Goal: Task Accomplishment & Management: Manage account settings

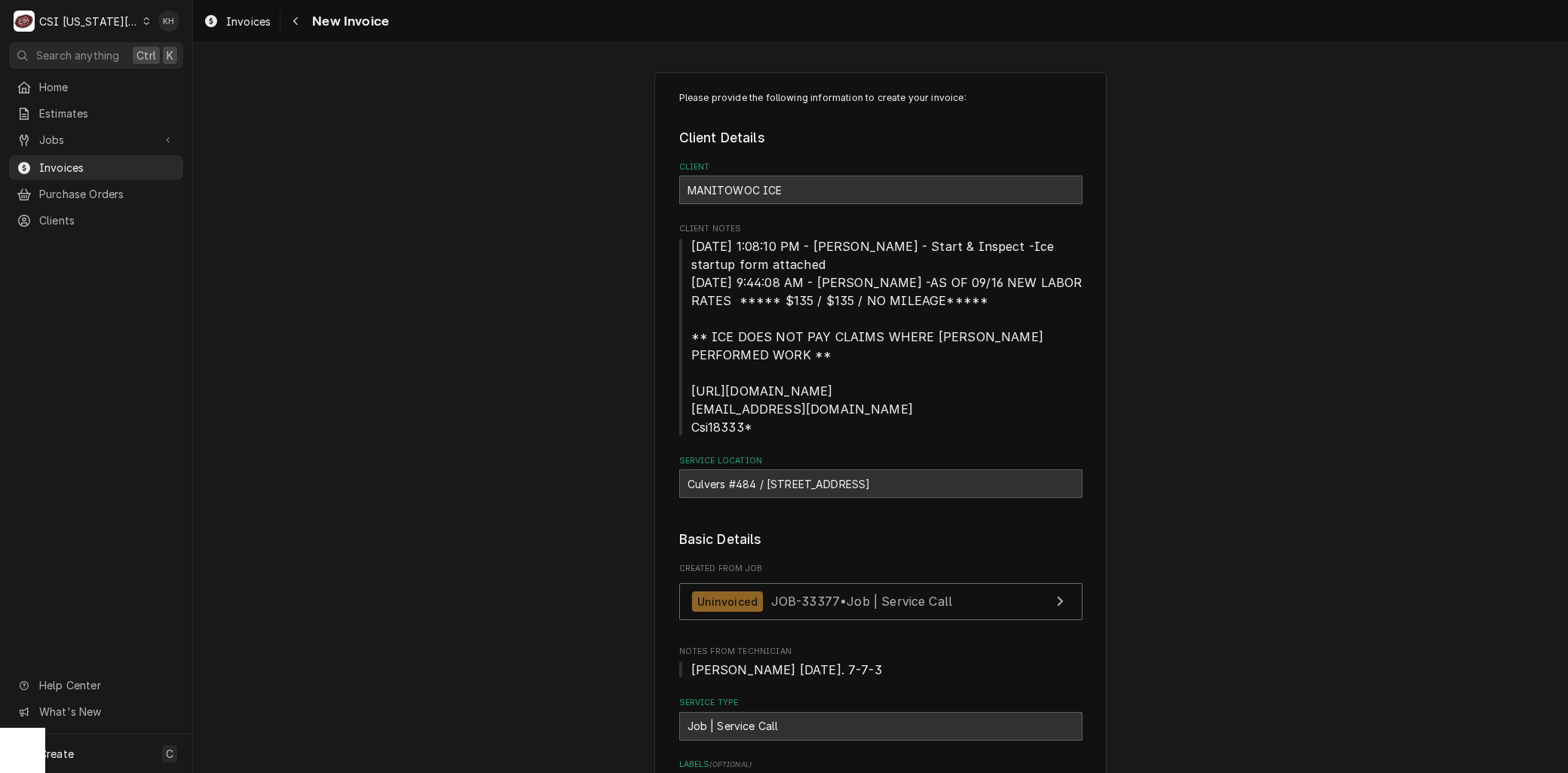
click at [99, 14] on div "CSI Kansas City" at bounding box center [88, 21] width 99 height 16
click at [212, 52] on div "CSI [US_STATE]" at bounding box center [258, 56] width 220 height 16
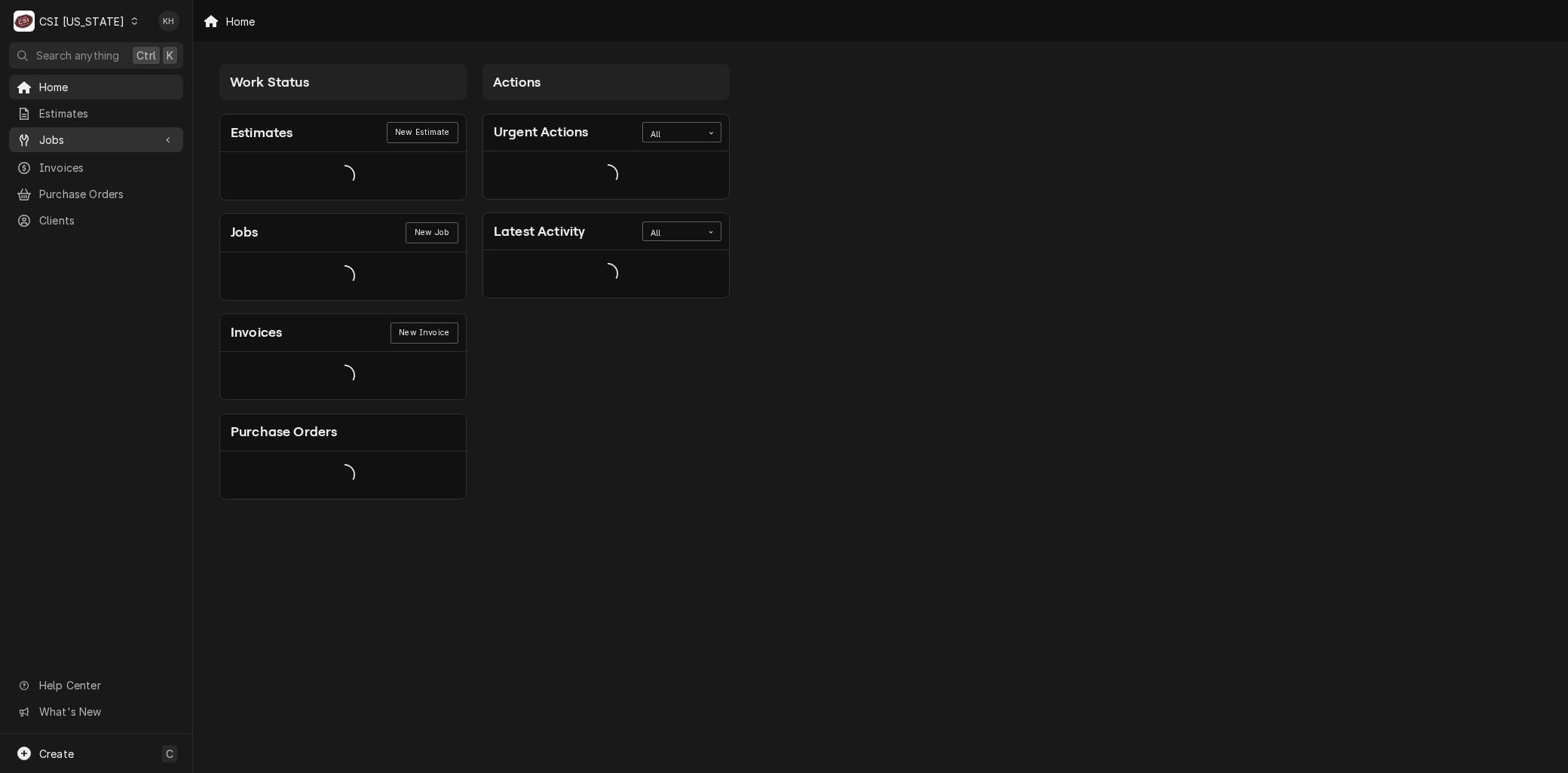
drag, startPoint x: 0, startPoint y: 0, endPoint x: 69, endPoint y: 140, distance: 156.1
click at [71, 135] on span "Jobs" at bounding box center [96, 140] width 114 height 16
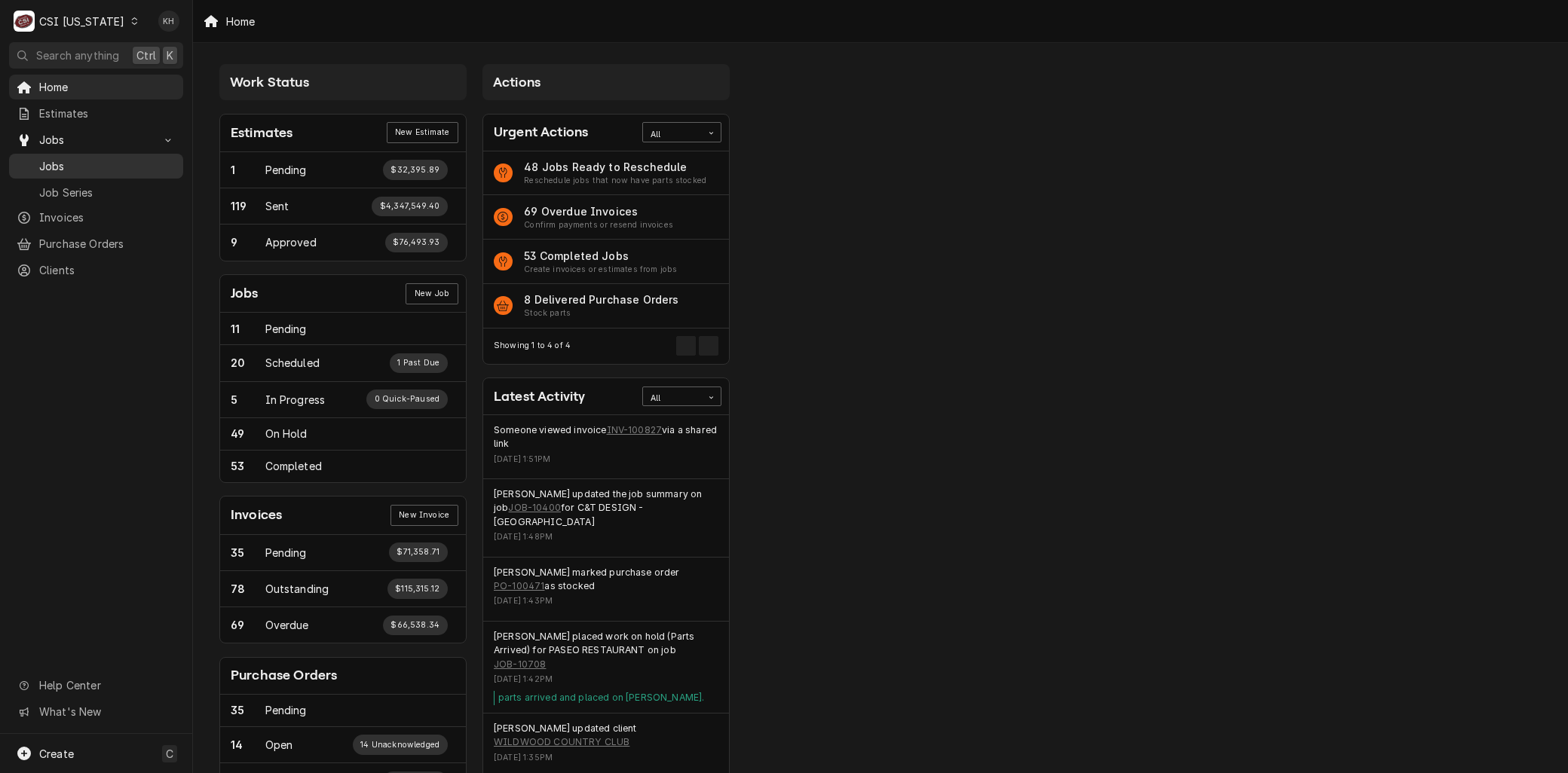
click at [65, 157] on div "Jobs" at bounding box center [96, 166] width 168 height 19
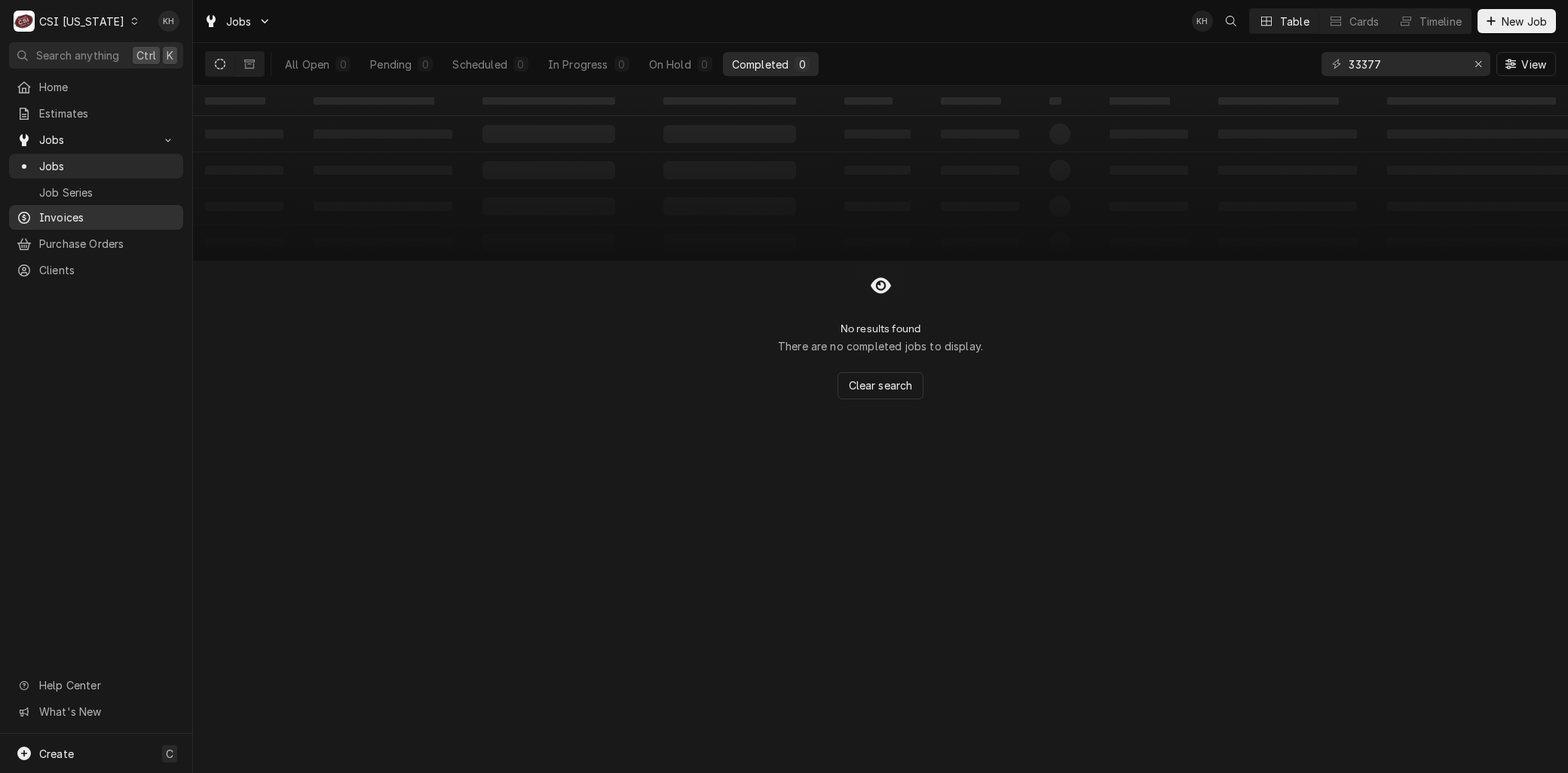
click at [84, 209] on span "Invoices" at bounding box center [107, 217] width 136 height 16
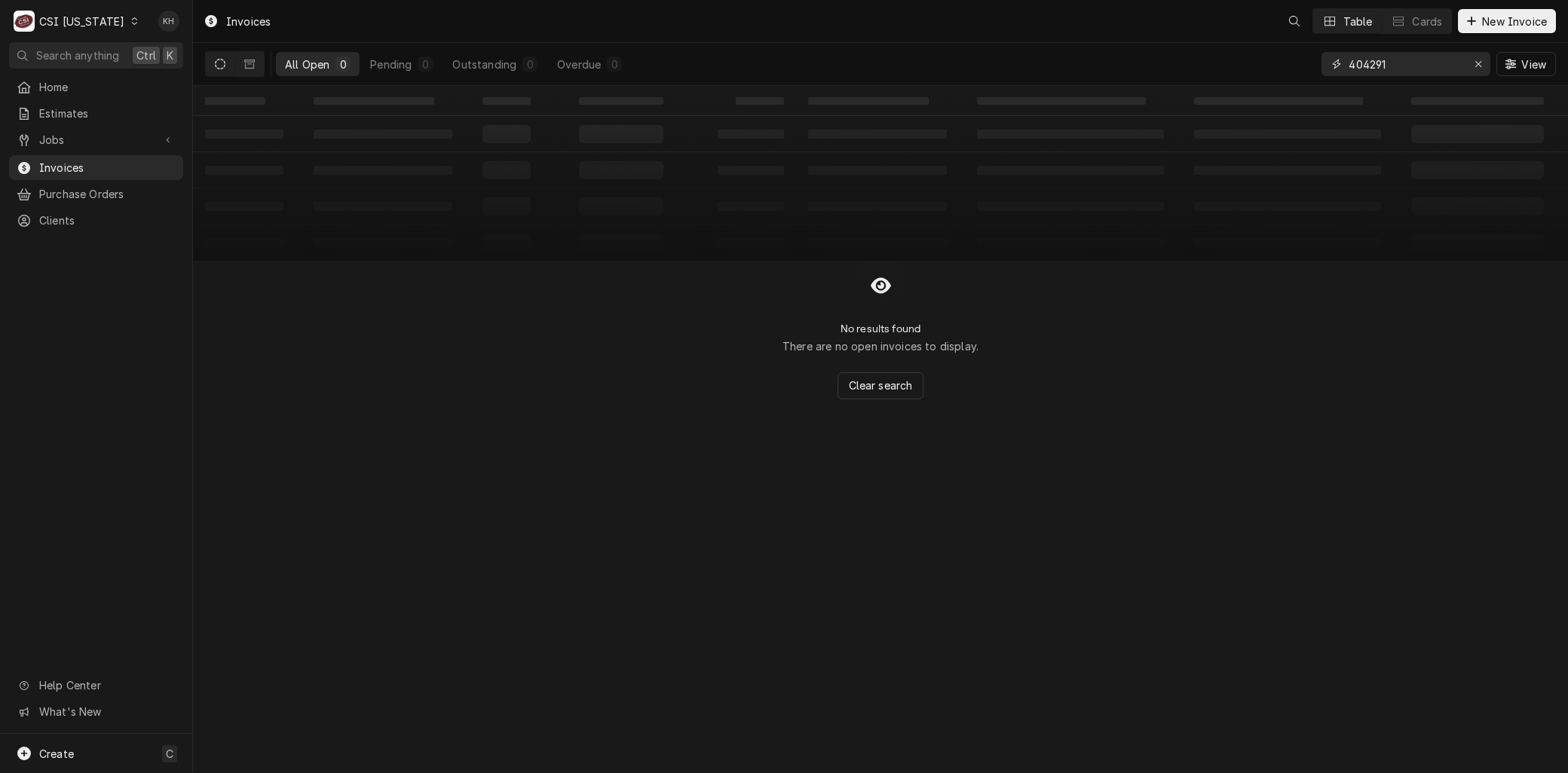
drag, startPoint x: 1393, startPoint y: 65, endPoint x: 1260, endPoint y: 44, distance: 134.6
click at [1266, 46] on div "All Open 0 Pending 0 Outstanding 0 Overdue 0 404291 View" at bounding box center [880, 64] width 1351 height 42
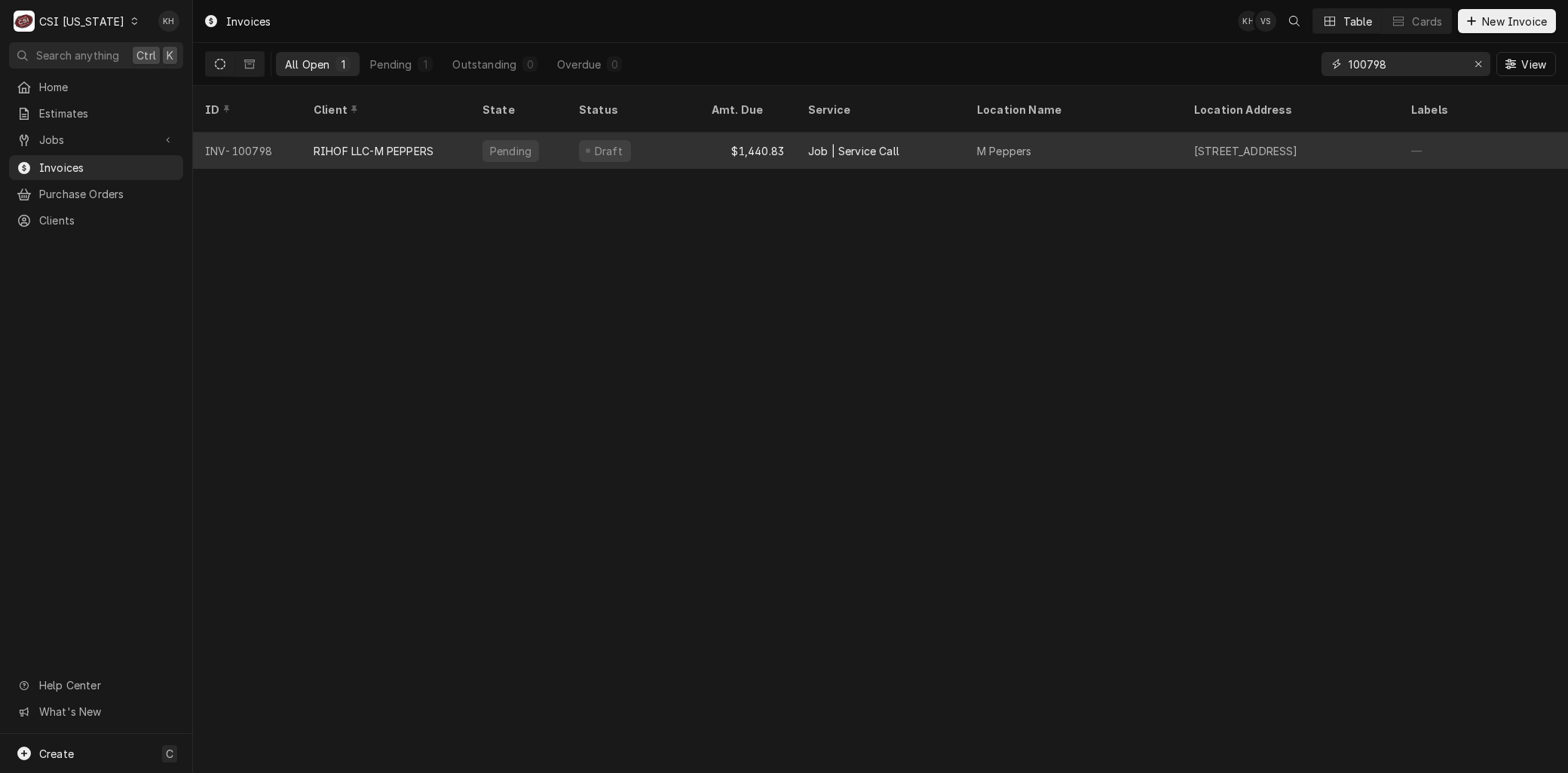
type input "100798"
click at [380, 143] on div "RIHOF LLC-M PEPPERS" at bounding box center [373, 151] width 119 height 16
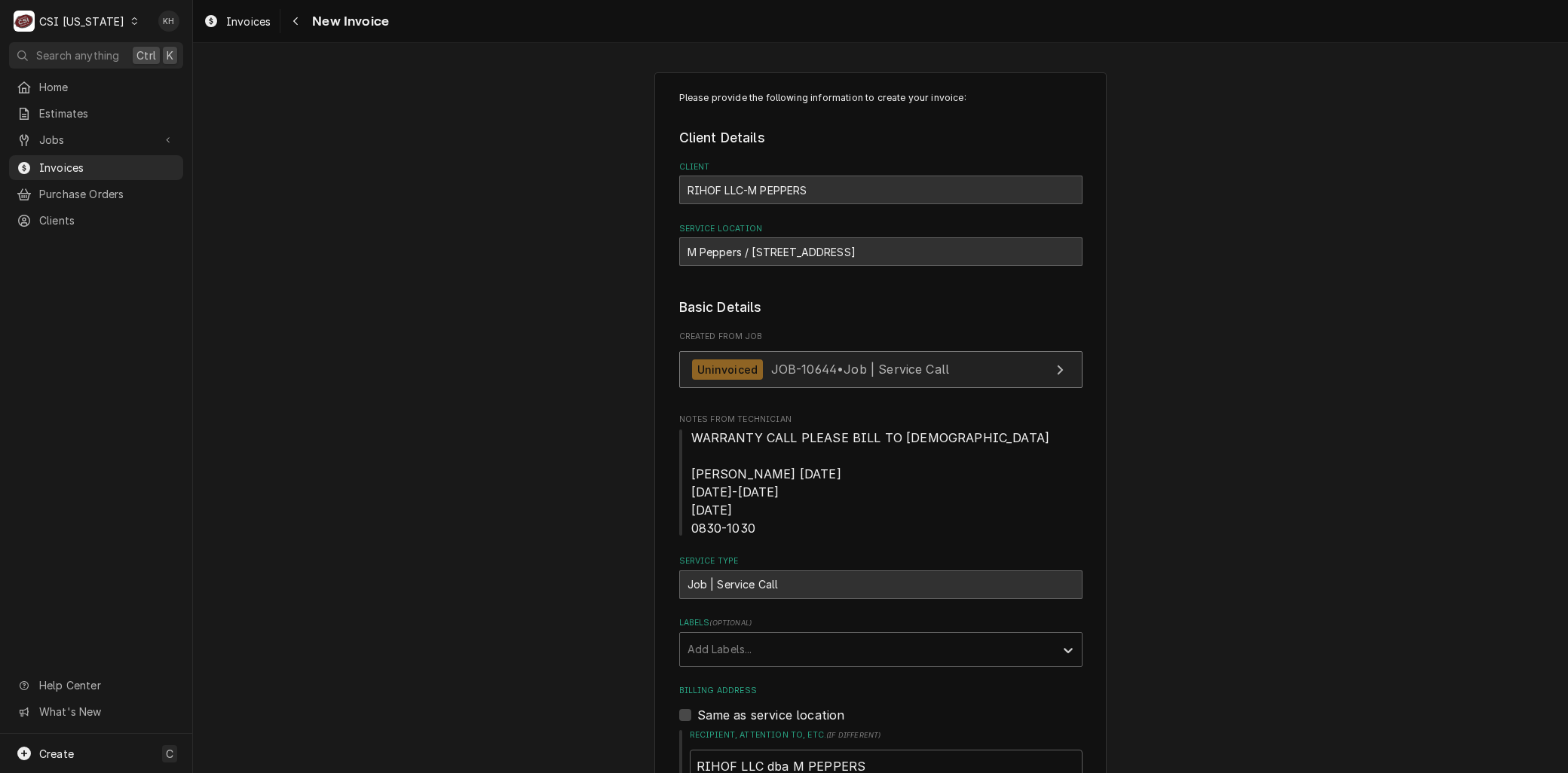
click at [750, 372] on div "Uninvoiced" at bounding box center [728, 369] width 72 height 20
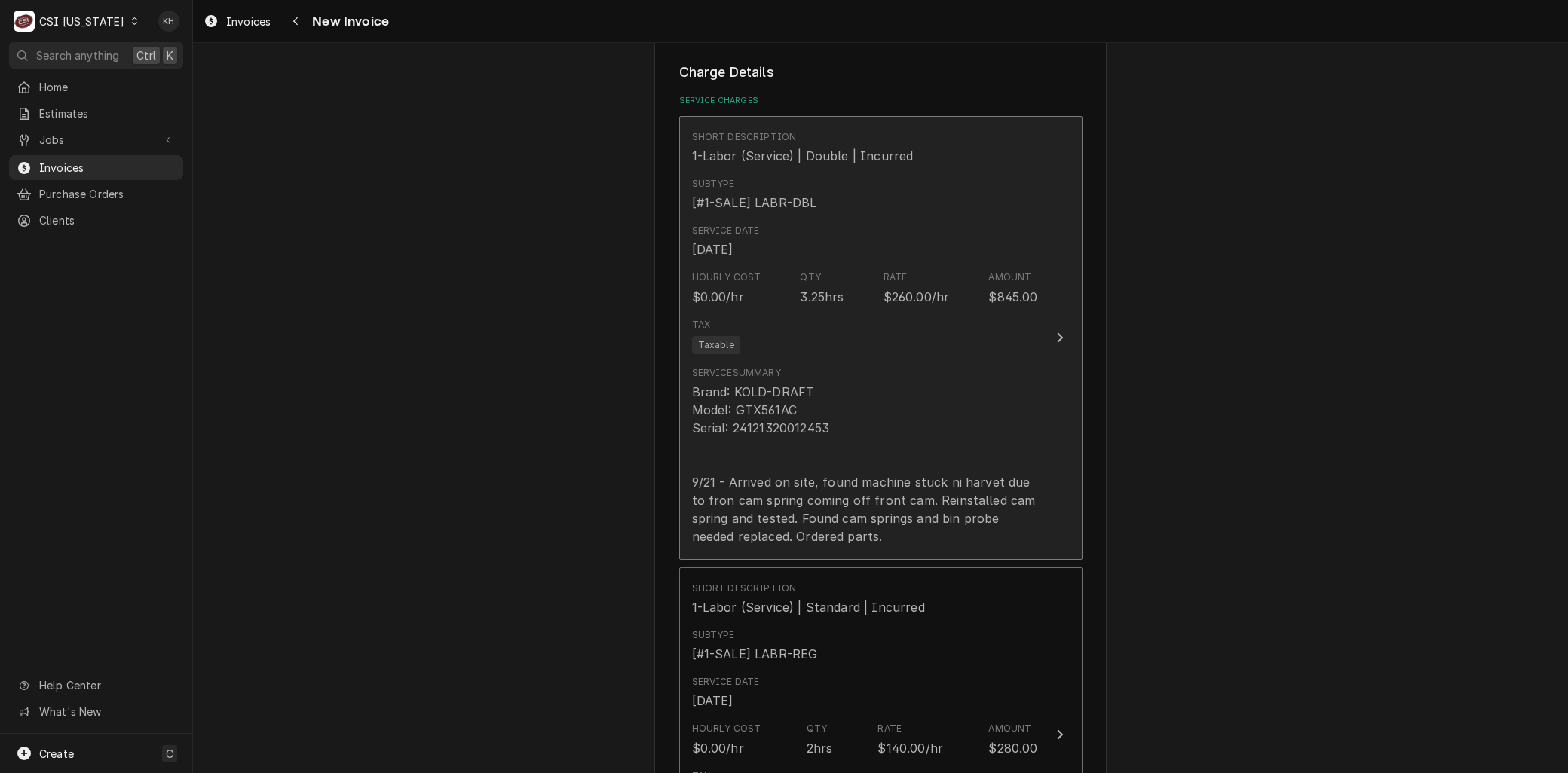
click at [771, 483] on div "Brand: KOLD-DRAFT Model: GTX561AC Serial: 24121320012453 9/21 - Arrived on site…" at bounding box center [865, 464] width 346 height 163
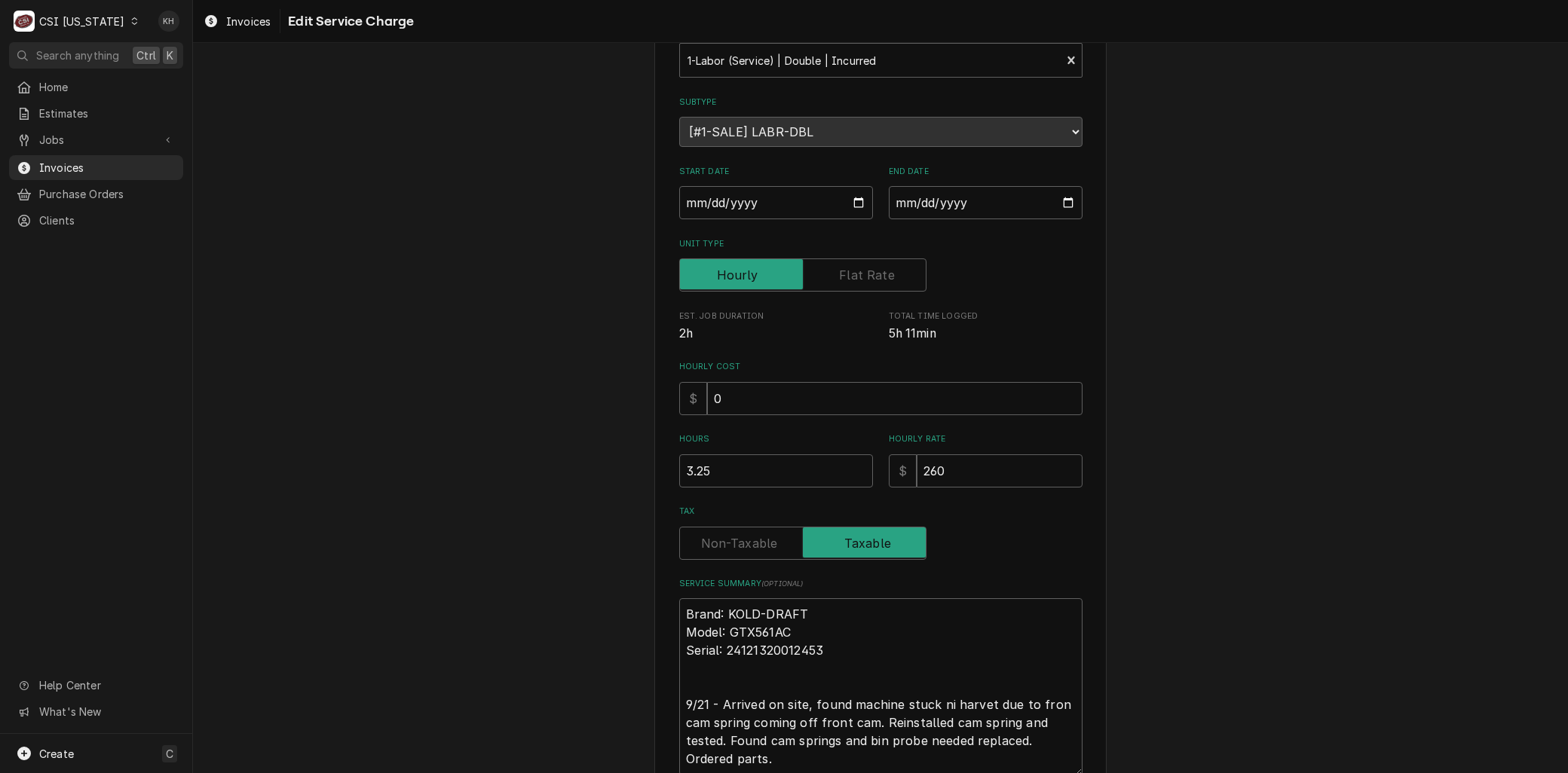
scroll to position [229, 0]
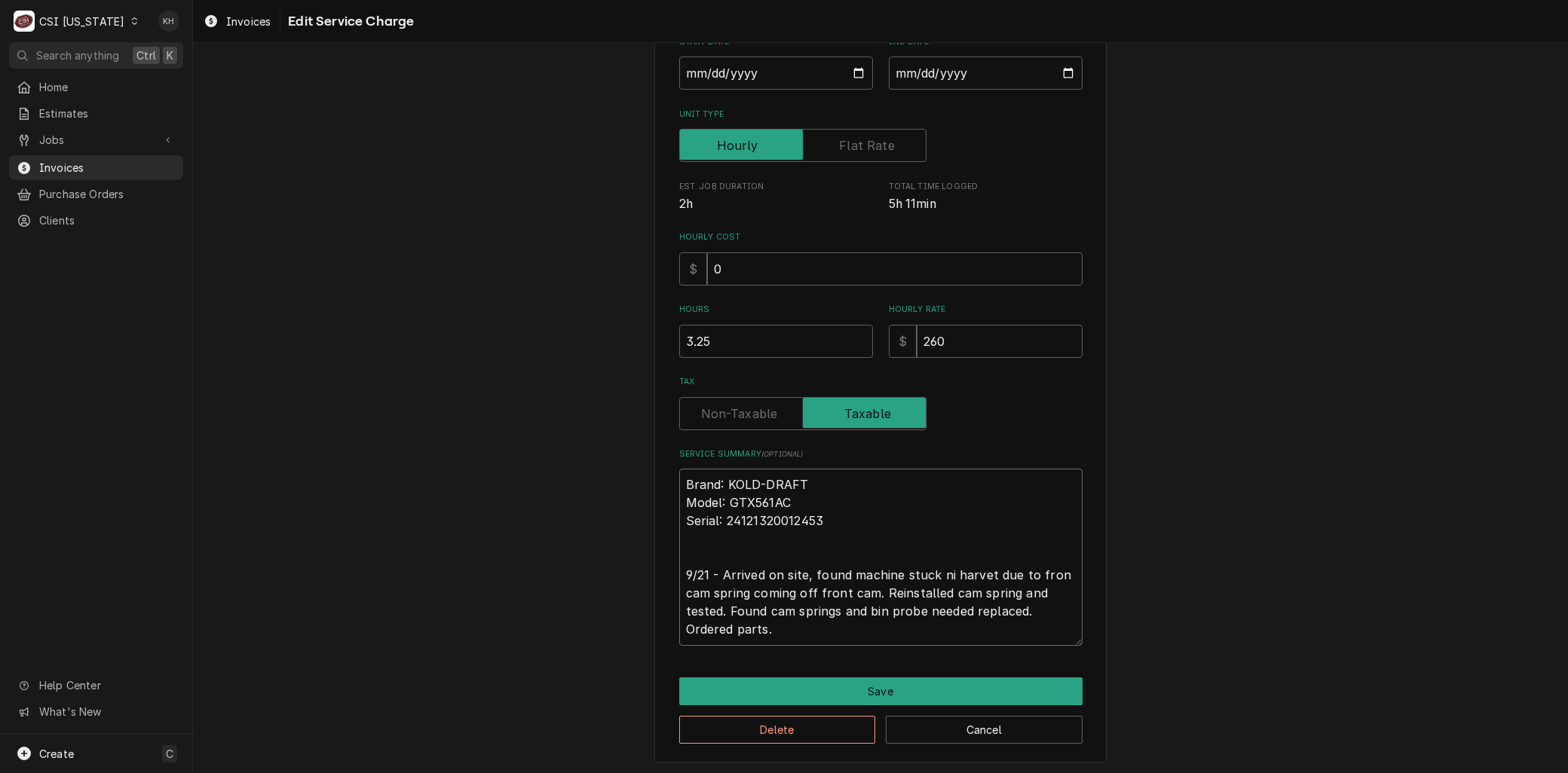
drag, startPoint x: 808, startPoint y: 631, endPoint x: 506, endPoint y: 363, distance: 403.8
click at [506, 363] on div "Use the fields below to edit this service charge Short Description 1-Labor (Ser…" at bounding box center [880, 303] width 1375 height 947
drag, startPoint x: 965, startPoint y: 330, endPoint x: 778, endPoint y: 336, distance: 187.1
click at [790, 337] on div "Hours 3.25 Hourly Rate $ 260" at bounding box center [881, 330] width 403 height 53
type textarea "x"
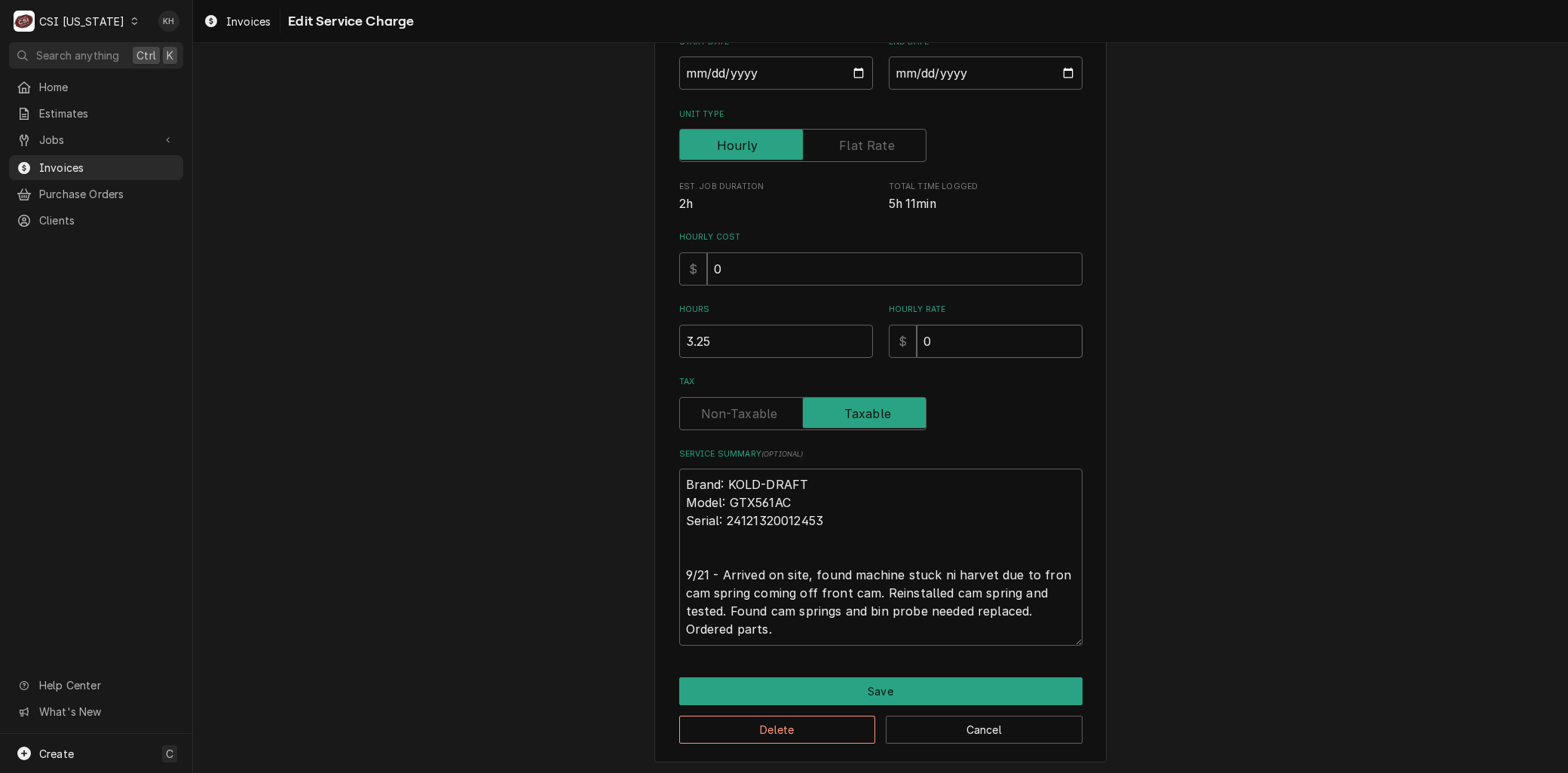
type input "0"
click at [864, 693] on button "Save" at bounding box center [881, 691] width 403 height 28
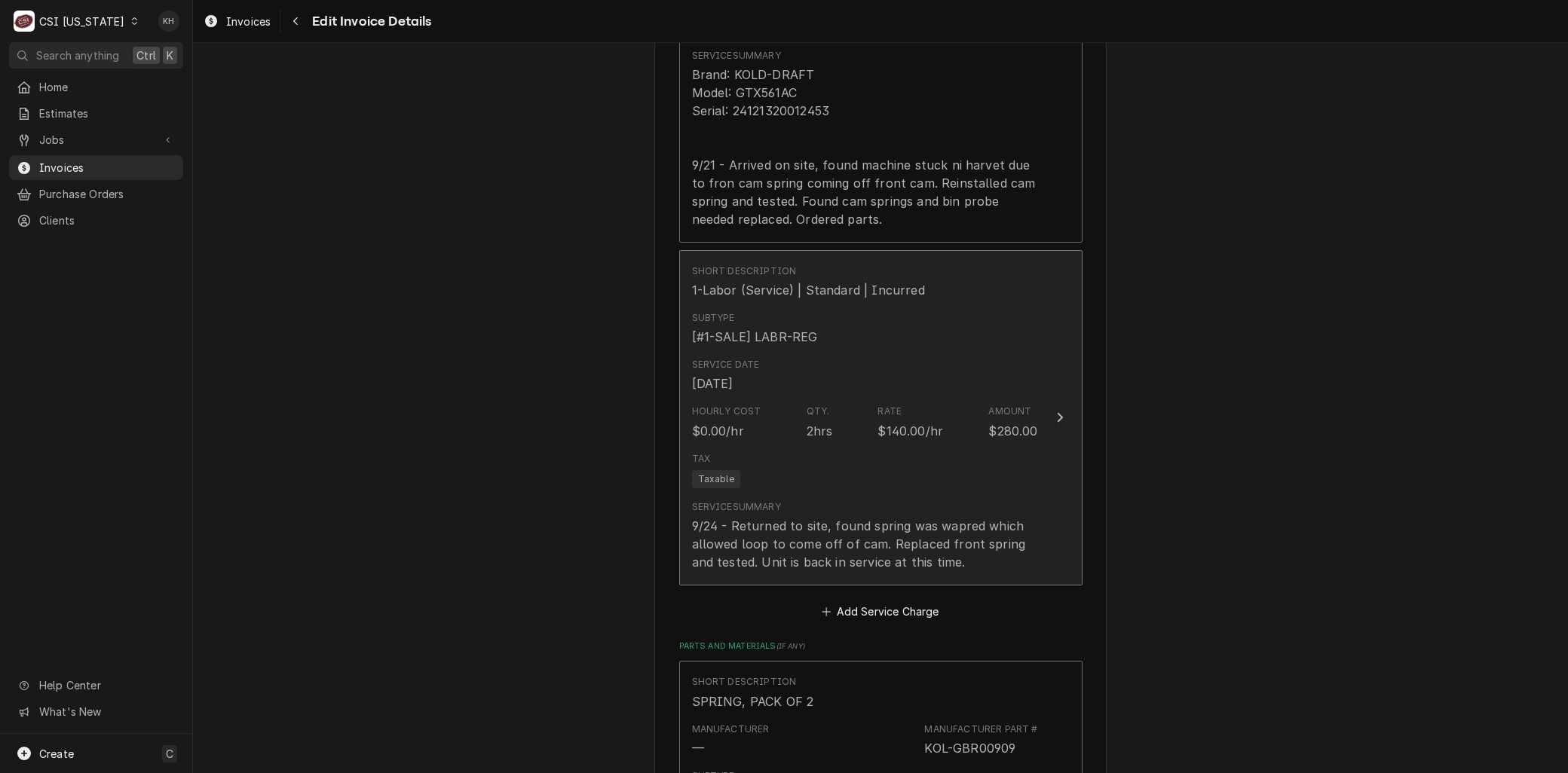
click at [777, 448] on div "Tax Taxable" at bounding box center [865, 470] width 346 height 48
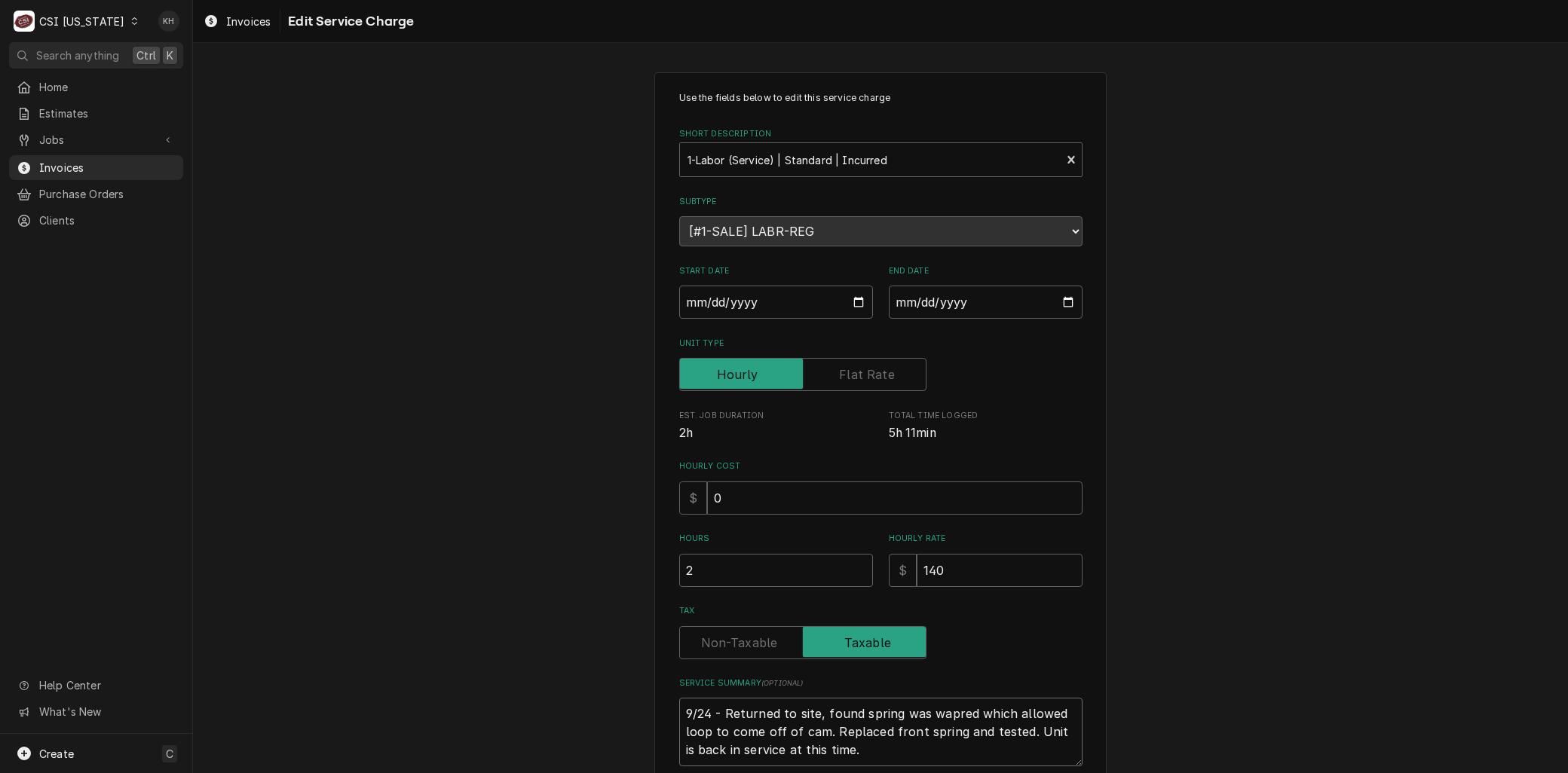
drag, startPoint x: 842, startPoint y: 757, endPoint x: 382, endPoint y: 516, distance: 519.3
click at [382, 516] on div "Use the fields below to edit this service charge Short Description 1-Labor (Ser…" at bounding box center [880, 477] width 1375 height 837
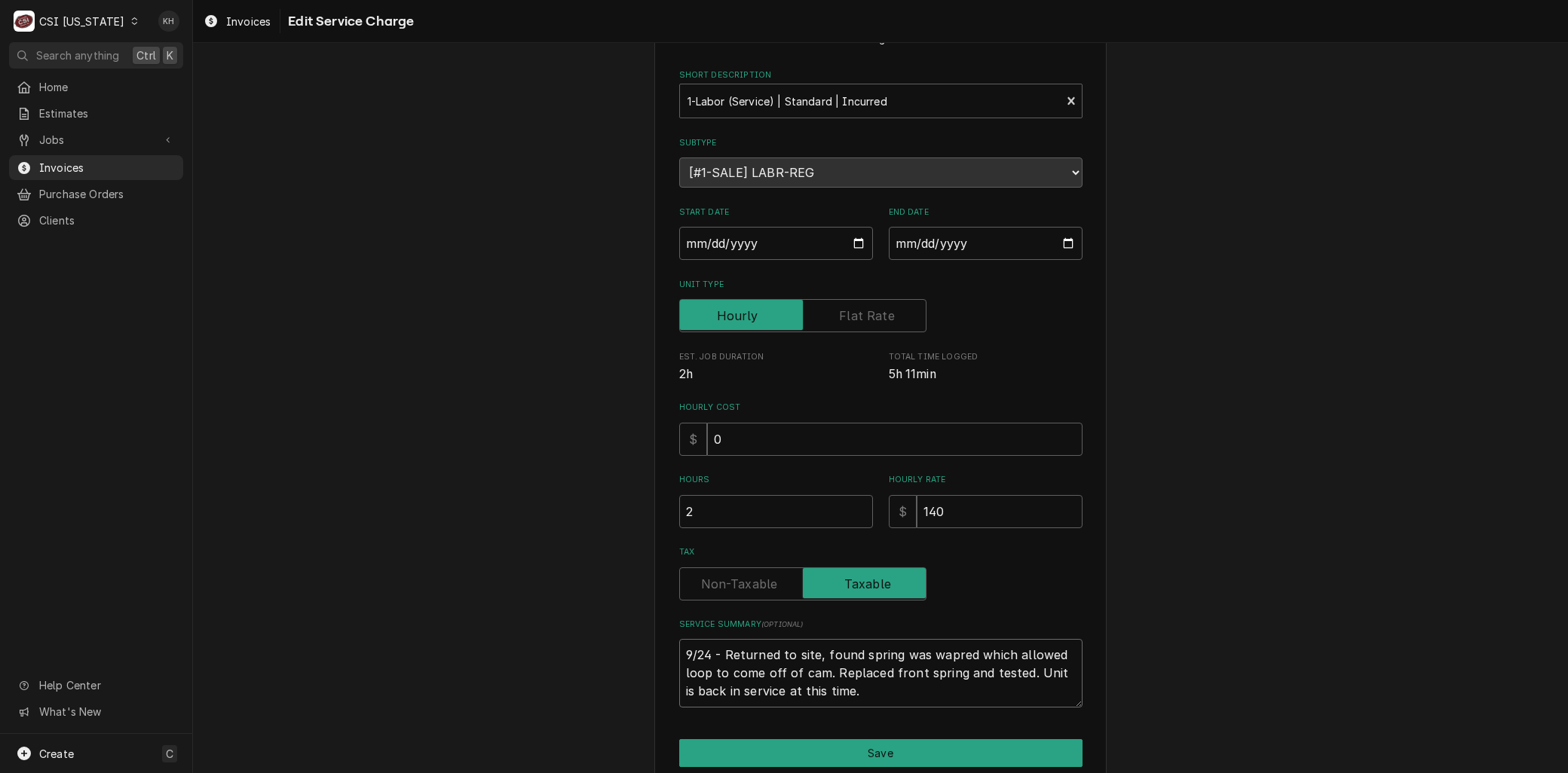
scroll to position [120, 0]
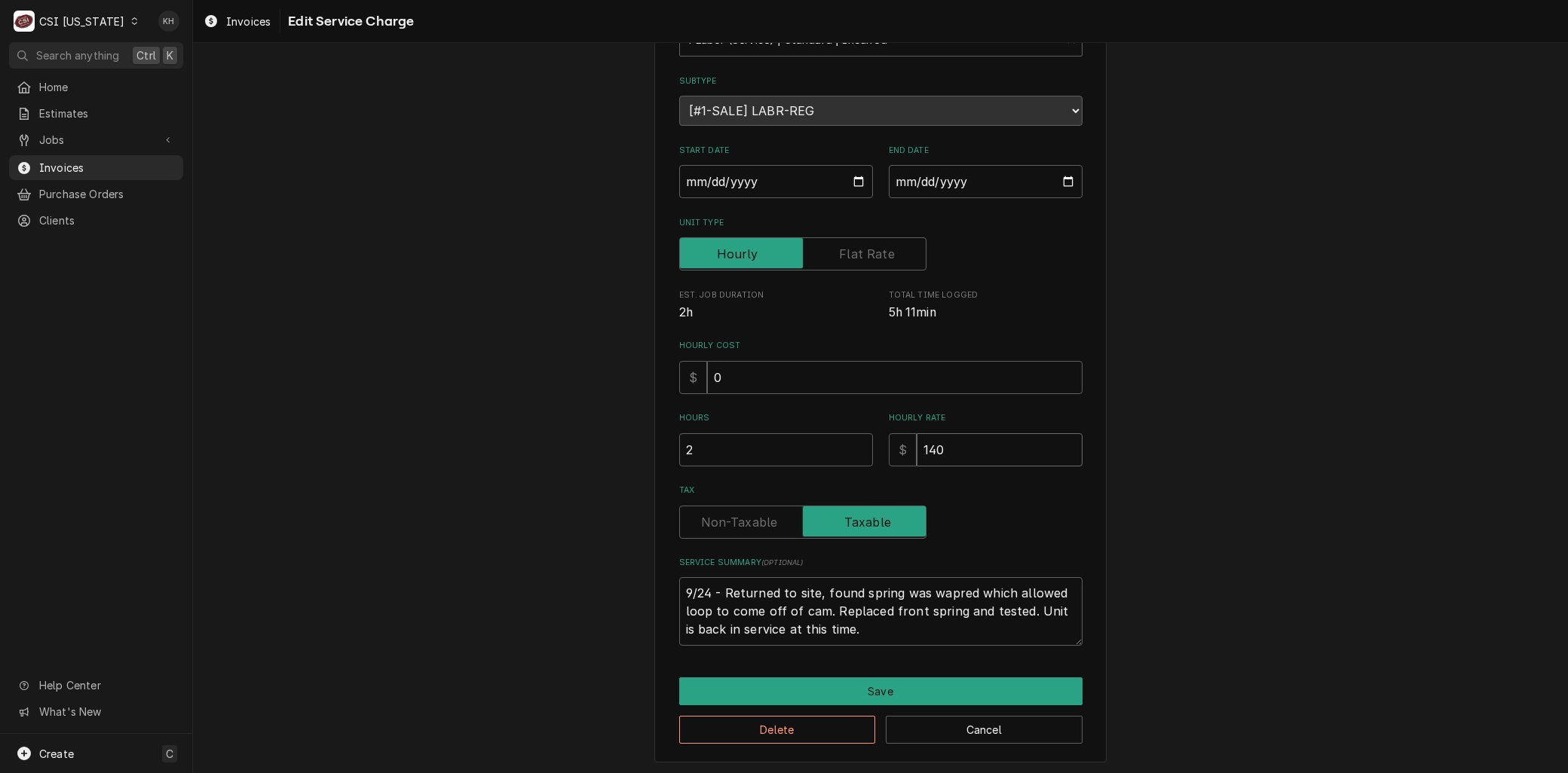
drag, startPoint x: 950, startPoint y: 449, endPoint x: 722, endPoint y: 447, distance: 228.0
click at [728, 448] on div "Hours 2 Hourly Rate $ 140" at bounding box center [881, 439] width 403 height 53
type textarea "x"
type input "0"
click at [850, 693] on button "Save" at bounding box center [881, 691] width 403 height 28
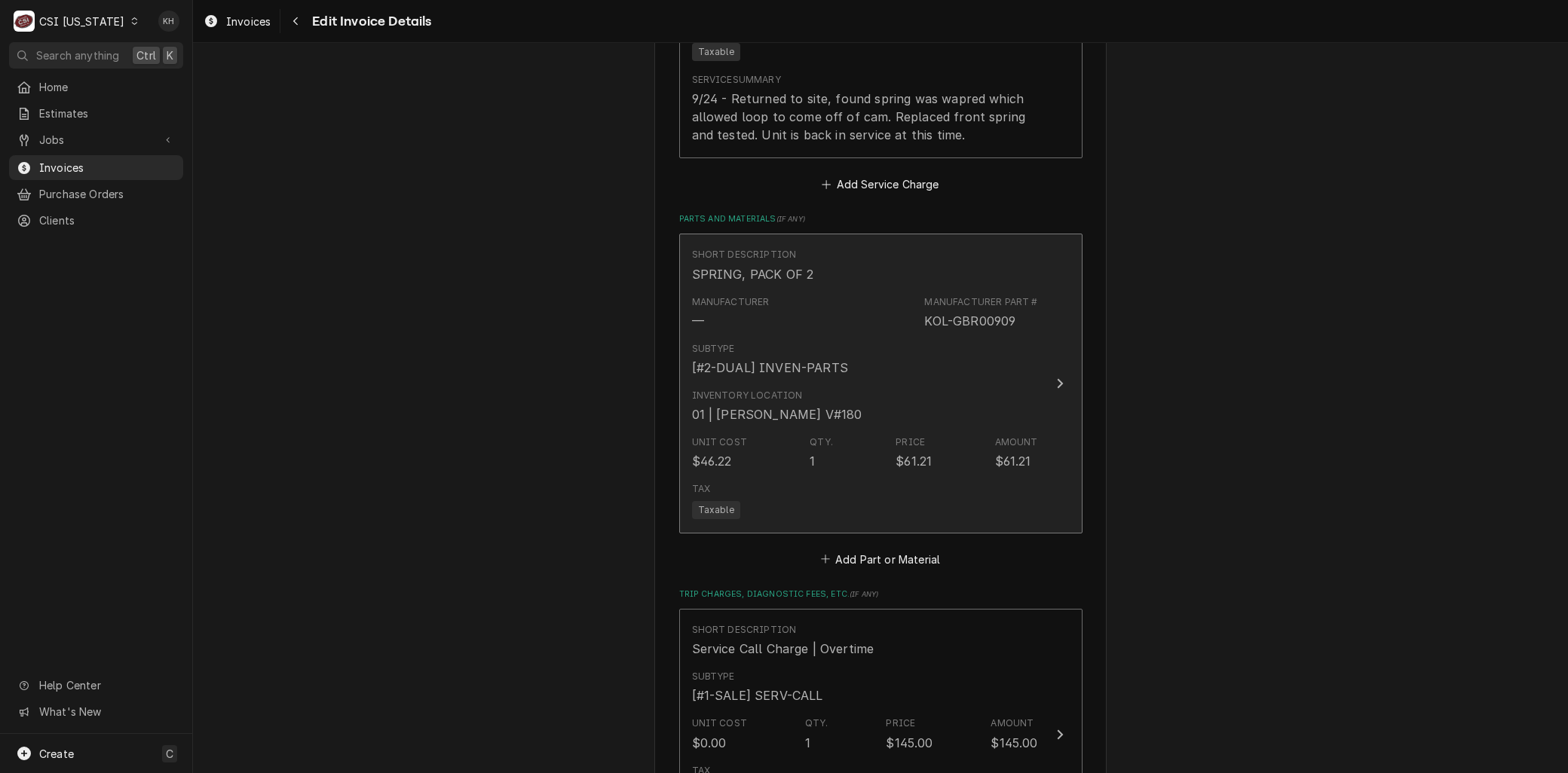
scroll to position [2020, 0]
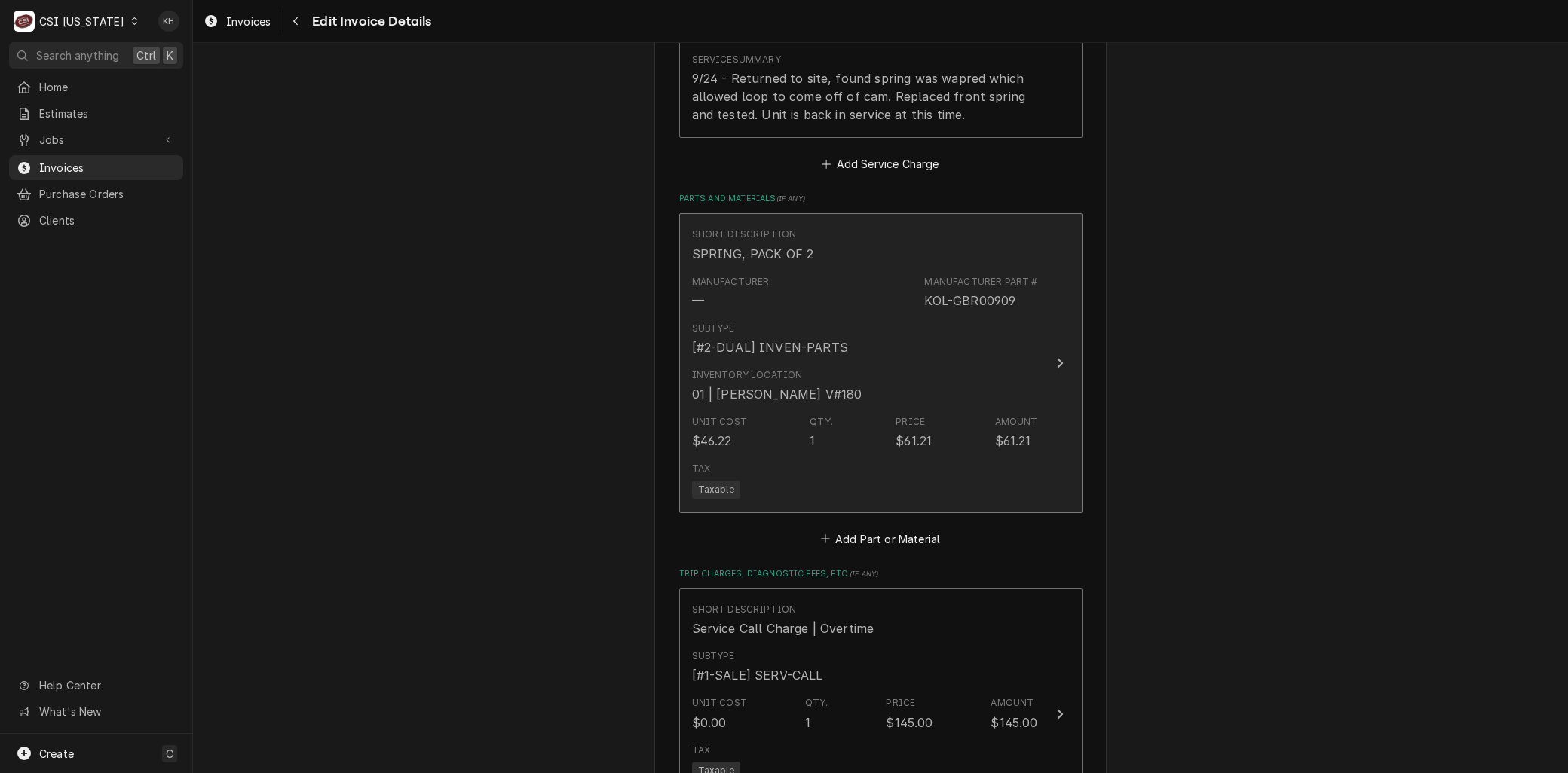
click at [970, 461] on div "Tax Taxable" at bounding box center [865, 479] width 346 height 48
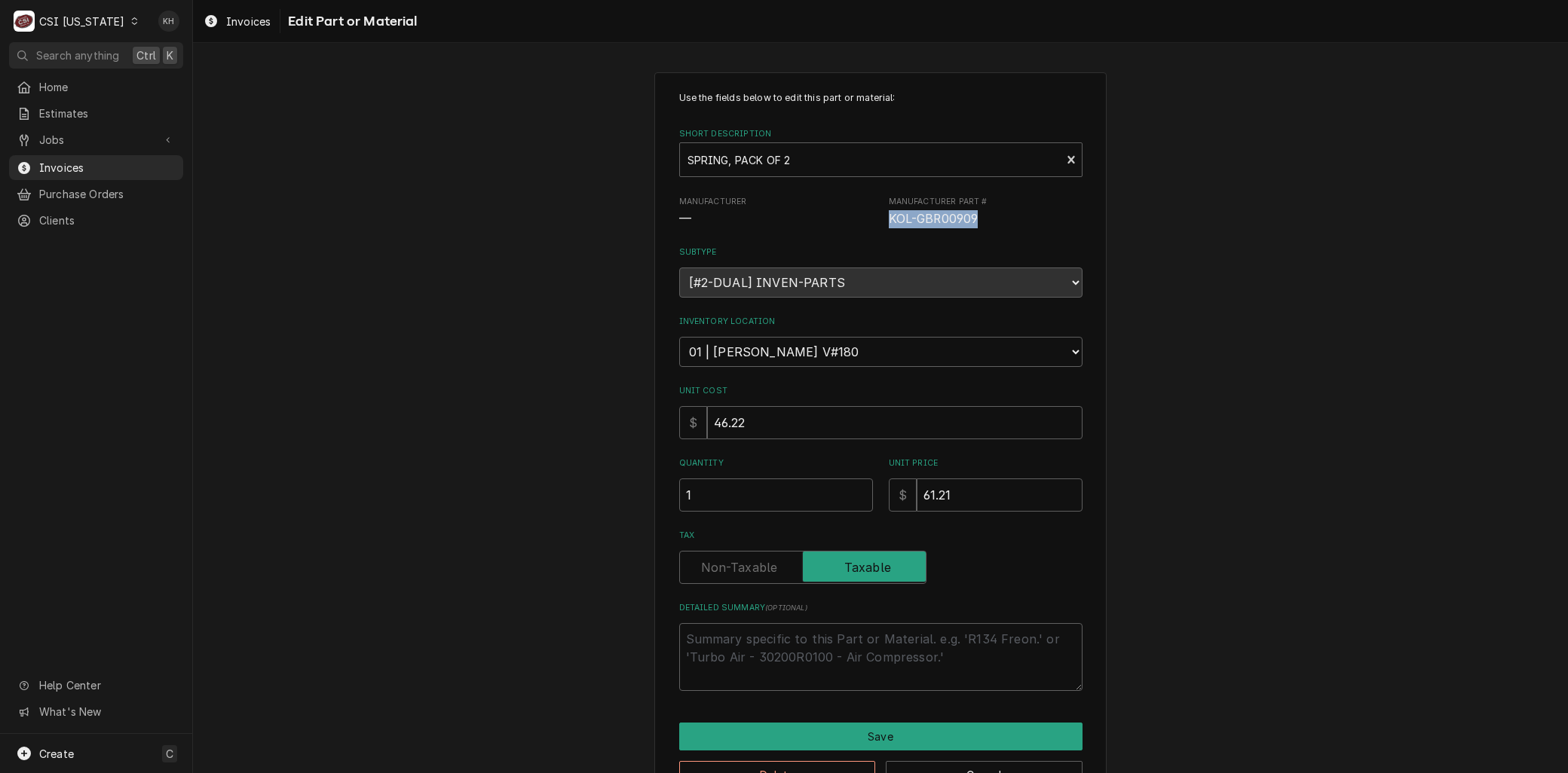
drag, startPoint x: 957, startPoint y: 219, endPoint x: 879, endPoint y: 220, distance: 78.0
click at [879, 220] on div "Manufacturer — Manufacturer Part # KOL-GBR00909" at bounding box center [881, 212] width 403 height 32
copy span "KOL-GBR00909"
type textarea "x"
click at [741, 153] on div "Short Description" at bounding box center [871, 160] width 366 height 27
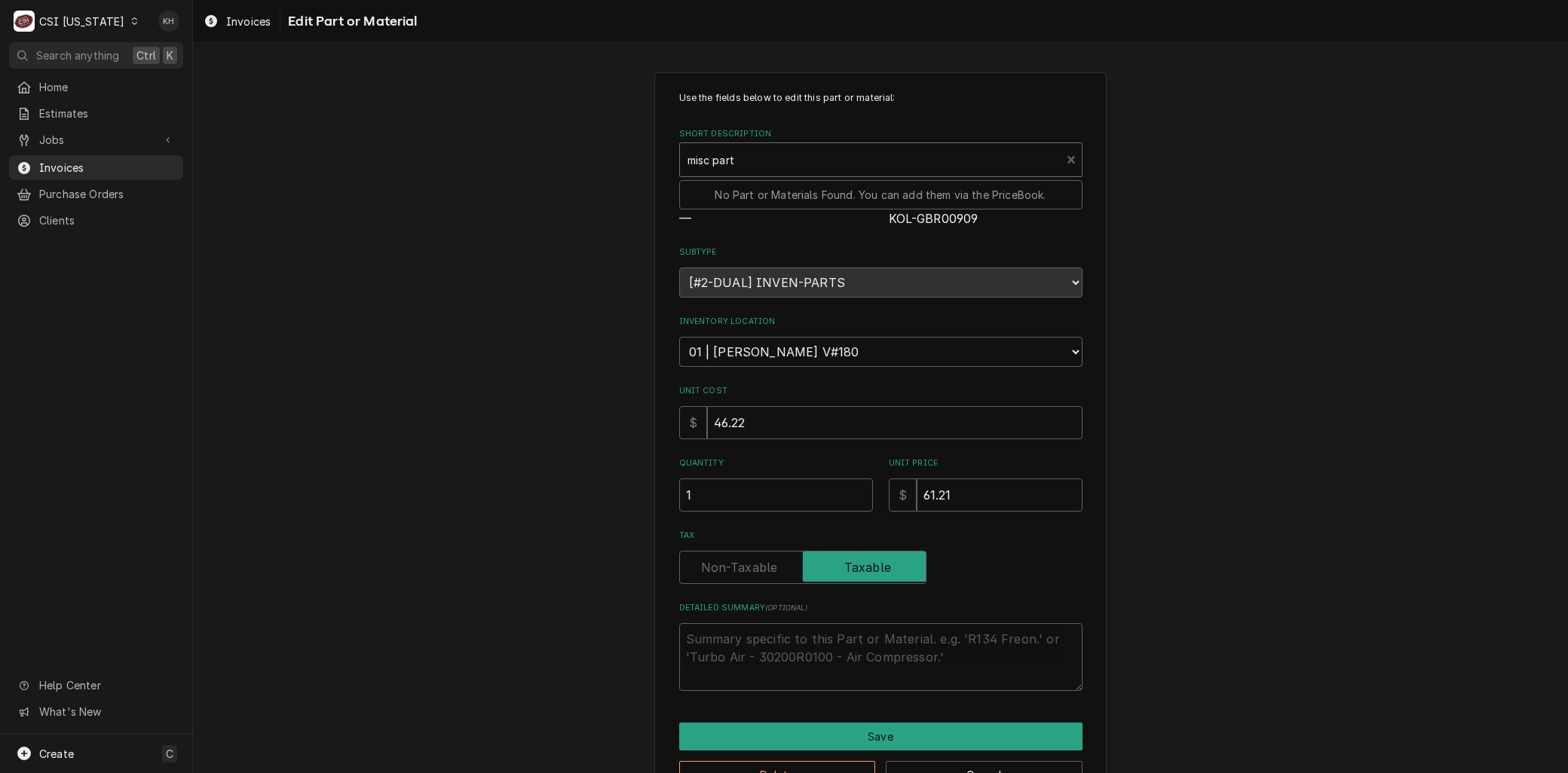
type input "misc part"
drag, startPoint x: 782, startPoint y: 638, endPoint x: 771, endPoint y: 638, distance: 11.0
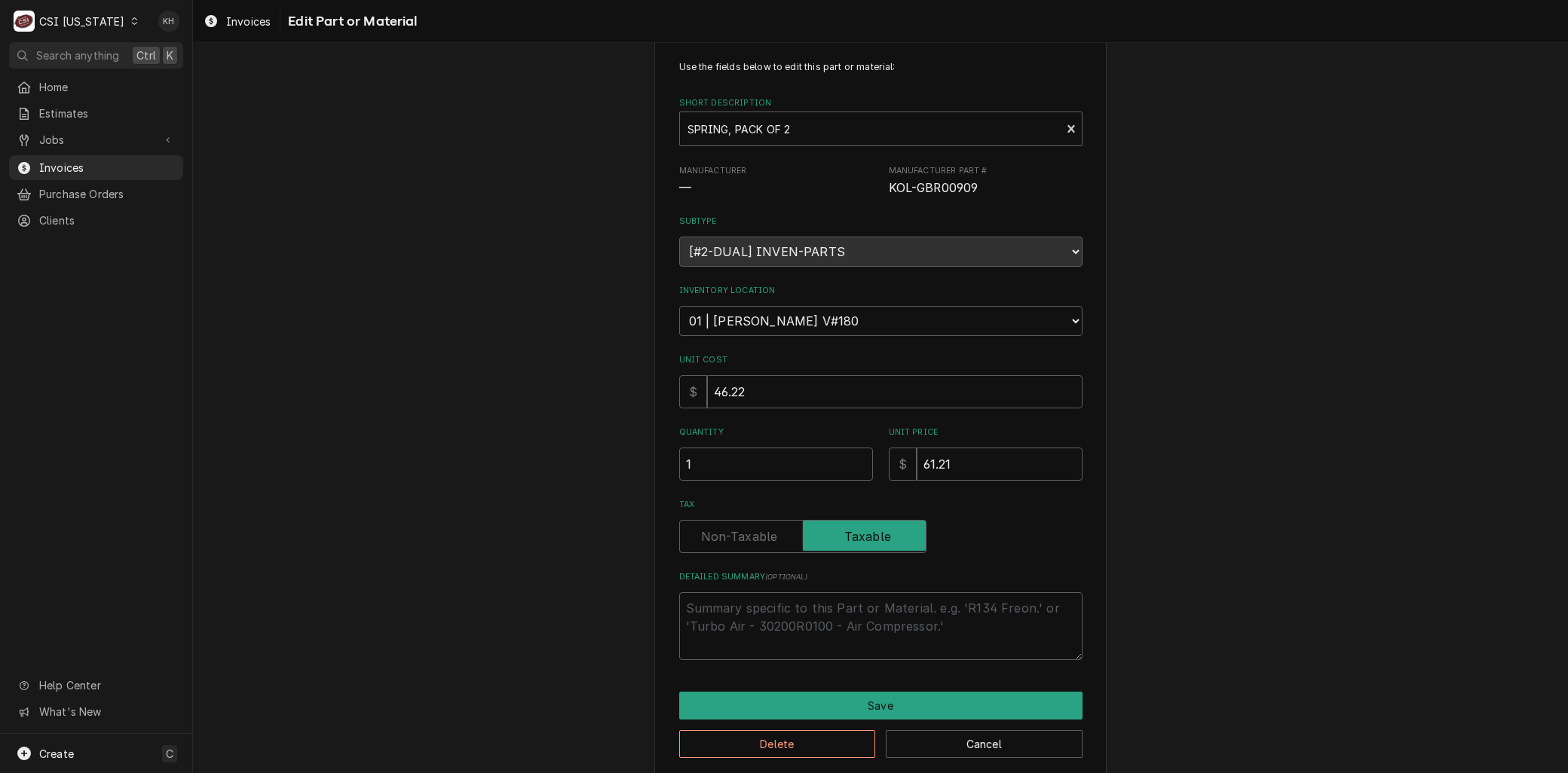
scroll to position [43, 0]
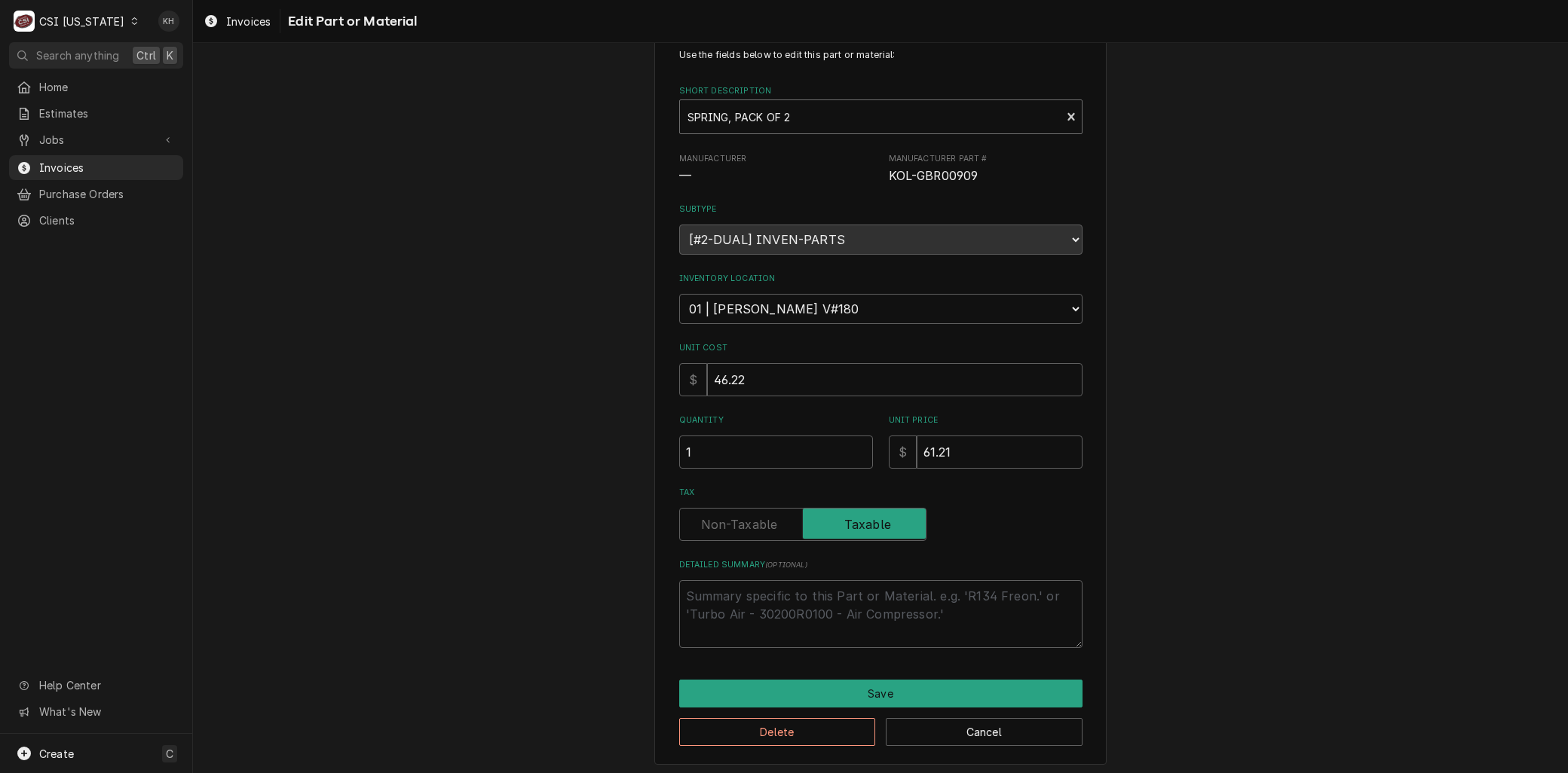
click at [746, 106] on div "Short Description" at bounding box center [871, 117] width 366 height 27
type input "misc service"
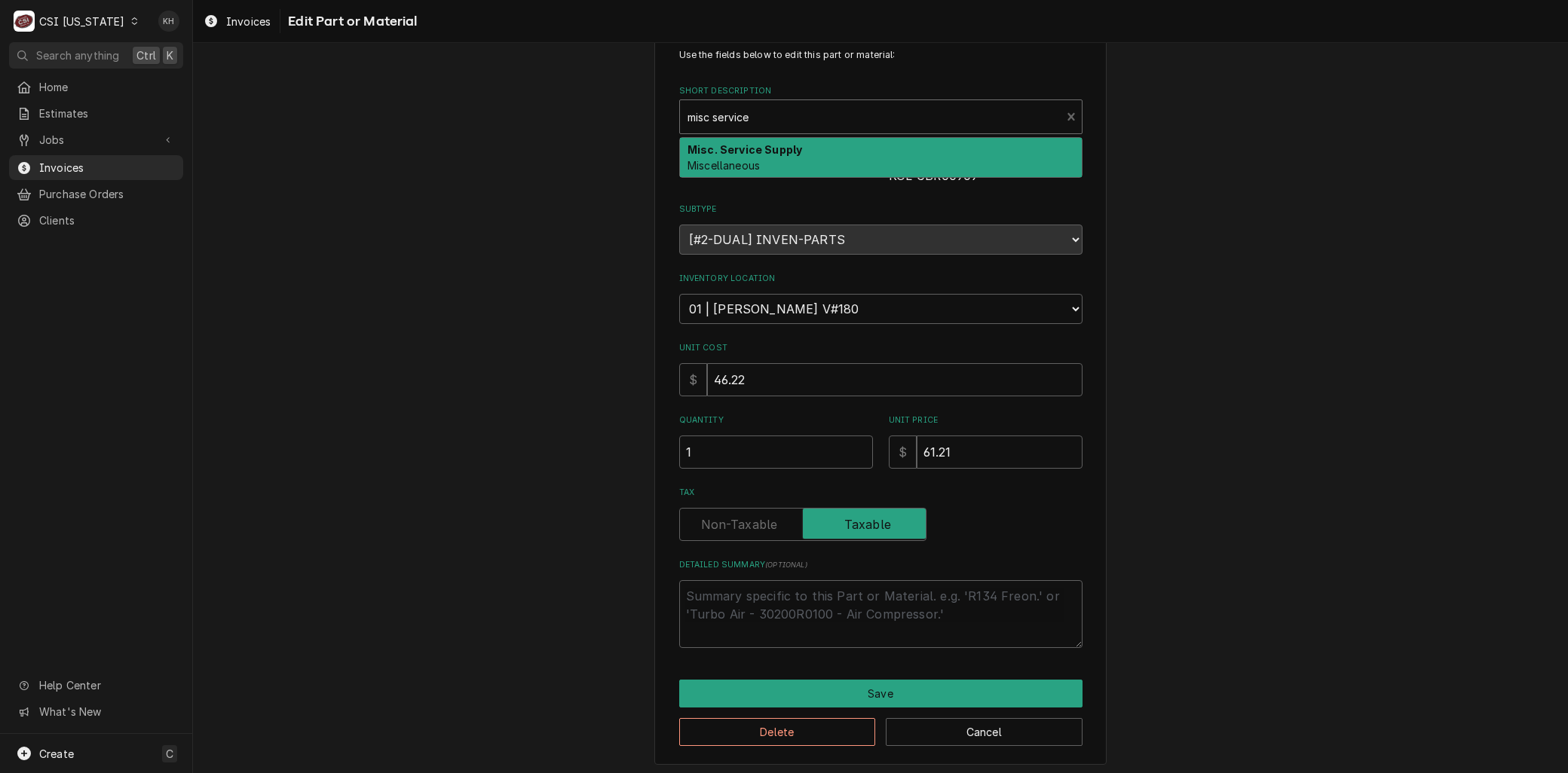
click at [729, 155] on div "Misc. Service Supply Miscellaneous" at bounding box center [881, 157] width 402 height 39
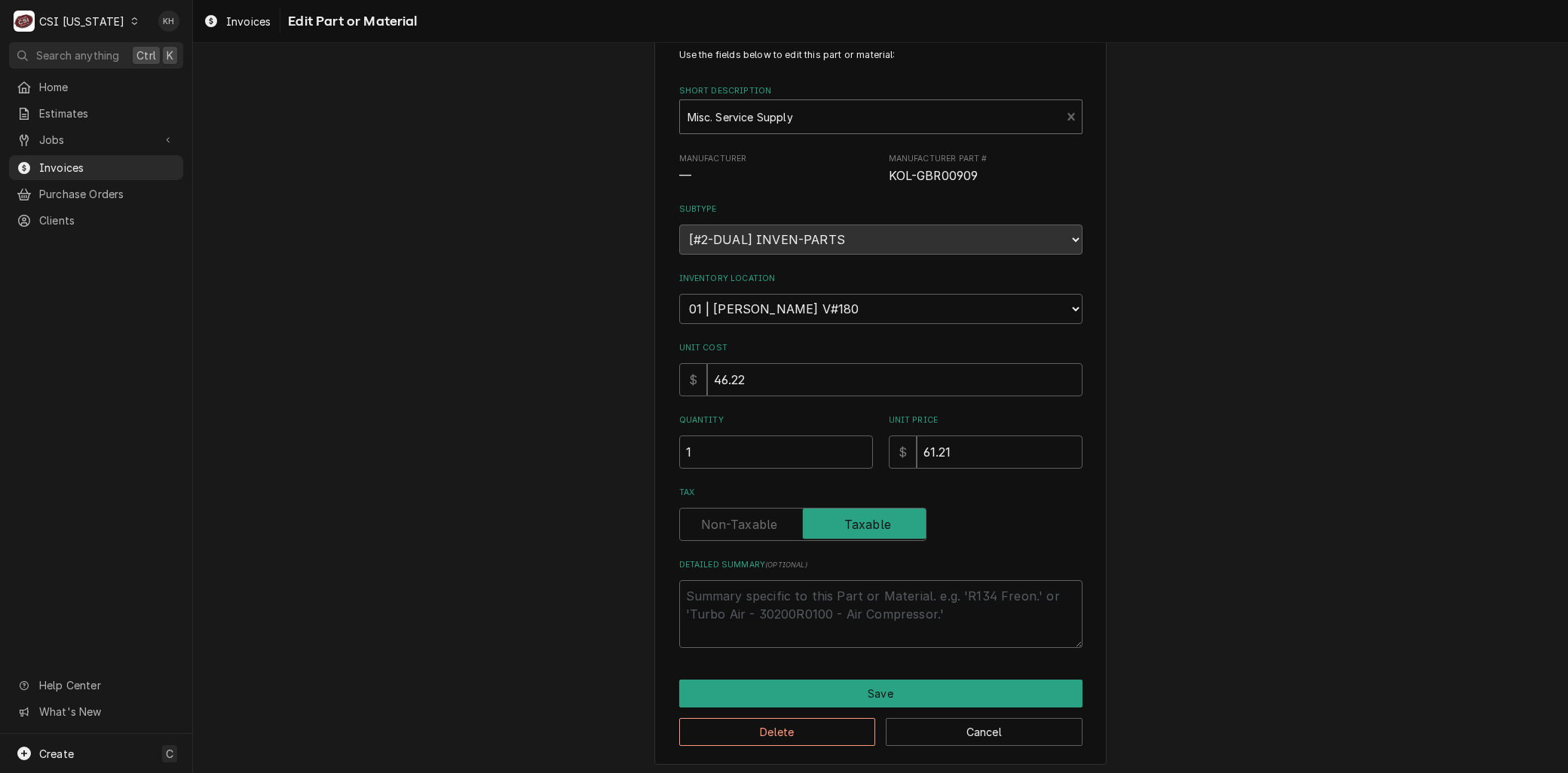
scroll to position [0, 0]
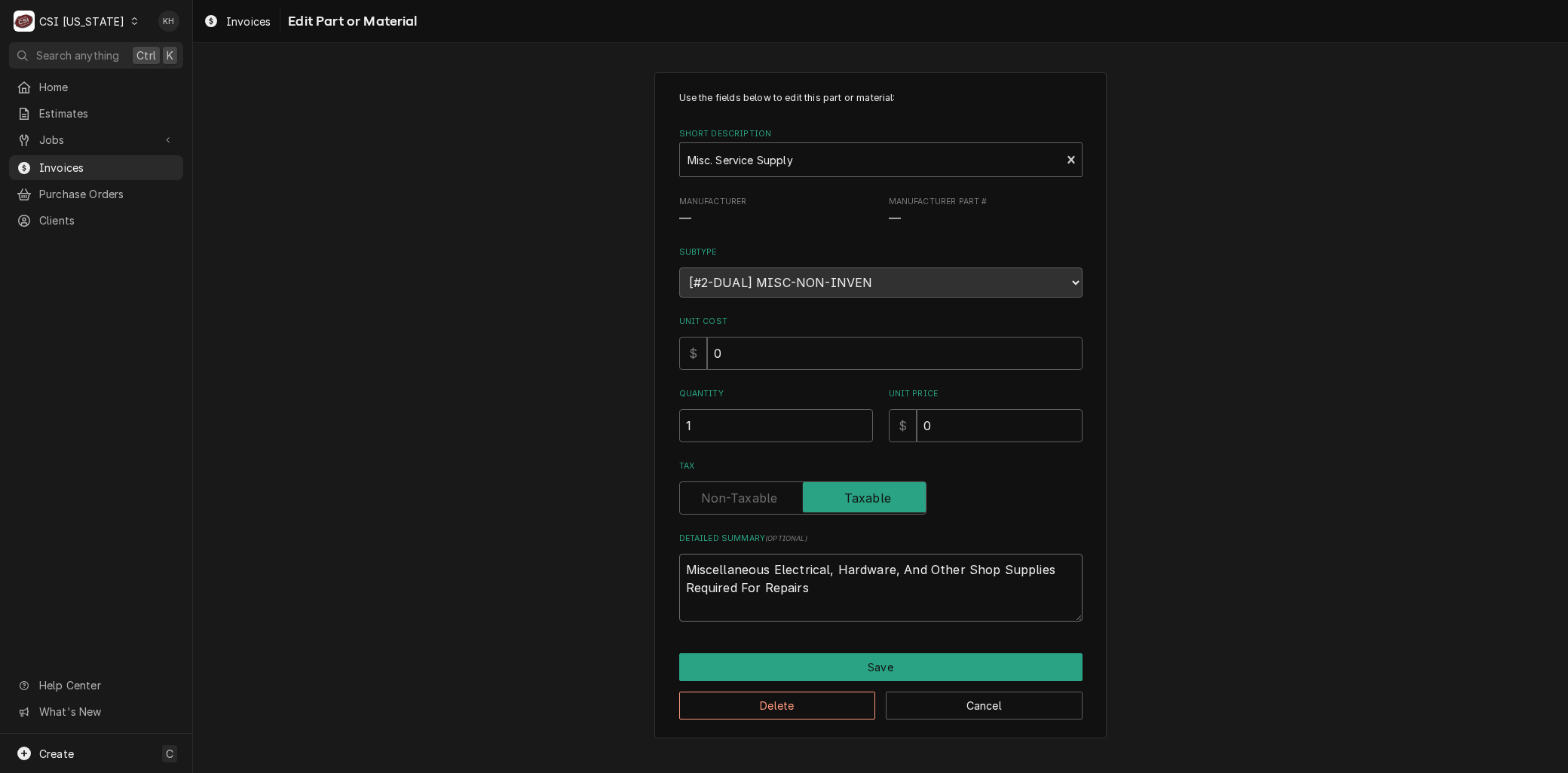
drag, startPoint x: 819, startPoint y: 590, endPoint x: 247, endPoint y: 382, distance: 608.6
click at [247, 382] on div "Use the fields below to edit this part or material: Short Description Misc. Ser…" at bounding box center [880, 405] width 1375 height 693
paste textarea "KOL-GBR00909"
type textarea "x"
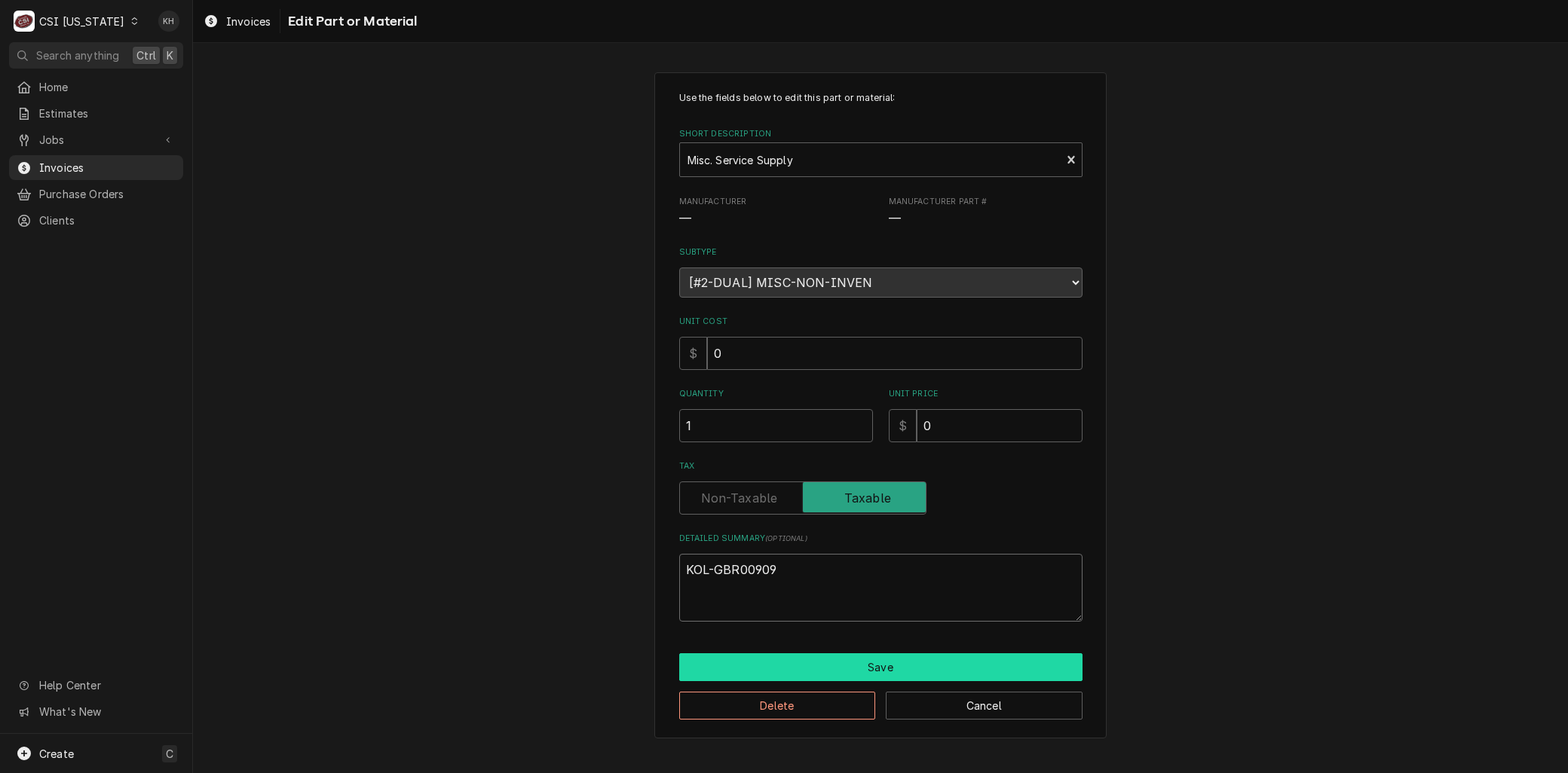
type textarea "KOL-GBR00909"
click at [847, 669] on button "Save" at bounding box center [881, 666] width 403 height 28
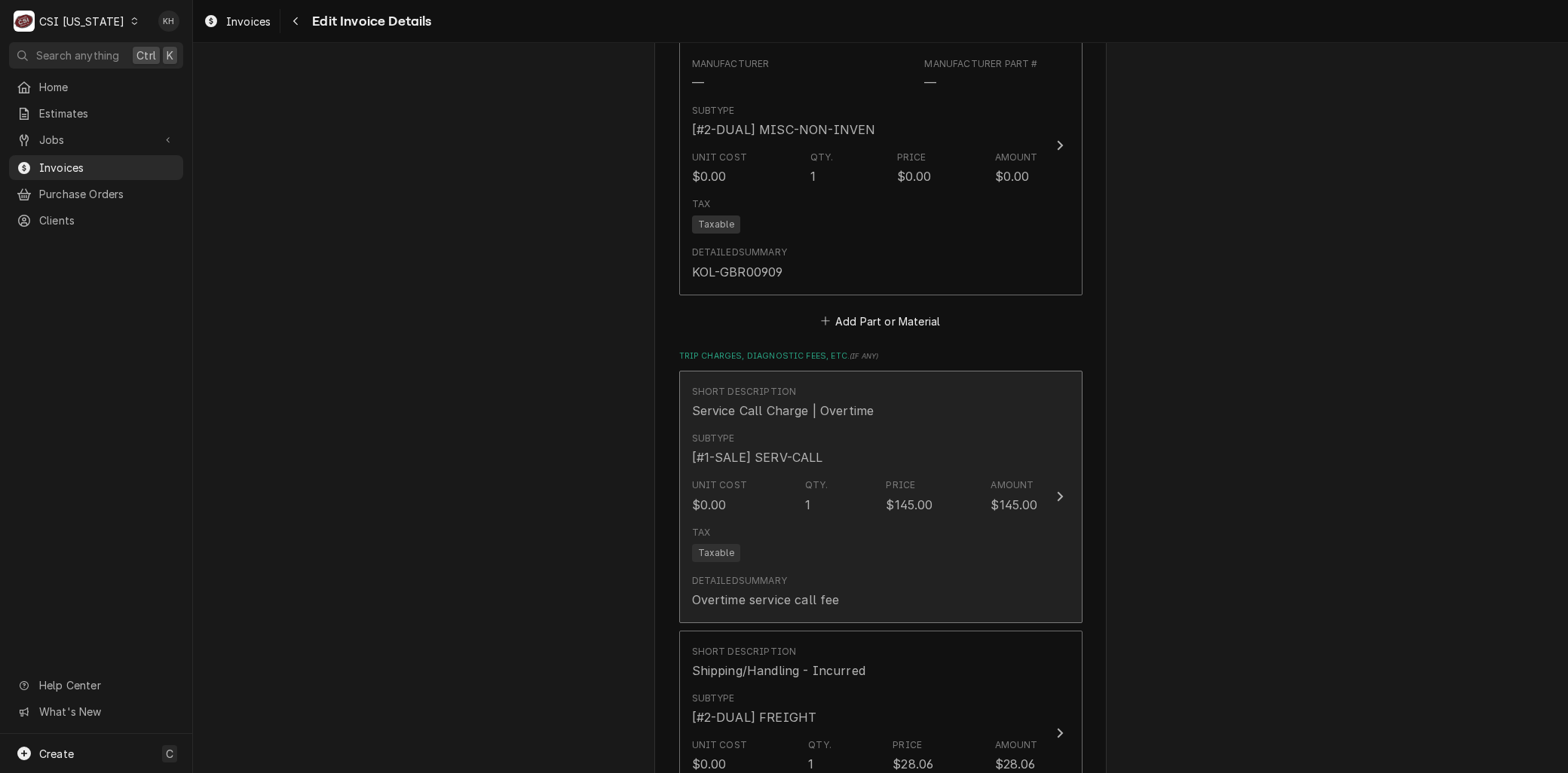
scroll to position [2263, 0]
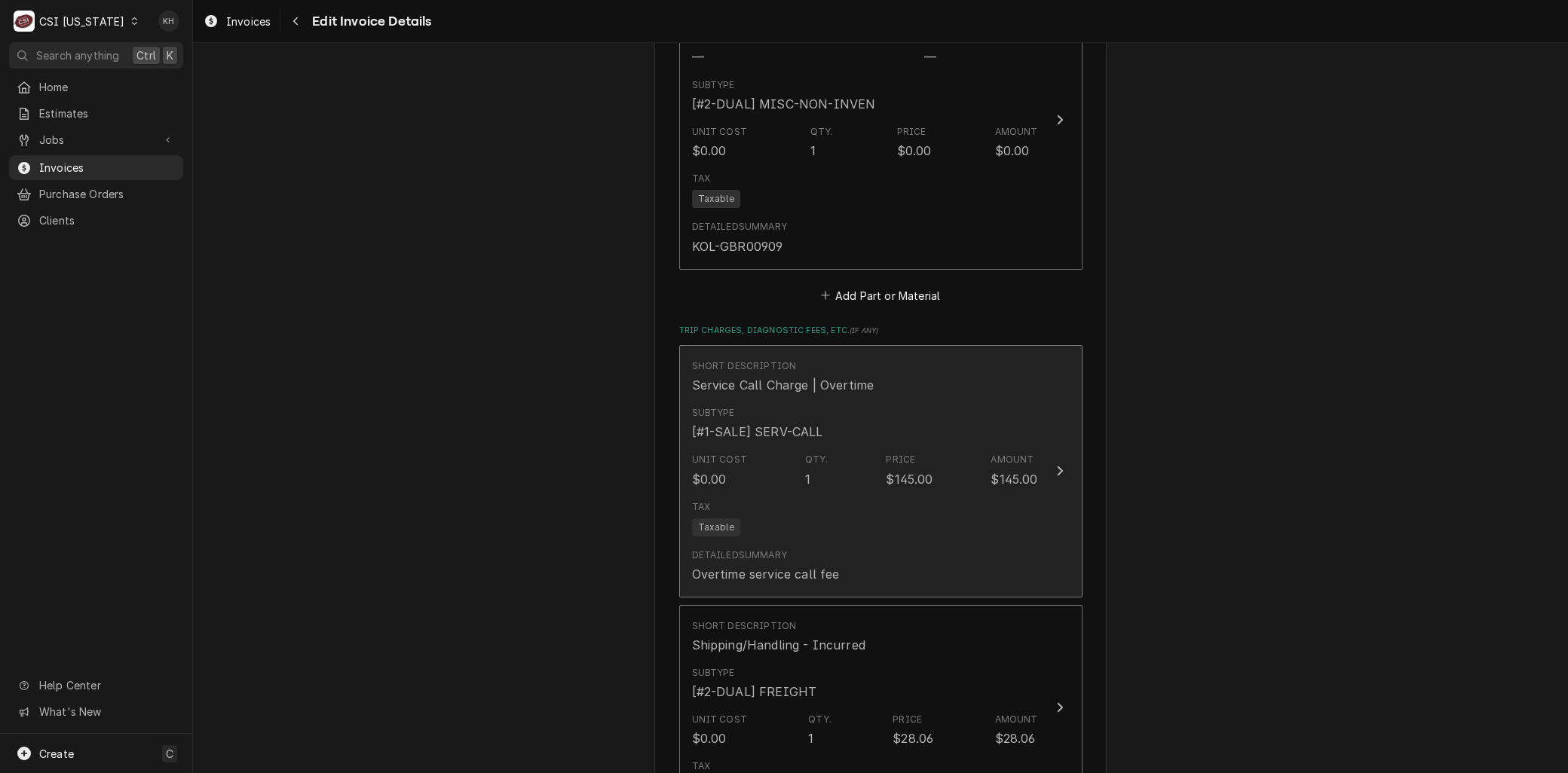
click at [773, 509] on div "Tax Taxable" at bounding box center [865, 518] width 346 height 48
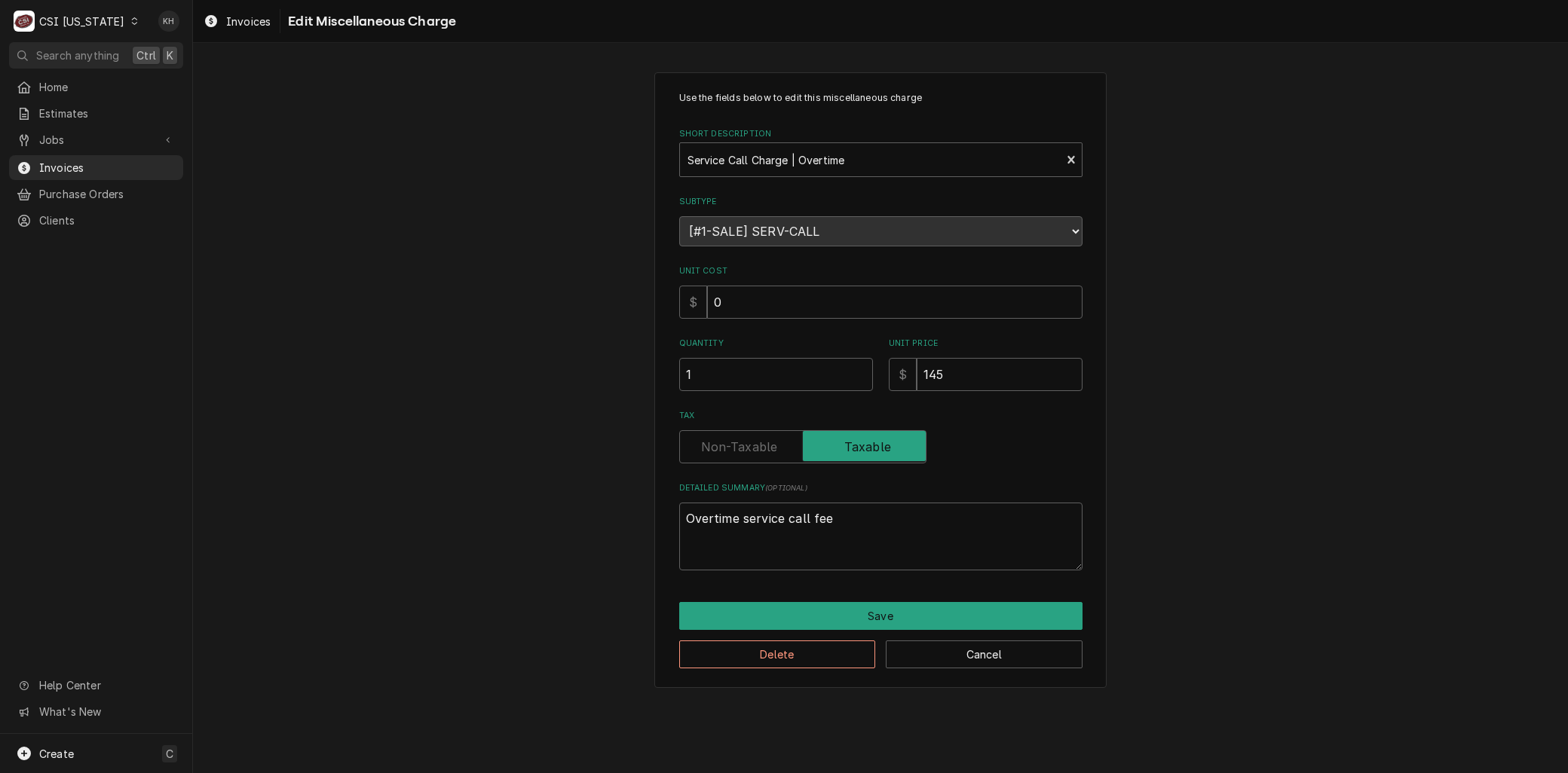
click at [751, 382] on div "Quantity 1 Unit Price $ 145" at bounding box center [881, 364] width 403 height 53
type textarea "x"
type input "0"
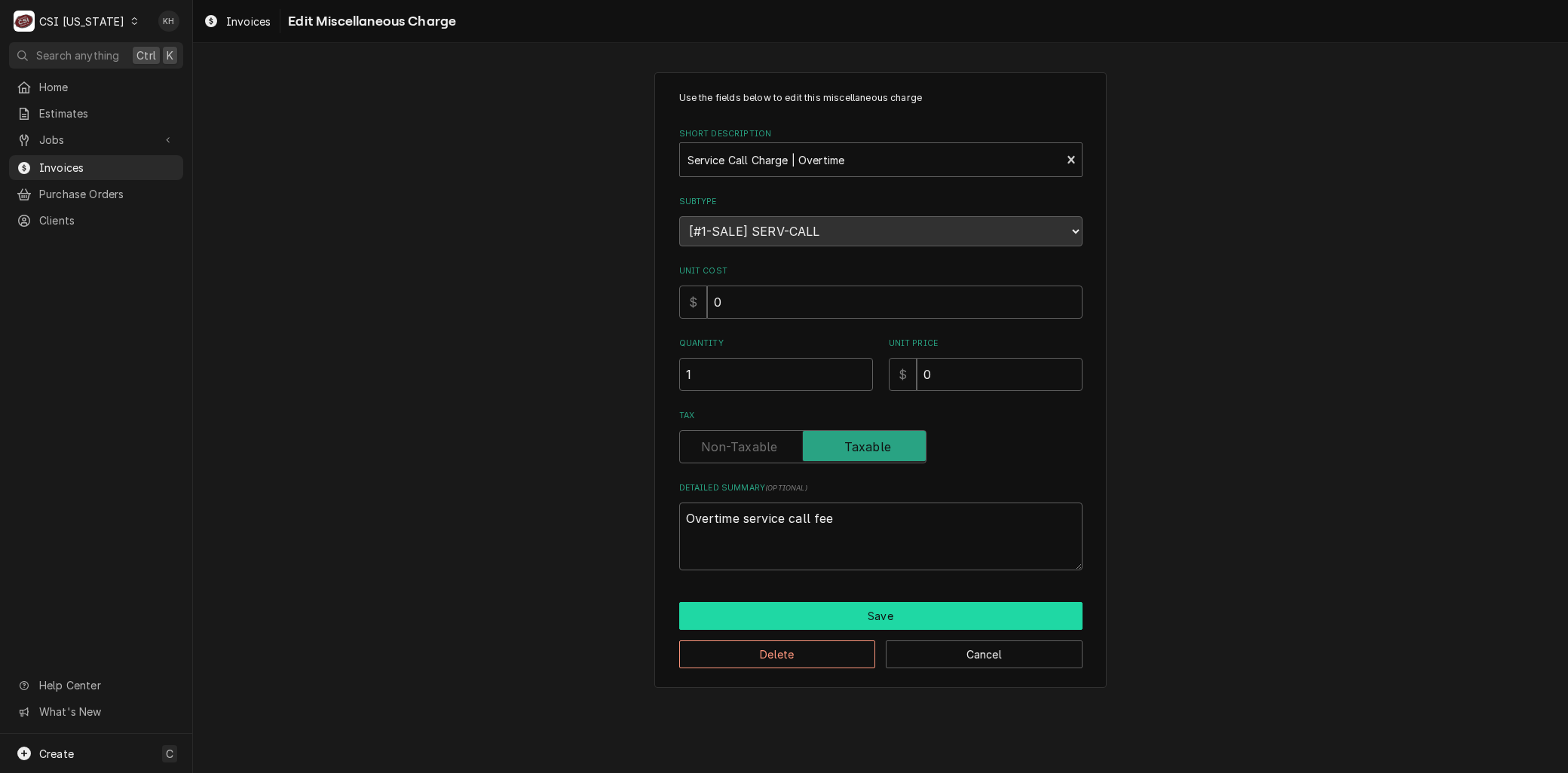
click at [842, 606] on button "Save" at bounding box center [881, 616] width 403 height 28
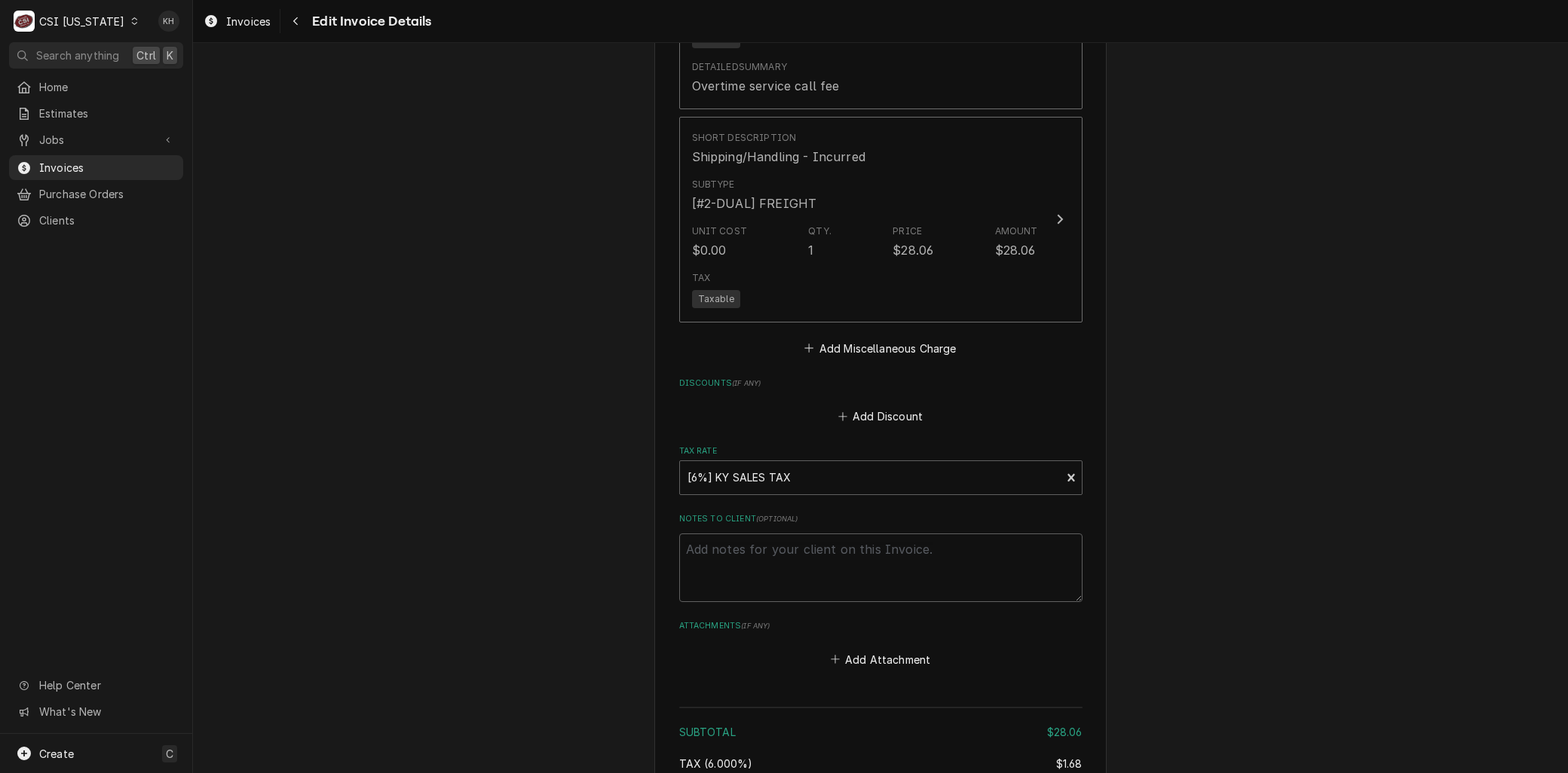
scroll to position [2929, 0]
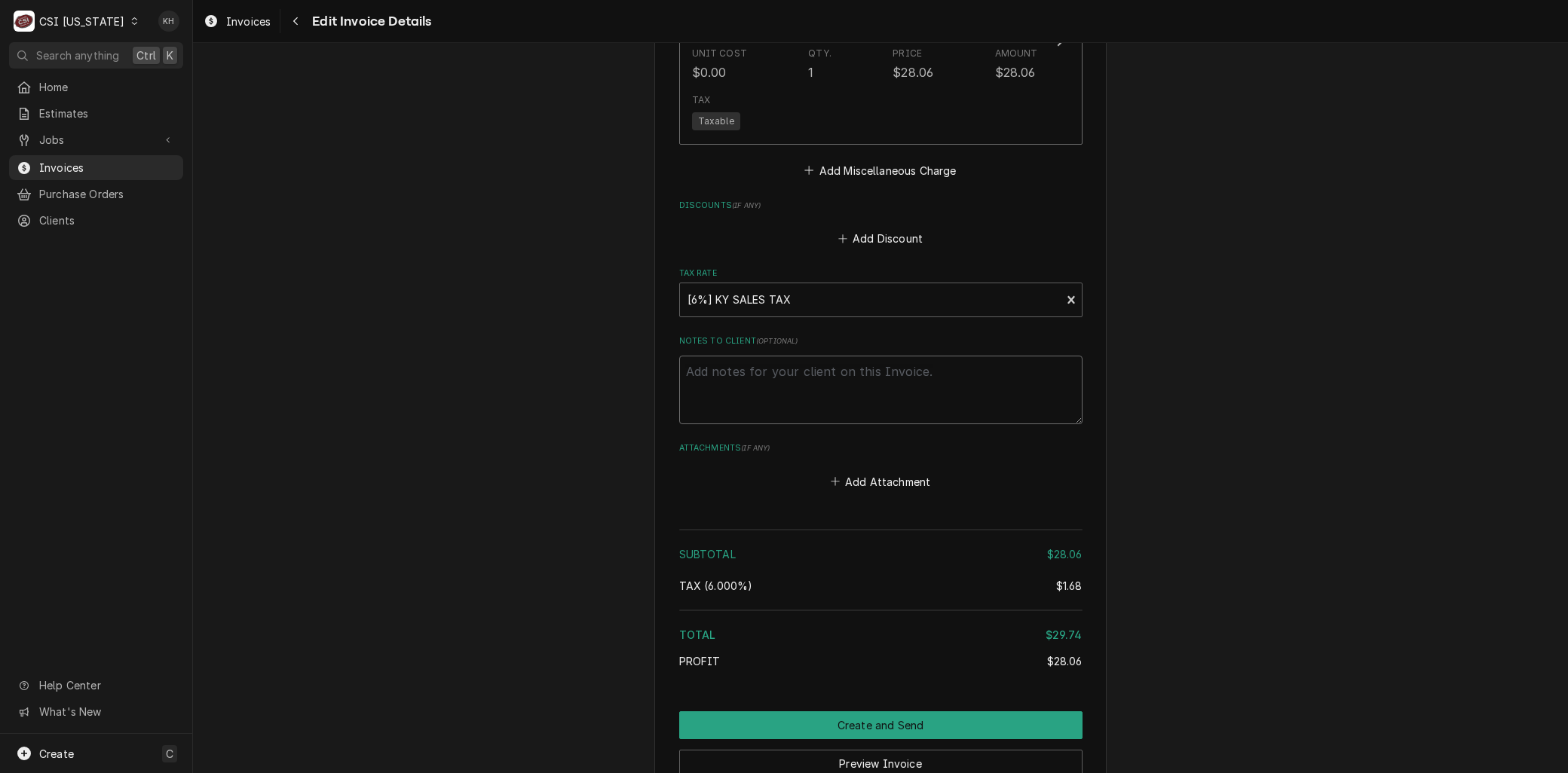
click at [759, 373] on textarea "Notes to Client ( optional )" at bounding box center [881, 389] width 403 height 68
type textarea "x"
type textarea "R"
type textarea "x"
type textarea "Re"
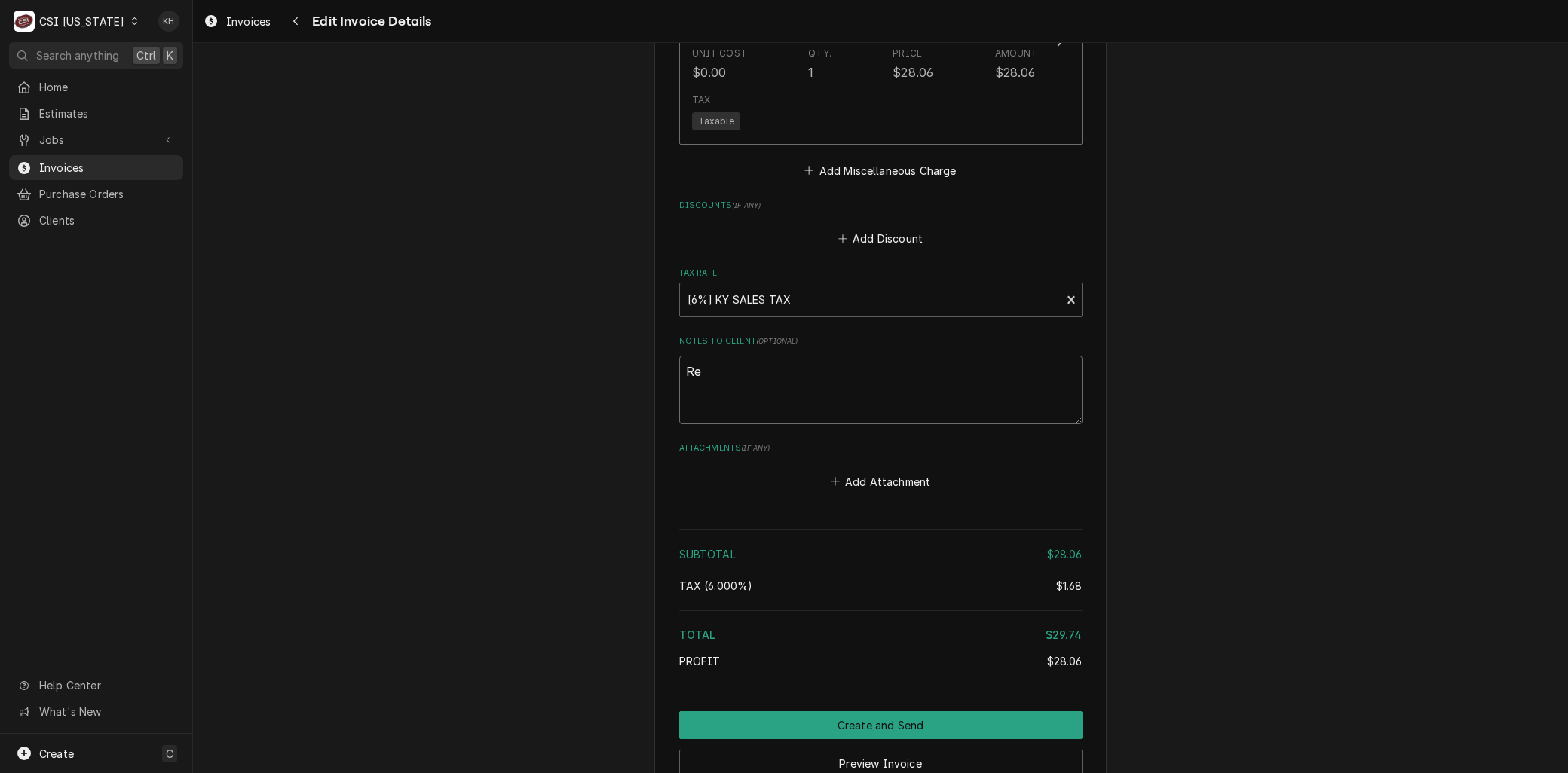
type textarea "x"
type textarea "Reb"
type textarea "x"
type textarea "Rebi"
type textarea "x"
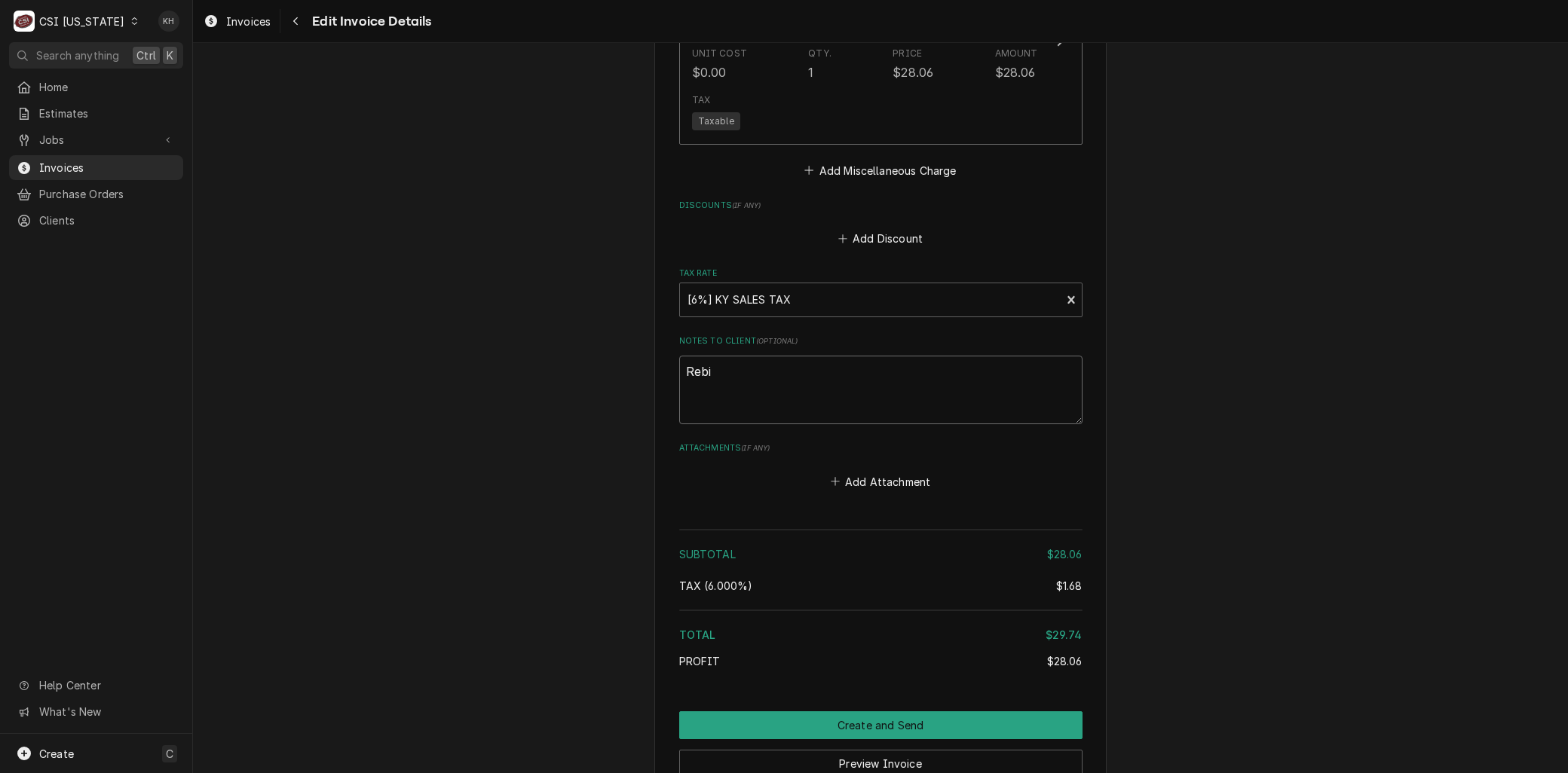
type textarea "Rebil"
type textarea "x"
type textarea "Rebill"
type textarea "x"
type textarea "Rebille"
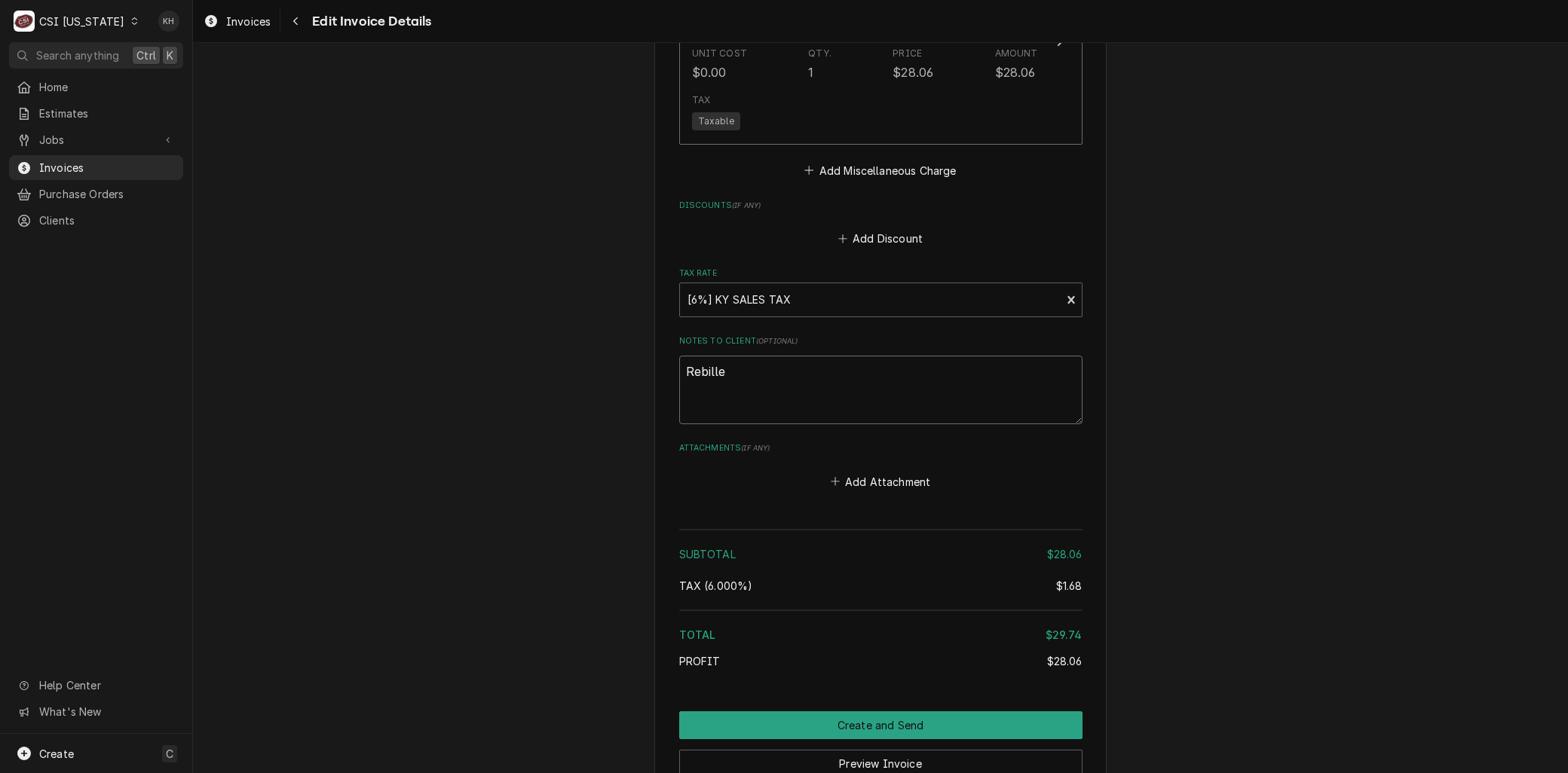
type textarea "x"
type textarea "Rebilled"
type textarea "x"
type textarea "Rebilled"
type textarea "x"
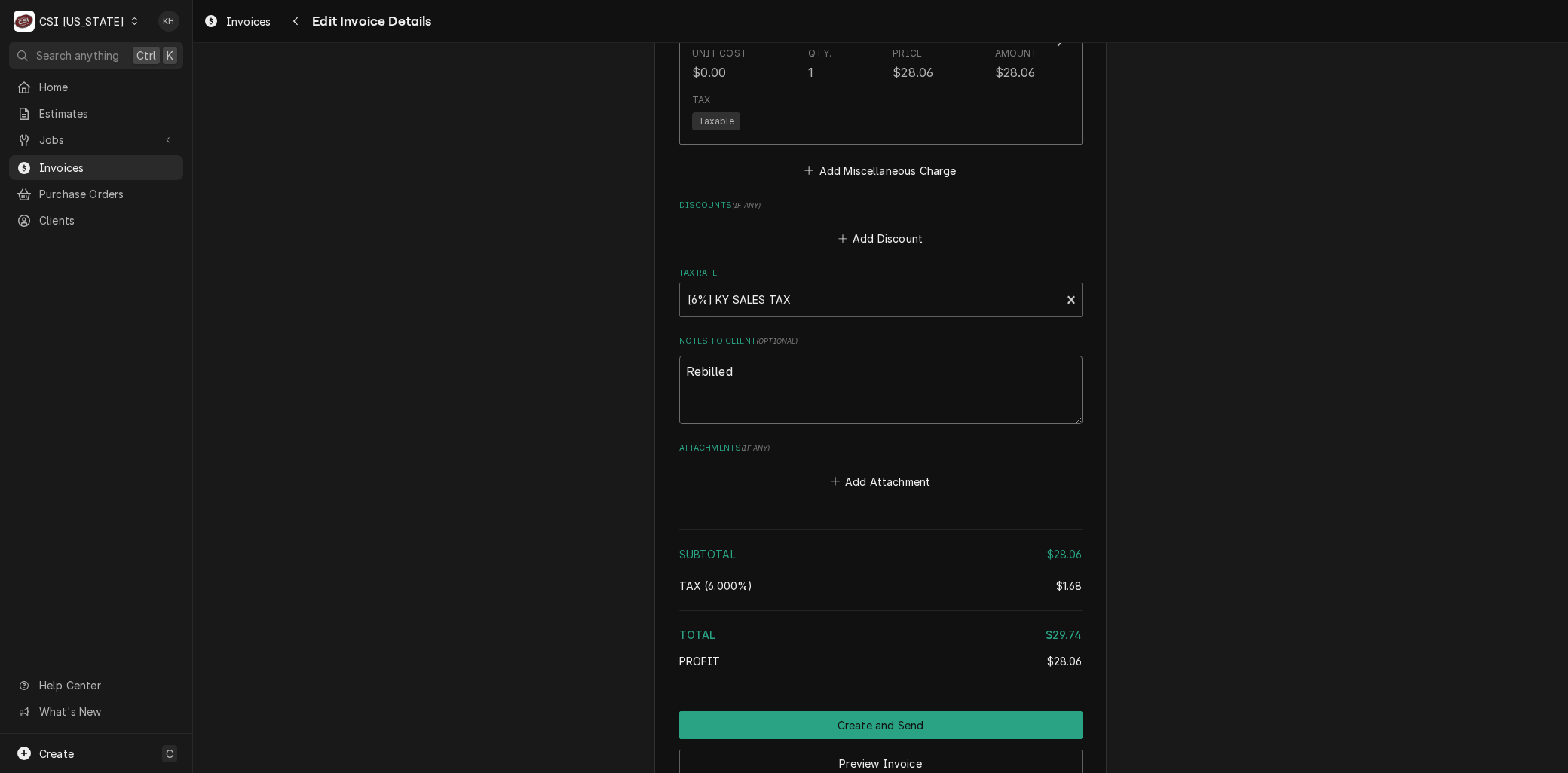
type textarea "Rebilled o"
type textarea "x"
type textarea "Rebilled on"
type textarea "x"
type textarea "Rebilled on"
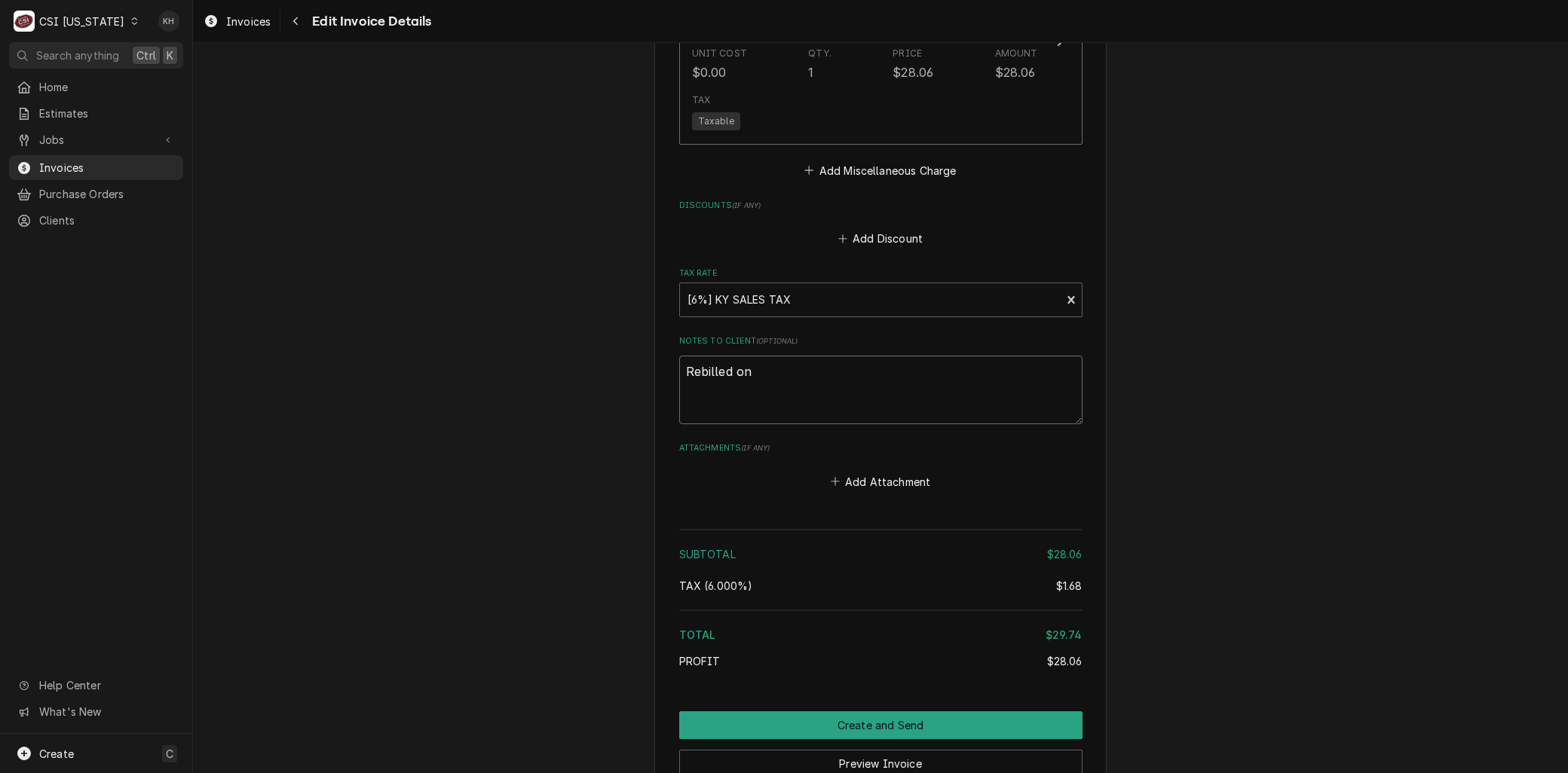
type textarea "x"
type textarea "Rebilled on I"
type textarea "x"
type textarea "Rebilled on INV"
type textarea "x"
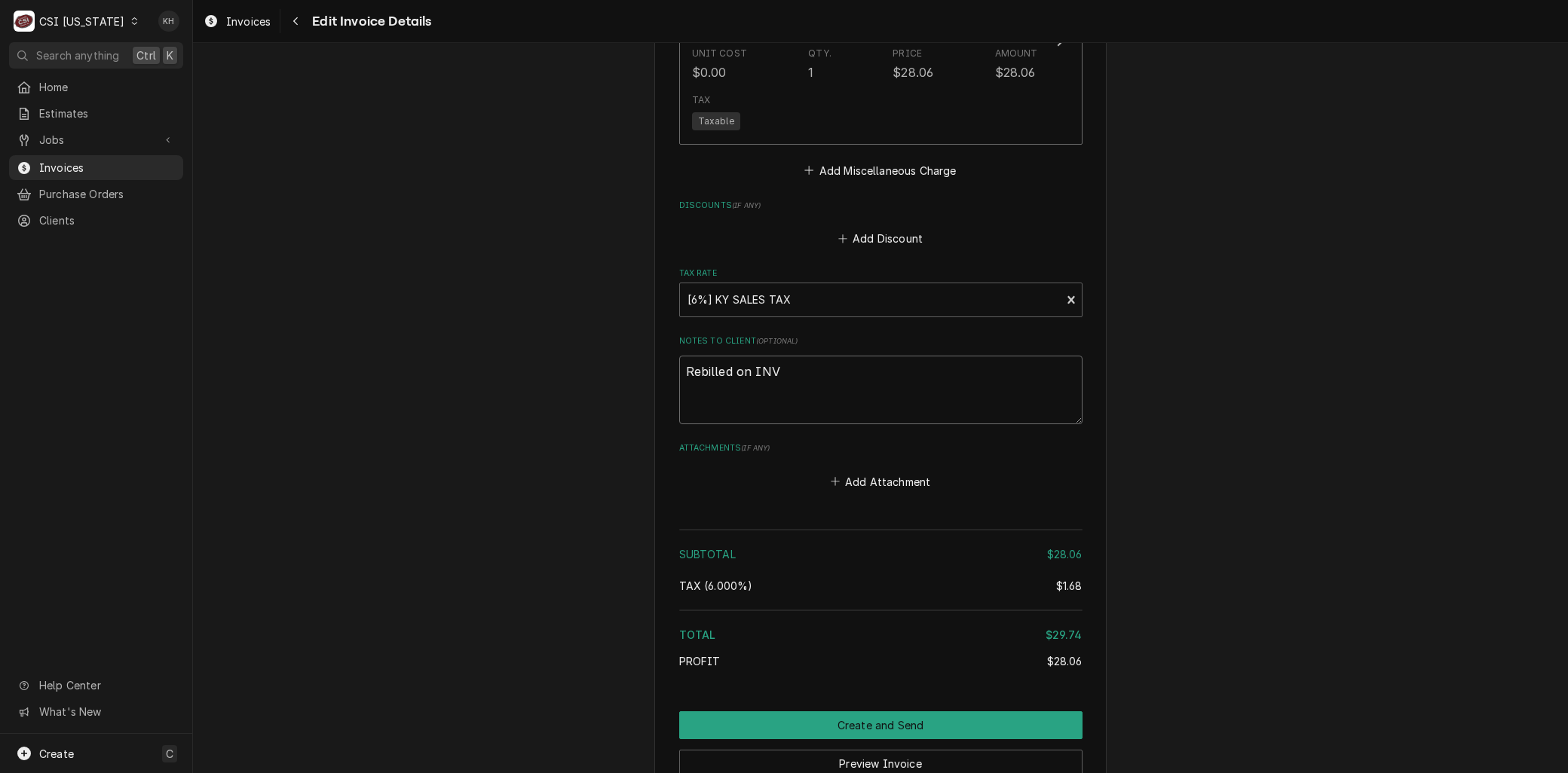
type textarea "Rebilled on INV"
type textarea "x"
type textarea "Rebilled on INV 1"
type textarea "x"
type textarea "Rebilled on INV 10"
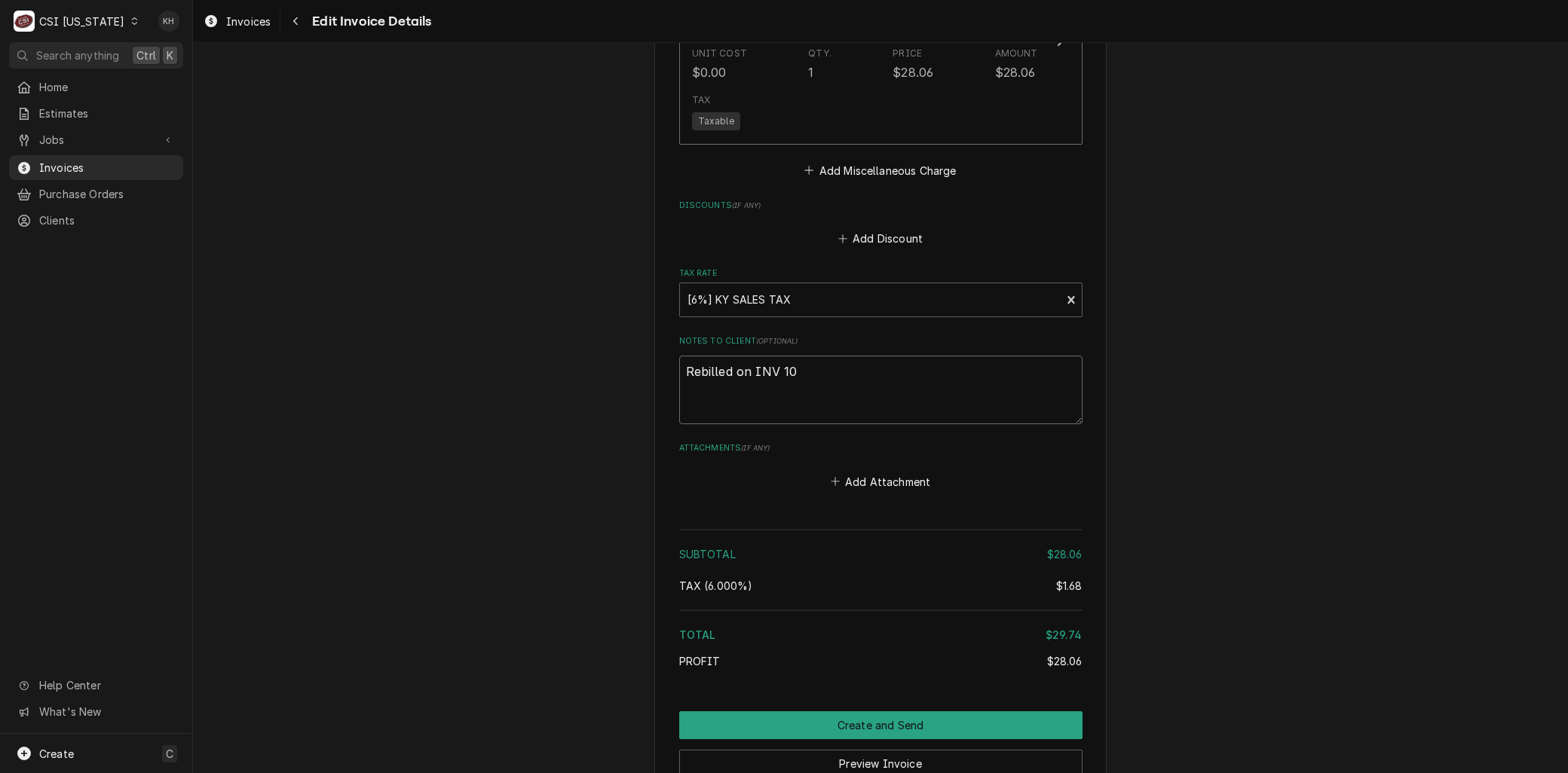
type textarea "x"
type textarea "Rebilled on INV 100"
type textarea "x"
type textarea "Rebilled on INV 1008"
type textarea "x"
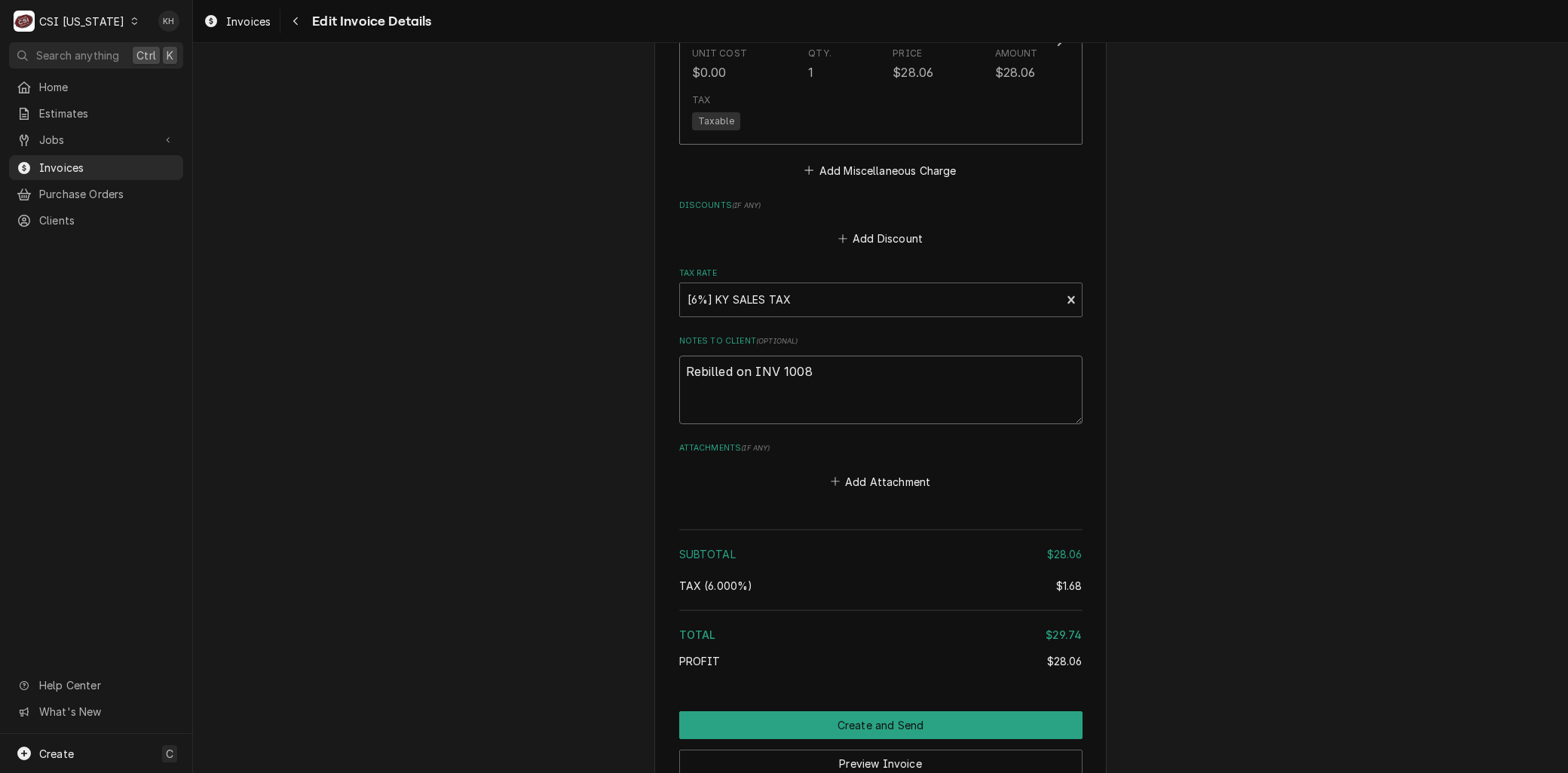
type textarea "Rebilled on INV 10084"
type textarea "x"
type textarea "Rebilled on INV 100842"
type textarea "x"
type textarea "Rebilled on INV 100842"
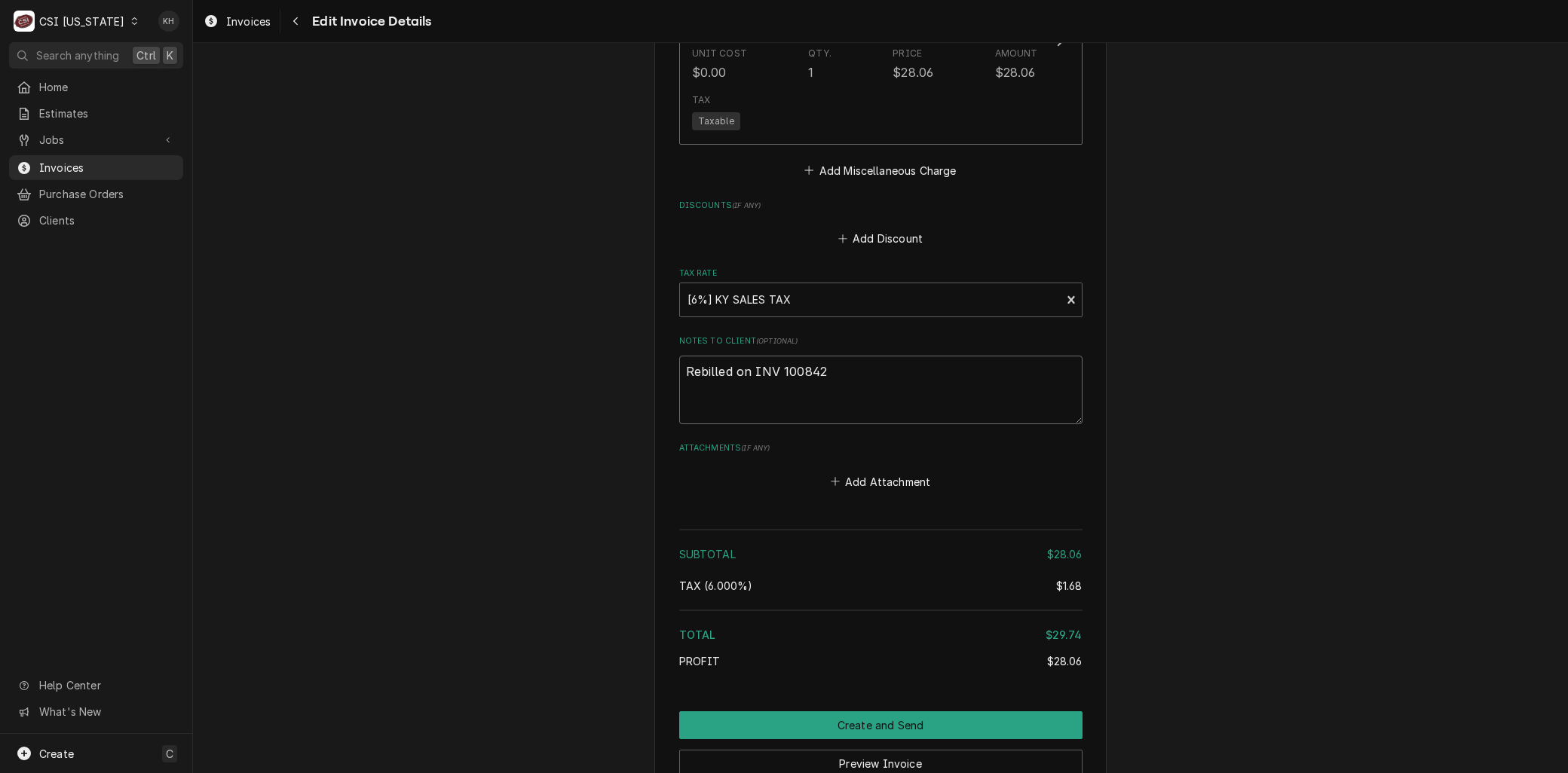
type textarea "x"
type textarea "Rebilled on INV 100842 -"
type textarea "x"
type textarea "Rebilled on INV 100842 -"
type textarea "x"
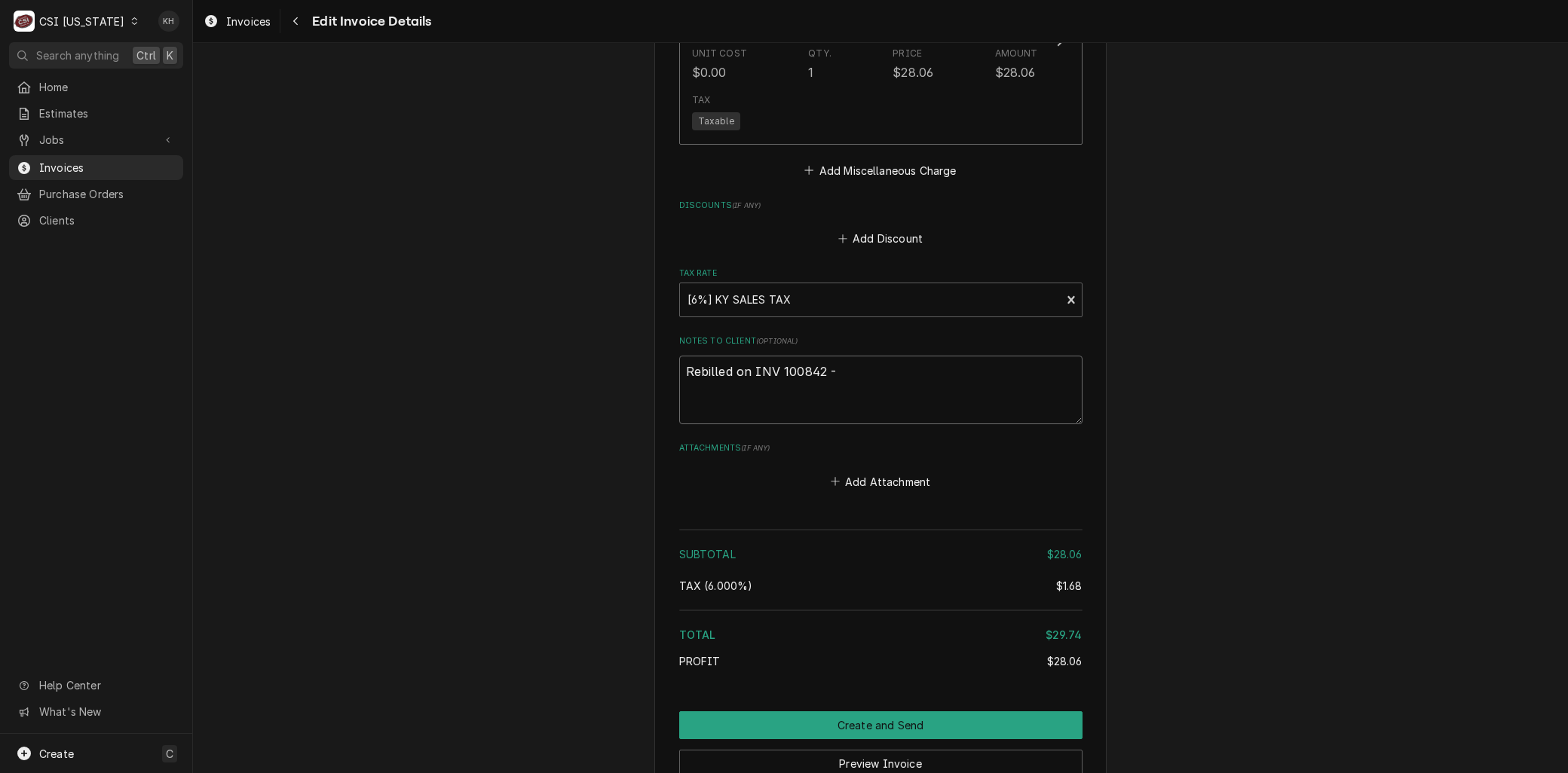
type textarea "Rebilled on INV 100842 - U"
type textarea "x"
type textarea "Rebilled on INV 100842 - Un"
type textarea "x"
type textarea "Rebilled on INV 100842 - Uni"
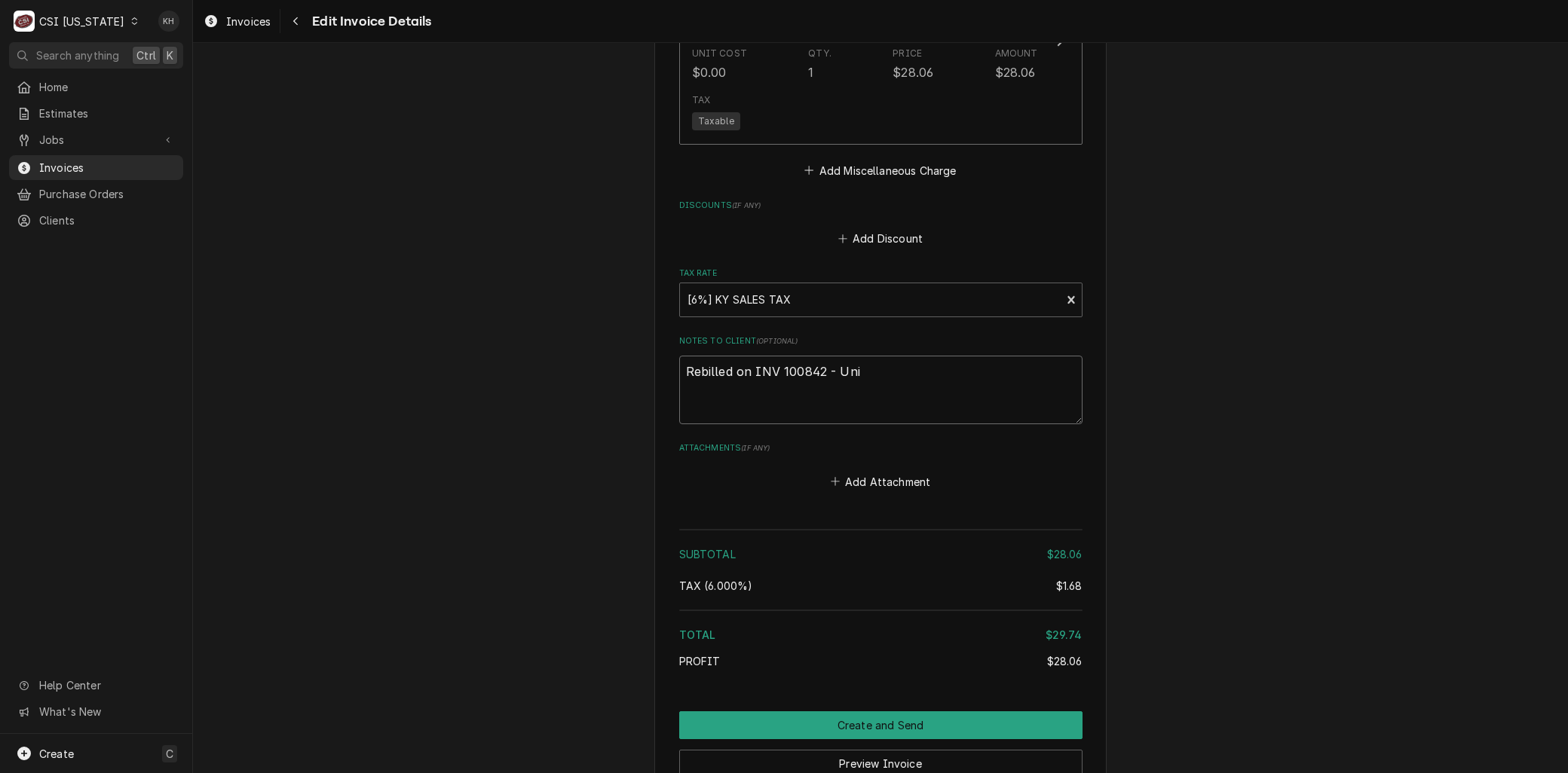
type textarea "x"
type textarea "Rebilled on INV 100842 - Unid"
type textarea "x"
type textarea "Rebilled on INV 100842 - Uni"
type textarea "x"
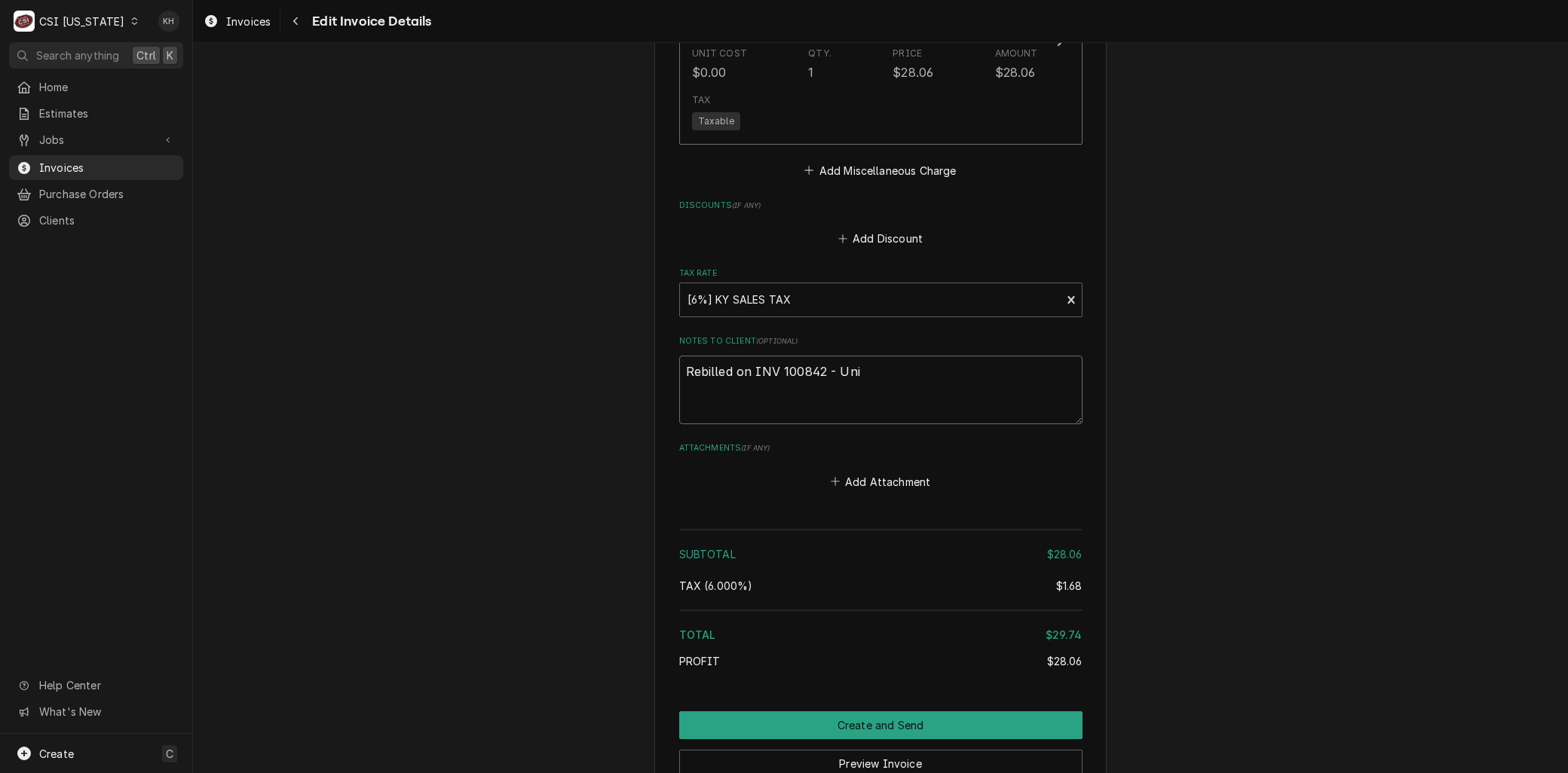
type textarea "Rebilled on INV 100842 - Unit"
type textarea "x"
type textarea "Rebilled on INV 100842 - Unit"
type textarea "x"
type textarea "Rebilled on INV 100842 - Unit u"
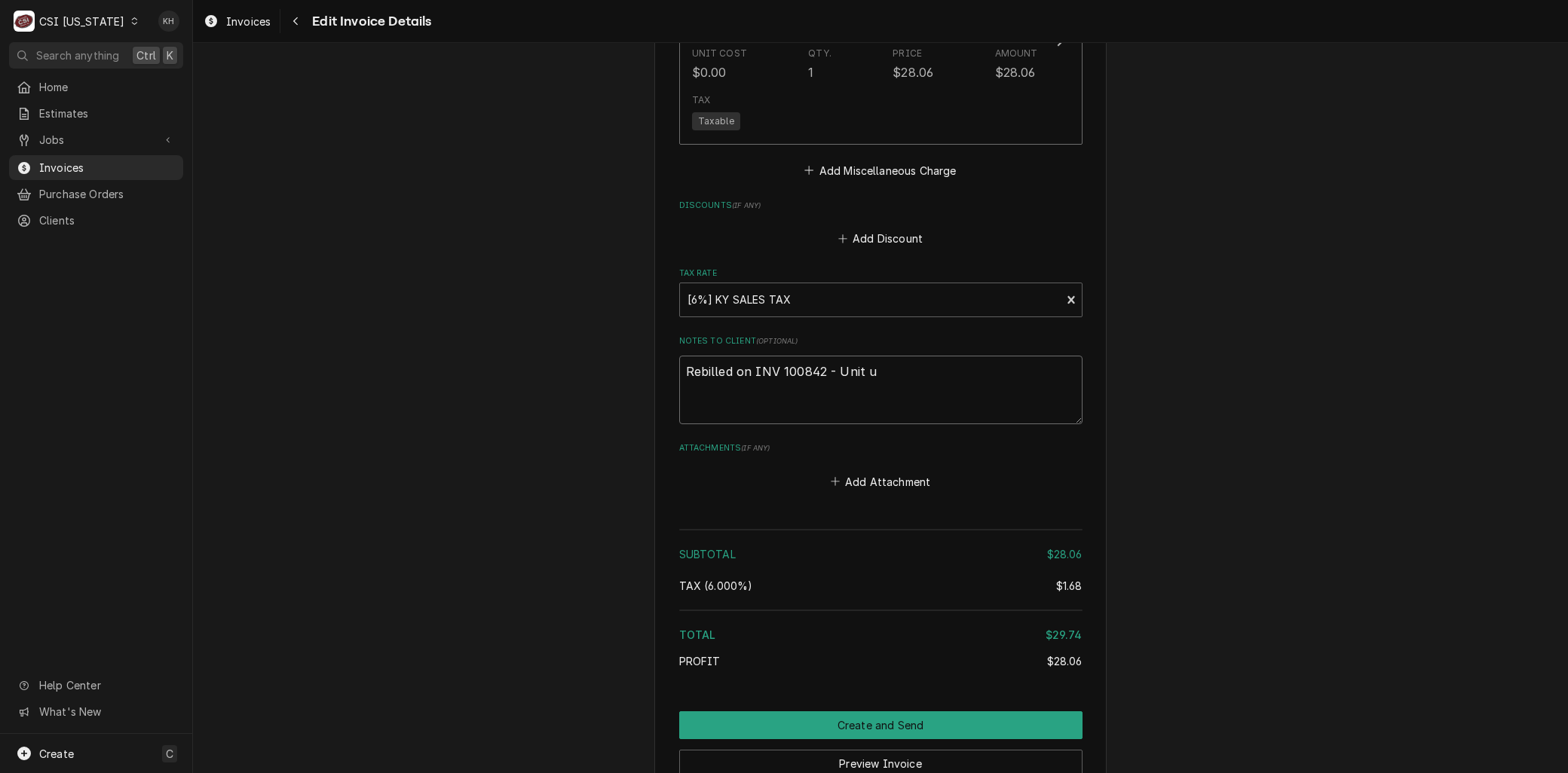
type textarea "x"
type textarea "Rebilled on INV 100842 - Unit un"
type textarea "x"
type textarea "Rebilled on INV 100842 - Unit und"
type textarea "x"
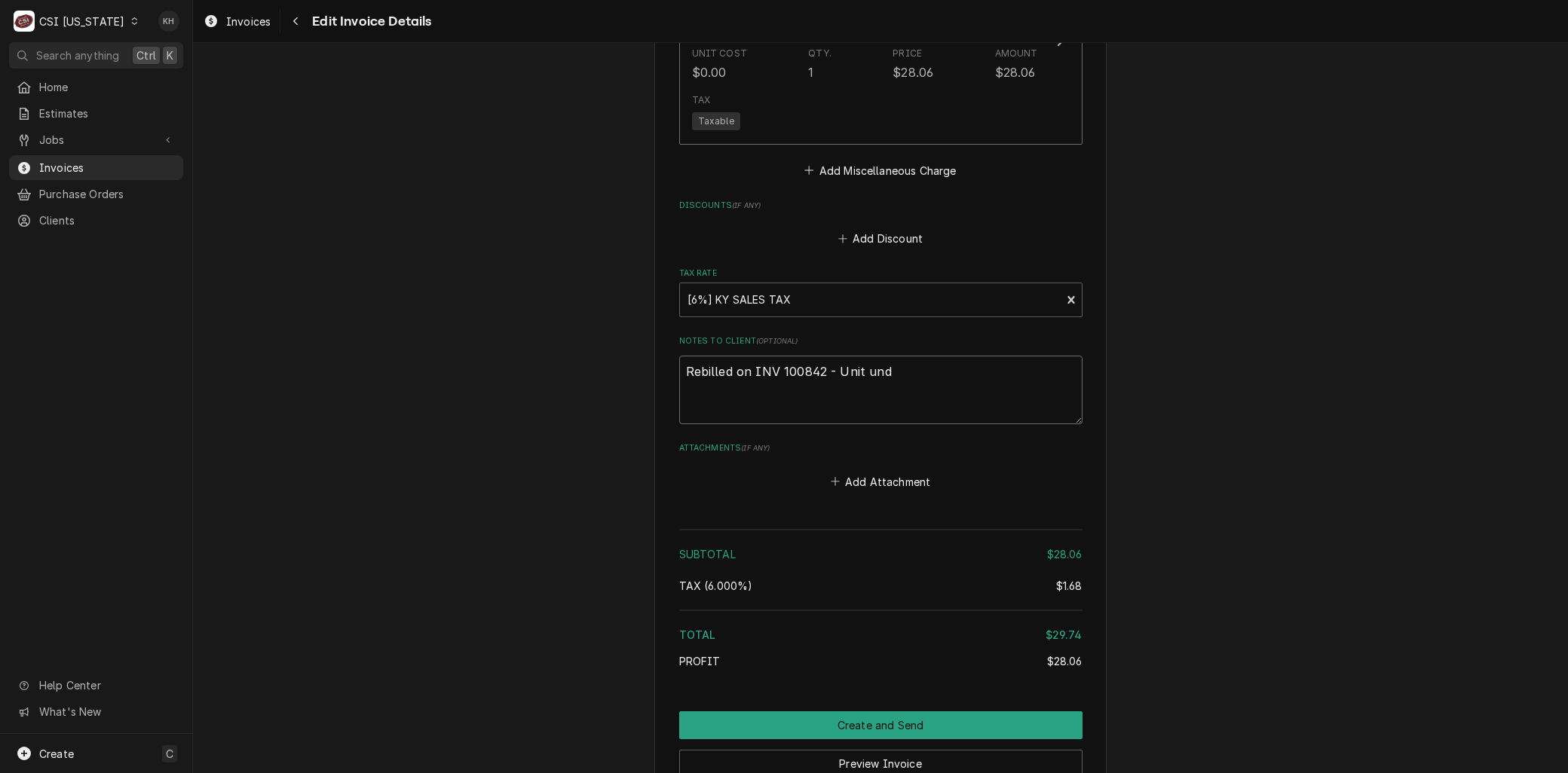
type textarea "Rebilled on INV 100842 - Unit unde"
type textarea "x"
type textarea "Rebilled on INV 100842 - Unit under"
type textarea "x"
type textarea "Rebilled on INV 100842 - Unit under"
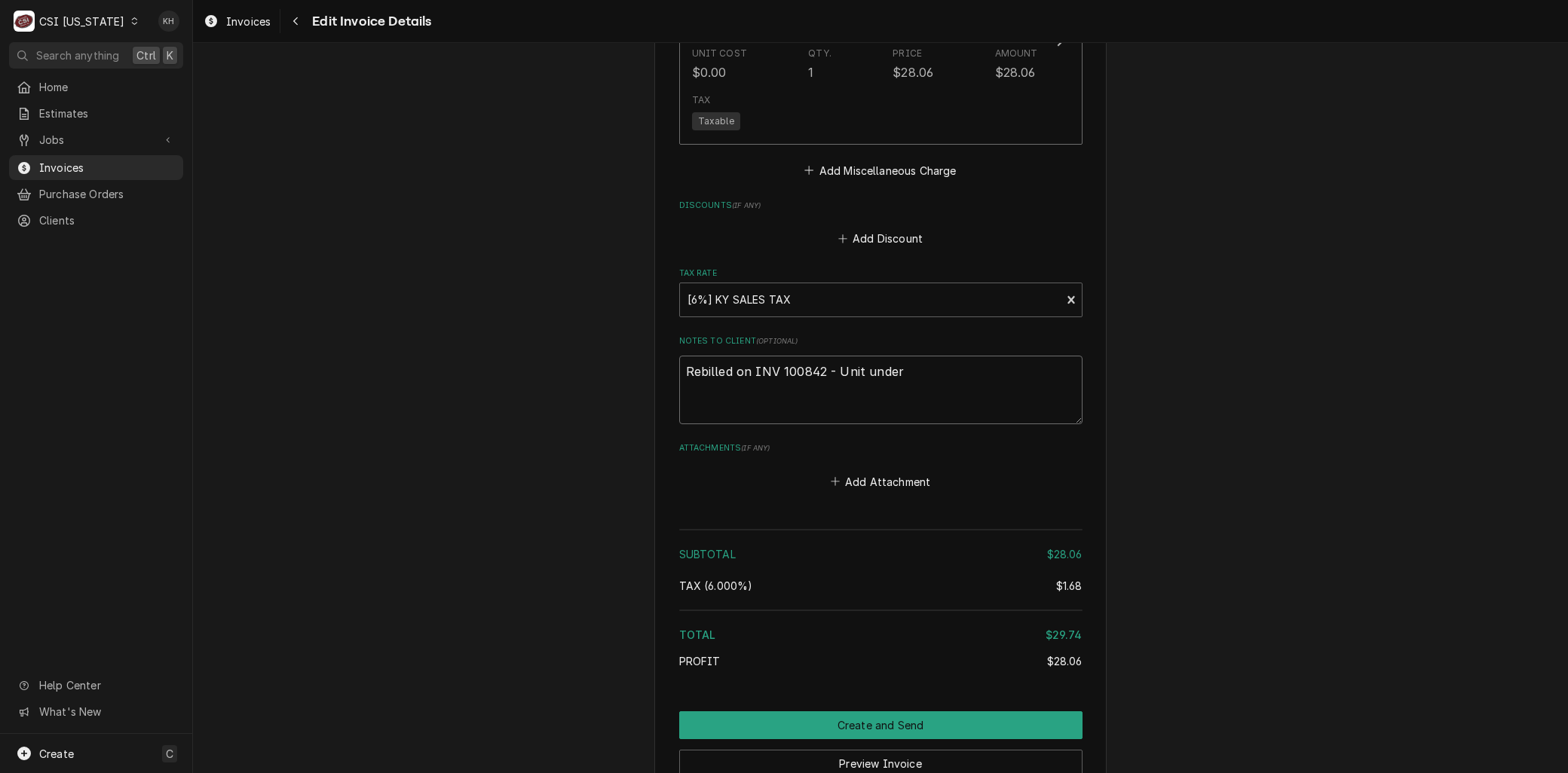
type textarea "x"
type textarea "Rebilled on INV 100842 - Unit under w"
type textarea "x"
type textarea "Rebilled on INV 100842 - Unit under wa"
type textarea "x"
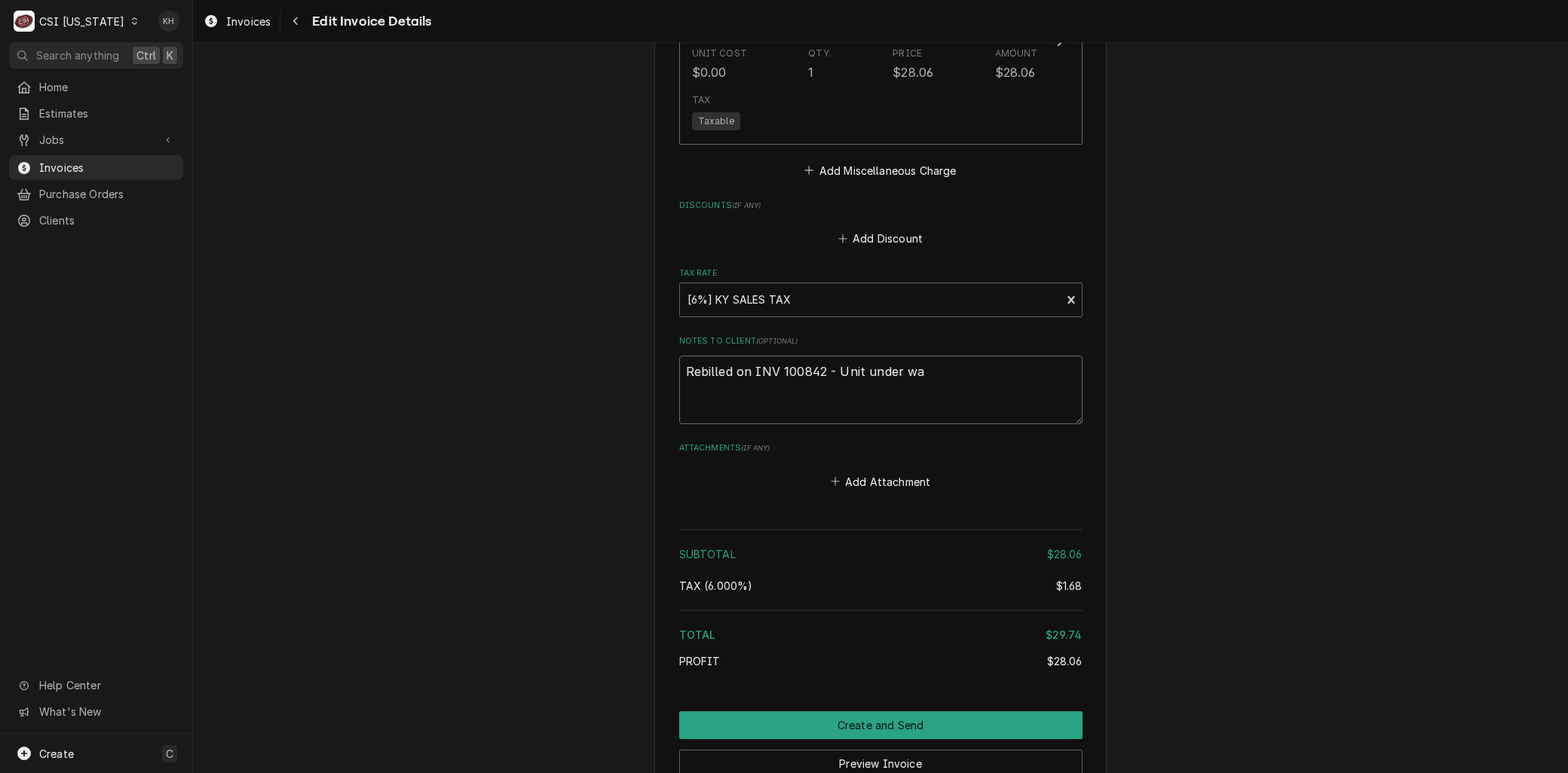
type textarea "Rebilled on INV 100842 - Unit under war"
type textarea "x"
type textarea "Rebilled on INV 100842 - Unit under warr"
type textarea "x"
type textarea "Rebilled on INV 100842 - Unit under warran"
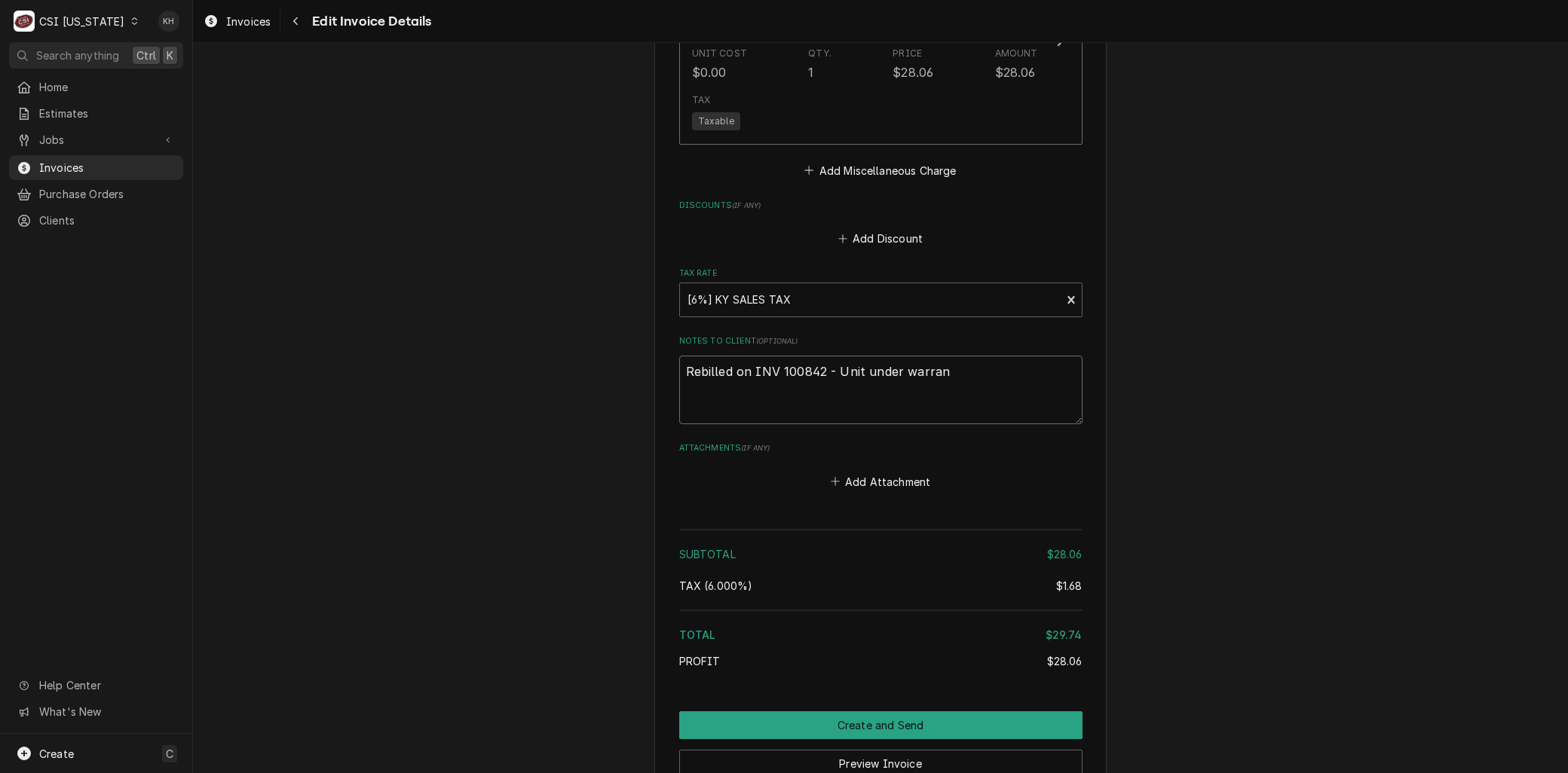
type textarea "x"
type textarea "Rebilled on INV 100842 - Unit under warrant"
type textarea "x"
type textarea "Rebilled on INV 100842 - Unit under warranty"
type textarea "x"
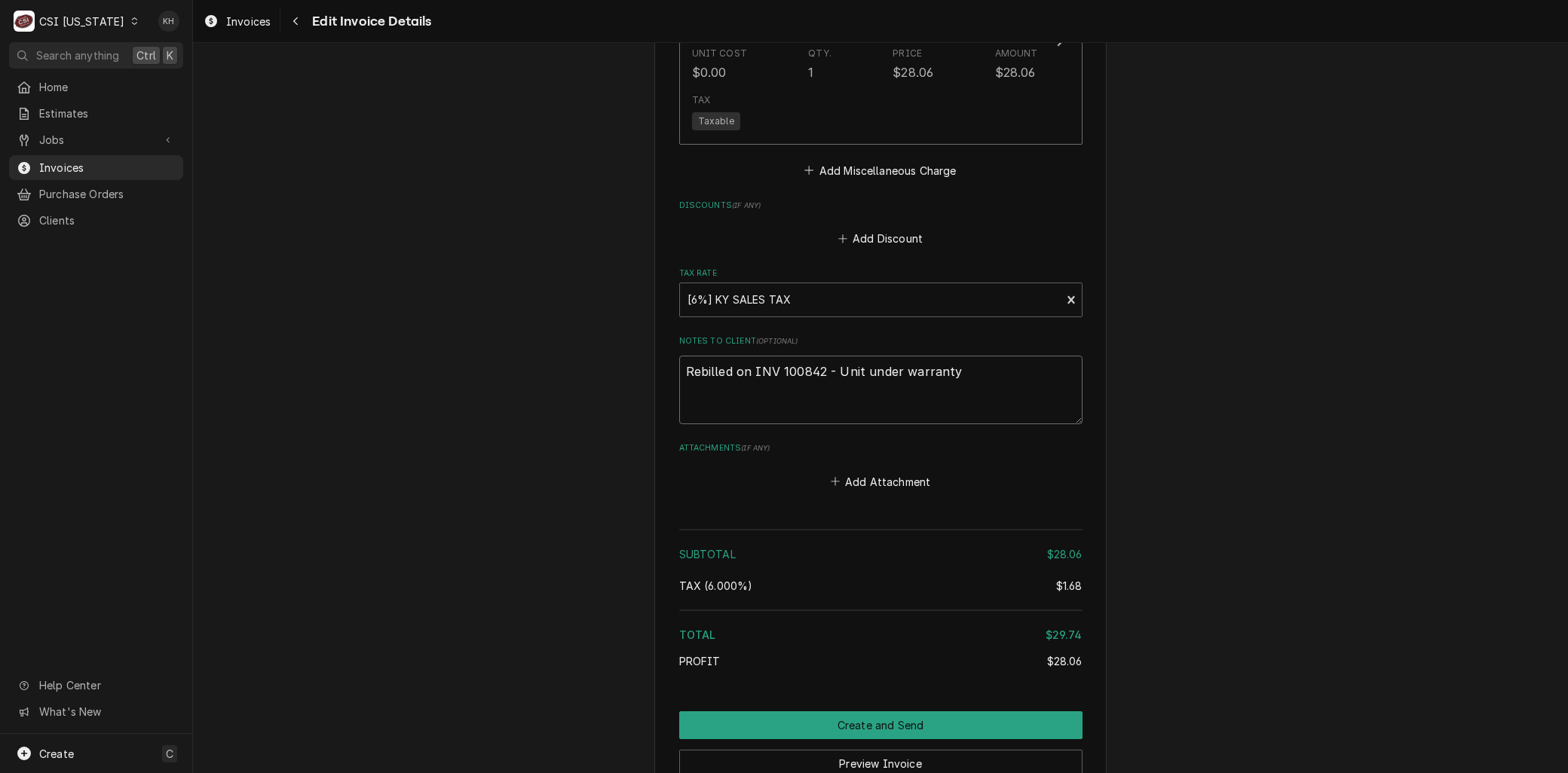
type textarea "Rebilled on INV 100842 - Unit under warrantyy"
type textarea "x"
type textarea "Rebilled on INV 100842 - Unit under warranty"
type textarea "x"
type textarea "Rebilled on INV 100842 - Unit under warranty"
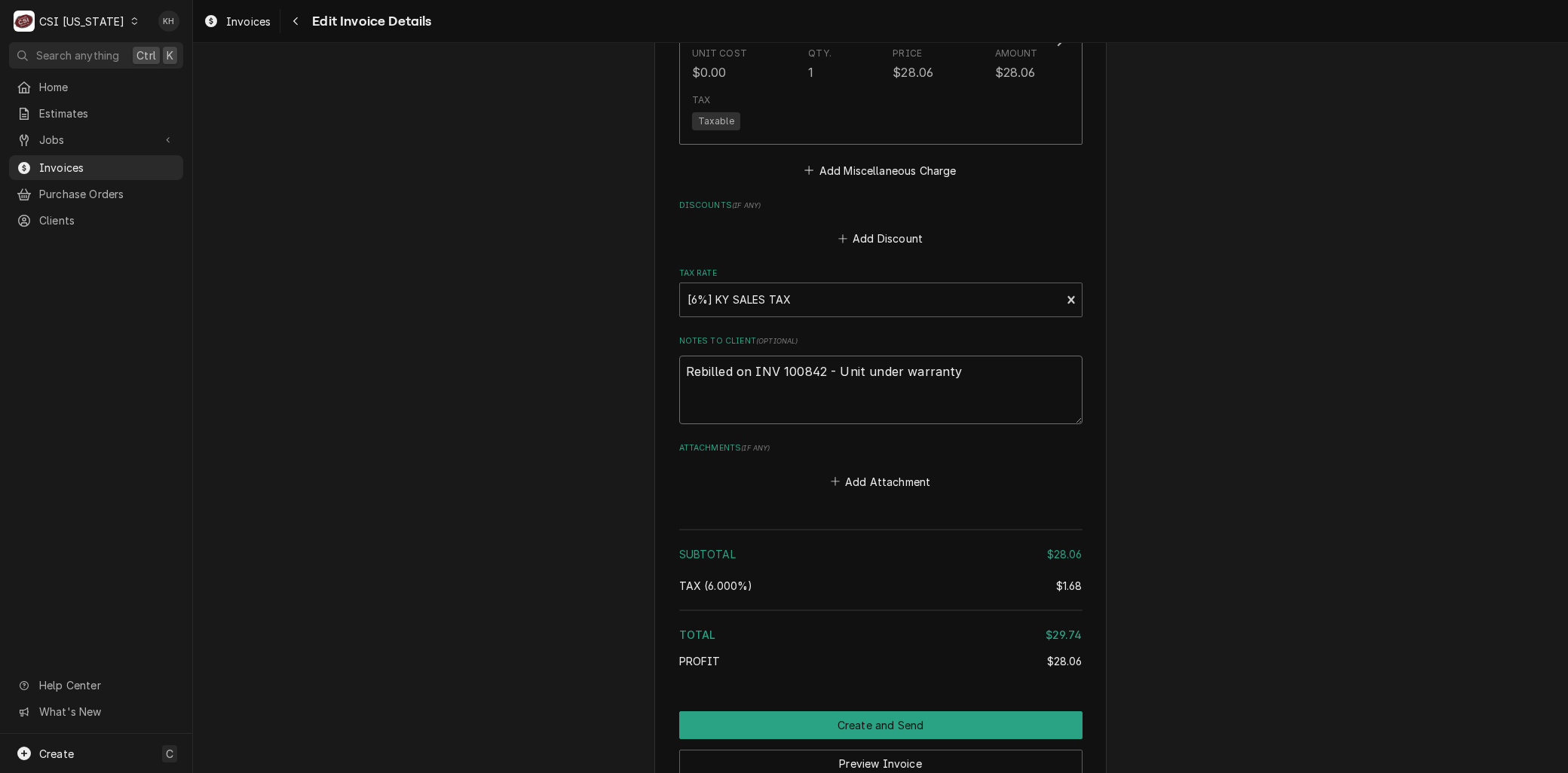
type textarea "x"
type textarea "Rebilled on INV 100842 - Unit under warranty -"
type textarea "x"
type textarea "Rebilled on INV 100842 - Unit under warranty -"
type textarea "x"
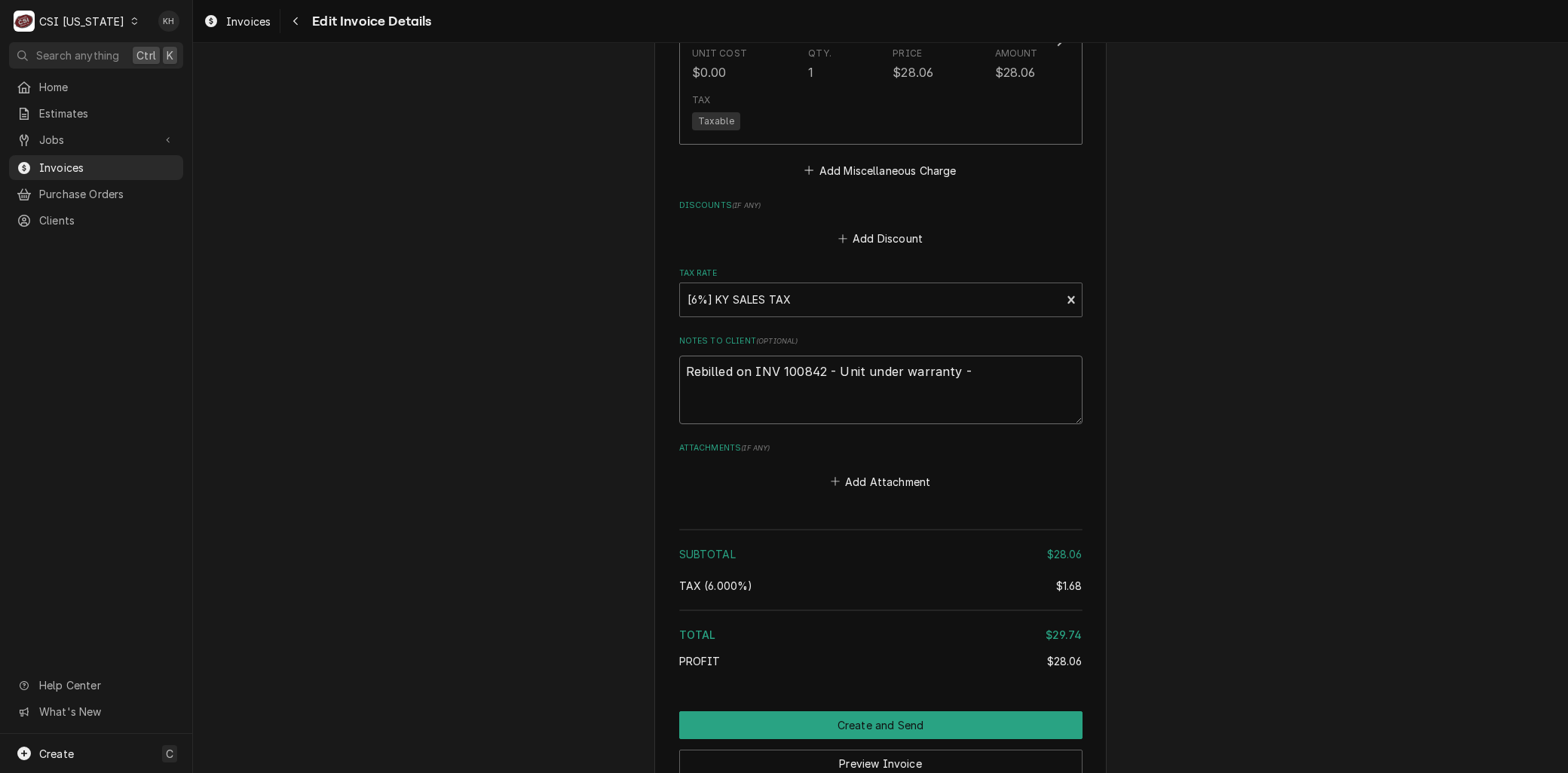
type textarea "Rebilled on INV 100842 - Unit under warranty - d"
type textarea "x"
type textarea "Rebilled on INV 100842 - Unit under warranty - do"
type textarea "x"
type textarea "Rebilled on INV 100842 - Unit under warranty - doe"
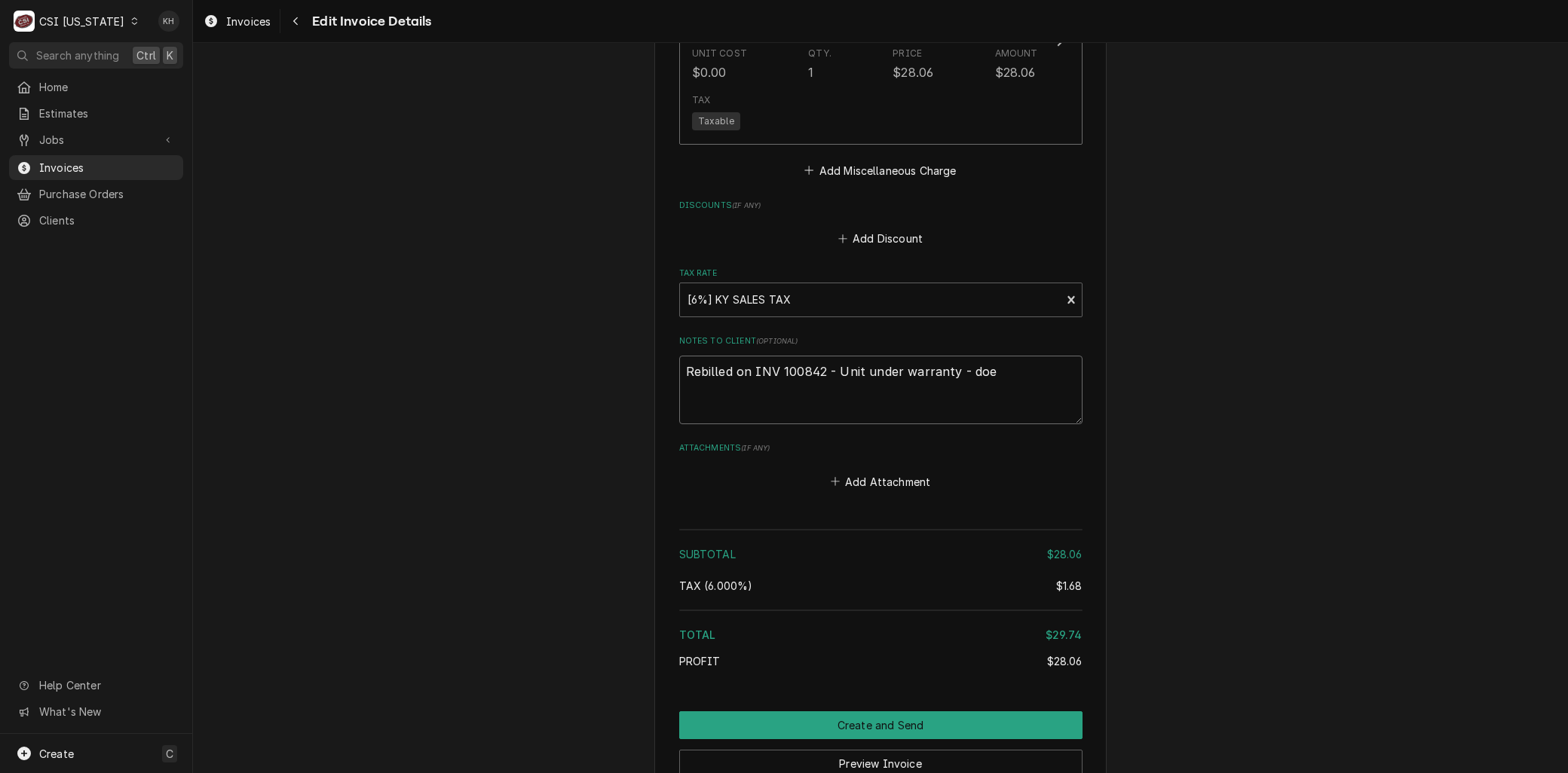
type textarea "x"
type textarea "Rebilled on INV 100842 - Unit under warranty - does"
type textarea "x"
type textarea "Rebilled on INV 100842 - Unit under warranty - does"
type textarea "x"
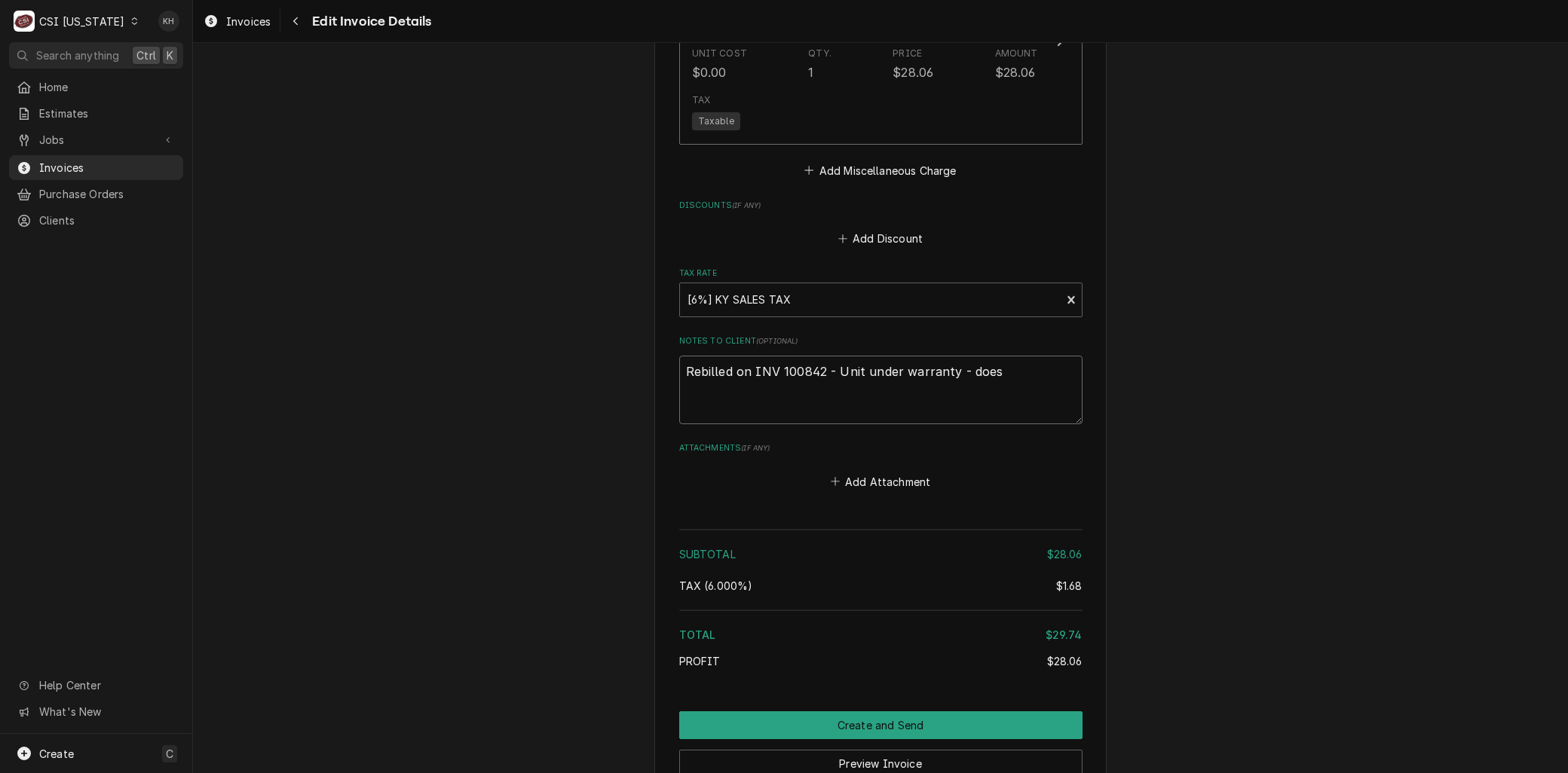
type textarea "Rebilled on INV 100842 - Unit under warranty - does n"
type textarea "x"
type textarea "Rebilled on INV 100842 - Unit under warranty - does not"
type textarea "x"
type textarea "Rebilled on INV 100842 - Unit under warranty - does not"
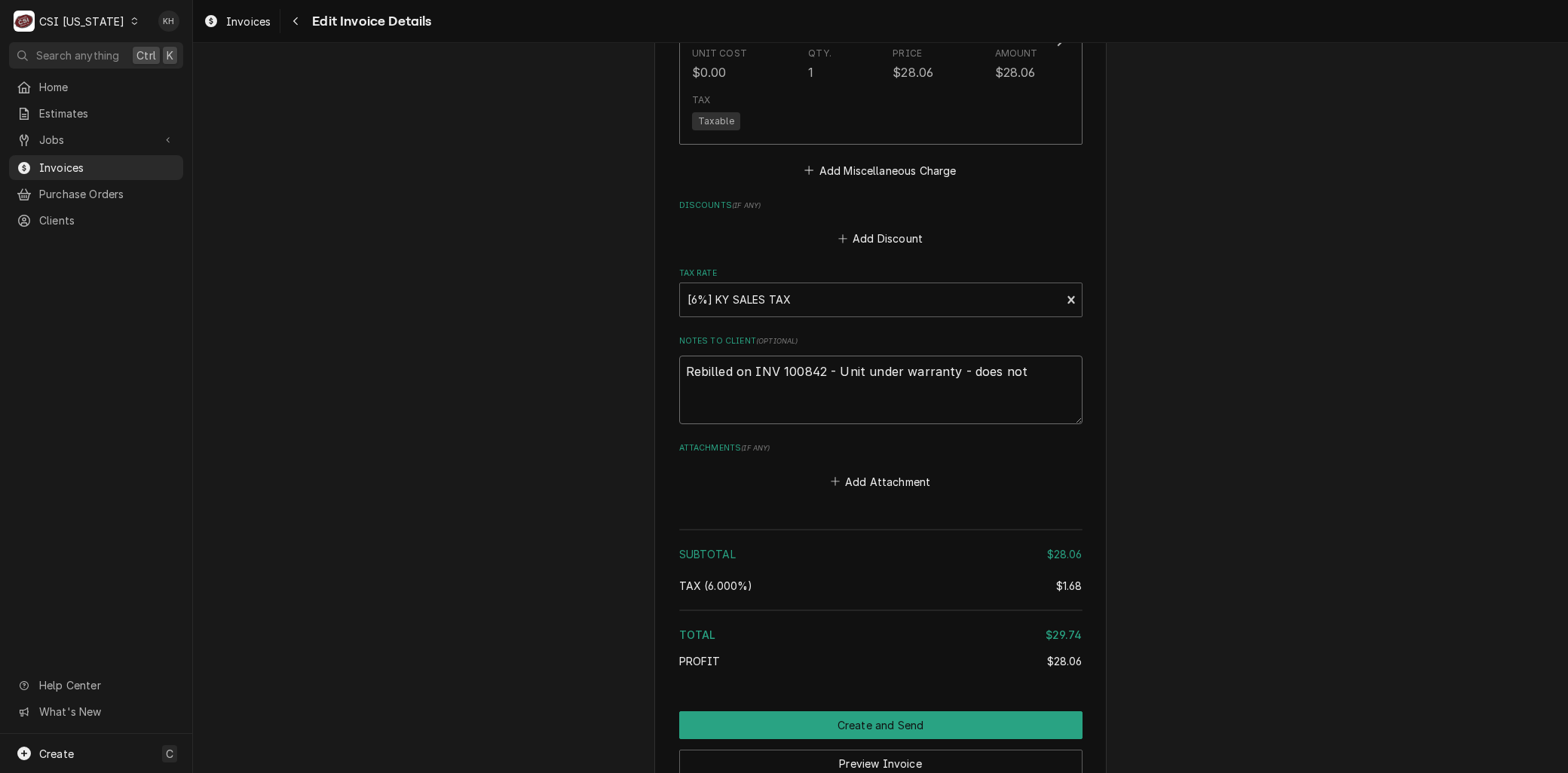
type textarea "x"
type textarea "Rebilled on INV 100842 - Unit under warranty - does not p"
type textarea "x"
type textarea "Rebilled on INV 100842 - Unit under warranty - does not pa"
type textarea "x"
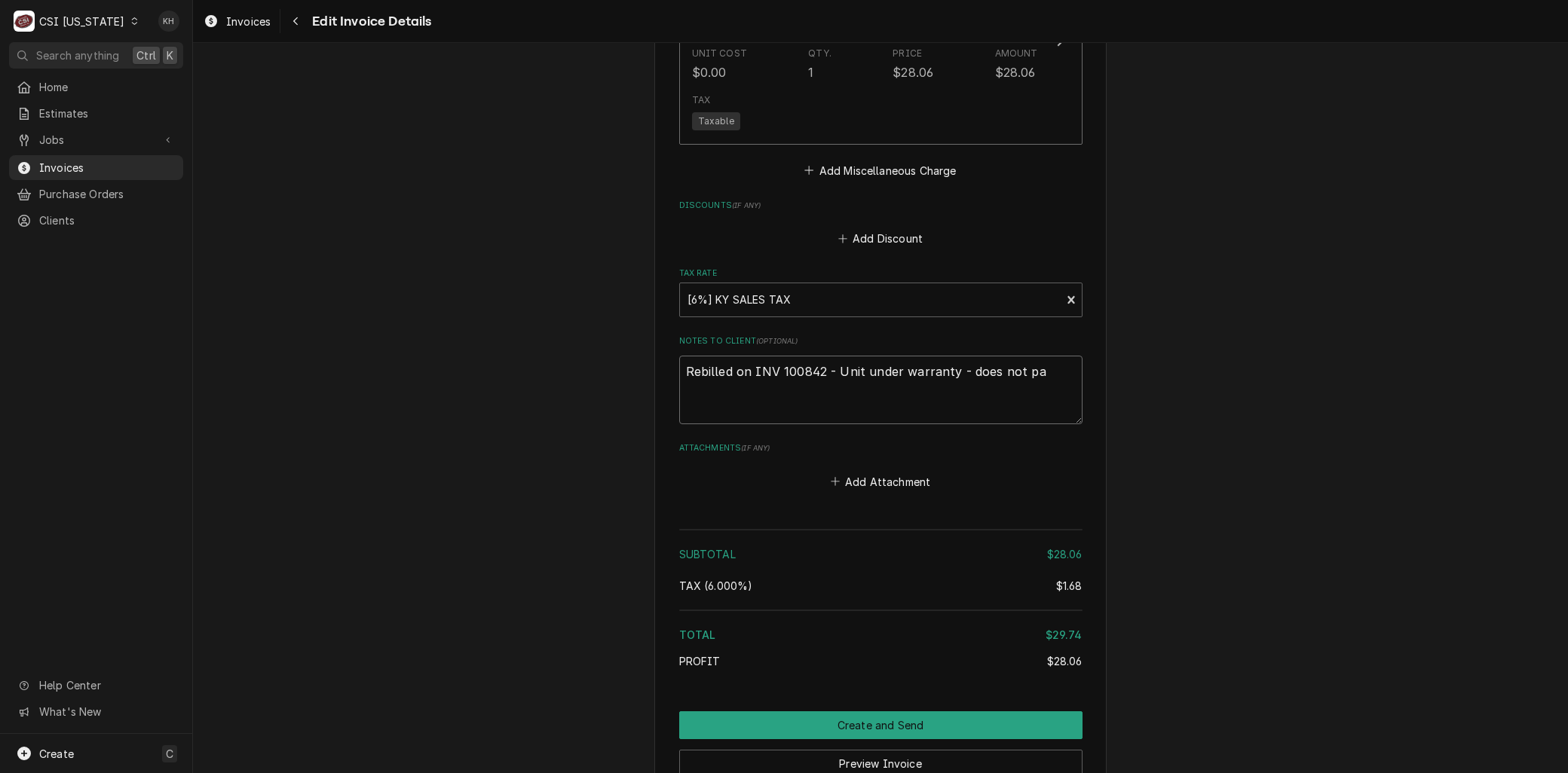
type textarea "Rebilled on INV 100842 - Unit under warranty - does not pay"
type textarea "x"
type textarea "Rebilled on INV 100842 - Unit under warranty - does not pay"
type textarea "x"
type textarea "Rebilled on INV 100842 - Unit under warranty - does not pay s"
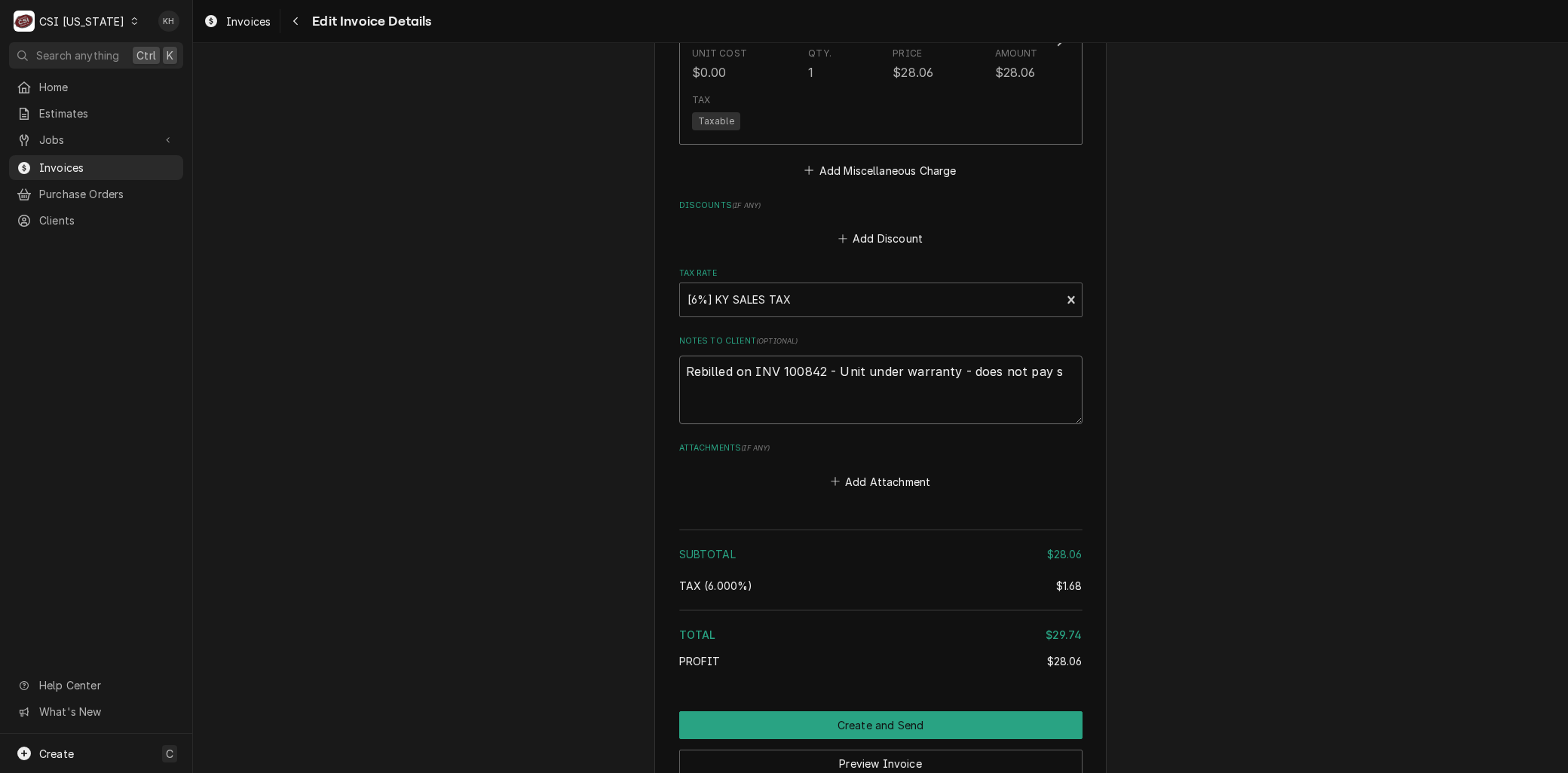
type textarea "x"
type textarea "Rebilled on INV 100842 - Unit under warranty - does not pay s/"
type textarea "x"
drag, startPoint x: 1060, startPoint y: 373, endPoint x: 570, endPoint y: 333, distance: 491.6
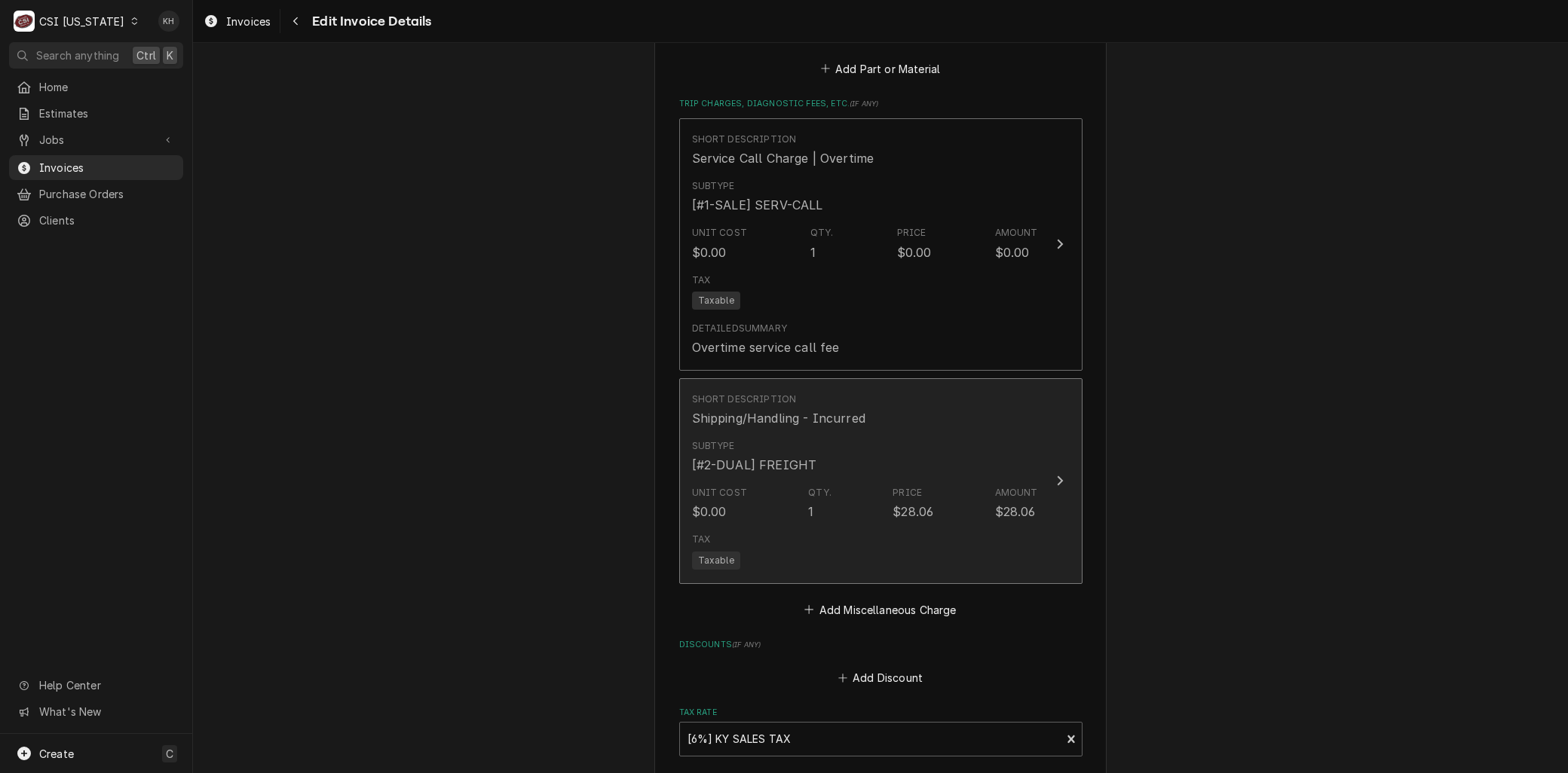
scroll to position [3076, 0]
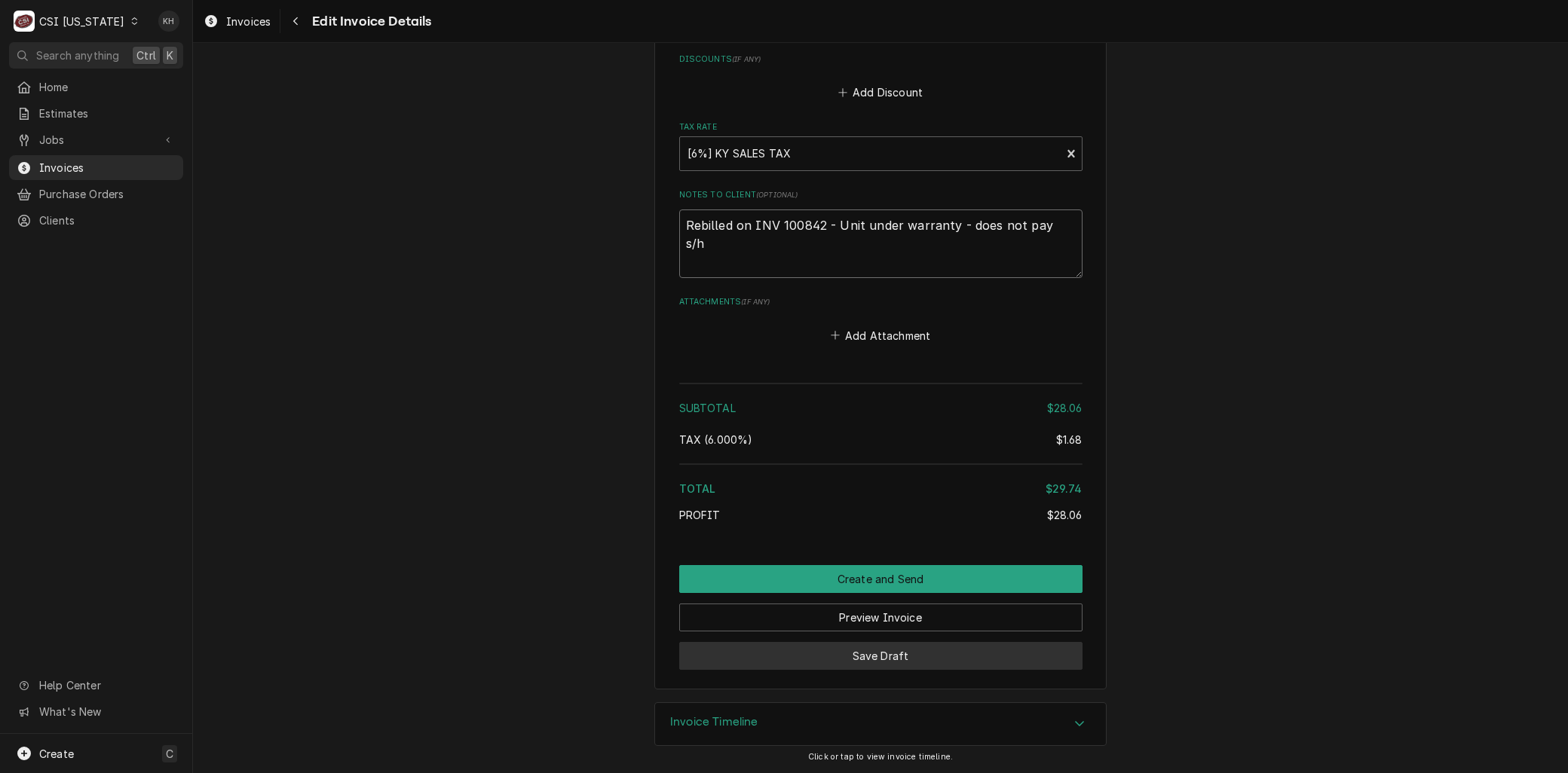
type textarea "Rebilled on INV 100842 - Unit under warranty - does not pay s/h"
click at [894, 649] on button "Save Draft" at bounding box center [881, 655] width 403 height 28
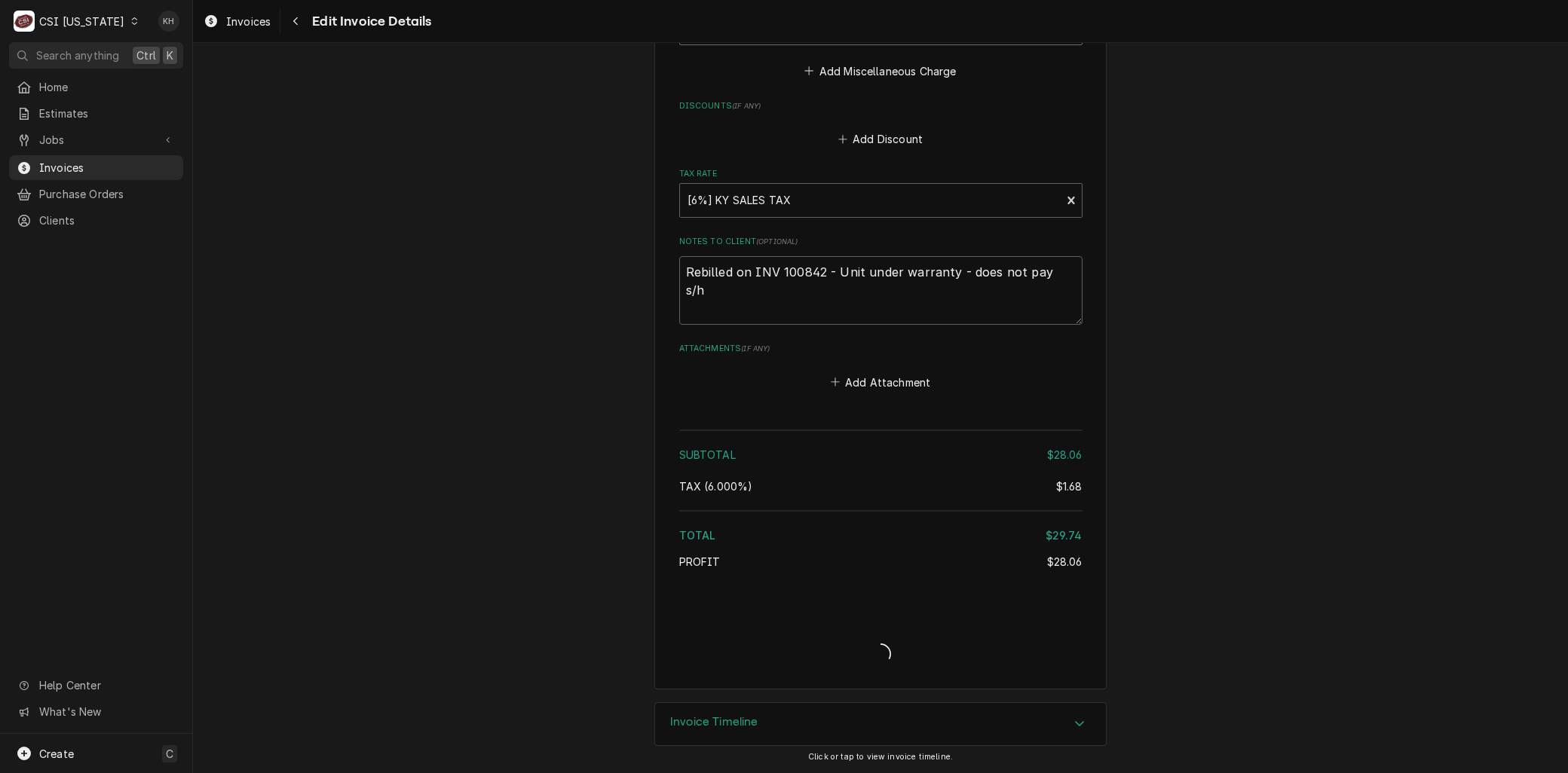
type textarea "x"
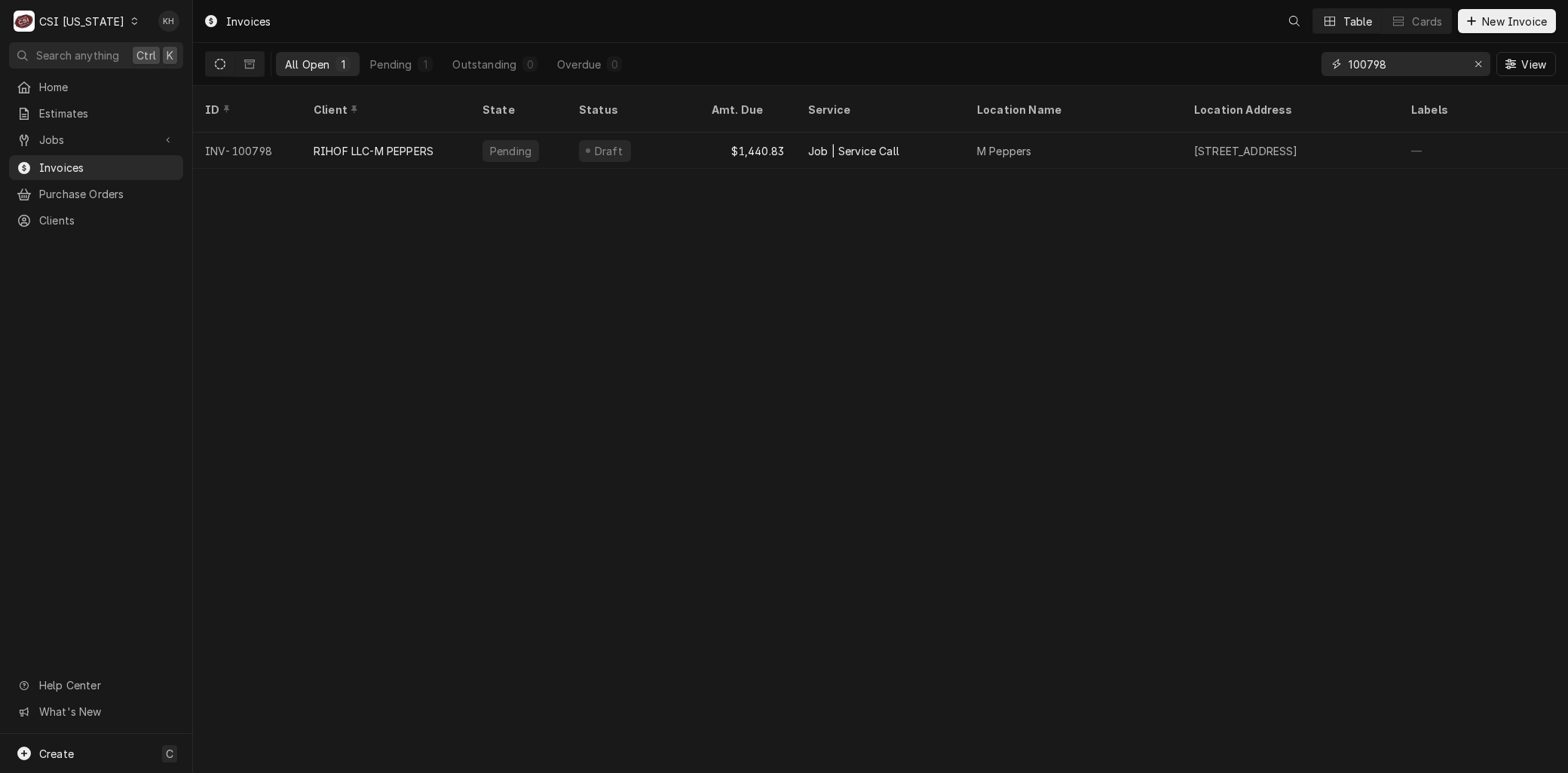
drag, startPoint x: 1443, startPoint y: 60, endPoint x: 1014, endPoint y: 30, distance: 430.0
click at [1021, 27] on div "Invoices Table Cards New Invoice All Open 1 Pending 1 Outstanding 0 Overdue 0 1…" at bounding box center [880, 42] width 1375 height 86
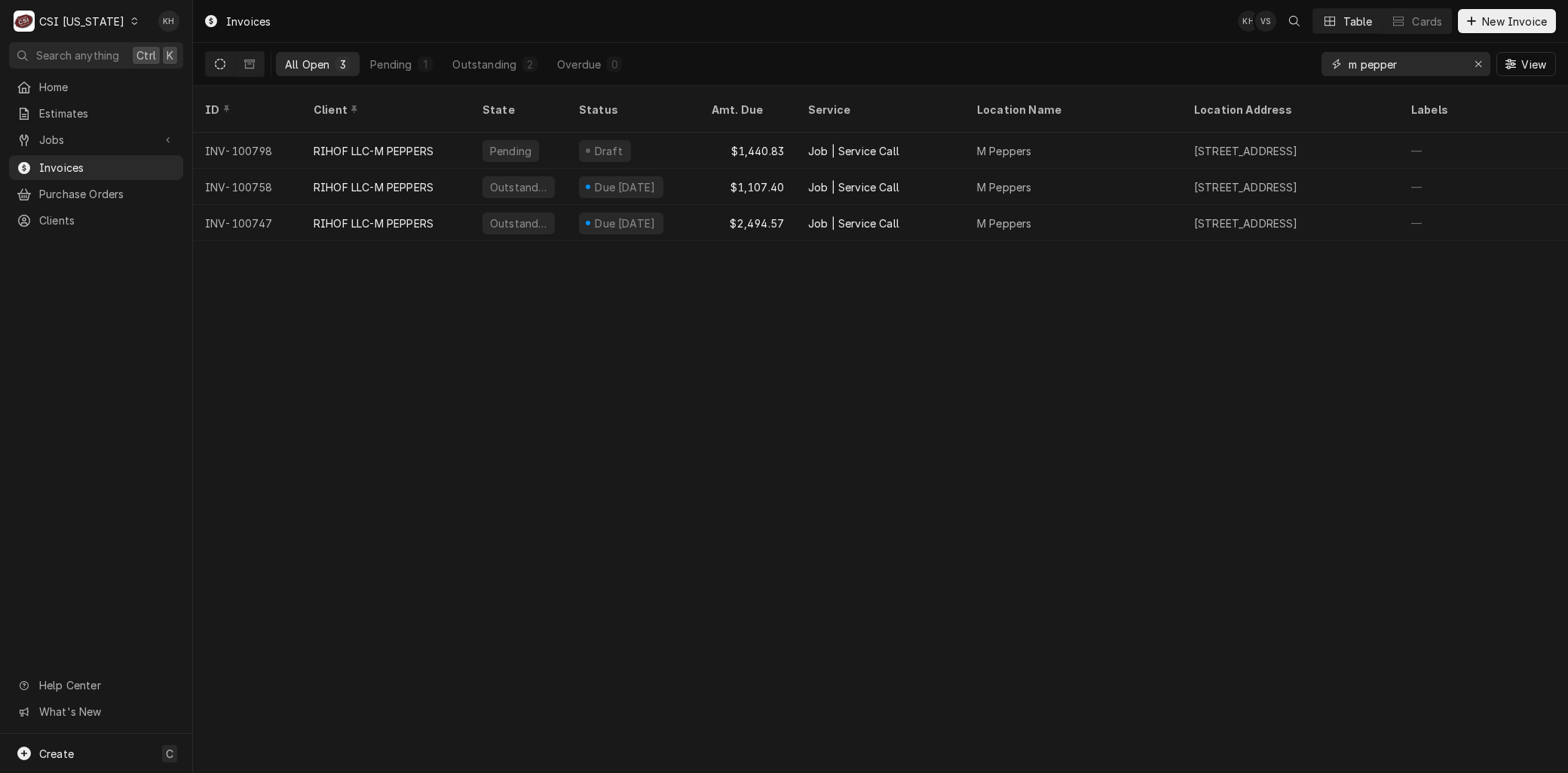
type input "m pepper"
click at [1482, 18] on span "New Invoice" at bounding box center [1515, 21] width 71 height 16
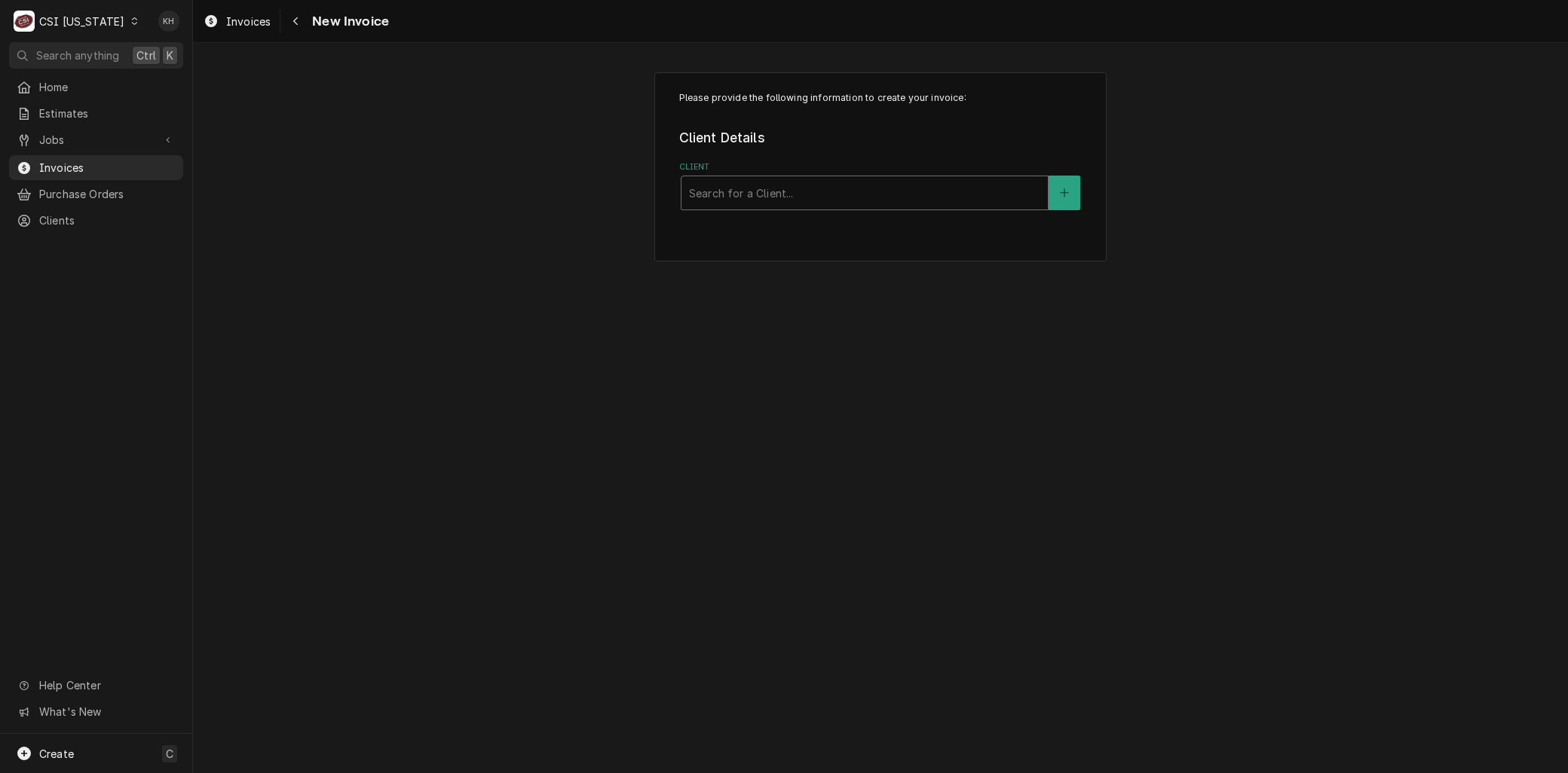
click at [736, 194] on div "Client" at bounding box center [864, 193] width 352 height 27
type input "scots"
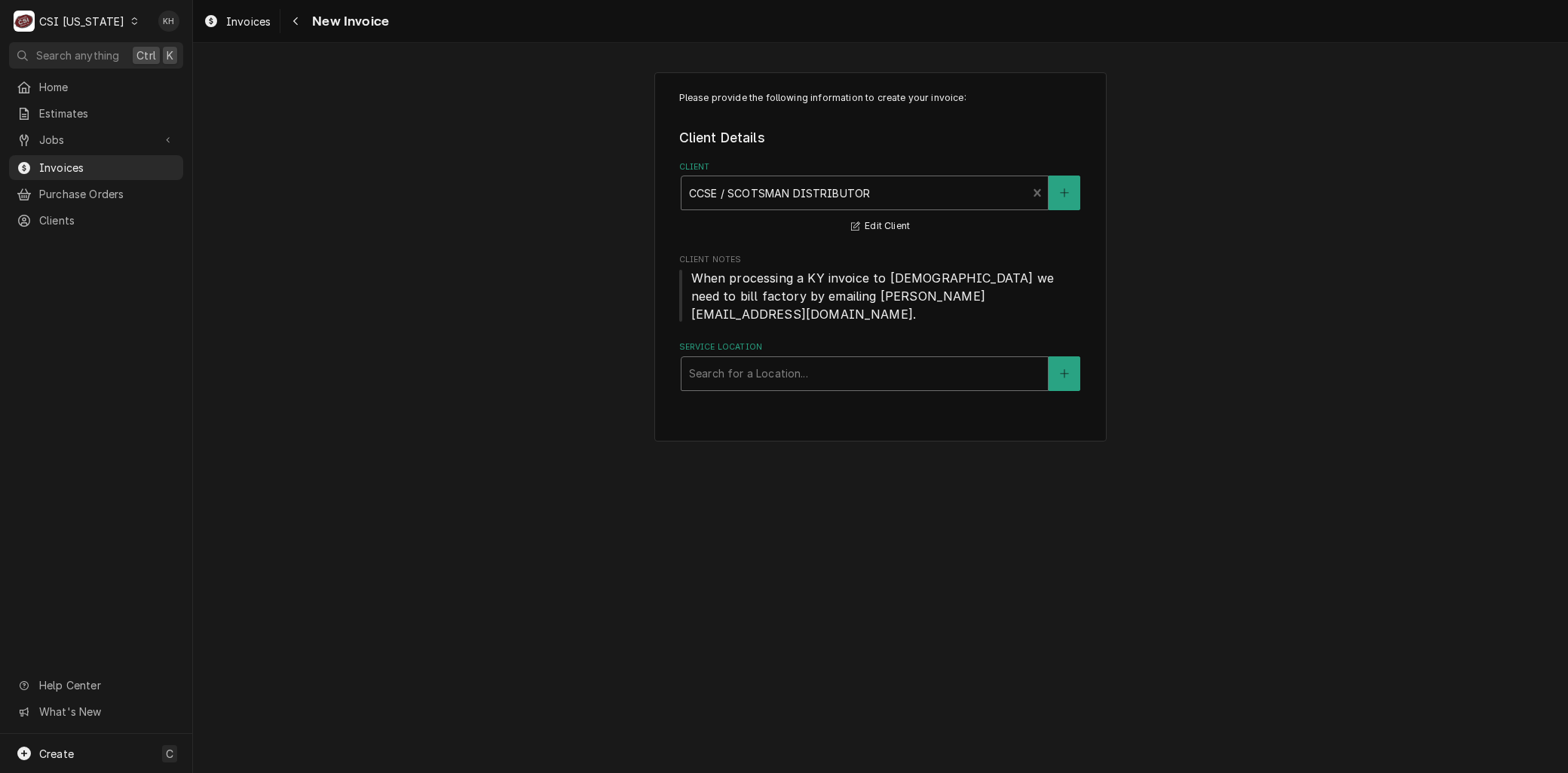
click at [729, 360] on div "Service Location" at bounding box center [864, 373] width 352 height 27
type input "1306"
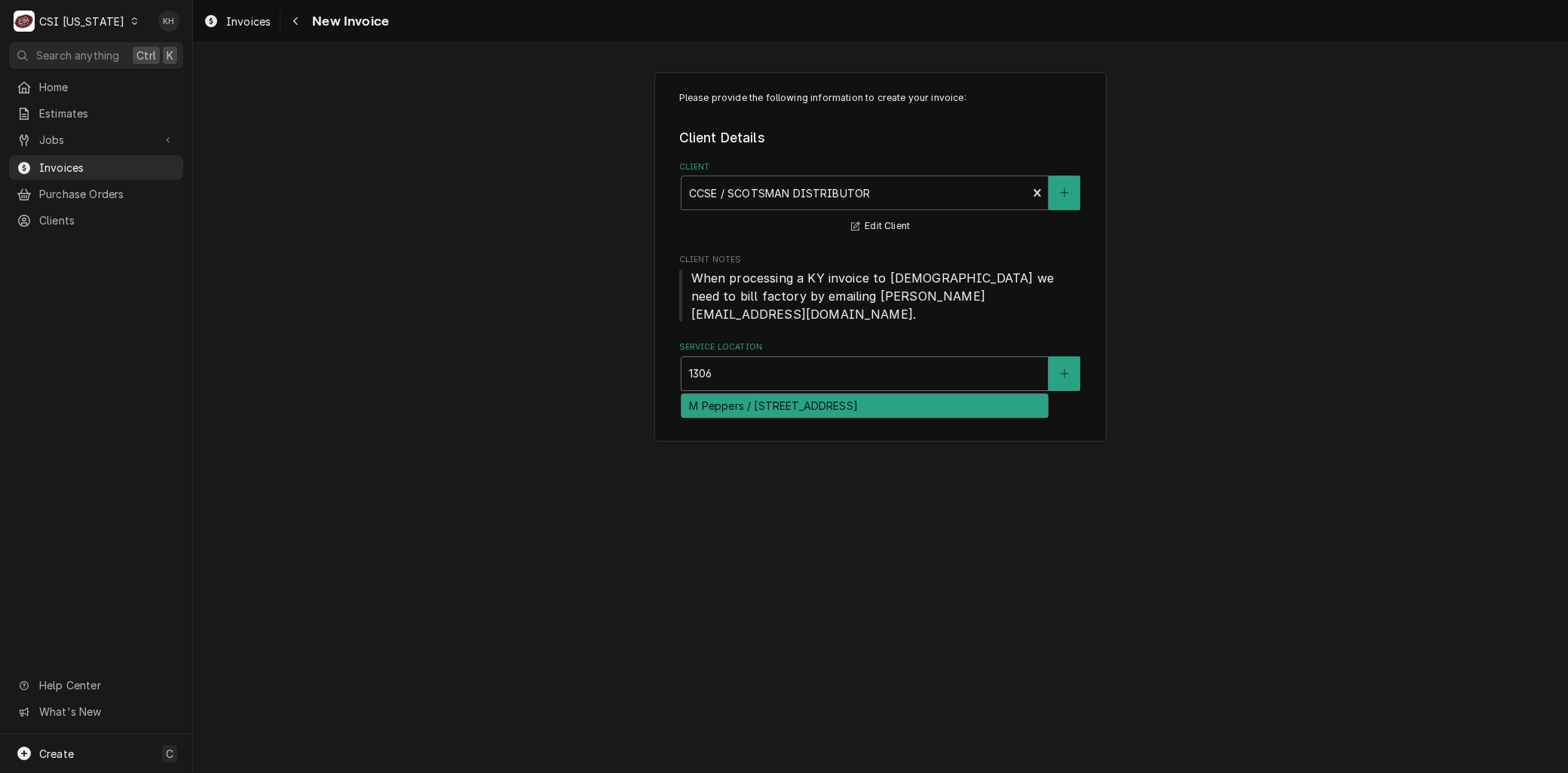
click at [731, 394] on div "M Peppers / 1306 Bardstown Rd, Louisville, KY 40204" at bounding box center [864, 406] width 366 height 24
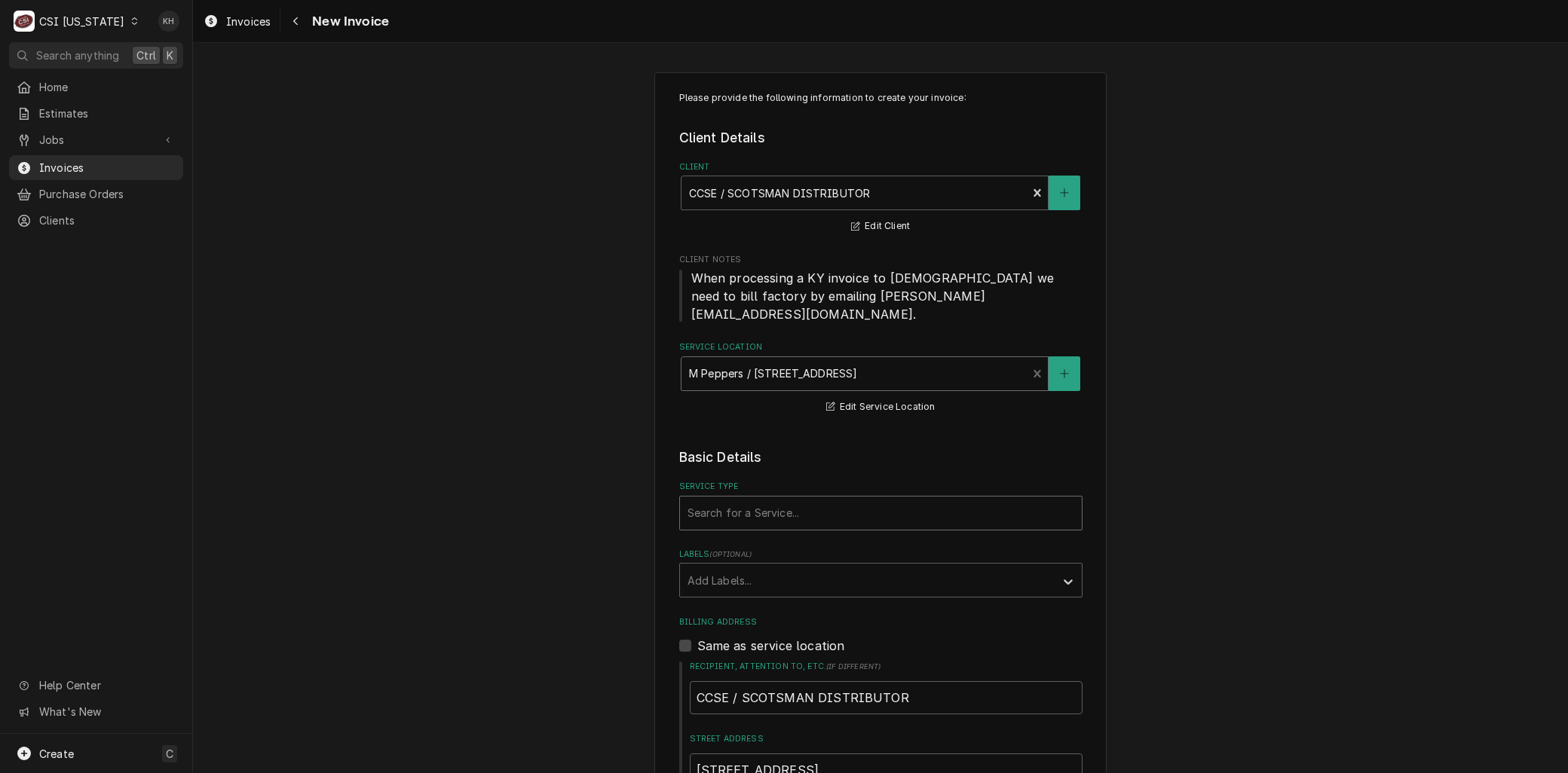
click at [727, 500] on div "Service Type" at bounding box center [881, 513] width 386 height 27
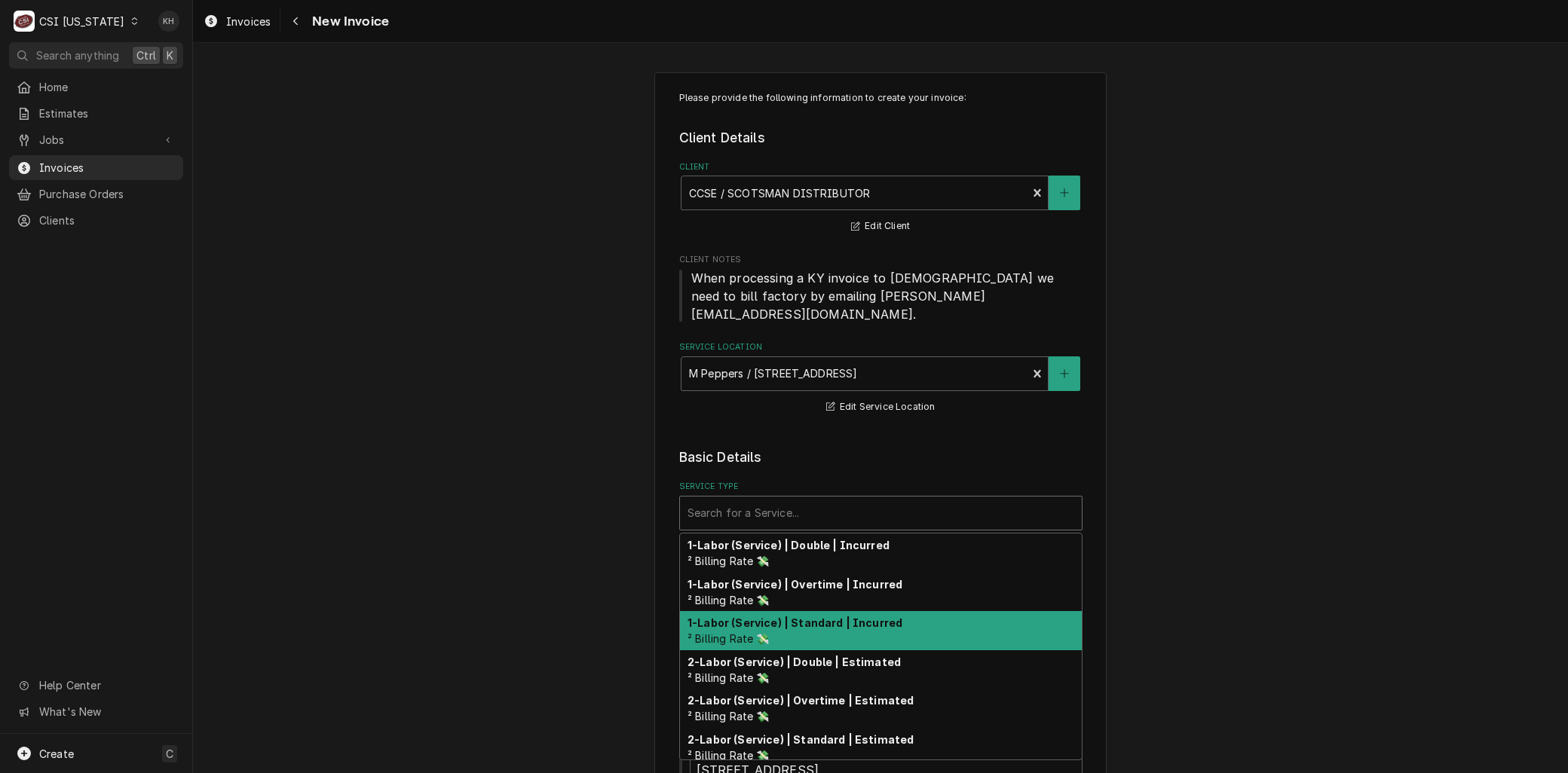
click at [749, 632] on span "² Billing Rate 💸" at bounding box center [729, 638] width 82 height 13
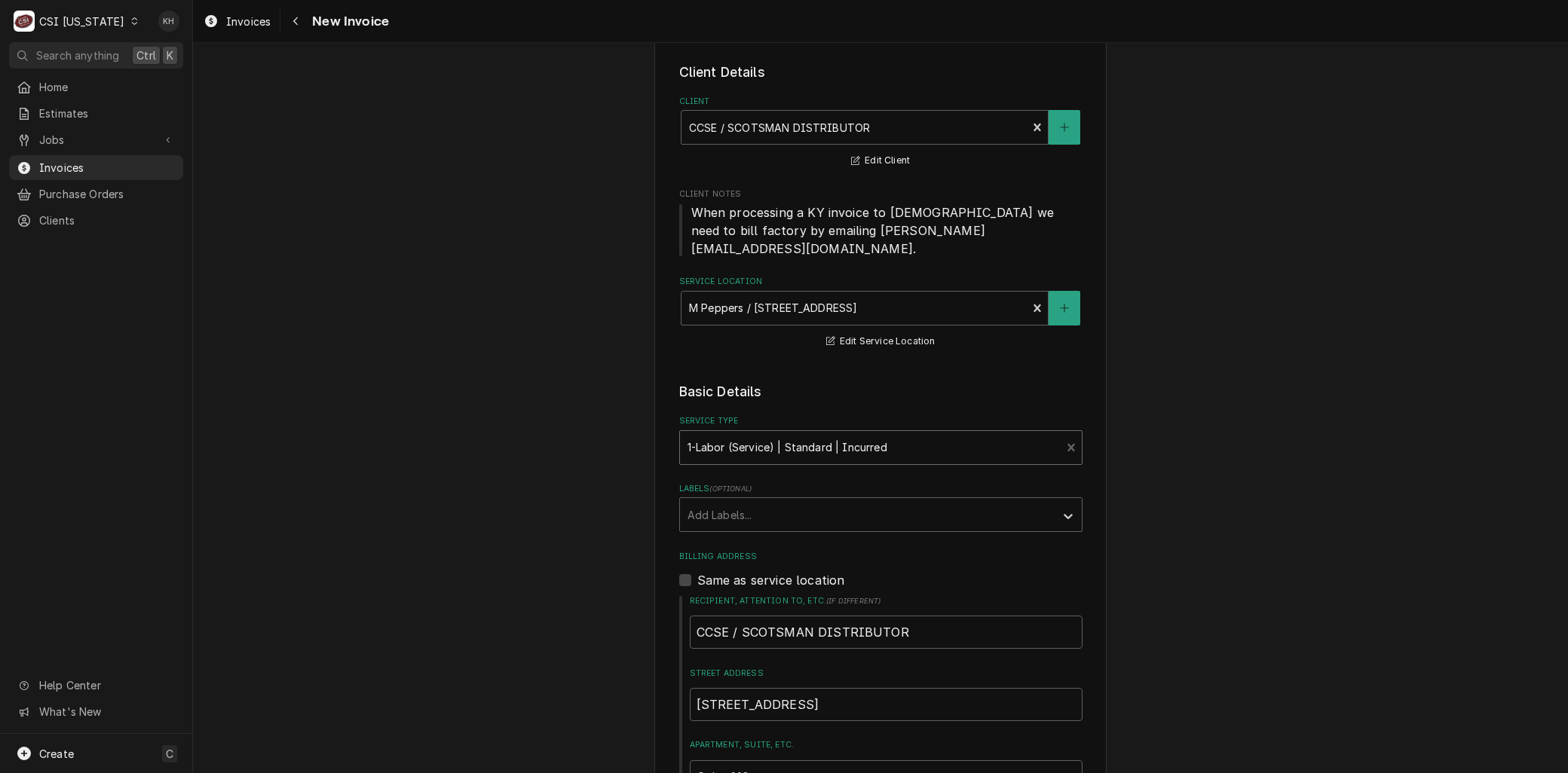
scroll to position [168, 0]
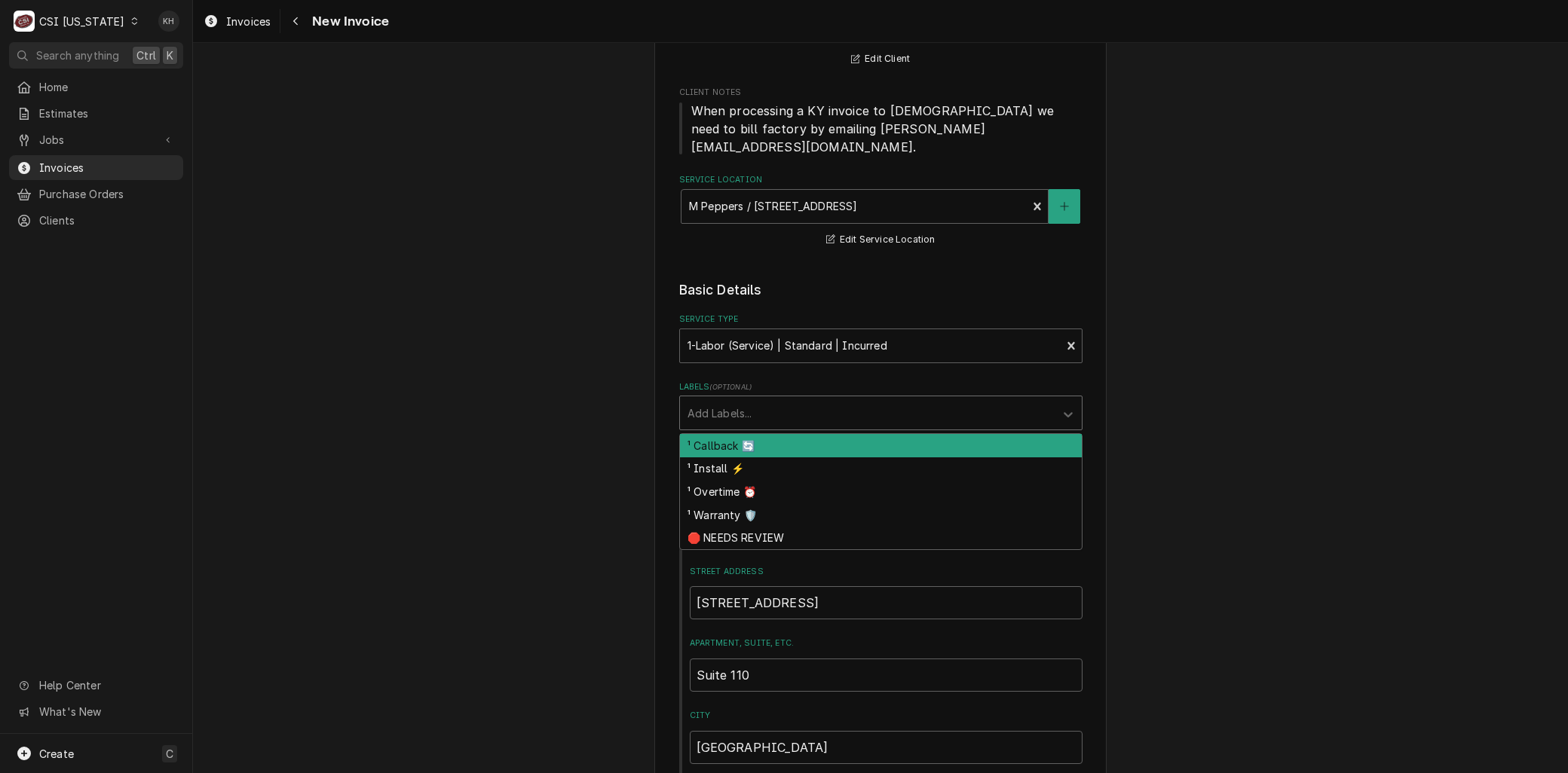
click at [723, 400] on div "Labels" at bounding box center [867, 413] width 359 height 27
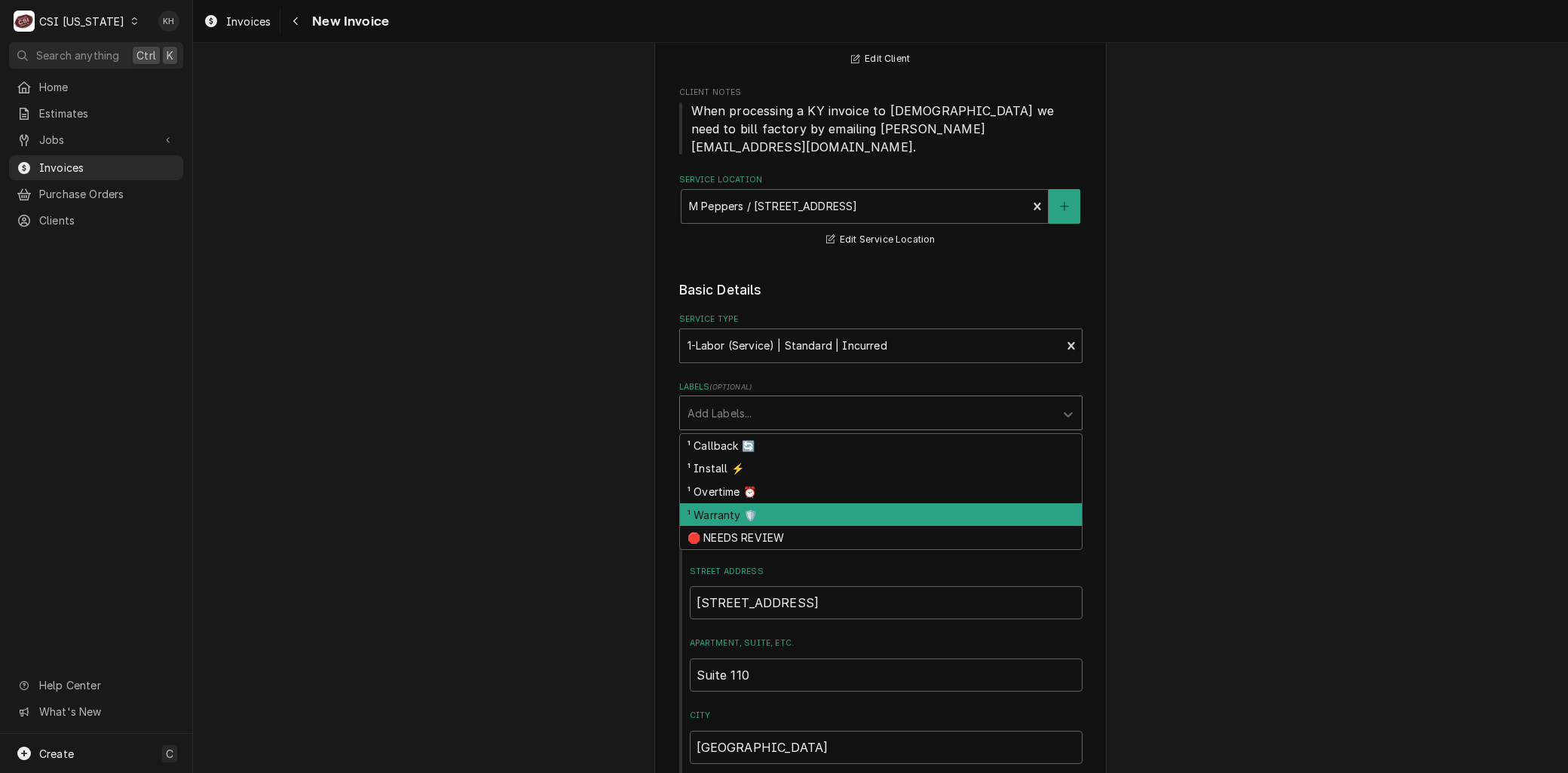
click at [713, 503] on div "¹ Warranty 🛡️" at bounding box center [881, 515] width 402 height 24
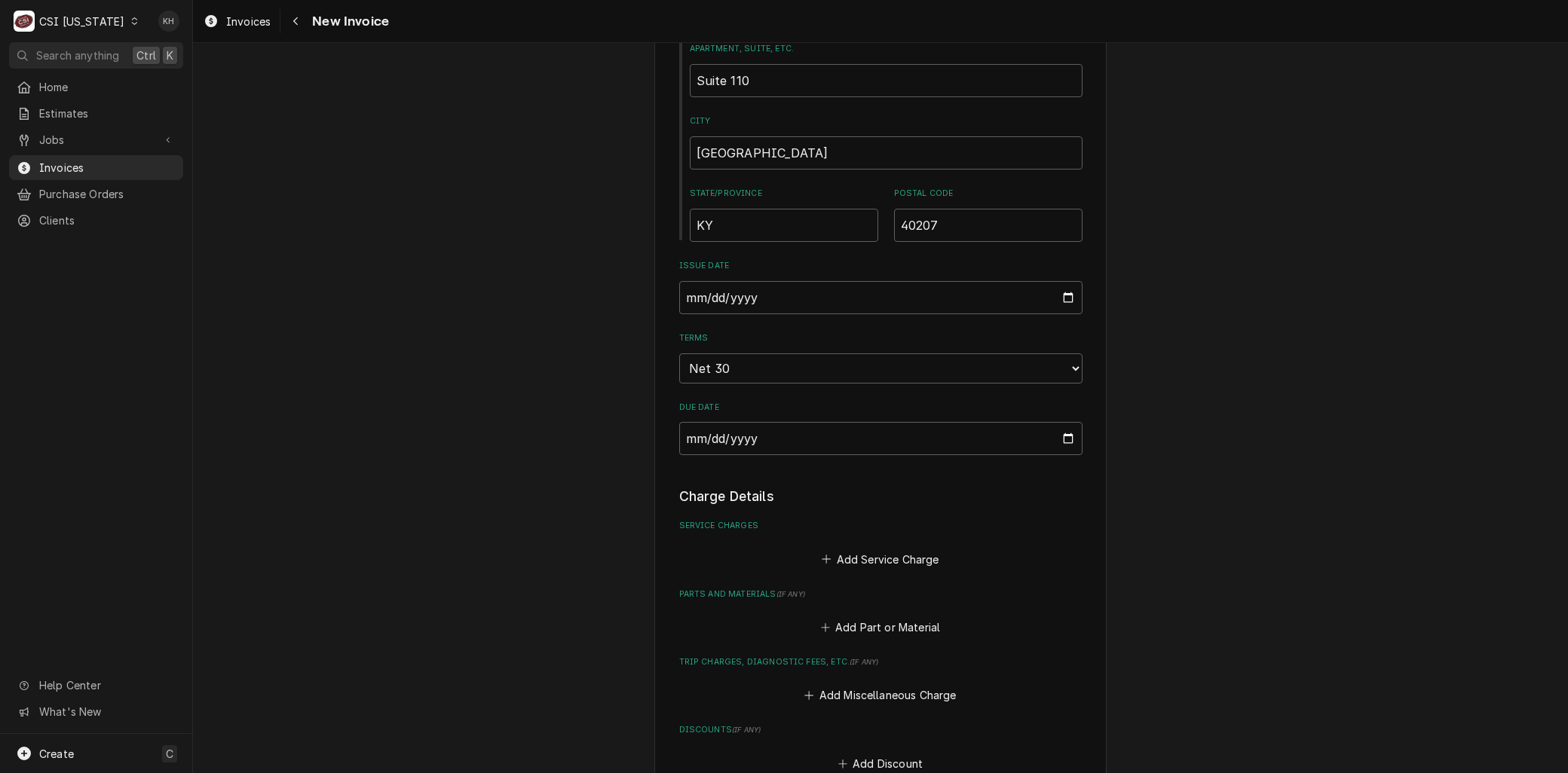
scroll to position [920, 0]
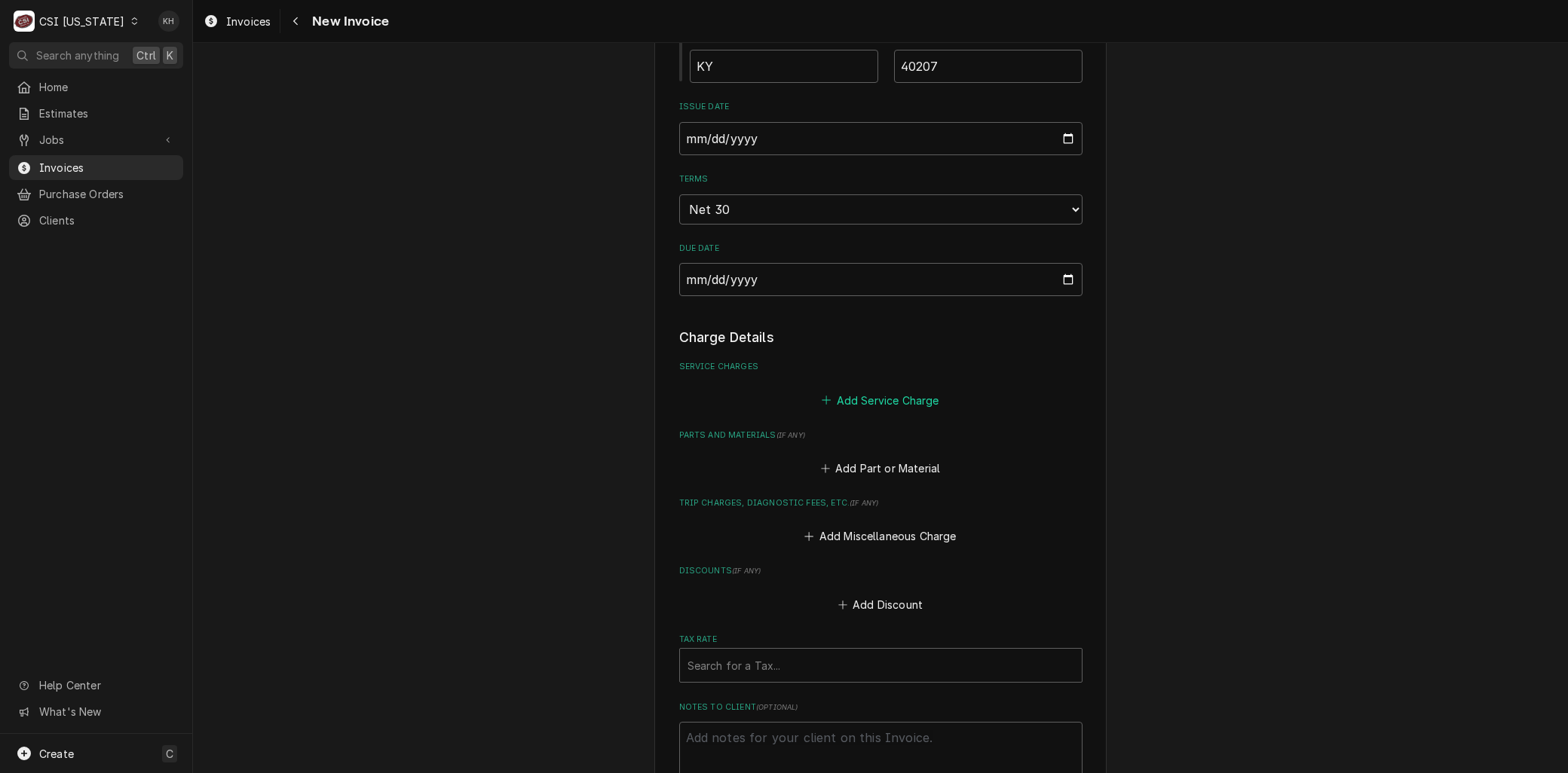
click at [862, 389] on button "Add Service Charge" at bounding box center [880, 400] width 122 height 21
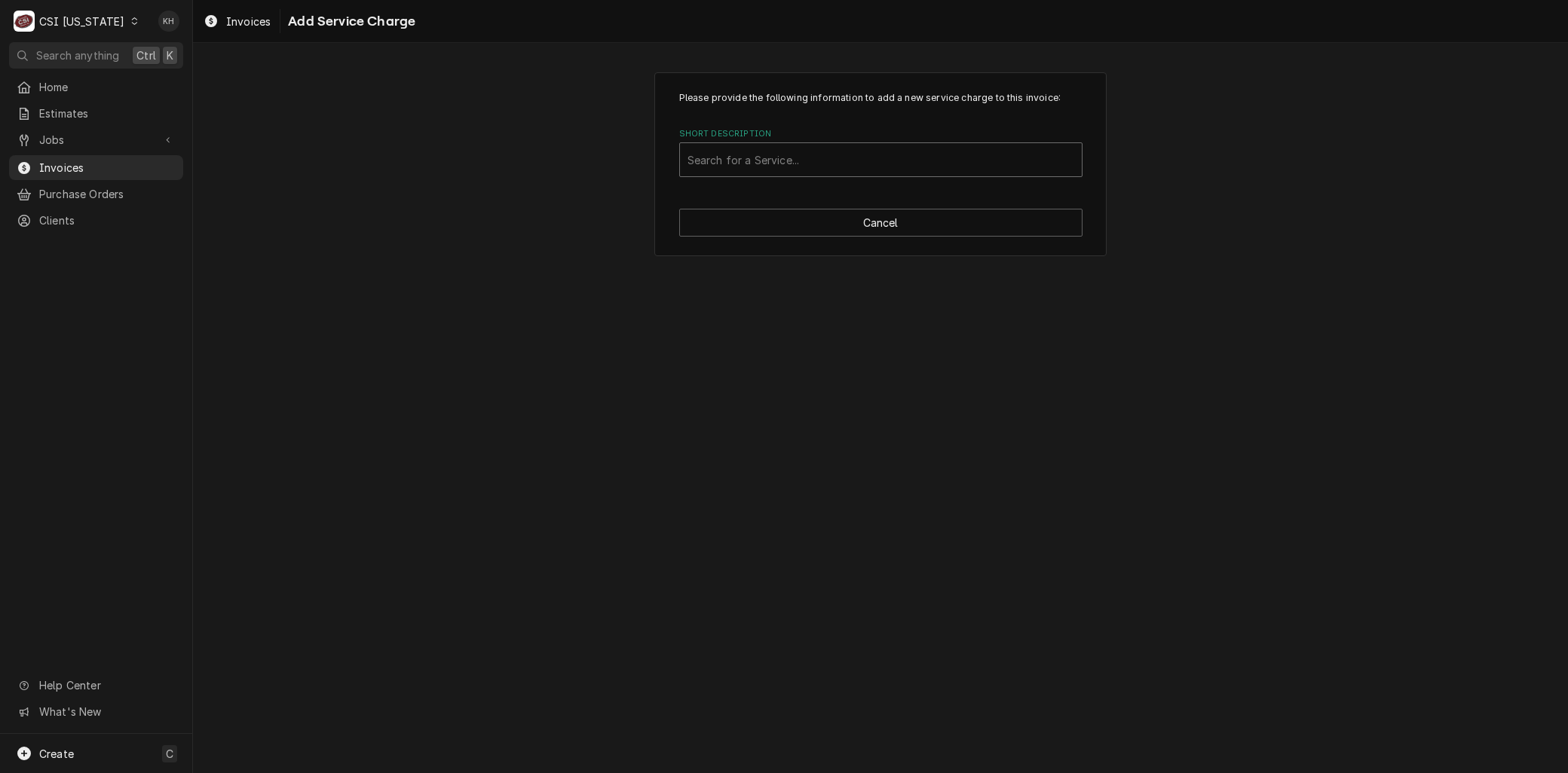
drag, startPoint x: 735, startPoint y: 156, endPoint x: 734, endPoint y: 163, distance: 7.1
click at [734, 157] on div "Short Description" at bounding box center [881, 160] width 386 height 27
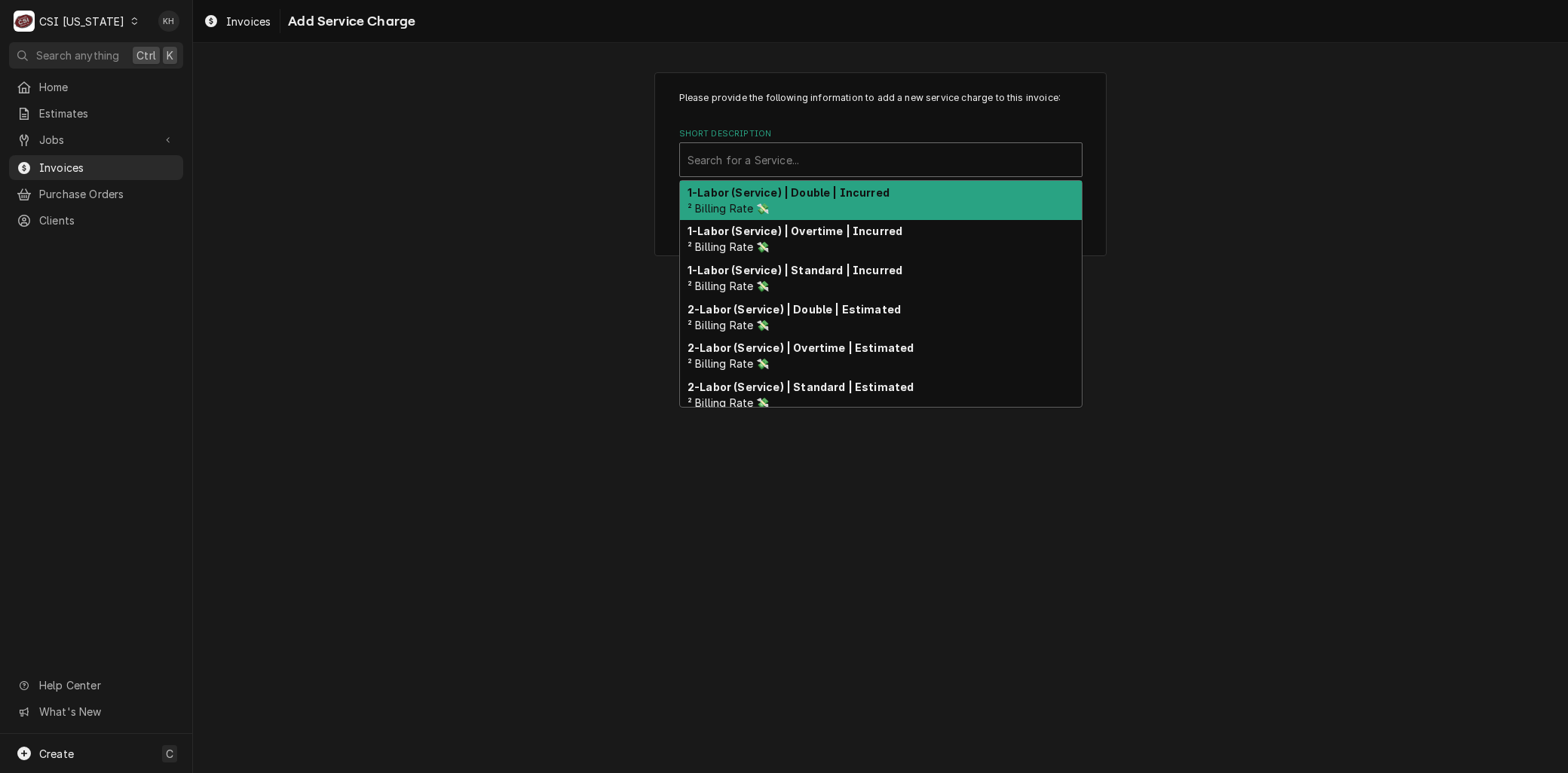
click at [771, 199] on div "1-Labor (Service) | Double | Incurred ² Billing Rate 💸" at bounding box center [881, 201] width 402 height 39
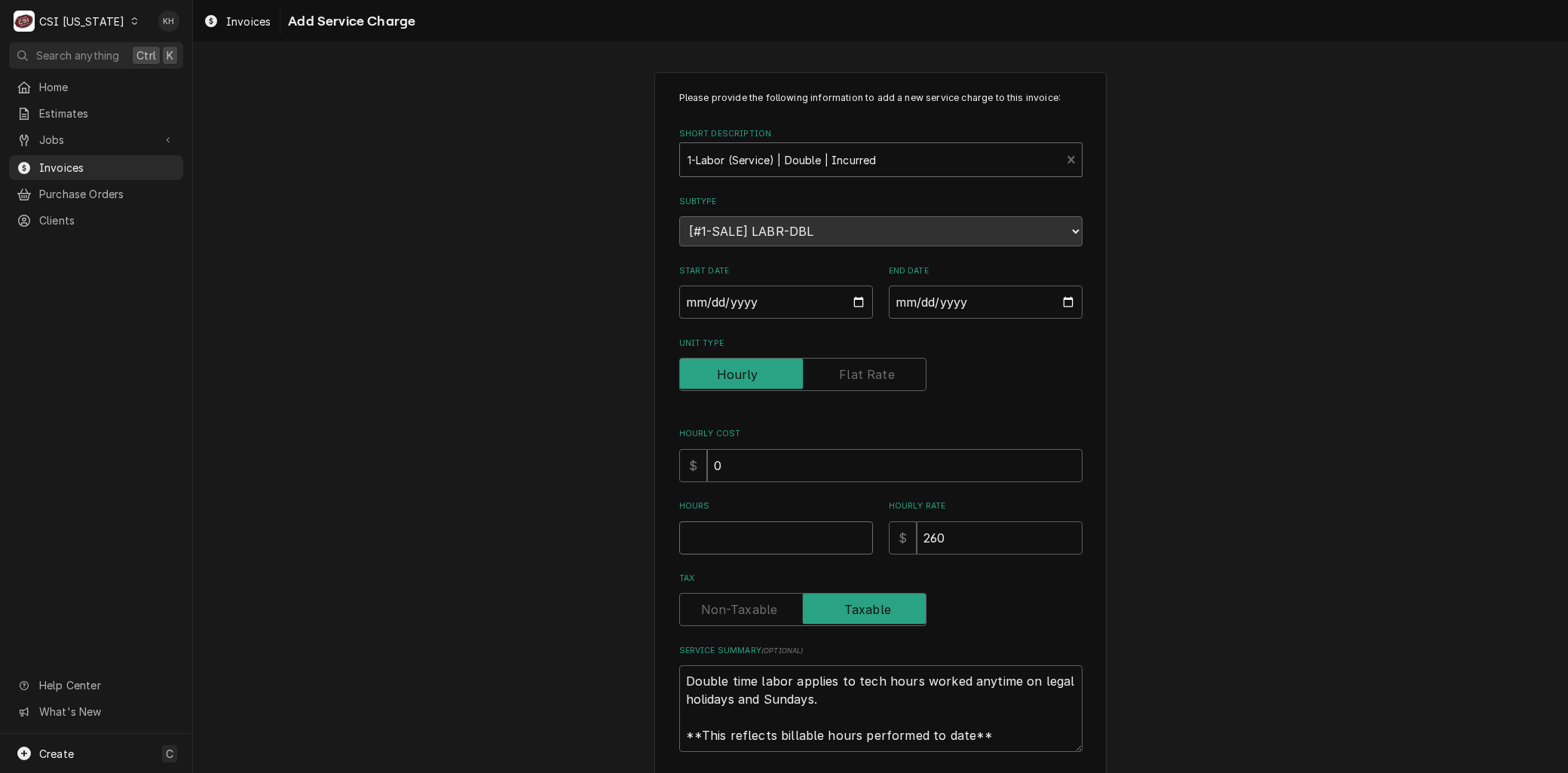
click at [697, 539] on input "Hours" at bounding box center [776, 538] width 194 height 33
click at [848, 296] on input "Start Date" at bounding box center [776, 301] width 194 height 33
type textarea "x"
type input "2025-09-21"
click at [1067, 300] on input "End Date" at bounding box center [985, 301] width 194 height 33
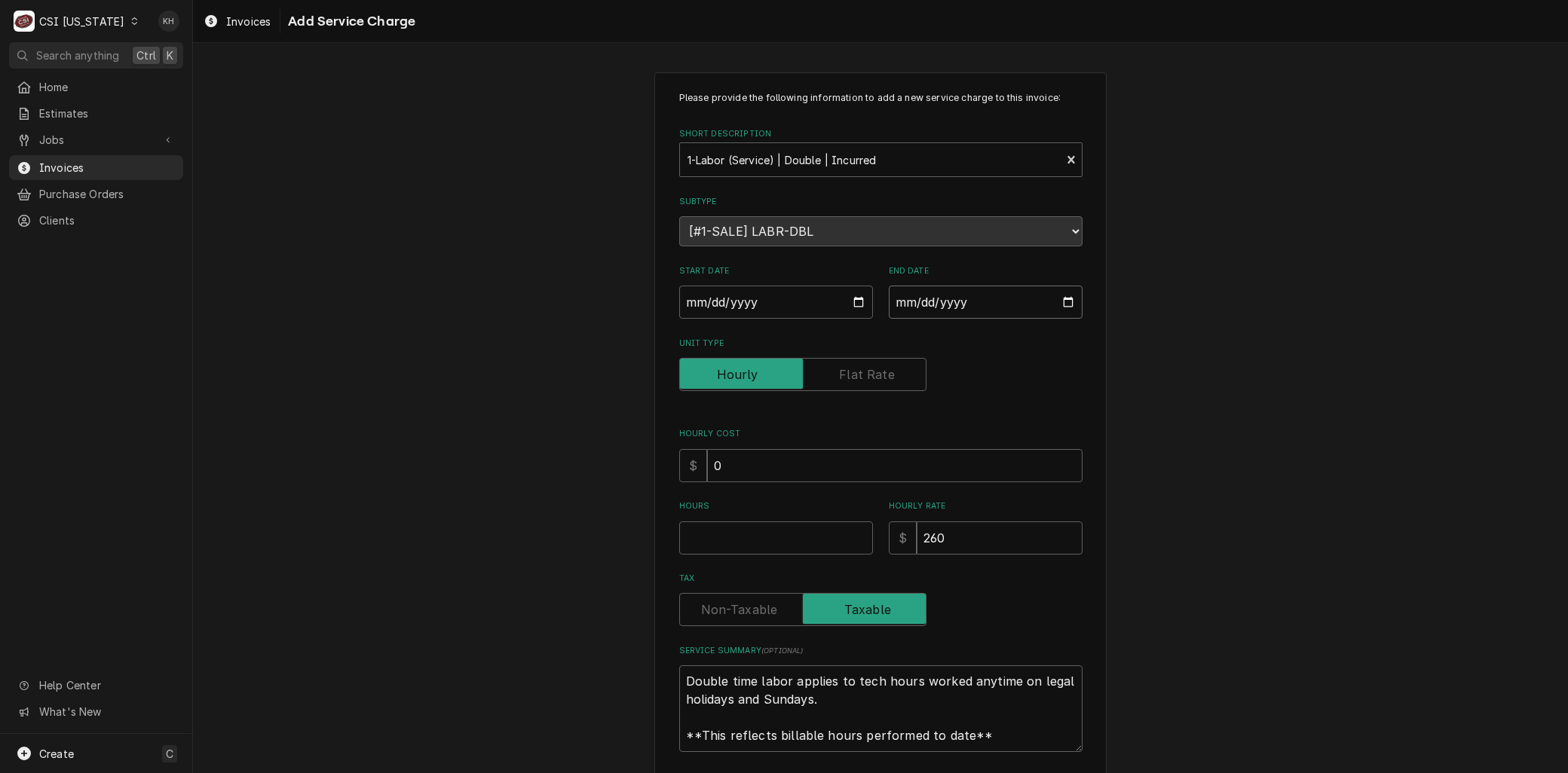
type textarea "x"
type input "2025-09-15"
type textarea "x"
type input "2025-09-21"
drag, startPoint x: -3, startPoint y: 453, endPoint x: 66, endPoint y: 449, distance: 69.1
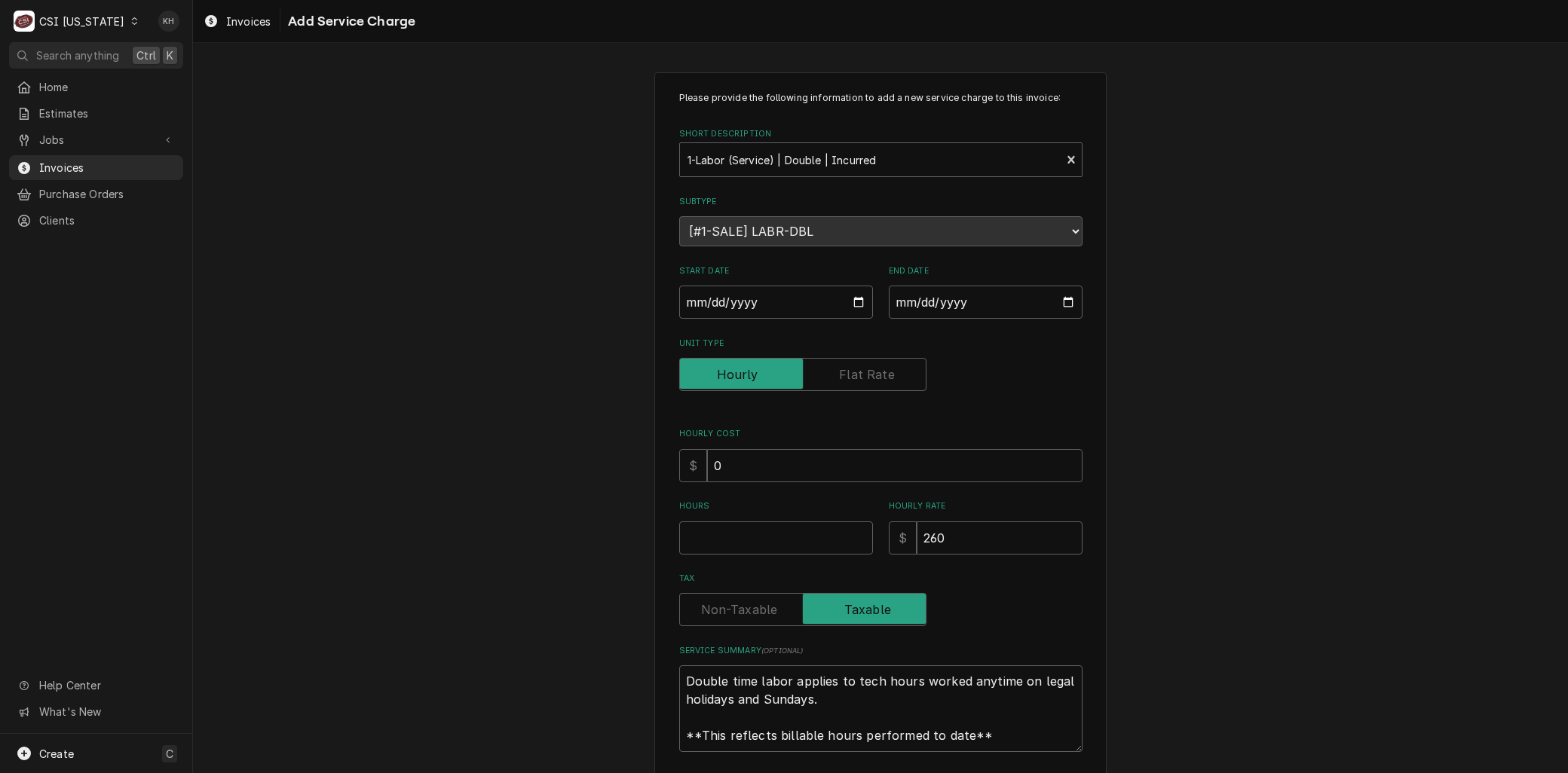
click at [3, 452] on div "Home Estimates Jobs Jobs Job Series Invoices Purchase Orders Clients Help Cente…" at bounding box center [96, 404] width 192 height 660
drag, startPoint x: 313, startPoint y: 441, endPoint x: 348, endPoint y: 442, distance: 35.0
click at [318, 441] on div "Please provide the following information to add a new service charge to this in…" at bounding box center [880, 450] width 1375 height 785
click at [697, 548] on input "Hours" at bounding box center [776, 538] width 194 height 33
type textarea "x"
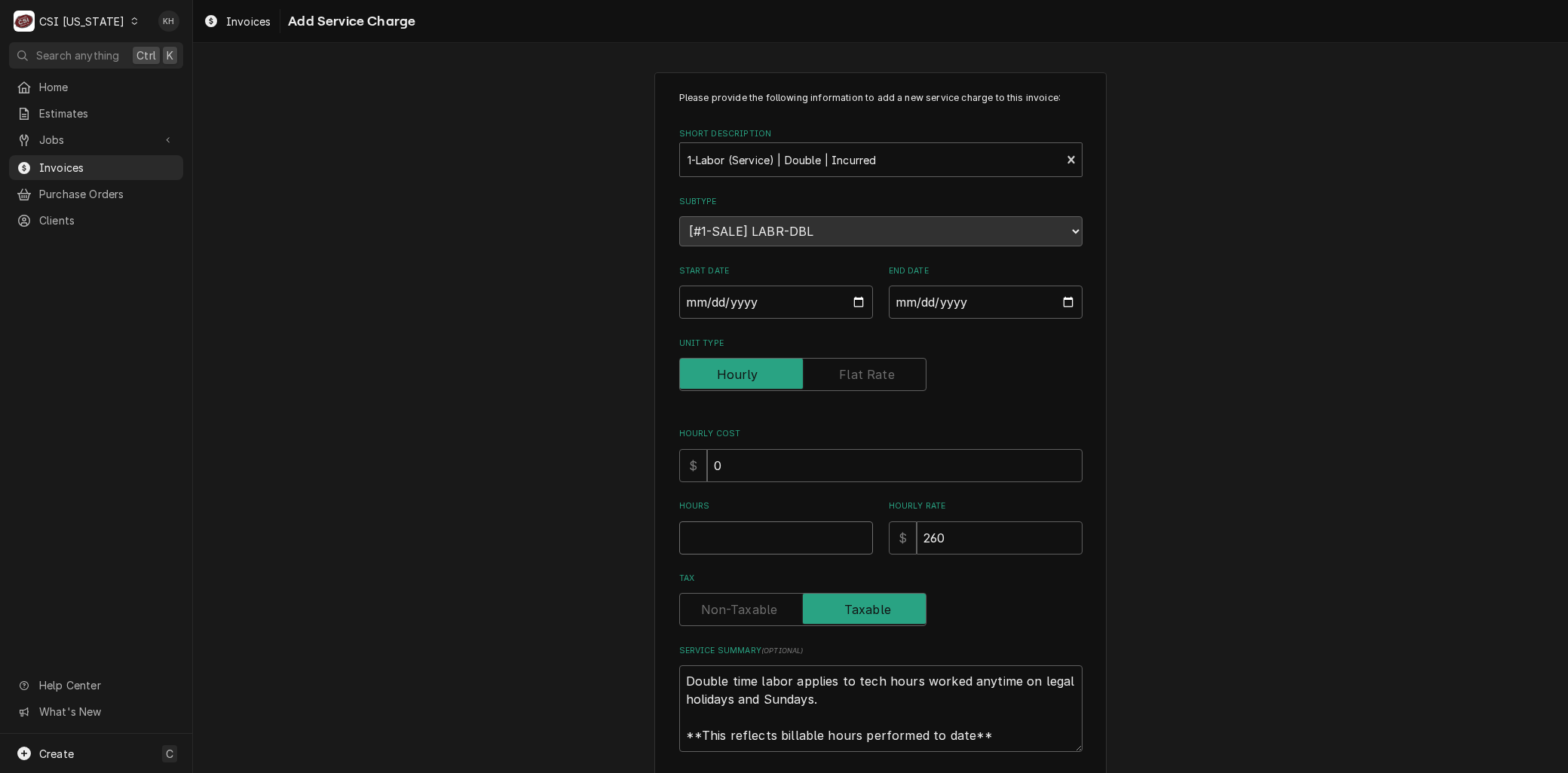
type input "3"
type textarea "x"
type input "3.2"
type textarea "x"
type input "3.25"
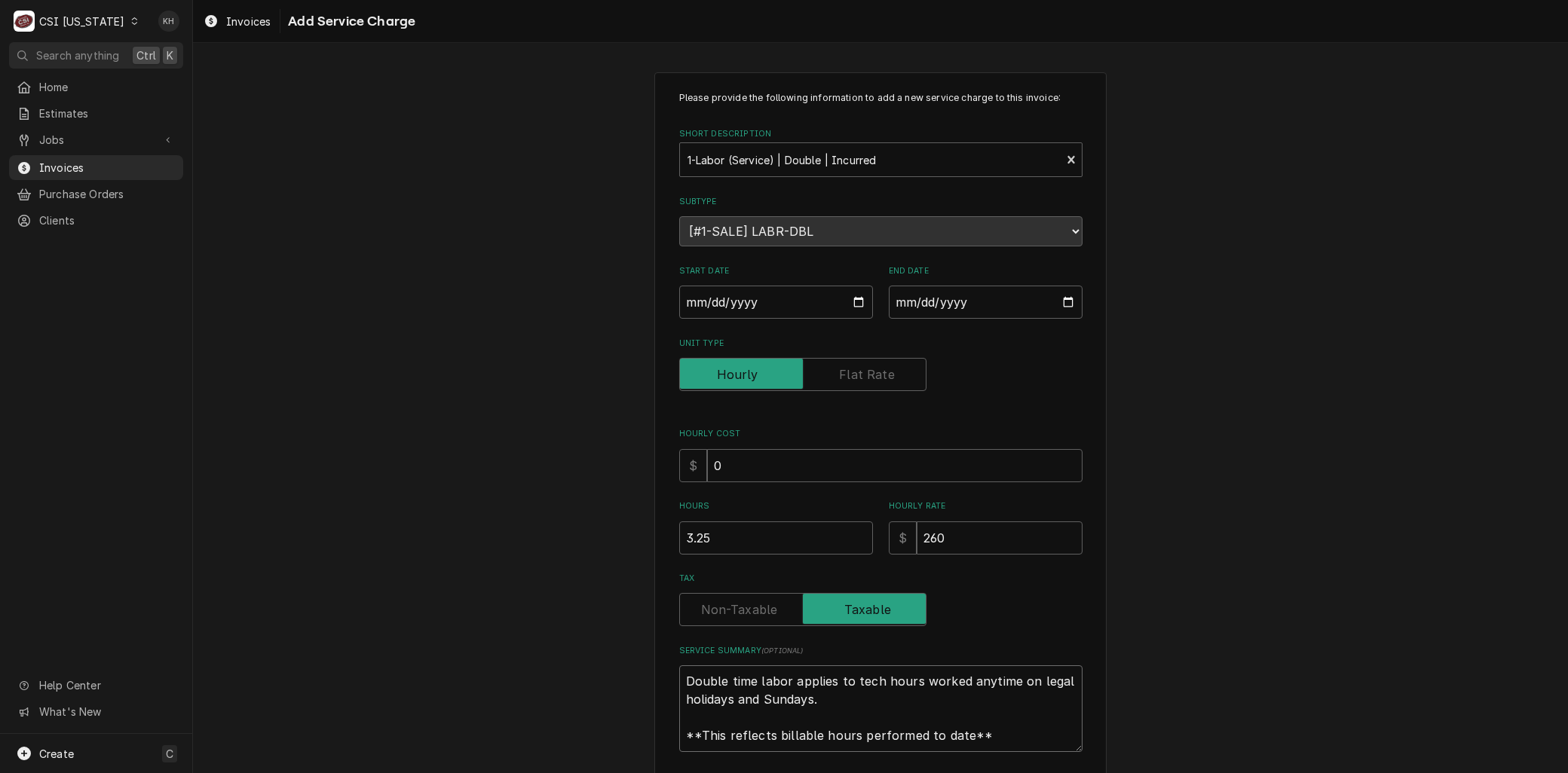
drag, startPoint x: 1006, startPoint y: 735, endPoint x: 407, endPoint y: 491, distance: 646.8
click at [407, 491] on div "Please provide the following information to add a new service charge to this in…" at bounding box center [880, 450] width 1375 height 785
paste textarea "Brand: KOLD-DRAFT Model: GTX561AC Serial: 24121320012453 9/21 - Arrived on site…"
type textarea "x"
type textarea "Brand: KOLD-DRAFT Model: GTX561AC Serial: 24121320012453 9/21 - Arrived on site…"
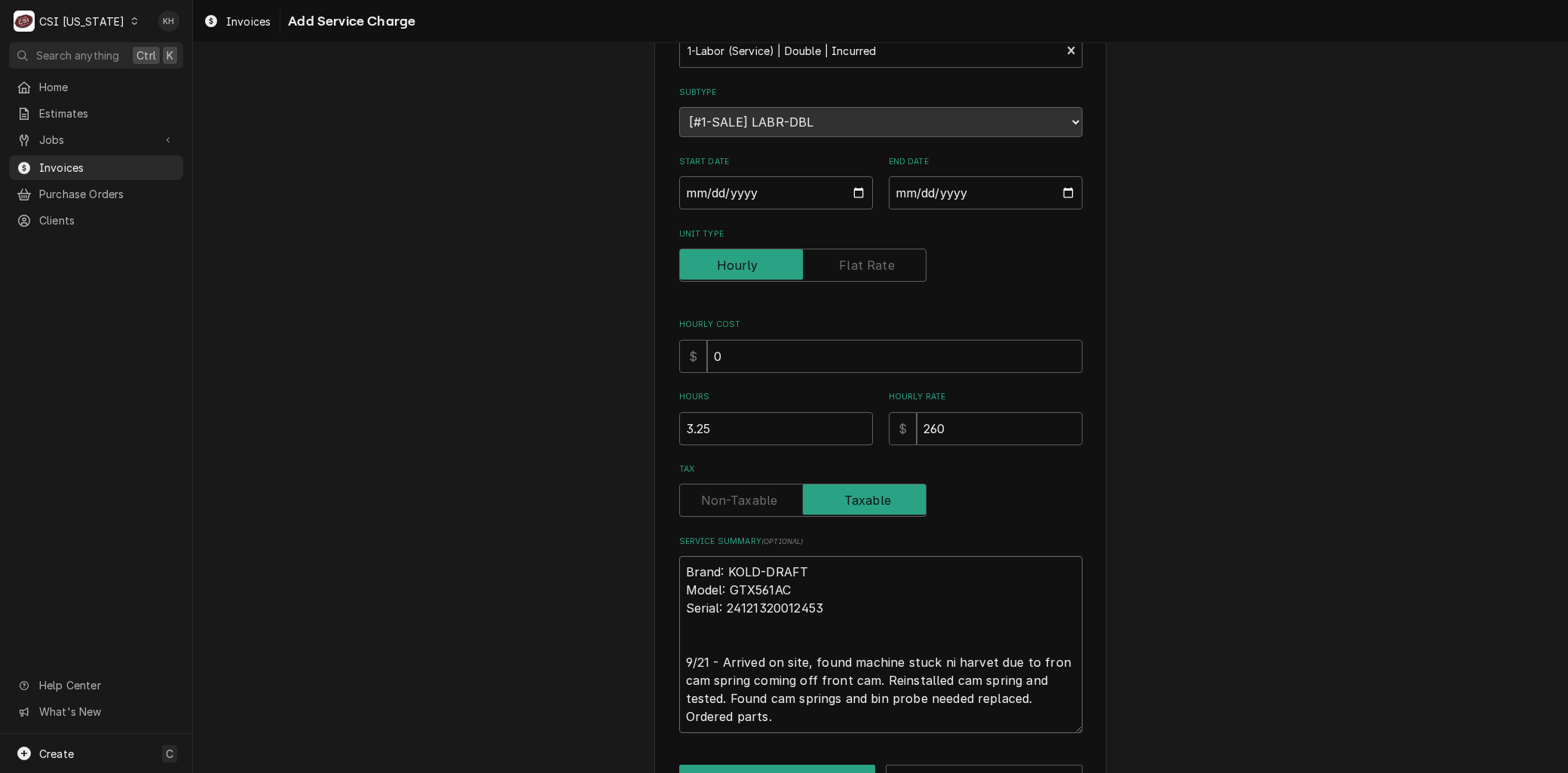
scroll to position [158, 0]
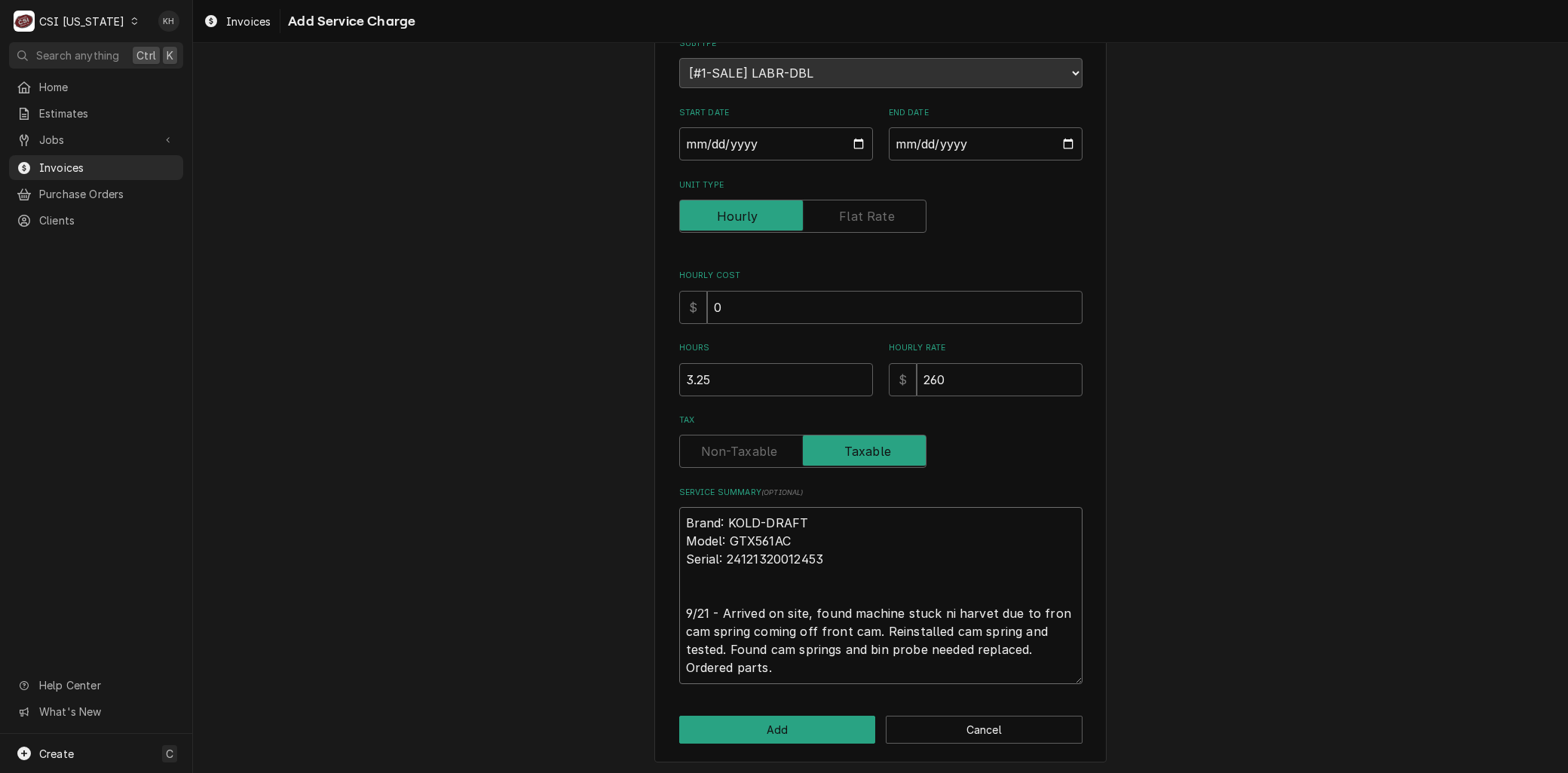
type textarea "x"
type textarea "Brand: KOLD-DRAFT Model: GTX561AC Serial: 24121320012453 9/21 - Arrived on site…"
type textarea "x"
type textarea "Brand: KOLD-DRAFT Model: GTX561AC Serial: 24121320012453 9/21 - Arrived on site…"
type textarea "x"
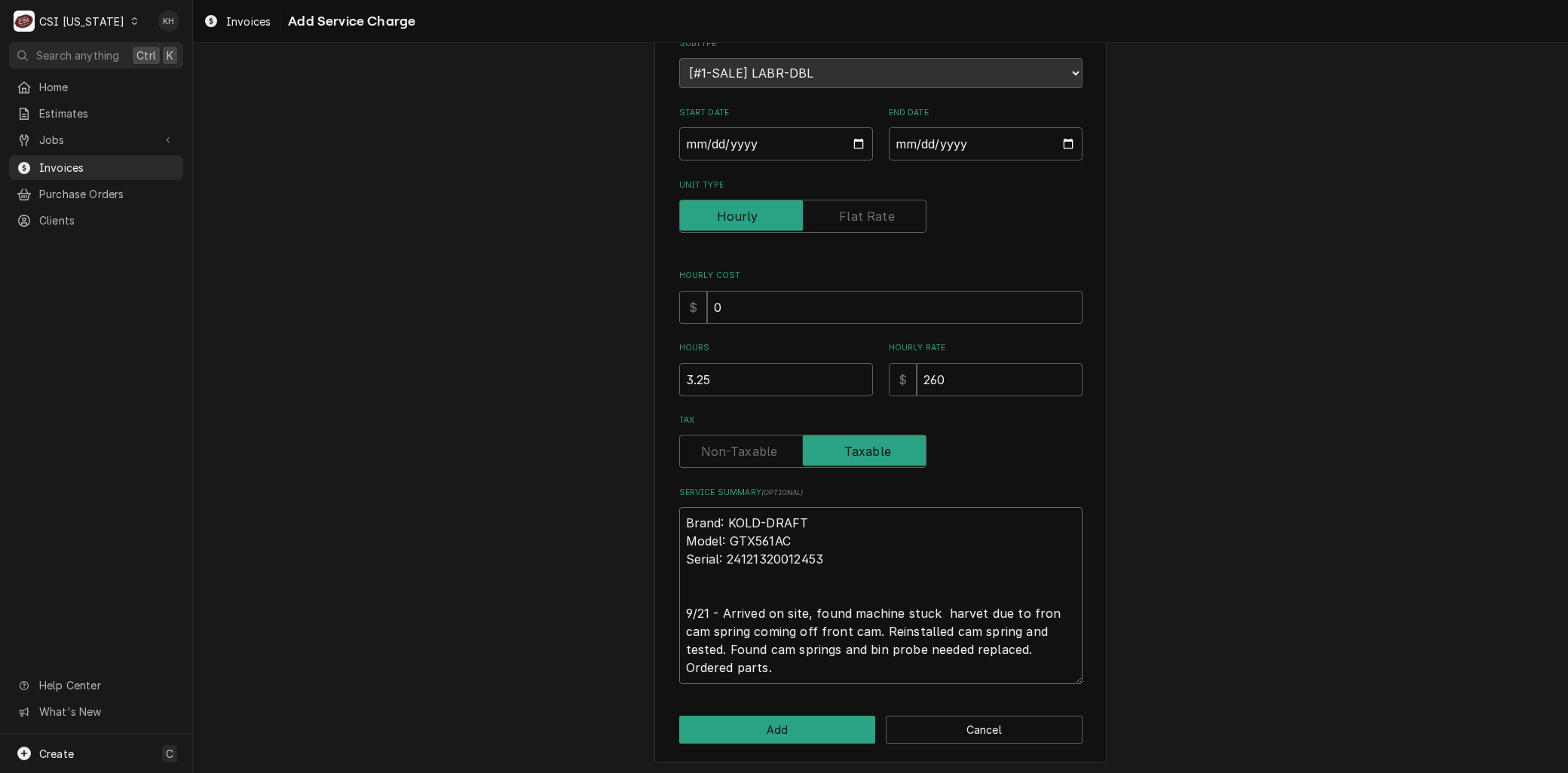
type textarea "Brand: KOLD-DRAFT Model: GTX561AC Serial: 24121320012453 9/21 - Arrived on site…"
type textarea "x"
drag, startPoint x: 975, startPoint y: 619, endPoint x: 969, endPoint y: 611, distance: 10.0
click at [969, 611] on textarea "Brand: KOLD-DRAFT Model: GTX561AC Serial: 24121320012453 9/21 - Arrived on site…" at bounding box center [881, 595] width 403 height 176
type textarea "Brand: KOLD-DRAFT Model: GTX561AC Serial: 24121320012453 9/21 - Arrived on site…"
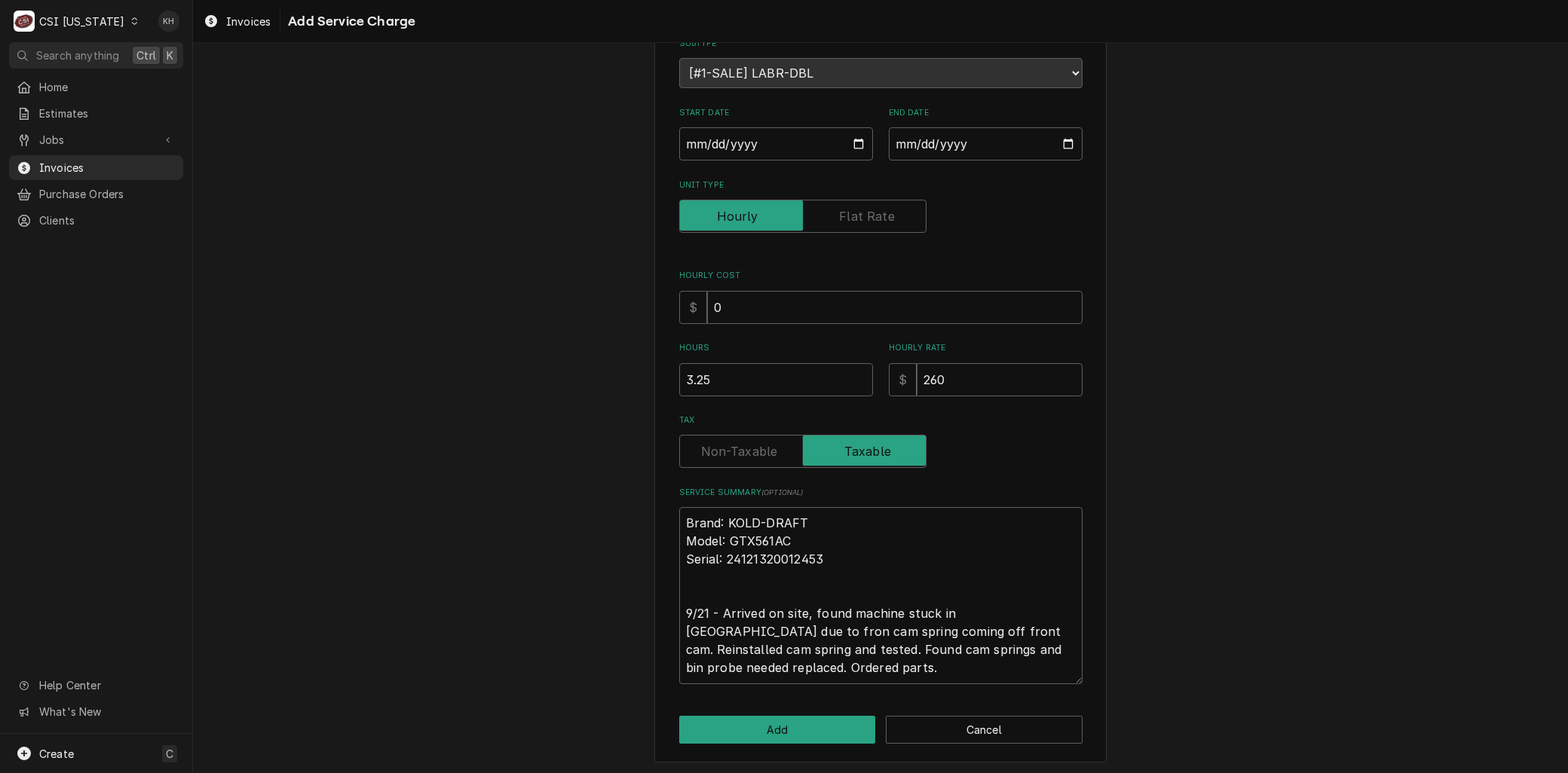
type textarea "x"
type textarea "Brand: KOLD-DRAFT Model: GTX561AC Serial: 24121320012453 9/21 - Arrived on site…"
type textarea "x"
type textarea "Brand: KOLD-DRAFT Model: GTX561AC Serial: 24121320012453 9/21 - Arrived on site…"
type textarea "x"
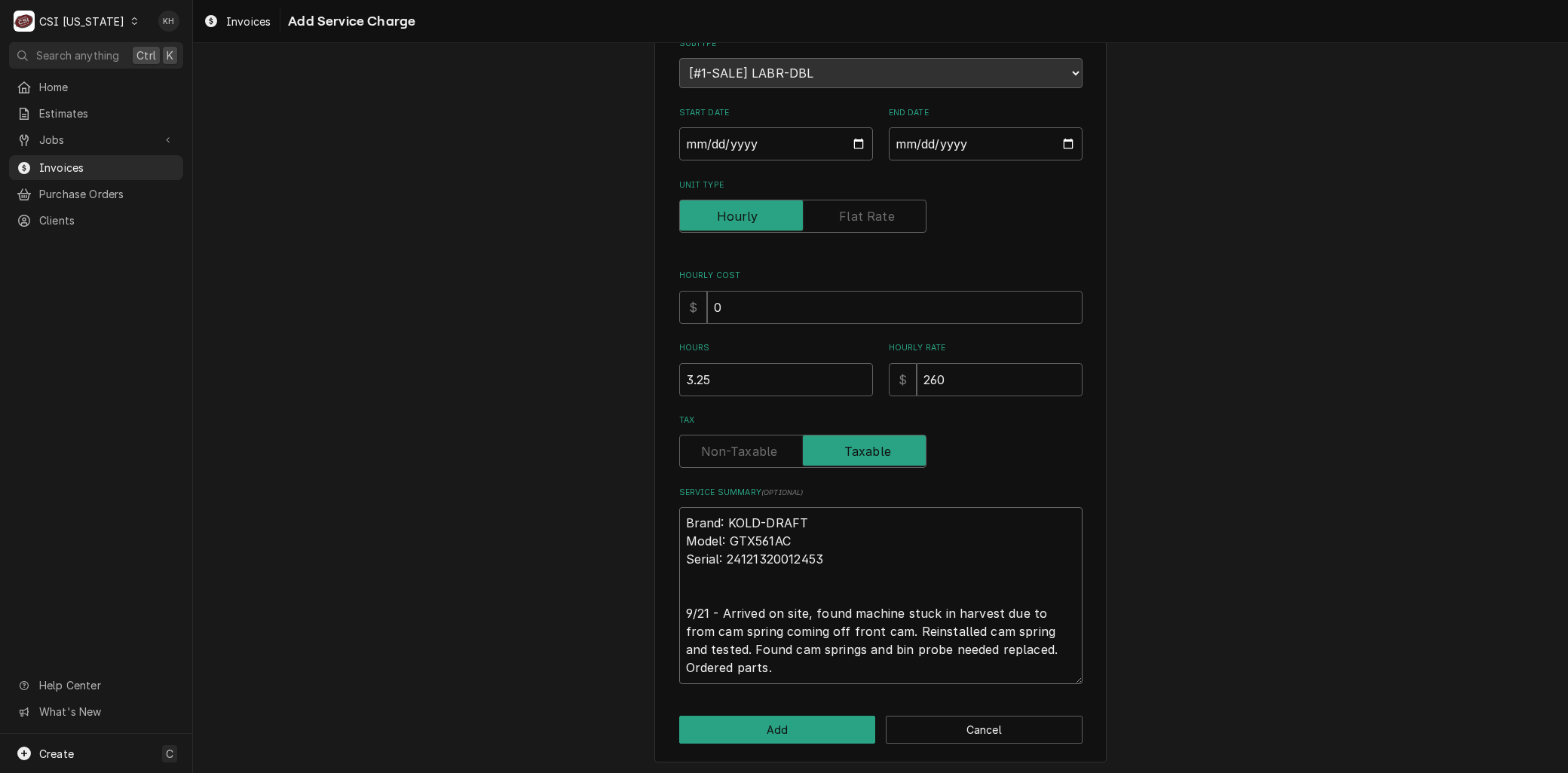
type textarea "Brand: KOLD-DRAFT Model: GTX561AC Serial: 24121320012453 9/21 - Arrived on site…"
type textarea "x"
type textarea "Brand: KOLD-DRAFT Model: GTX561AC Serial: 24121320012453 9/21 - Arrived on site…"
type textarea "x"
type textarea "Brand: KOLD-DRAFT Model: GTX561AC Serial: 24121320012453 9/21 - Arrived on site…"
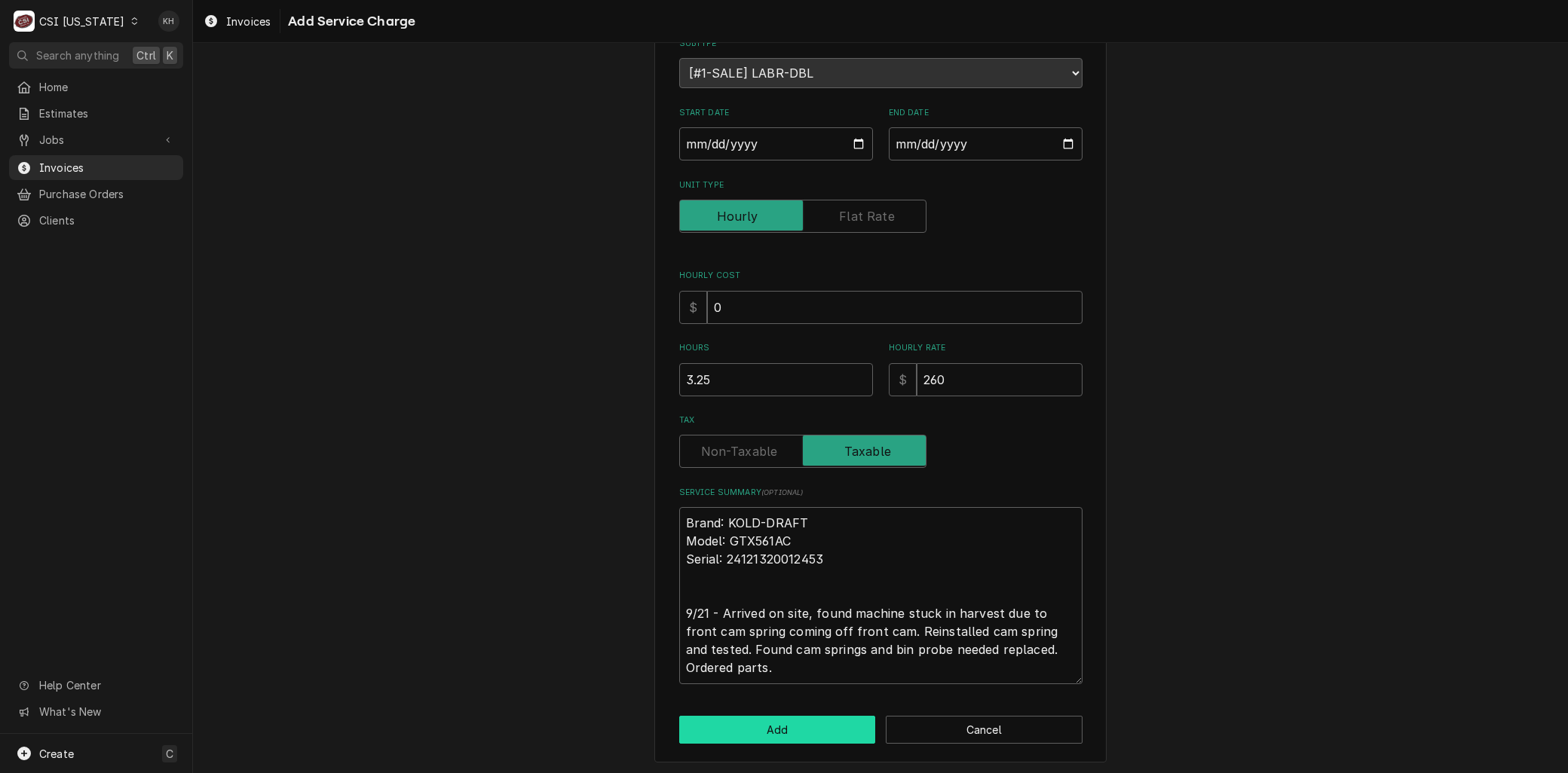
click at [801, 729] on button "Add" at bounding box center [778, 729] width 197 height 28
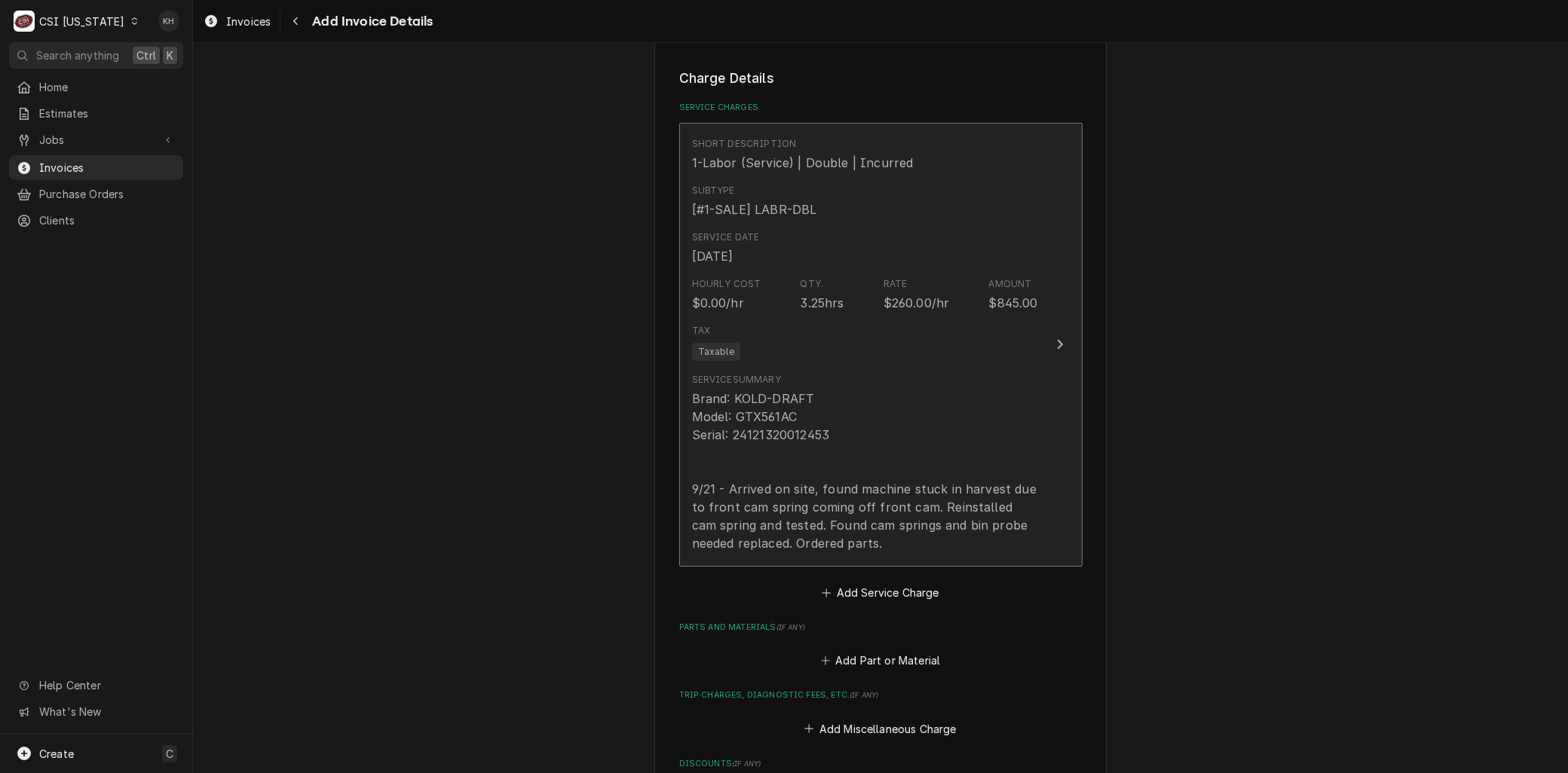
scroll to position [1322, 0]
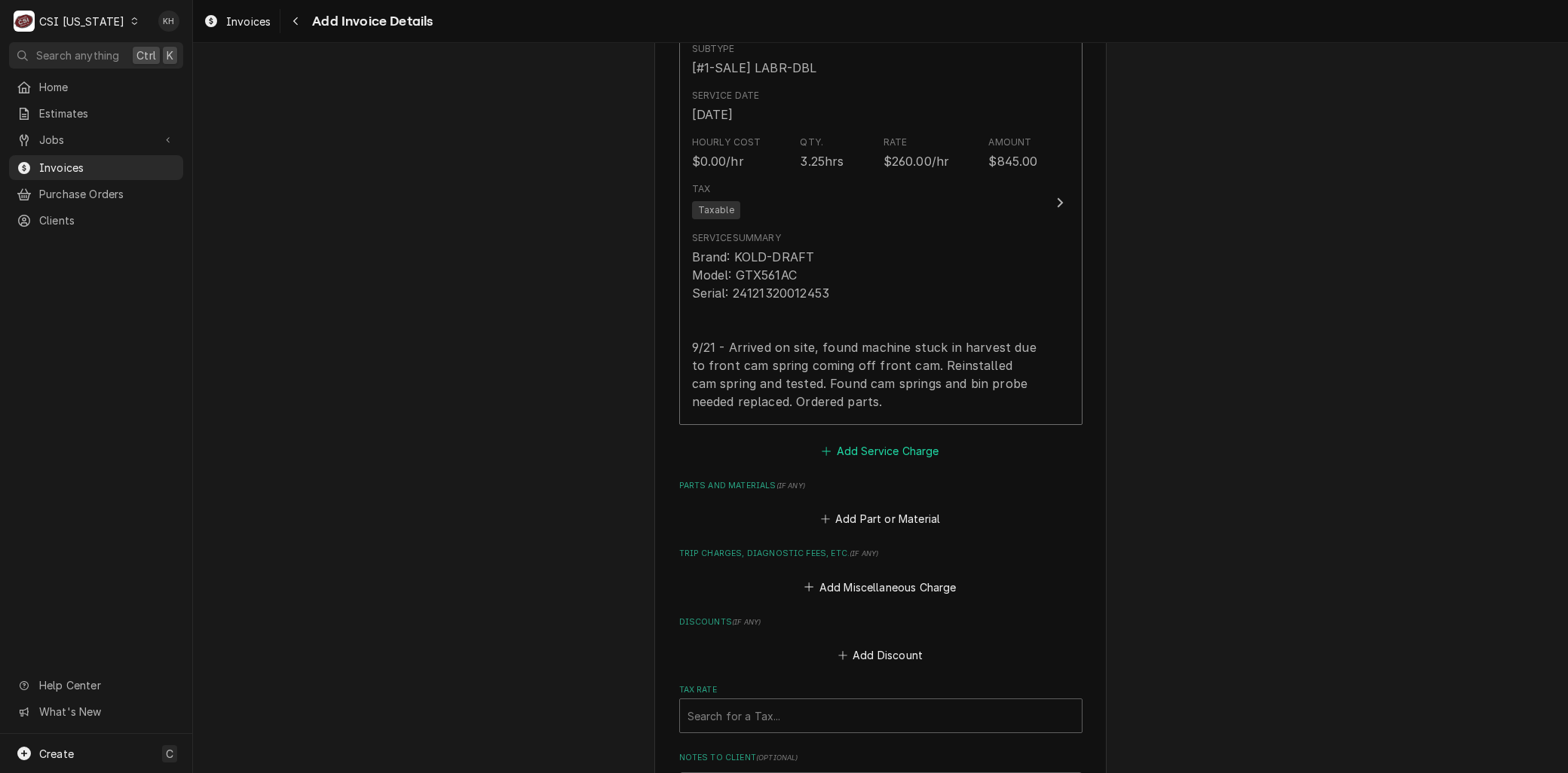
click at [841, 440] on button "Add Service Charge" at bounding box center [880, 450] width 122 height 21
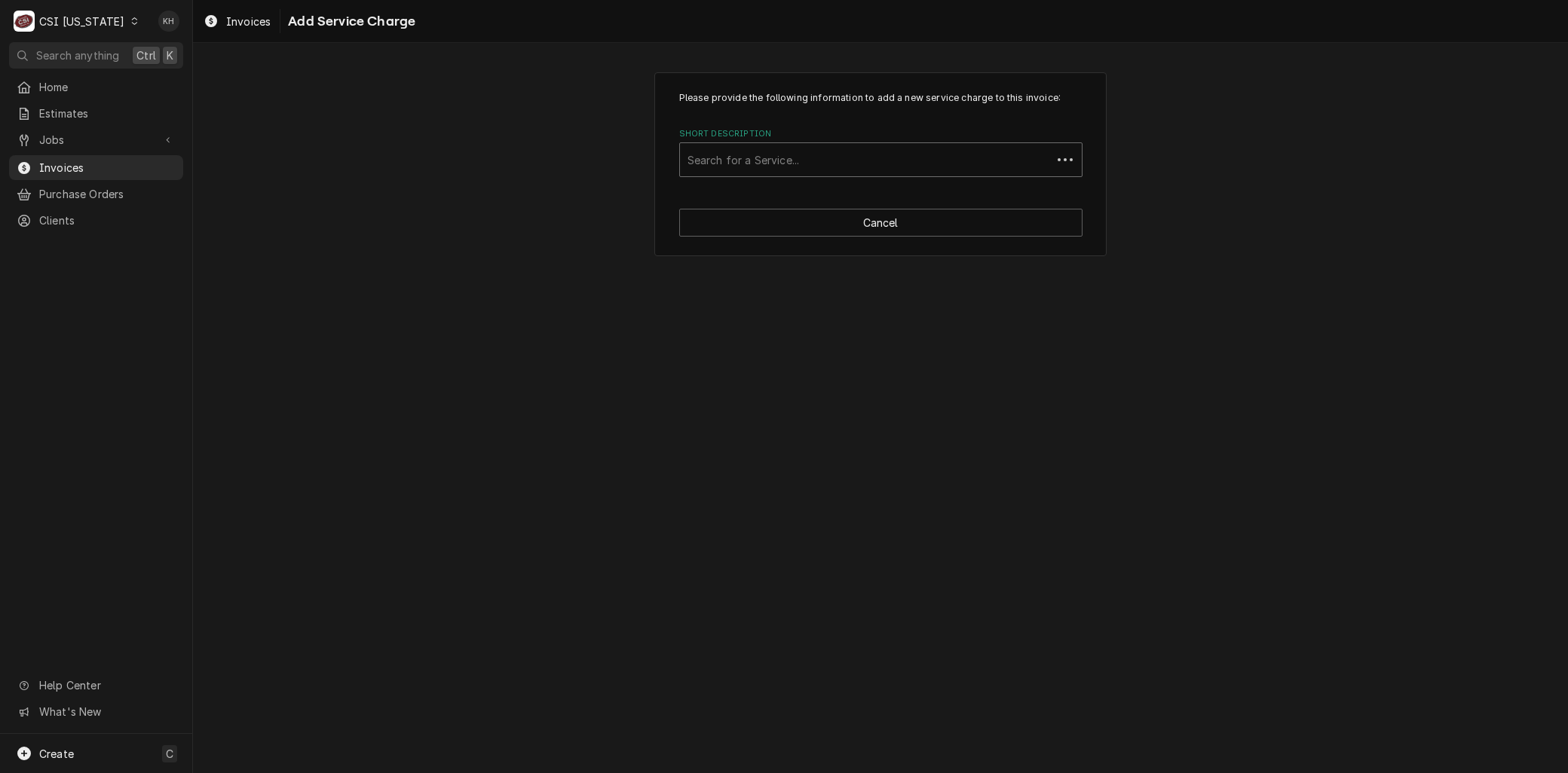
click at [760, 160] on div "Short Description" at bounding box center [866, 160] width 357 height 27
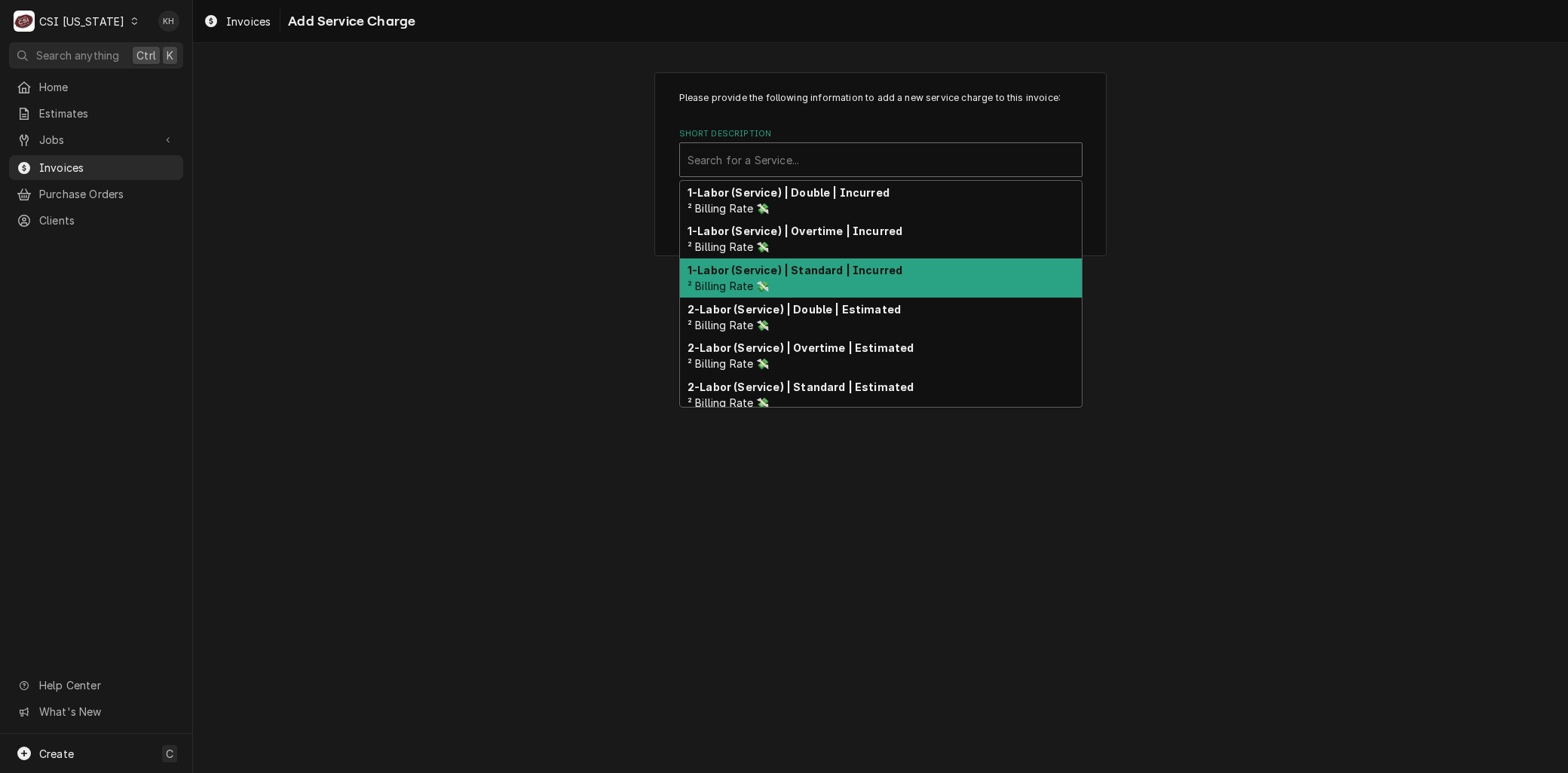
click at [754, 275] on strong "1-Labor (Service) | Standard | Incurred" at bounding box center [795, 269] width 215 height 13
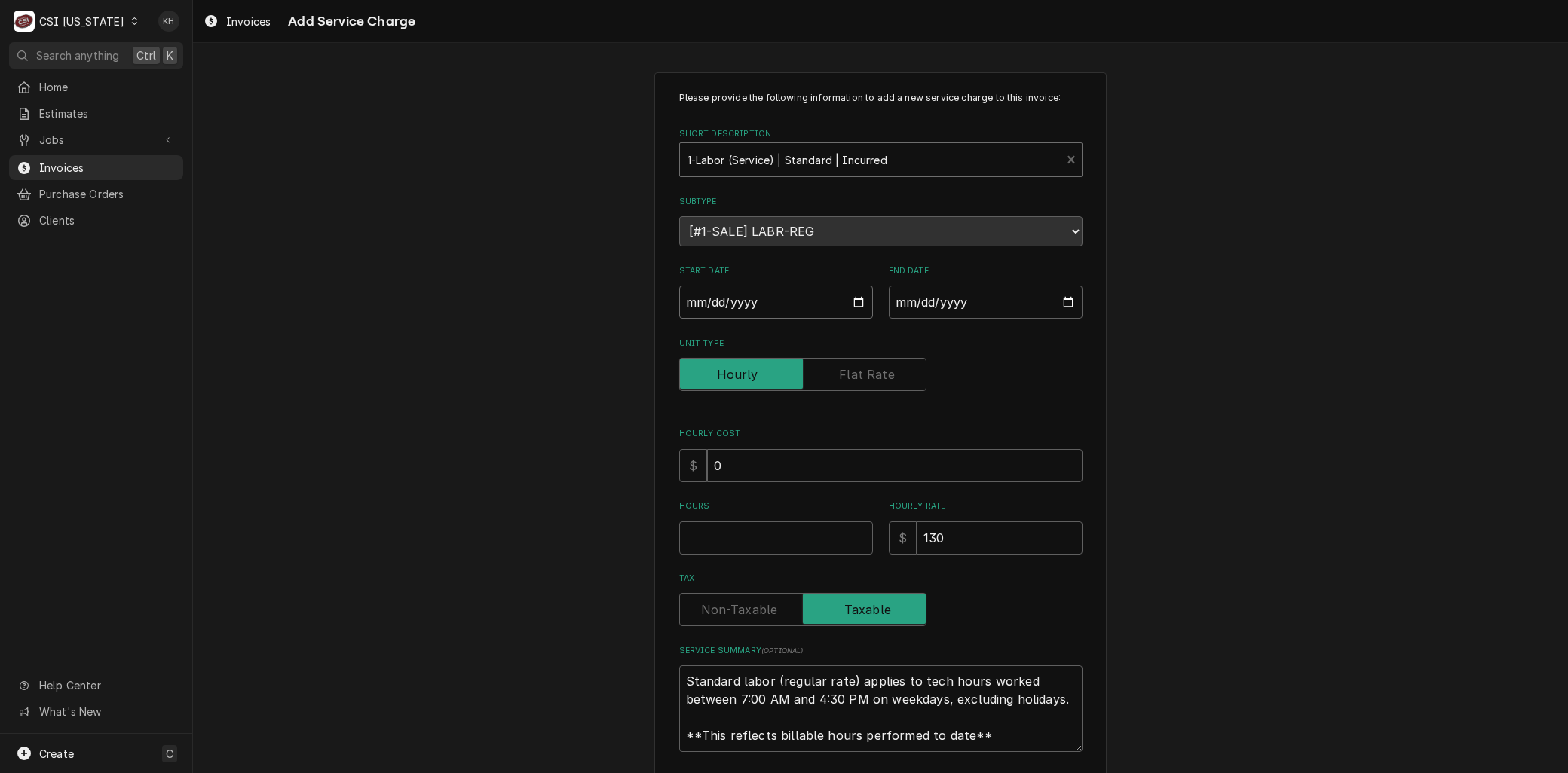
click at [847, 301] on input "Start Date" at bounding box center [776, 301] width 194 height 33
type textarea "x"
type input "2025-09-15"
type textarea "x"
type input "2025-09-24"
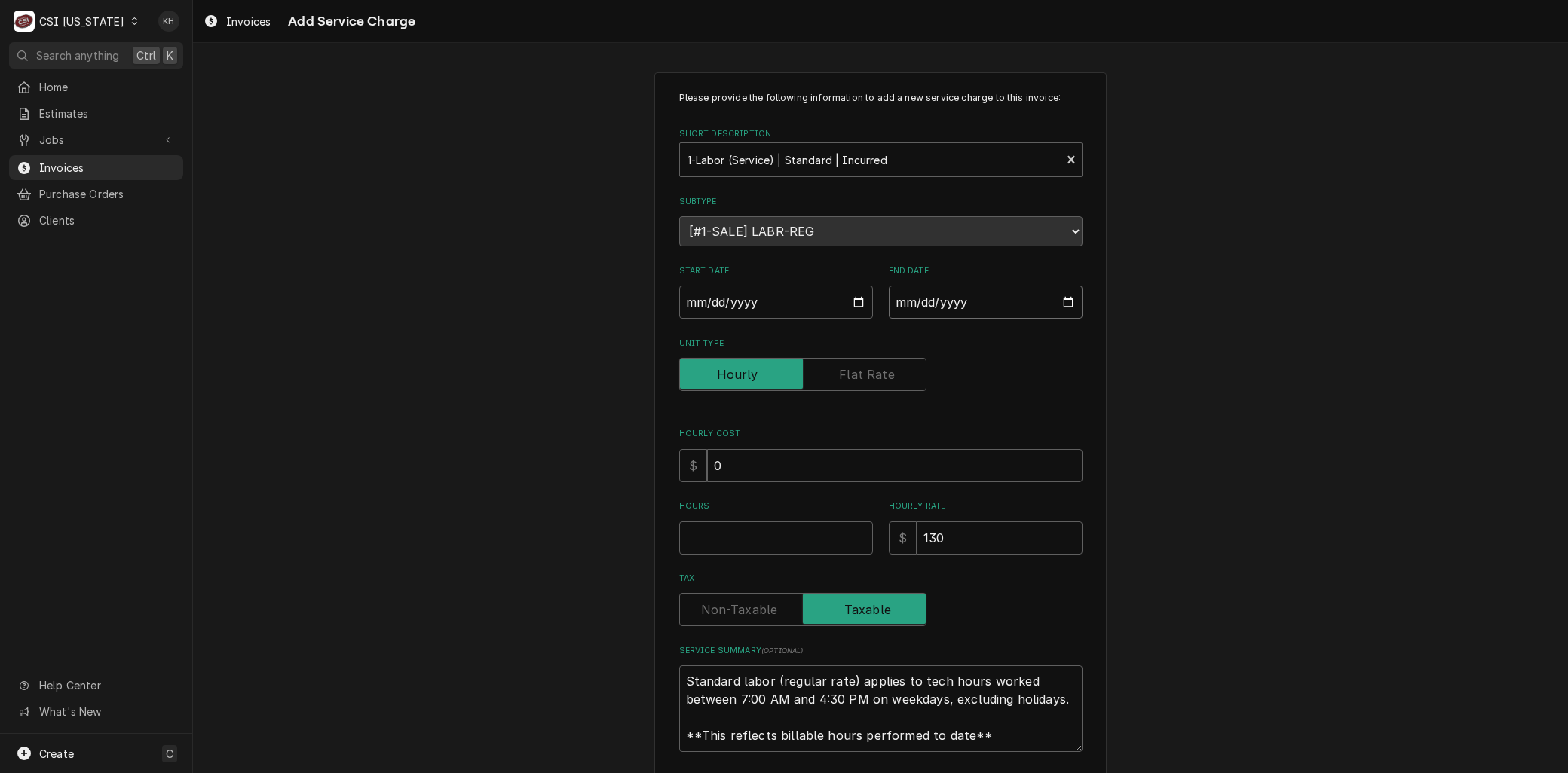
click at [1064, 301] on input "End Date" at bounding box center [985, 301] width 194 height 33
type textarea "x"
type input "2025-09-15"
type textarea "x"
type input "2025-09-24"
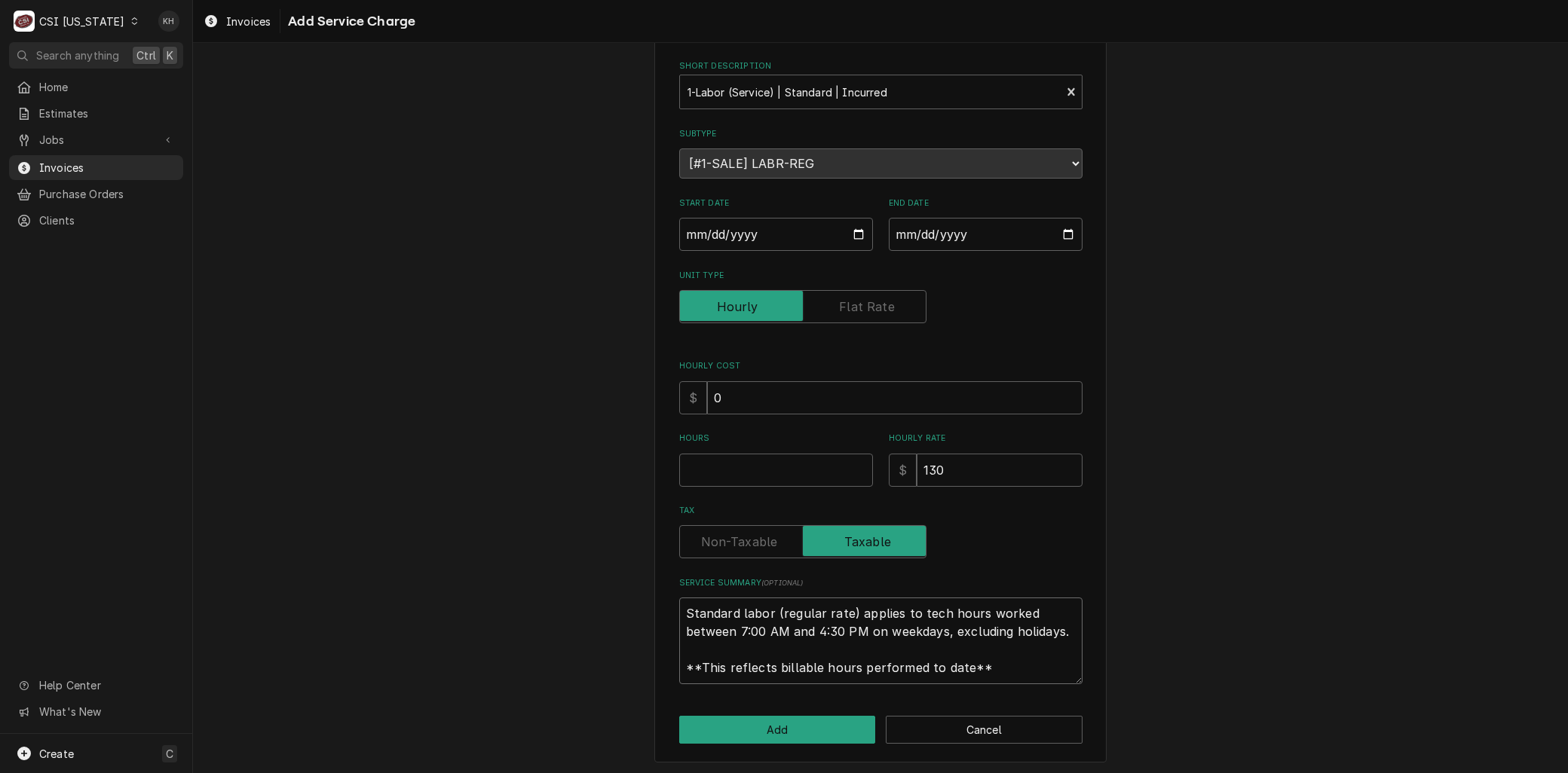
drag, startPoint x: 675, startPoint y: 588, endPoint x: 319, endPoint y: 439, distance: 385.9
click at [320, 441] on div "Please provide the following information to add a new service charge to this in…" at bounding box center [880, 383] width 1375 height 785
paste textarea "9/24 - Returned to site, found spring was wapred which allowed loop to come off…"
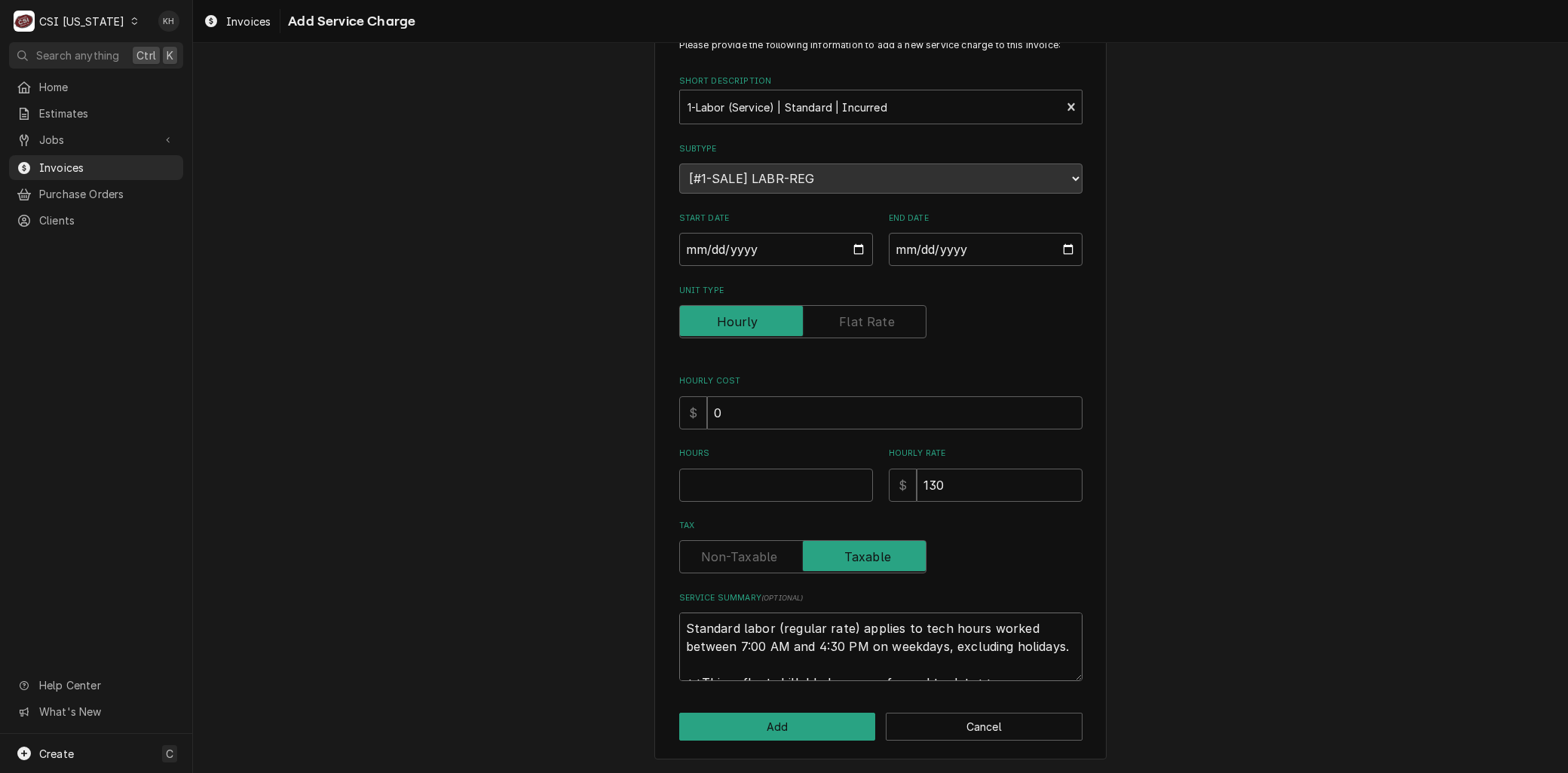
type textarea "x"
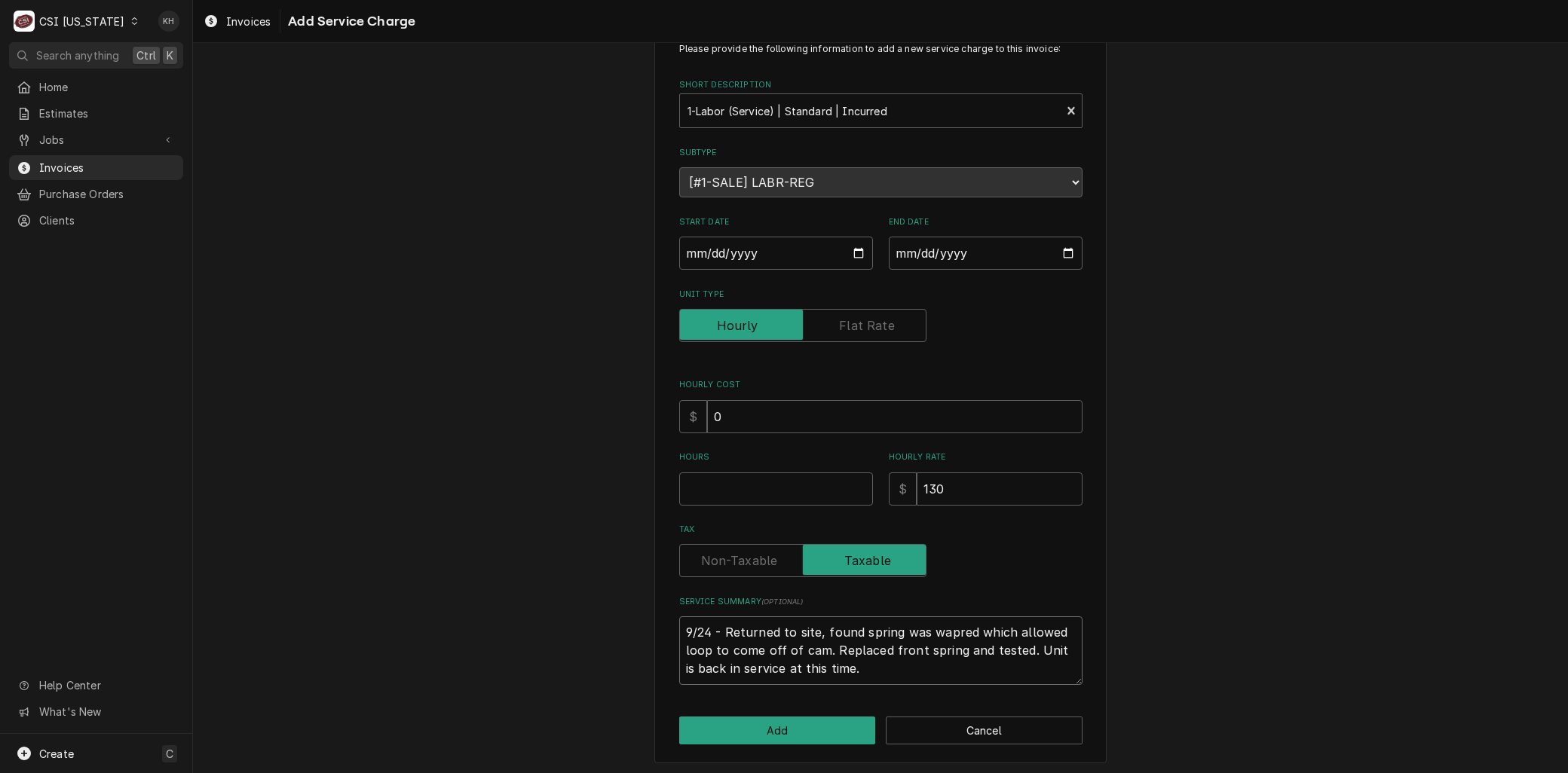
type textarea "9/24 - Returned to site, found spring was wapred which allowed loop to come off…"
click at [694, 492] on input "Hours" at bounding box center [776, 489] width 194 height 33
type textarea "x"
type input "2"
click at [740, 724] on button "Add" at bounding box center [778, 730] width 197 height 28
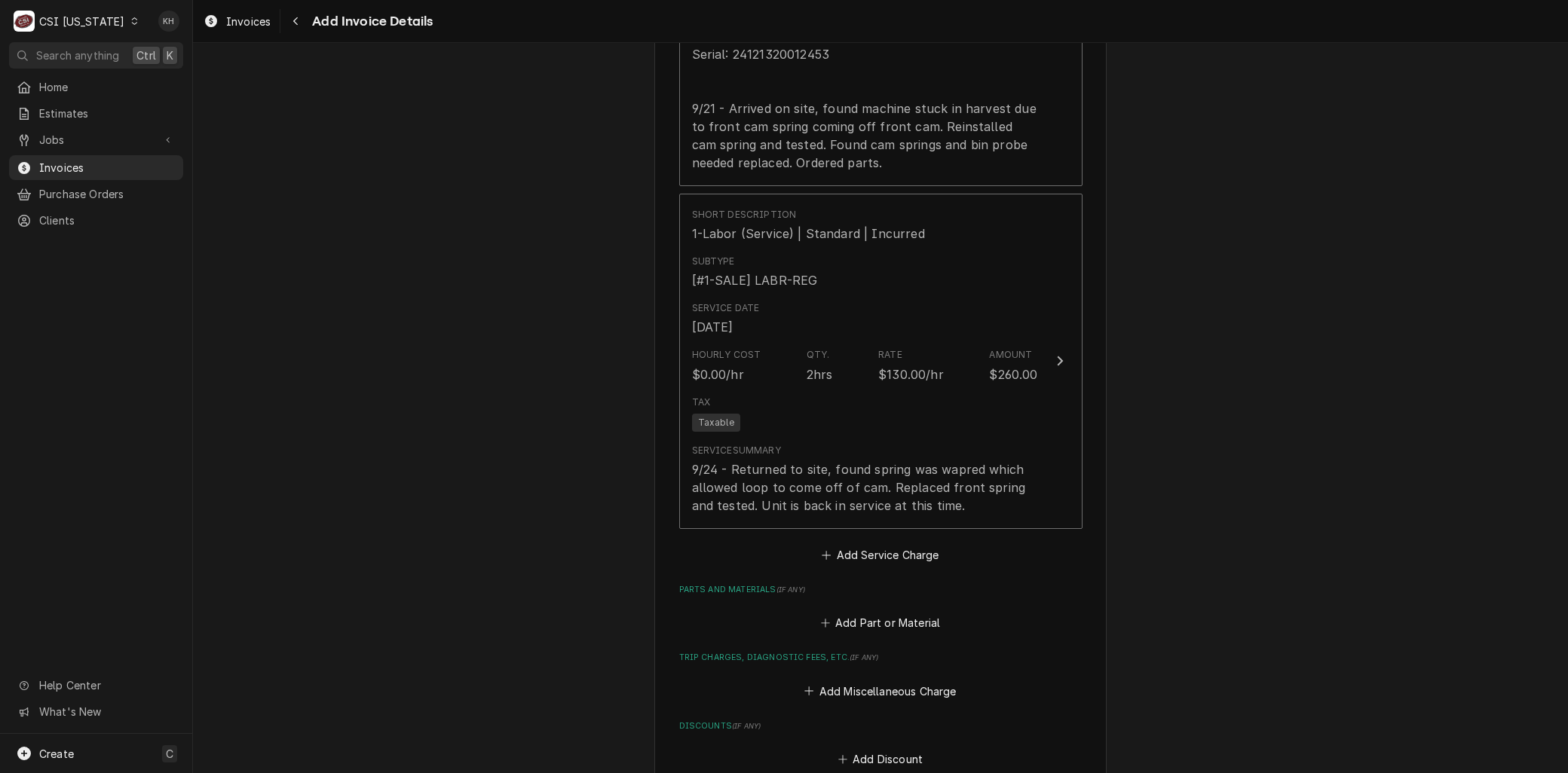
scroll to position [1686, 0]
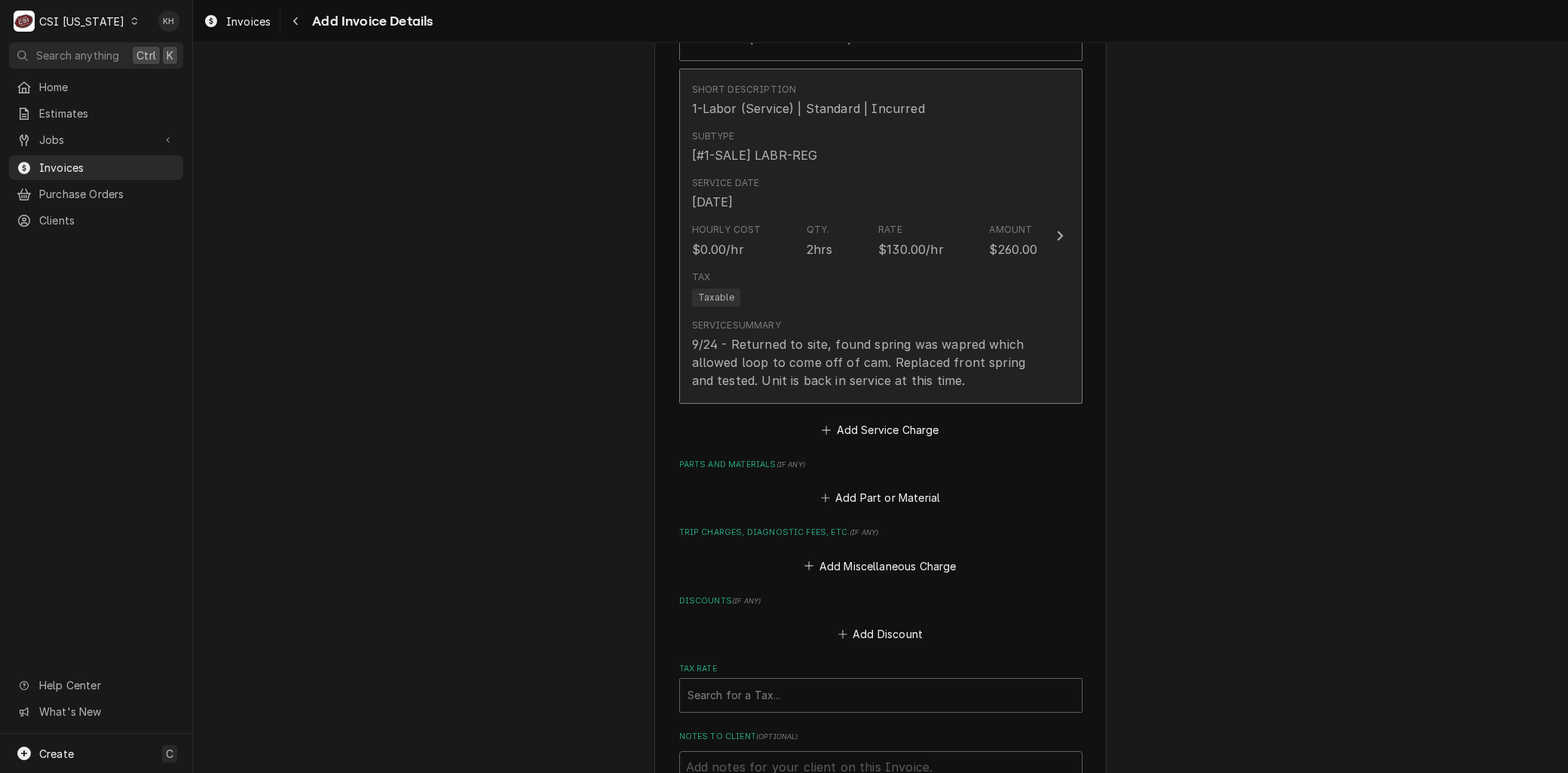
click at [908, 335] on div "9/24 - Returned to site, found spring was wapred which allowed loop to come off…" at bounding box center [865, 362] width 346 height 54
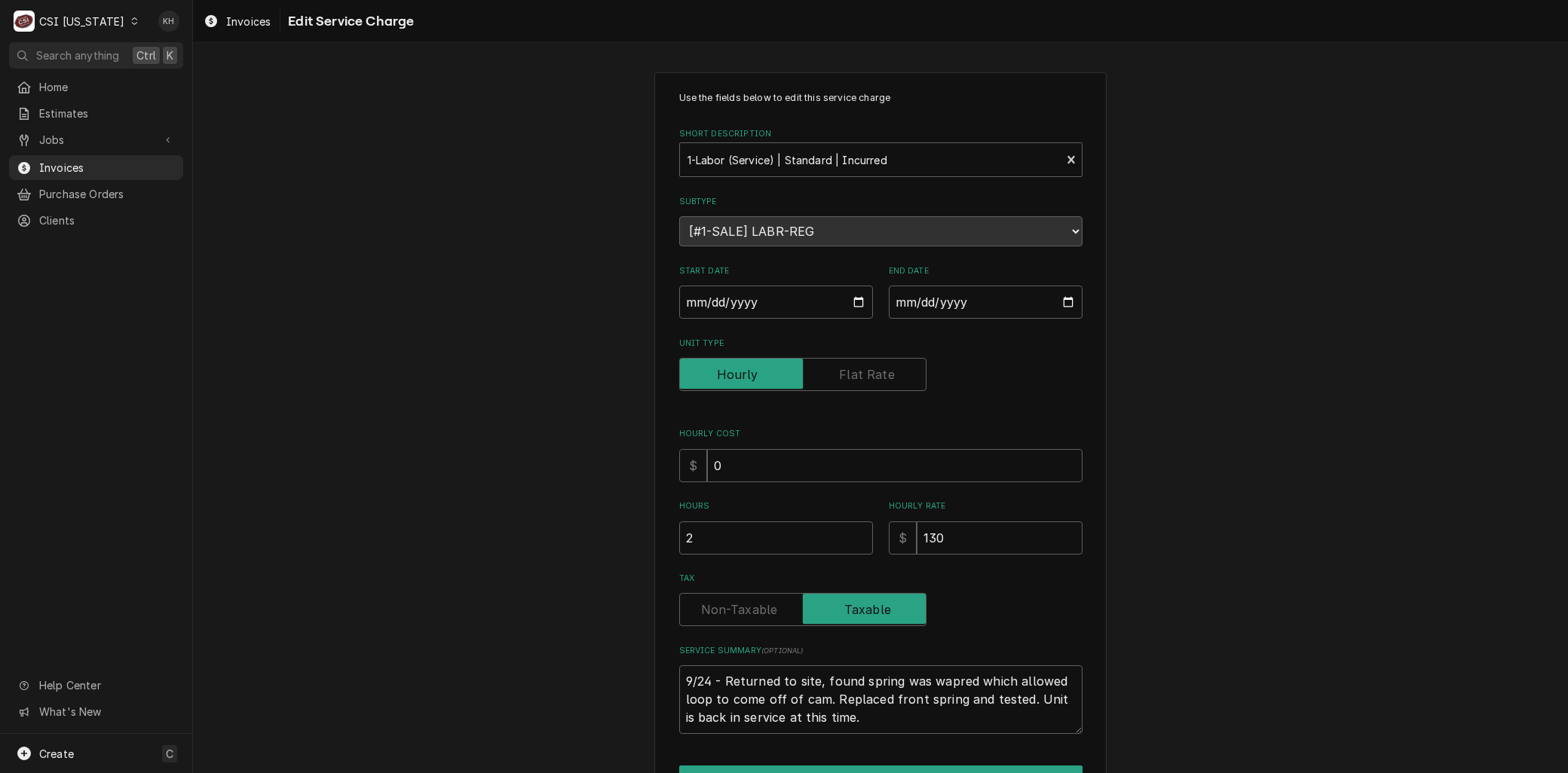
type textarea "x"
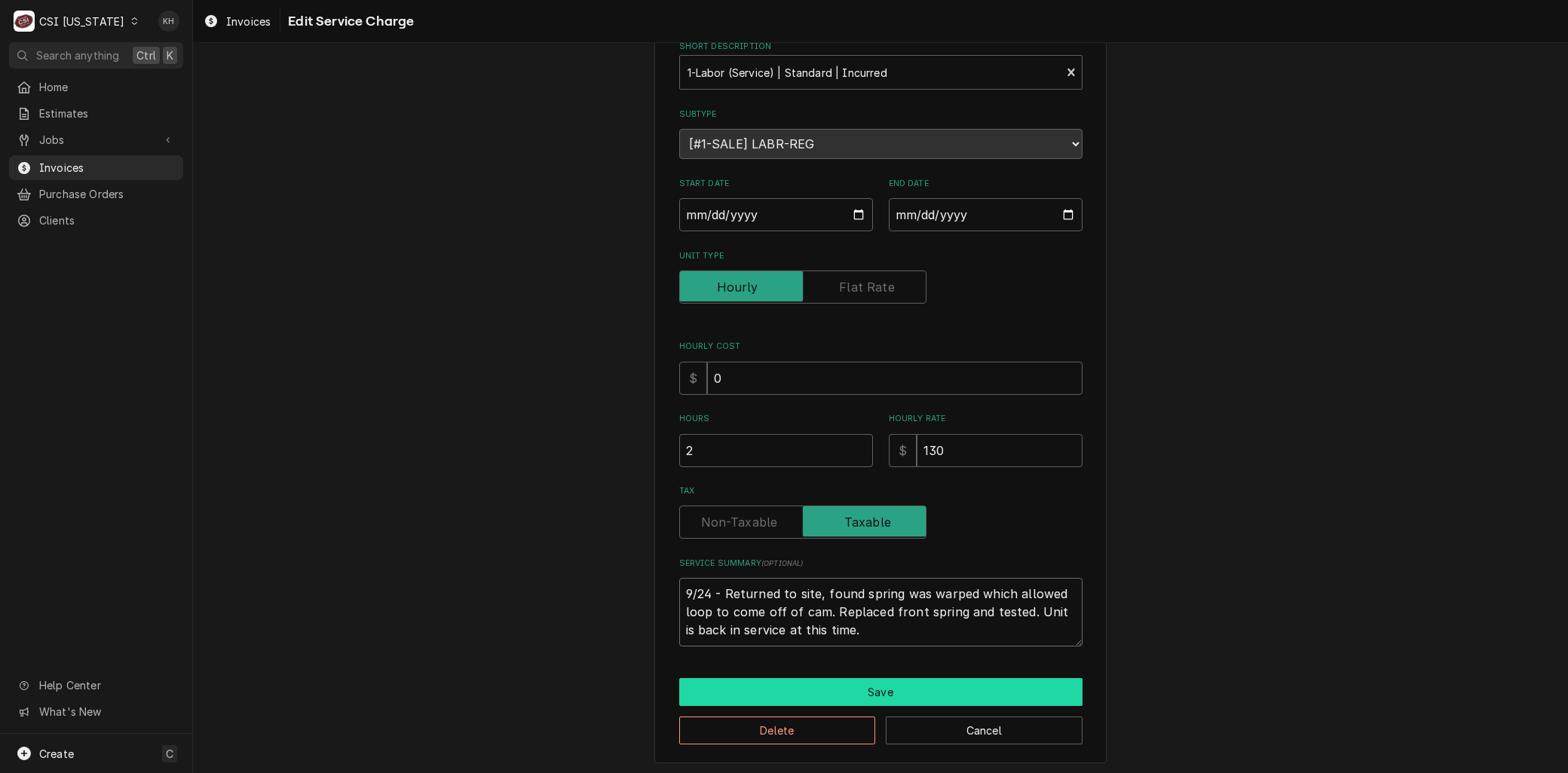
type textarea "9/24 - Returned to site, found spring was warped which allowed loop to come off…"
click at [845, 687] on button "Save" at bounding box center [881, 692] width 403 height 28
type textarea "x"
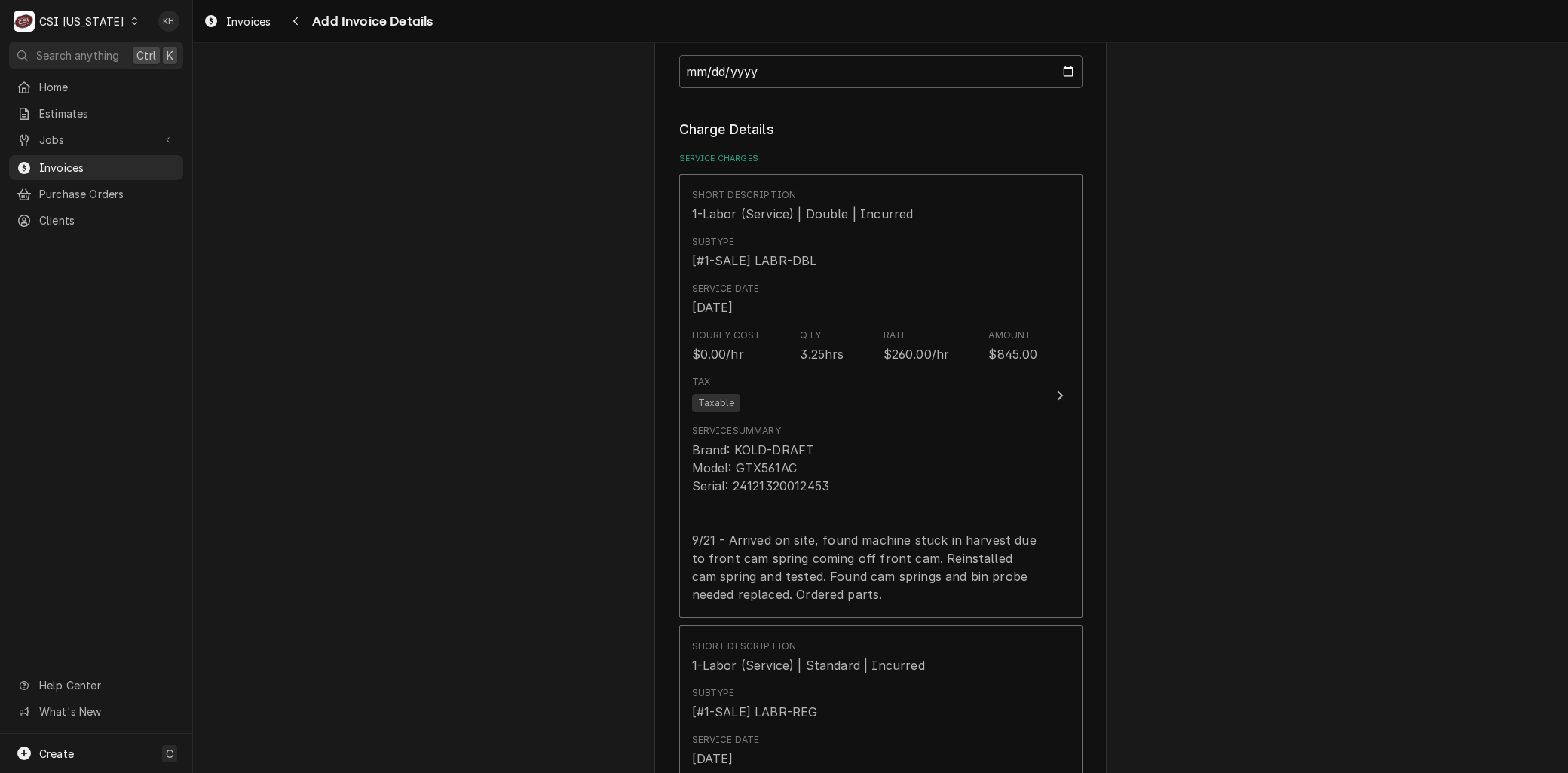
scroll to position [1464, 0]
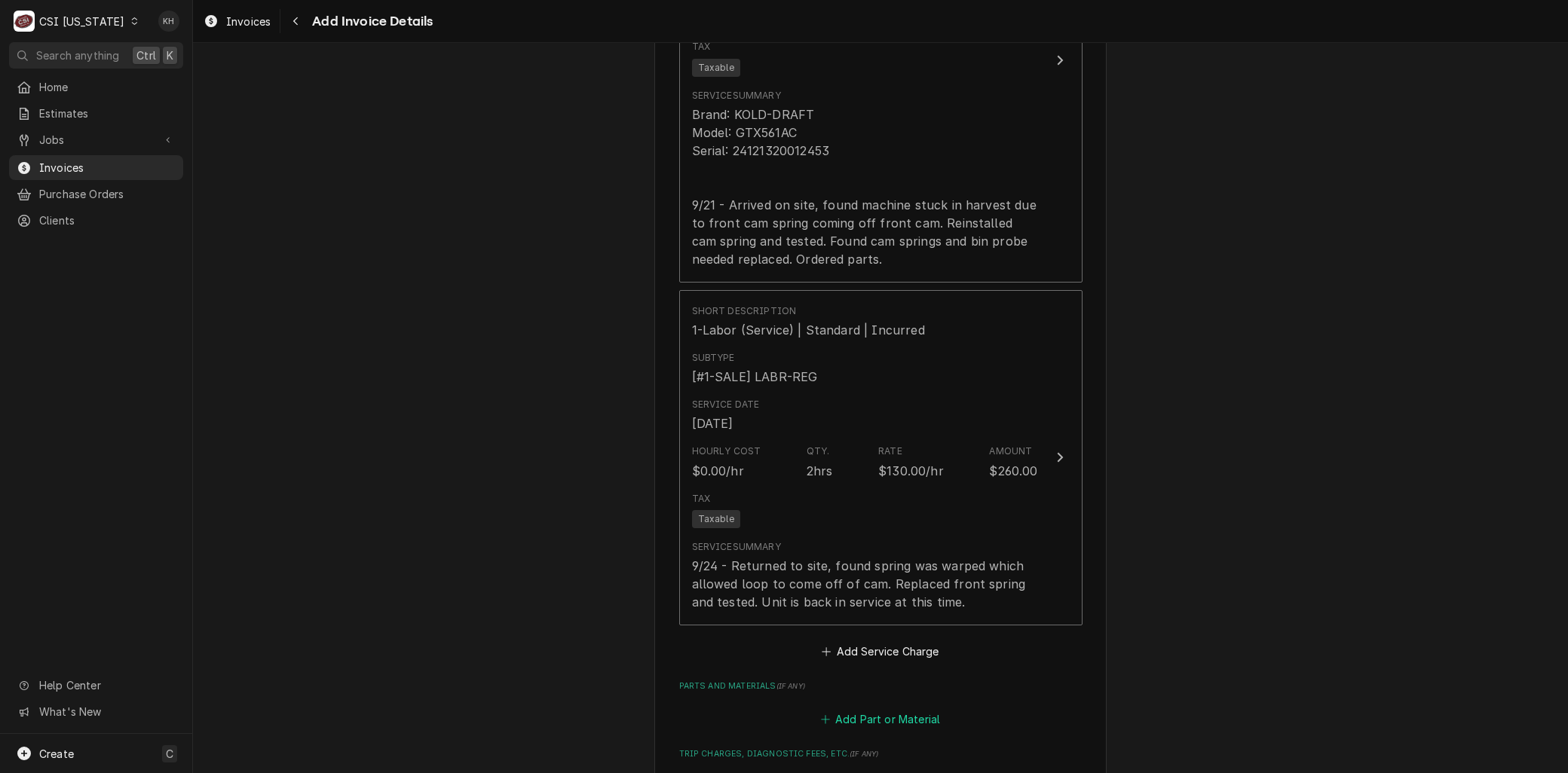
click at [856, 709] on button "Add Part or Material" at bounding box center [879, 719] width 125 height 21
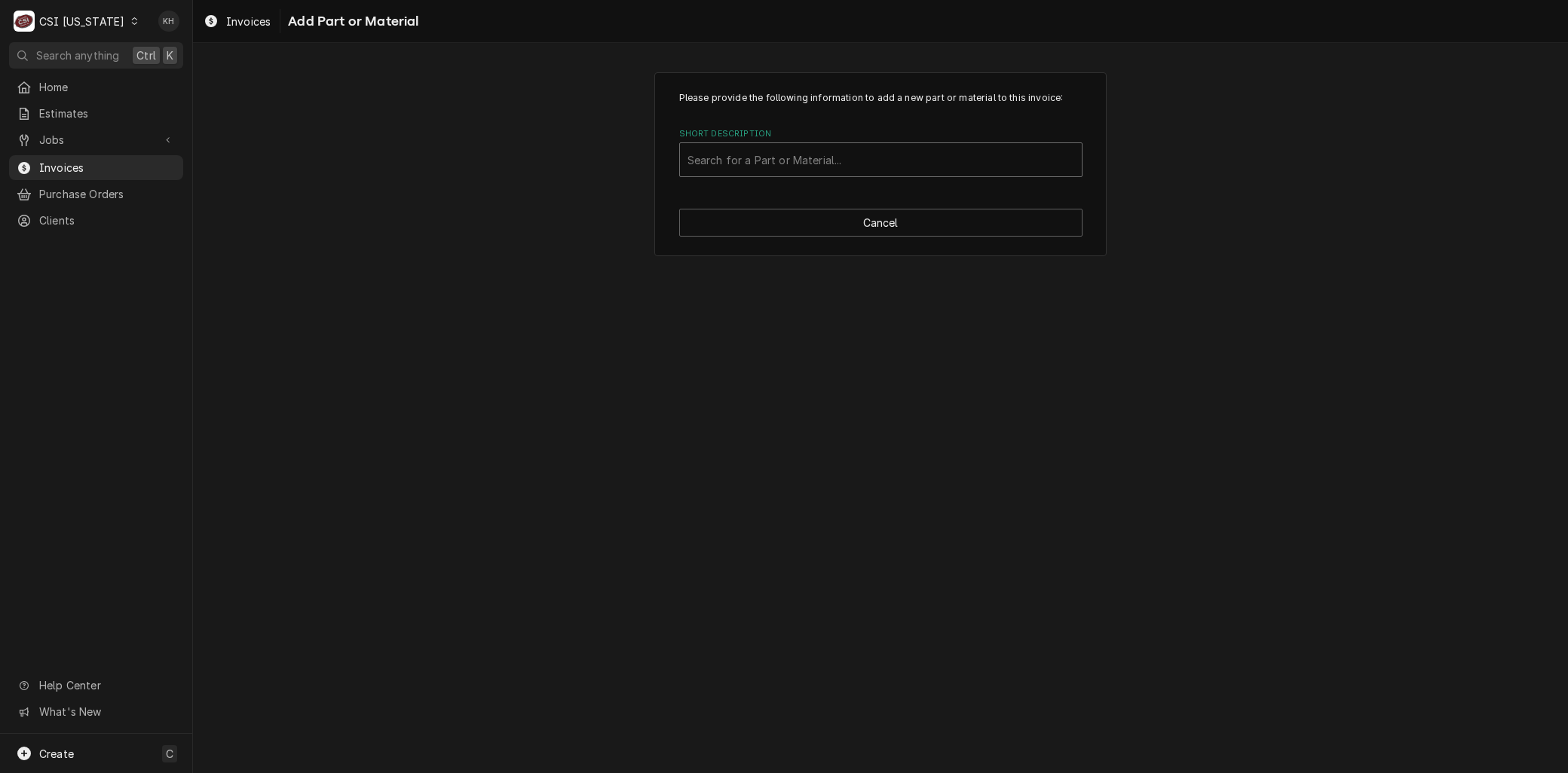
click at [745, 154] on div "Short Description" at bounding box center [881, 160] width 386 height 27
paste input "KOL-GBR00909"
type input "KOL-GBR00909"
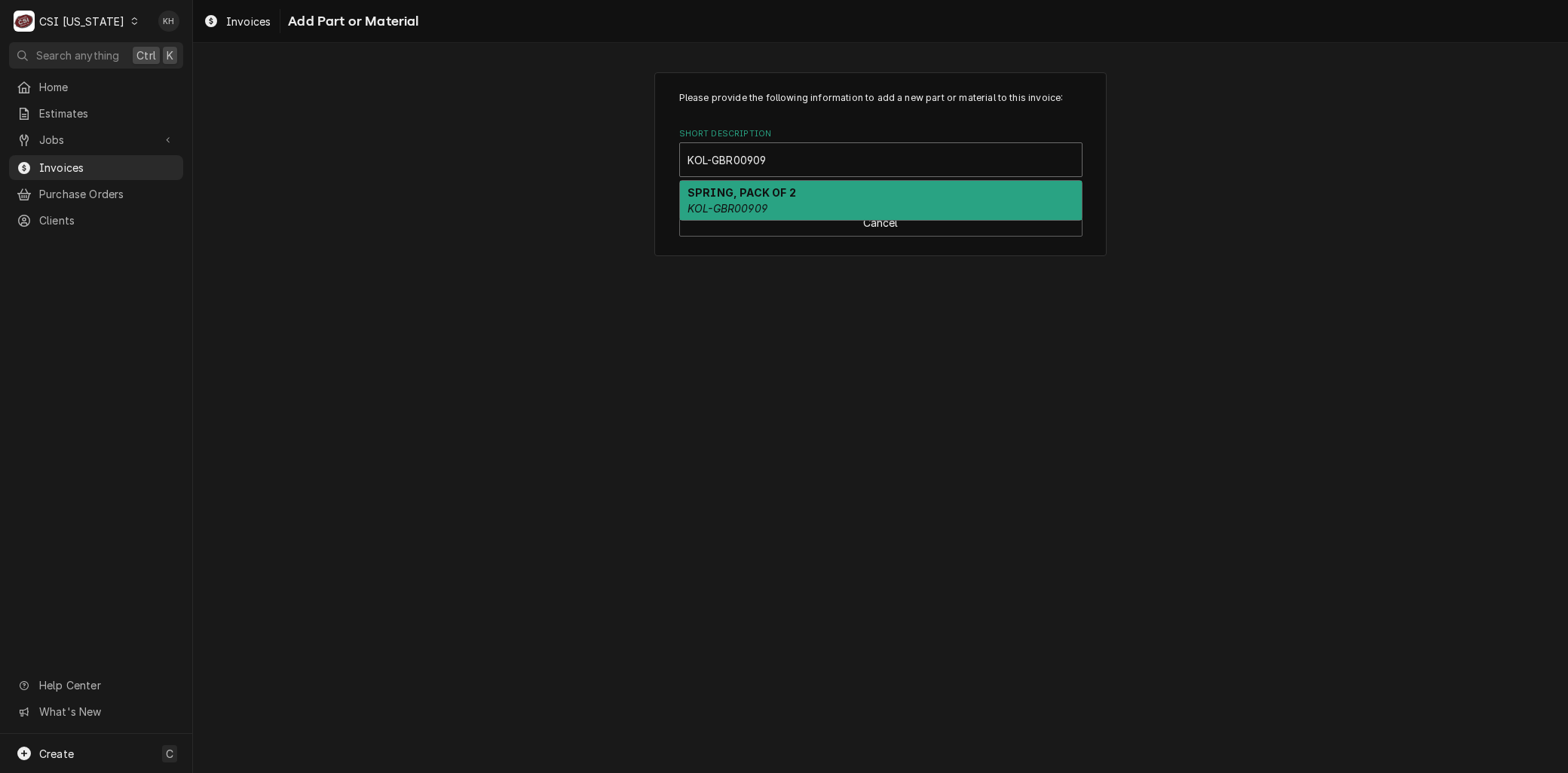
click at [718, 195] on strong "SPRING, PACK OF 2" at bounding box center [742, 192] width 108 height 13
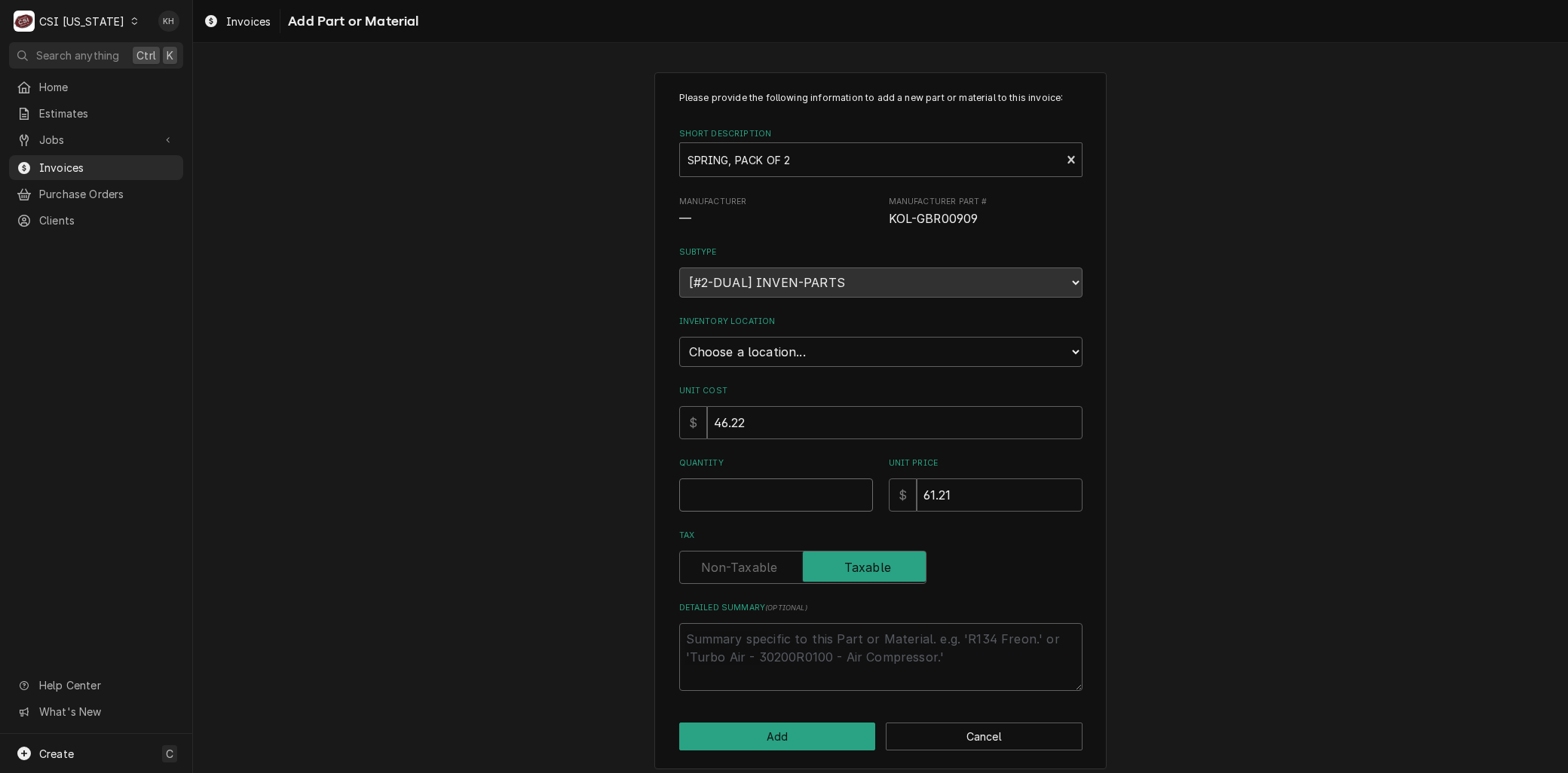
drag, startPoint x: 718, startPoint y: 503, endPoint x: 703, endPoint y: 510, distance: 16.6
click at [718, 505] on input "Quantity" at bounding box center [776, 494] width 194 height 33
type textarea "x"
type input "1"
type textarea "x"
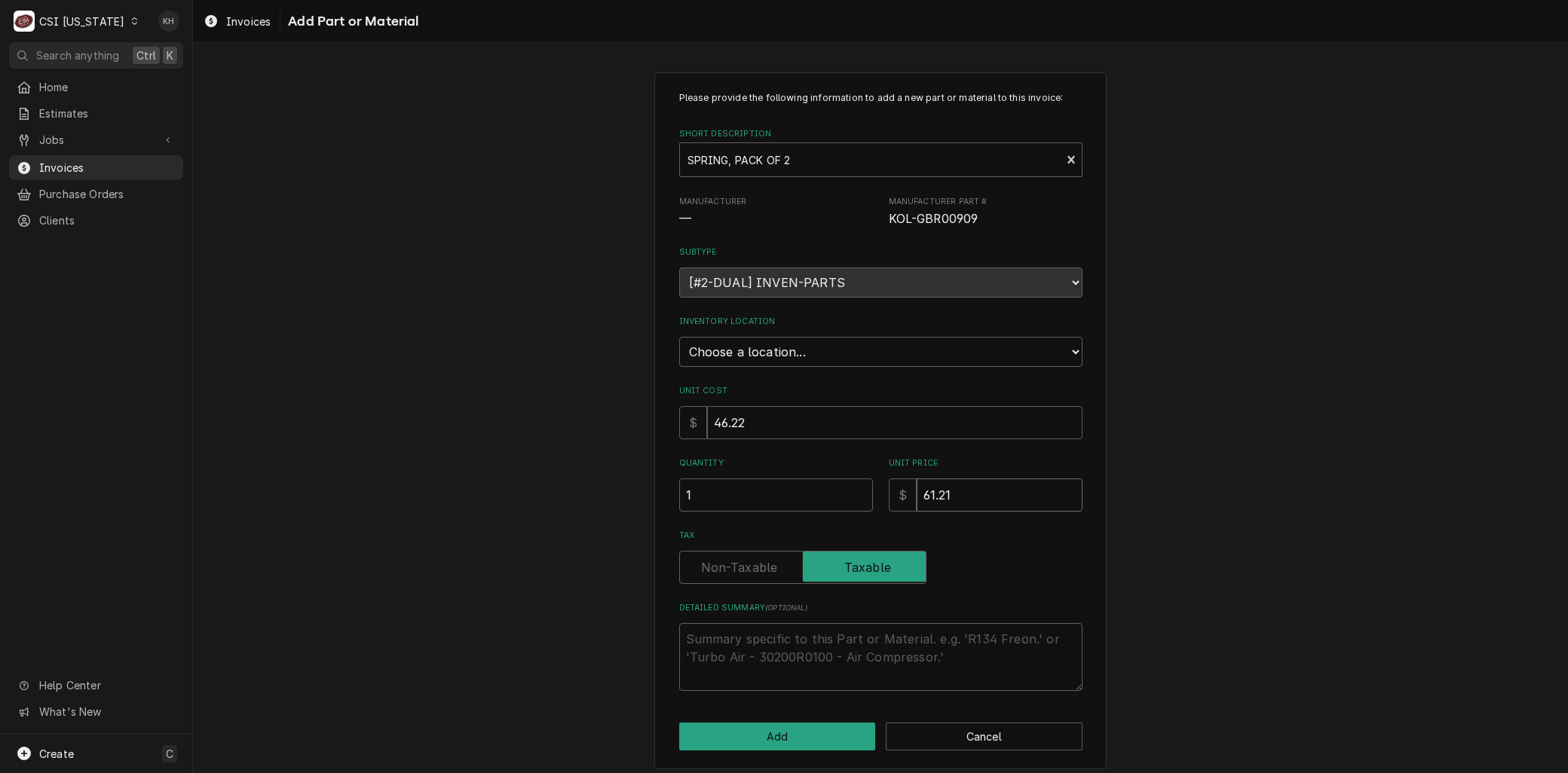
type input "4"
type textarea "x"
type input "46"
type textarea "x"
type input "46.2"
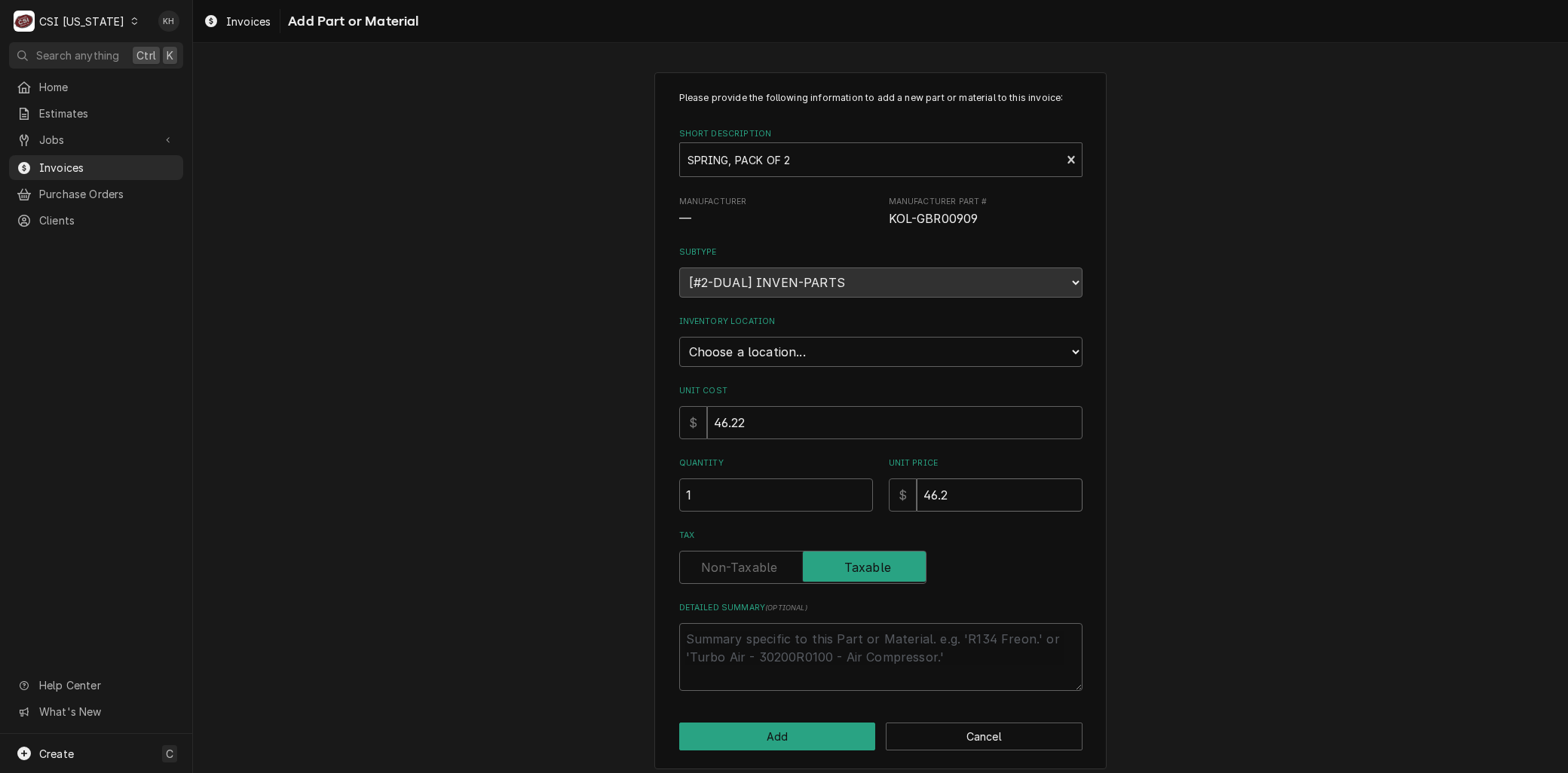
type textarea "x"
type input "46.22"
click at [834, 341] on select "Choose a location... 00 | KY WAREHOUSE 01 | BRYANT JOLLEY V#142 01 | JAY MAIDEN…" at bounding box center [881, 352] width 403 height 30
click at [704, 341] on select "Choose a location... 00 | KY WAREHOUSE 01 | BRYANT JOLLEY V#142 01 | JAY MAIDEN…" at bounding box center [881, 352] width 403 height 30
select select "624"
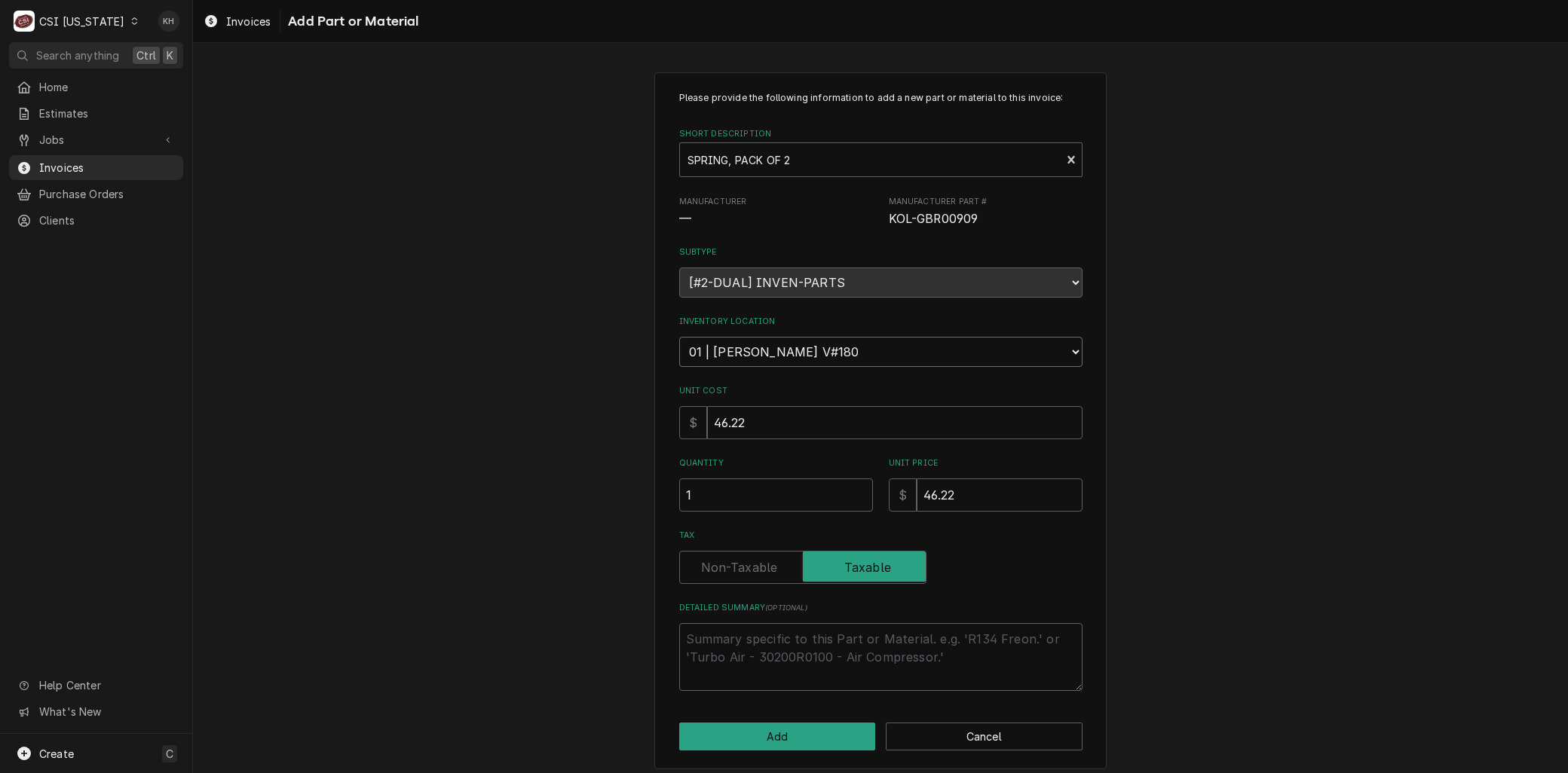
click at [679, 337] on select "Choose a location... 00 | KY WAREHOUSE 01 | BRYANT JOLLEY V#142 01 | JAY MAIDEN…" at bounding box center [881, 352] width 403 height 30
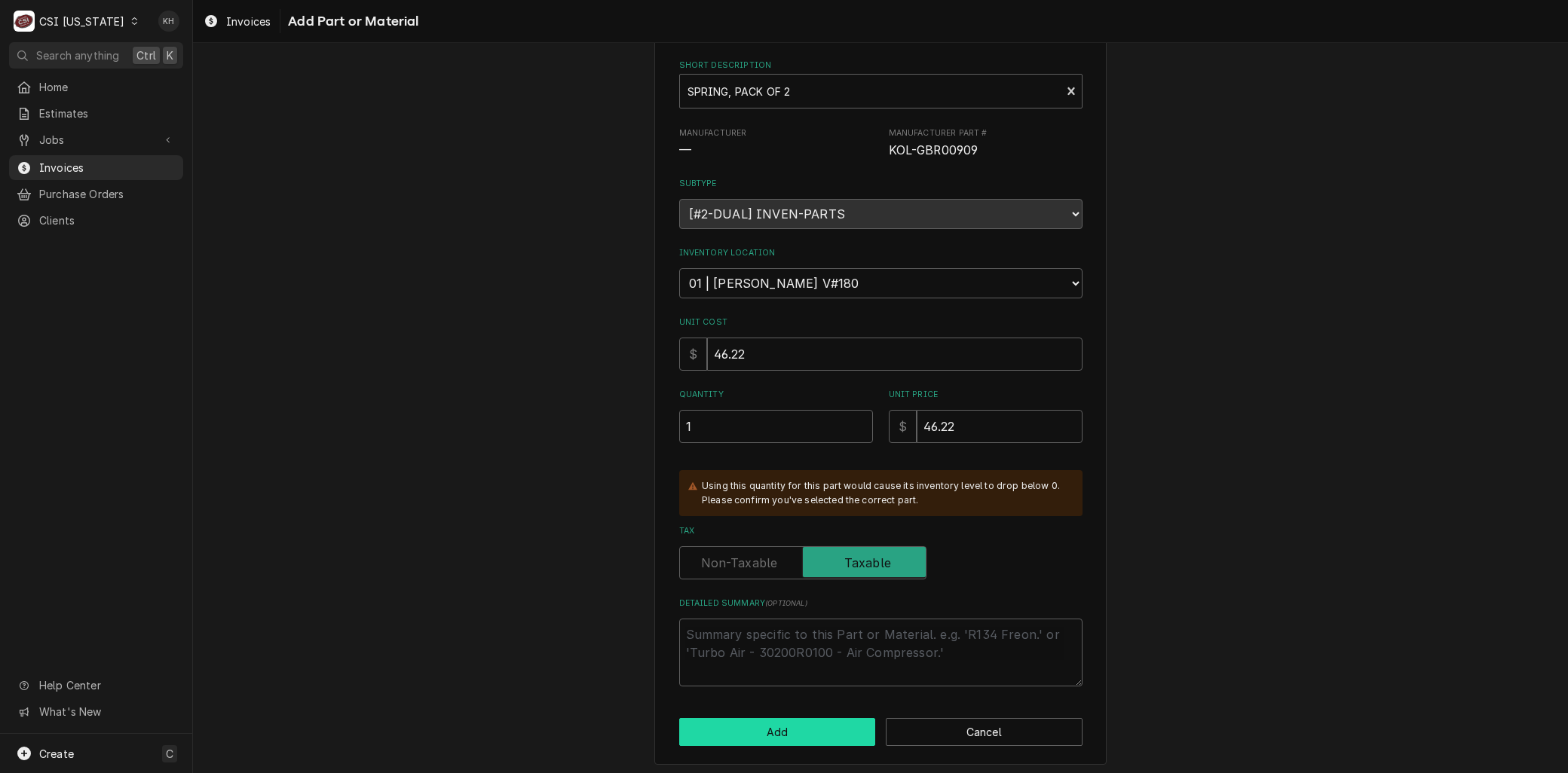
click at [788, 732] on button "Add" at bounding box center [778, 732] width 197 height 28
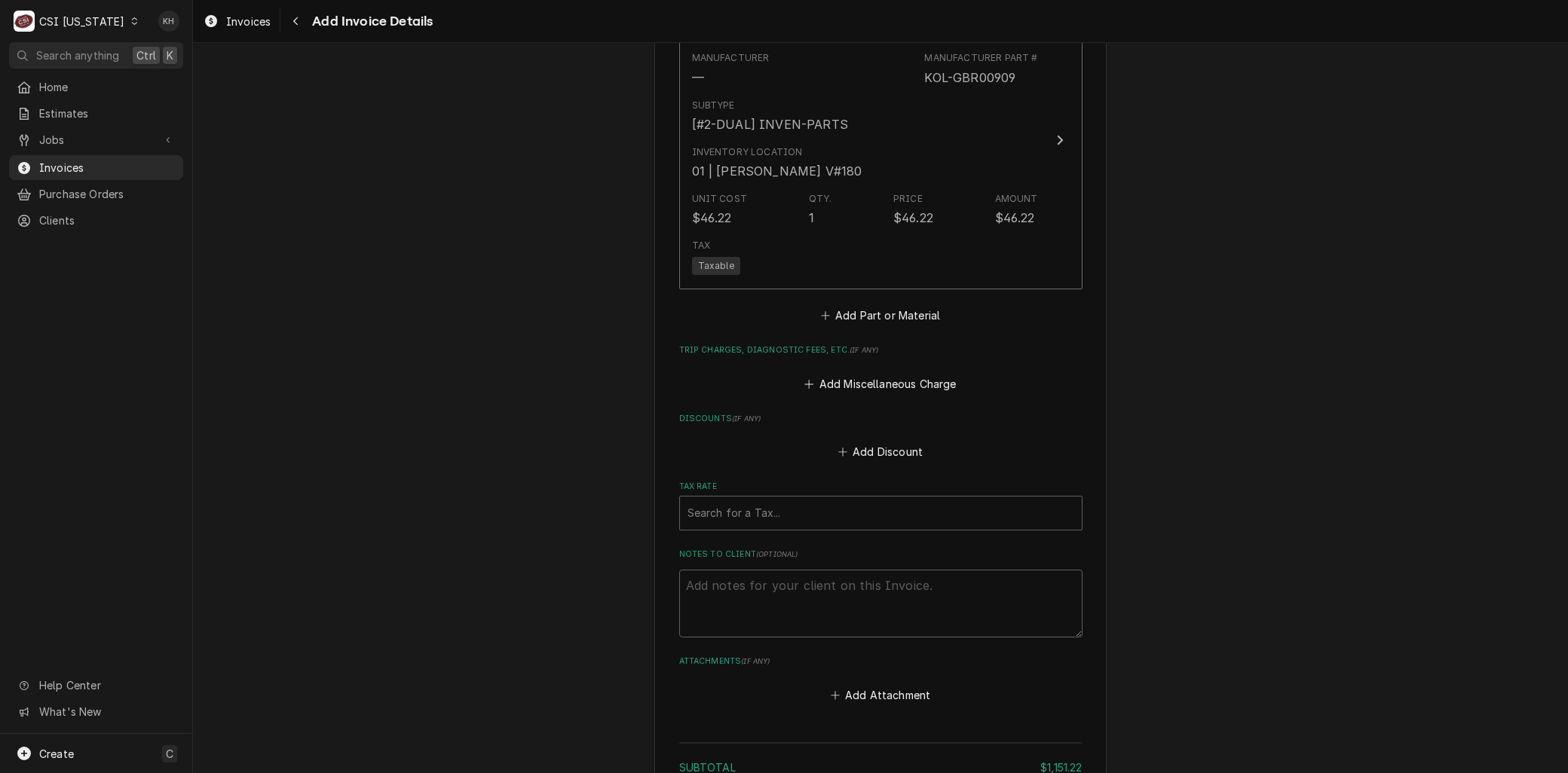
scroll to position [2079, 0]
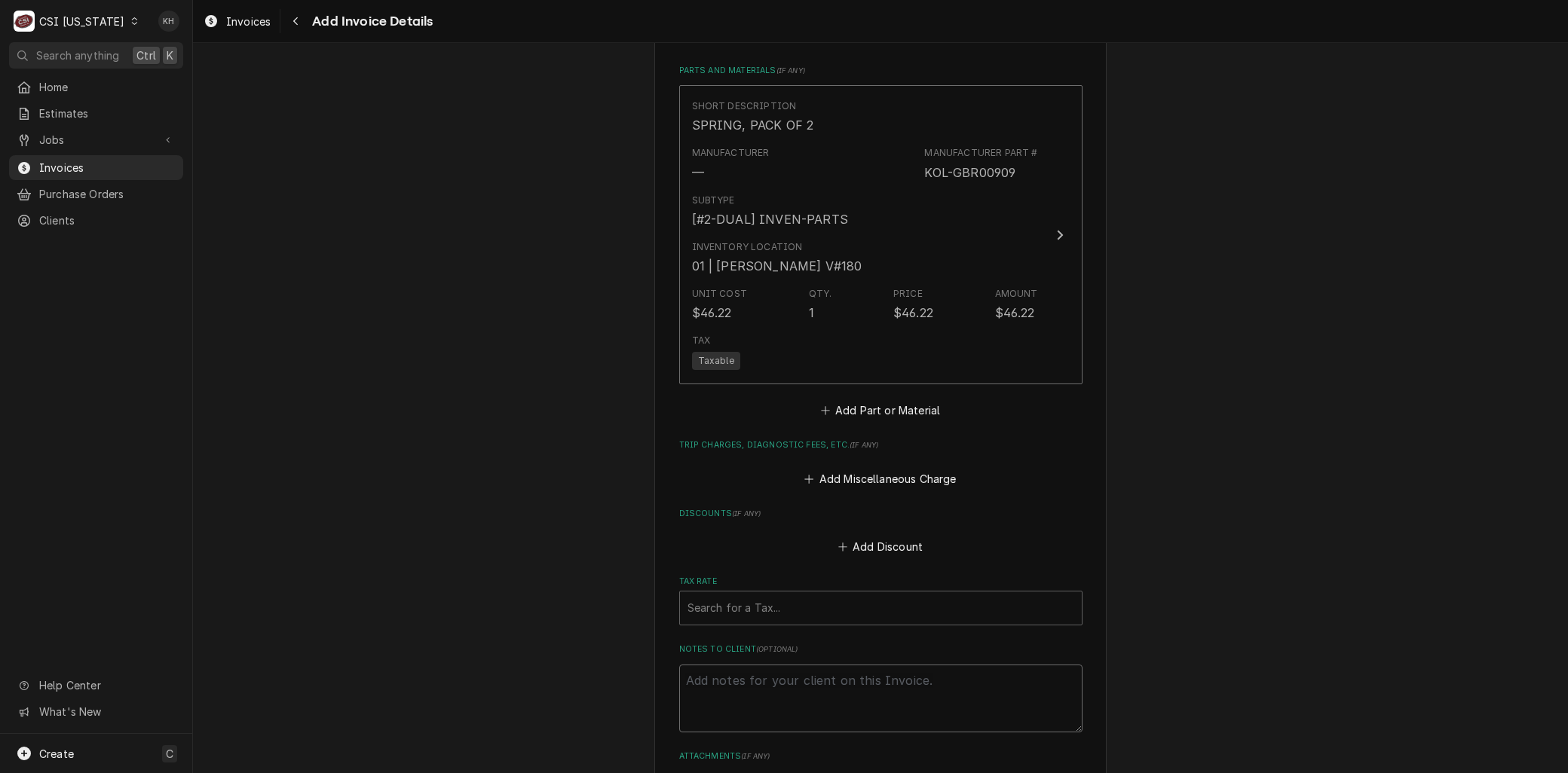
click at [734, 689] on textarea "Notes to Client ( optional )" at bounding box center [881, 698] width 403 height 68
type textarea "x"
type textarea "R"
type textarea "x"
type textarea "Re"
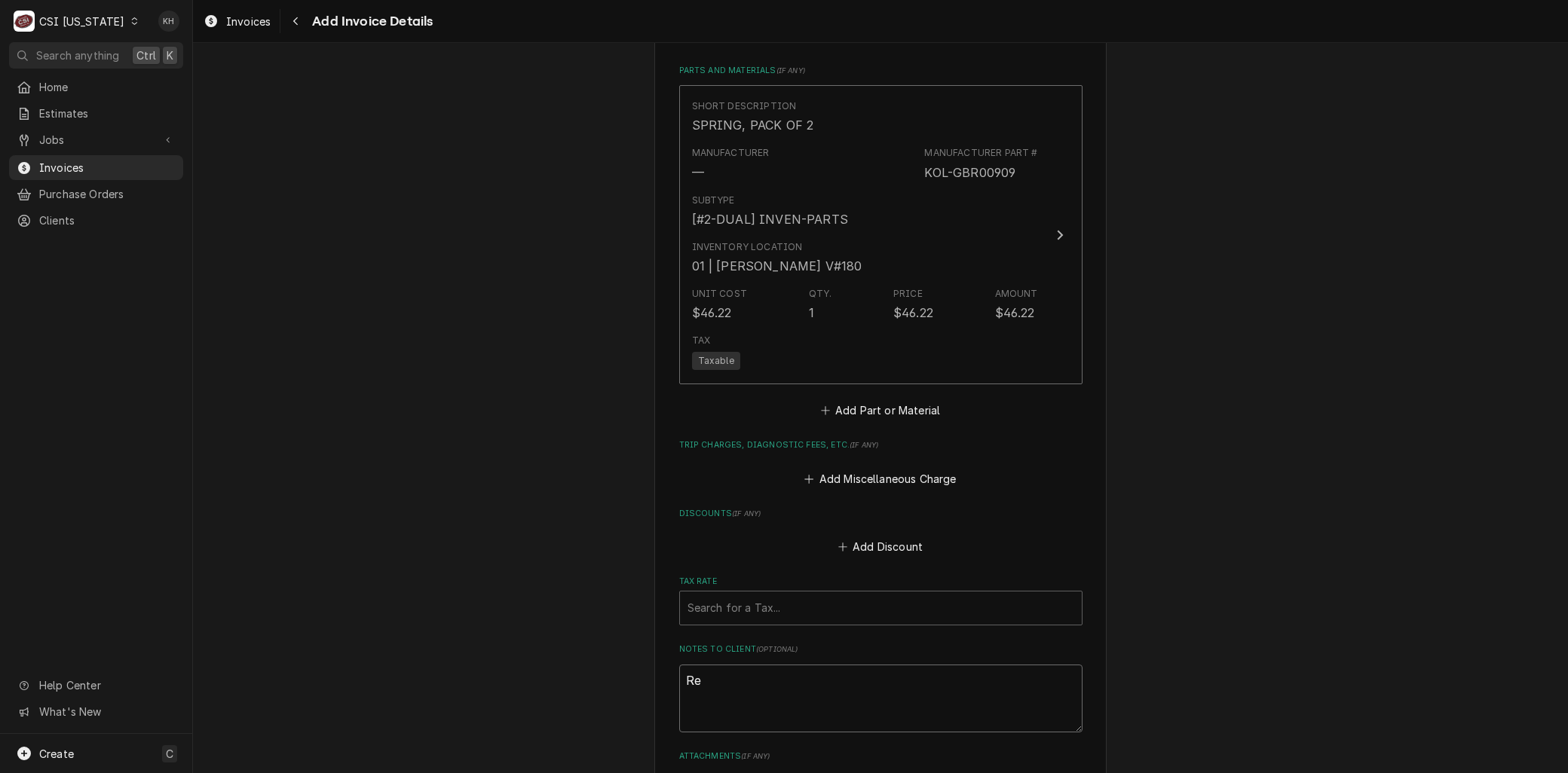
type textarea "x"
type textarea "Reb"
type textarea "x"
type textarea "Rebi"
type textarea "x"
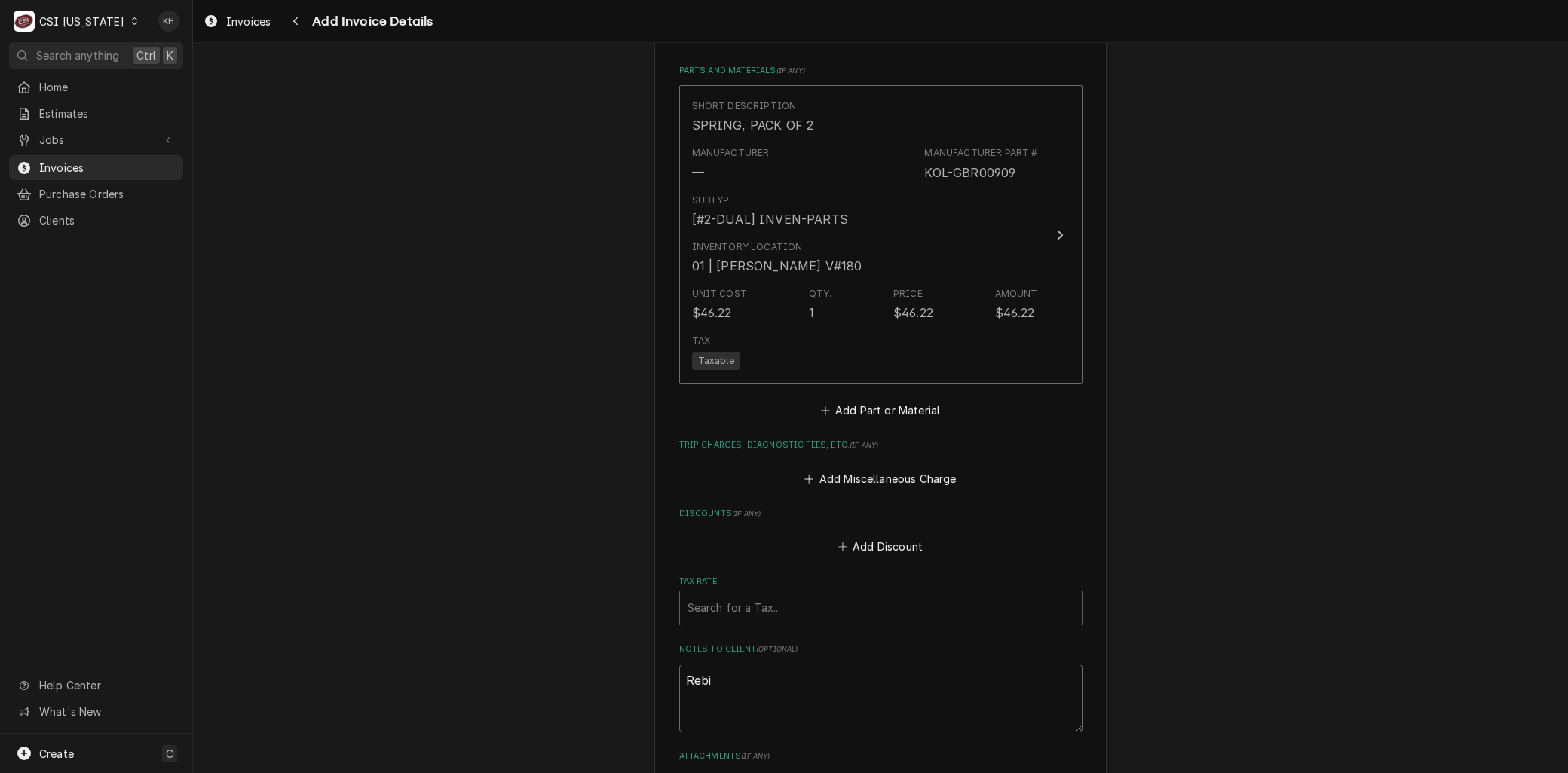
type textarea "Rebil"
type textarea "x"
type textarea "Rebill"
type textarea "x"
type textarea "Rebill"
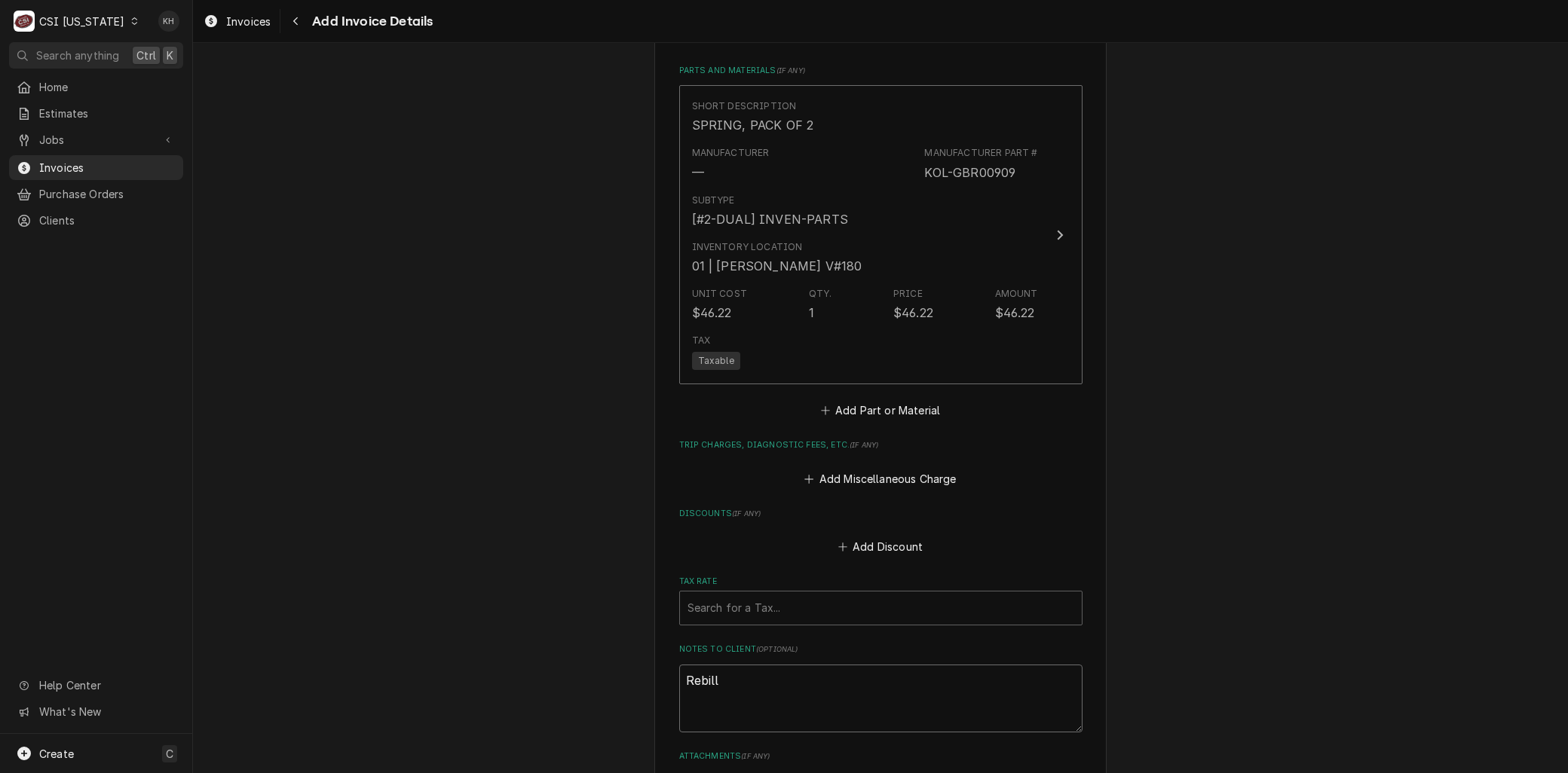
type textarea "x"
type textarea "Rebill f"
type textarea "x"
type textarea "Rebill fr"
type textarea "x"
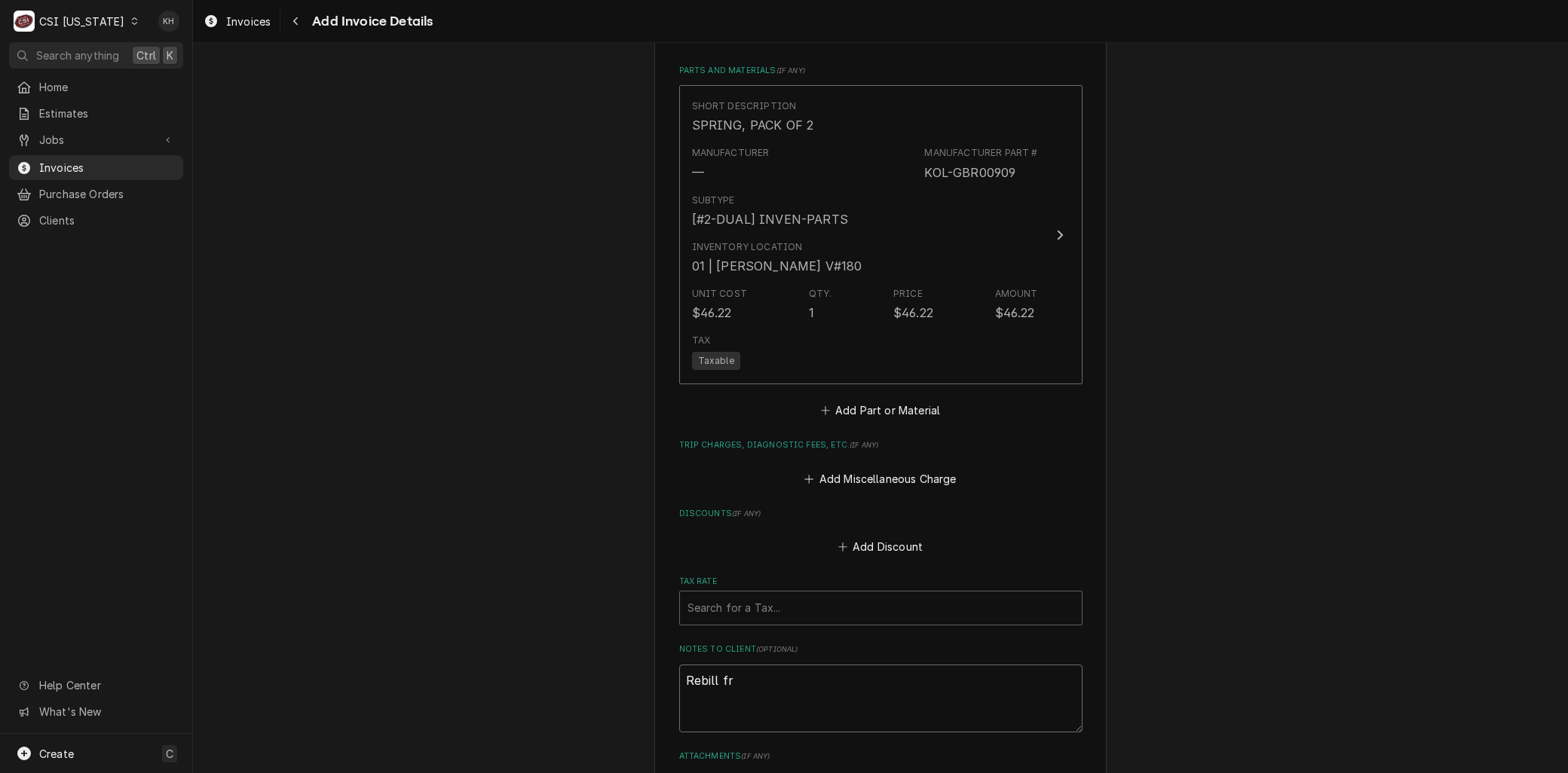
type textarea "Rebill fro"
type textarea "x"
type textarea "Rebill from"
type textarea "x"
type textarea "Rebill from"
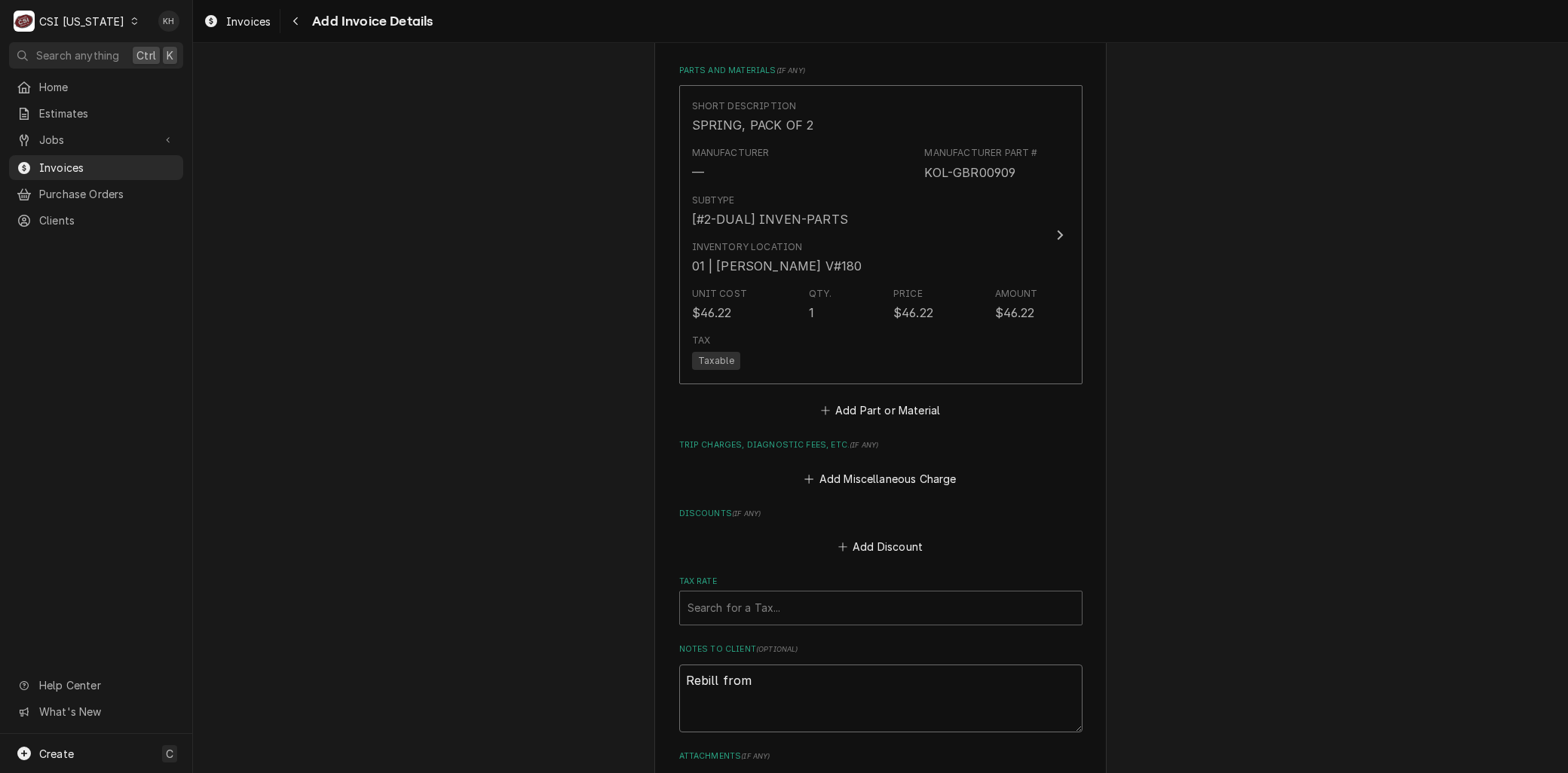
type textarea "x"
type textarea "Rebill from I"
type textarea "x"
type textarea "Rebill from IN"
type textarea "x"
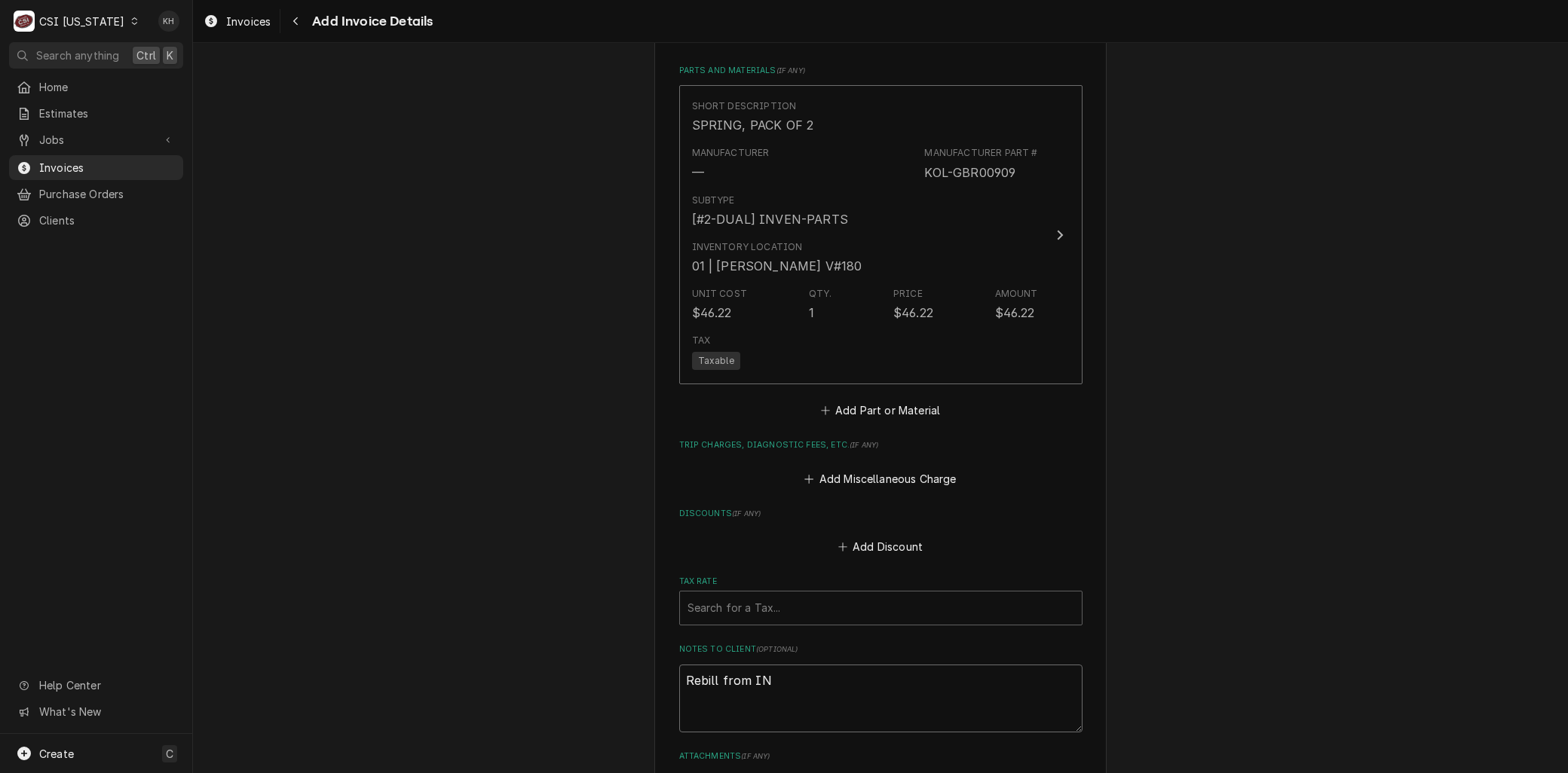
type textarea "Rebill from INV"
type textarea "x"
type textarea "Rebill from INV"
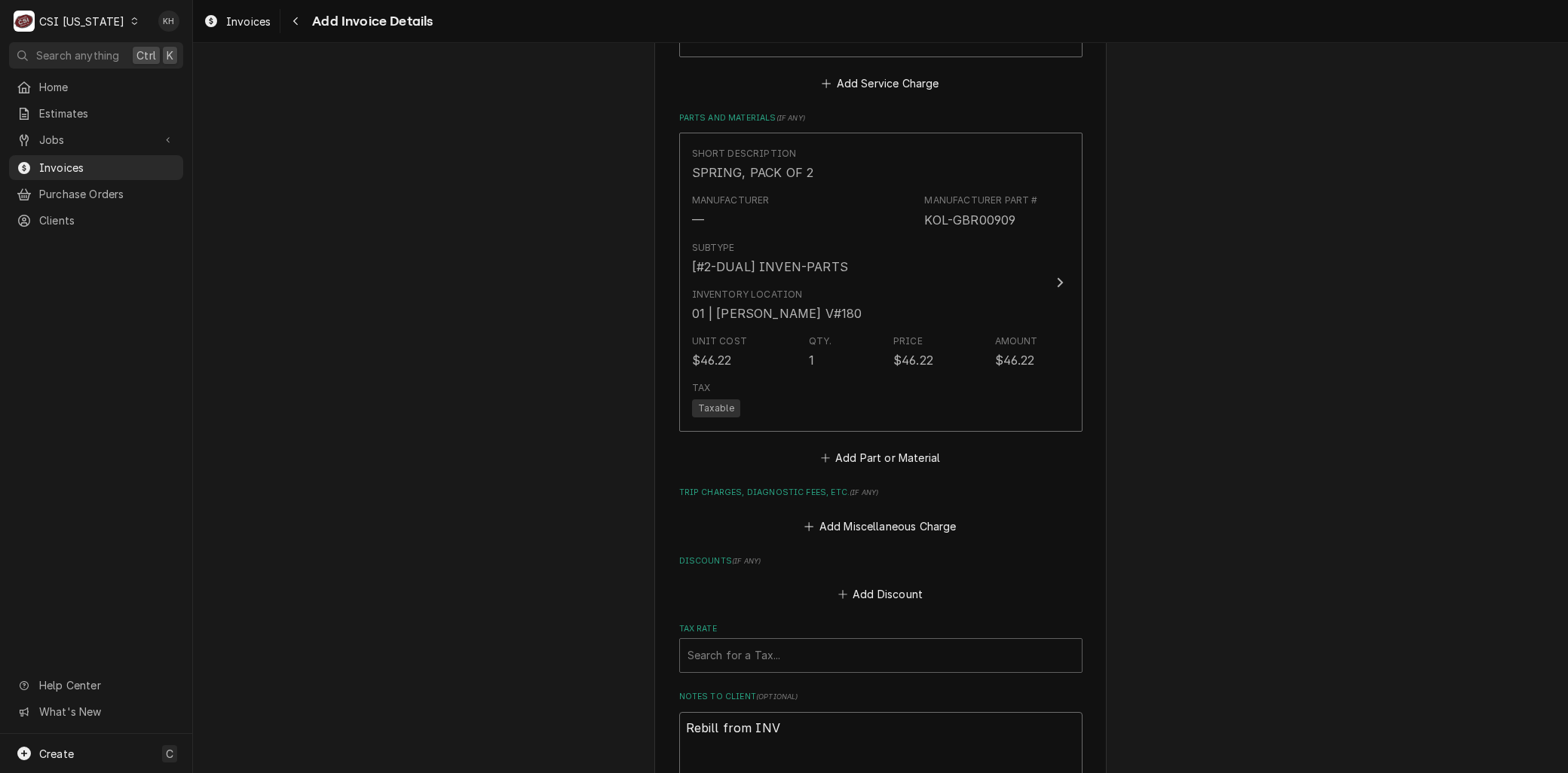
scroll to position [2163, 0]
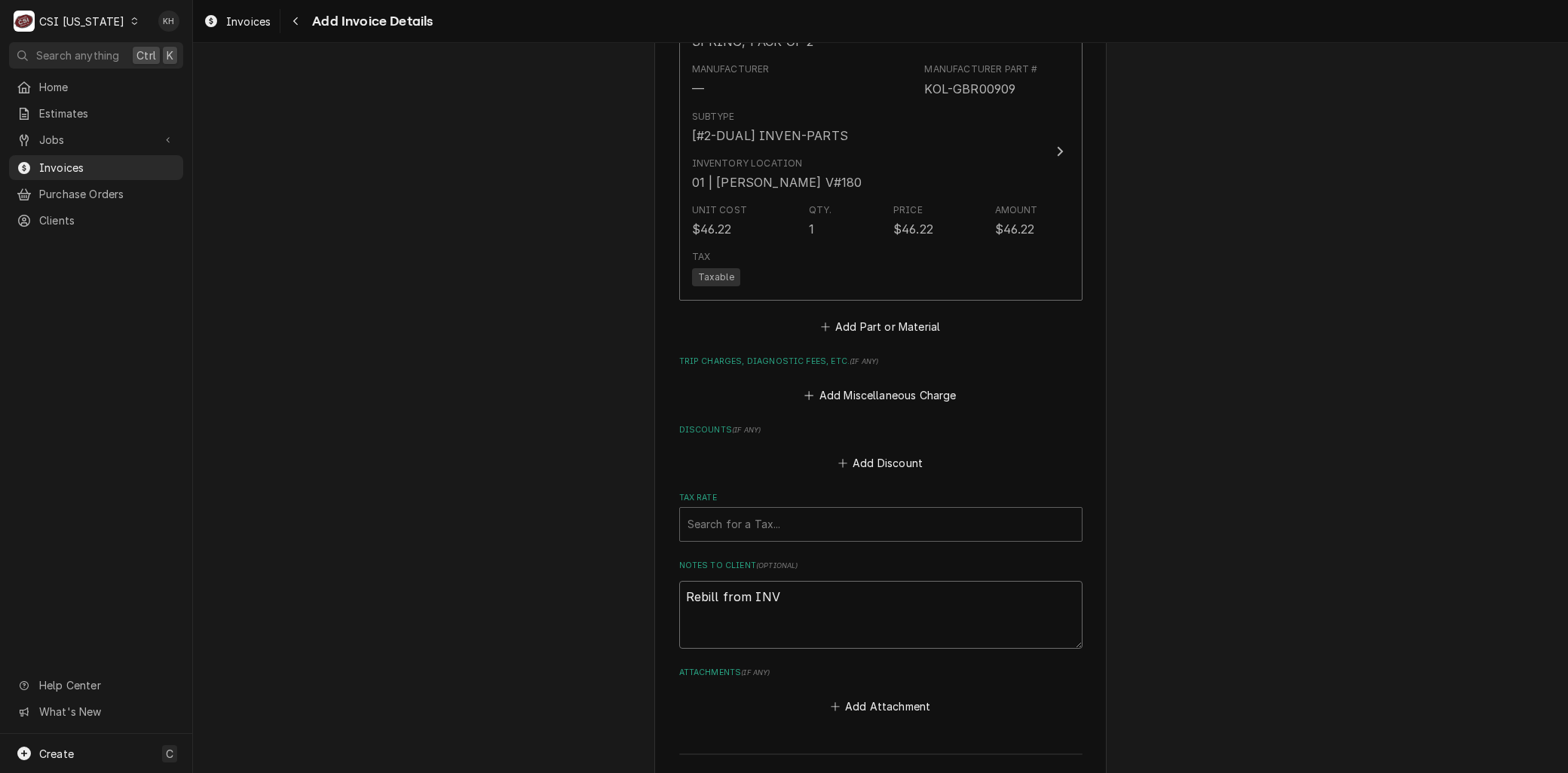
type textarea "x"
type textarea "Rebill from INV 1"
type textarea "x"
type textarea "Rebill from INV 10"
type textarea "x"
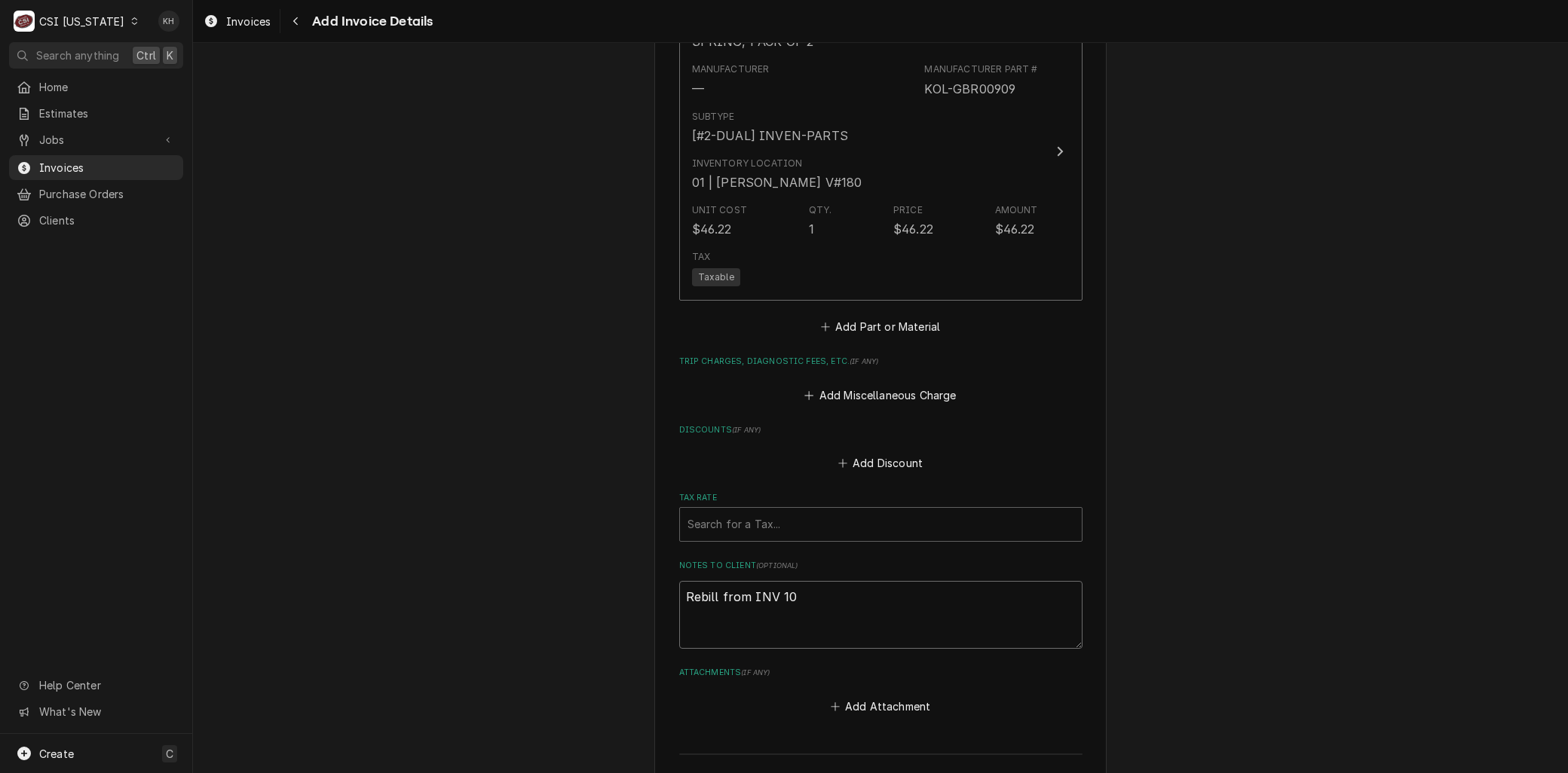
type textarea "Rebill from INV 100"
type textarea "x"
type textarea "Rebill from INV 1007"
type textarea "x"
type textarea "Rebill from INV 10079"
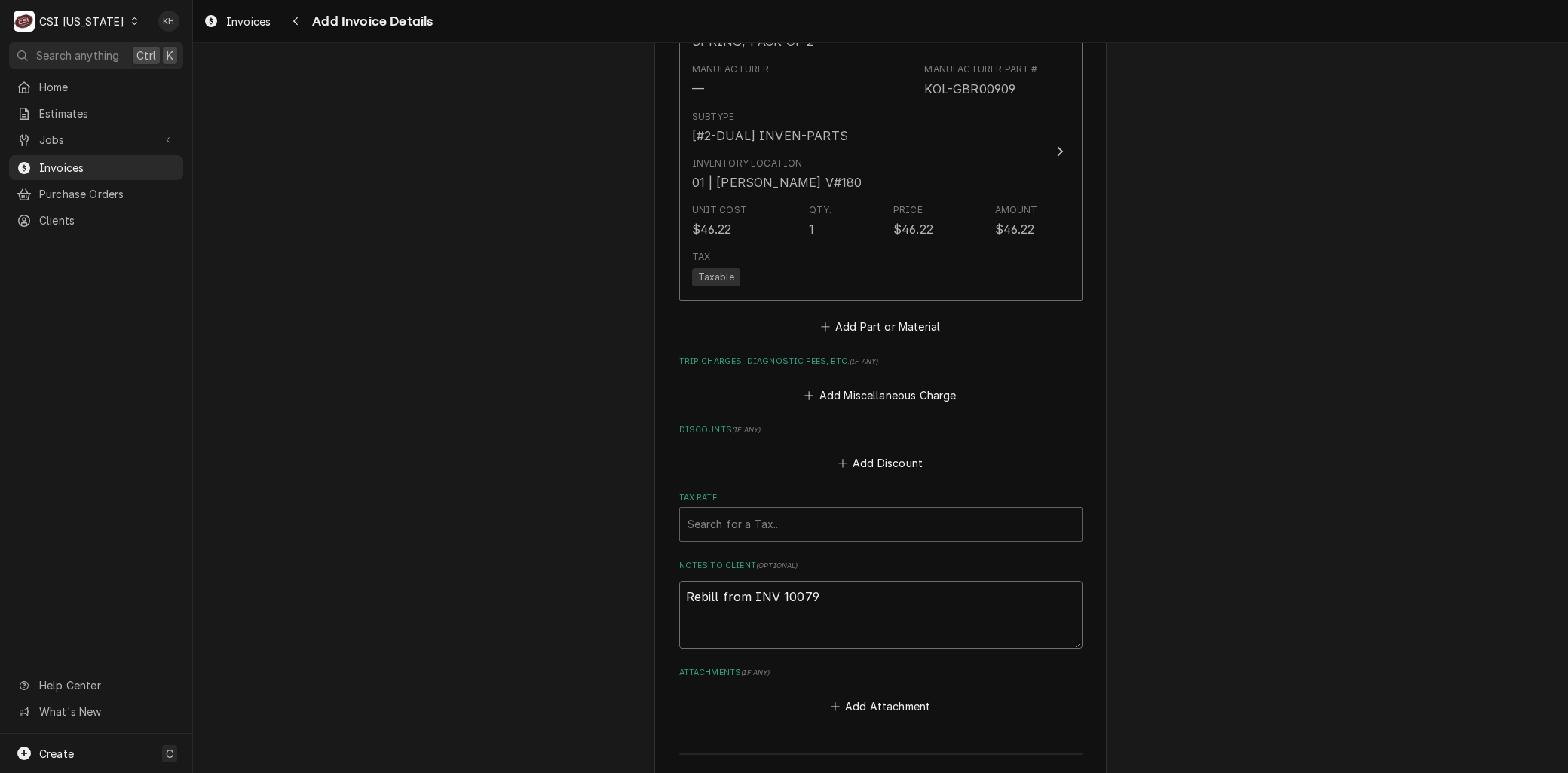
type textarea "x"
type textarea "Rebill from INV 100798"
type textarea "x"
type textarea "Rebill from INV 100798"
type textarea "x"
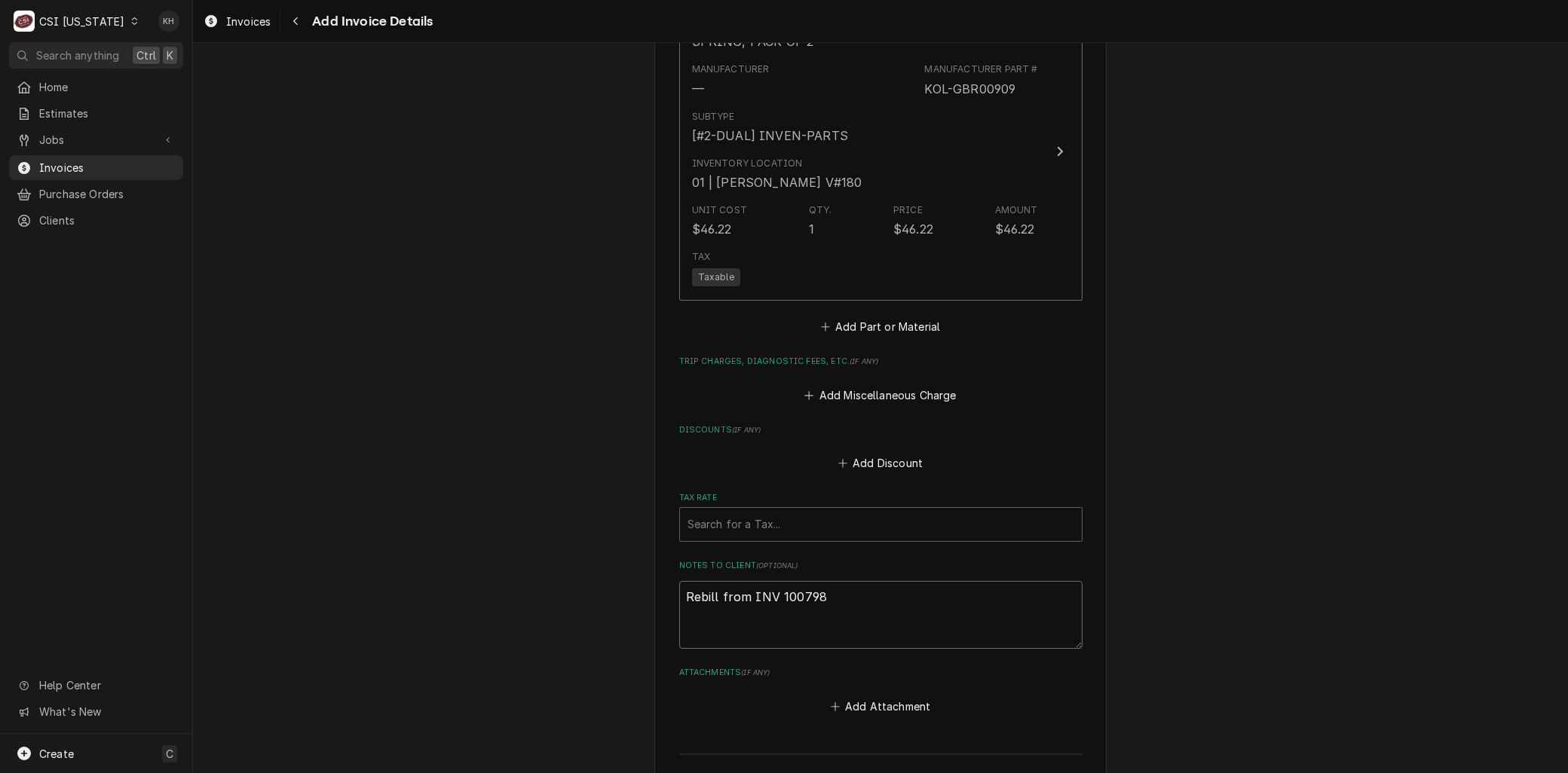
type textarea "Rebill from INV 100798 -"
type textarea "x"
type textarea "Rebill from INV 100798 -"
type textarea "x"
type textarea "Rebill from INV 100798 - U"
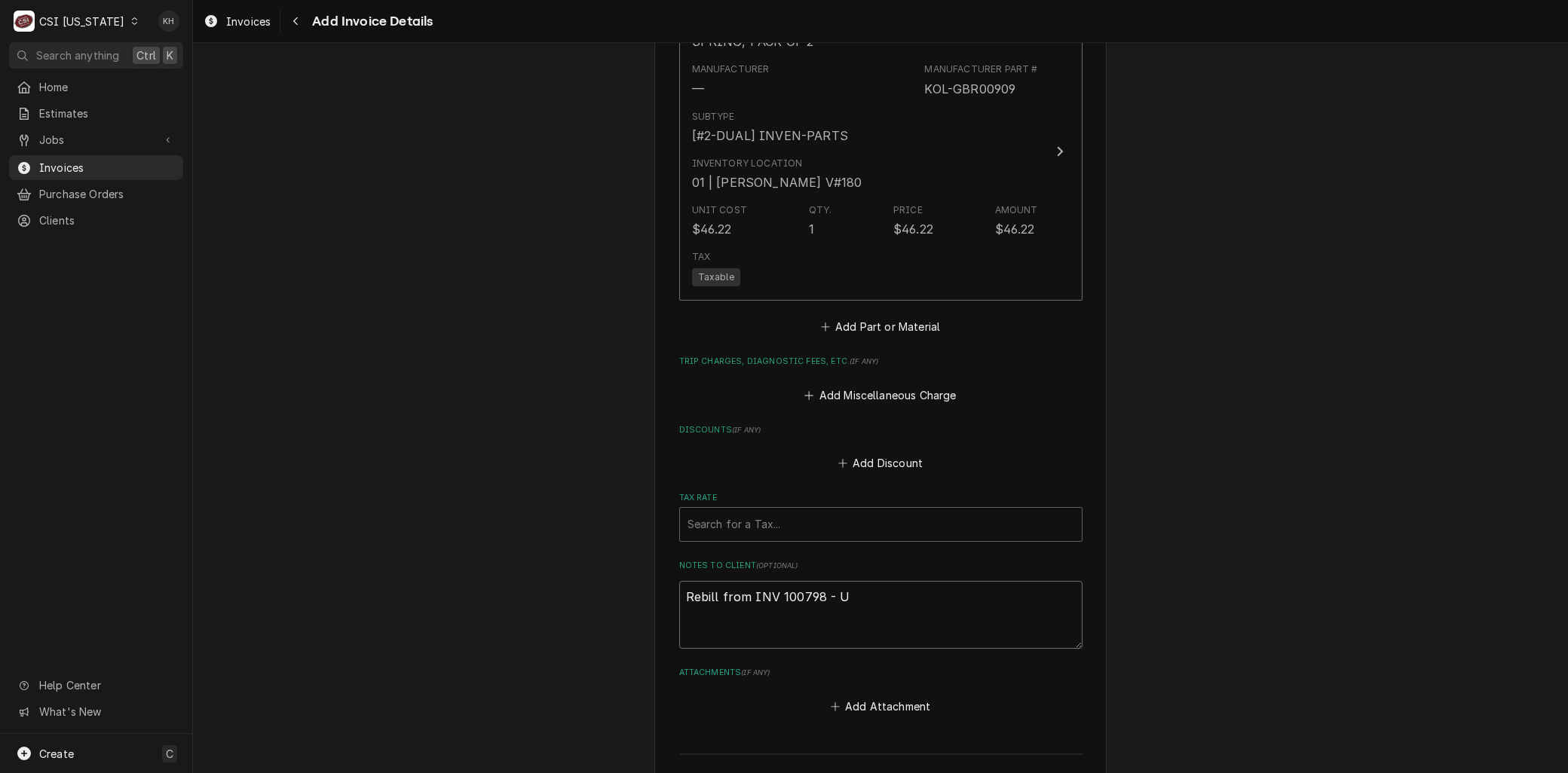
type textarea "x"
type textarea "Rebill from INV 100798 - Un"
type textarea "x"
type textarea "Rebill from INV 100798 - Uni"
type textarea "x"
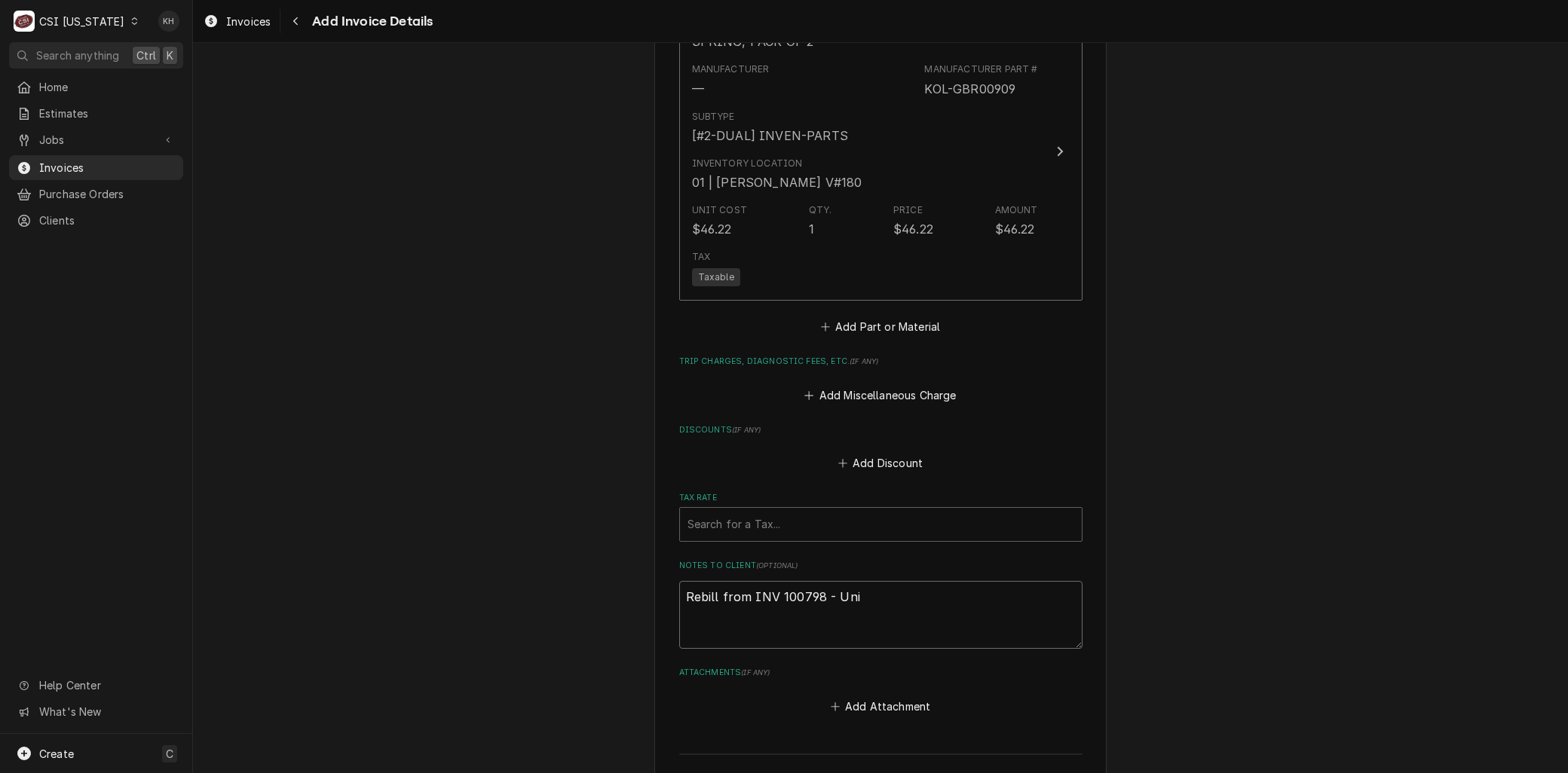
type textarea "Rebill from INV 100798 - Unit"
type textarea "x"
type textarea "Rebill from INV 100798 - Unit"
type textarea "x"
type textarea "Rebill from INV 100798 - Unit u"
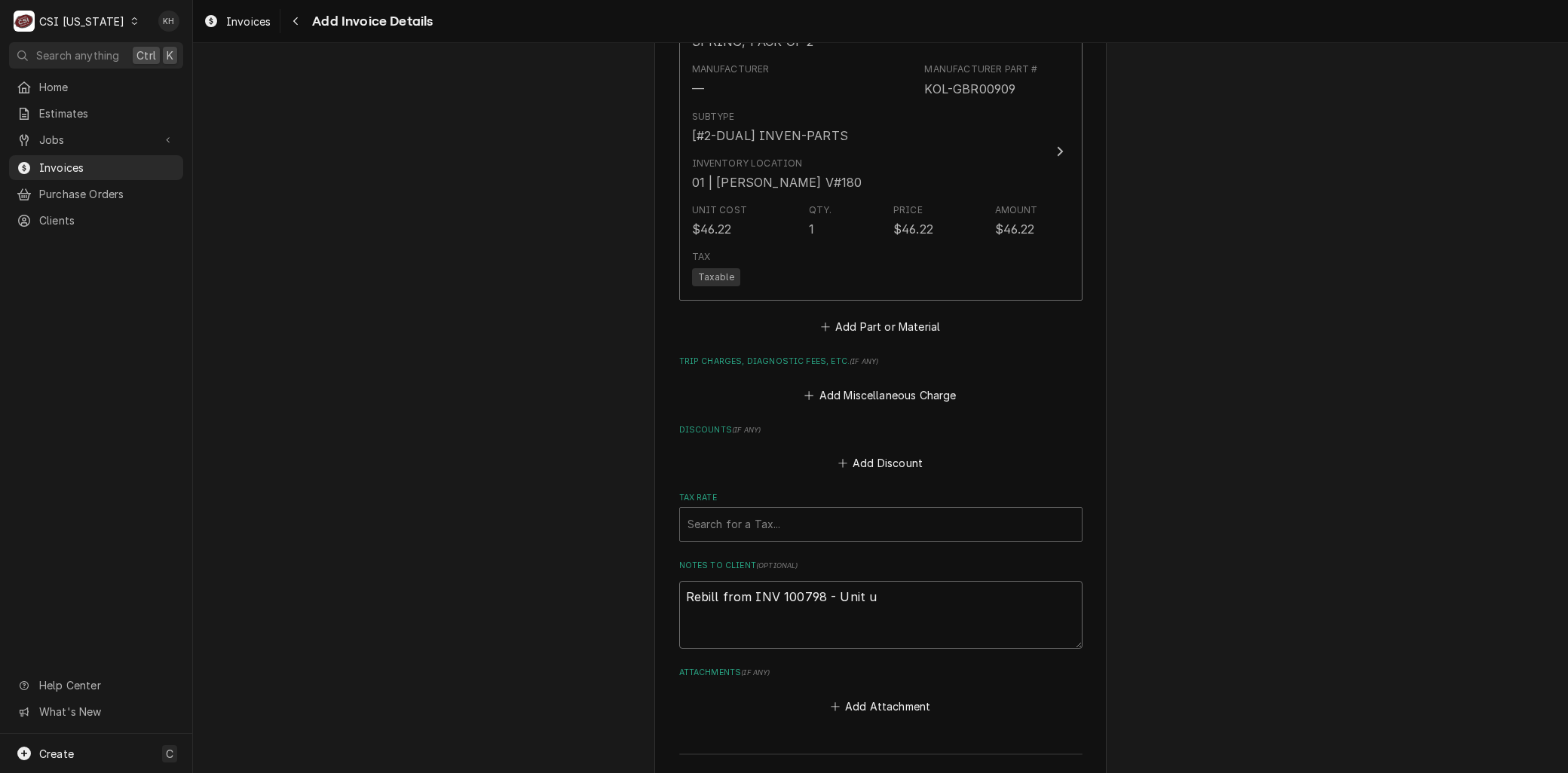
type textarea "x"
type textarea "Rebill from INV 100798 - Unit un"
type textarea "x"
type textarea "Rebill from INV 100798 - Unit und"
type textarea "x"
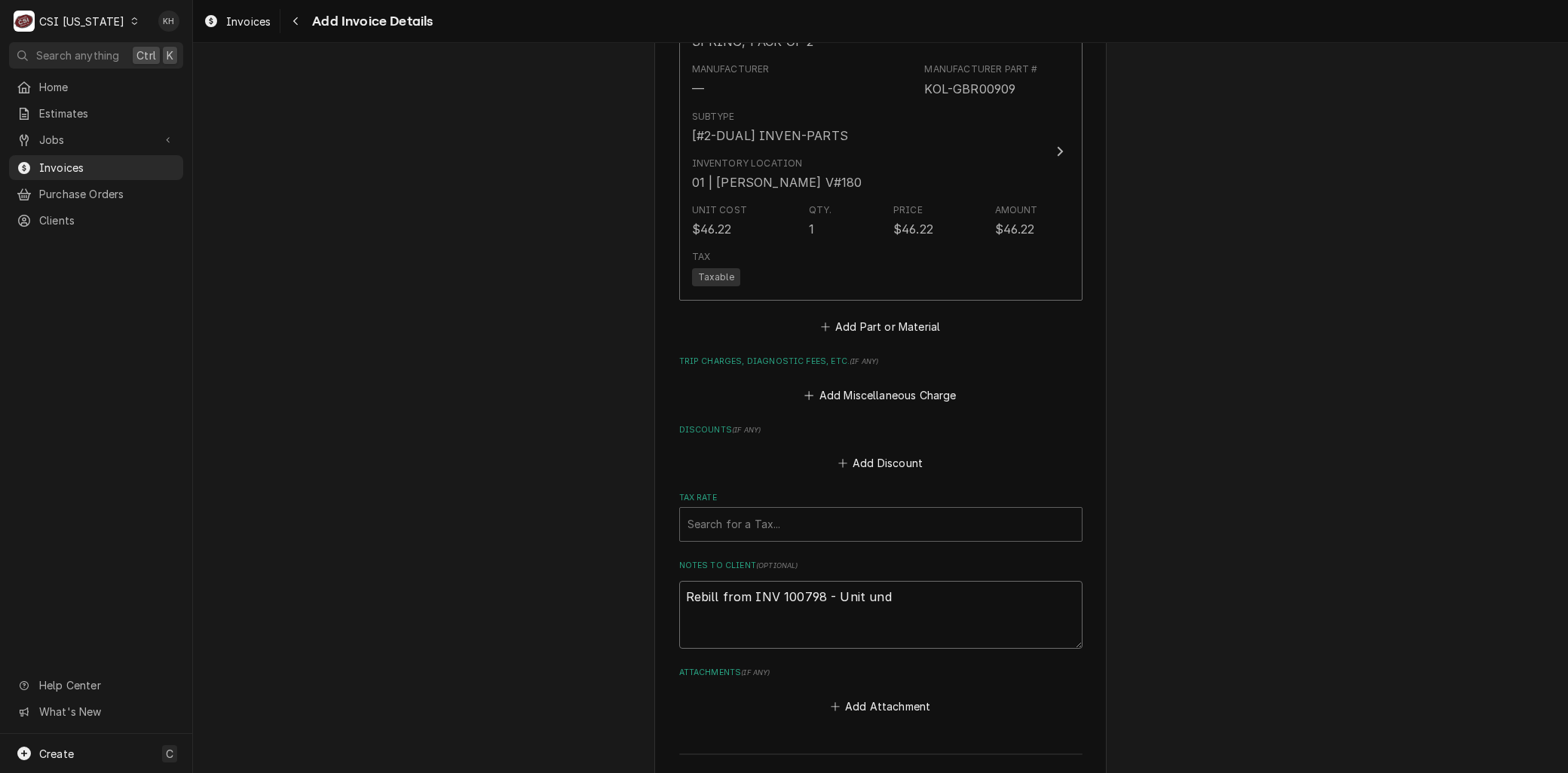
type textarea "Rebill from INV 100798 - Unit unde"
type textarea "x"
type textarea "Rebill from INV 100798 - Unit under"
type textarea "x"
type textarea "Rebill from INV 100798 - Unit under"
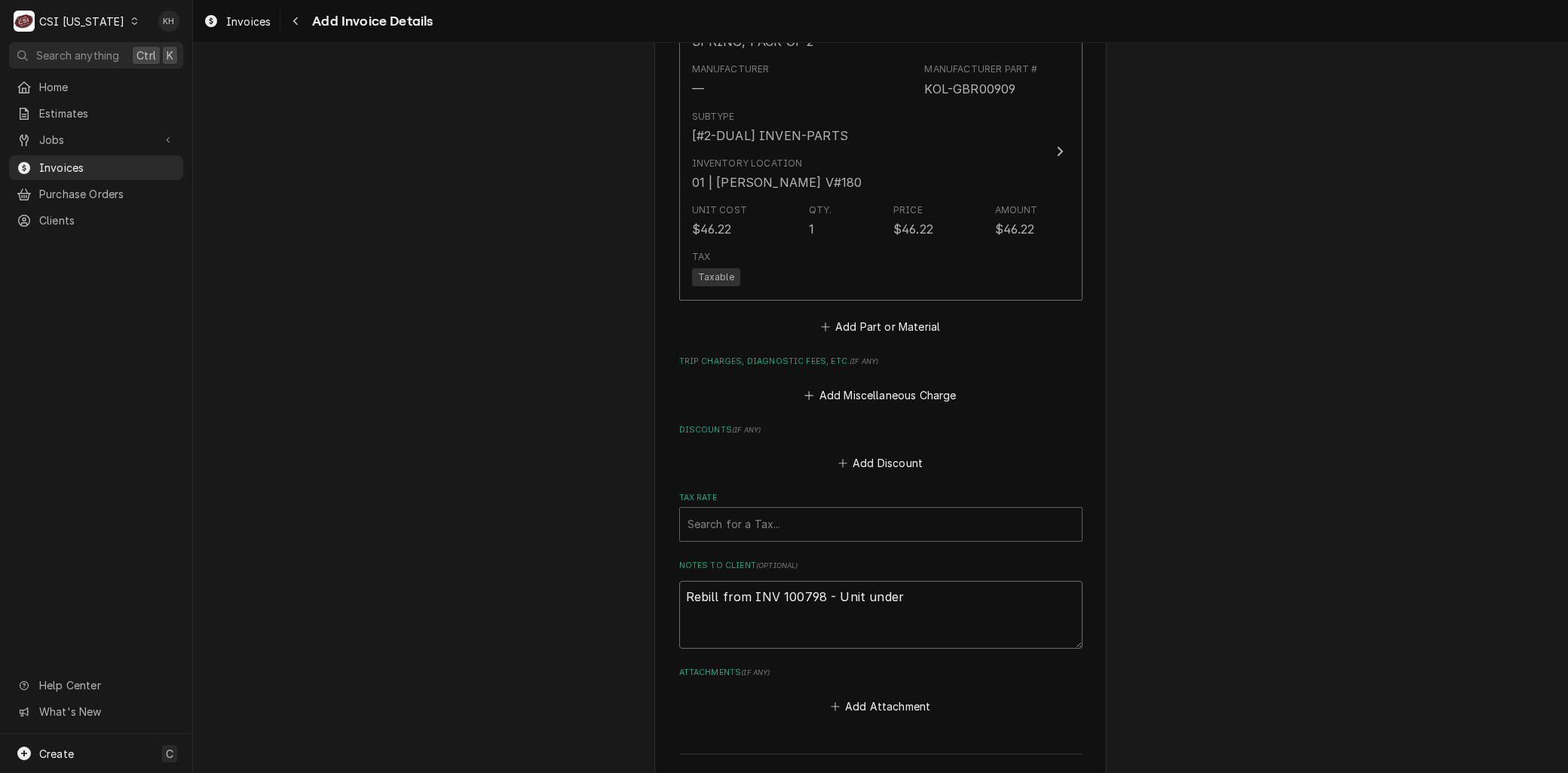
type textarea "x"
type textarea "Rebill from INV 100798 - Unit under w"
type textarea "x"
type textarea "Rebill from INV 100798 - Unit under wa"
type textarea "x"
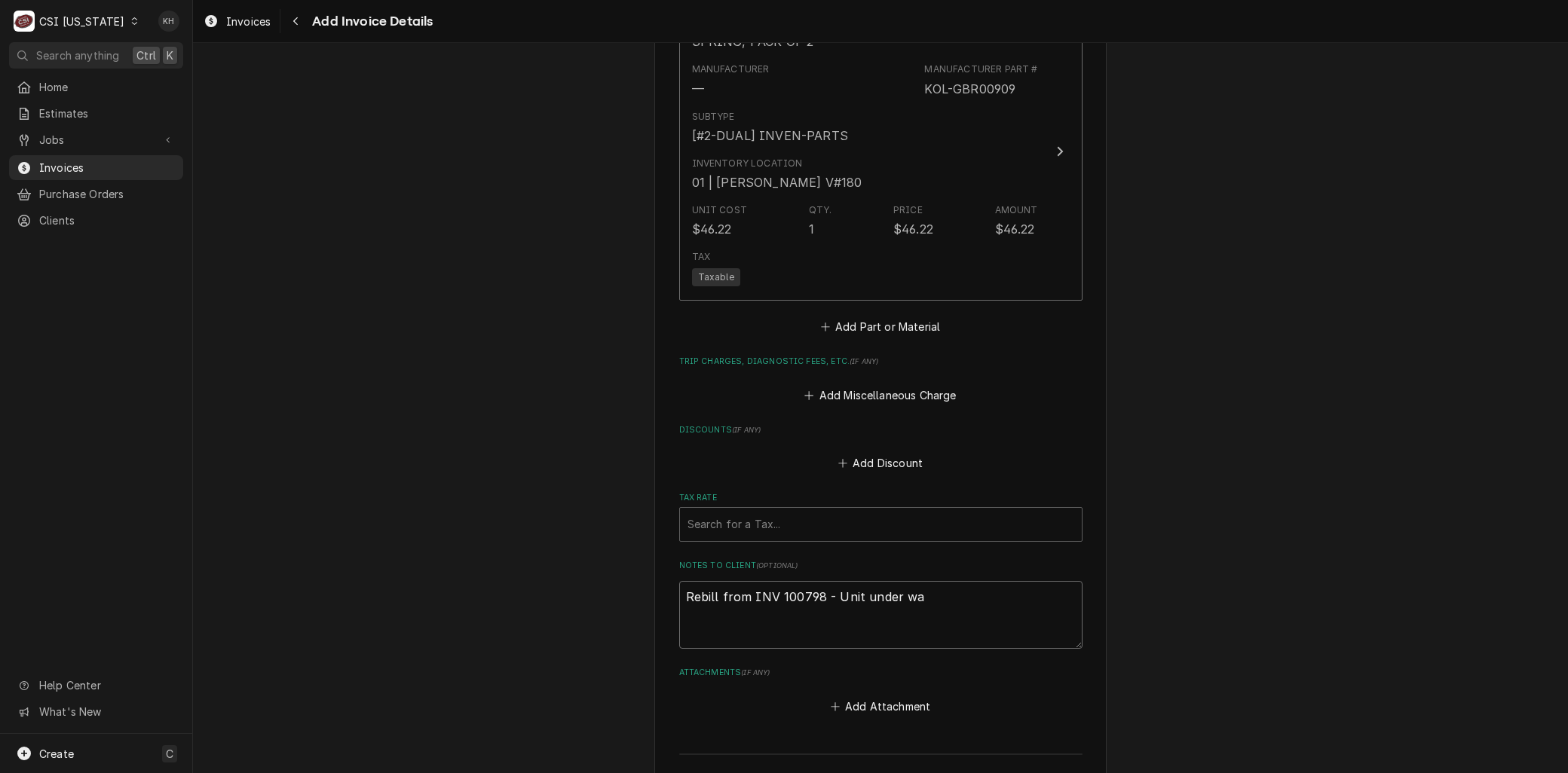
type textarea "Rebill from INV 100798 - Unit under war"
type textarea "x"
type textarea "Rebill from INV 100798 - Unit under warr"
type textarea "x"
type textarea "Rebill from INV 100798 - Unit under warra"
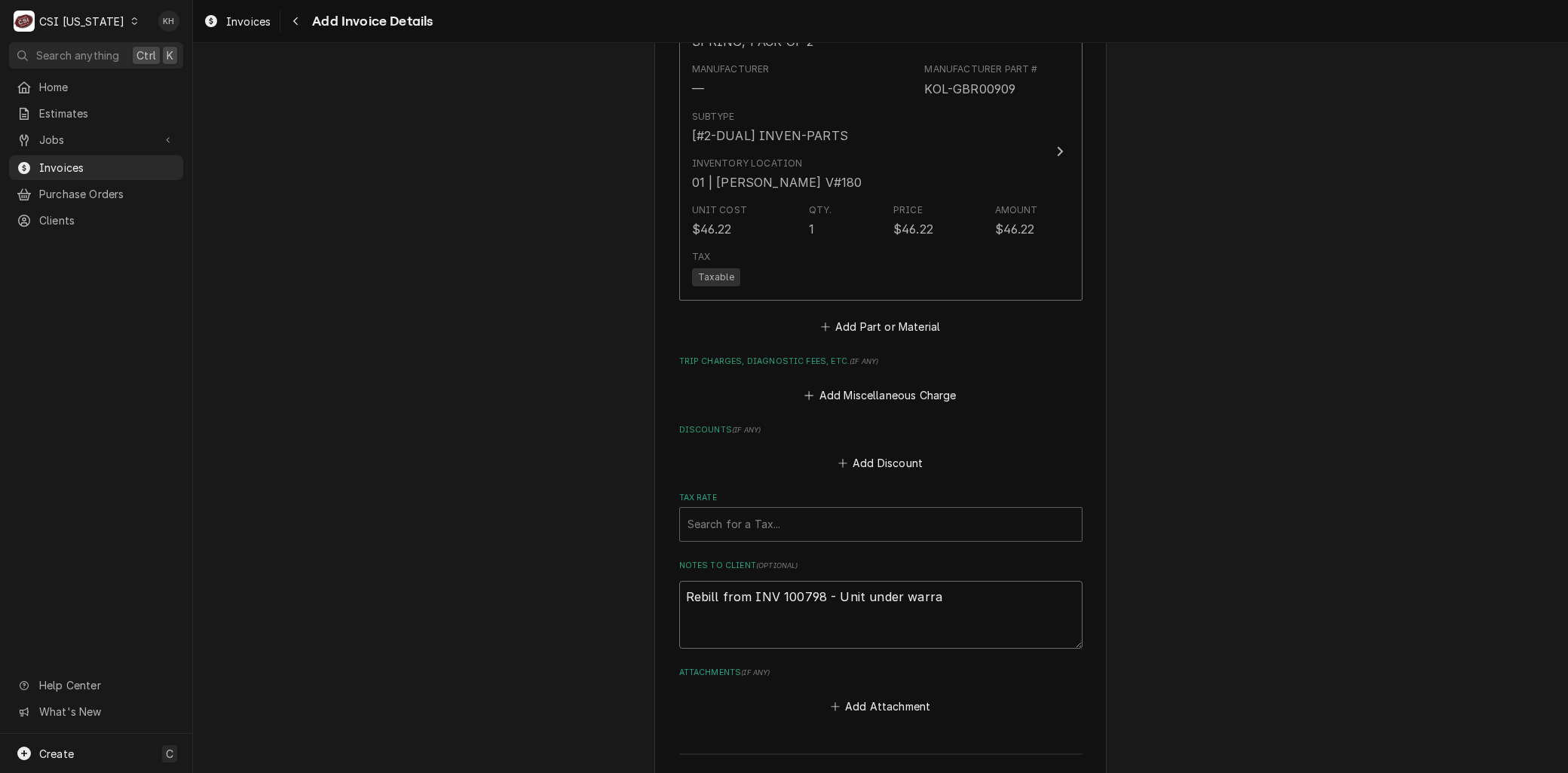
type textarea "x"
type textarea "Rebill from INV 100798 - Unit under warran"
type textarea "x"
type textarea "Rebill from INV 100798 - Unit under warrant"
type textarea "x"
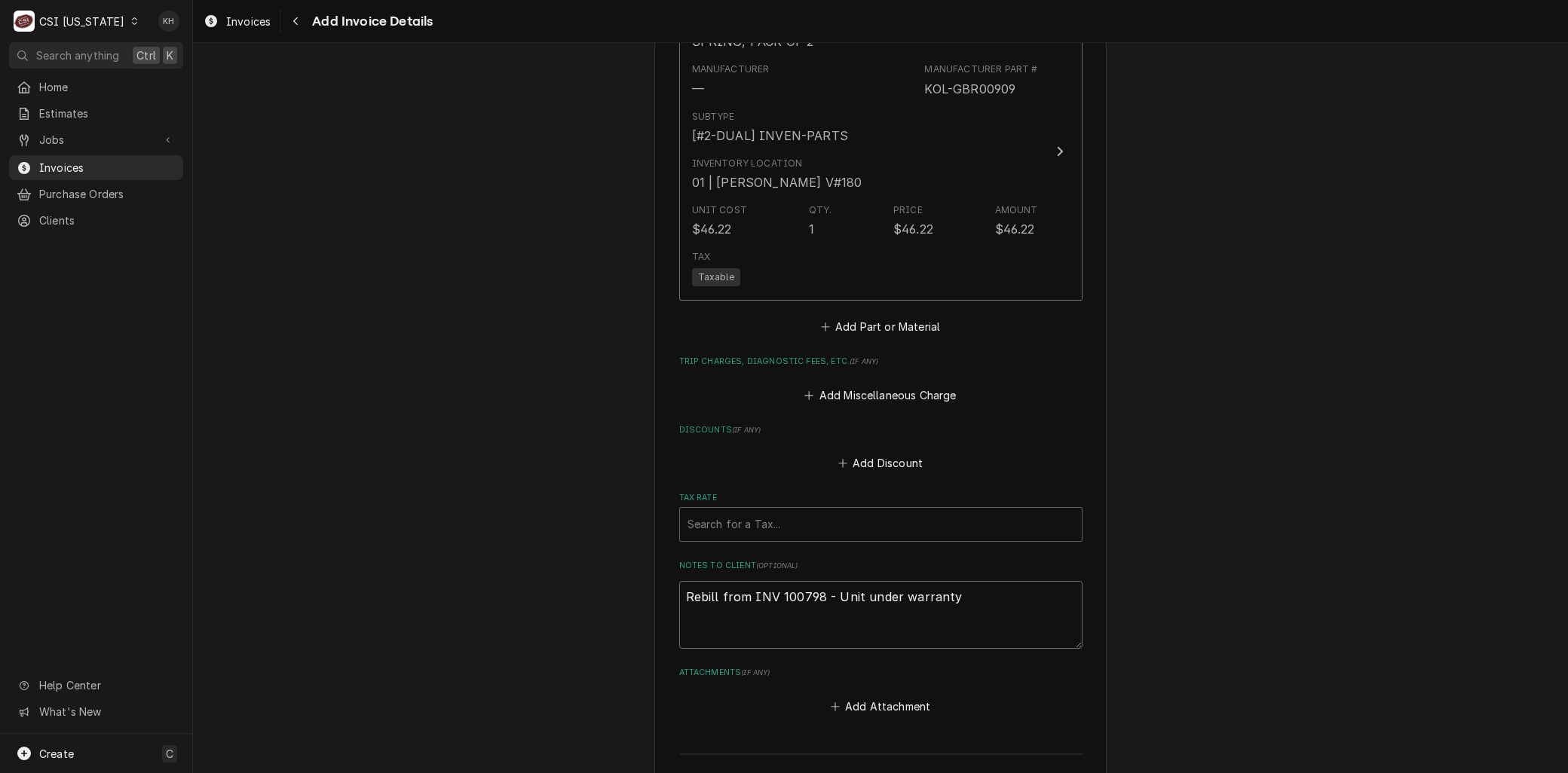
type textarea "Rebill from INV 100798 - Unit under warranty"
drag, startPoint x: 989, startPoint y: 583, endPoint x: 341, endPoint y: 549, distance: 648.9
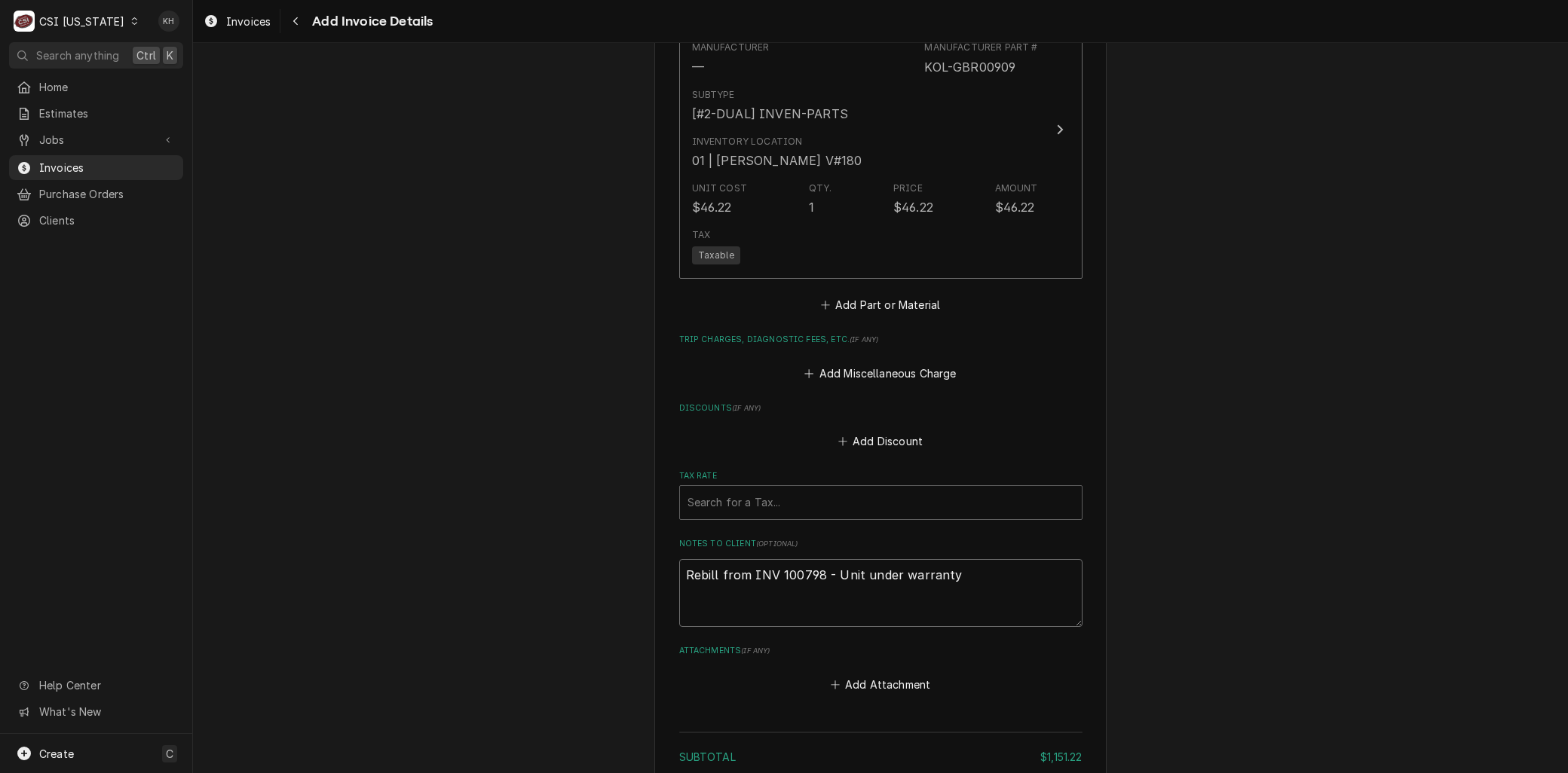
scroll to position [2155, 0]
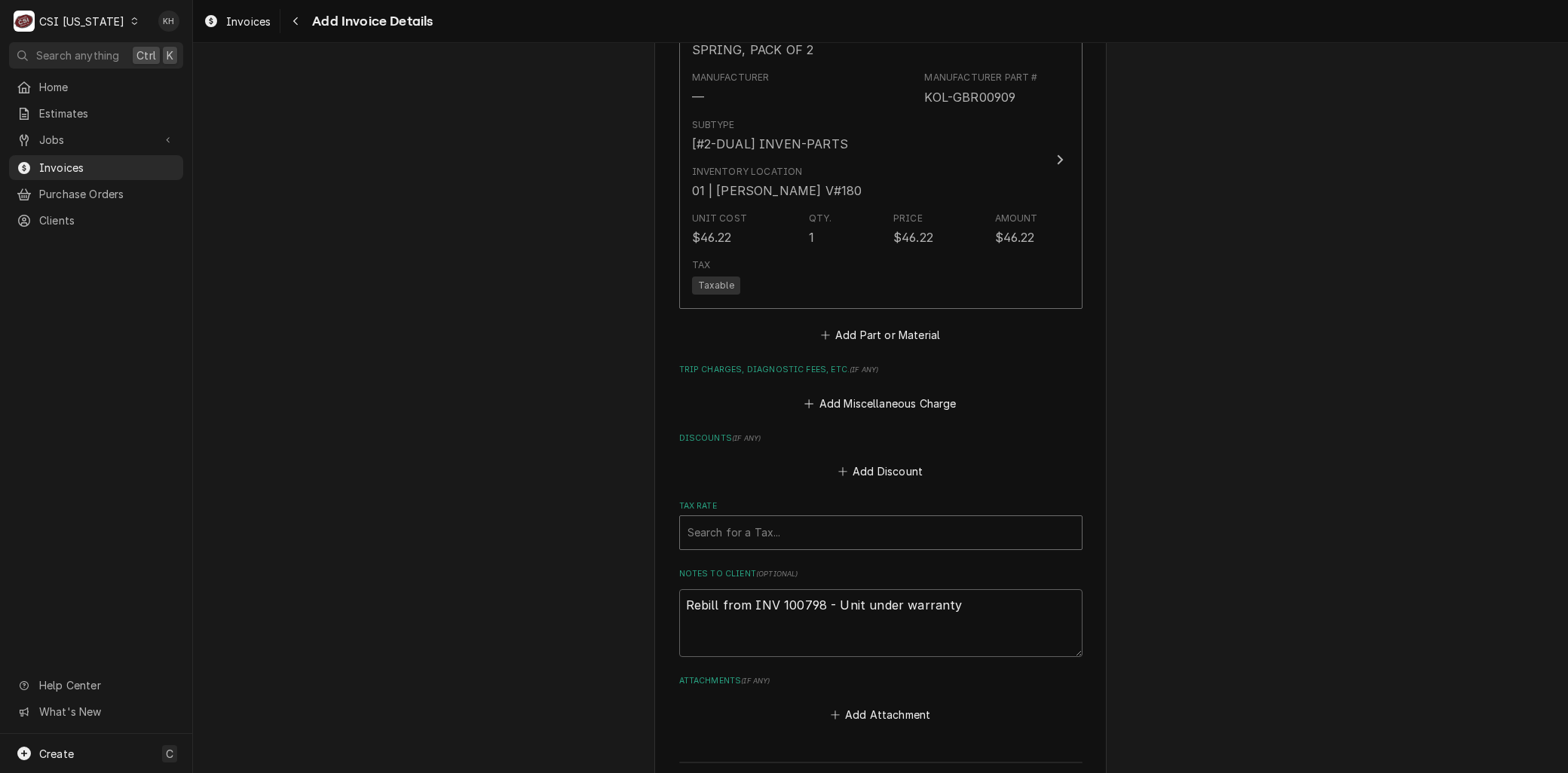
click at [708, 519] on div "Tax Rate" at bounding box center [881, 533] width 386 height 27
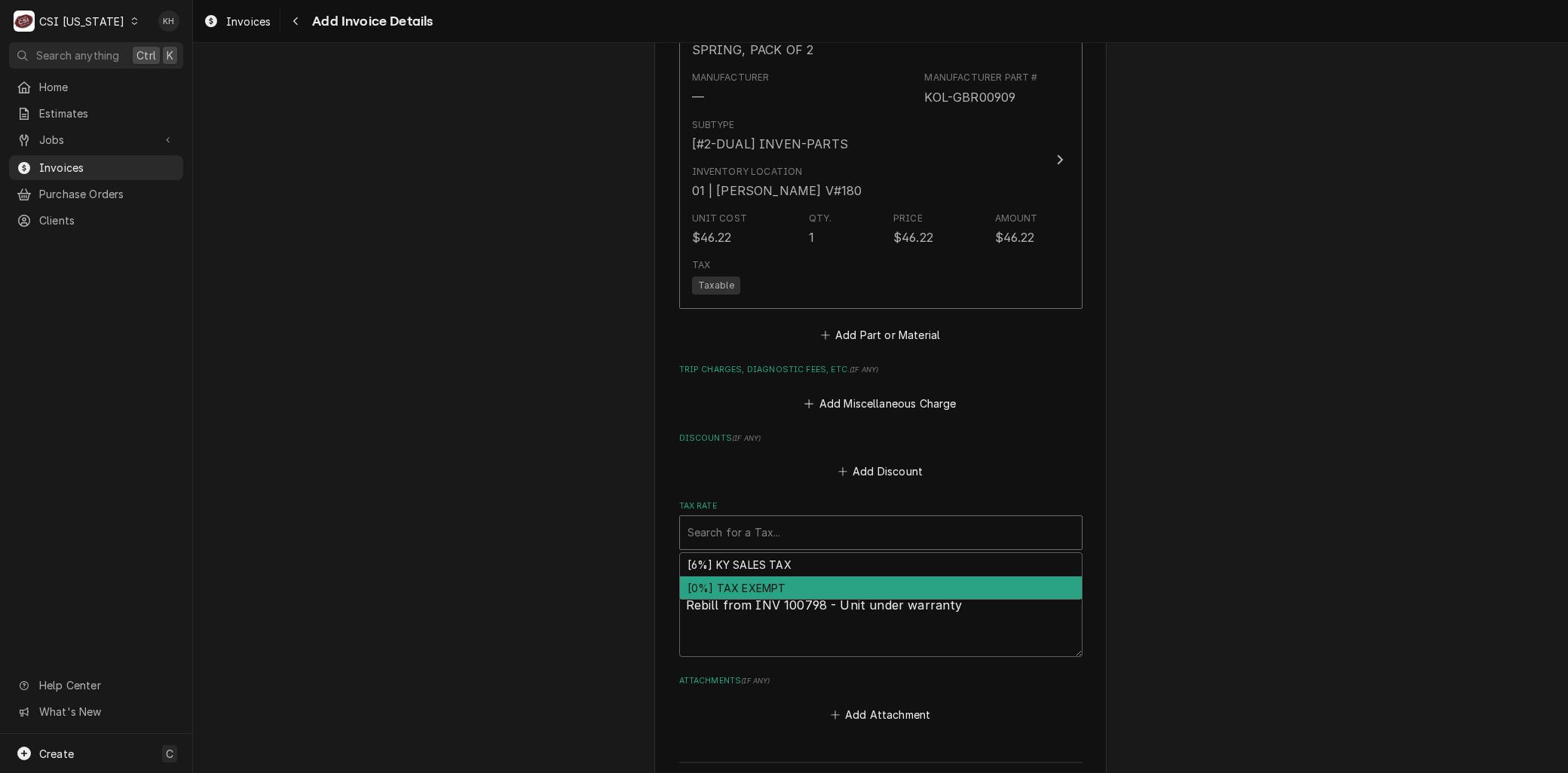
click at [725, 577] on div "[0%] TAX EXEMPT" at bounding box center [881, 588] width 402 height 24
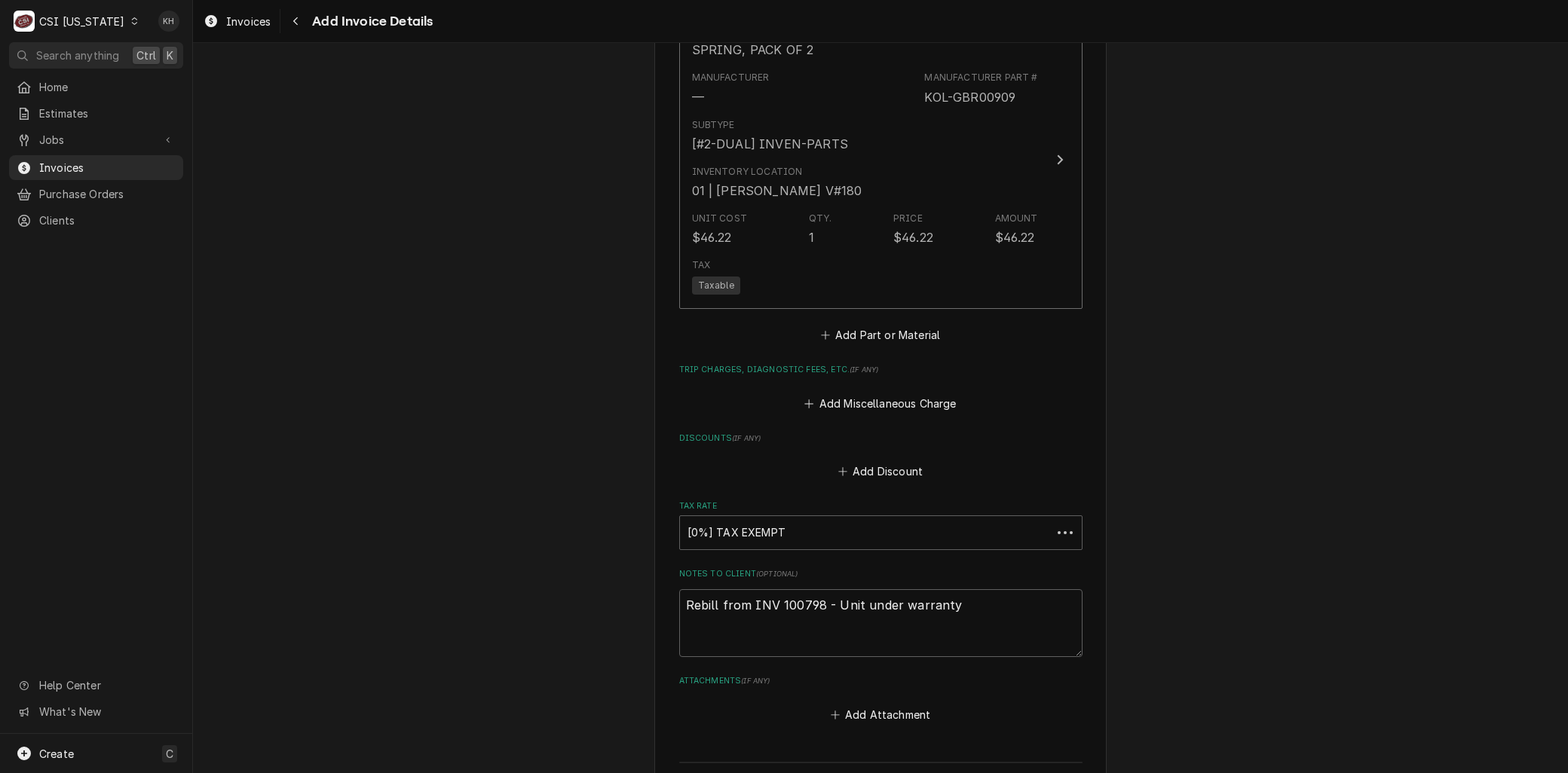
drag, startPoint x: 586, startPoint y: 554, endPoint x: 823, endPoint y: 726, distance: 292.8
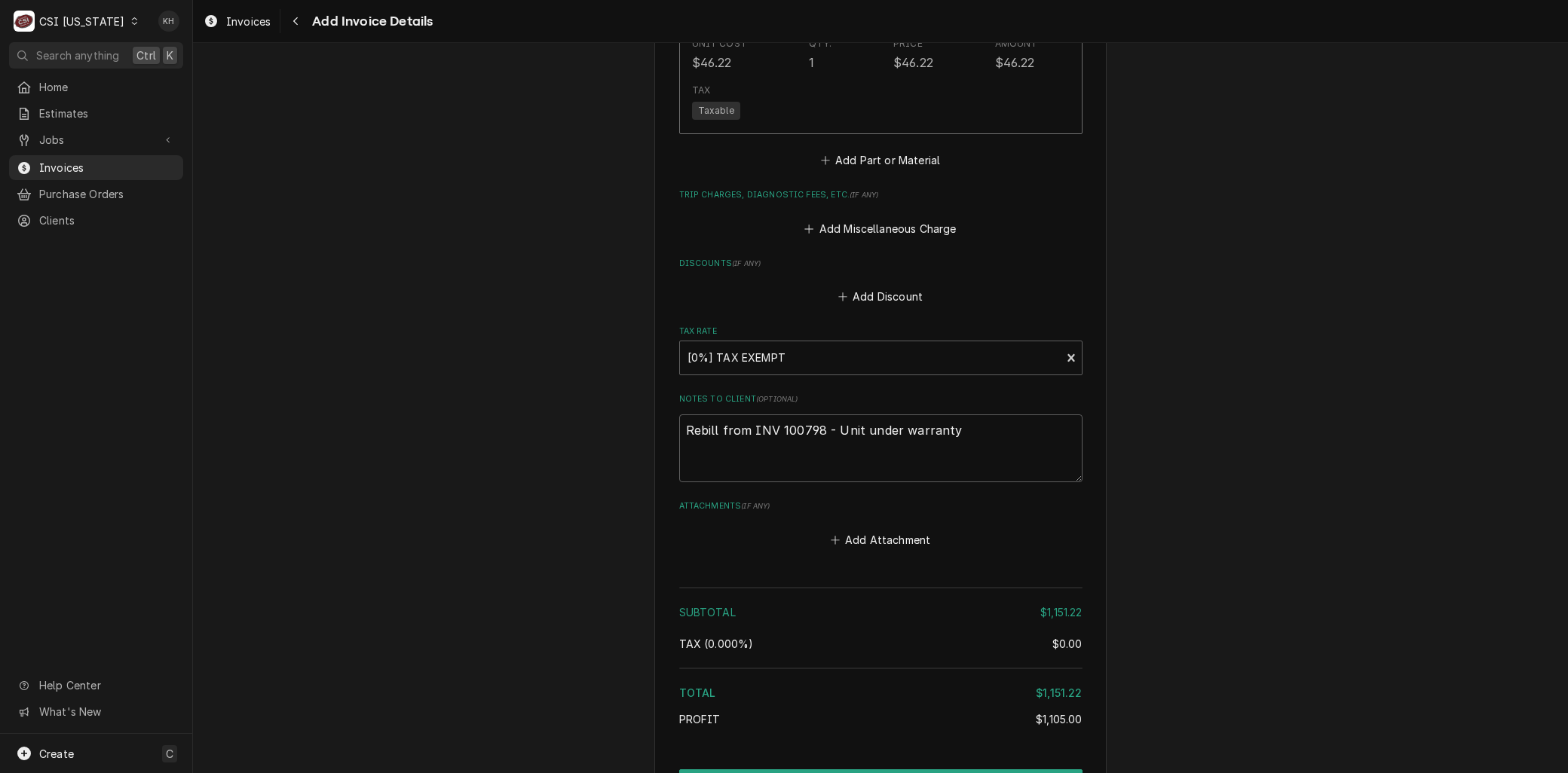
scroll to position [2405, 0]
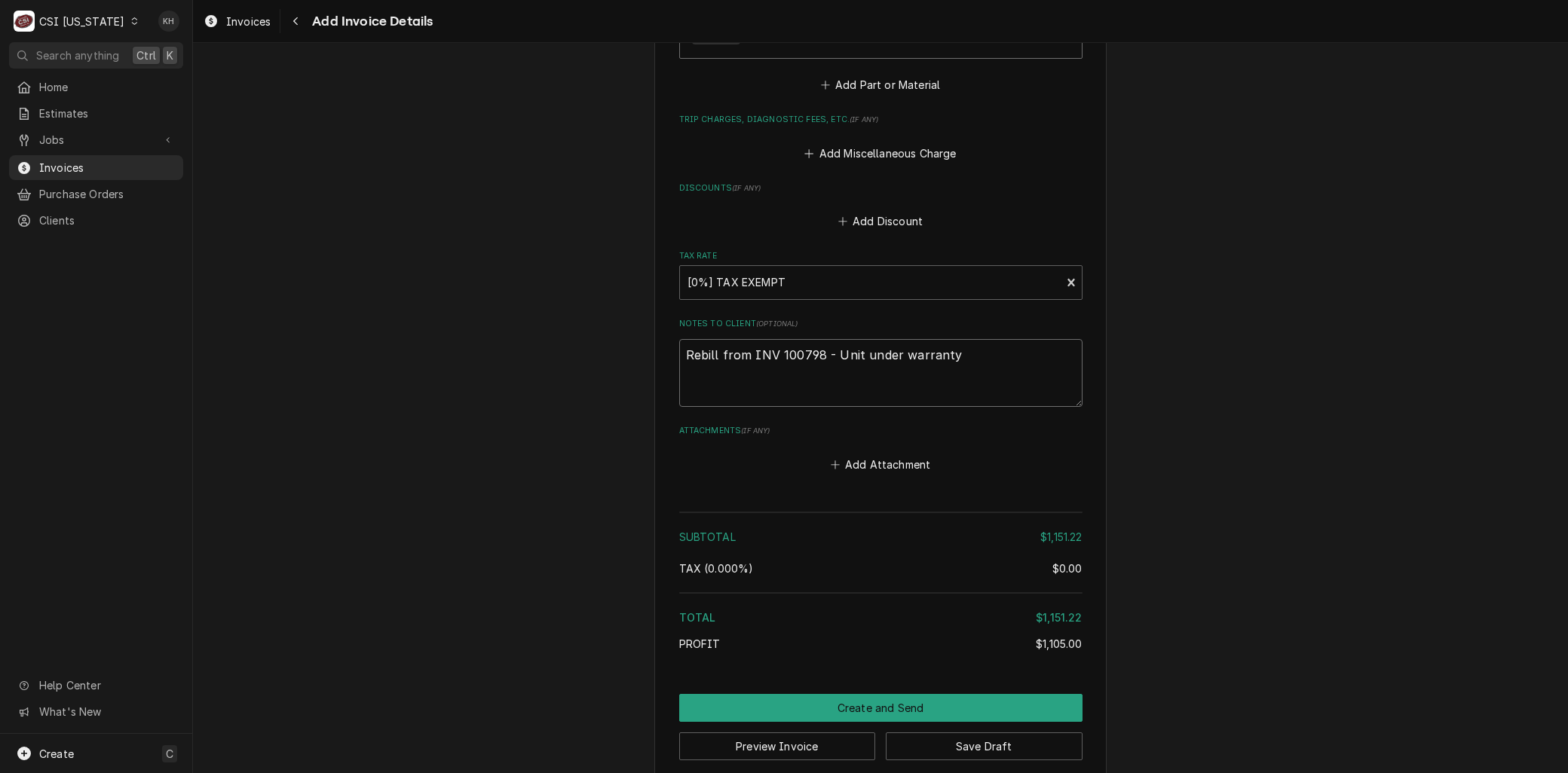
drag, startPoint x: 827, startPoint y: 329, endPoint x: 300, endPoint y: 277, distance: 529.6
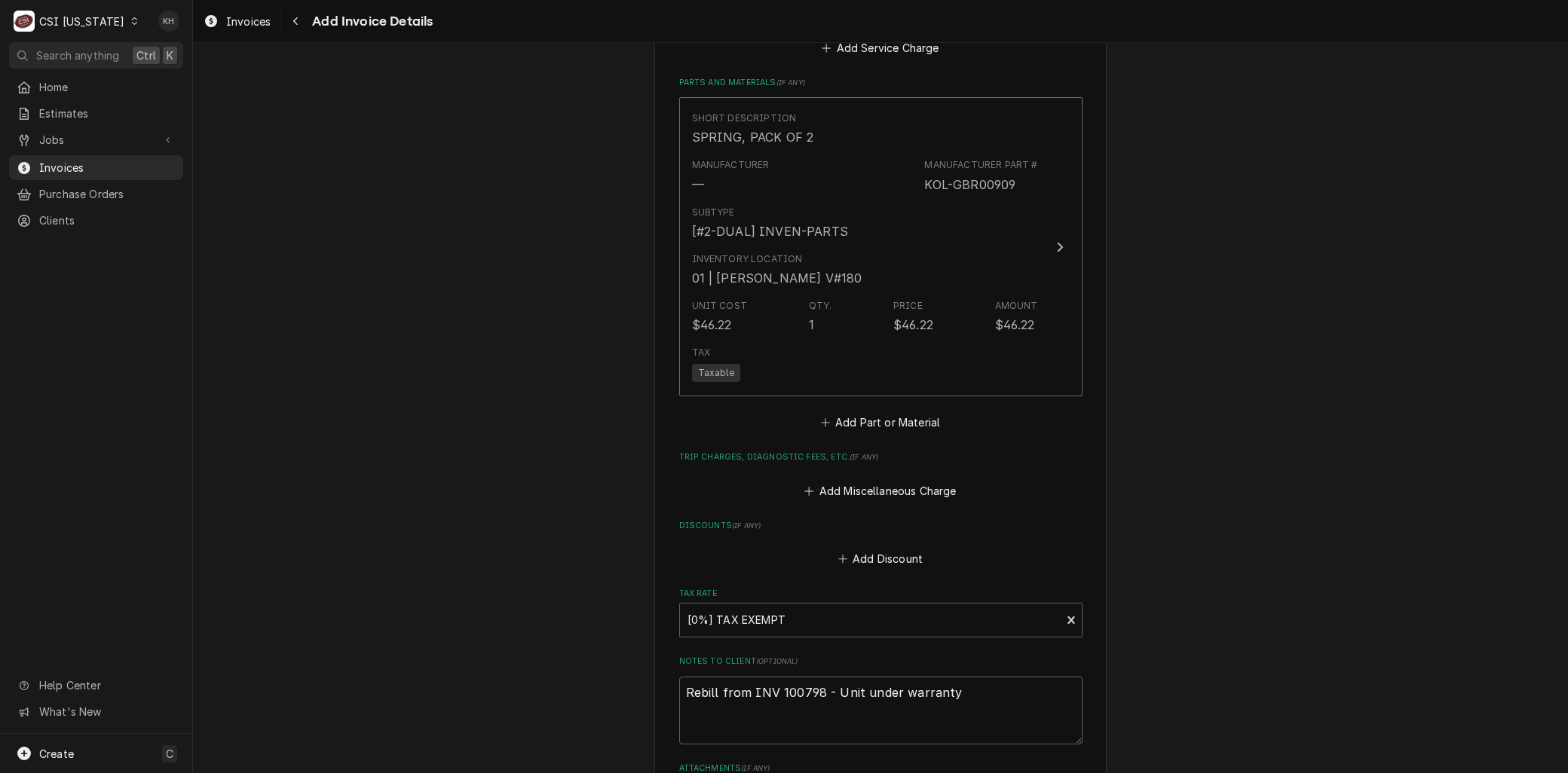
scroll to position [2322, 0]
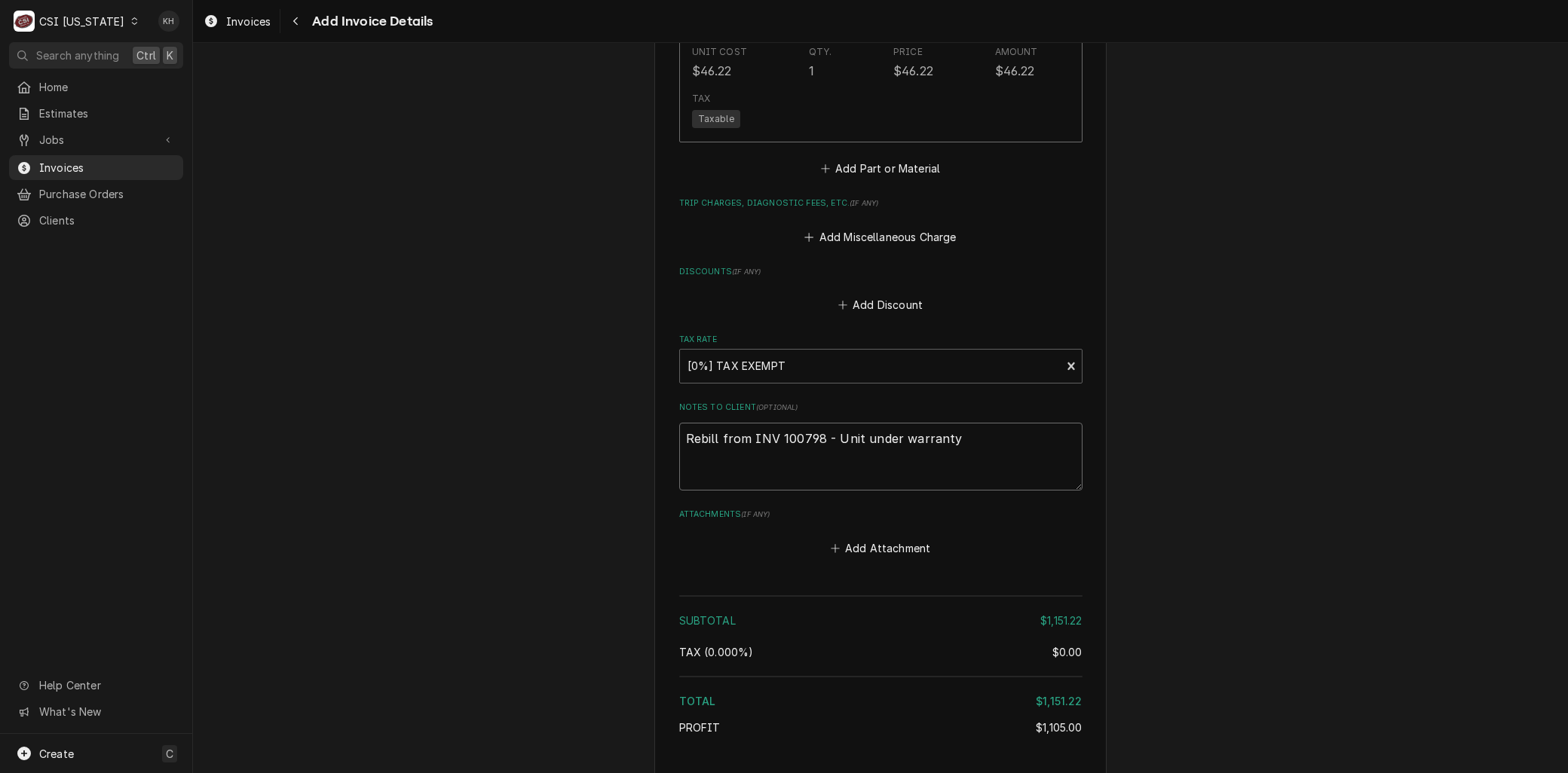
drag, startPoint x: 958, startPoint y: 411, endPoint x: 181, endPoint y: 336, distance: 780.6
click at [181, 336] on div "C CSI Kentucky KH Search anything Ctrl K Home Estimates Jobs Jobs Job Series In…" at bounding box center [784, 386] width 1568 height 773
click at [1015, 439] on textarea "Rebill from INV 100798 - Unit under warranty" at bounding box center [881, 456] width 403 height 68
drag, startPoint x: 993, startPoint y: 427, endPoint x: -3, endPoint y: 329, distance: 1000.8
click at [0, 329] on html "C CSI Kentucky KH Search anything Ctrl K Home Estimates Jobs Jobs Job Series In…" at bounding box center [784, 386] width 1568 height 773
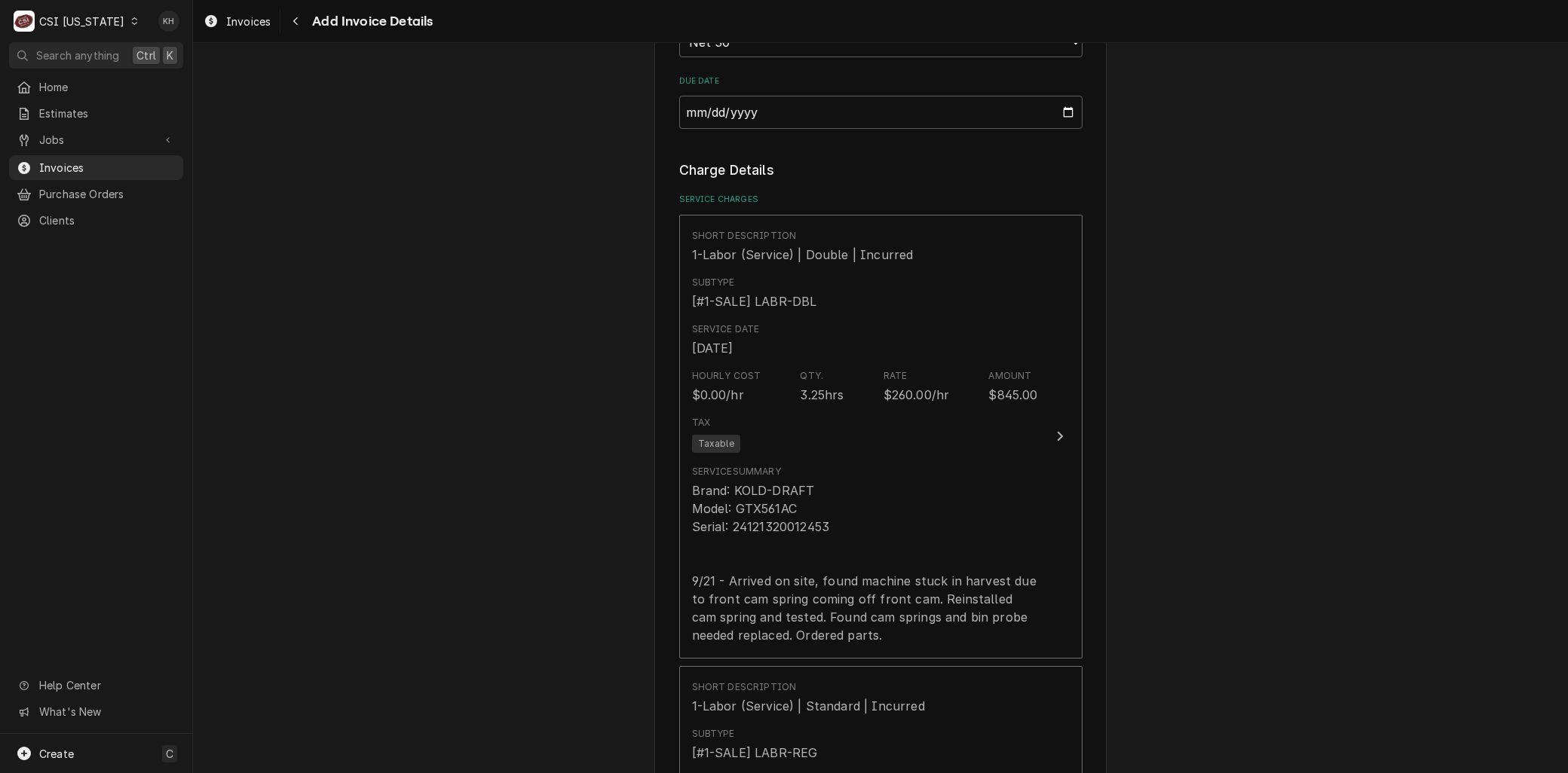
scroll to position [1422, 0]
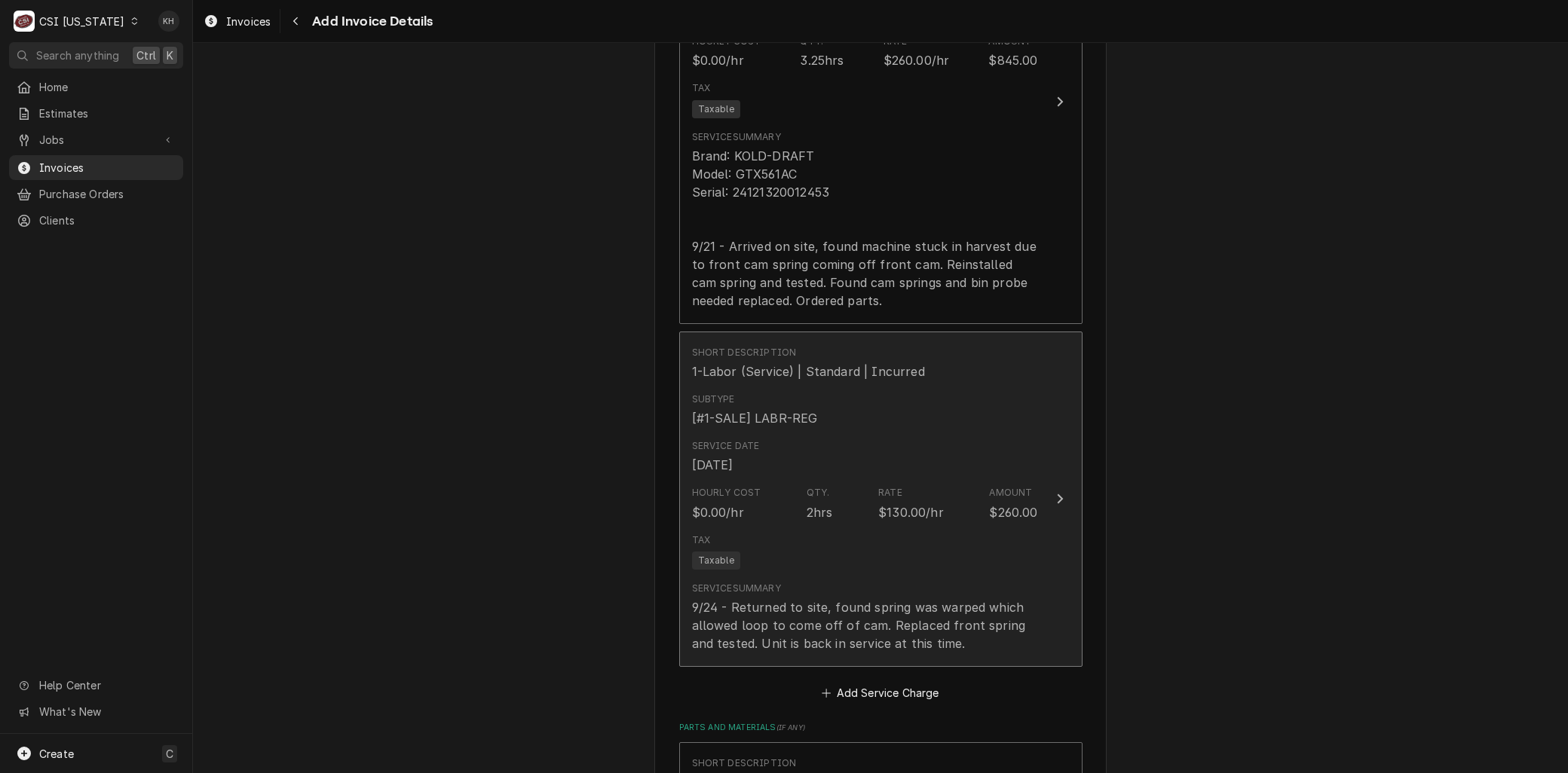
click at [913, 527] on div "Tax Taxable" at bounding box center [865, 551] width 346 height 48
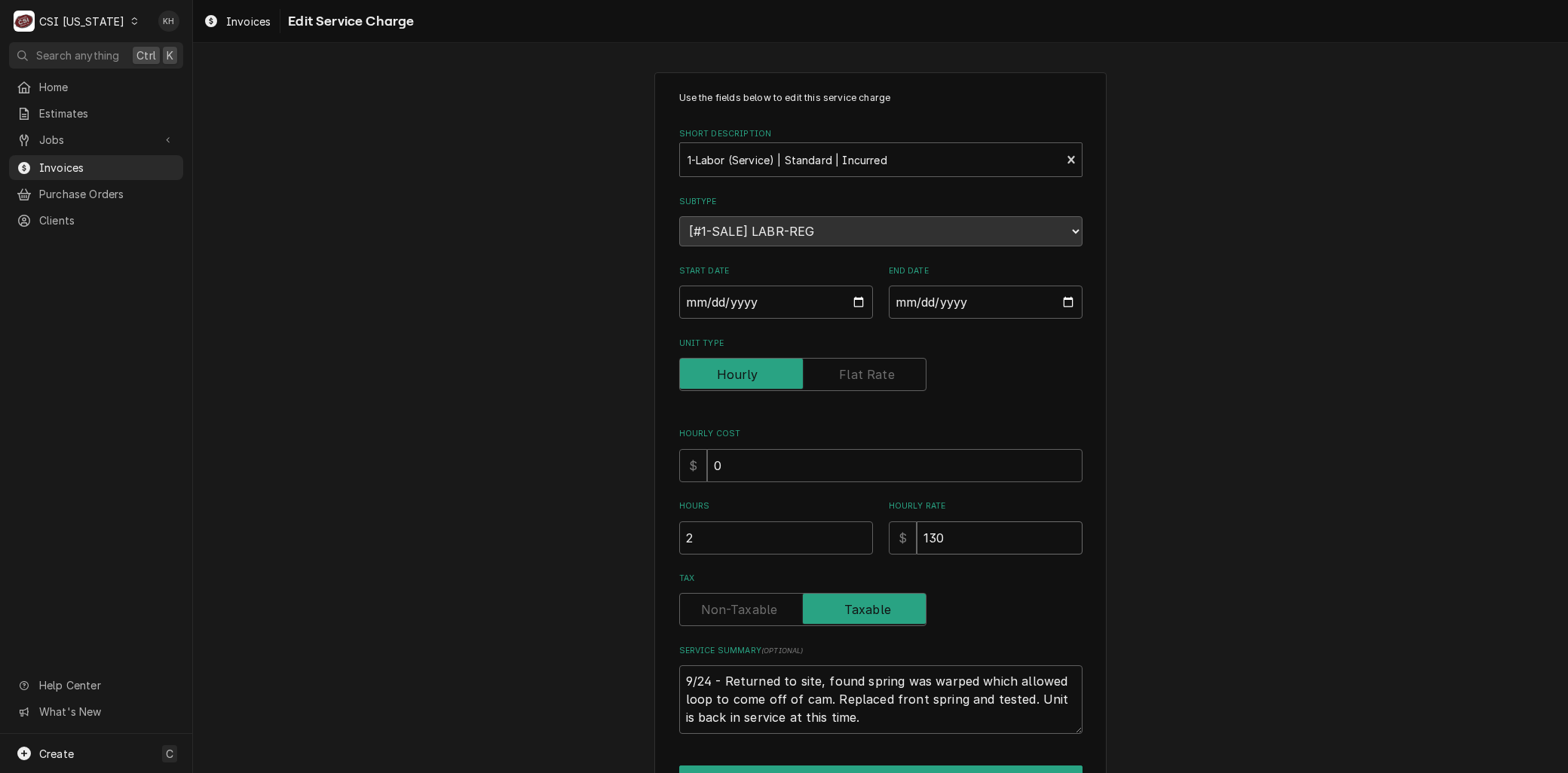
drag, startPoint x: 942, startPoint y: 536, endPoint x: 762, endPoint y: 538, distance: 180.0
click at [775, 540] on div "Hours 2 Hourly Rate $ 130" at bounding box center [881, 527] width 403 height 53
type textarea "x"
type input "1"
type textarea "x"
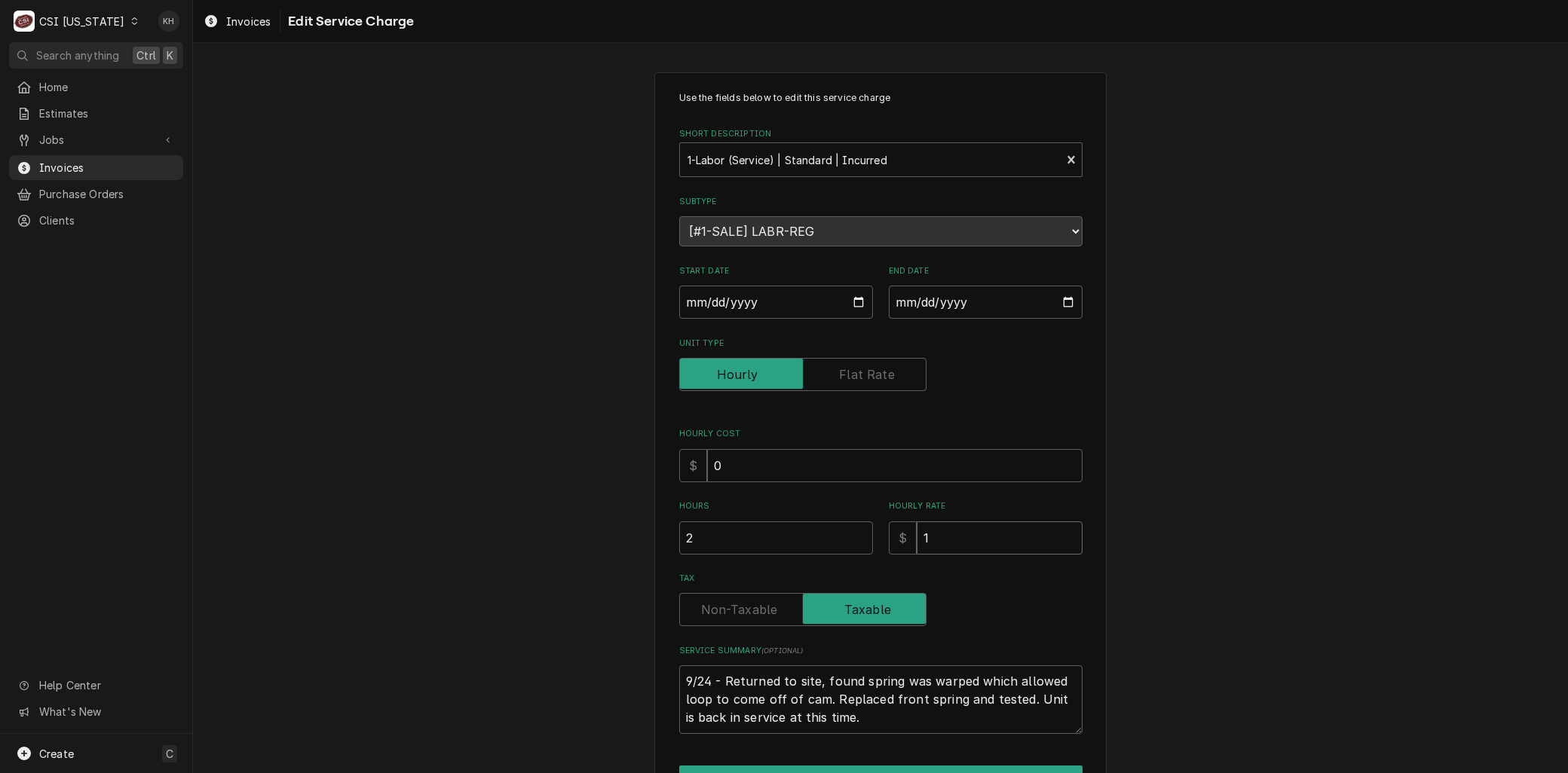
type input "11"
type textarea "x"
type input "115"
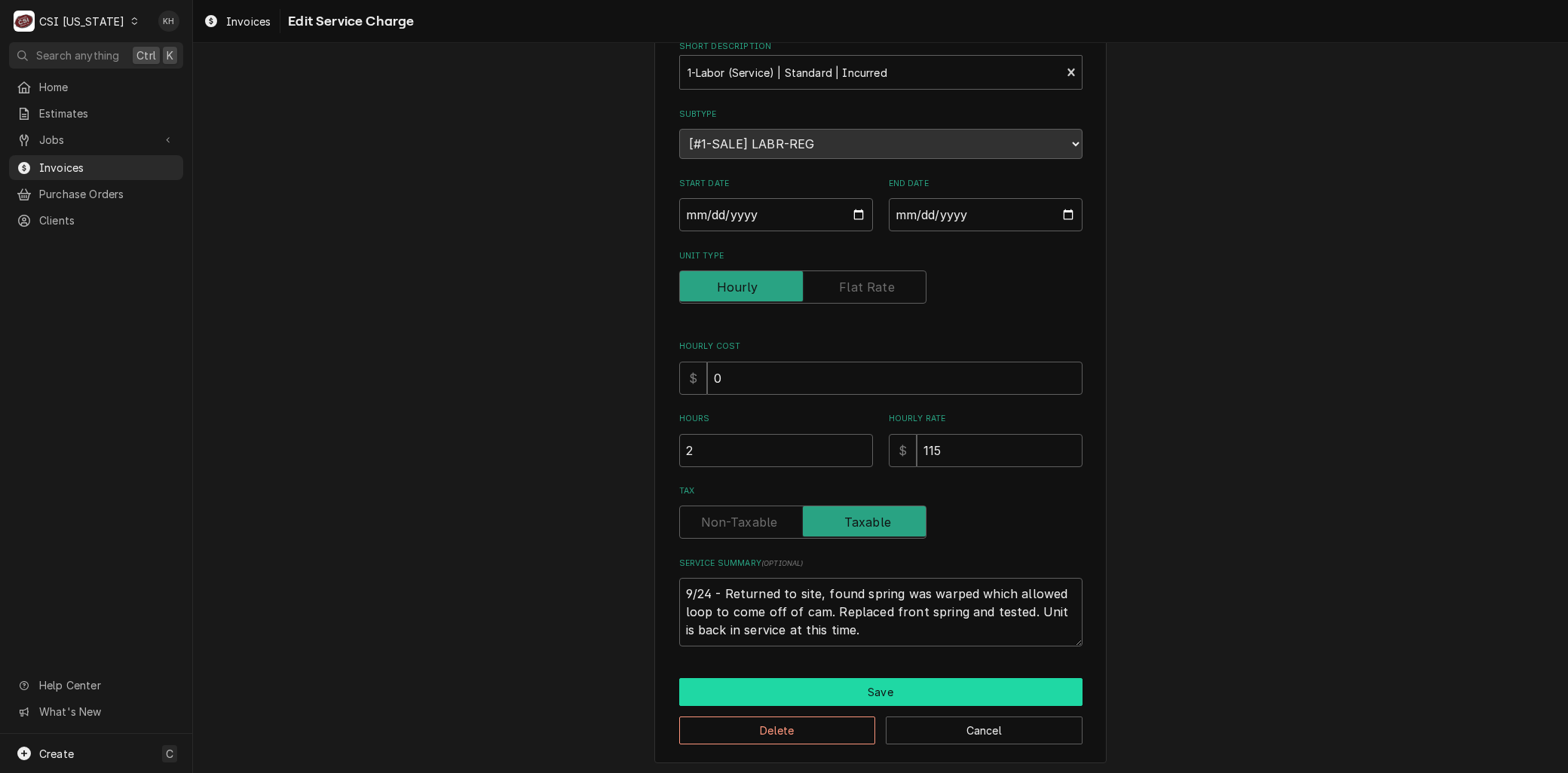
click at [867, 681] on button "Save" at bounding box center [881, 692] width 403 height 28
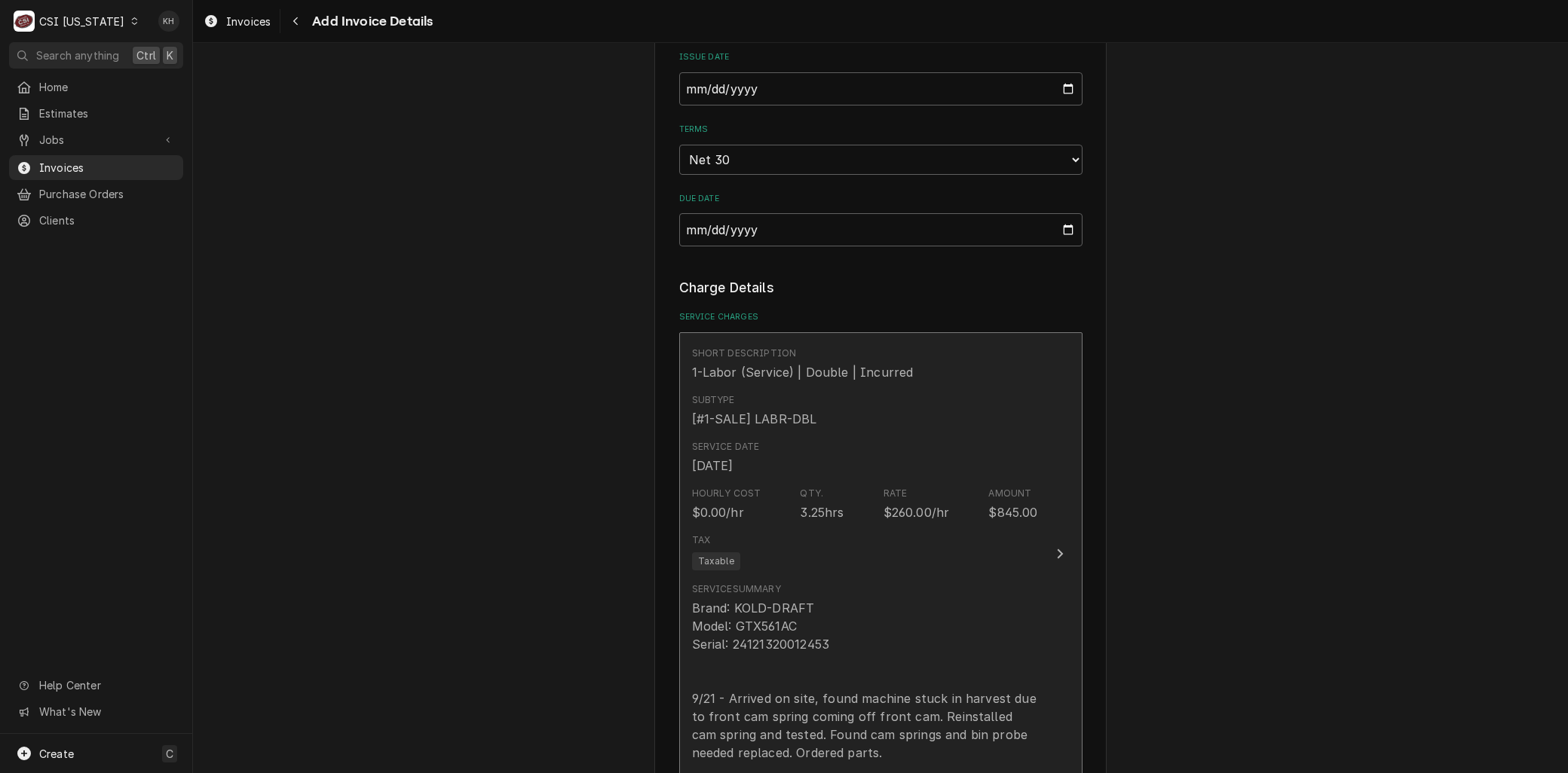
scroll to position [950, 0]
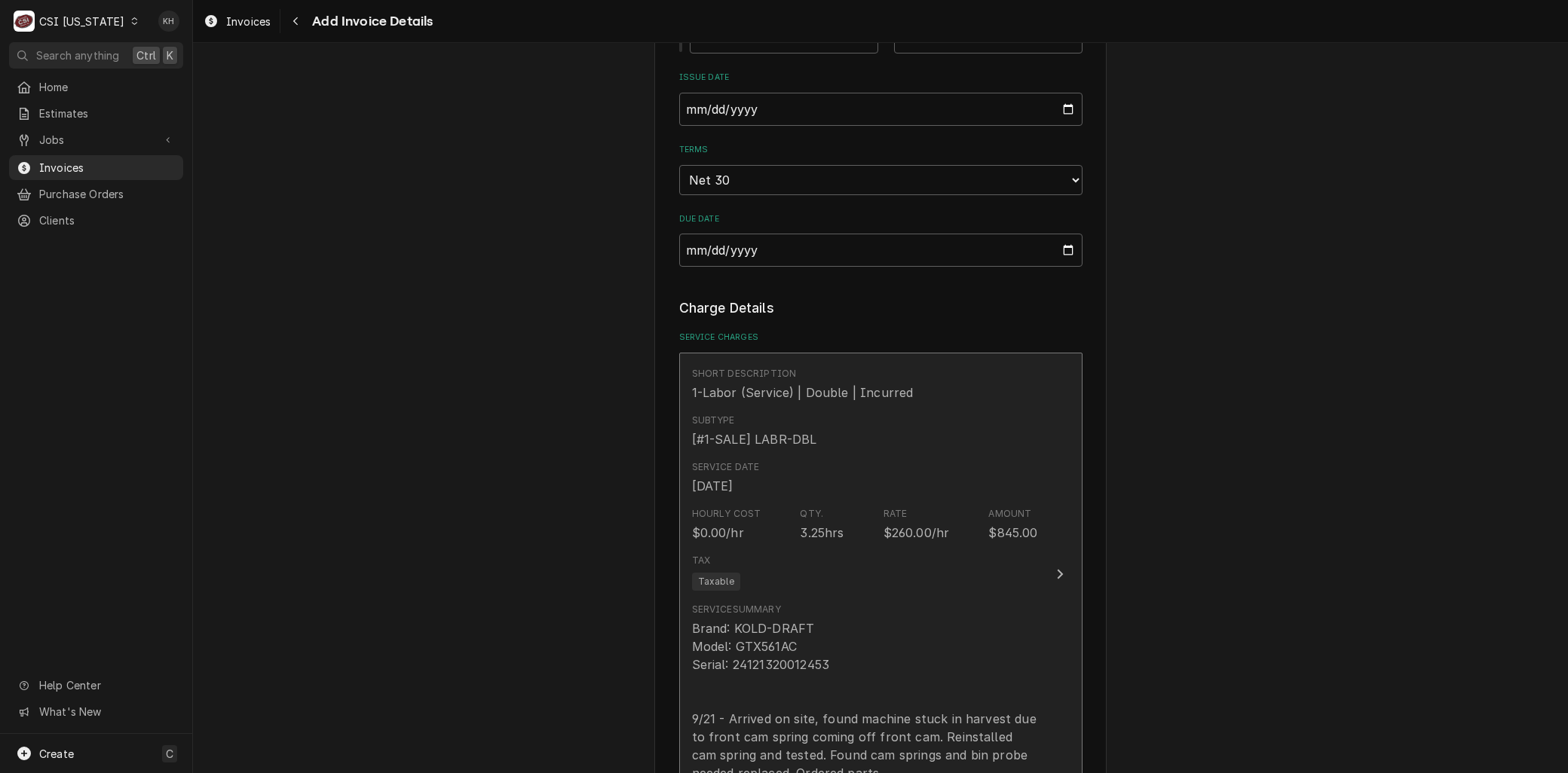
click at [862, 567] on div "Tax Taxable" at bounding box center [865, 571] width 346 height 48
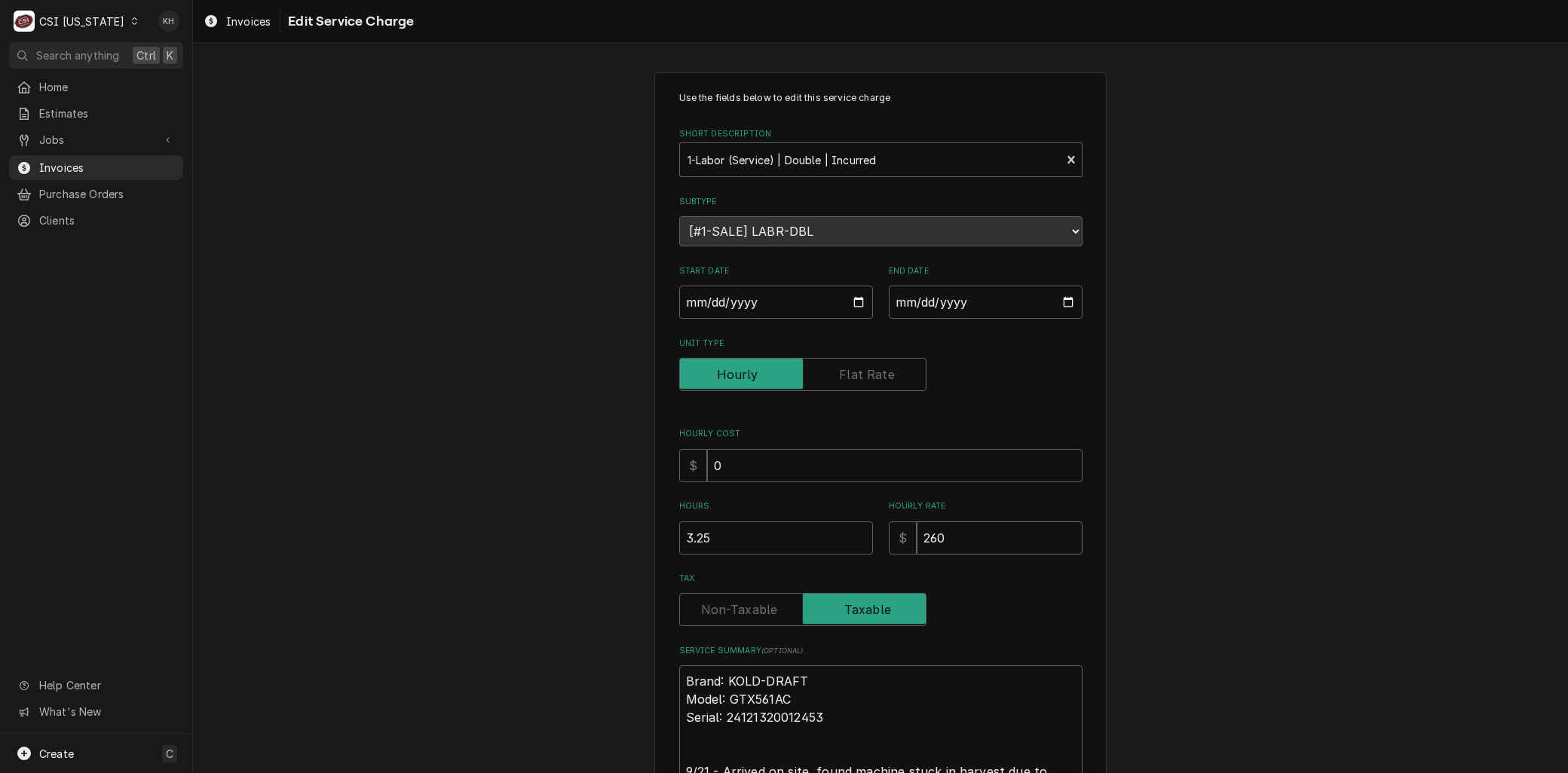
drag, startPoint x: 921, startPoint y: 541, endPoint x: 784, endPoint y: 529, distance: 137.5
click at [784, 529] on div "Hours 3.25 Hourly Rate $ 260" at bounding box center [881, 527] width 403 height 53
type textarea "x"
type input "2"
type textarea "x"
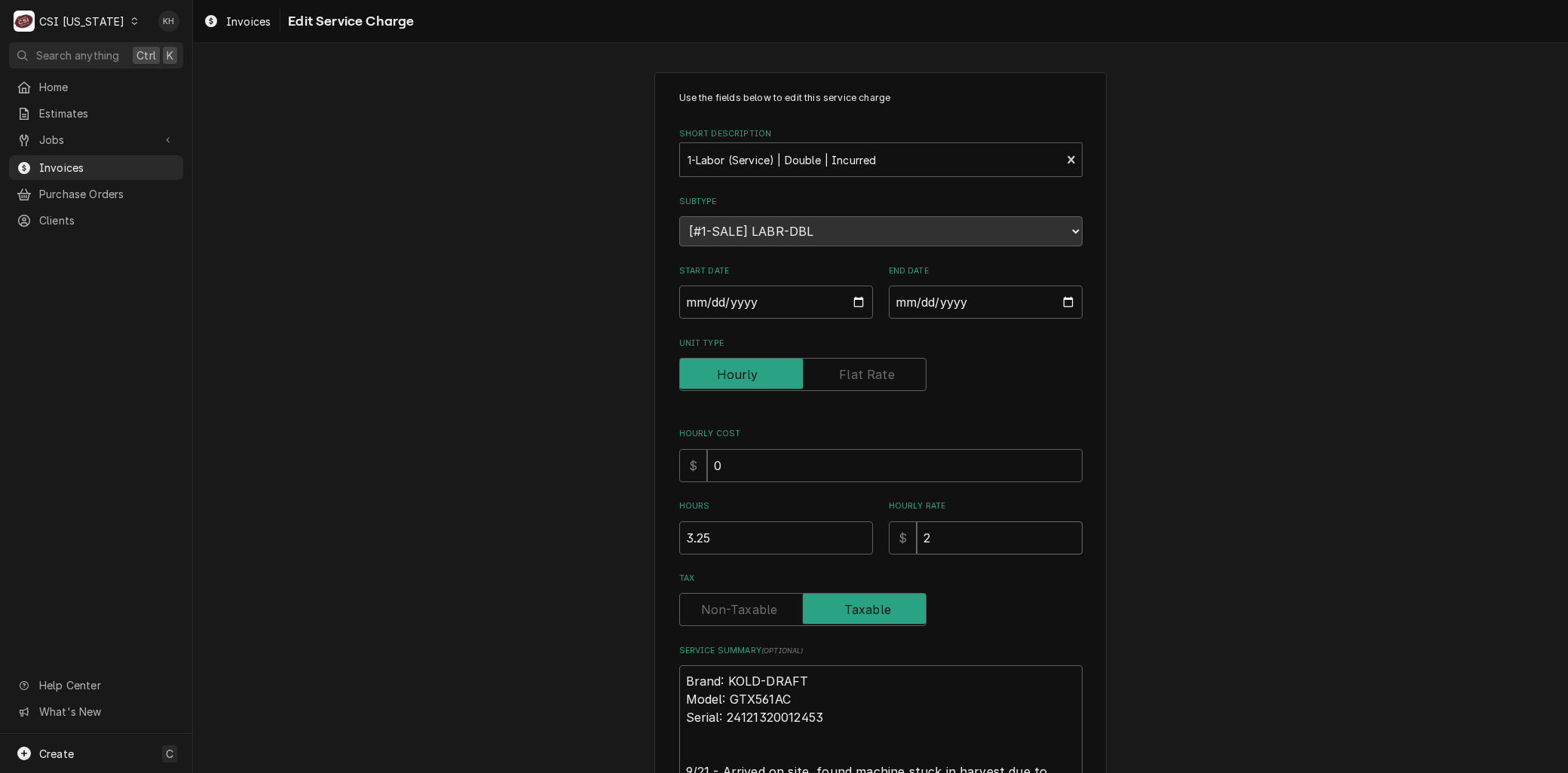
type input "23"
type textarea "x"
type input "230"
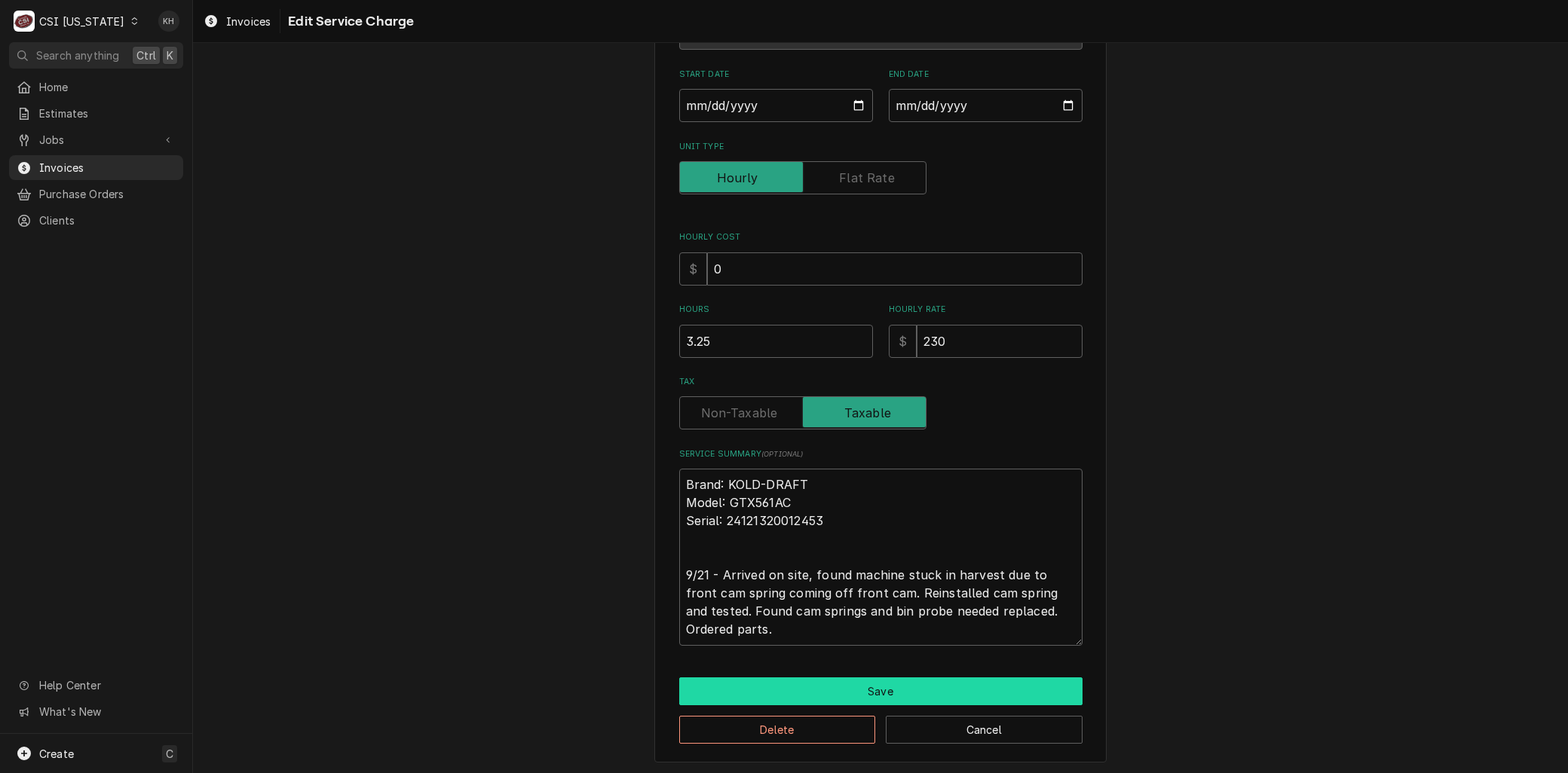
click at [839, 678] on button "Save" at bounding box center [881, 691] width 403 height 28
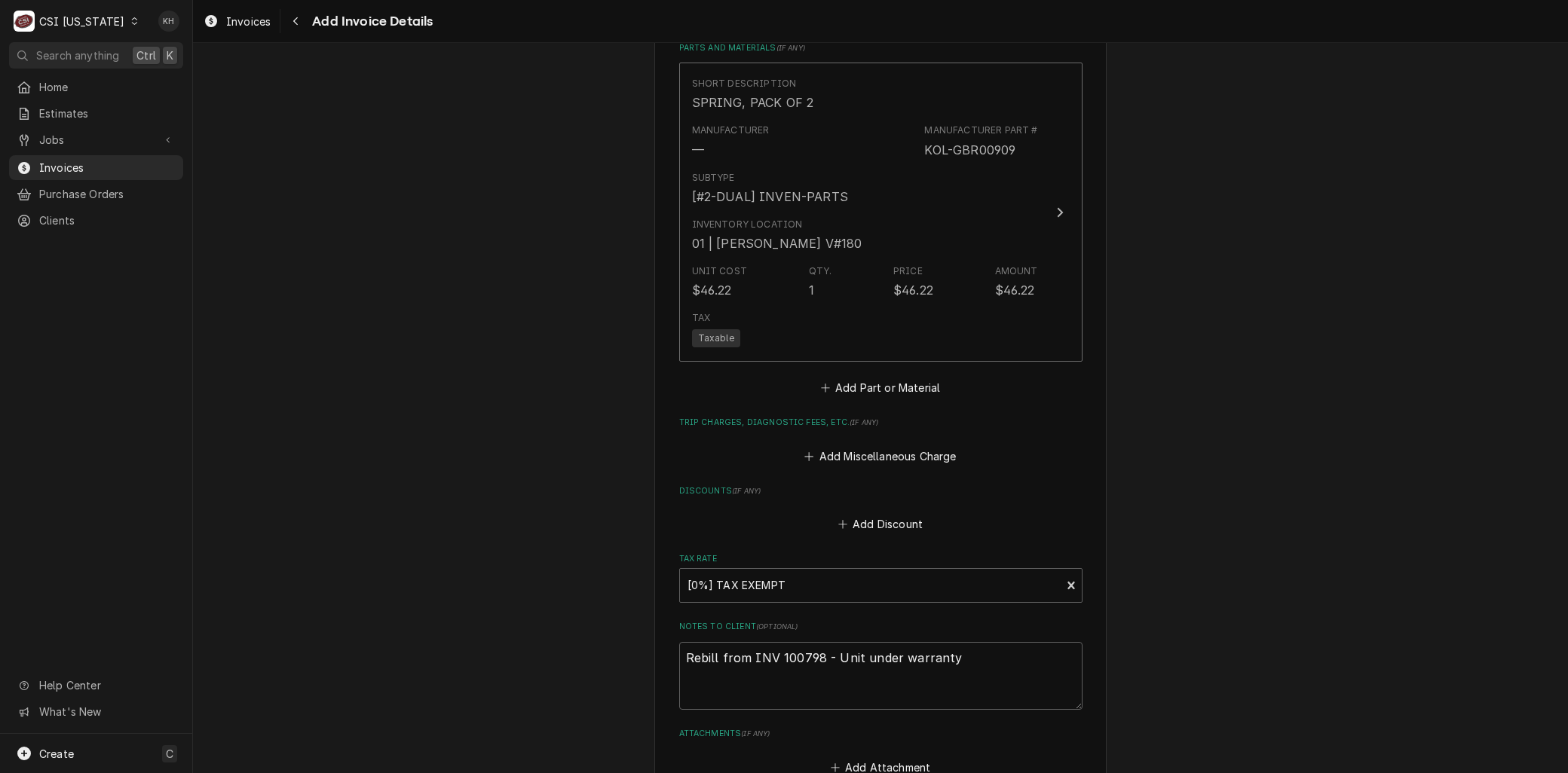
scroll to position [2405, 0]
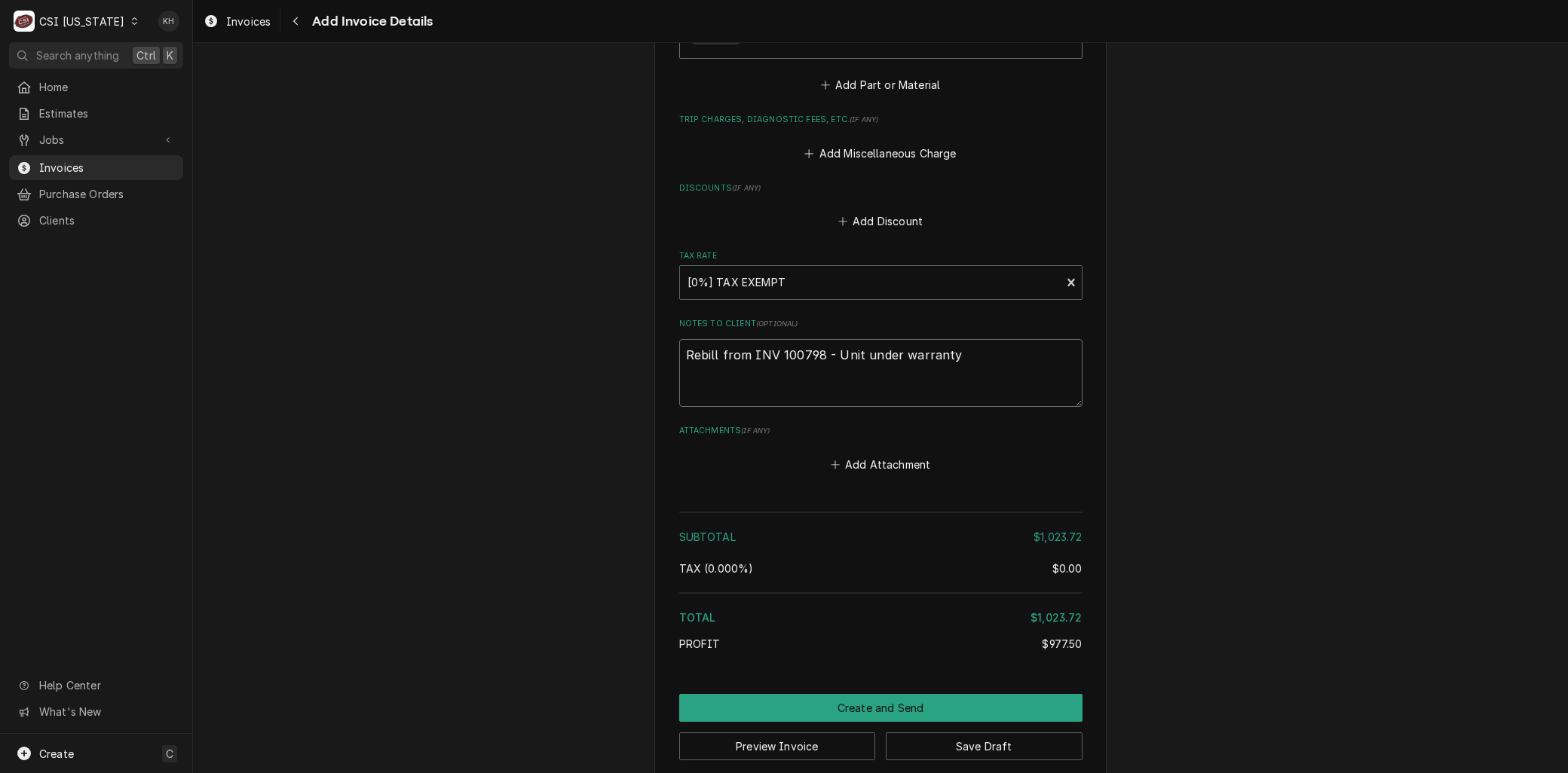
drag, startPoint x: 977, startPoint y: 345, endPoint x: 74, endPoint y: 279, distance: 905.4
click at [74, 279] on div "C CSI Kentucky KH Search anything Ctrl K Home Estimates Jobs Jobs Job Series In…" at bounding box center [784, 386] width 1568 height 773
click at [1021, 355] on textarea "Rebill from INV 100798 - Unit under warranty" at bounding box center [881, 373] width 403 height 68
click at [962, 736] on button "Save Draft" at bounding box center [984, 746] width 197 height 28
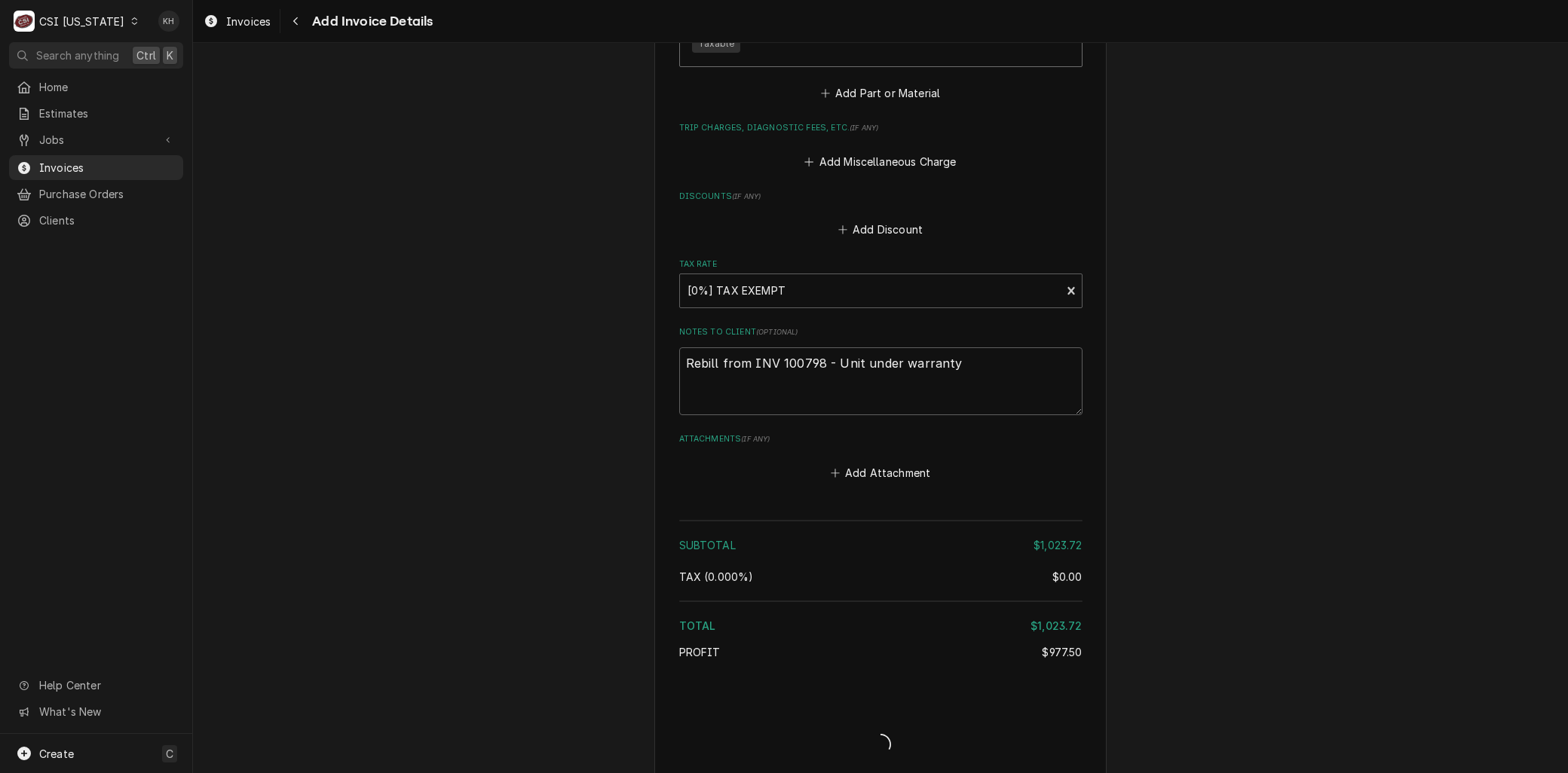
type textarea "x"
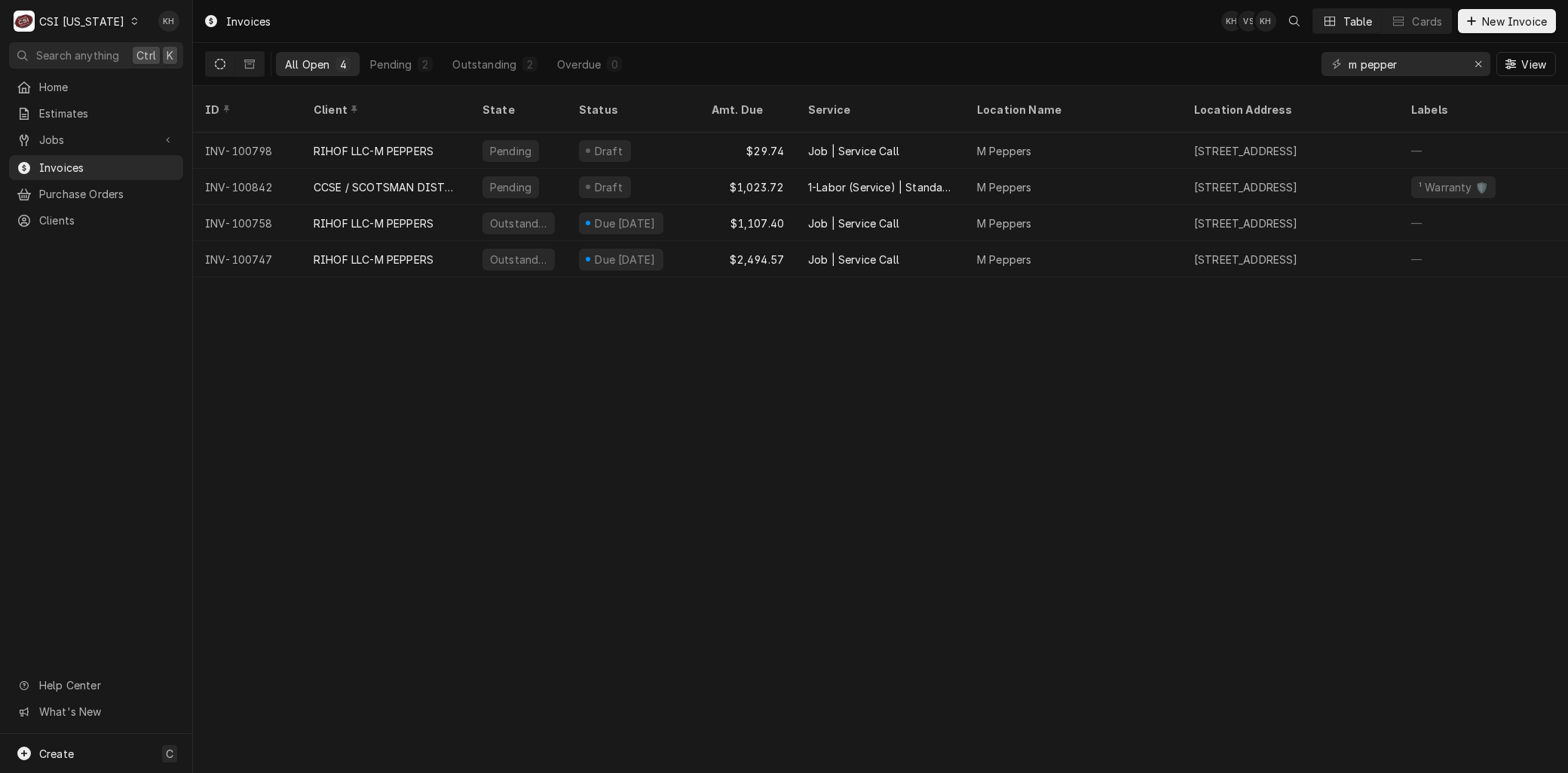
click at [93, 20] on div "CSI [US_STATE]" at bounding box center [81, 21] width 86 height 16
click at [176, 25] on div "CSI [US_STATE][GEOGRAPHIC_DATA]" at bounding box center [235, 30] width 199 height 16
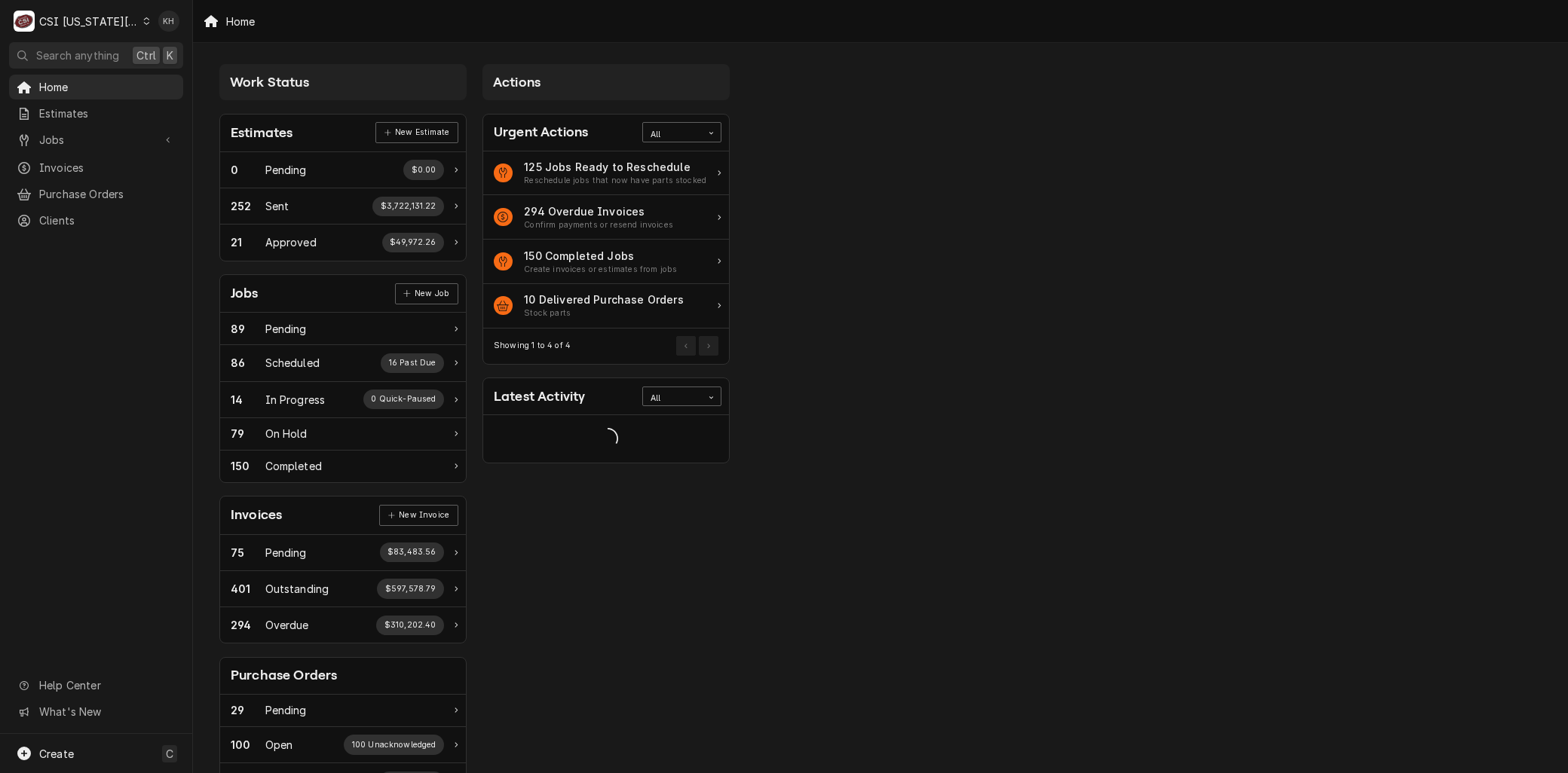
drag, startPoint x: 39, startPoint y: 126, endPoint x: 49, endPoint y: 147, distance: 23.3
click at [40, 130] on div "Jobs" at bounding box center [96, 140] width 168 height 19
click at [55, 158] on span "Jobs" at bounding box center [107, 166] width 136 height 16
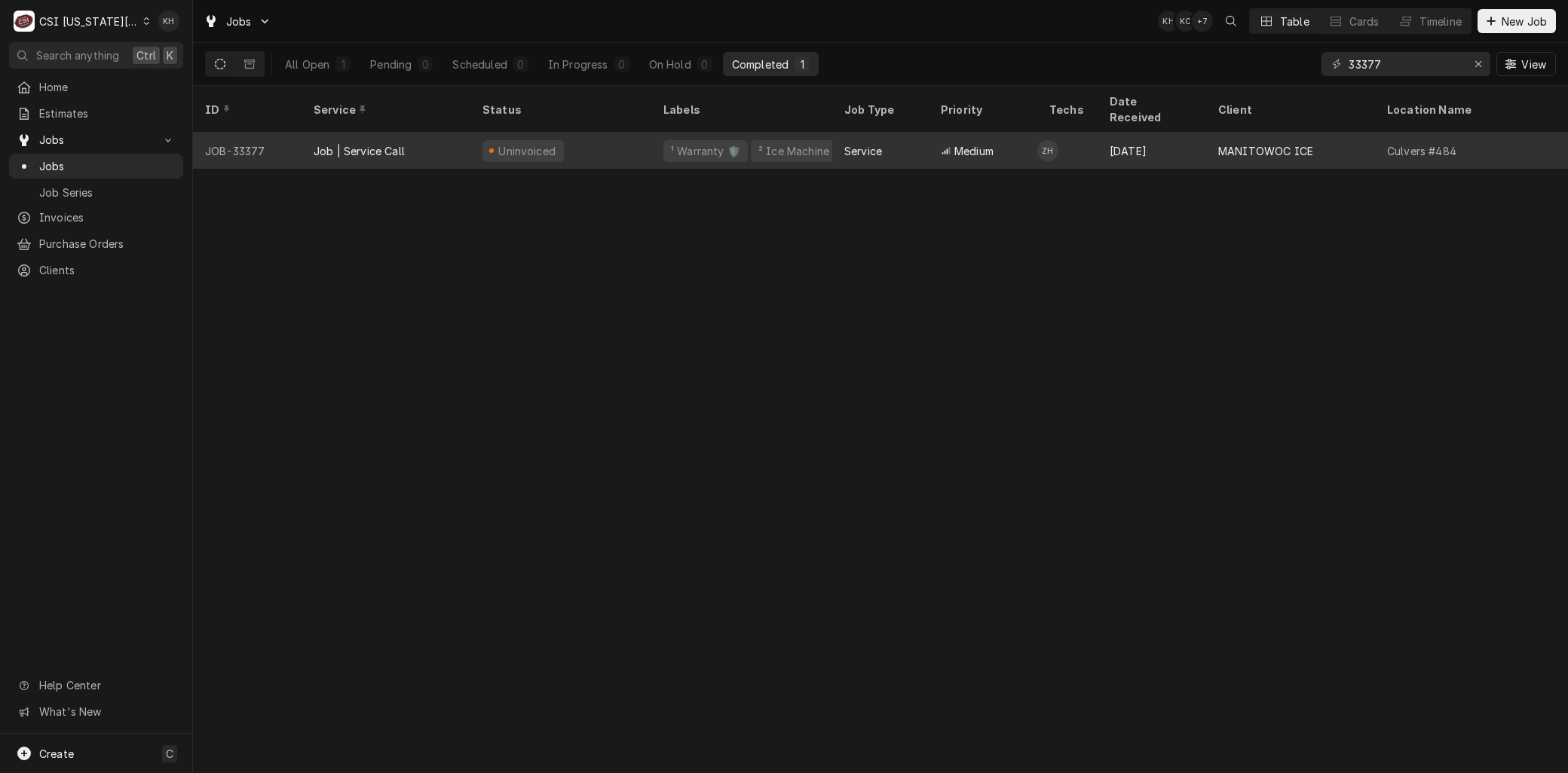
click at [349, 143] on div "Job | Service Call" at bounding box center [359, 151] width 91 height 16
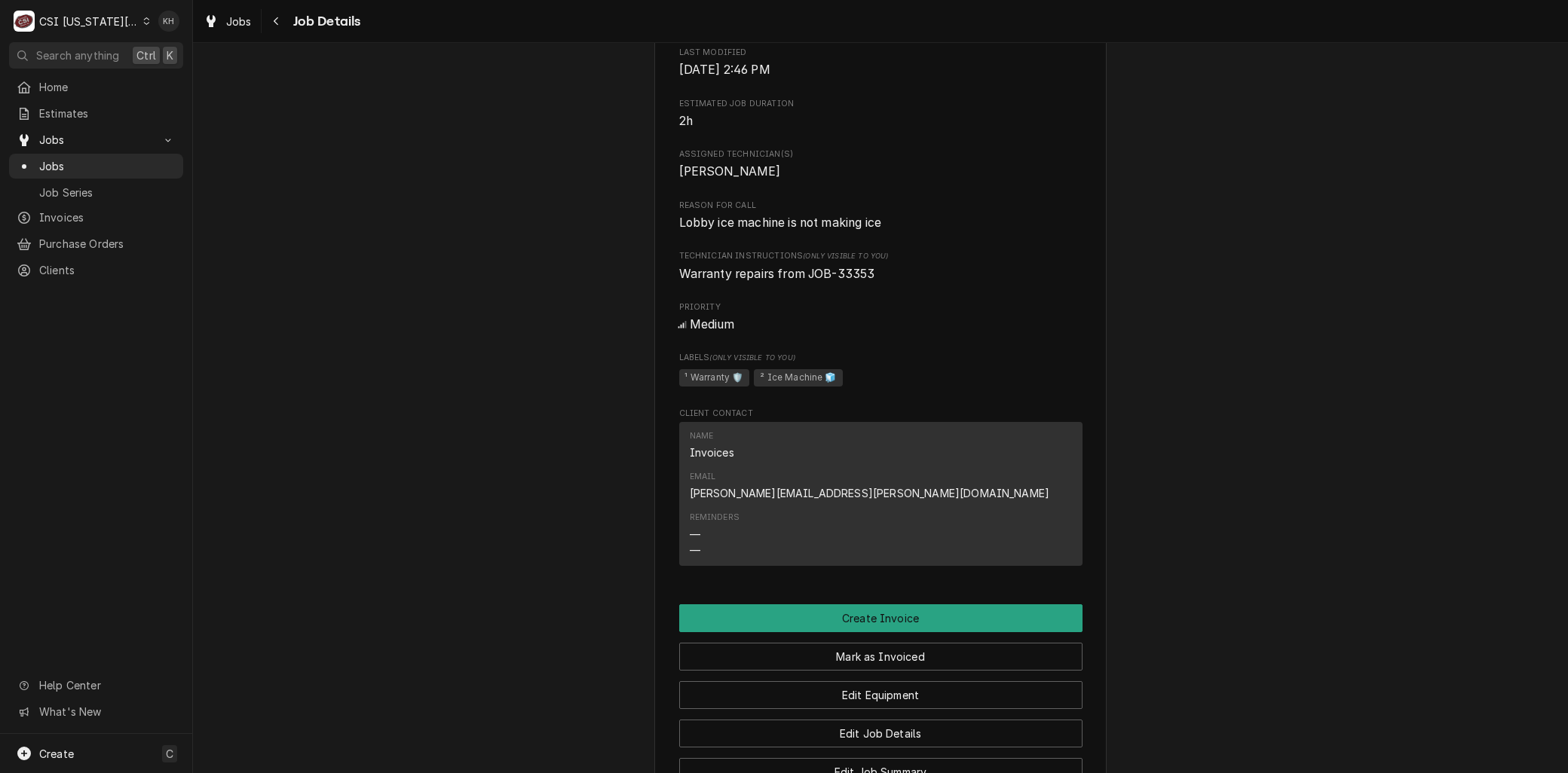
scroll to position [837, 0]
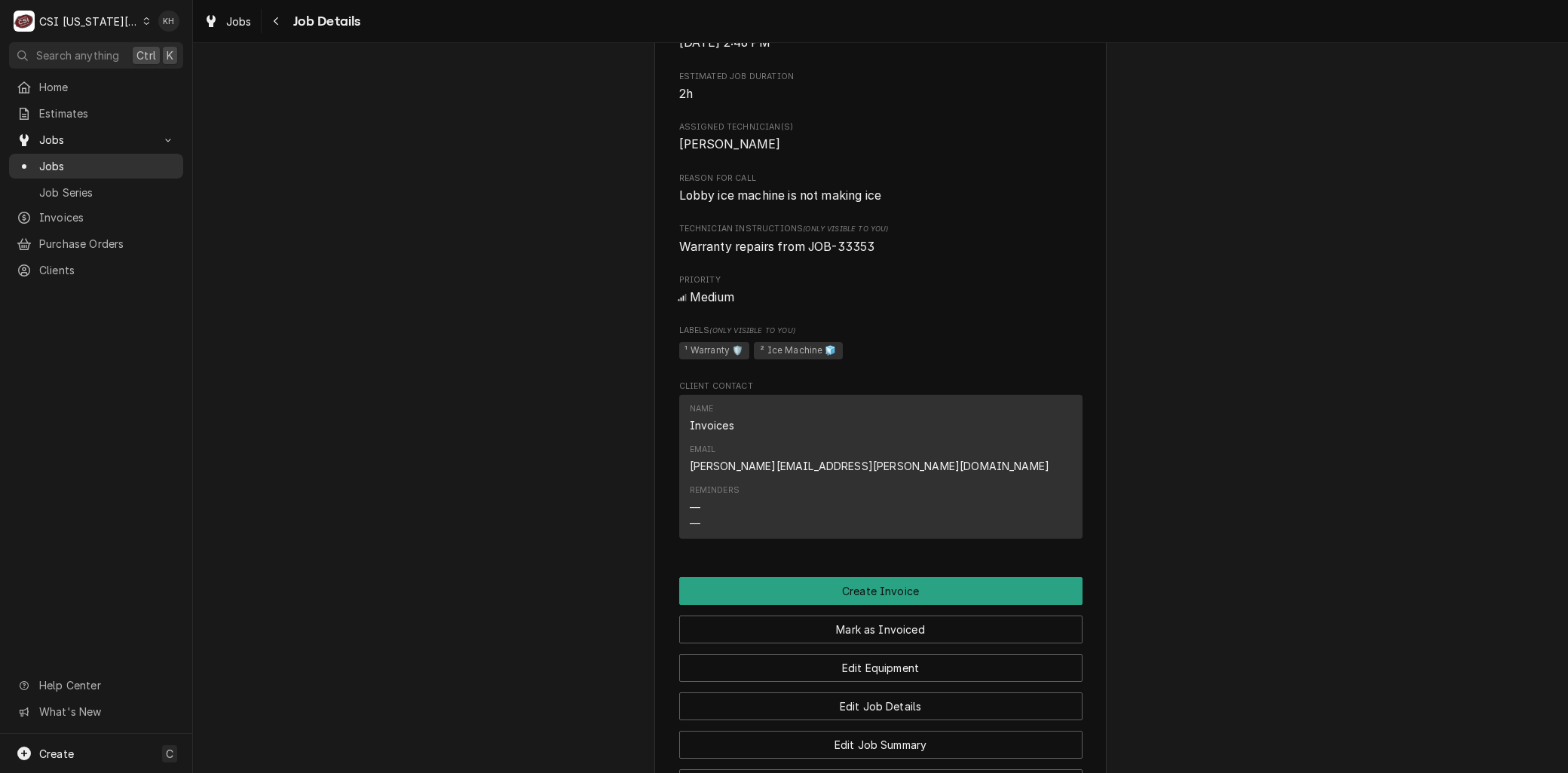
click at [61, 162] on span "Jobs" at bounding box center [107, 166] width 136 height 16
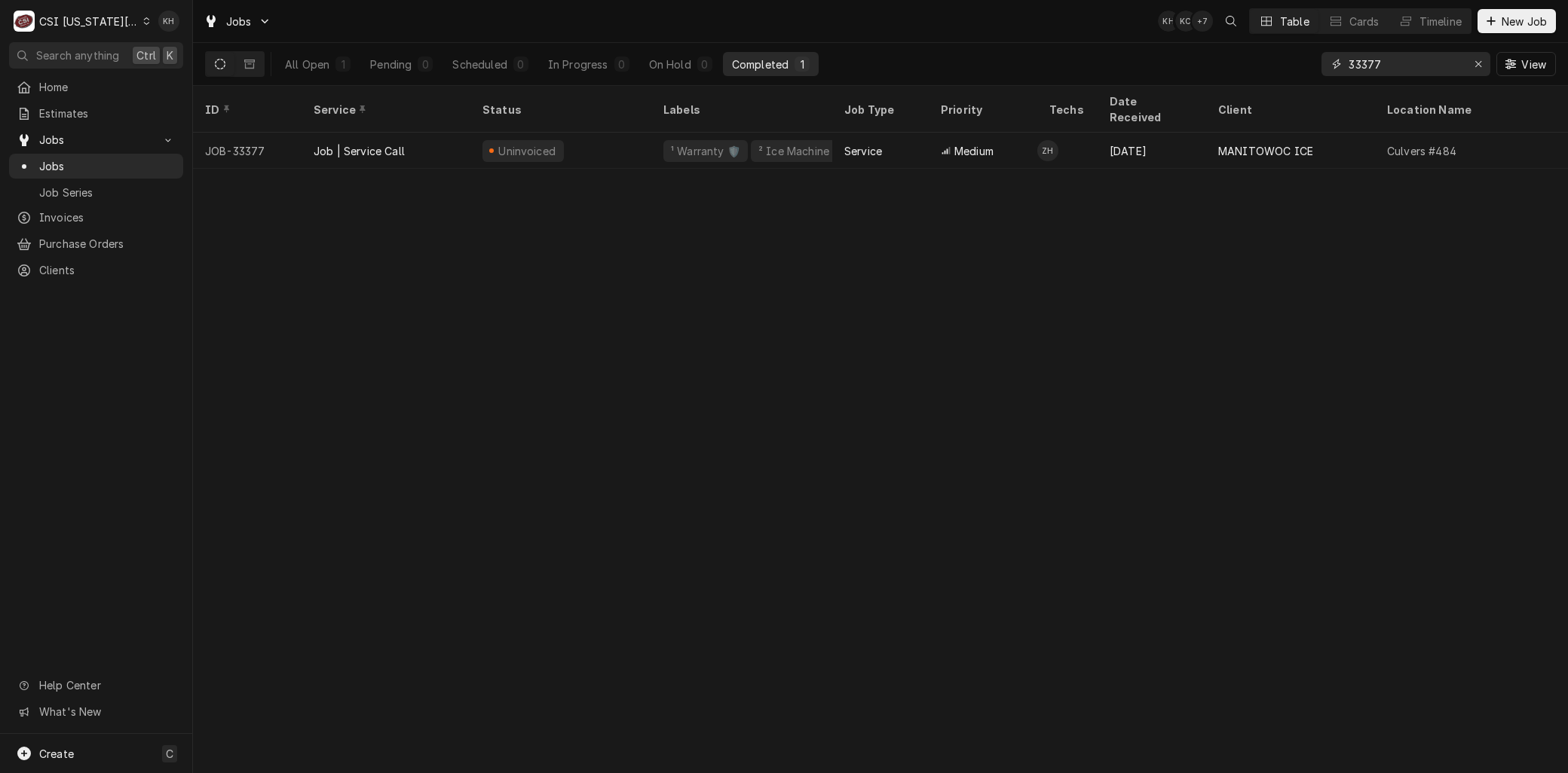
click at [1415, 68] on input "33377" at bounding box center [1405, 63] width 113 height 24
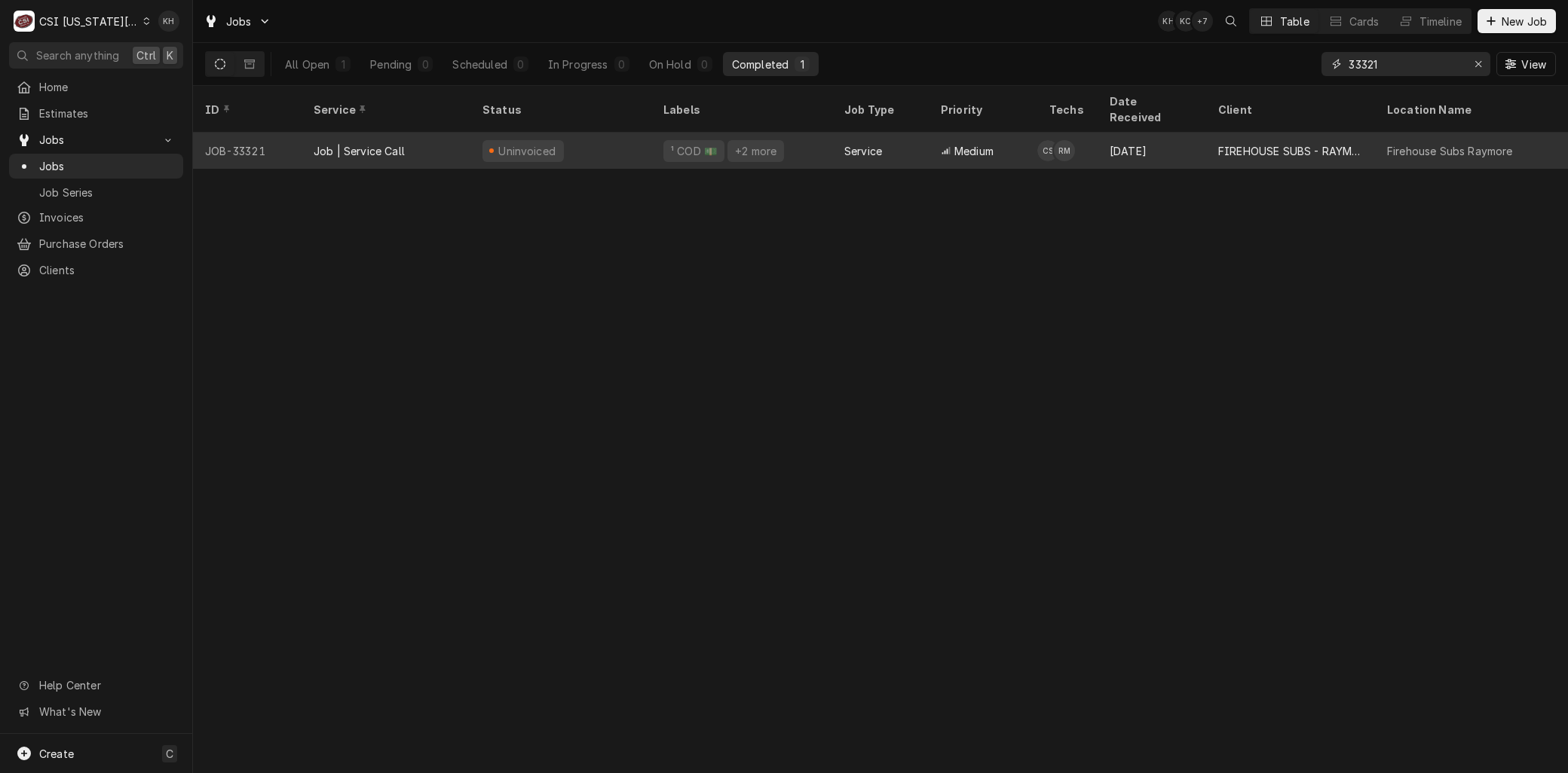
type input "33321"
click at [367, 144] on div "Job | Service Call" at bounding box center [385, 151] width 169 height 36
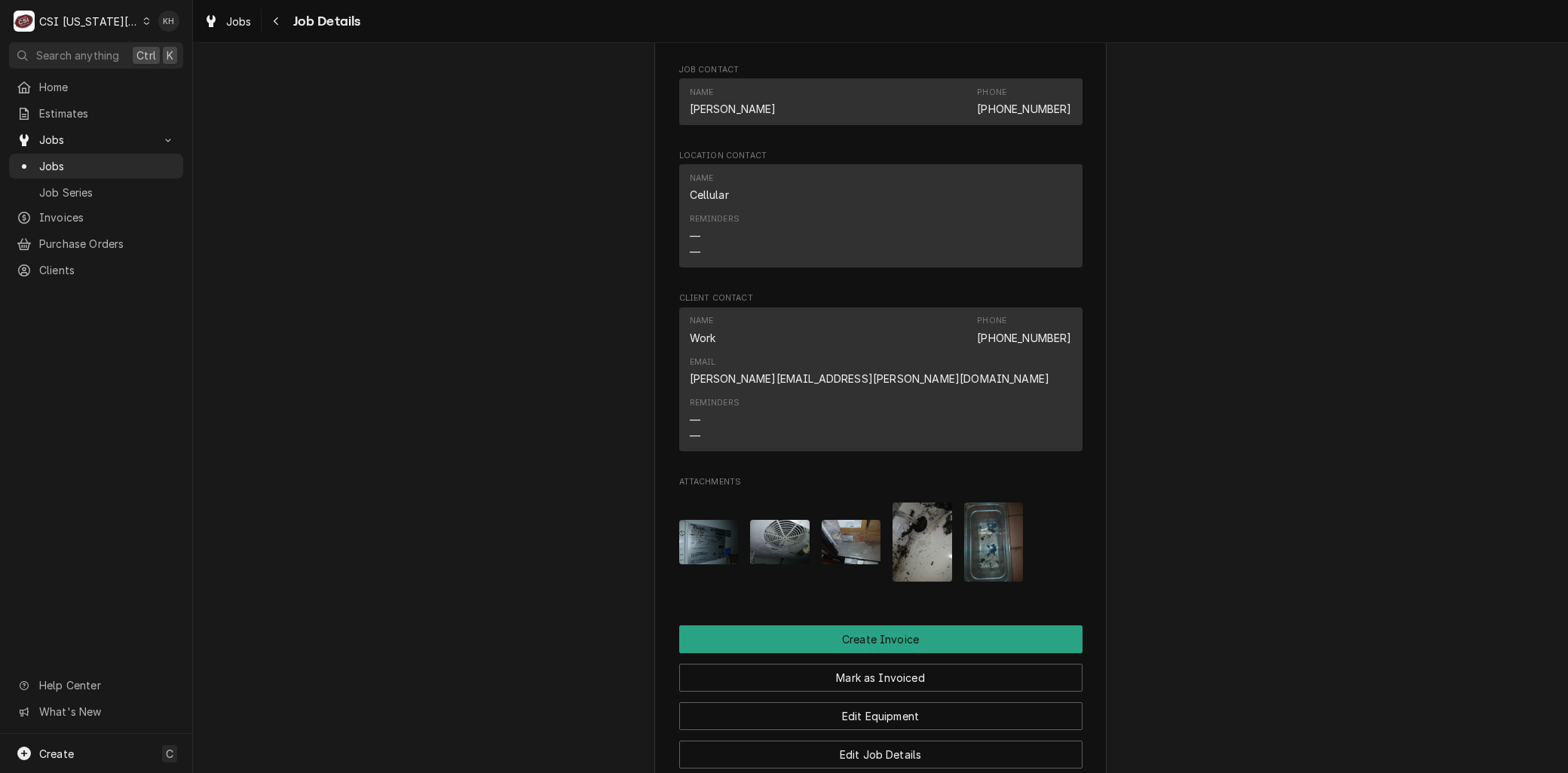
scroll to position [1339, 0]
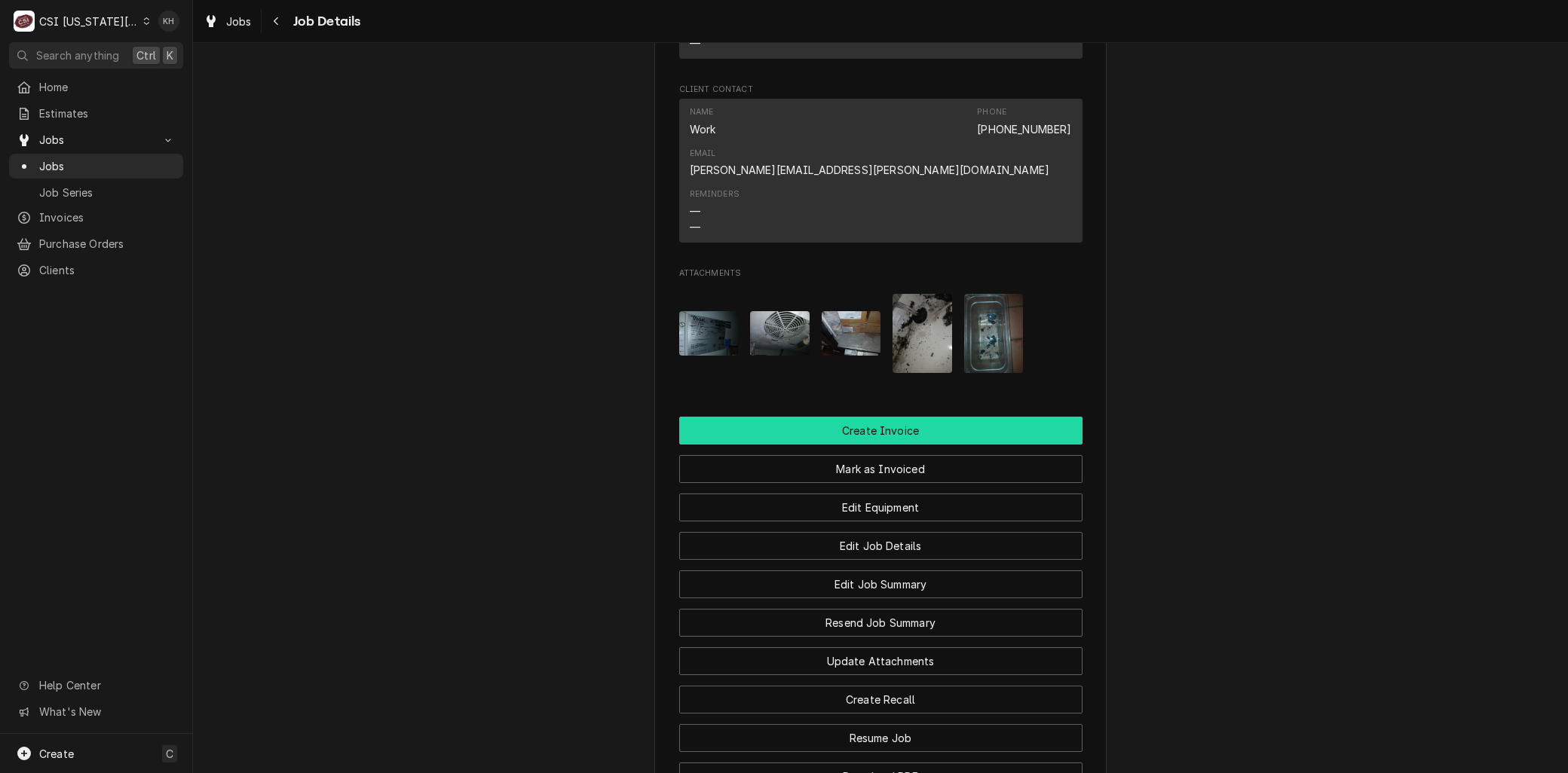
click at [867, 417] on button "Create Invoice" at bounding box center [881, 430] width 403 height 28
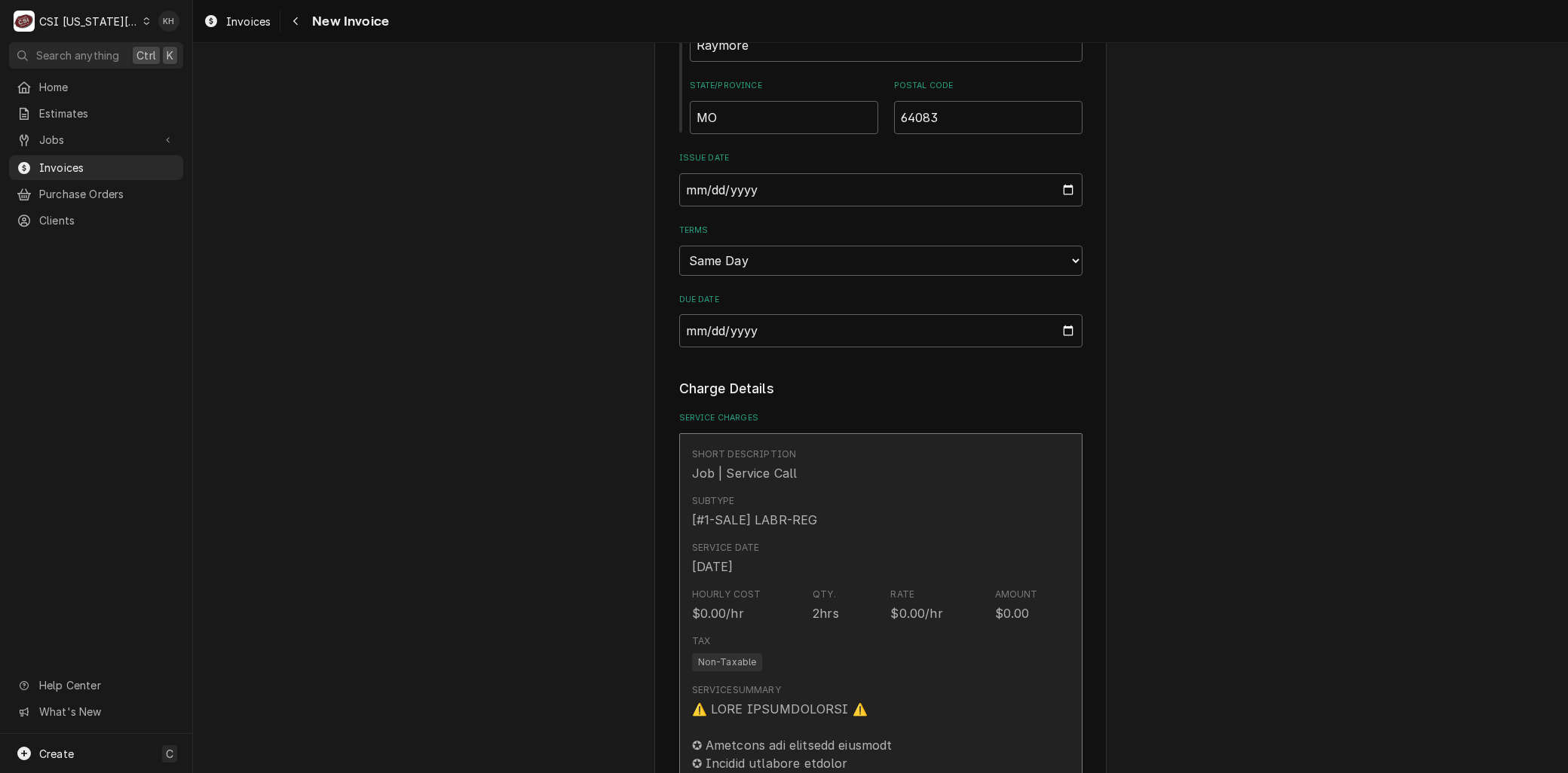
scroll to position [1507, 0]
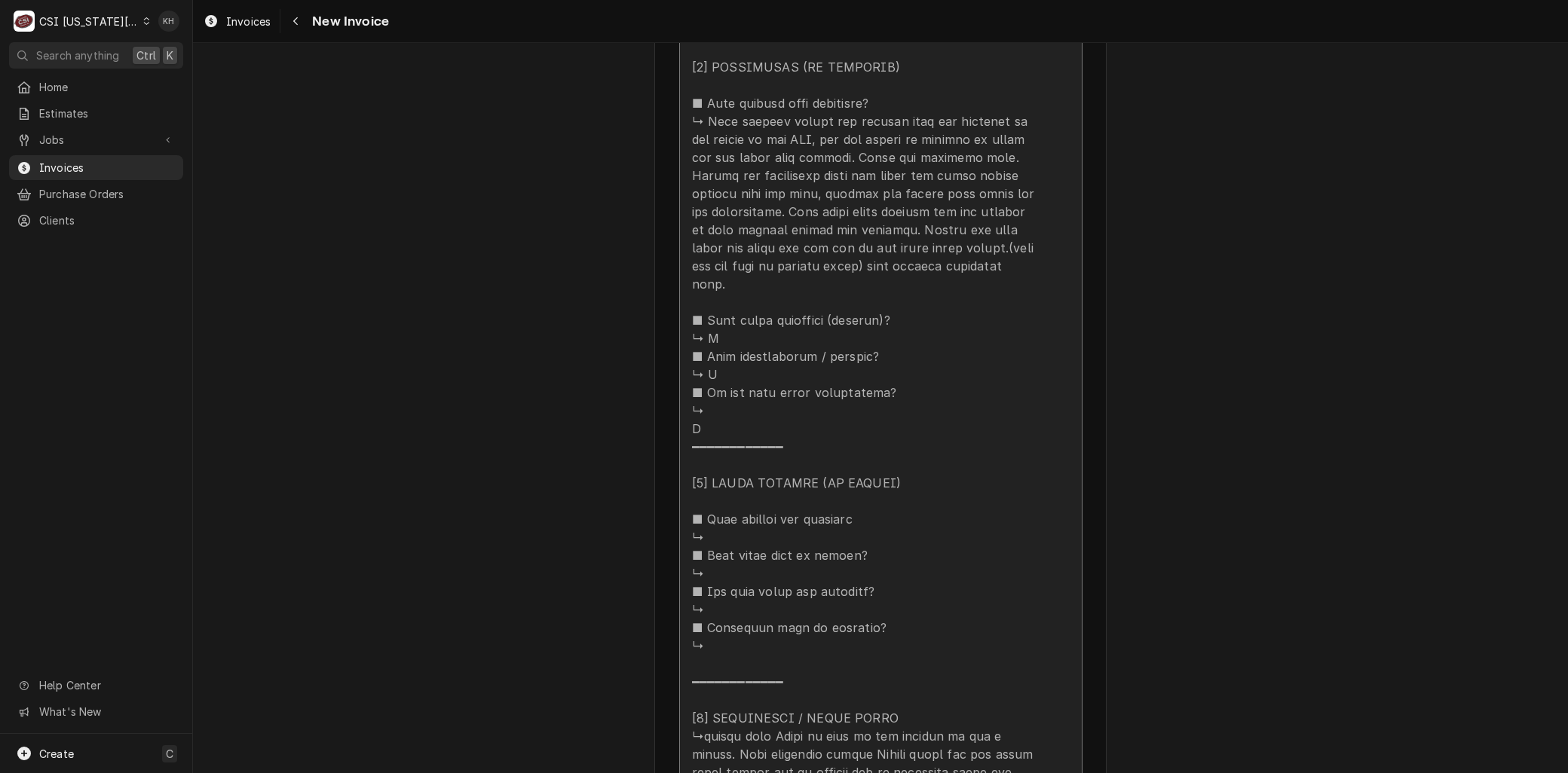
click at [794, 575] on div "Update Line Item" at bounding box center [865, 113] width 346 height 1736
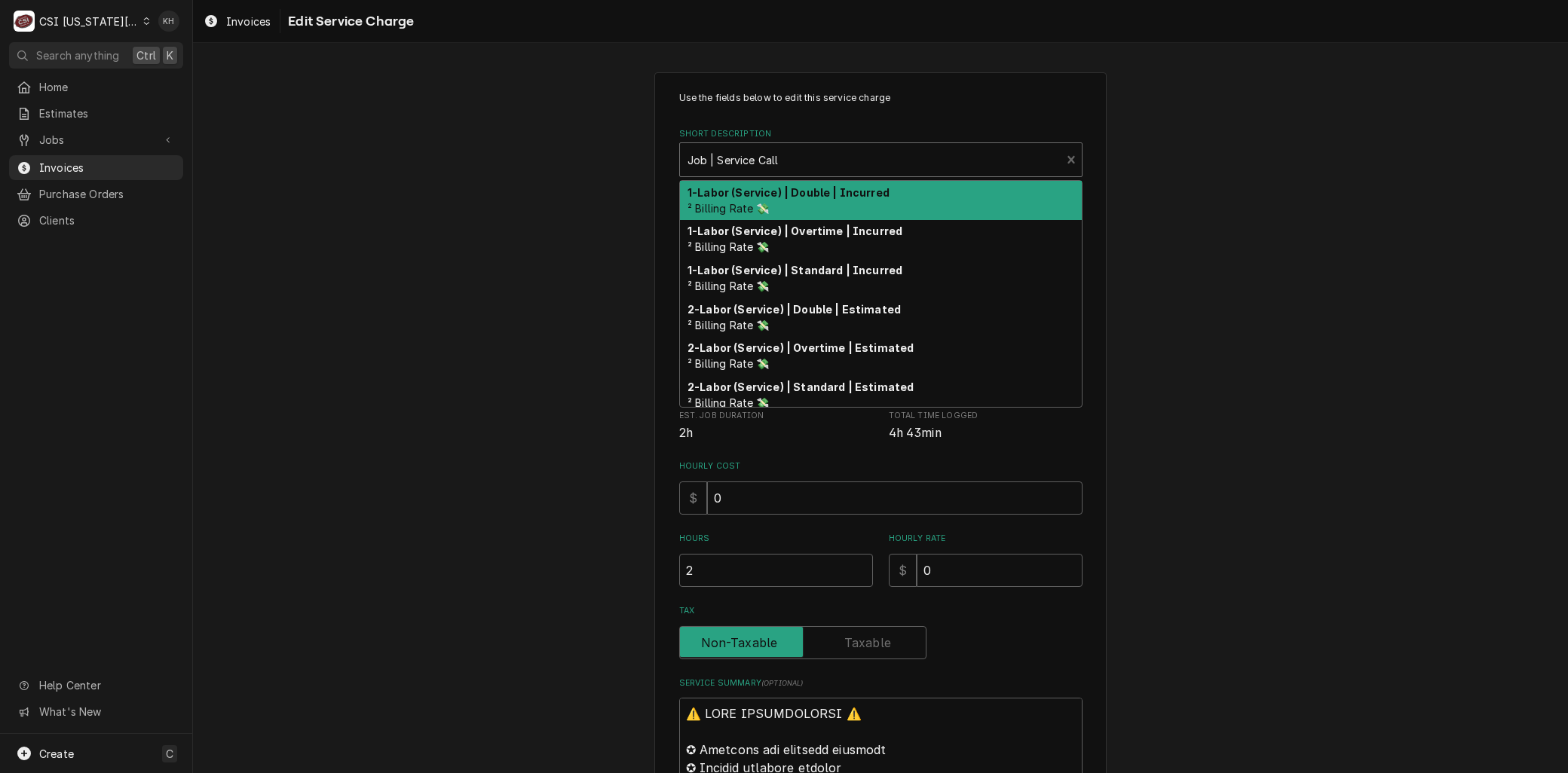
click at [749, 159] on div "Short Description" at bounding box center [871, 160] width 366 height 27
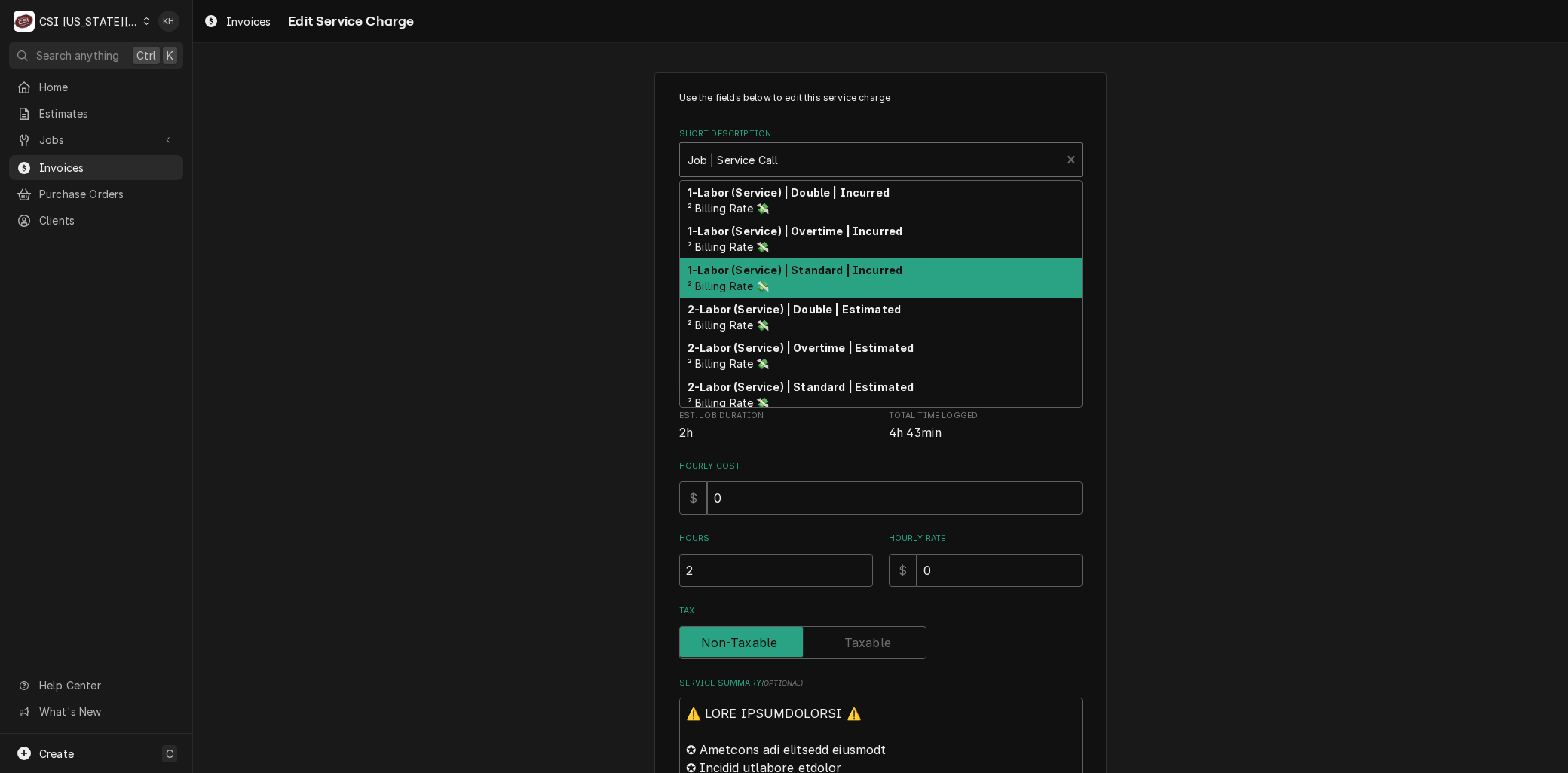
click at [750, 277] on div "1-Labor (Service) | Standard | Incurred ² Billing Rate 💸" at bounding box center [881, 278] width 402 height 39
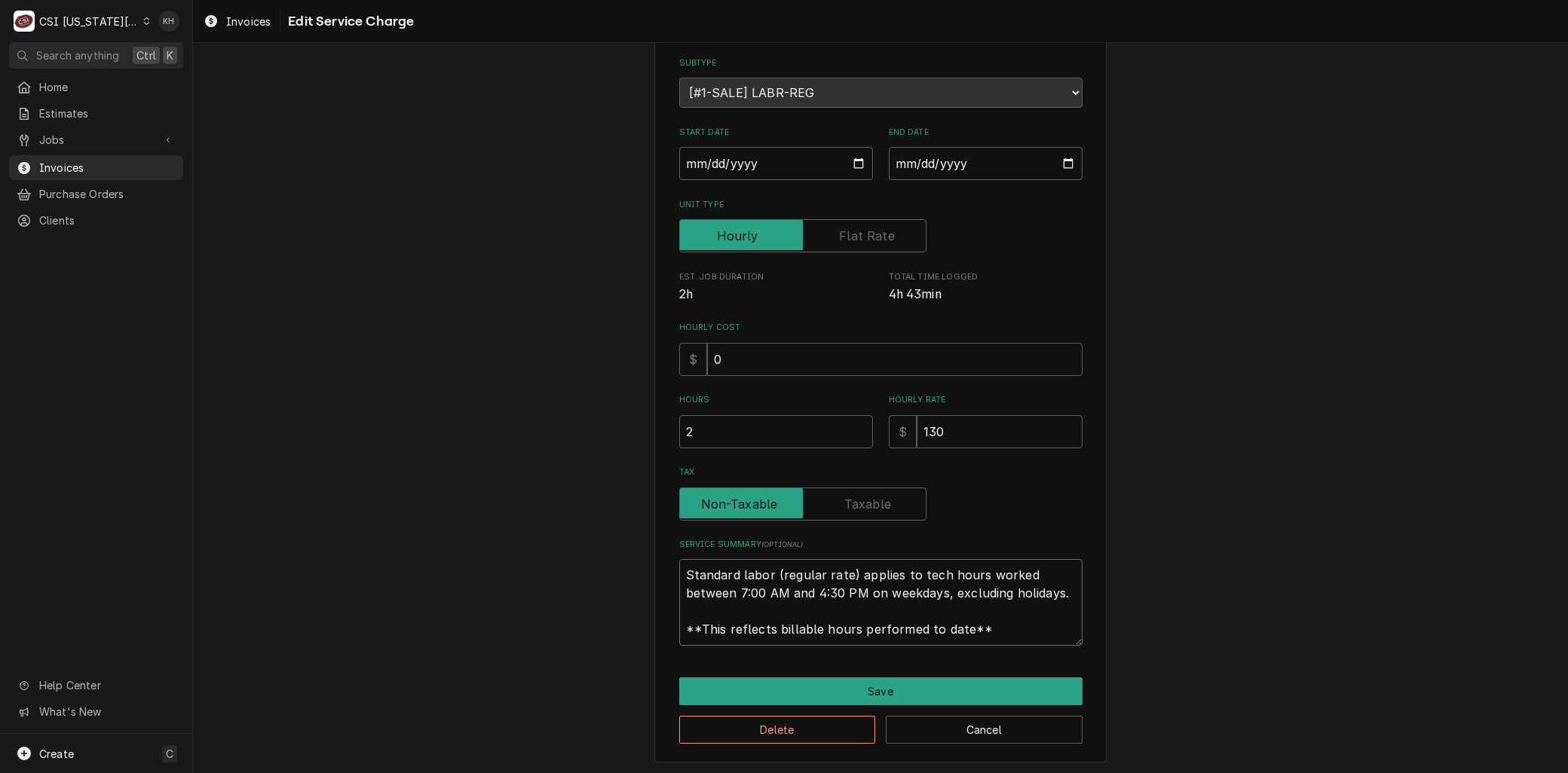
drag, startPoint x: 948, startPoint y: 620, endPoint x: 276, endPoint y: 375, distance: 715.3
click at [230, 383] on div "Use the fields below to edit this service charge Short Description 1-Labor (Ser…" at bounding box center [880, 348] width 1375 height 856
paste textarea "⚠️ 𝗙𝗢𝗥𝗠 𝗜𝗡𝗦𝗧𝗥𝗨𝗖𝗧𝗜𝗢𝗡𝗦 ⚠️ ✪ 𝗖𝗼𝗺𝗽𝗹𝗲𝘁𝗲 𝗮𝗹𝗹 𝗿𝗲𝗹𝗲𝘃𝗮𝗻𝘁 𝘀𝗲𝗰𝘁𝗶𝗼𝗻𝘀 ✪ 𝗣𝗿𝗼𝘃𝗶𝗱𝗲 𝗱𝗲𝘁𝗮𝗶𝗹𝗲𝗱 𝗮𝗻𝘀…"
type textarea "x"
type textarea "⚠️ 𝗙𝗢𝗥𝗠 𝗜𝗡𝗦𝗧𝗥𝗨𝗖𝗧𝗜𝗢𝗡𝗦 ⚠️ ✪ 𝗖𝗼𝗺𝗽𝗹𝗲𝘁𝗲 𝗮𝗹𝗹 𝗿𝗲𝗹𝗲𝘃𝗮𝗻𝘁 𝘀𝗲𝗰𝘁𝗶𝗼𝗻𝘀 ✪ 𝗣𝗿𝗼𝘃𝗶𝗱𝗲 𝗱𝗲𝘁𝗮𝗶𝗹𝗲𝗱 𝗮𝗻𝘀…"
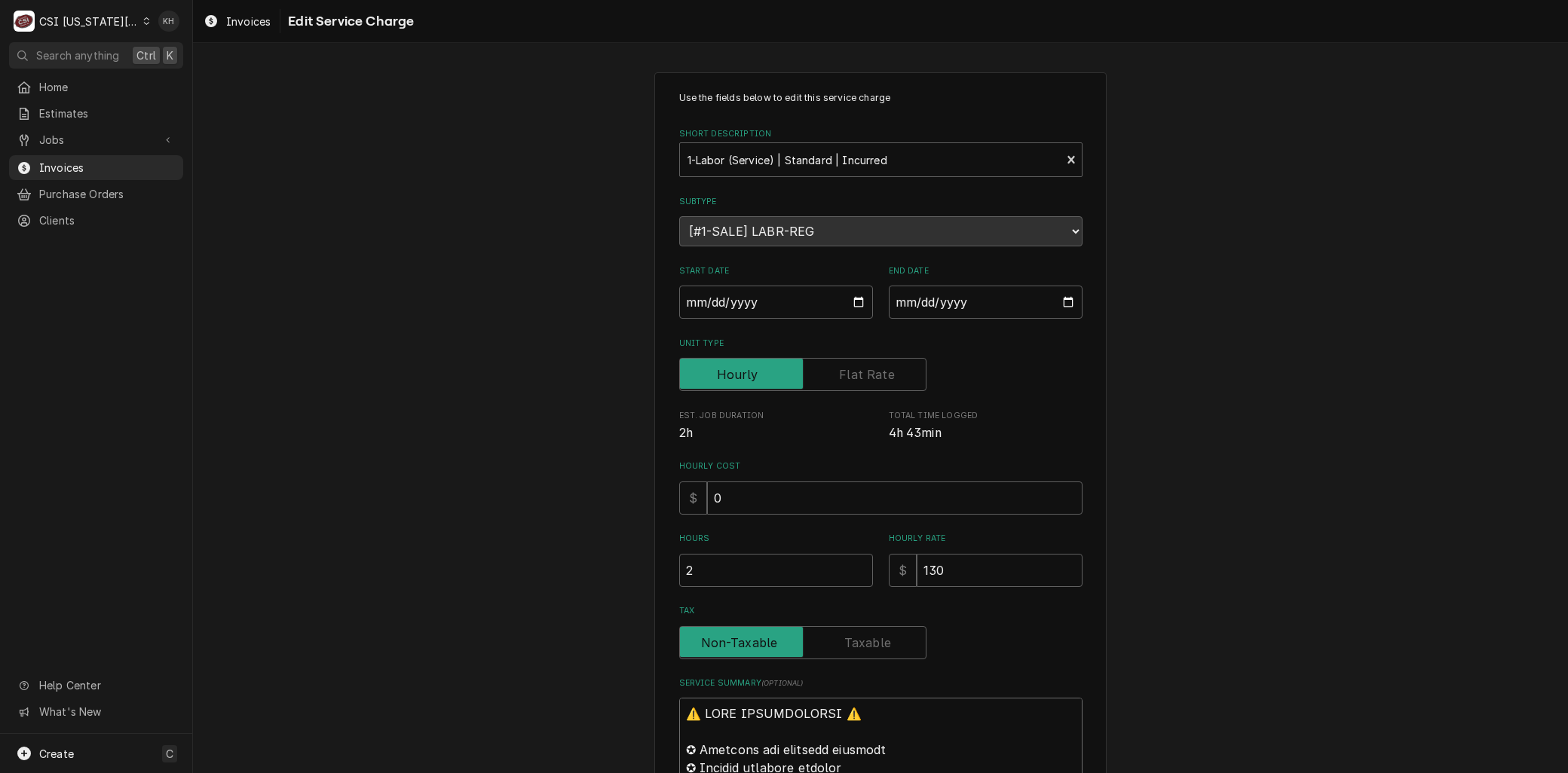
drag, startPoint x: 679, startPoint y: 684, endPoint x: 530, endPoint y: -87, distance: 785.3
click at [530, 0] on html "C CSI Kansas City KH Search anything Ctrl K Home Estimates Jobs Jobs Job Series…" at bounding box center [784, 386] width 1568 height 773
type textarea "x"
type textarea "BCheck to ensure defrost was working, pour water into drain pan, dropped evap d…"
type textarea "x"
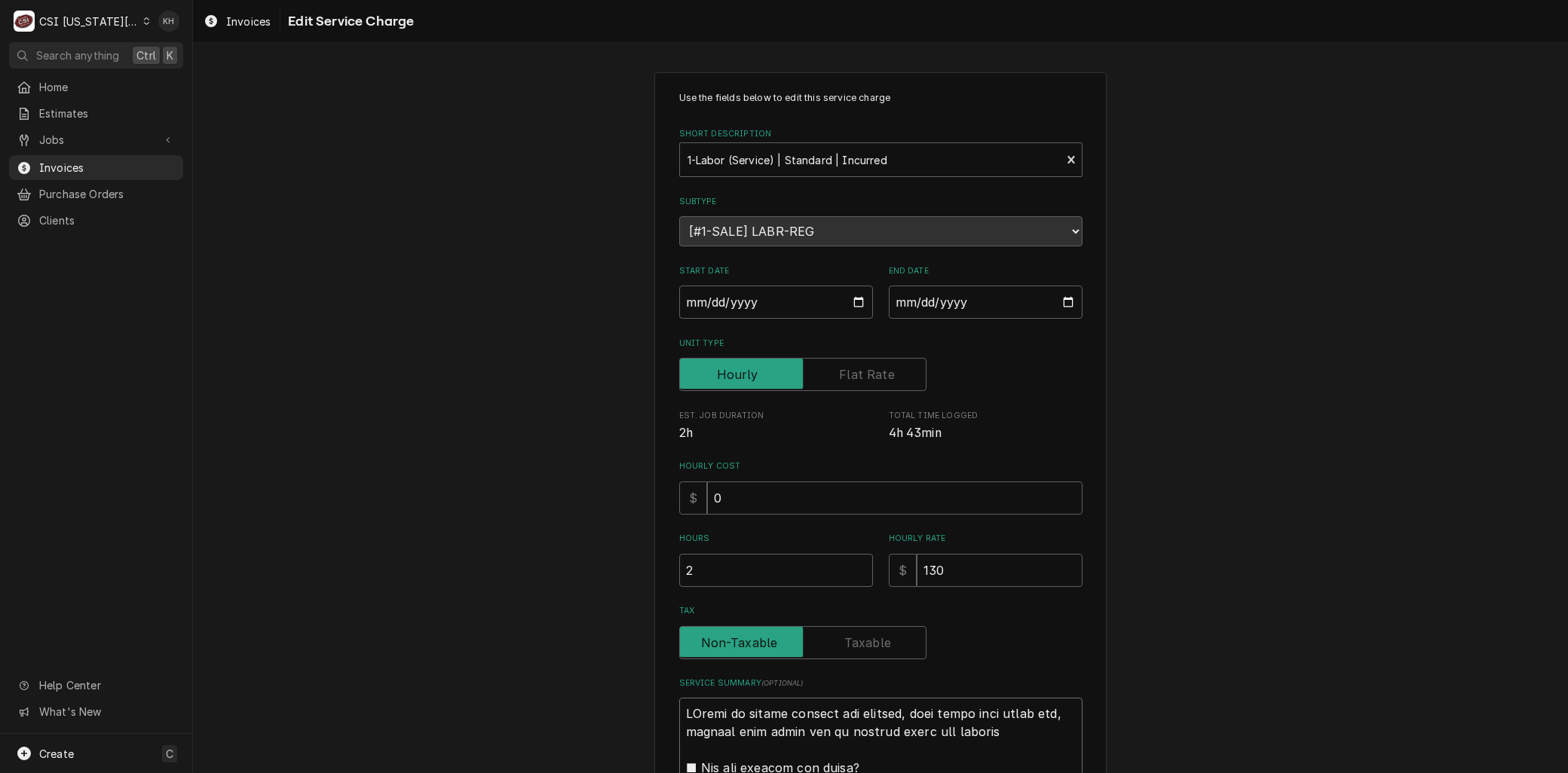
type textarea "BrCheck to ensure defrost was working, pour water into drain pan, dropped evap …"
type textarea "x"
type textarea "BraCheck to ensure defrost was working, pour water into drain pan, dropped evap…"
type textarea "x"
type textarea "BranCheck to ensure defrost was working, pour water into drain pan, dropped eva…"
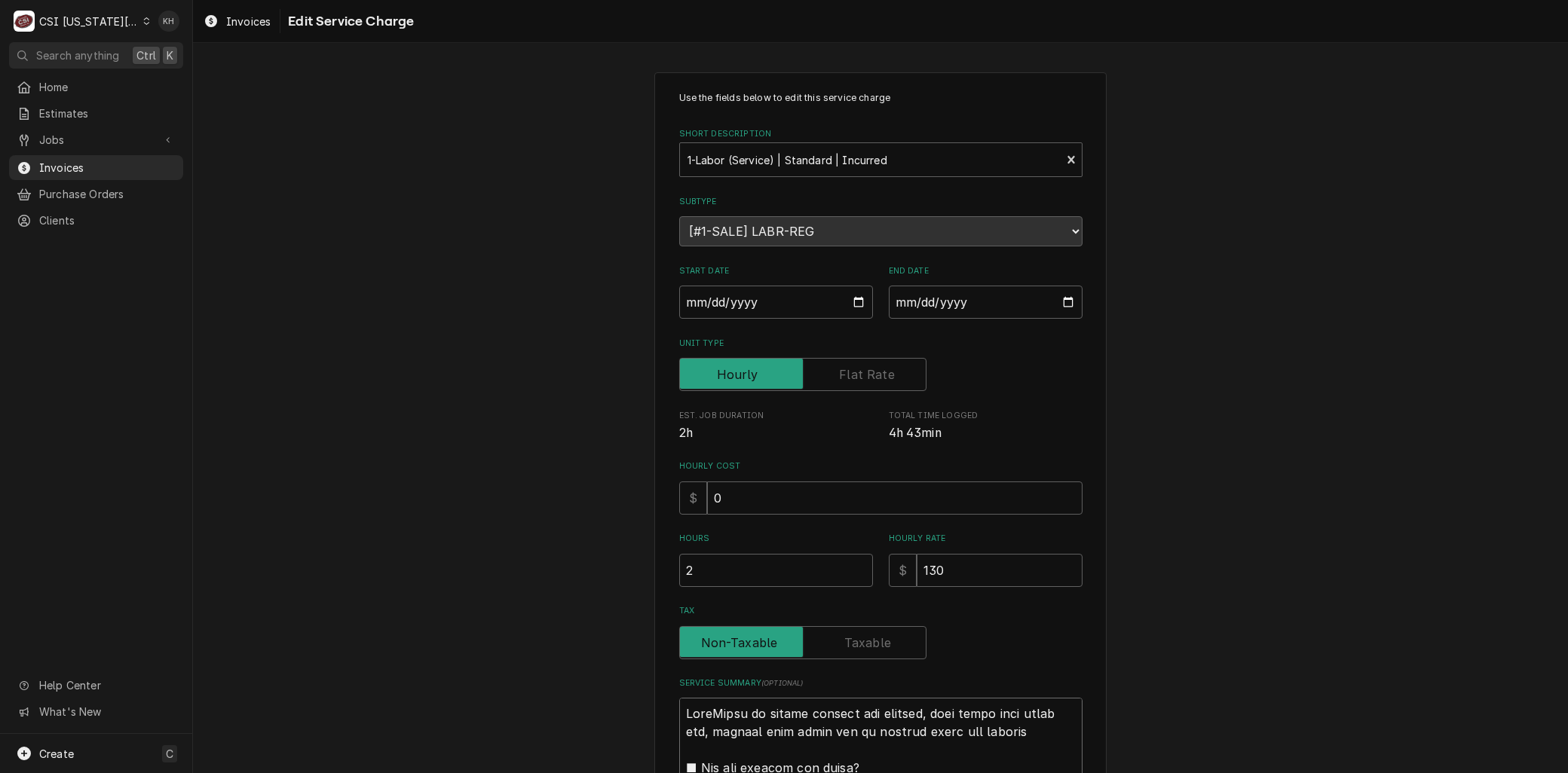
type textarea "x"
type textarea "BrandCheck to ensure defrost was working, pour water into drain pan, dropped ev…"
type textarea "x"
type textarea "Brand:Check to ensure defrost was working, pour water into drain pan, dropped e…"
type textarea "x"
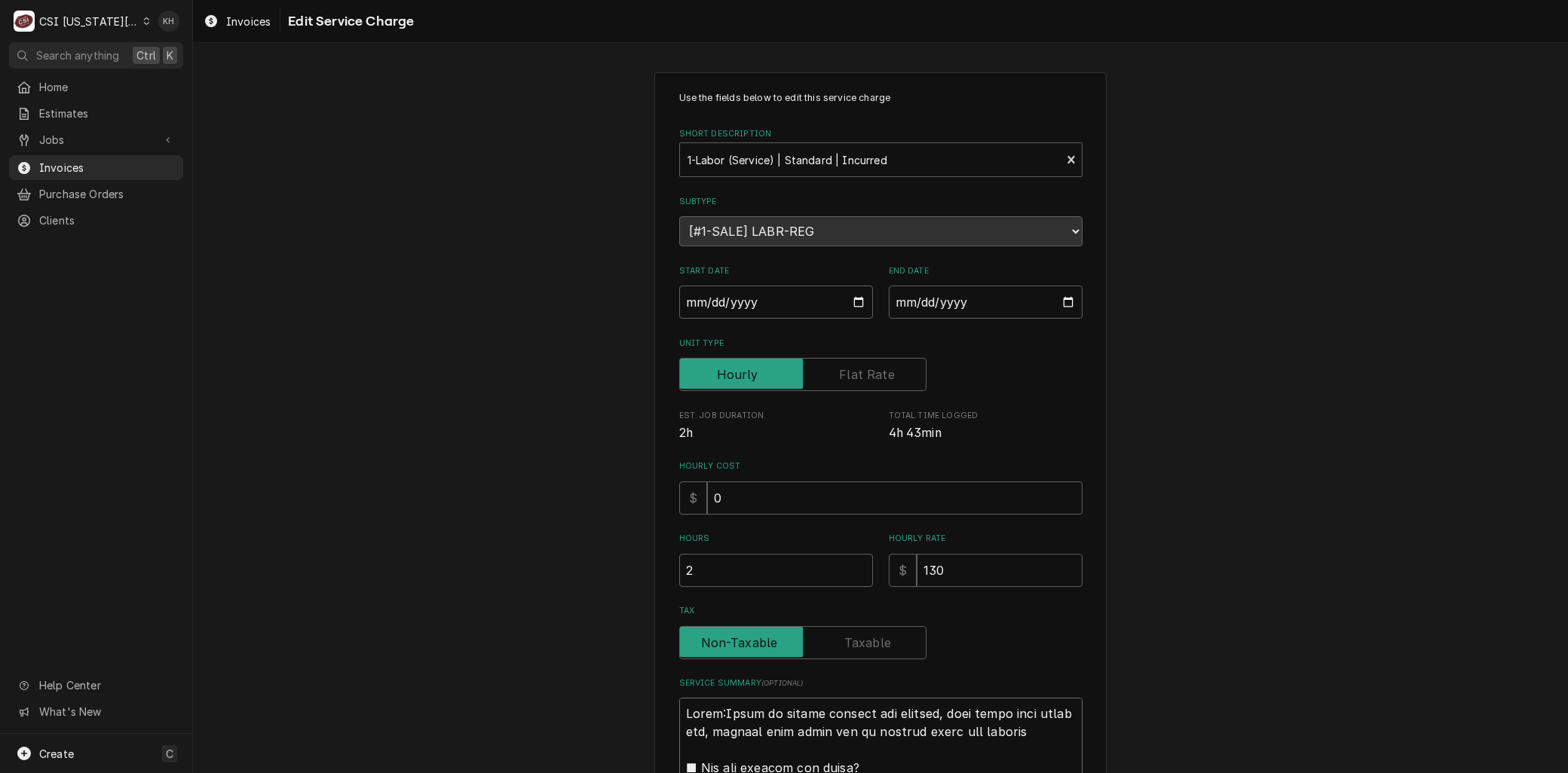
type textarea "BrandCheck to ensure defrost was working, pour water into drain pan, dropped ev…"
type textarea "x"
type textarea "BranCheck to ensure defrost was working, pour water into drain pan, dropped eva…"
type textarea "x"
type textarea "BraCheck to ensure defrost was working, pour water into drain pan, dropped evap…"
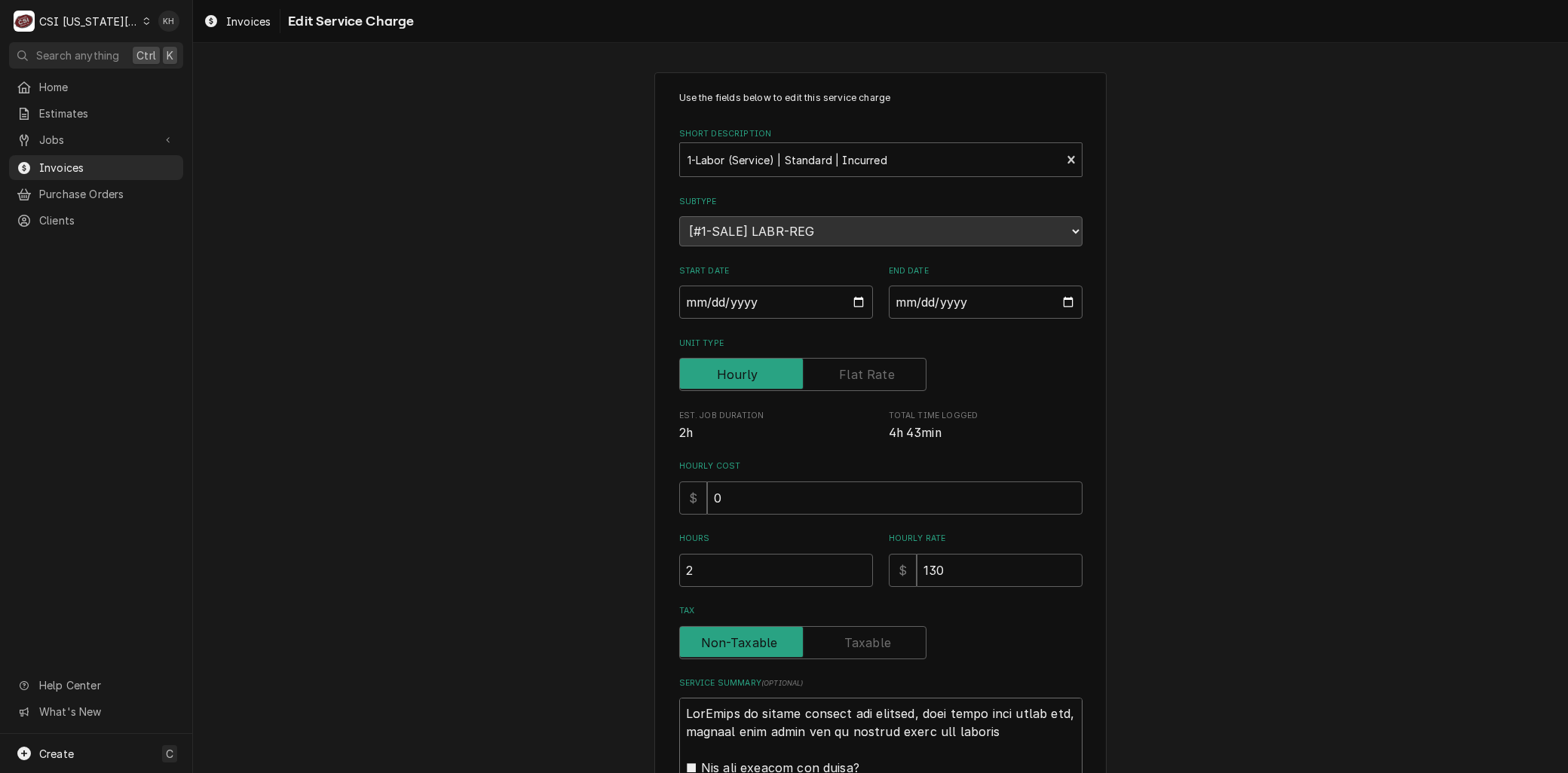
type textarea "x"
type textarea "BrCheck to ensure defrost was working, pour water into drain pan, dropped evap …"
type textarea "x"
type textarea "BCheck to ensure defrost was working, pour water into drain pan, dropped evap d…"
type textarea "x"
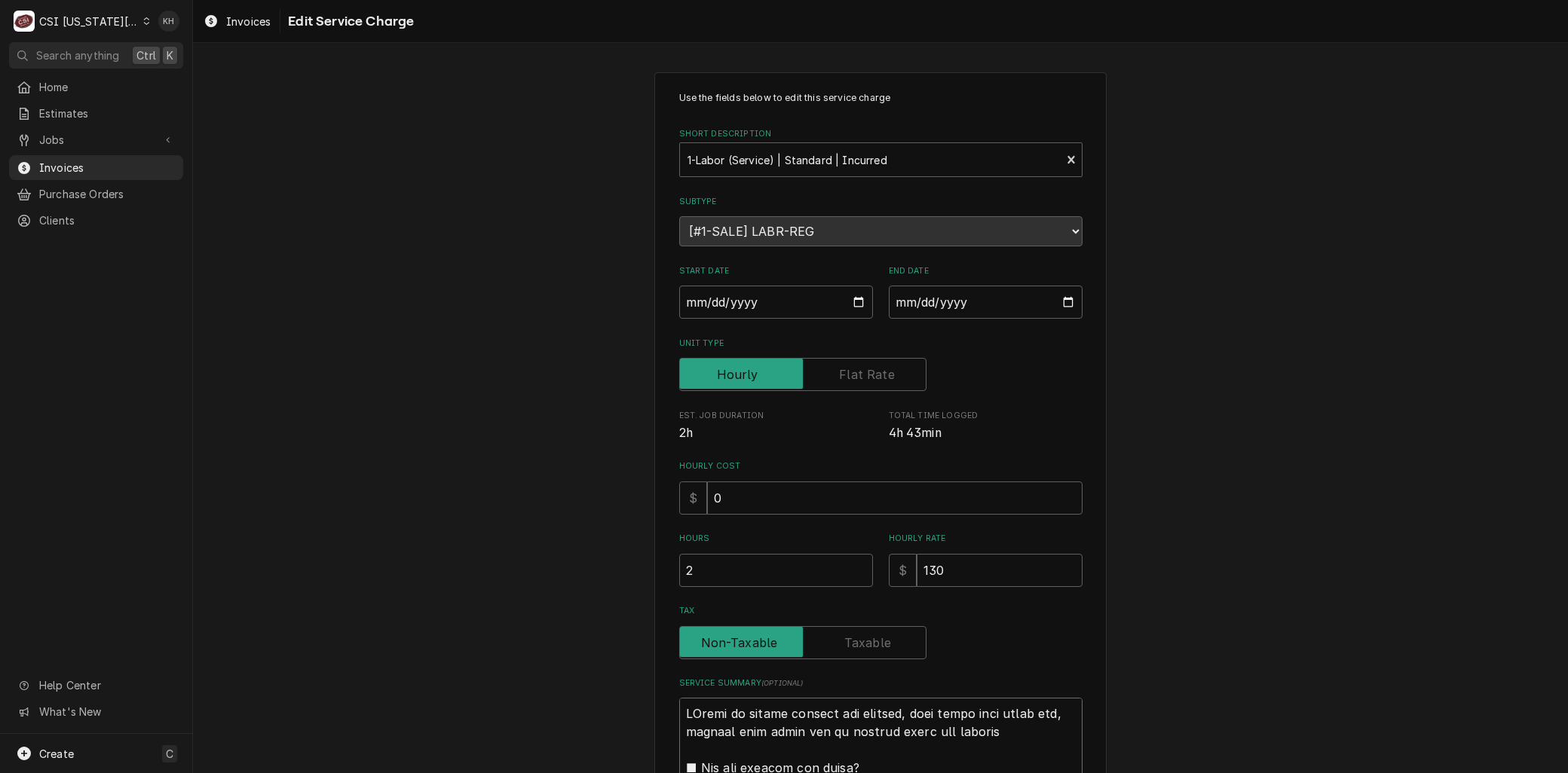
type textarea "⚠️ 𝗙𝗢𝗥𝗠 𝗜𝗡𝗦𝗧𝗥𝗨𝗖𝗧𝗜𝗢𝗡𝗦 ⚠️ ✪ 𝗖𝗼𝗺𝗽𝗹𝗲𝘁𝗲 𝗮𝗹𝗹 𝗿𝗲𝗹𝗲𝘃𝗮𝗻𝘁 𝘀𝗲𝗰𝘁𝗶𝗼𝗻𝘀 ✪ 𝗣𝗿𝗼𝘃𝗶𝗱𝗲 𝗱𝗲𝘁𝗮𝗶𝗹𝗲𝗱 𝗮𝗻𝘀…"
type textarea "x"
type textarea "Standard labor (regular rate) applies to tech hours worked between 7:00 AM and …"
click at [535, 359] on div "Use the fields below to edit this service charge Short Description 1-Labor (Ser…" at bounding box center [880, 486] width 1375 height 856
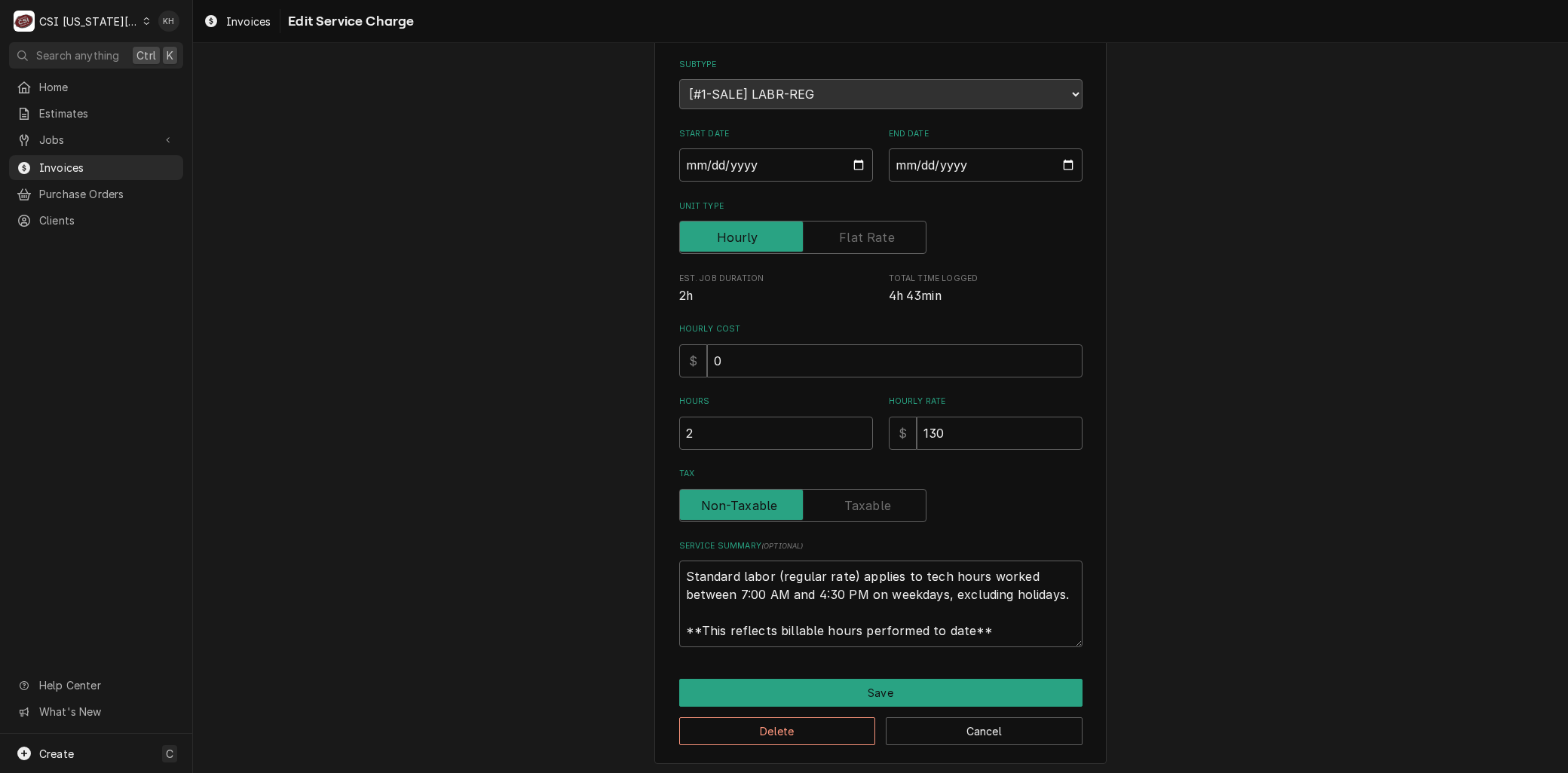
scroll to position [139, 0]
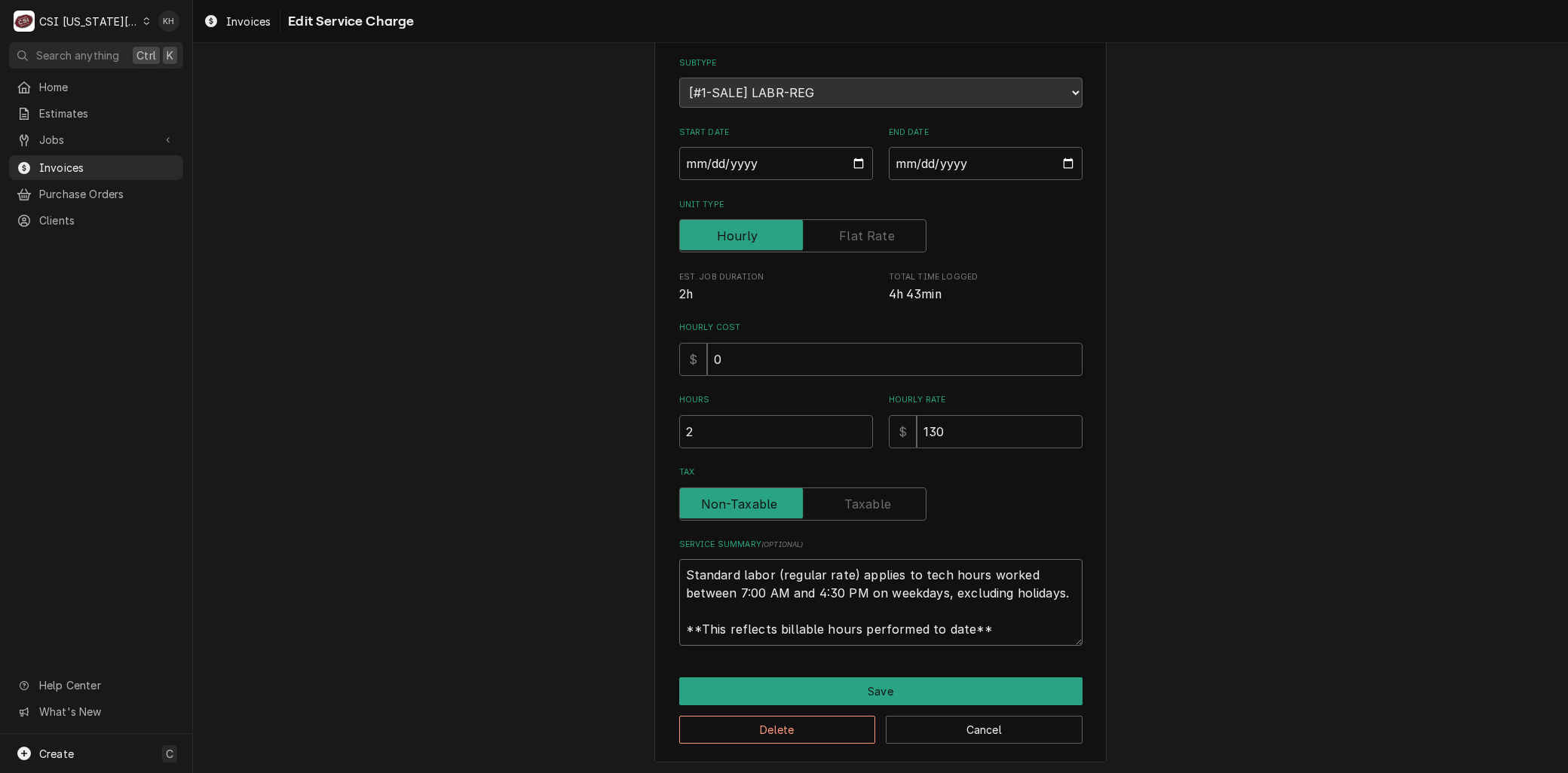
drag, startPoint x: 1006, startPoint y: 637, endPoint x: 412, endPoint y: 397, distance: 640.7
click at [413, 400] on div "Use the fields below to edit this service charge Short Description 1-Labor (Ser…" at bounding box center [880, 348] width 1375 height 856
paste textarea "⚠️ 𝗙𝗢𝗥𝗠 𝗜𝗡𝗦𝗧𝗥𝗨𝗖𝗧𝗜𝗢𝗡𝗦 ⚠️ ✪ 𝗖𝗼𝗺𝗽𝗹𝗲𝘁𝗲 𝗮𝗹𝗹 𝗿𝗲𝗹𝗲𝘃𝗮𝗻𝘁 𝘀𝗲𝗰𝘁𝗶𝗼𝗻𝘀 ✪ 𝗣𝗿𝗼𝘃𝗶𝗱𝗲 𝗱𝗲𝘁𝗮𝗶𝗹𝗲𝗱 𝗮𝗻𝘀…"
type textarea "x"
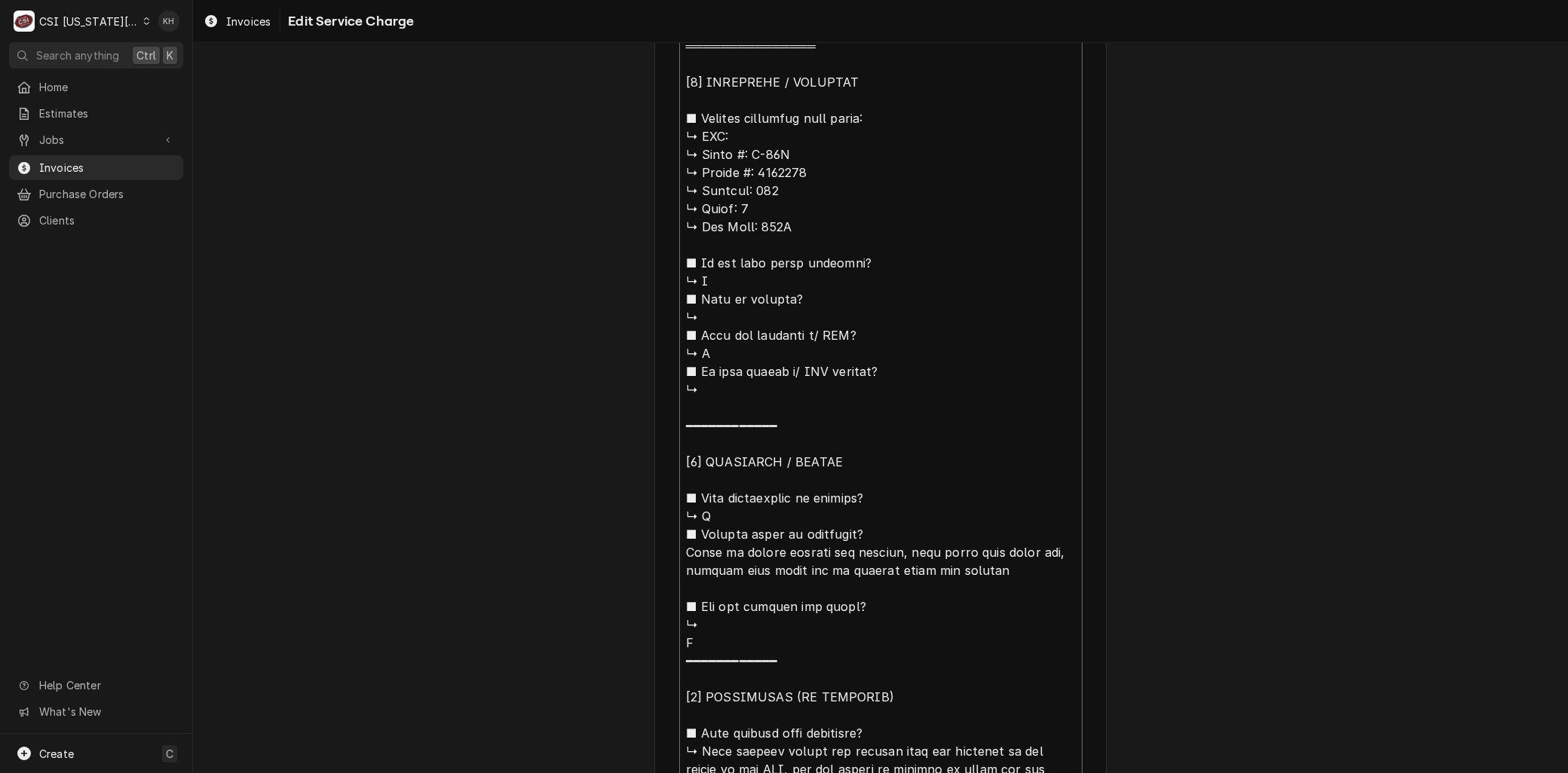
scroll to position [676, 0]
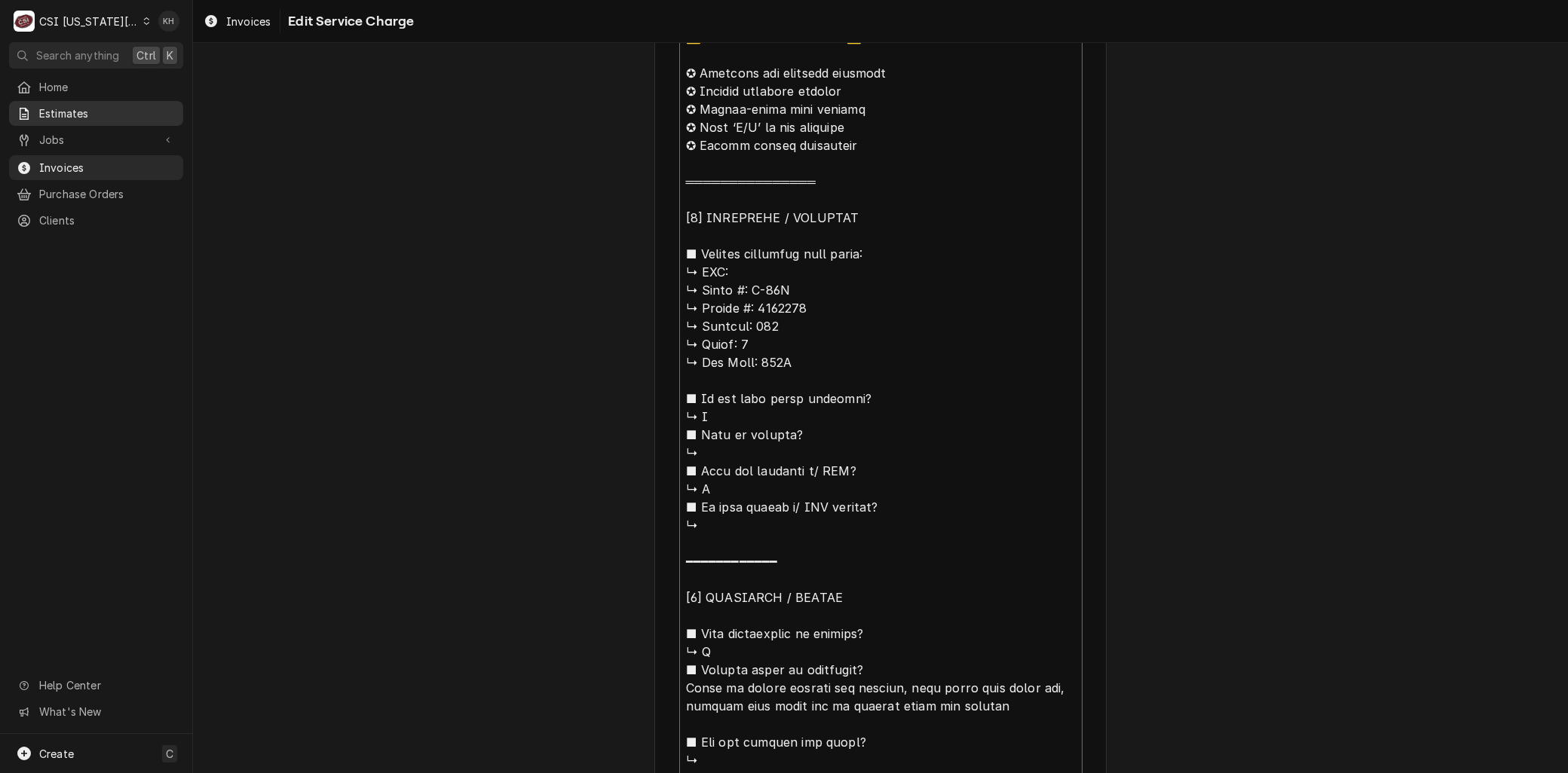
type textarea "⚠️ 𝗙𝗢𝗥𝗠 𝗜𝗡𝗦𝗧𝗥𝗨𝗖𝗧𝗜𝗢𝗡𝗦 ⚠️ ✪ 𝗖𝗼𝗺𝗽𝗹𝗲𝘁𝗲 𝗮𝗹𝗹 𝗿𝗲𝗹𝗲𝘃𝗮𝗻𝘁 𝘀𝗲𝗰𝘁𝗶𝗼𝗻𝘀 ✪ 𝗣𝗿𝗼𝘃𝗶𝗱𝗲 𝗱𝗲𝘁𝗮𝗶𝗹𝗲𝗱 𝗮𝗻𝘀…"
click at [57, 122] on div "Home Estimates Jobs Jobs Job Series Invoices Purchase Orders Clients" at bounding box center [96, 153] width 192 height 158
click at [55, 132] on span "Jobs" at bounding box center [96, 140] width 114 height 16
click at [65, 164] on span "Jobs" at bounding box center [107, 166] width 136 height 16
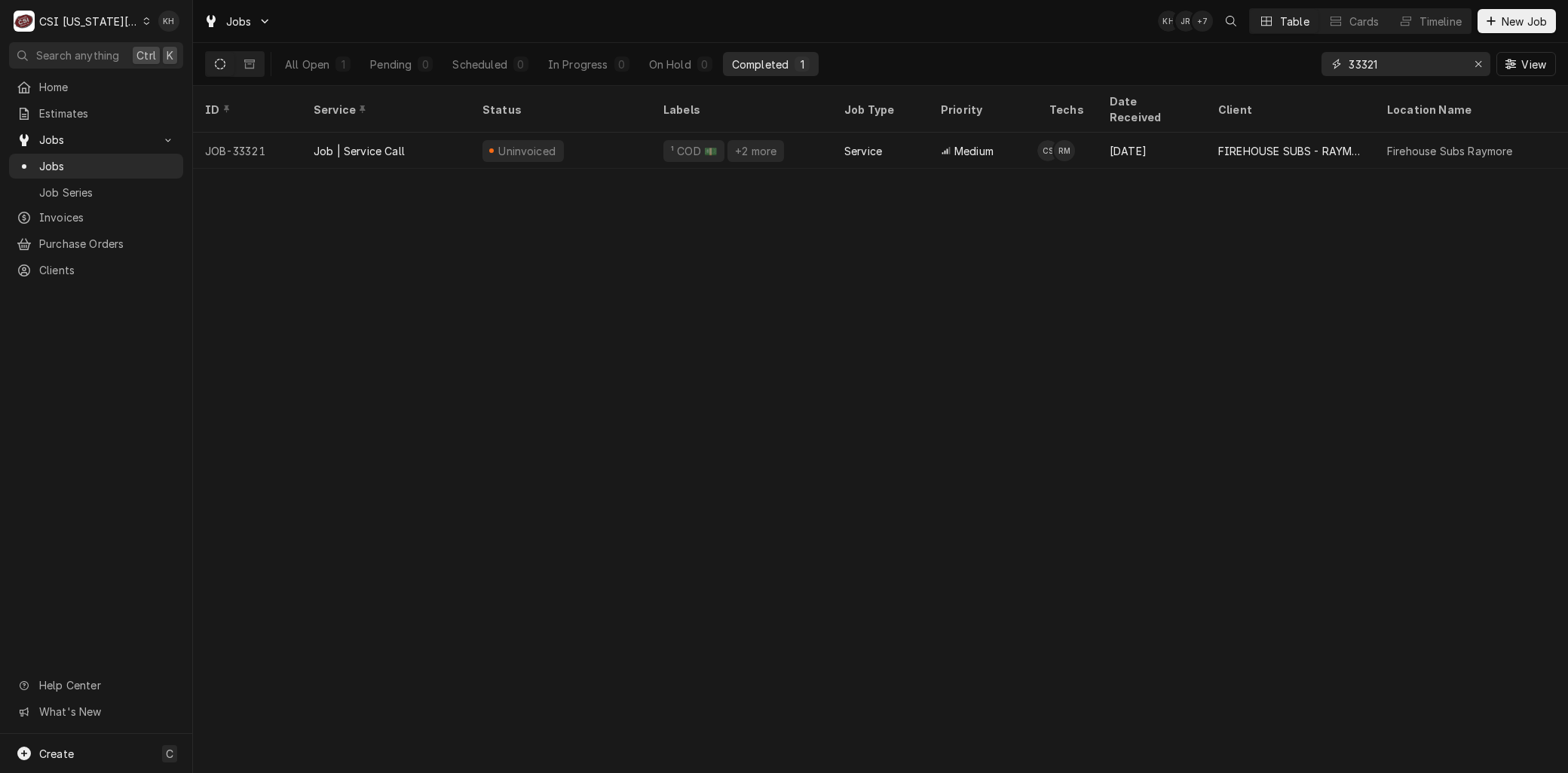
drag, startPoint x: 1399, startPoint y: 62, endPoint x: 1166, endPoint y: 49, distance: 233.4
click at [1169, 50] on div "All Open 1 Pending 0 Scheduled 0 In Progress 0 On Hold 0 Completed 1 33321 View" at bounding box center [880, 64] width 1351 height 42
type input "33367"
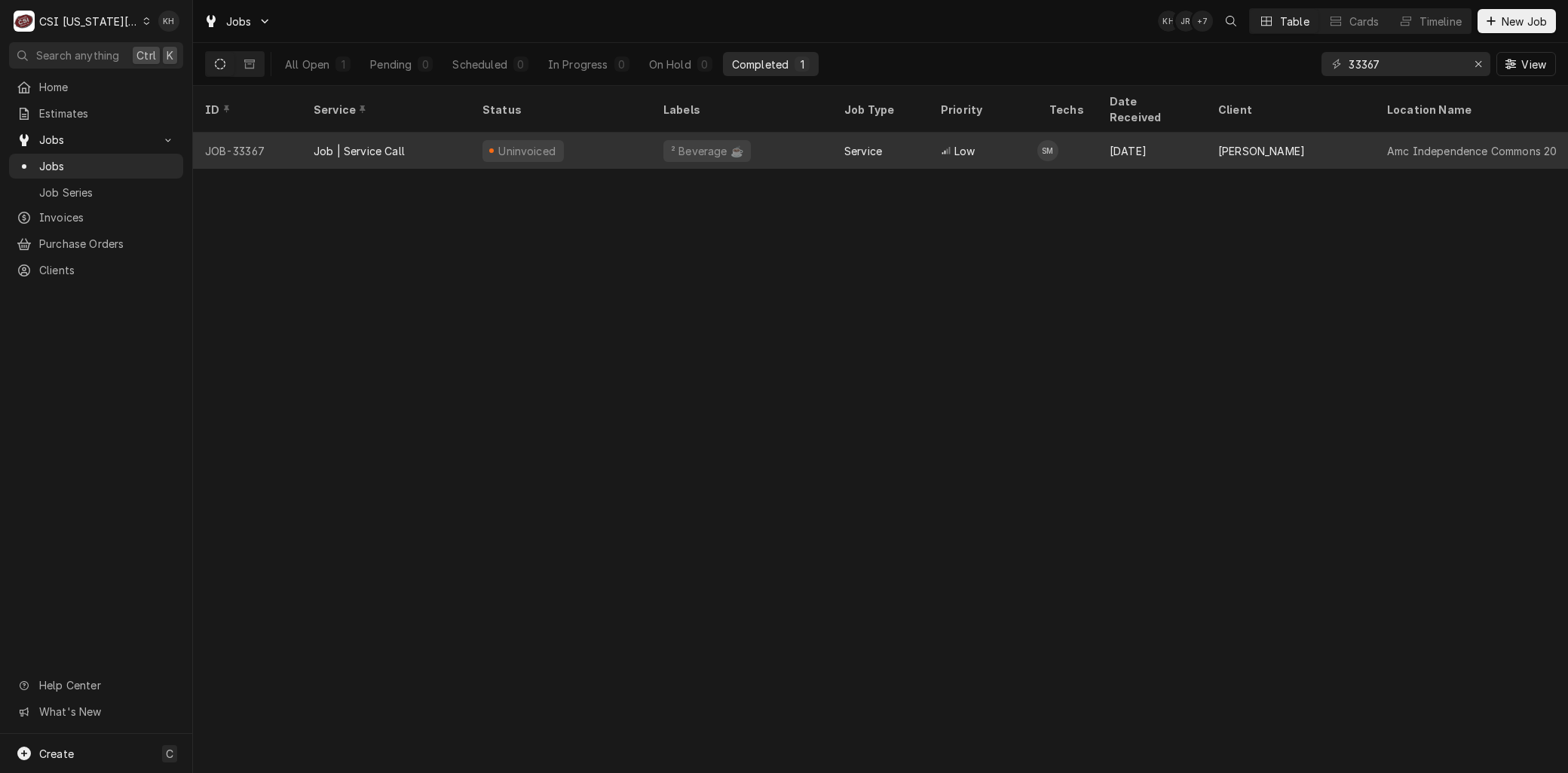
click at [414, 136] on div "Job | Service Call" at bounding box center [385, 151] width 169 height 36
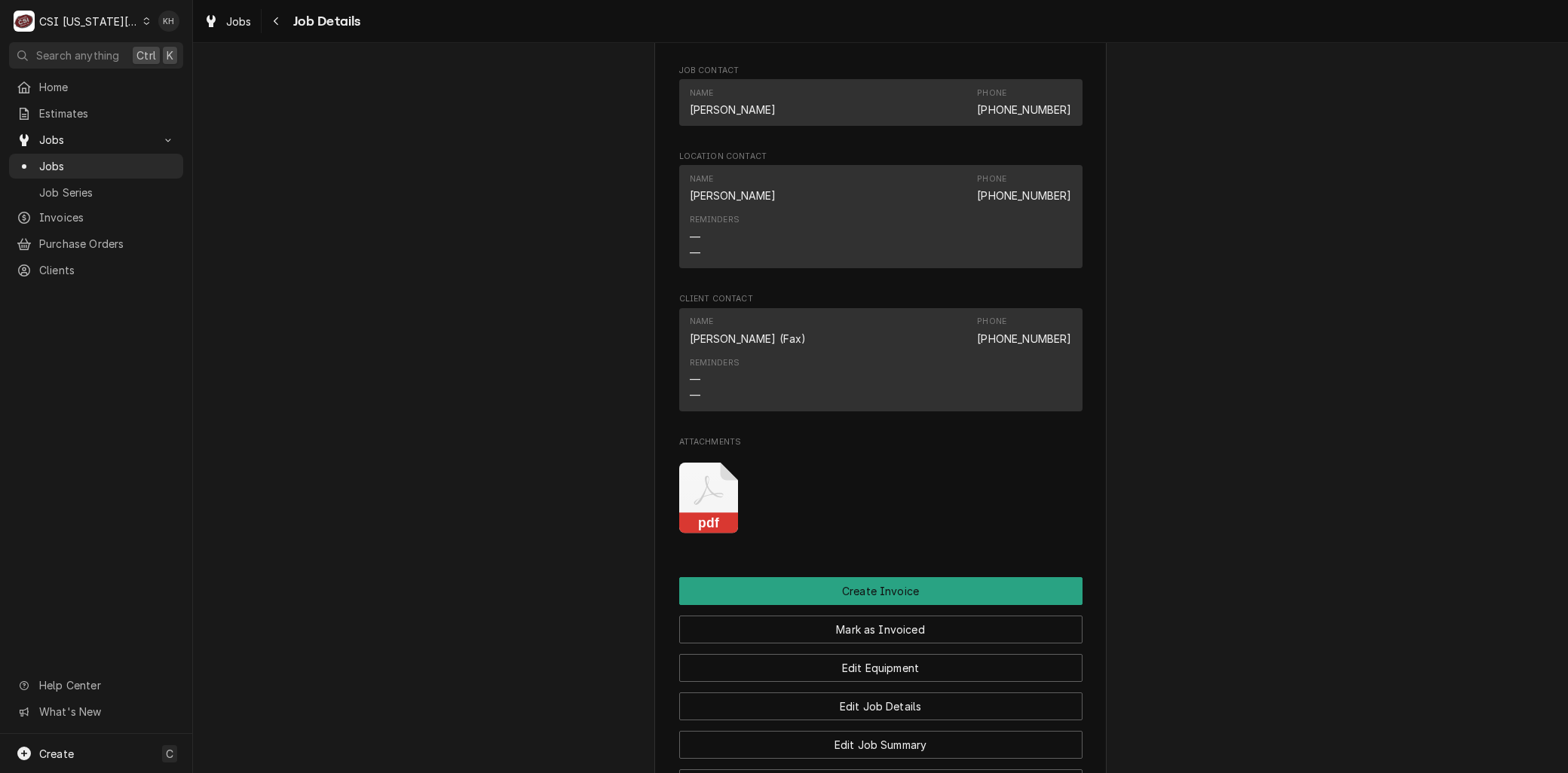
scroll to position [1339, 0]
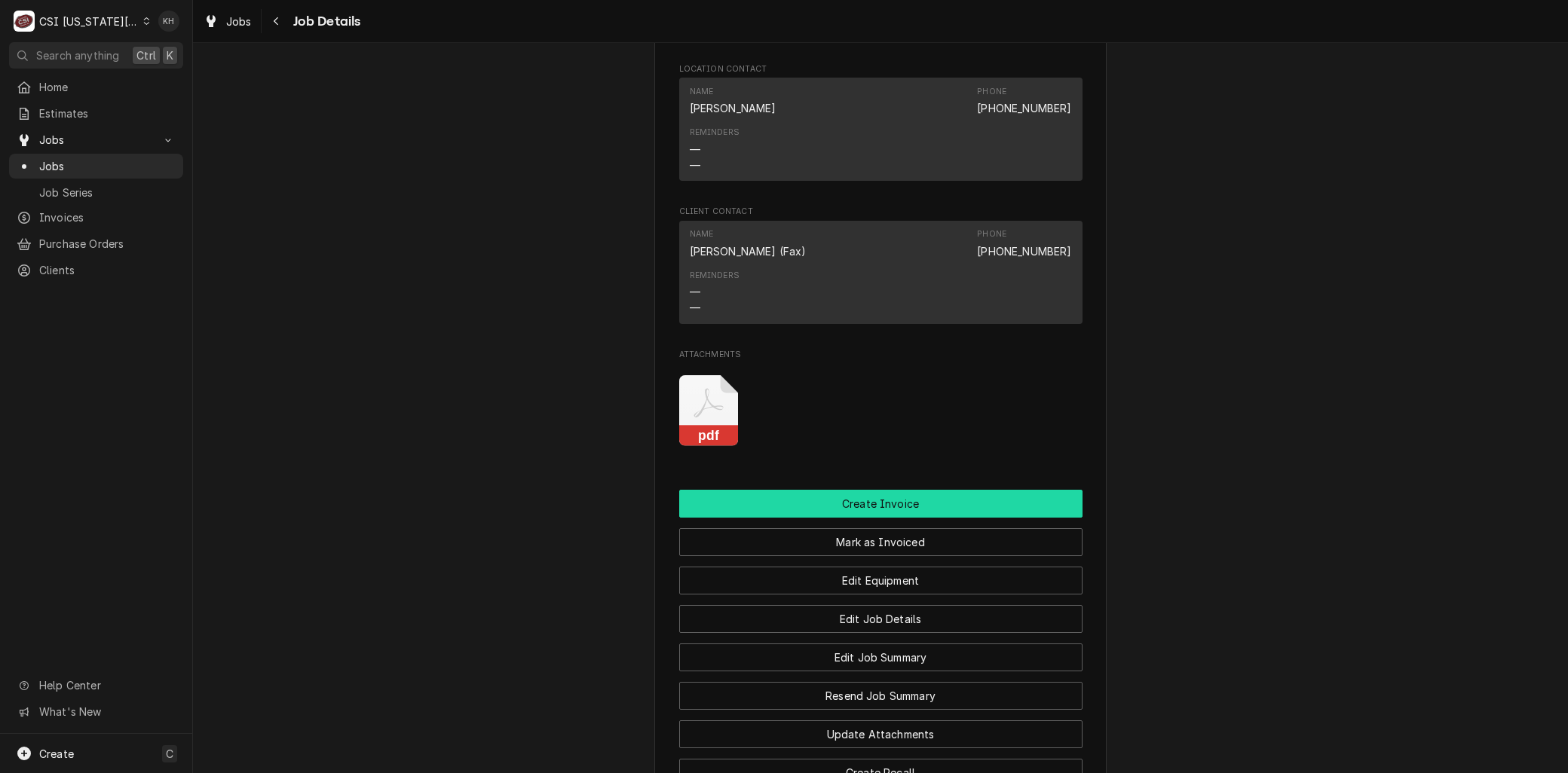
click at [846, 508] on button "Create Invoice" at bounding box center [881, 503] width 403 height 28
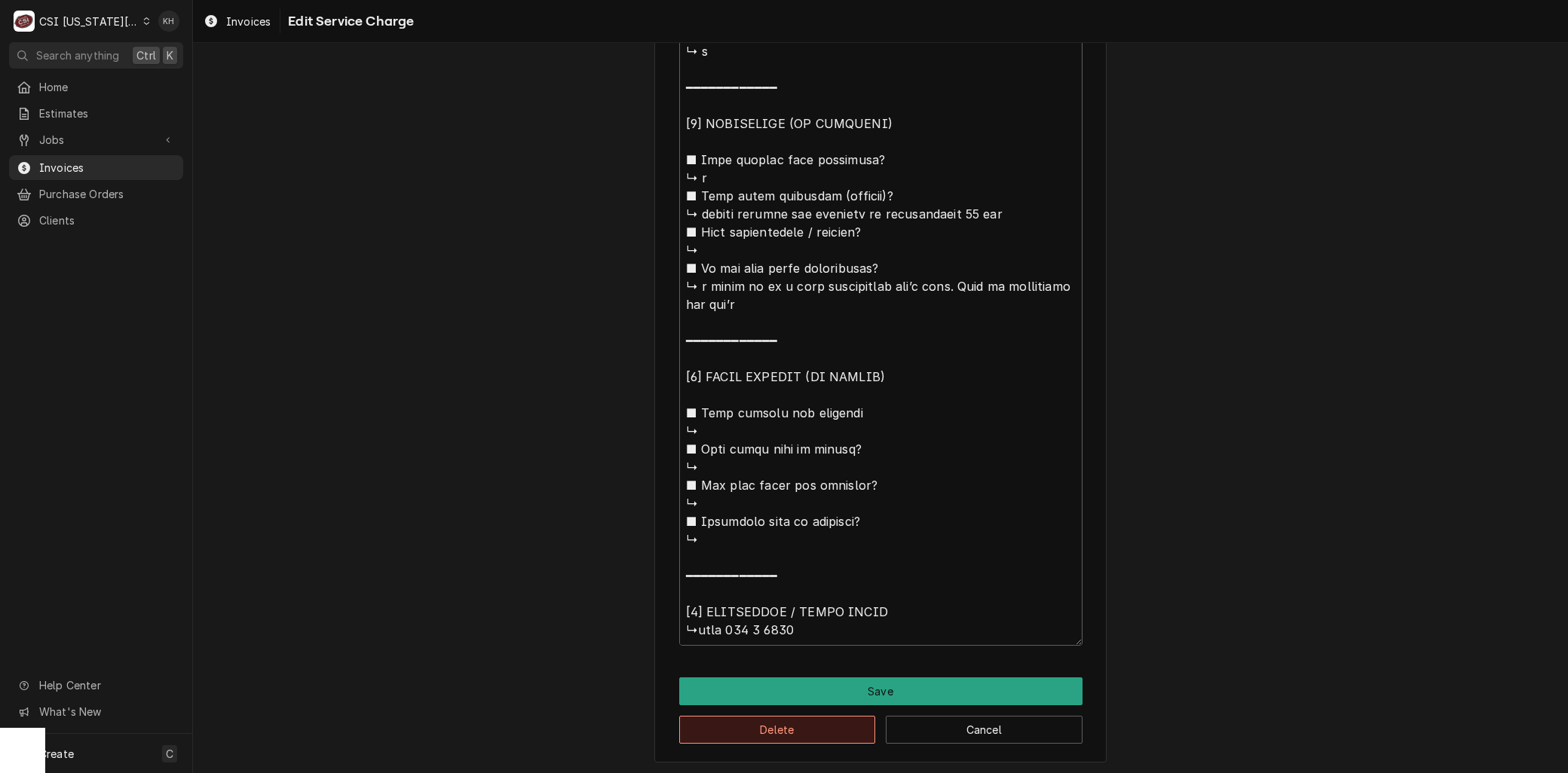
click at [744, 718] on button "Delete" at bounding box center [778, 729] width 197 height 28
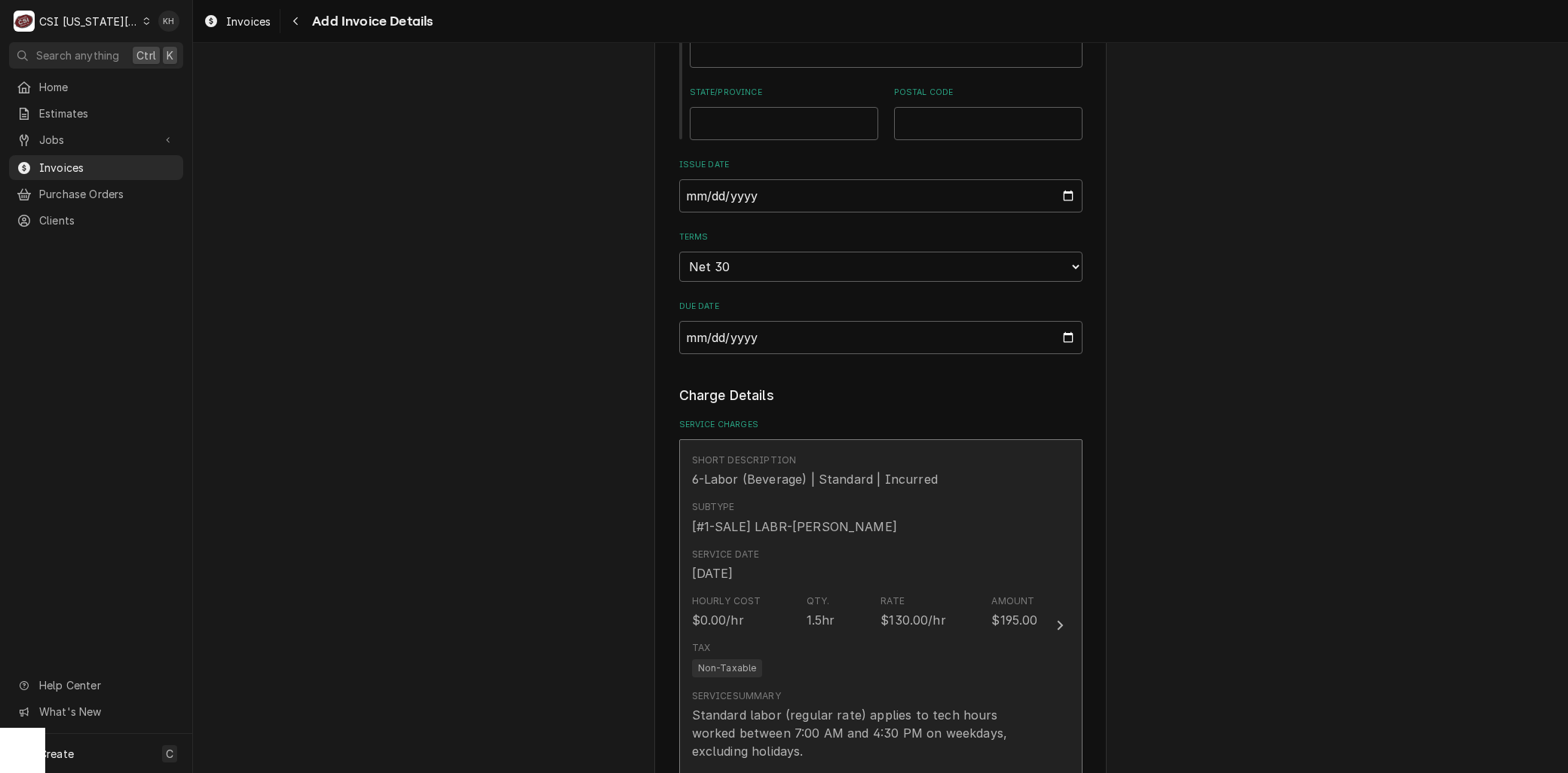
click at [765, 689] on div "Service Summary Standard labor (regular rate) applies to tech hours worked betw…" at bounding box center [865, 743] width 346 height 107
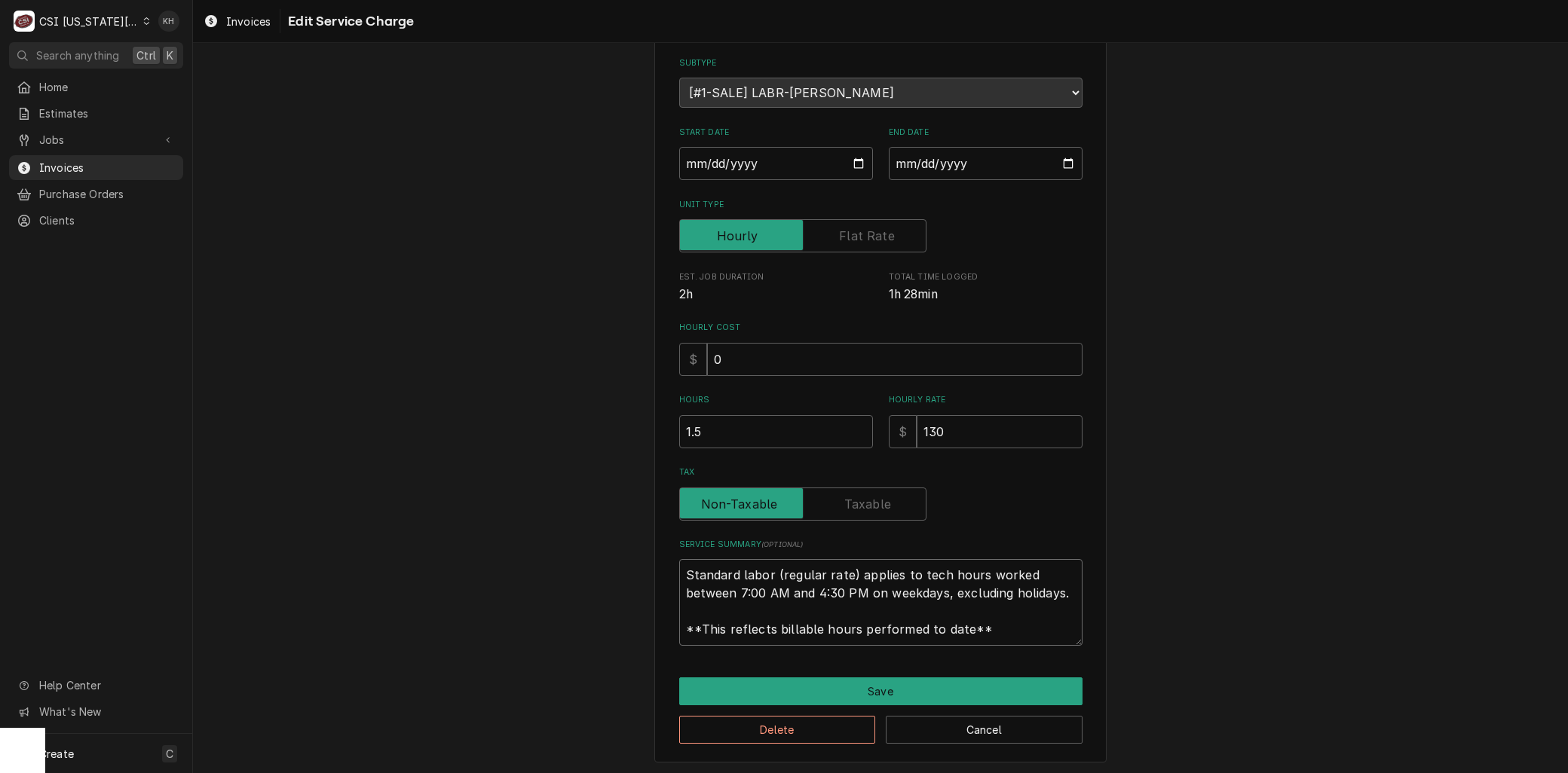
drag, startPoint x: 990, startPoint y: 635, endPoint x: 394, endPoint y: 437, distance: 628.0
click at [391, 439] on div "Use the fields below to edit this service charge Short Description 6-Labor (Bev…" at bounding box center [880, 348] width 1375 height 856
paste textarea "⚠️ LORE IPSUMDOLORSI ⚠️ ✪ Ametcons adi elitsedd eiusmodt ✪ Incidid utlabore etd…"
type textarea "x"
type textarea "⚠️ LORE IPSUMDOLORSI ⚠️ ✪ Ametcons adi elitsedd eiusmodt ✪ Incidid utlabore etd…"
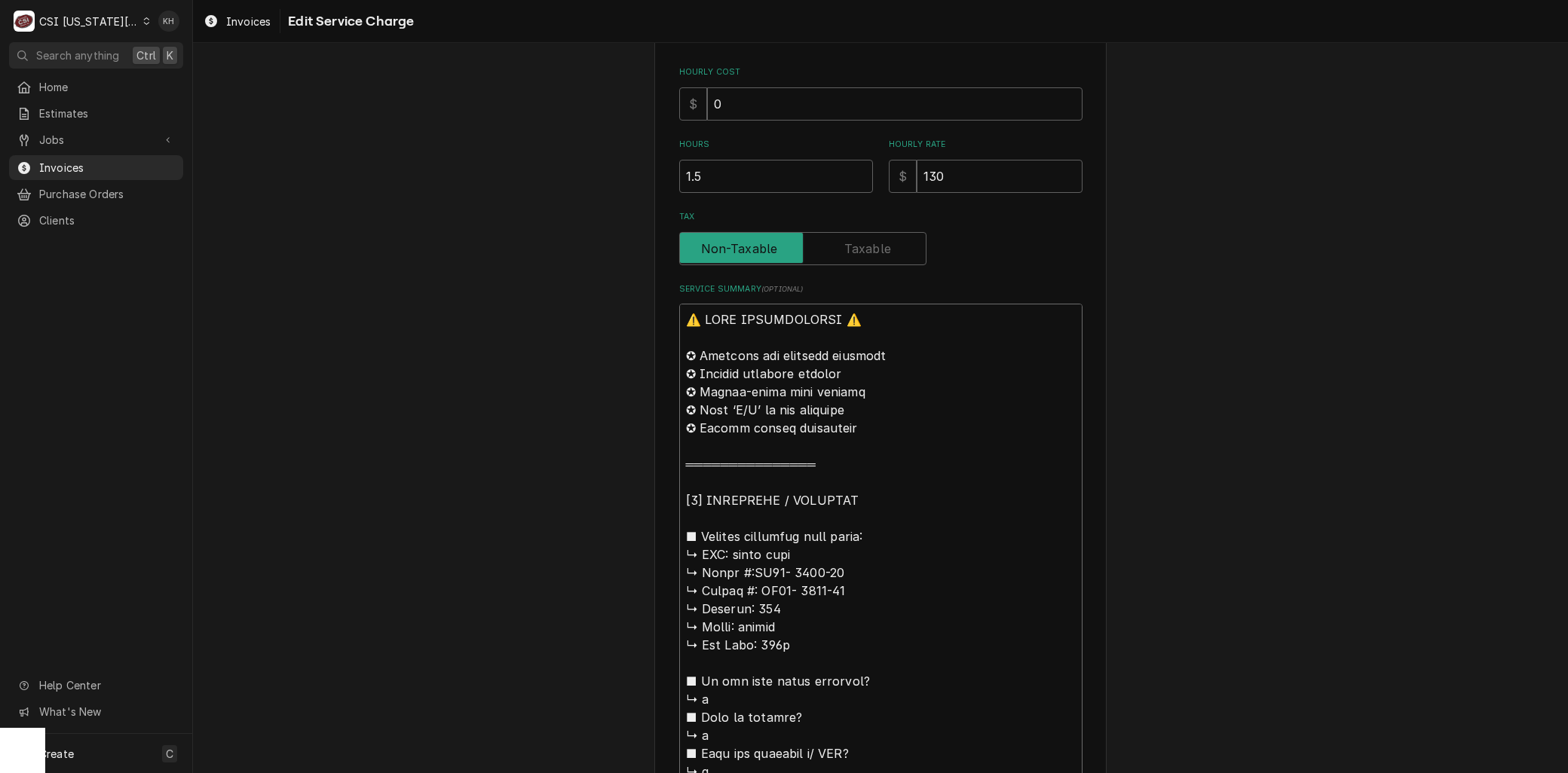
scroll to position [290, 0]
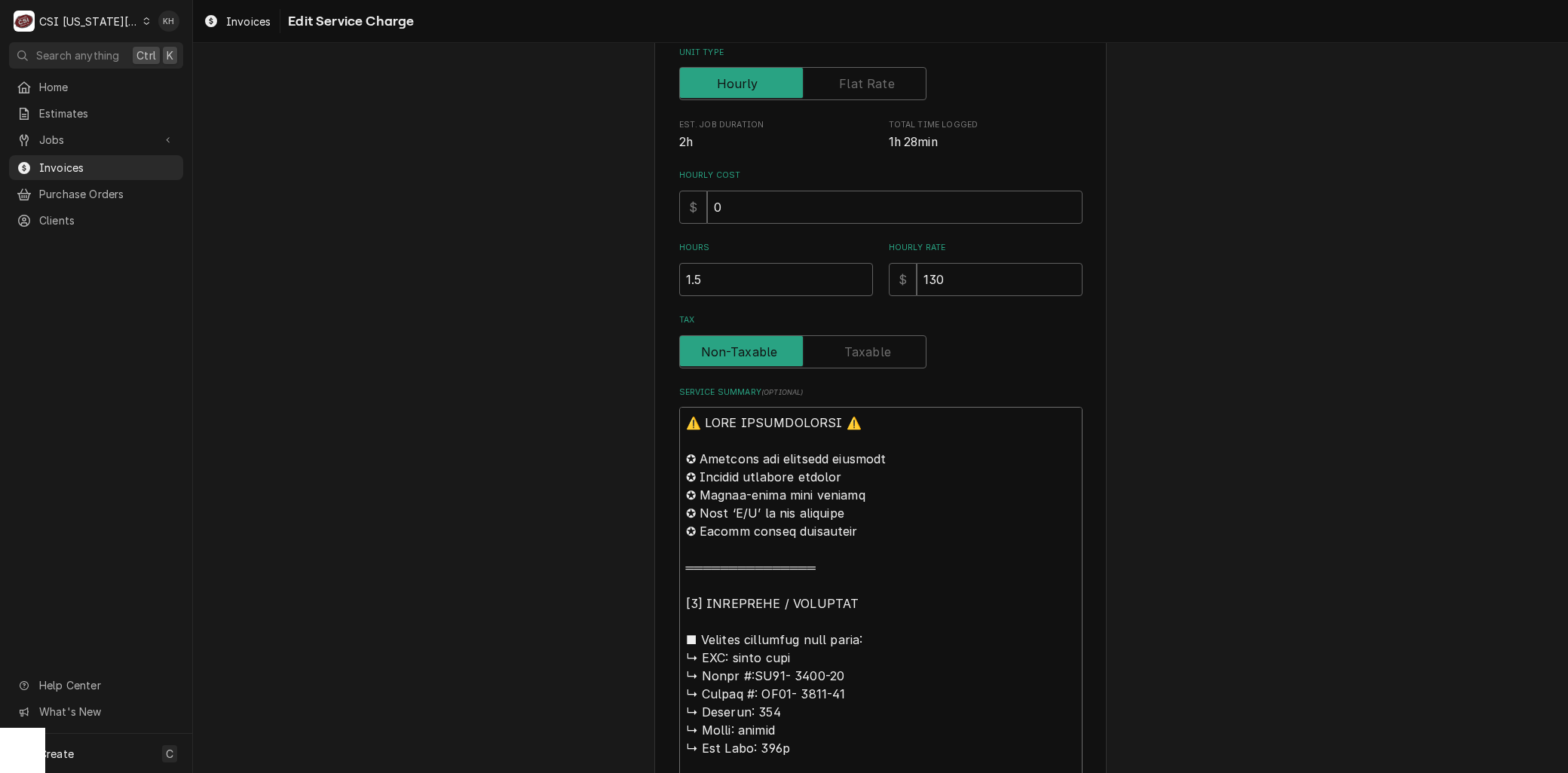
drag, startPoint x: 731, startPoint y: 653, endPoint x: 427, endPoint y: 190, distance: 553.9
type textarea "x"
type textarea "Lorem ipsu ↳ Dolor #:SI88- 9641-12 ↳ Ametco #: AD97- 2465-88 ↳ Elitsed: 374 ↳ D…"
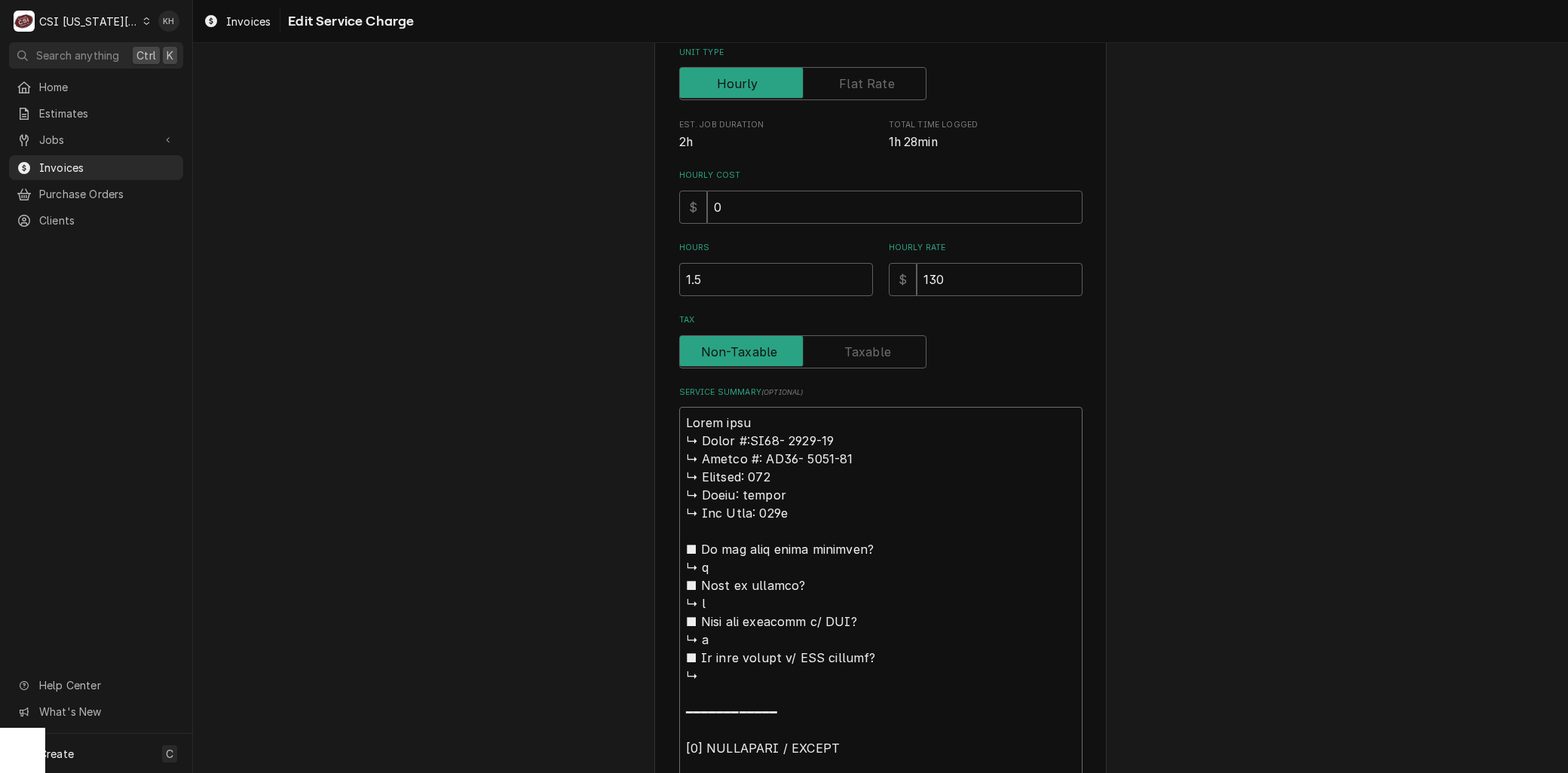
type textarea "x"
type textarea "Loremi dolo ↳ Sitam #:CO53- 5157-03 ↳ Adipis #: EL57- 0626-41 ↳ Seddoei: 656 ↳ …"
type textarea "x"
type textarea "Loremip dolo ↳ Sitam #:CO41- 0714-38 ↳ Adipis #: EL67- 8733-87 ↳ Seddoei: 299 ↳…"
type textarea "x"
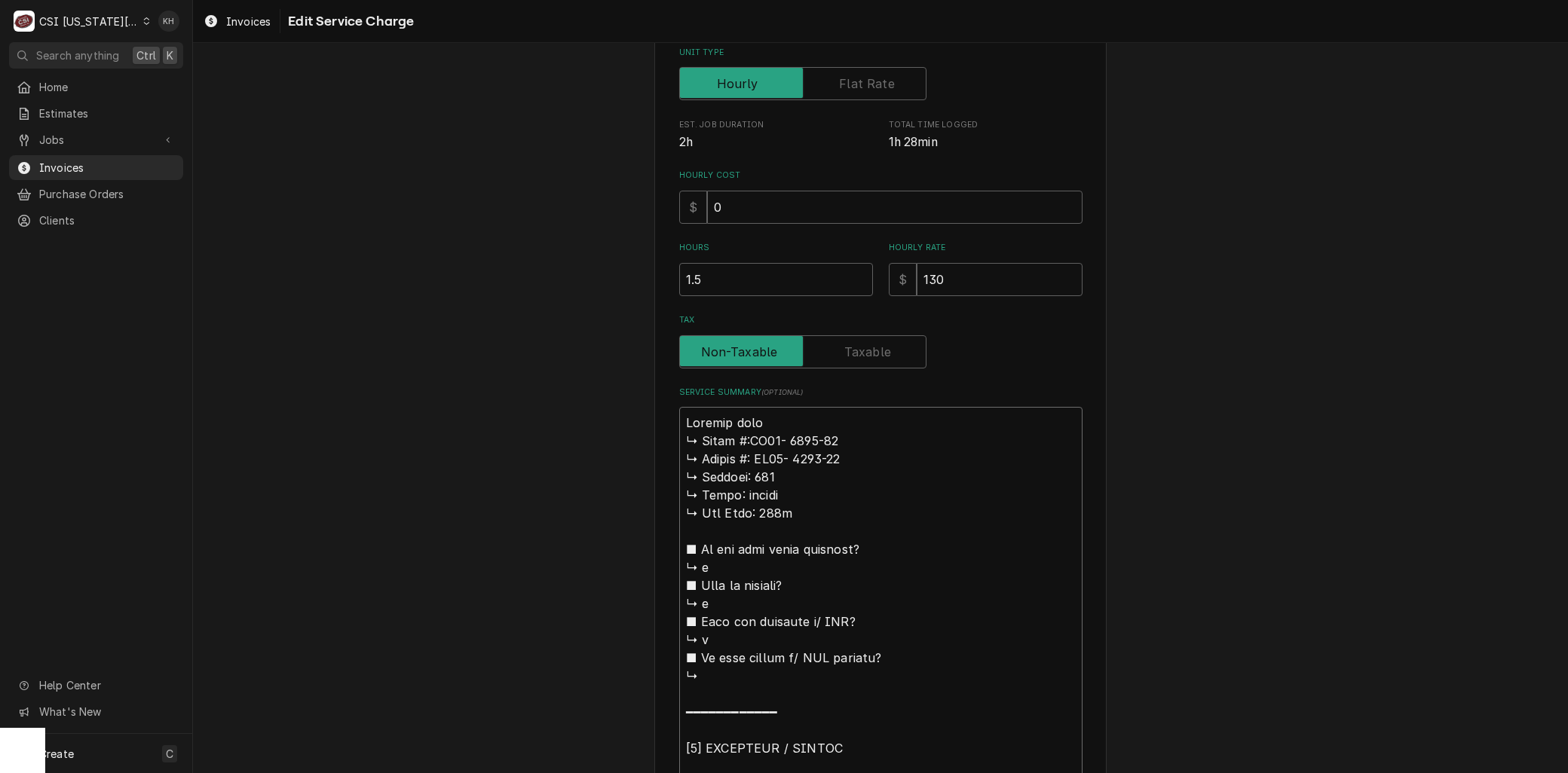
type textarea "Loremips dolo ↳ Sitam #:CO95- 8909-82 ↳ Adipis #: EL92- 4443-90 ↳ Seddoei: 240 …"
type textarea "x"
type textarea "Loremipsu dolo ↳ Sitam #:CO84- 0726-07 ↳ Adipis #: EL99- 3827-55 ↳ Seddoei: 165…"
type textarea "x"
type textarea "Loremipsum dolo ↳ Sitam #:CO81- 7584-82 ↳ Adipis #: EL08- 9177-15 ↳ Seddoei: 17…"
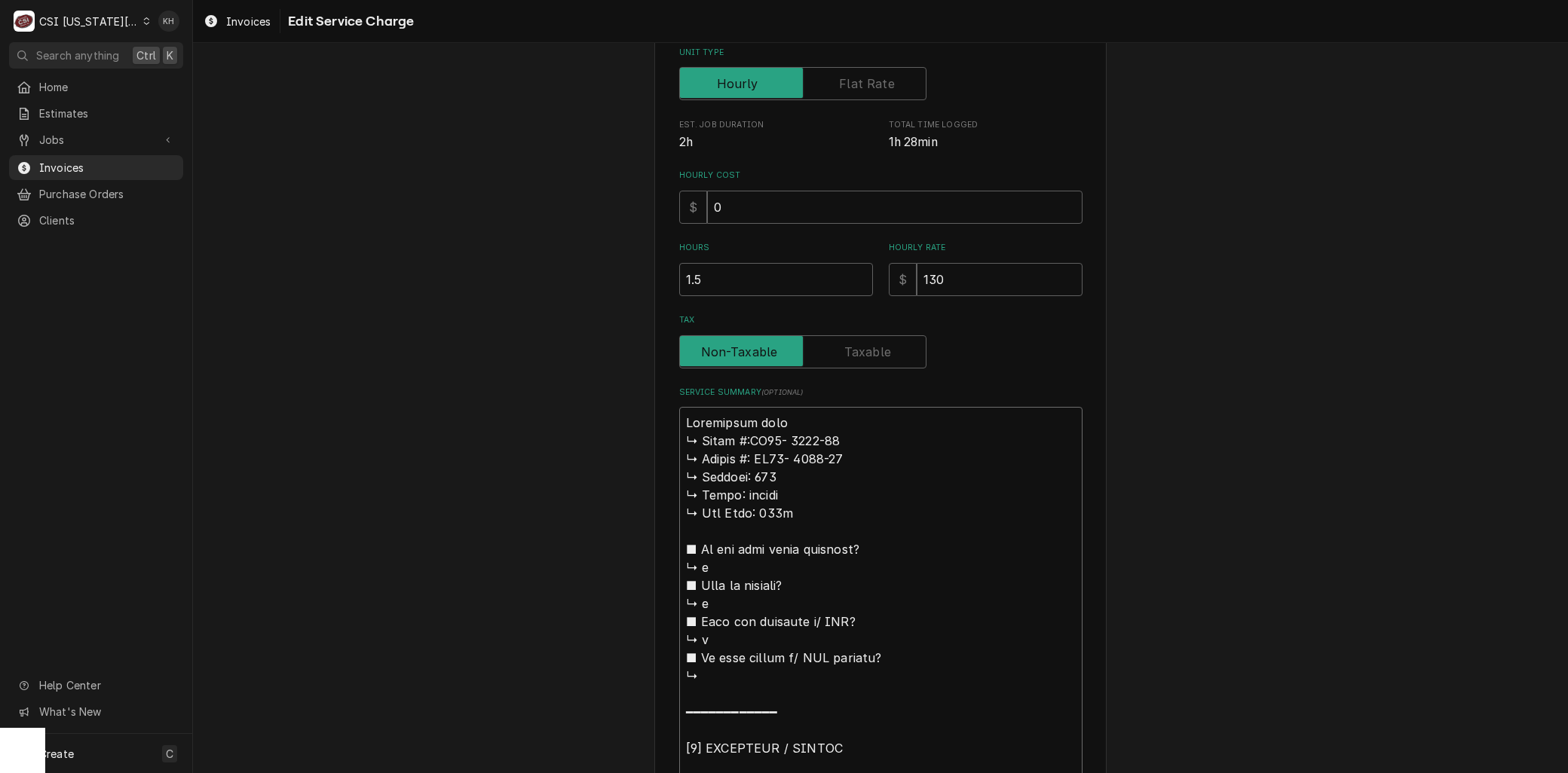
type textarea "x"
type textarea "Loremi:dolo sita ↳ Conse #:AD50- 8550-68 ↳ Elitse #: DO61- 2309-97 ↳ Eiusmod: 4…"
type textarea "x"
type textarea "Loremi: dolo sita ↳ Conse #:AD50- 8273-59 ↳ Elitse #: DO41- 3713-77 ↳ Eiusmod: …"
type textarea "x"
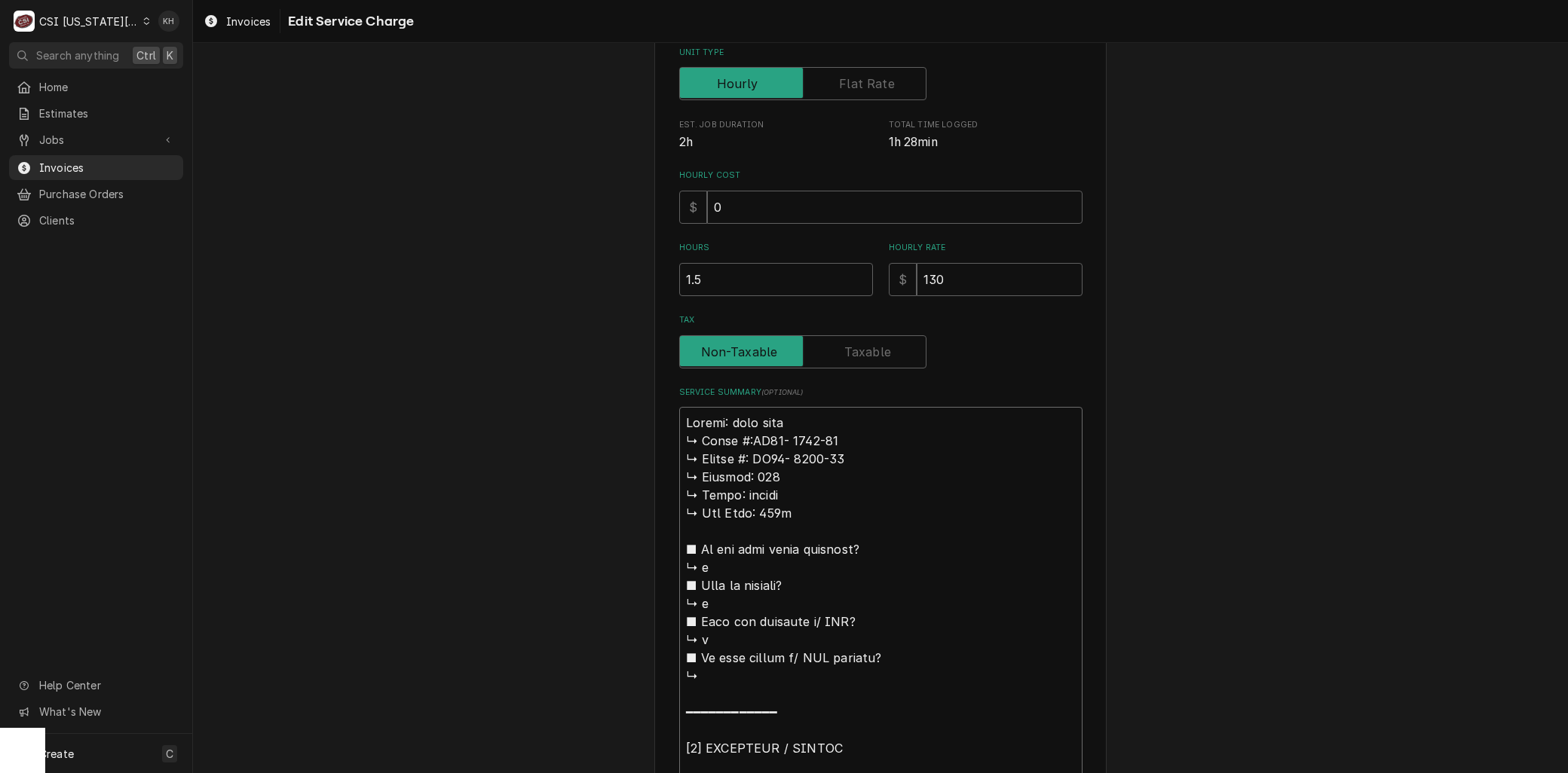
type textarea "Loremi: Dolor sita ↳ Conse #:AD67- 1250-72 ↳ Elitse #: DO96- 4396-90 ↳ Eiusmod:…"
type textarea "x"
type textarea "Lorem: Ipsum dolo ↳ Sitam #:CO01- 0996-90 ↳ Adipis #: EL49- 6711-34 ↳ Seddoei: …"
drag, startPoint x: 744, startPoint y: 434, endPoint x: 634, endPoint y: 433, distance: 110.0
click at [634, 433] on div "Use the fields below to edit this service charge Short Description 6-Labor (Bev…" at bounding box center [880, 684] width 1375 height 1832
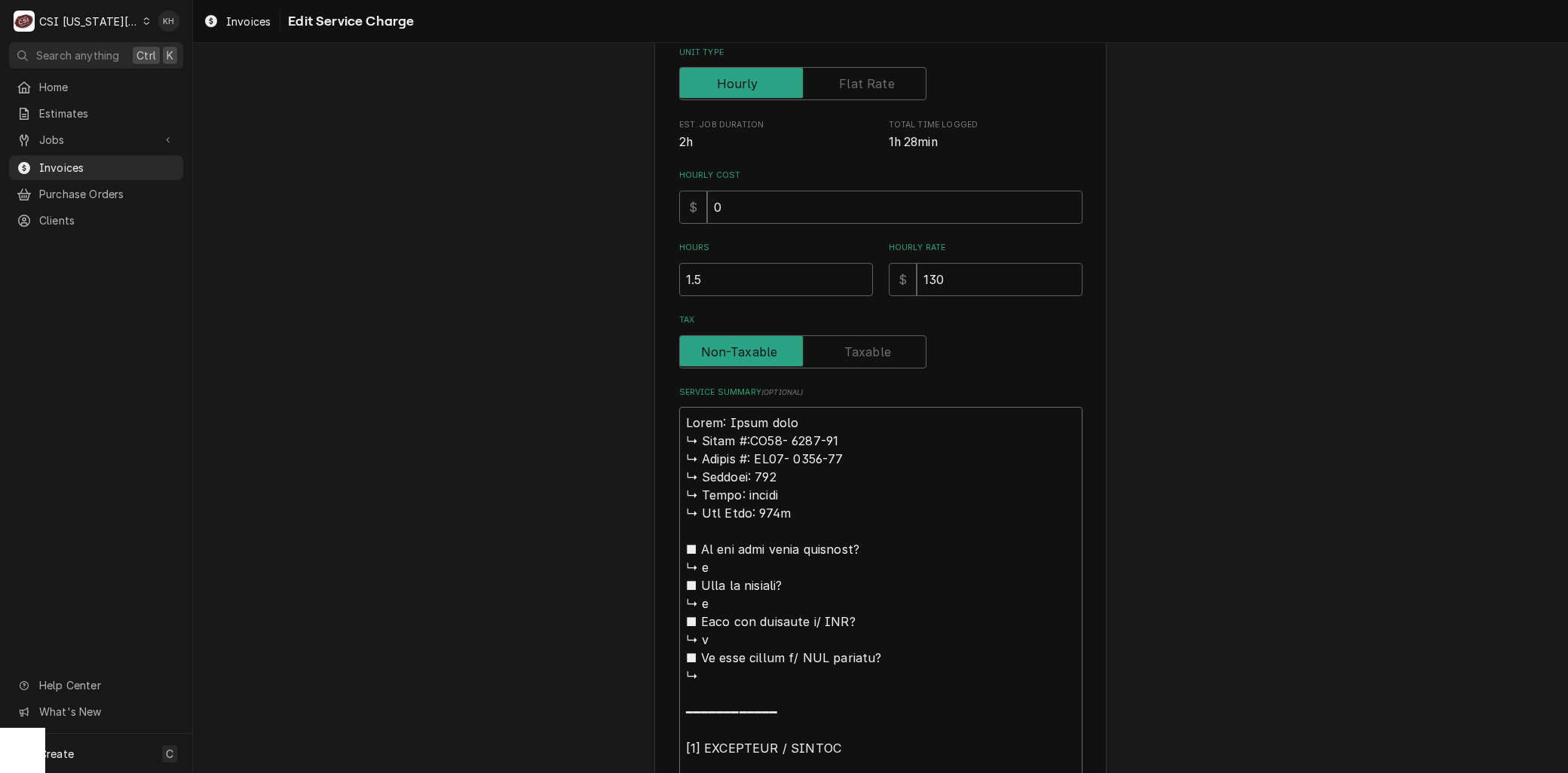
type textarea "x"
type textarea "Lorem: Ipsum dolo SIT19- 6612-56 ↳ Ametco #: AD88- 8435-73 ↳ Elitsed: 591 ↳ Doe…"
type textarea "x"
type textarea "Lorem: Ipsum dolo SiTA79- 7488-11 ↳ Consec #: AD62- 4016-31 ↳ Elitsed: 387 ↳ Do…"
type textarea "x"
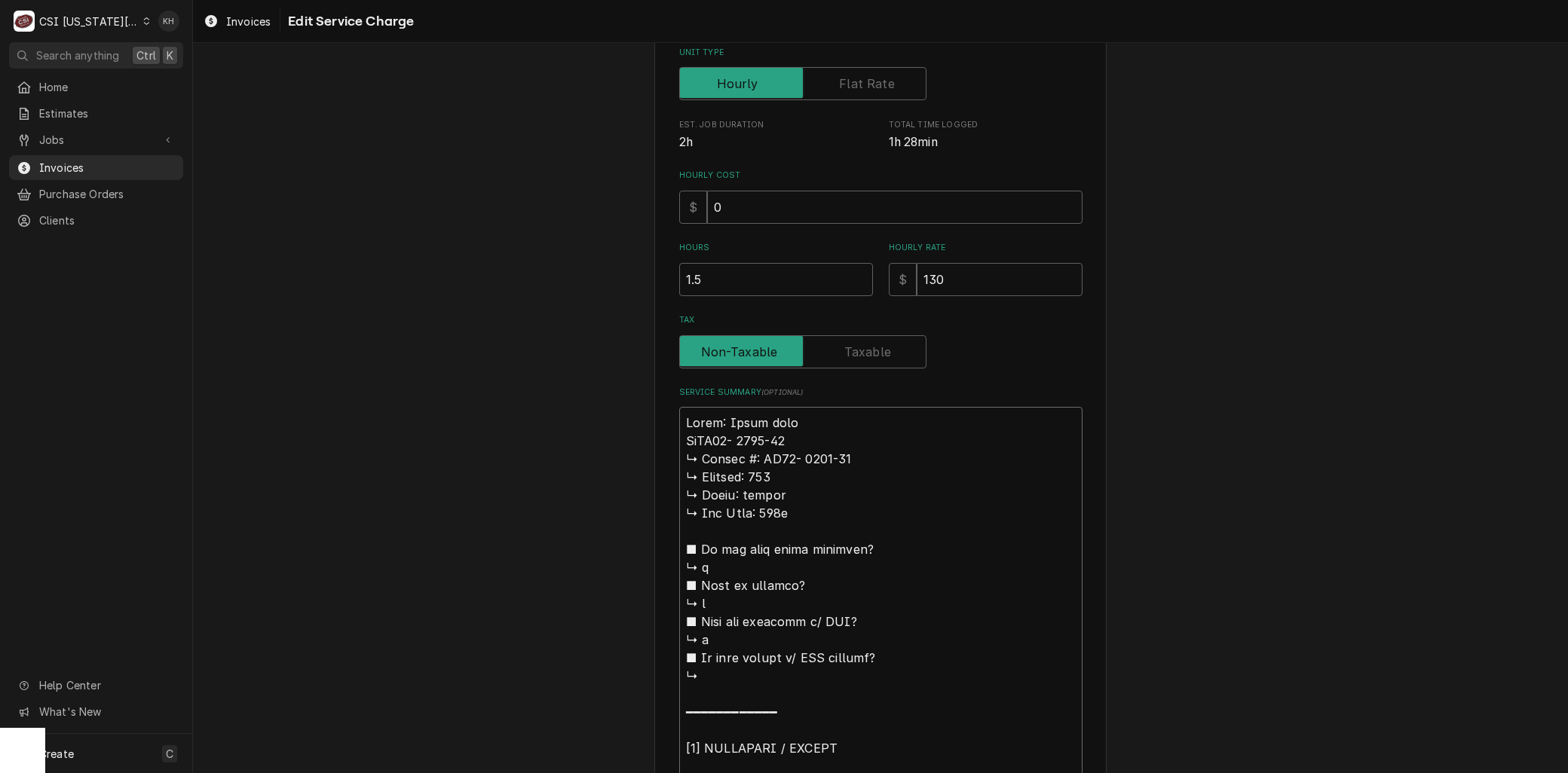
type textarea "Lorem: Ipsum dolo SitAM66- 9826-82 ↳ Consec #: AD11- 0274-93 ↳ Elitsed: 881 ↳ D…"
type textarea "x"
type textarea "Lorem: Ipsum dolo SitaME09- 9936-67 ↳ Consec #: AD27- 7908-32 ↳ Elitsed: 245 ↳ …"
type textarea "x"
type textarea "Lorem: Ipsum dolo SitamET29- 5945-10 ↳ Consec #: AD05- 9630-48 ↳ Elitsed: 292 ↳…"
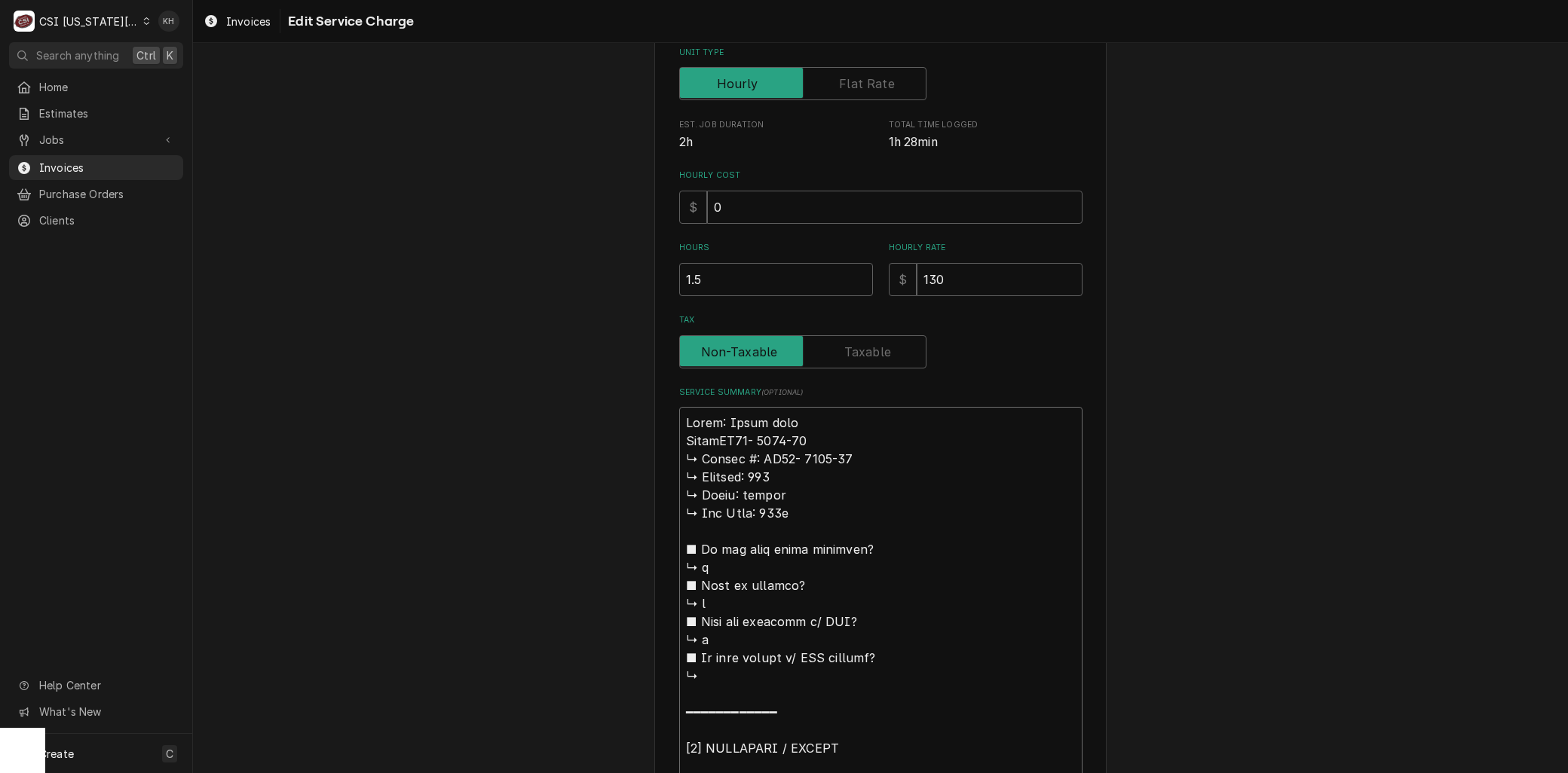
type textarea "x"
type textarea "Lorem: Ipsum dolo Sitam:CO52- 7357-27 ↳ Adipis #: EL62- 4380-74 ↳ Seddoei: 152 …"
type textarea "x"
type textarea "Lorem: Ipsum dolo Sitam: CO29- 8573-20 ↳ Adipis #: EL07- 0412-29 ↳ Seddoei: 070…"
drag, startPoint x: 736, startPoint y: 456, endPoint x: 660, endPoint y: 449, distance: 76.3
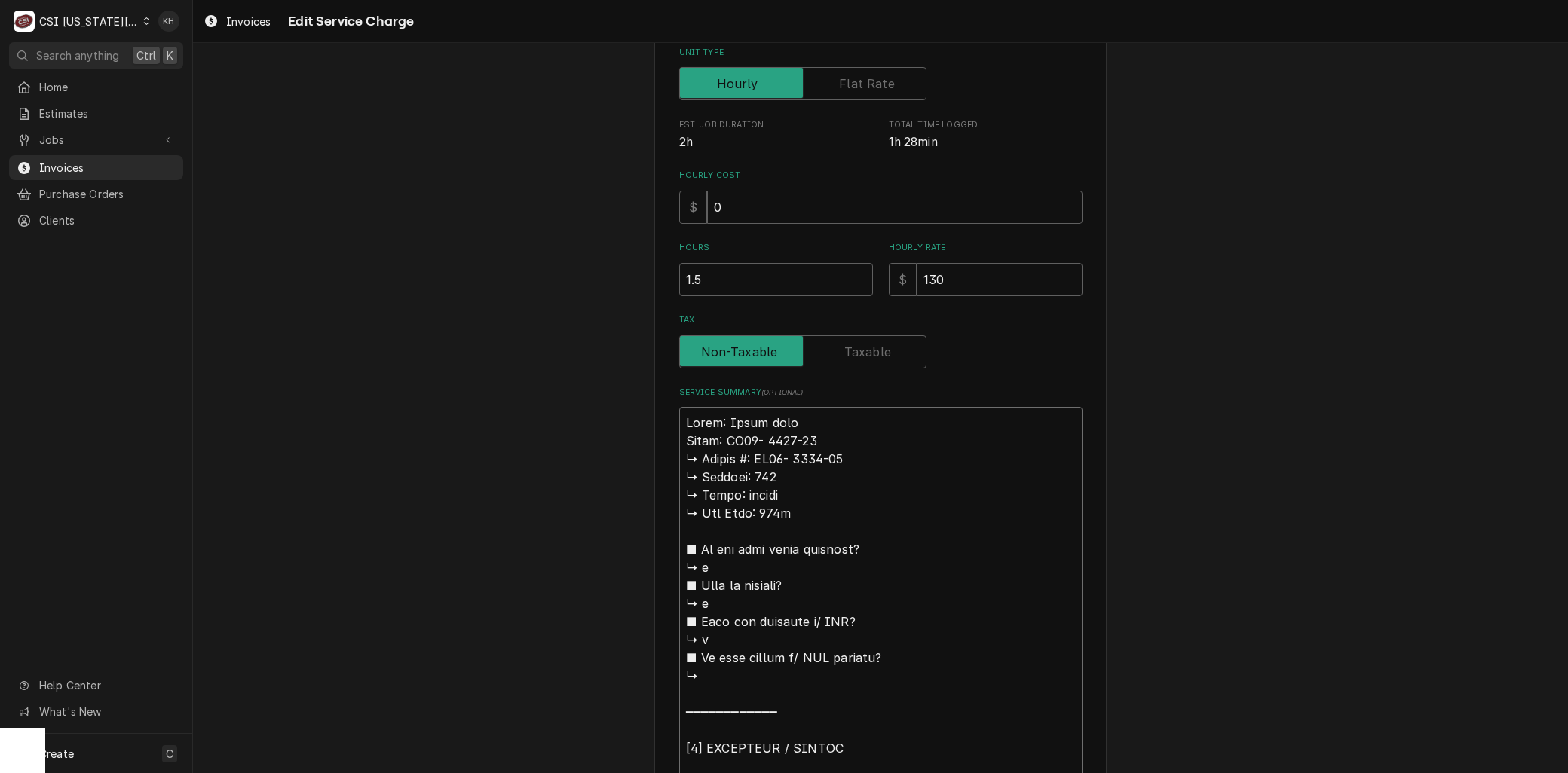
click at [660, 450] on div "Use the fields below to edit this service charge Short Description 6-Labor (Bev…" at bounding box center [880, 684] width 452 height 1806
type textarea "x"
type textarea "Lorem: Ipsum dolo Sitam: CO62- 9409-85 A: EL35- 9106-20 ↳ Seddoei: 769 ↳ Tempo:…"
type textarea "x"
type textarea "Lorem: Ipsum dolo Sitam: CO82- 6855-44 Ad: EL86- 3529-95 ↳ Seddoei: 059 ↳ Tempo…"
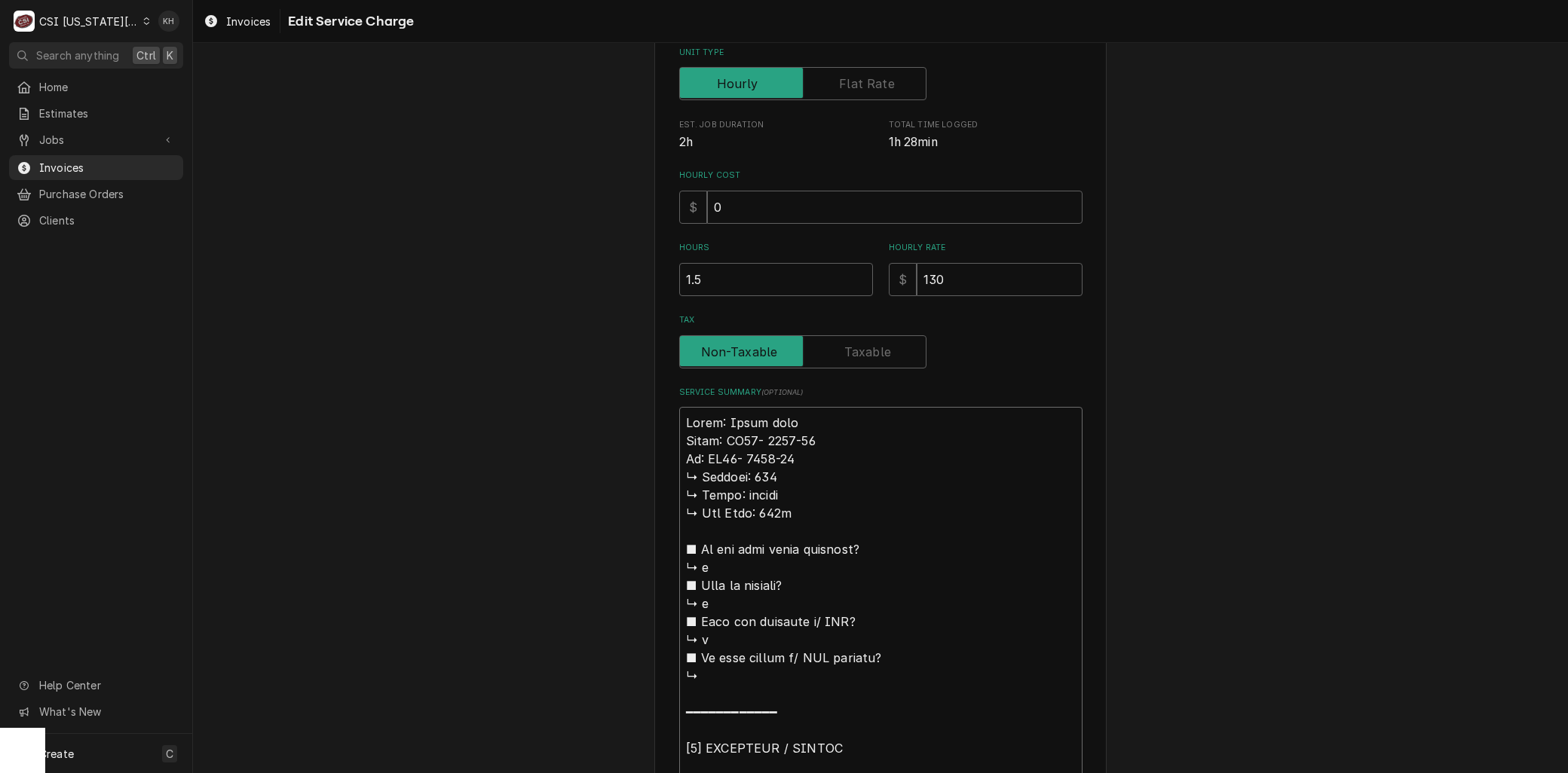
type textarea "x"
type textarea "Brand: Ultra flow Model: UF36- 0423-01 Ser: UF36- 0423-01 ↳ 𝗩𝗼𝗹𝘁𝗮𝗴𝗲: 120 ↳ 𝗣𝗵𝗮𝘀…"
type textarea "x"
type textarea "Brand: Ultra flow Model: UF36- 0423-01 Seri: UF36- 0423-01 ↳ 𝗩𝗼𝗹𝘁𝗮𝗴𝗲: 120 ↳ 𝗣𝗵𝗮…"
type textarea "x"
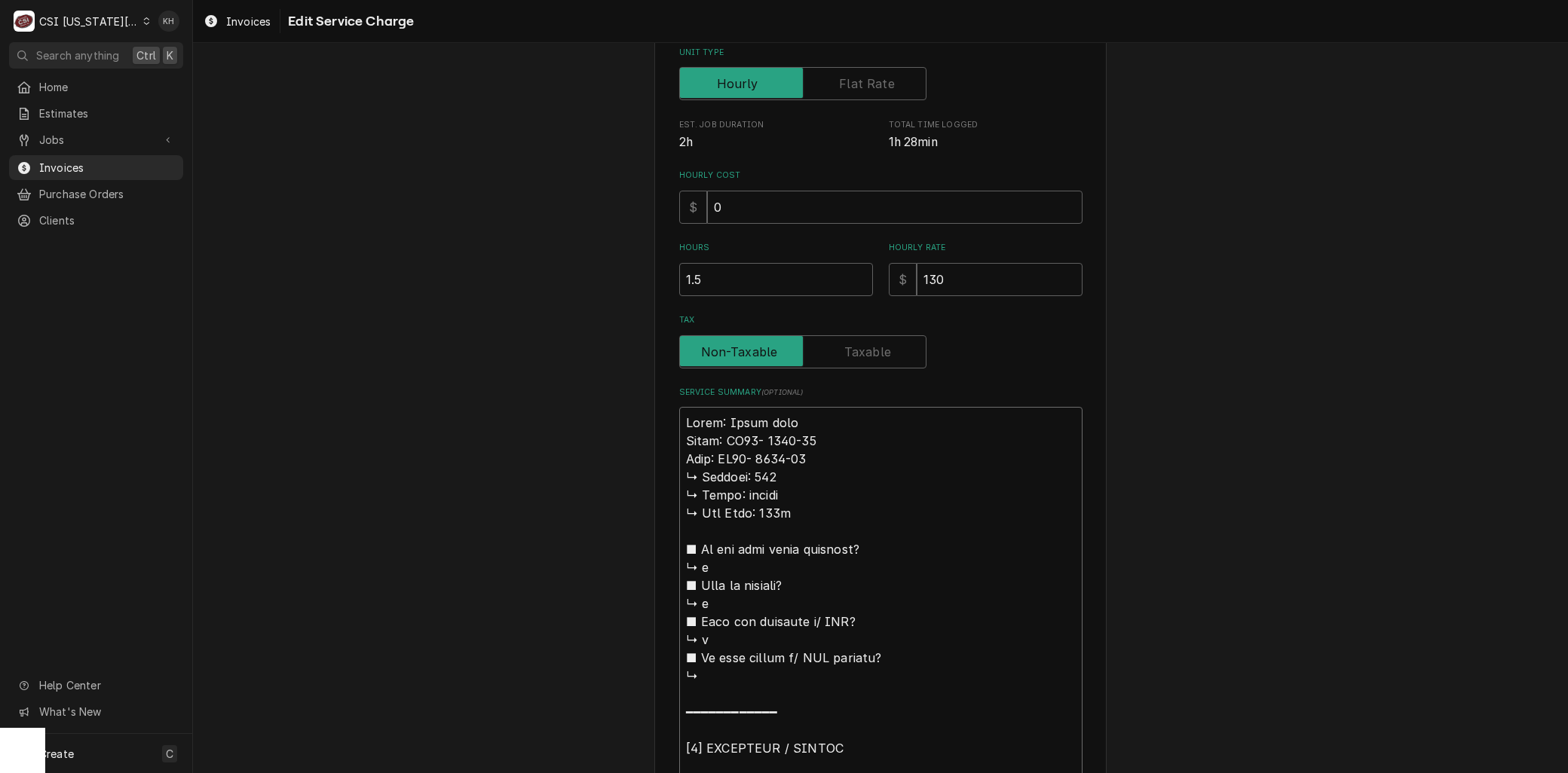
type textarea "Brand: Ultra flow Model: UF36- 0423-01 Seria: UF36- 0423-01 ↳ 𝗩𝗼𝗹𝘁𝗮𝗴𝗲: 120 ↳ 𝗣𝗵…"
type textarea "x"
type textarea "Brand: Ultra flow Model: UF36- 0423-01 Serial: UF36- 0423-01 ↳ 𝗩𝗼𝗹𝘁𝗮𝗴𝗲: 120 ↳ 𝗣…"
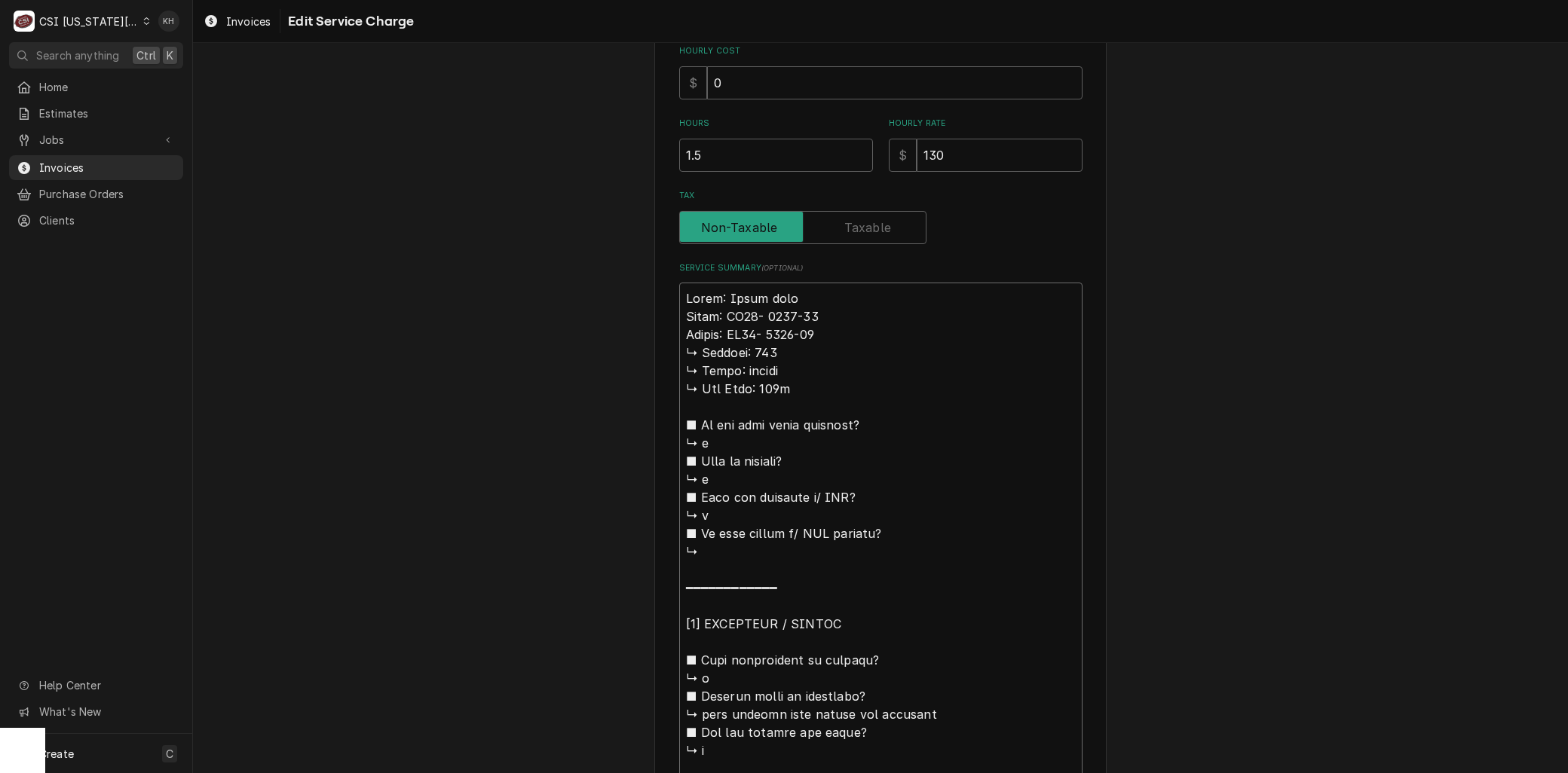
scroll to position [458, 0]
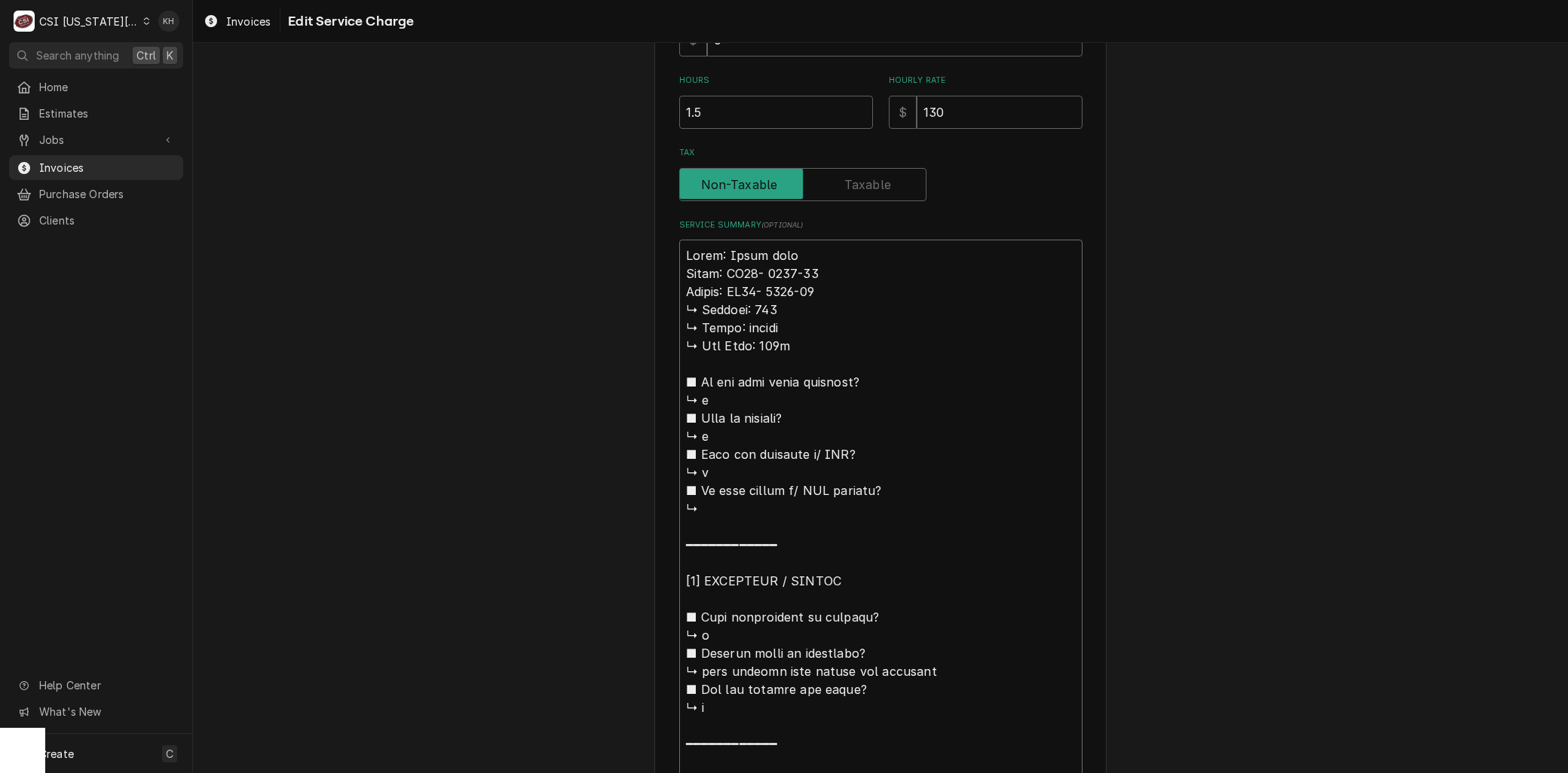
drag, startPoint x: 694, startPoint y: 279, endPoint x: 573, endPoint y: 284, distance: 121.1
click at [573, 284] on div "Use the fields below to edit this service charge Short Description 6-Labor (Bev…" at bounding box center [880, 516] width 1375 height 1832
type textarea "x"
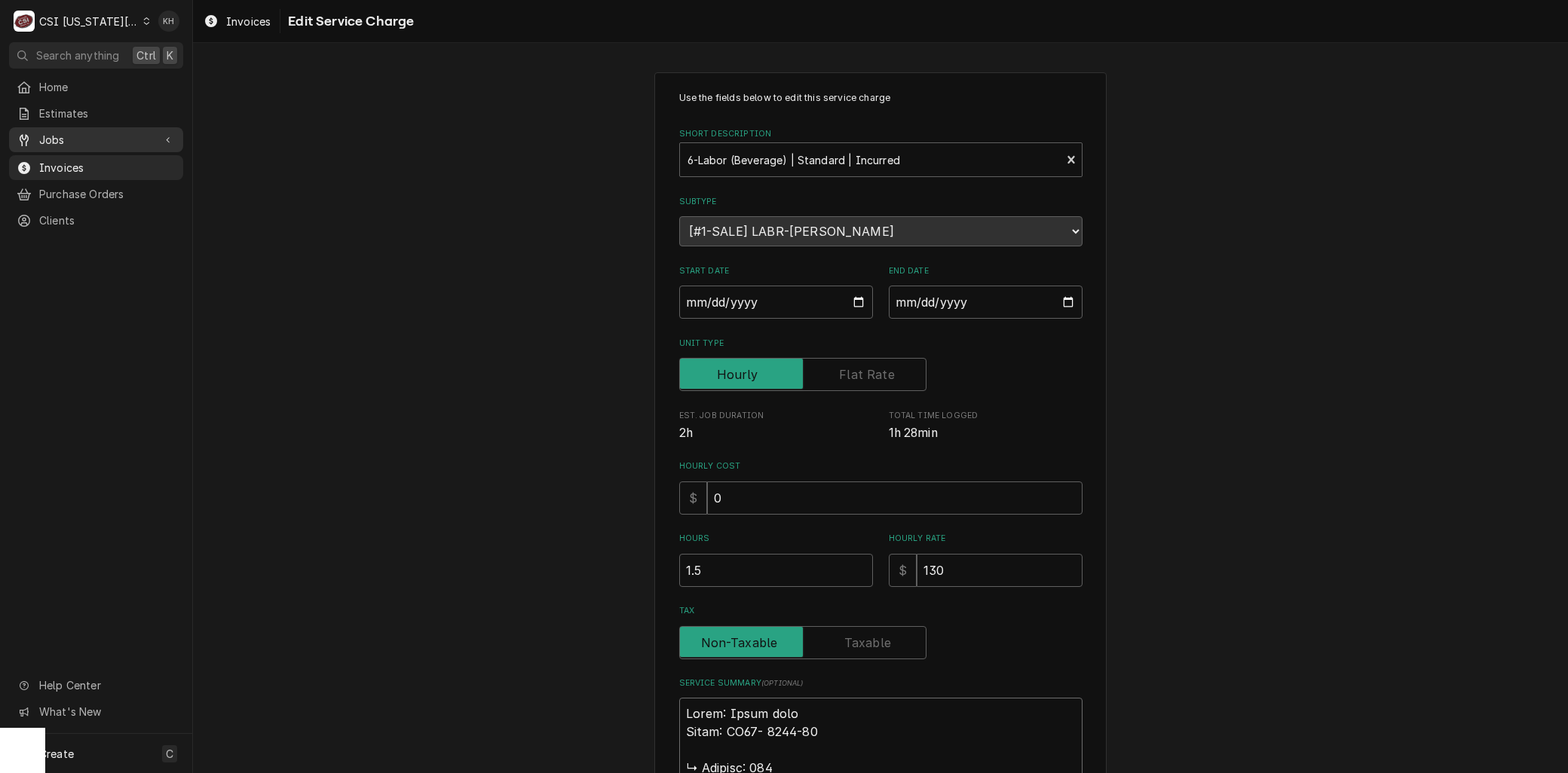
type textarea "Brand: Ultra flow Model: UF36- 0423-01 ↳ 𝗩𝗼𝗹𝘁𝗮𝗴𝗲: 120 ↳ 𝗣𝗵𝗮𝘀𝗲: single ↳ 𝗚𝗮𝘀 𝗧𝘆𝗽…"
click at [57, 132] on span "Jobs" at bounding box center [96, 140] width 114 height 16
click at [53, 162] on span "Jobs" at bounding box center [107, 166] width 136 height 16
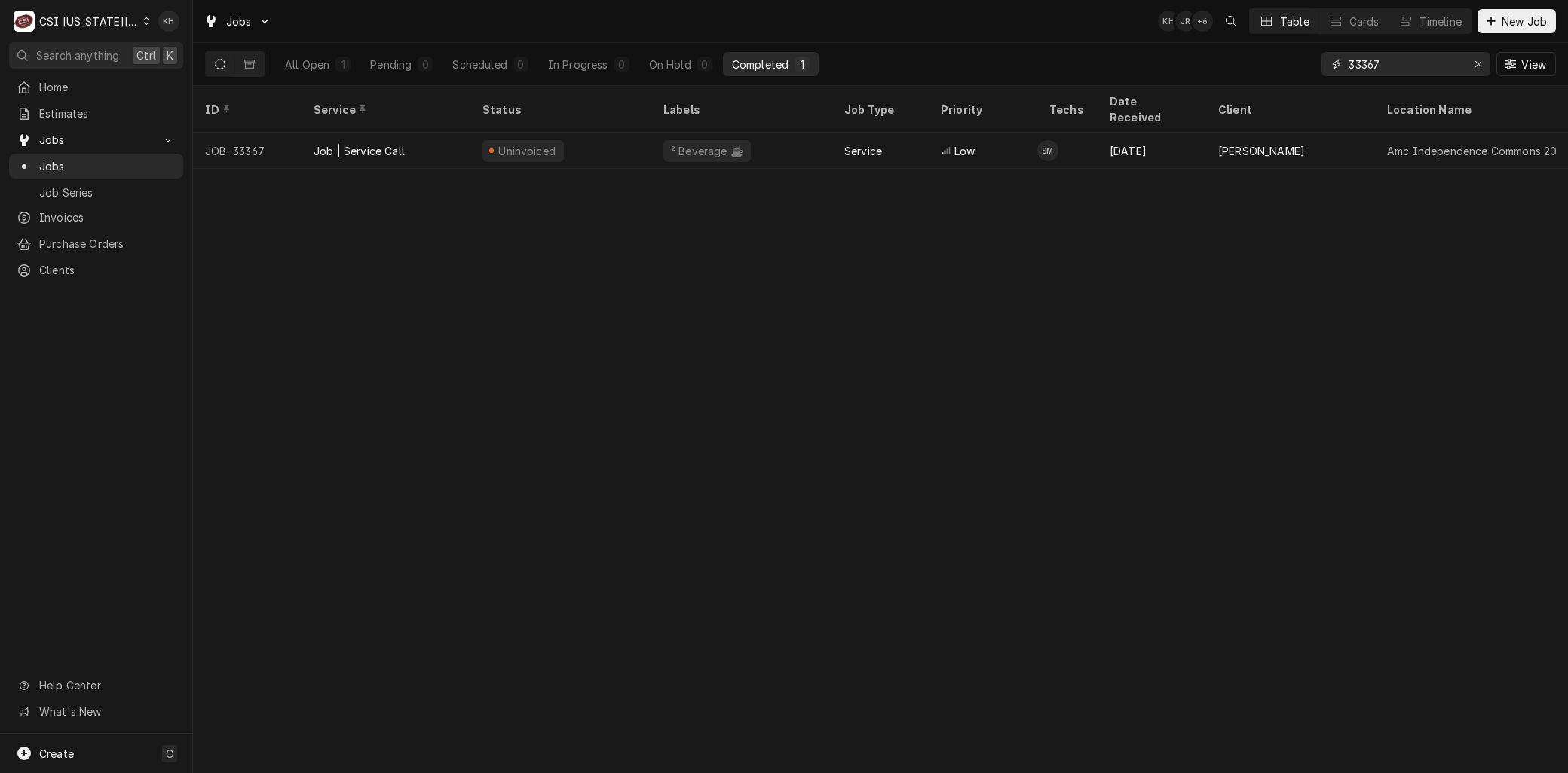
drag, startPoint x: 1279, startPoint y: 69, endPoint x: 1017, endPoint y: 25, distance: 265.7
click at [1225, 63] on div "All Open 1 Pending 0 Scheduled 0 In Progress 0 On Hold 0 Completed 1 33367 View" at bounding box center [880, 64] width 1351 height 42
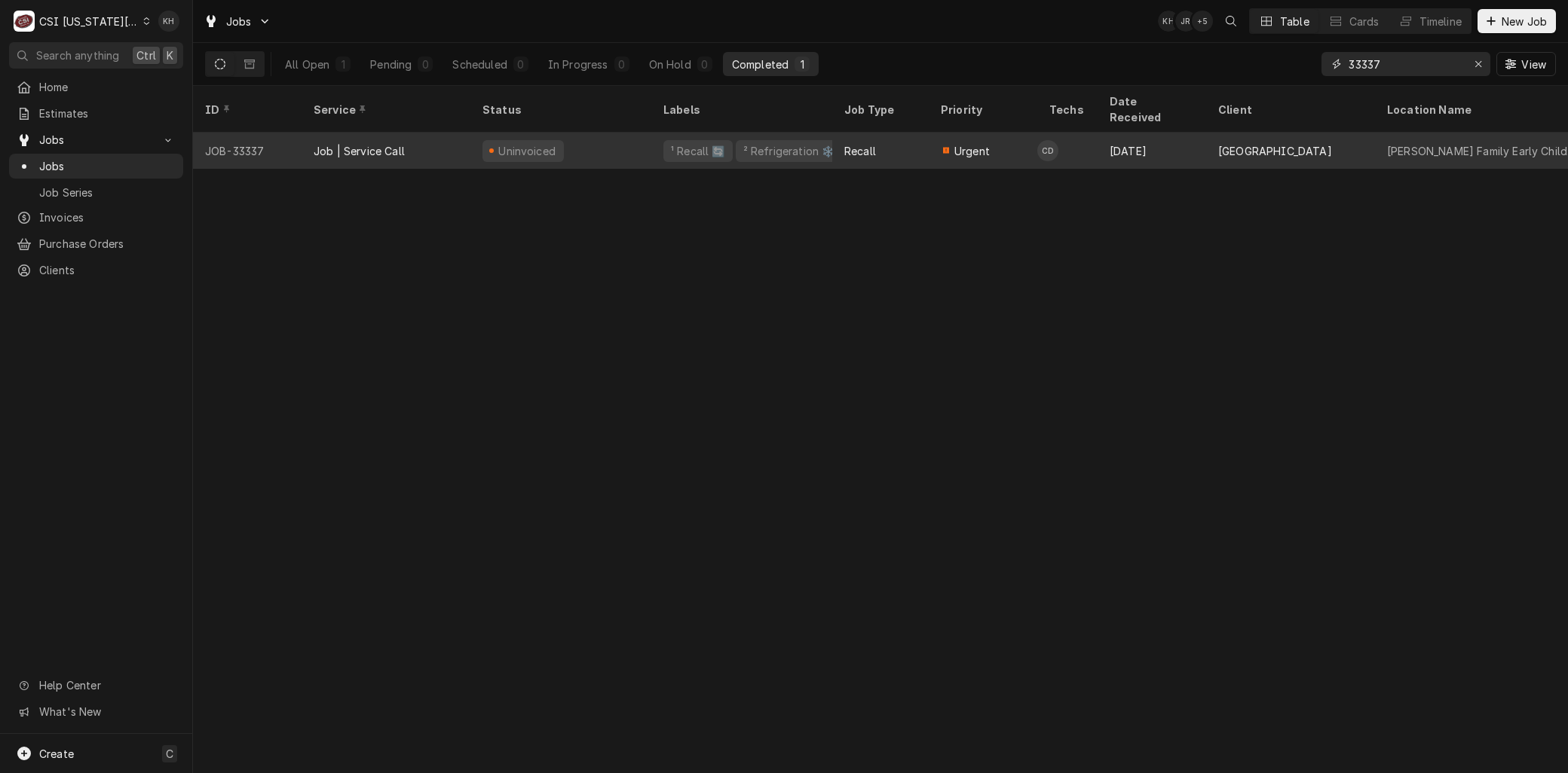
type input "33337"
click at [364, 143] on div "Job | Service Call" at bounding box center [359, 151] width 91 height 16
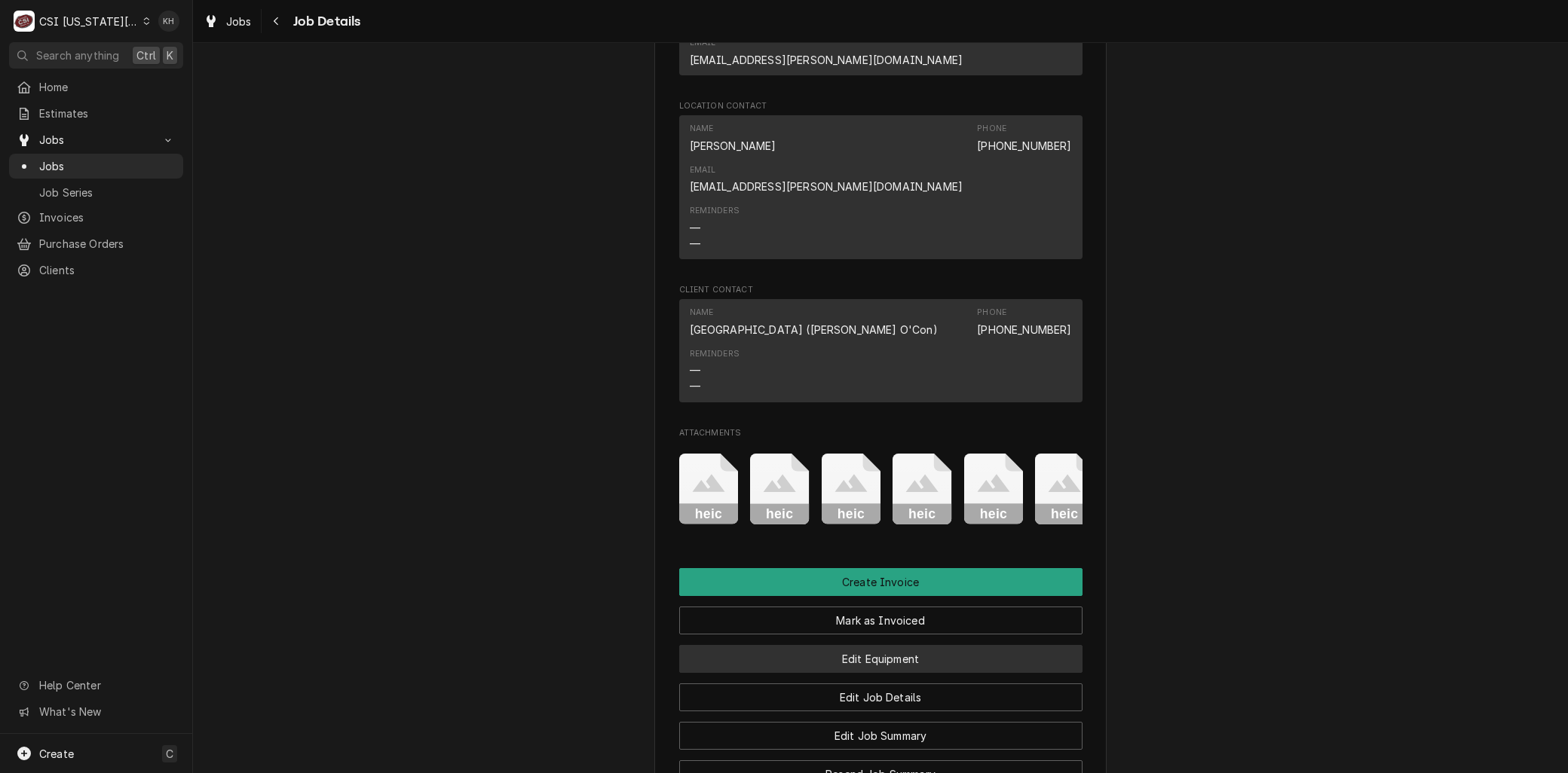
scroll to position [1422, 0]
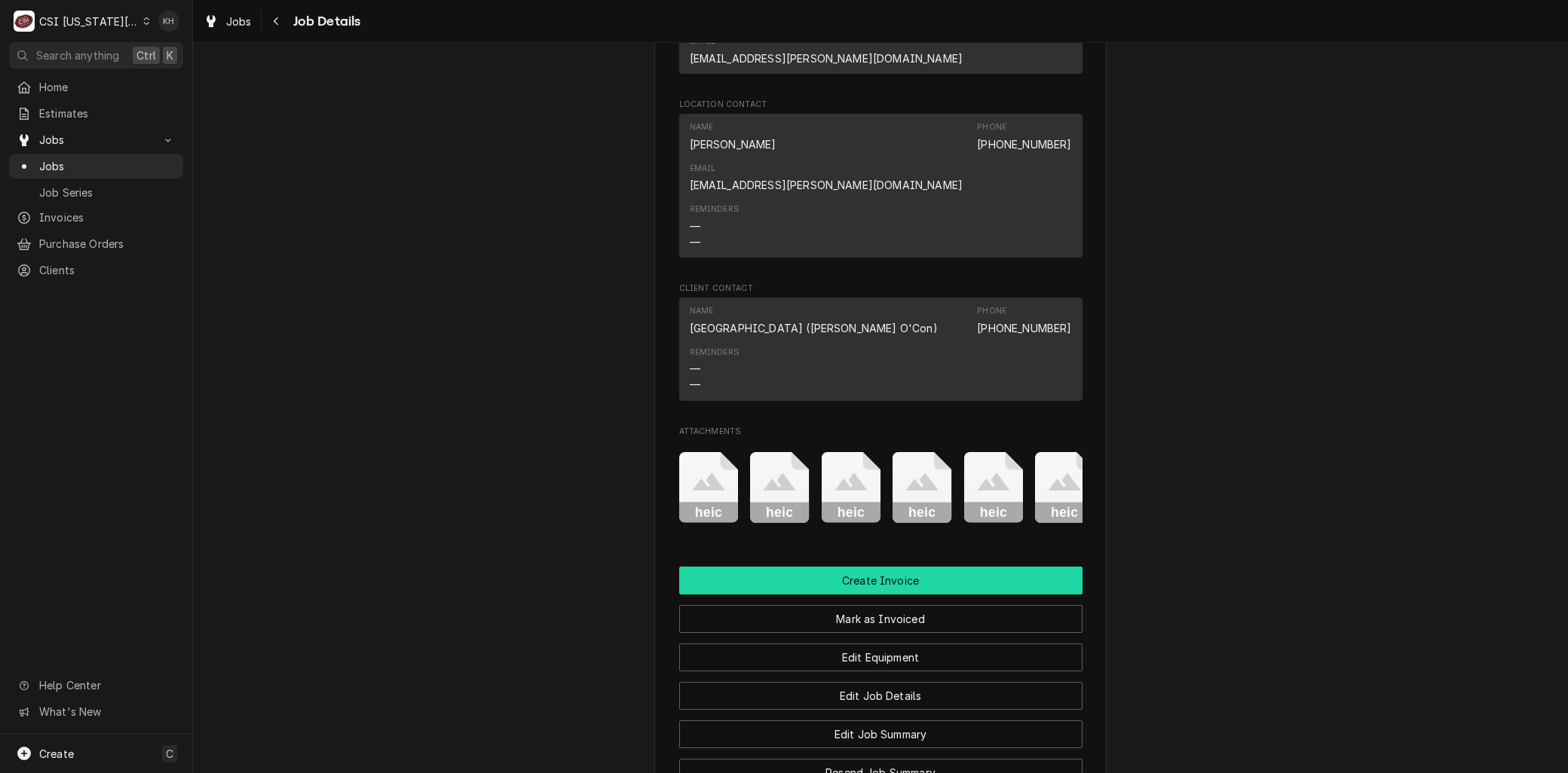
click at [846, 566] on button "Create Invoice" at bounding box center [881, 580] width 403 height 28
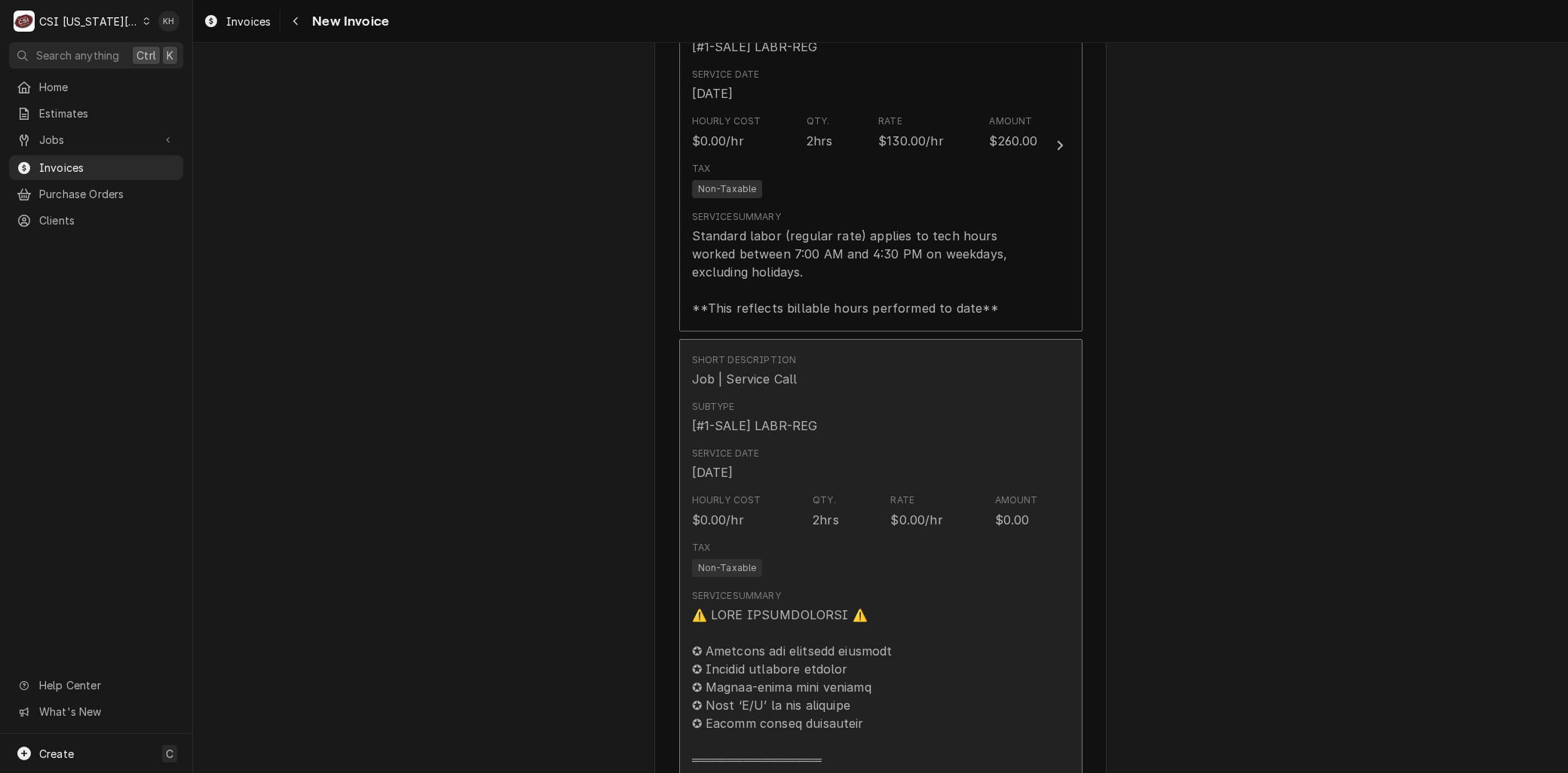
click at [827, 562] on div "Tax Non-Taxable" at bounding box center [865, 559] width 346 height 48
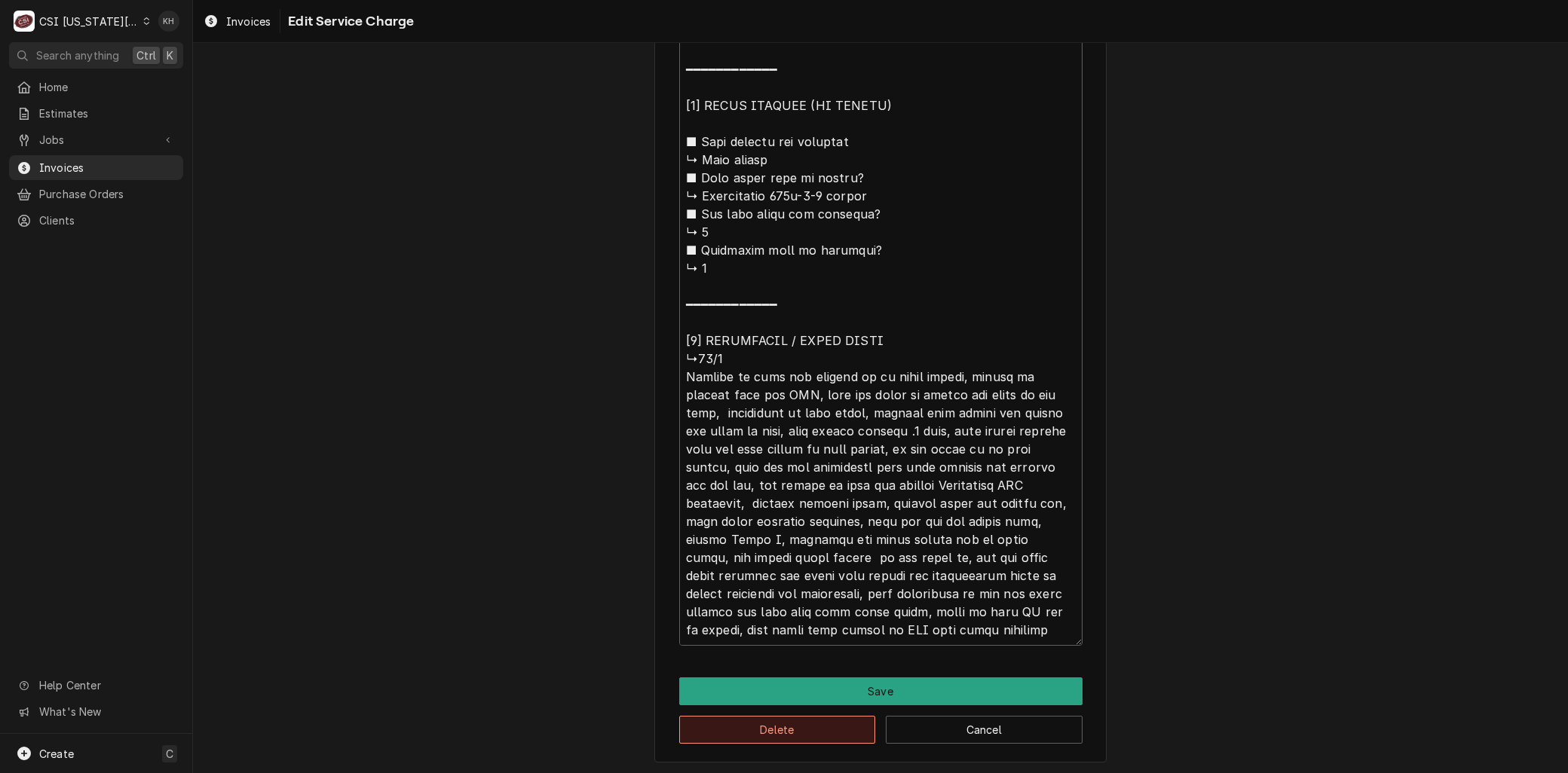
click at [740, 731] on button "Delete" at bounding box center [778, 729] width 197 height 28
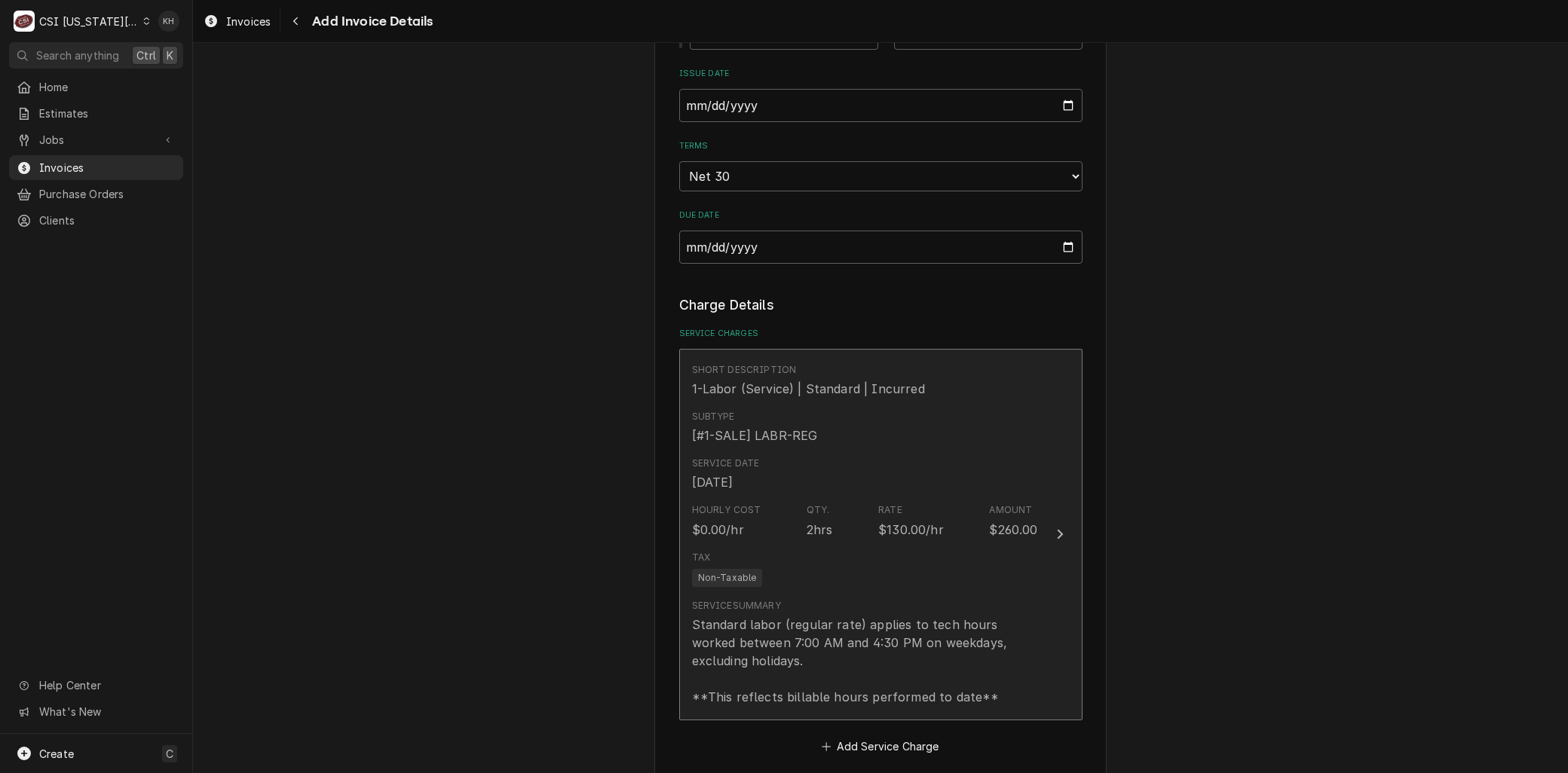
click at [809, 638] on div "Standard labor (regular rate) applies to tech hours worked between 7:00 AM and …" at bounding box center [865, 660] width 346 height 91
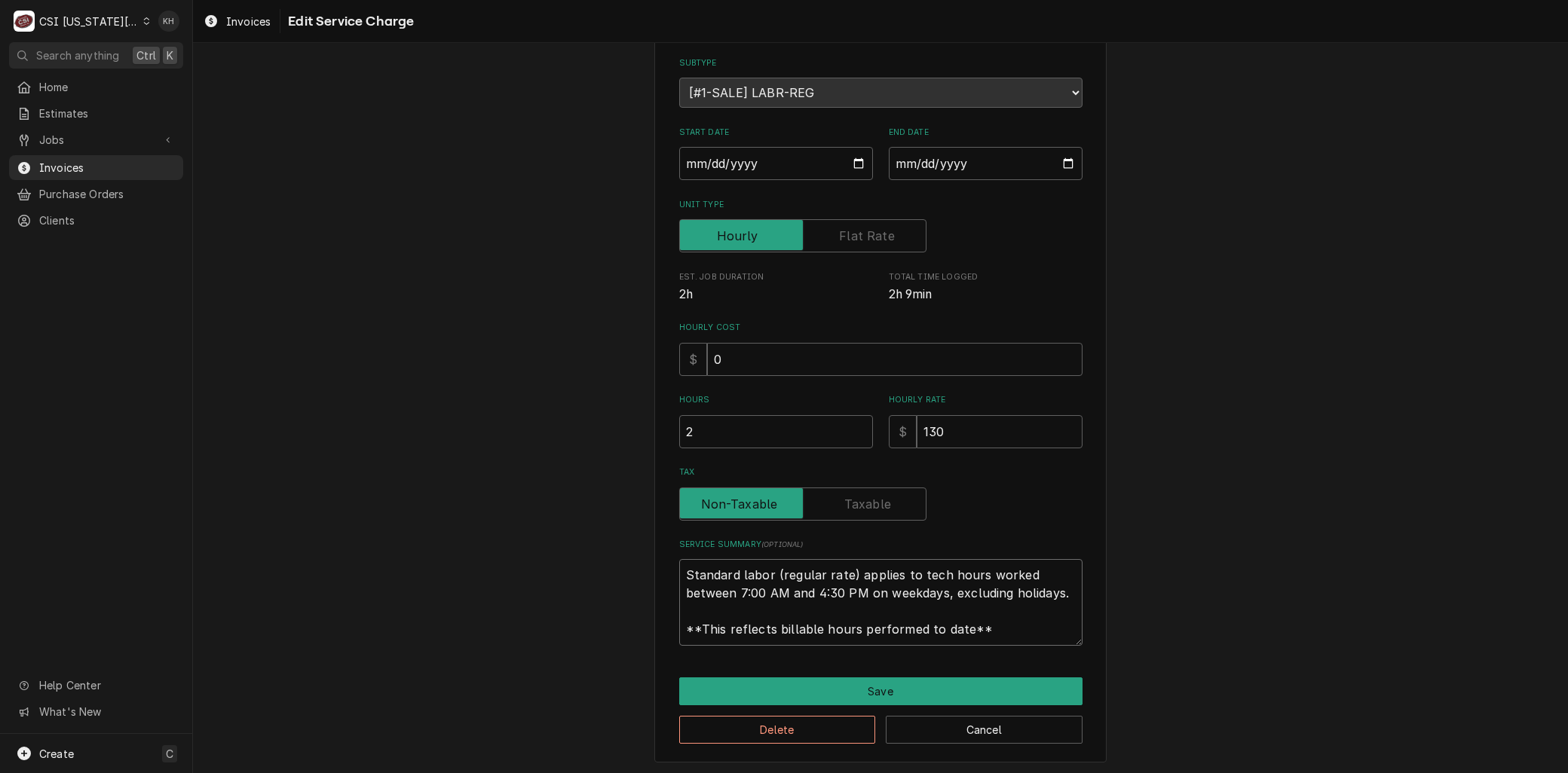
drag, startPoint x: 975, startPoint y: 632, endPoint x: 352, endPoint y: 411, distance: 661.0
click at [352, 411] on div "Use the fields below to edit this service charge Short Description 1-Labor (Ser…" at bounding box center [880, 348] width 1375 height 856
paste textarea "⚠️ 𝗙𝗢𝗥𝗠 𝗜𝗡𝗦𝗧𝗥𝗨𝗖𝗧𝗜𝗢𝗡𝗦 ⚠️ ✪ 𝗖𝗼𝗺𝗽𝗹𝗲𝘁𝗲 𝗮𝗹𝗹 𝗿𝗲𝗹𝗲𝘃𝗮𝗻𝘁 𝘀𝗲𝗰𝘁𝗶𝗼𝗻𝘀 ✪ 𝗣𝗿𝗼𝘃𝗶𝗱𝗲 𝗱𝗲𝘁𝗮𝗶𝗹𝗲𝗱 𝗮𝗻𝘀…"
type textarea "x"
type textarea "⚠️ 𝗙𝗢𝗥𝗠 𝗜𝗡𝗦𝗧𝗥𝗨𝗖𝗧𝗜𝗢𝗡𝗦 ⚠️ ✪ 𝗖𝗼𝗺𝗽𝗹𝗲𝘁𝗲 𝗮𝗹𝗹 𝗿𝗲𝗹𝗲𝘃𝗮𝗻𝘁 𝘀𝗲𝗰𝘁𝗶𝗼𝗻𝘀 ✪ 𝗣𝗿𝗼𝘃𝗶𝗱𝗲 𝗱𝗲𝘁𝗮𝗶𝗹𝗲𝗱 𝗮𝗻𝘀…"
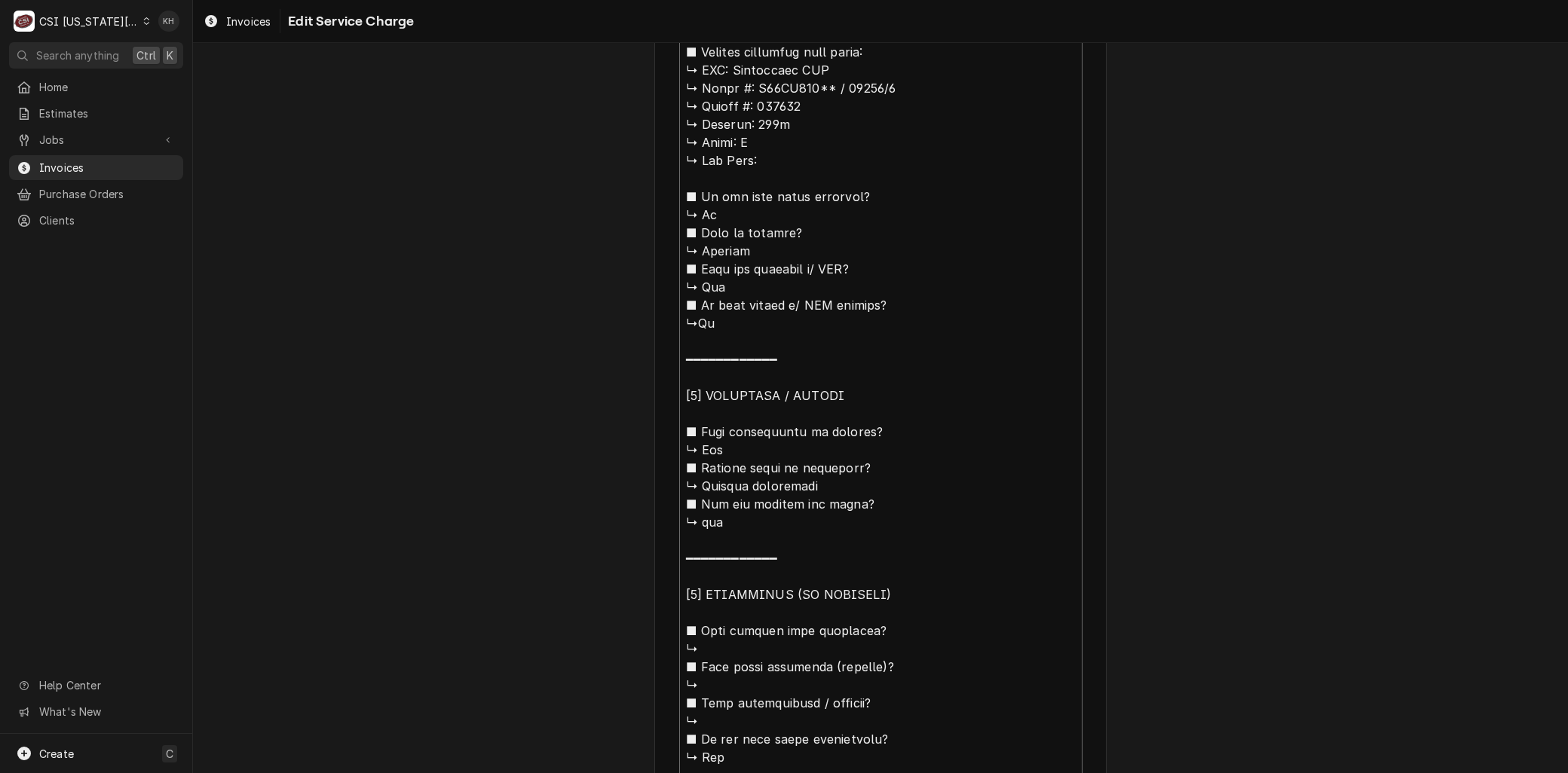
scroll to position [461, 0]
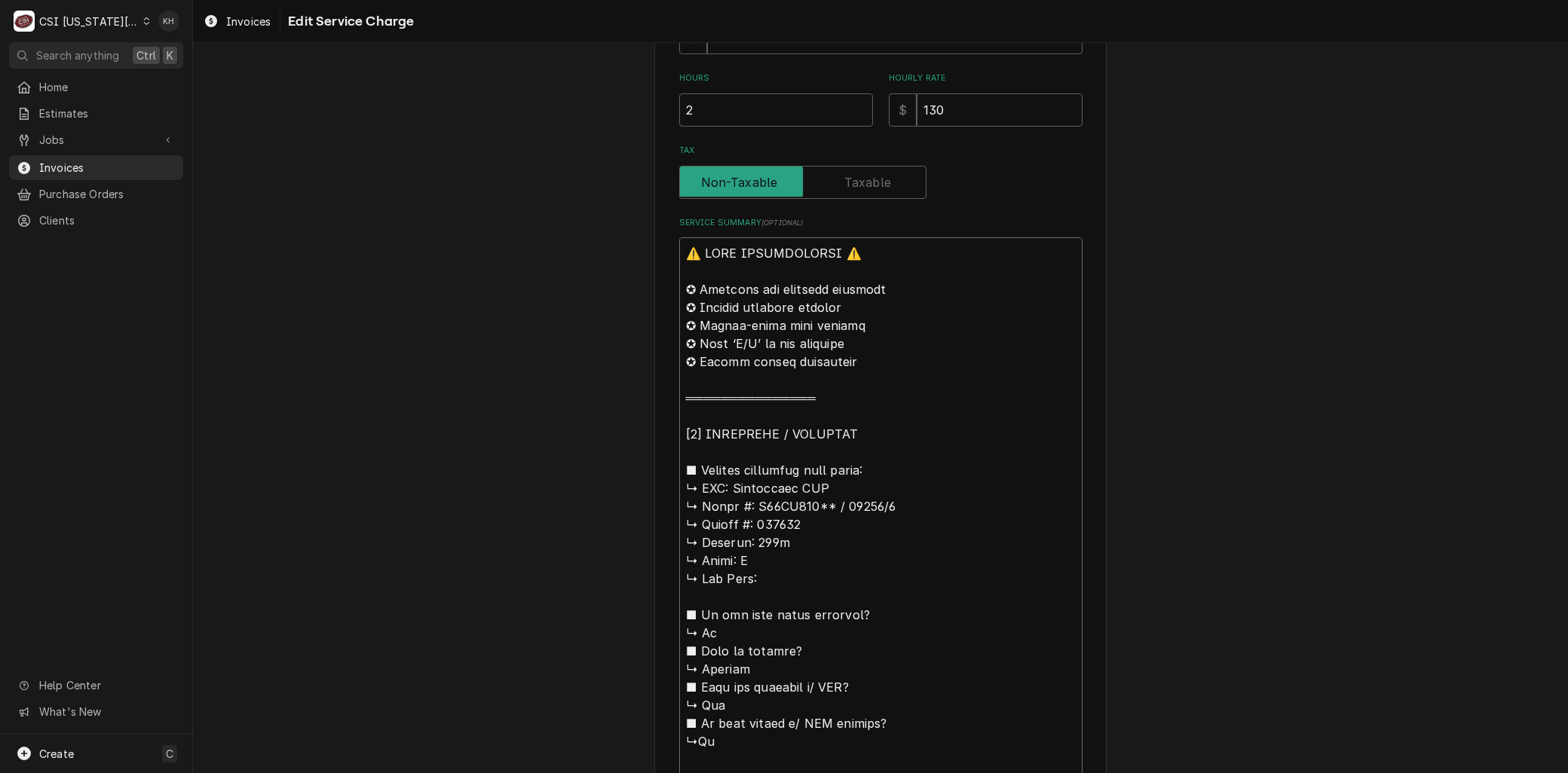
drag, startPoint x: 723, startPoint y: 484, endPoint x: 509, endPoint y: 129, distance: 414.5
click at [509, 129] on div "Use the fields below to edit this service charge Short Description 1-Labor (Ser…" at bounding box center [880, 759] width 1375 height 2320
type textarea "x"
type textarea "B Masterbilt WIF ↳ 𝗠𝗼𝗱𝗲𝗹 #: V38LV094** / 14552/2 ↳ 𝗦𝗲𝗿𝗶𝗮𝗹 #: 028341 ↳ 𝗩𝗼𝗹𝘁𝗮𝗴𝗲: …"
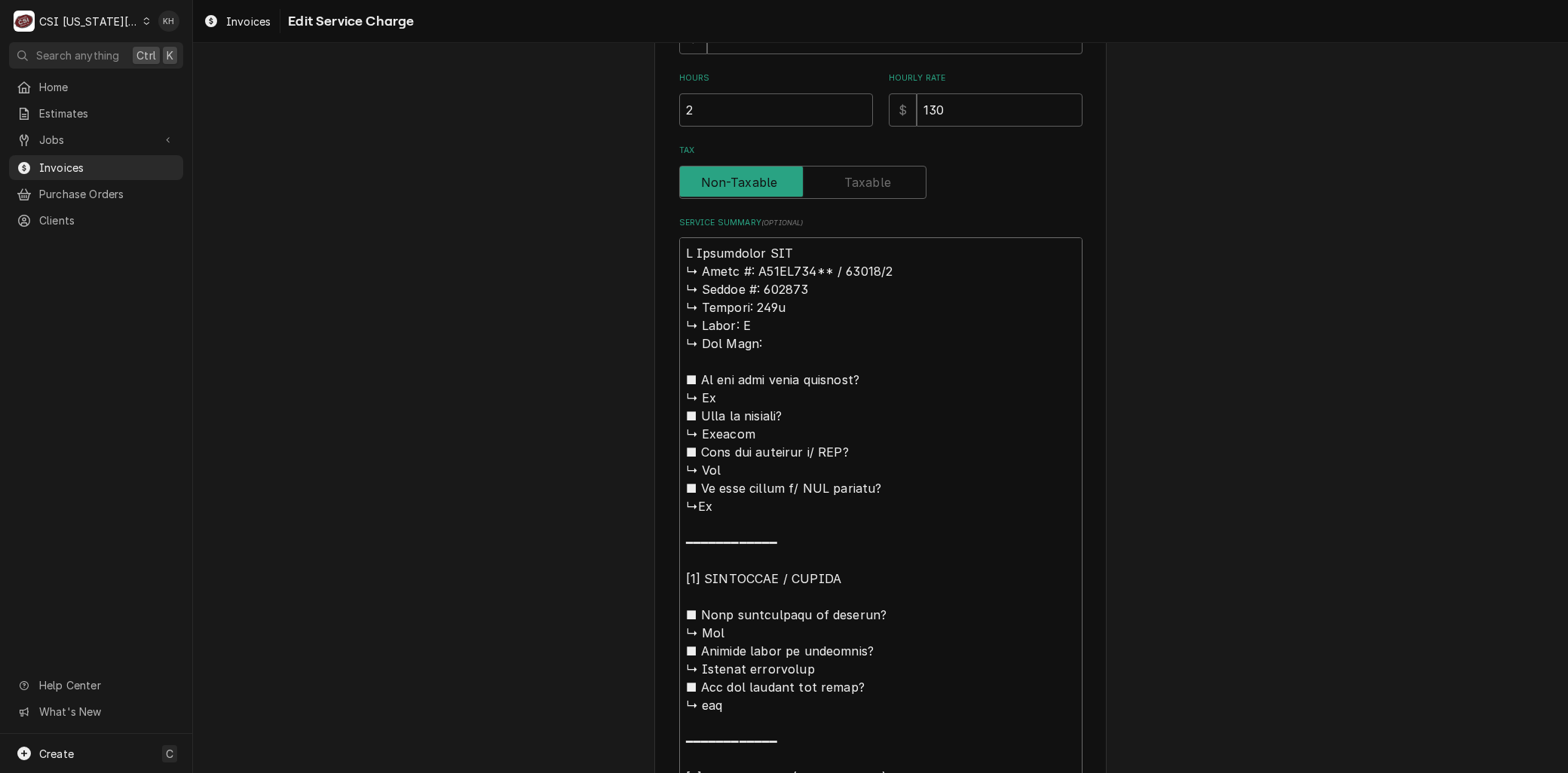
type textarea "x"
type textarea "Br Masterbilt WIF ↳ 𝗠𝗼𝗱𝗲𝗹 #: V38LV094** / 14552/2 ↳ 𝗦𝗲𝗿𝗶𝗮𝗹 #: 028341 ↳ 𝗩𝗼𝗹𝘁𝗮𝗴𝗲:…"
type textarea "x"
type textarea "Bra Masterbilt WIF ↳ 𝗠𝗼𝗱𝗲𝗹 #: V38LV094** / 14552/2 ↳ 𝗦𝗲𝗿𝗶𝗮𝗹 #: 028341 ↳ 𝗩𝗼𝗹𝘁𝗮𝗴𝗲…"
type textarea "x"
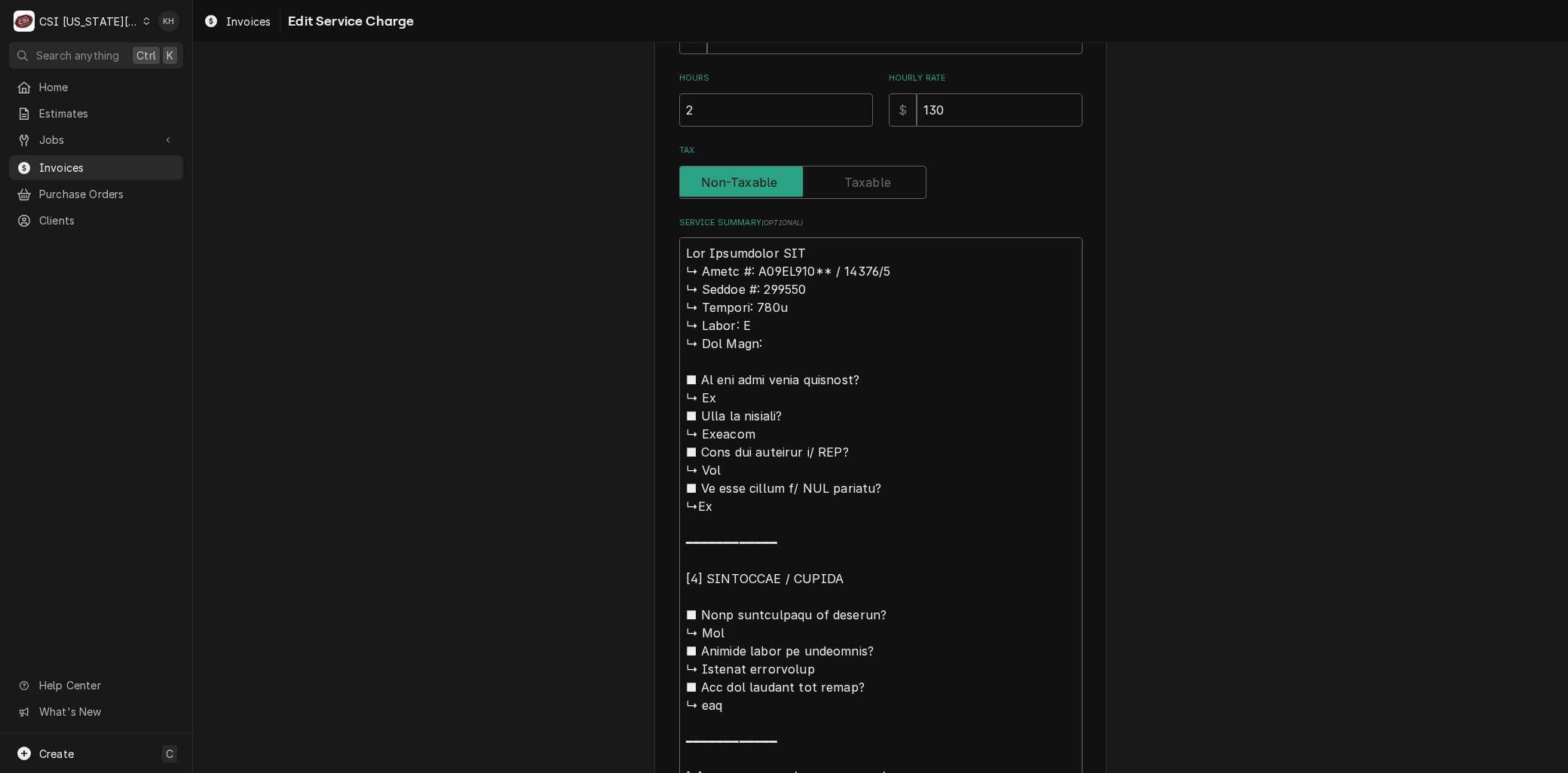
type textarea "Bran Masterbilt WIF ↳ 𝗠𝗼𝗱𝗲𝗹 #: V38LV094** / 14552/2 ↳ 𝗦𝗲𝗿𝗶𝗮𝗹 #: 028341 ↳ 𝗩𝗼𝗹𝘁𝗮𝗴…"
type textarea "x"
type textarea "Brand Masterbilt WIF ↳ 𝗠𝗼𝗱𝗲𝗹 #: V38LV094** / 14552/2 ↳ 𝗦𝗲𝗿𝗶𝗮𝗹 #: 028341 ↳ 𝗩𝗼𝗹𝘁𝗮…"
type textarea "x"
type textarea "Brand: Masterbilt WIF ↳ 𝗠𝗼𝗱𝗲𝗹 #: V38LV094** / 14552/2 ↳ 𝗦𝗲𝗿𝗶𝗮𝗹 #: 028341 ↳ 𝗩𝗼𝗹𝘁…"
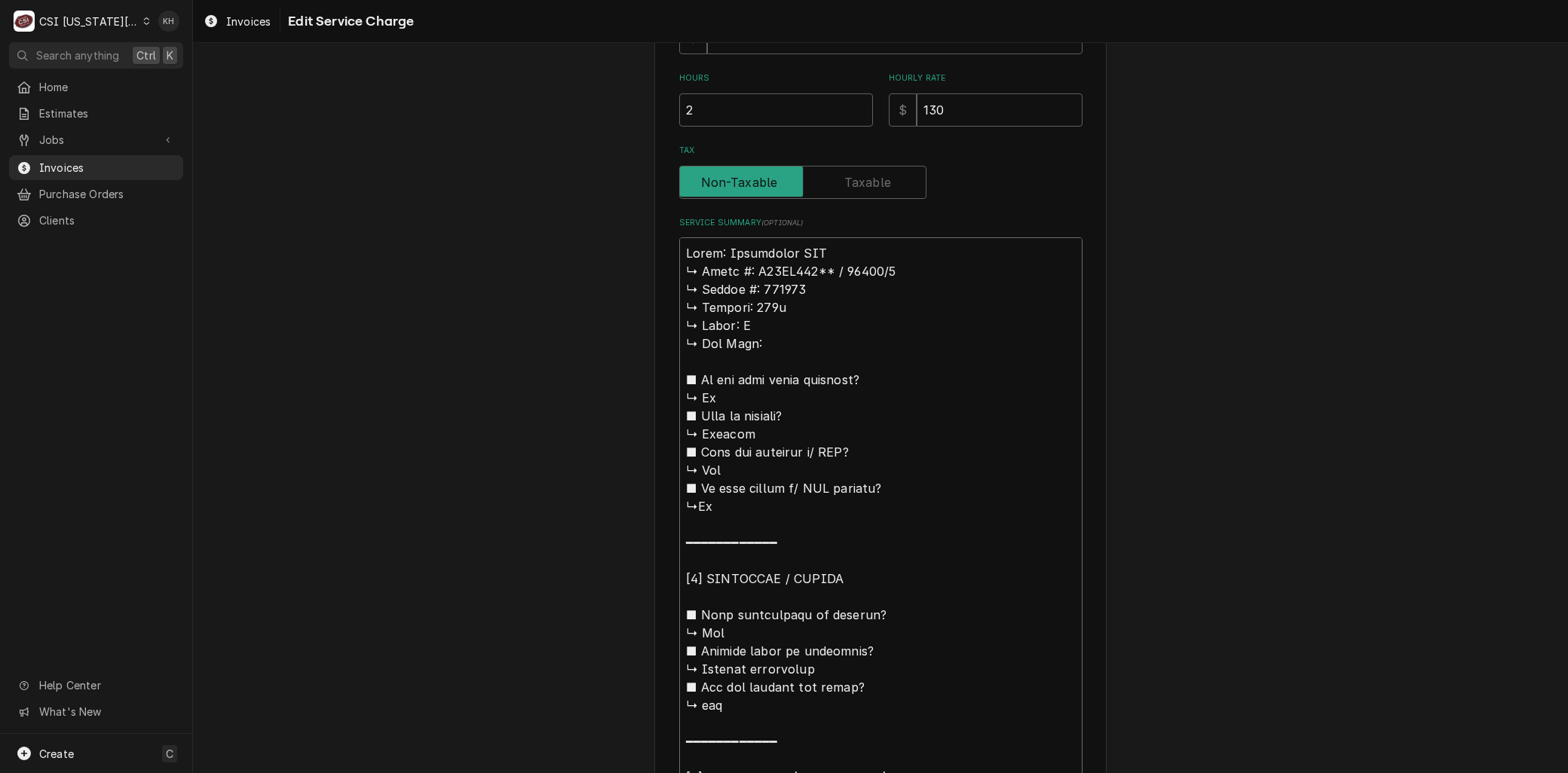
type textarea "x"
type textarea "Brand: Masterbilt WIF ↳ 𝗠𝗼𝗱𝗲𝗹 #: V38LV094** / 14552/2 ↳ 𝗦𝗲𝗿𝗶𝗮𝗹 #: 028341 ↳ 𝗩𝗼𝗹𝘁…"
type textarea "x"
type textarea "Brand: Masterbilt WIF ↳ 𝗠𝗼𝗱𝗲𝗹 #: V38LV094** / 14552/2 ↳ 𝗦𝗲𝗿𝗶𝗮𝗹 #: 028341 ↳ 𝗩𝗼𝗹𝘁…"
drag, startPoint x: 740, startPoint y: 272, endPoint x: 627, endPoint y: 268, distance: 113.1
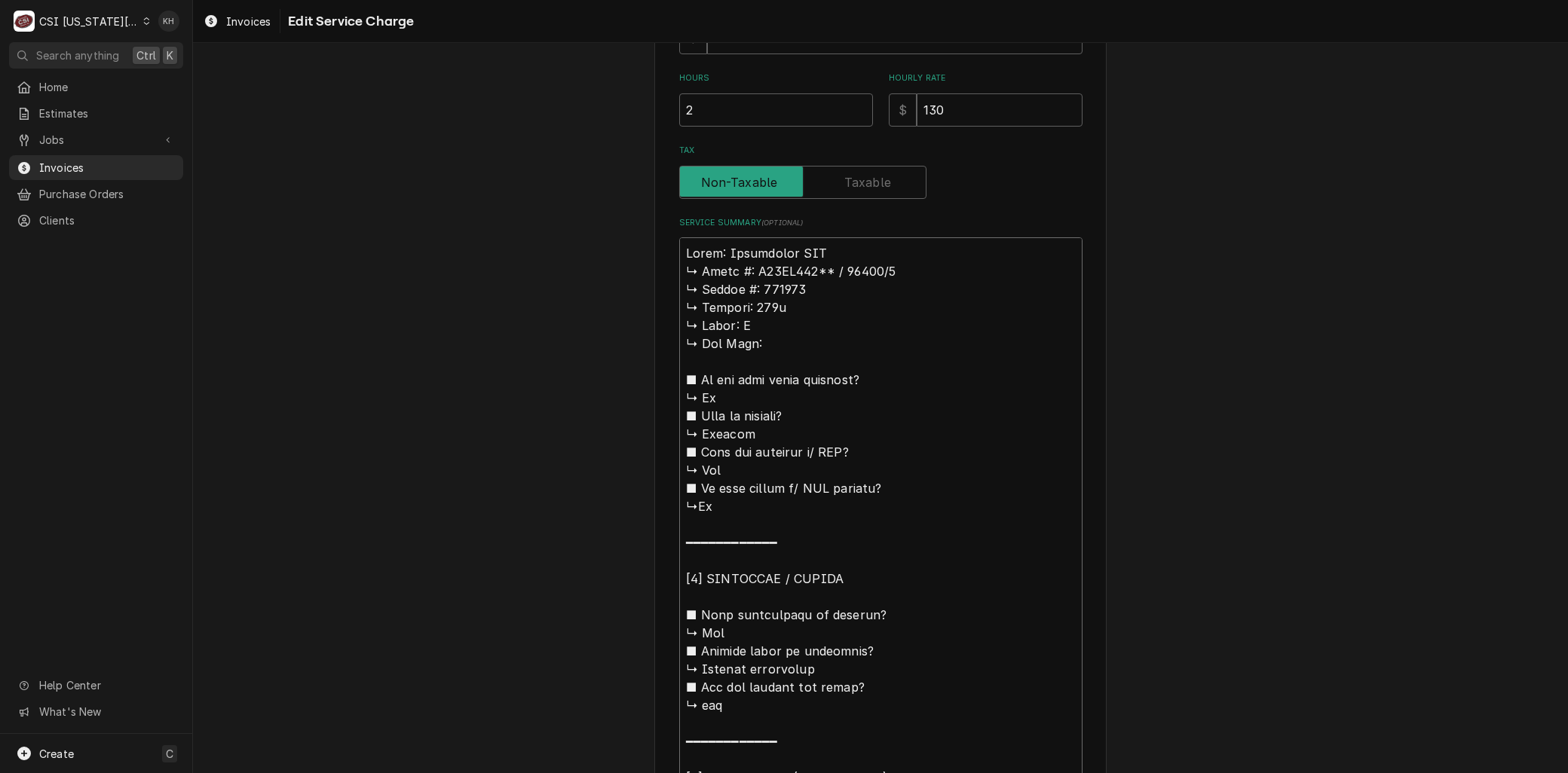
click at [627, 268] on div "Use the fields below to edit this service charge Short Description 1-Labor (Ser…" at bounding box center [880, 641] width 1375 height 2084
type textarea "x"
type textarea "Brand: Masterbilt WIF M: V38LV094** / 14552/2 ↳ 𝗦𝗲𝗿𝗶𝗮𝗹 #: 028341 ↳ 𝗩𝗼𝗹𝘁𝗮𝗴𝗲: 115…"
type textarea "x"
type textarea "Brand: Masterbilt WIF Mo: V38LV094** / 14552/2 ↳ 𝗦𝗲𝗿𝗶𝗮𝗹 #: 028341 ↳ 𝗩𝗼𝗹𝘁𝗮𝗴𝗲: 11…"
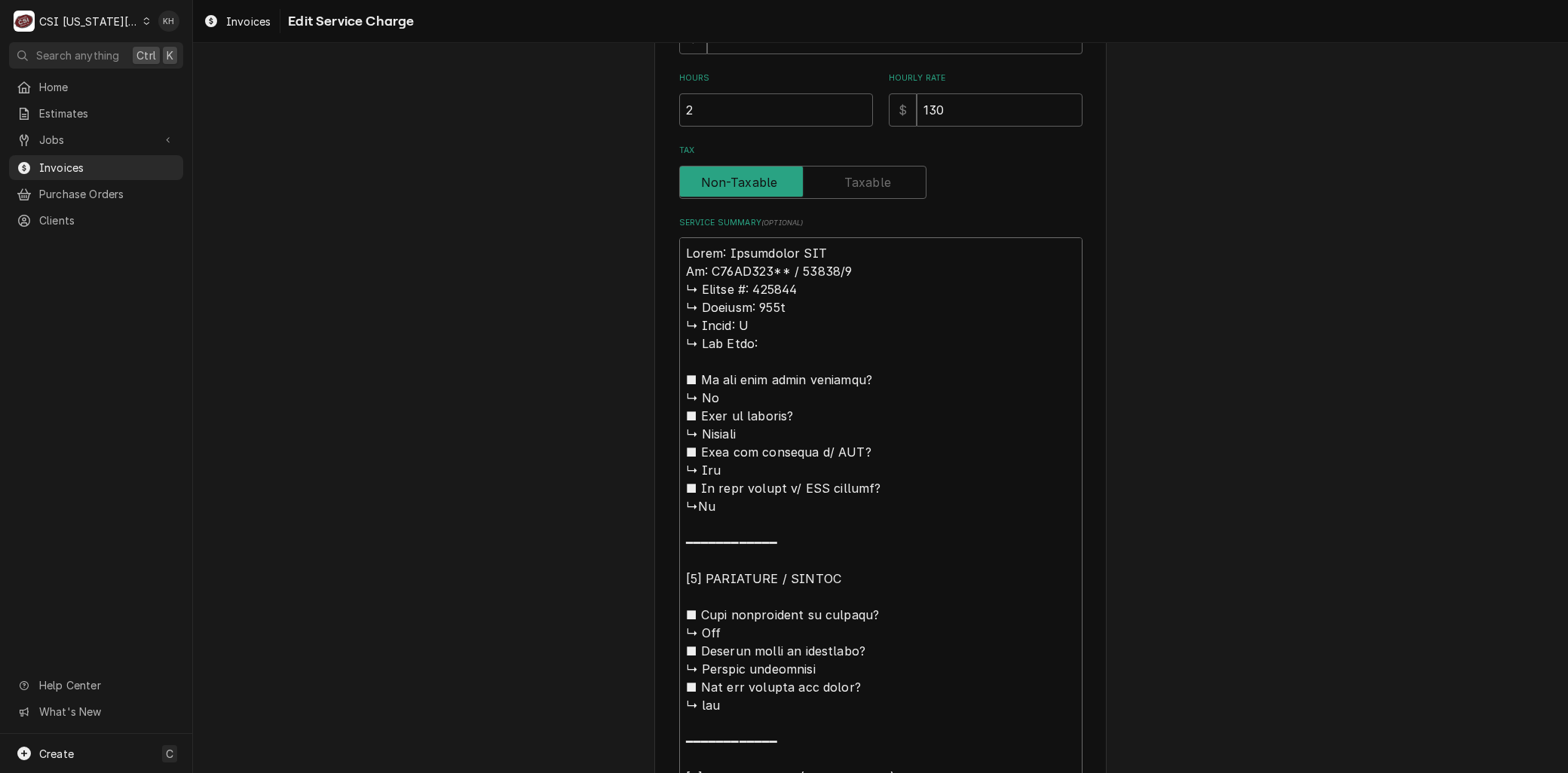
type textarea "x"
type textarea "Brand: Masterbilt WIF Mod: V38LV094** / 14552/2 ↳ 𝗦𝗲𝗿𝗶𝗮𝗹 #: 028341 ↳ 𝗩𝗼𝗹𝘁𝗮𝗴𝗲: 1…"
type textarea "x"
type textarea "Brand: Masterbilt WIF Mode: V38LV094** / 14552/2 ↳ 𝗦𝗲𝗿𝗶𝗮𝗹 #: 028341 ↳ 𝗩𝗼𝗹𝘁𝗮𝗴𝗲: …"
type textarea "x"
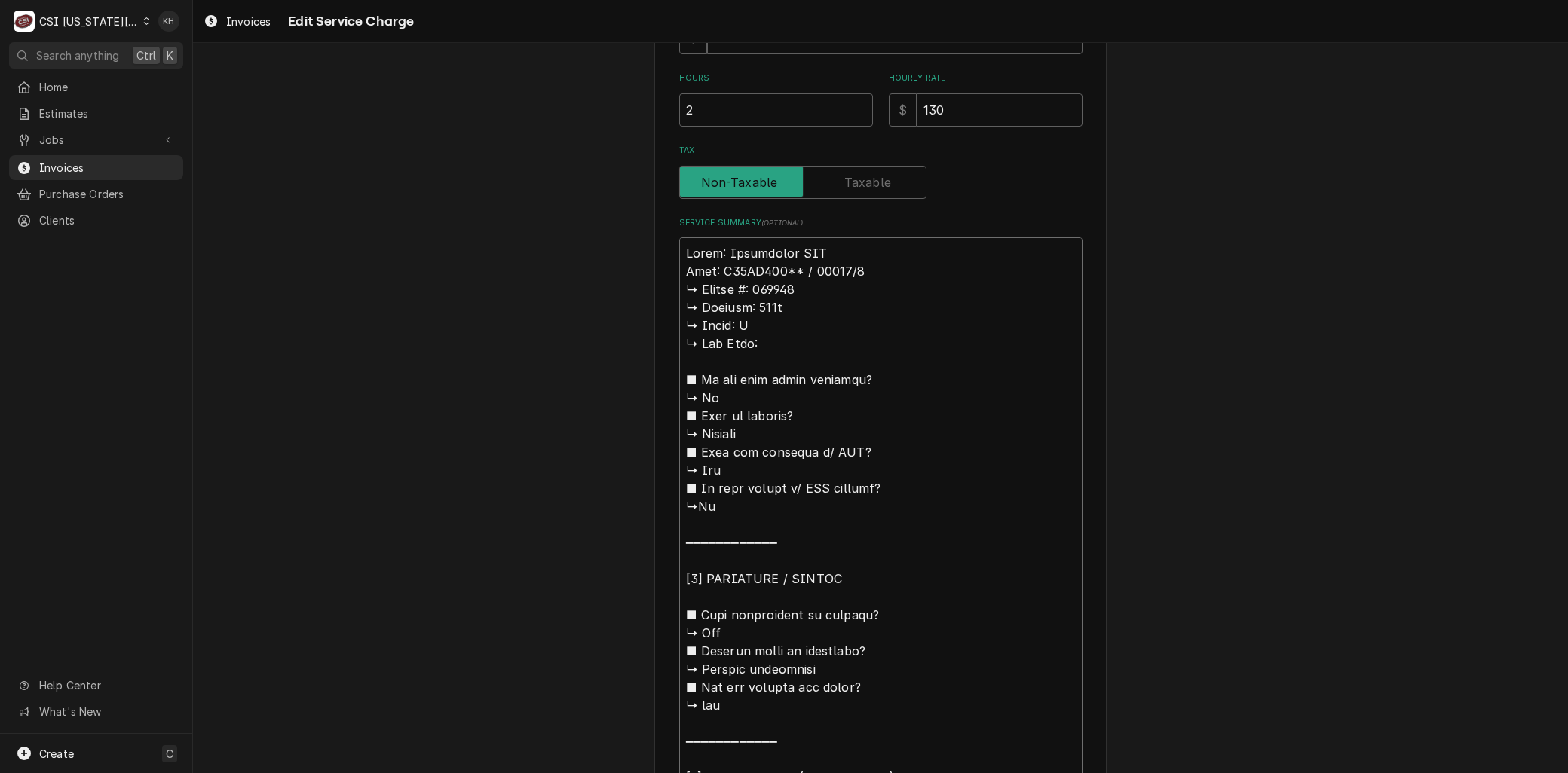
type textarea "Brand: Masterbilt WIF Model: V38LV094** / 14552/2 ↳ 𝗦𝗲𝗿𝗶𝗮𝗹 #: 028341 ↳ 𝗩𝗼𝗹𝘁𝗮𝗴𝗲:…"
drag, startPoint x: 736, startPoint y: 289, endPoint x: 659, endPoint y: 282, distance: 77.3
click at [659, 282] on div "Use the fields below to edit this service charge Short Description 1-Labor (Ser…" at bounding box center [880, 641] width 452 height 2058
type textarea "x"
type textarea "Brand: Masterbilt WIF Model: V38LV094** / 14552/2 S: 028341 ↳ 𝗩𝗼𝗹𝘁𝗮𝗴𝗲: 115v ↳ 𝗣…"
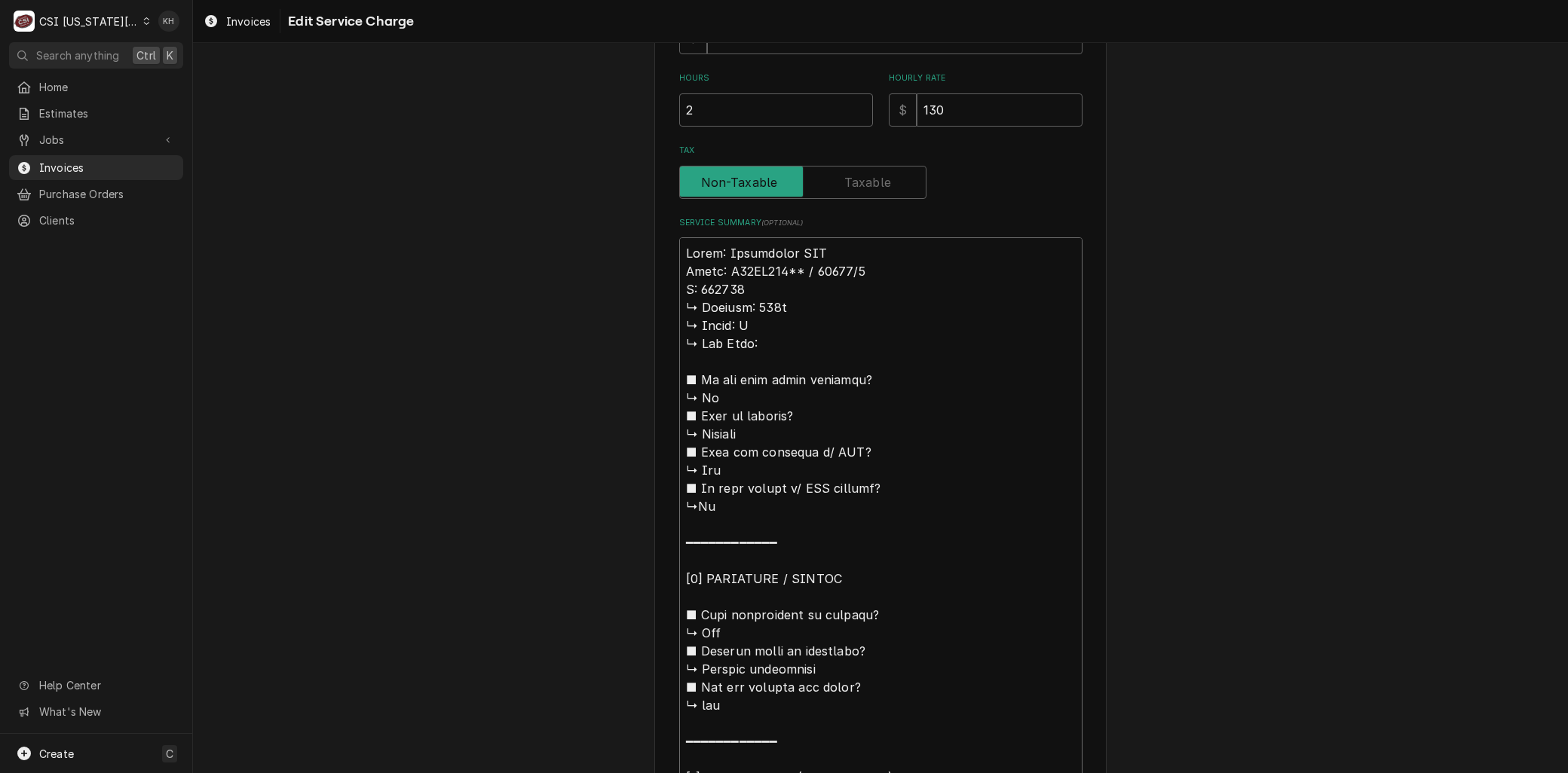
type textarea "x"
type textarea "Brand: Masterbilt WIF Model: V38LV094** / 14552/2 Se: 028341 ↳ 𝗩𝗼𝗹𝘁𝗮𝗴𝗲: 115v ↳ …"
type textarea "x"
type textarea "Brand: Masterbilt WIF Model: V38LV094** / 14552/2 Ser: 028341 ↳ 𝗩𝗼𝗹𝘁𝗮𝗴𝗲: 115v ↳…"
type textarea "x"
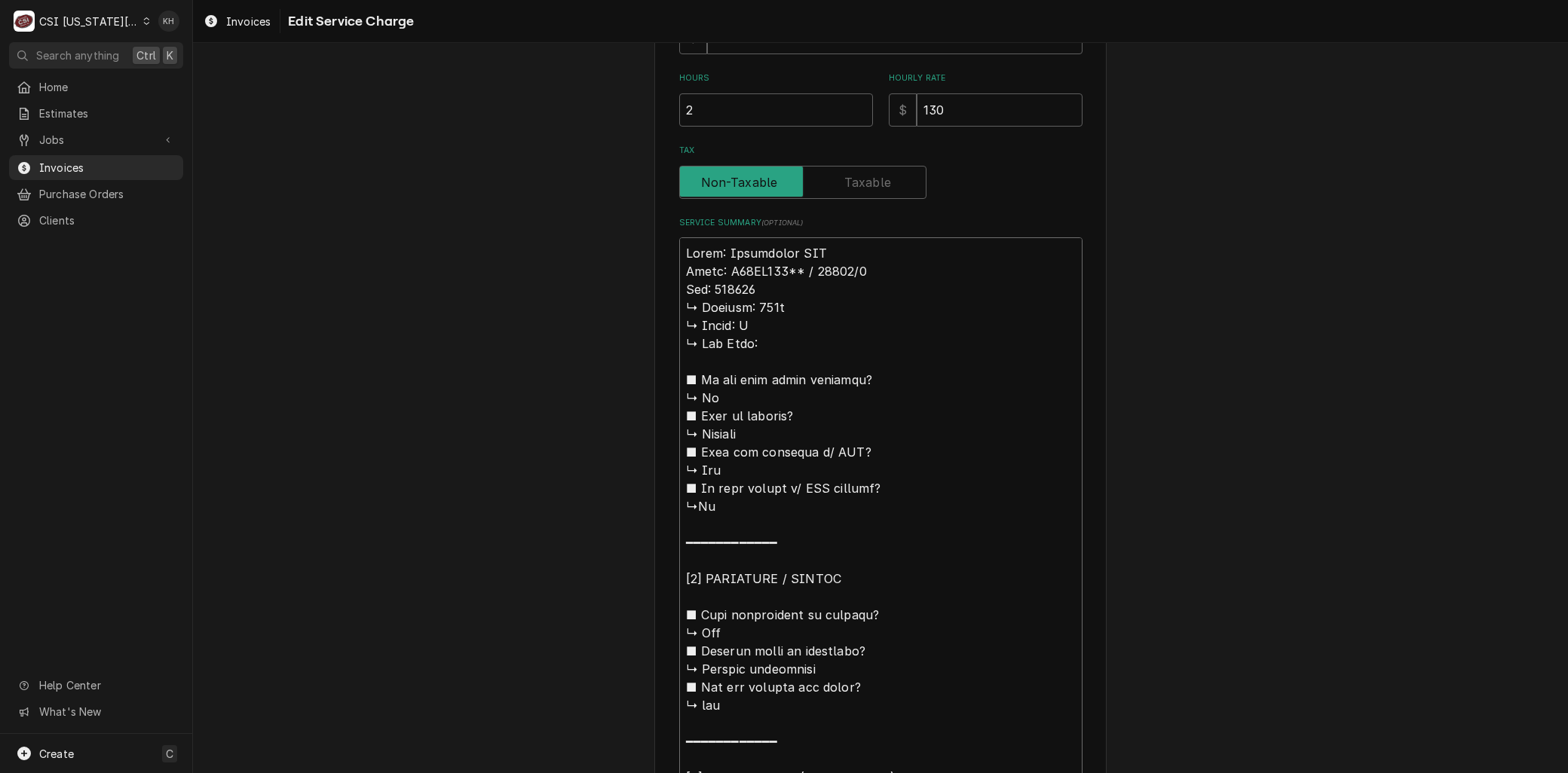
type textarea "Brand: Masterbilt WIF Model: V38LV094** / 14552/2 Seri: 028341 ↳ 𝗩𝗼𝗹𝘁𝗮𝗴𝗲: 115v …"
type textarea "x"
type textarea "Brand: Masterbilt WIF Model: V38LV094** / 14552/2 Seria: 028341 ↳ 𝗩𝗼𝗹𝘁𝗮𝗴𝗲: 115v…"
type textarea "x"
type textarea "Brand: Masterbilt WIF Model: V38LV094** / 14552/2 Serial: 028341 ↳ 𝗩𝗼𝗹𝘁𝗮𝗴𝗲: 115…"
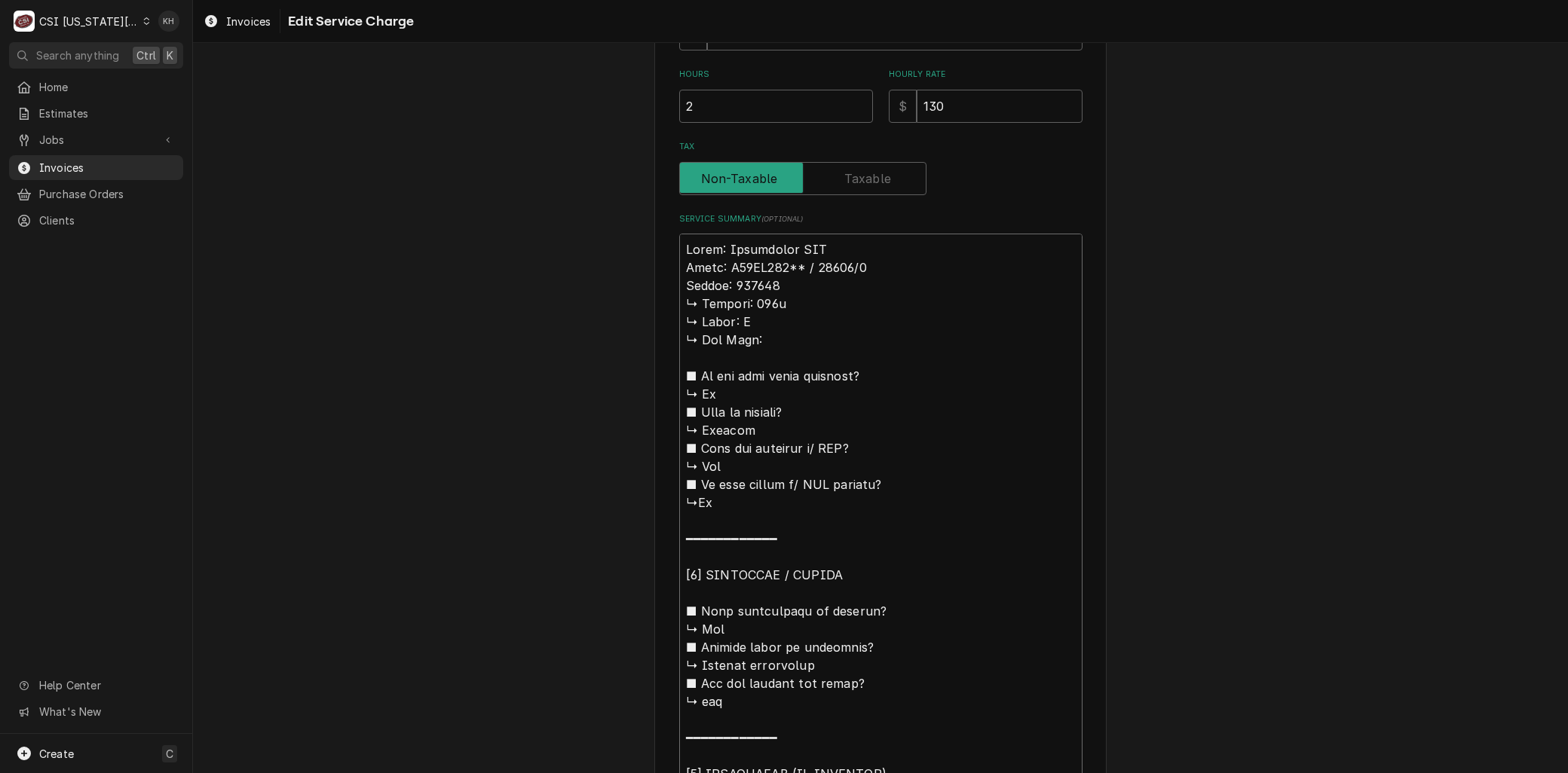
scroll to position [543, 0]
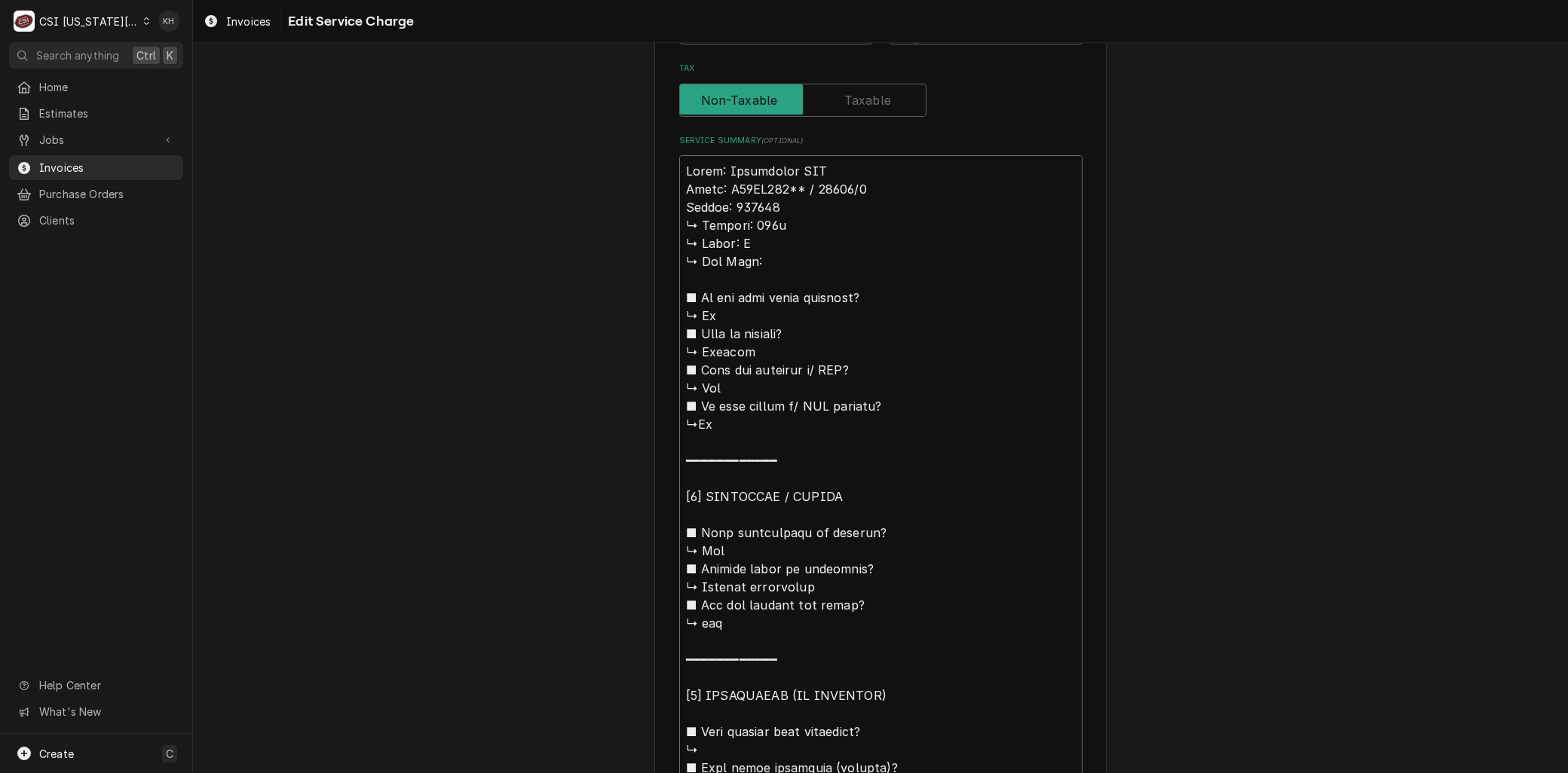
drag, startPoint x: 675, startPoint y: 370, endPoint x: 634, endPoint y: 221, distance: 154.5
click at [634, 221] on div "Use the fields below to edit this service charge Short Description 1-Labor (Ser…" at bounding box center [880, 559] width 1375 height 2084
type textarea "x"
type textarea "Brand: Masterbilt WIF Model: V38LV094** / 14552/2 Serial: 028341 Arrived on sit…"
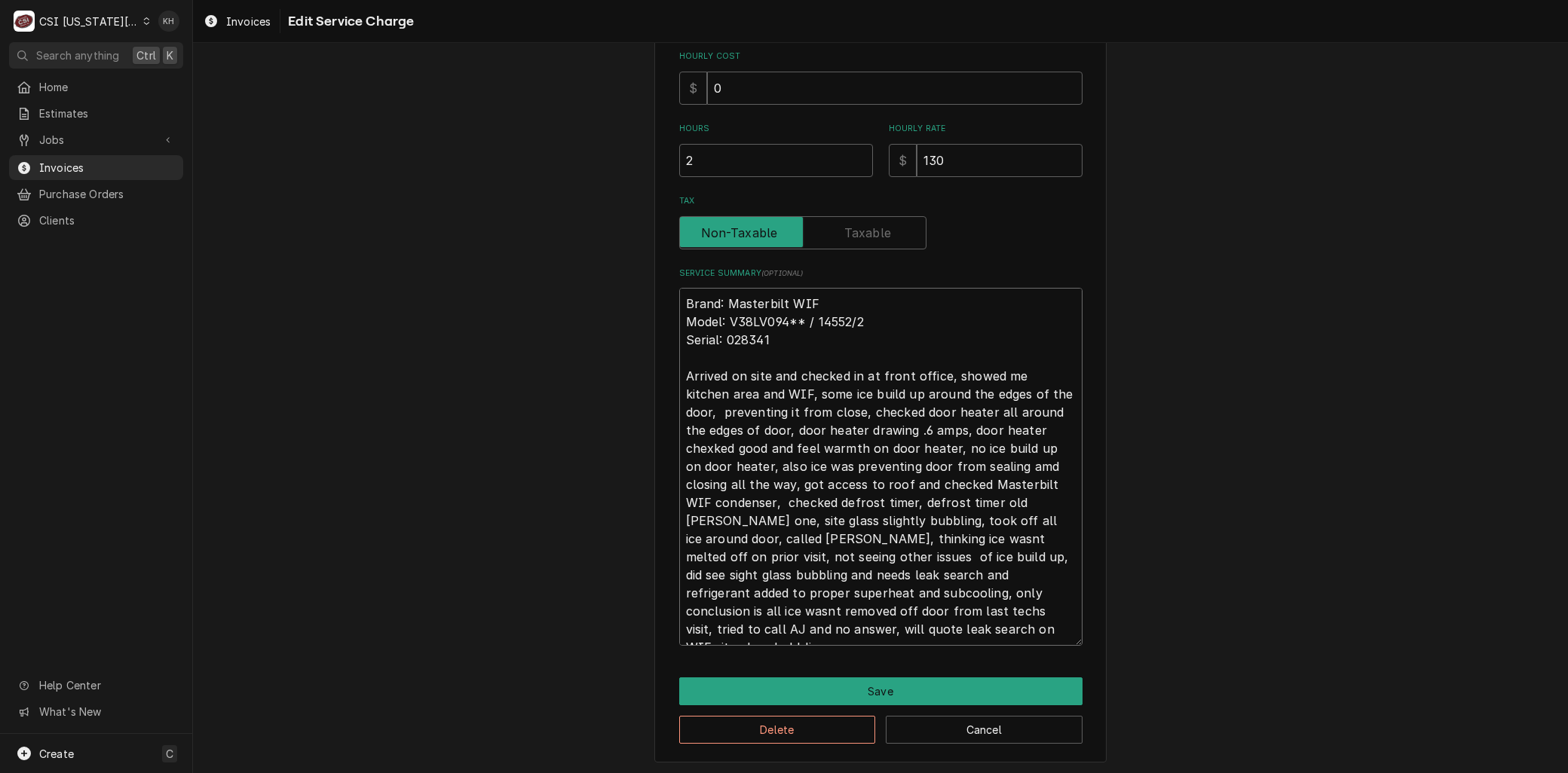
type textarea "x"
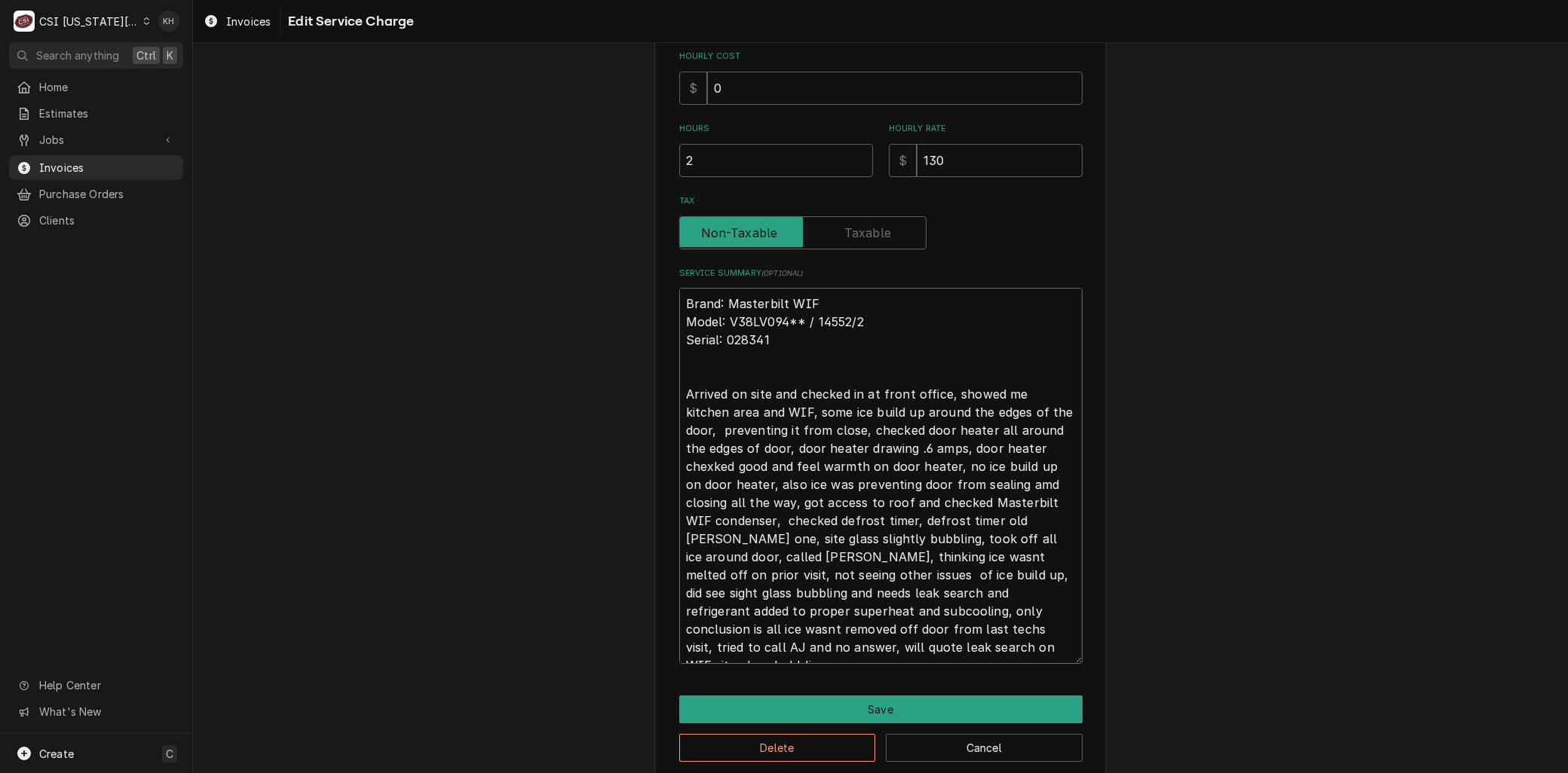
scroll to position [428, 0]
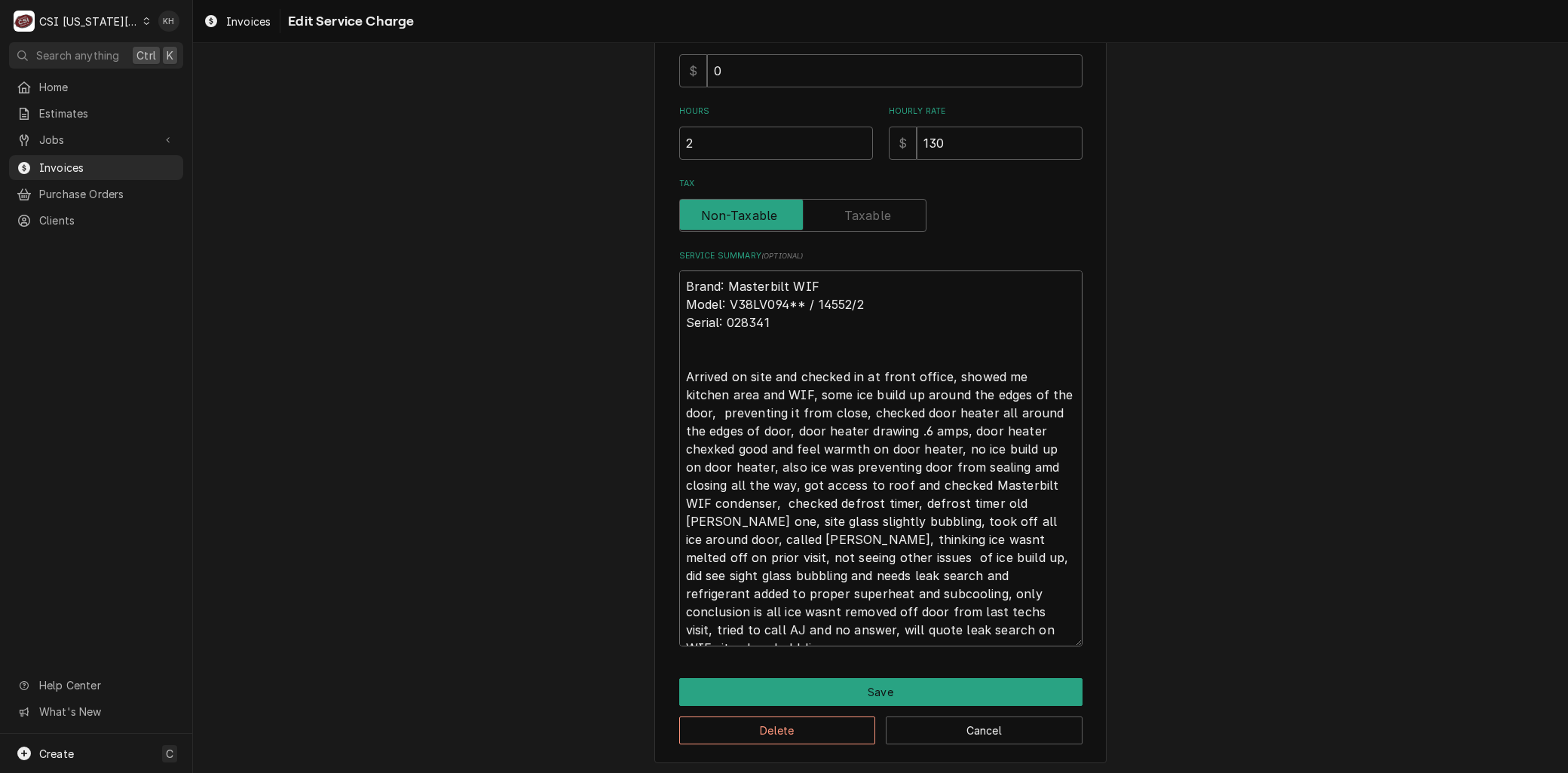
type textarea "Brand: Masterbilt WIF Model: V38LV094** / 14552/2 Serial: 028341 Arrived on sit…"
drag, startPoint x: 96, startPoint y: 17, endPoint x: 118, endPoint y: 71, distance: 58.3
click at [96, 17] on div "CSI Kansas City" at bounding box center [88, 21] width 99 height 16
click at [164, 54] on div "CSI [US_STATE]" at bounding box center [258, 56] width 220 height 16
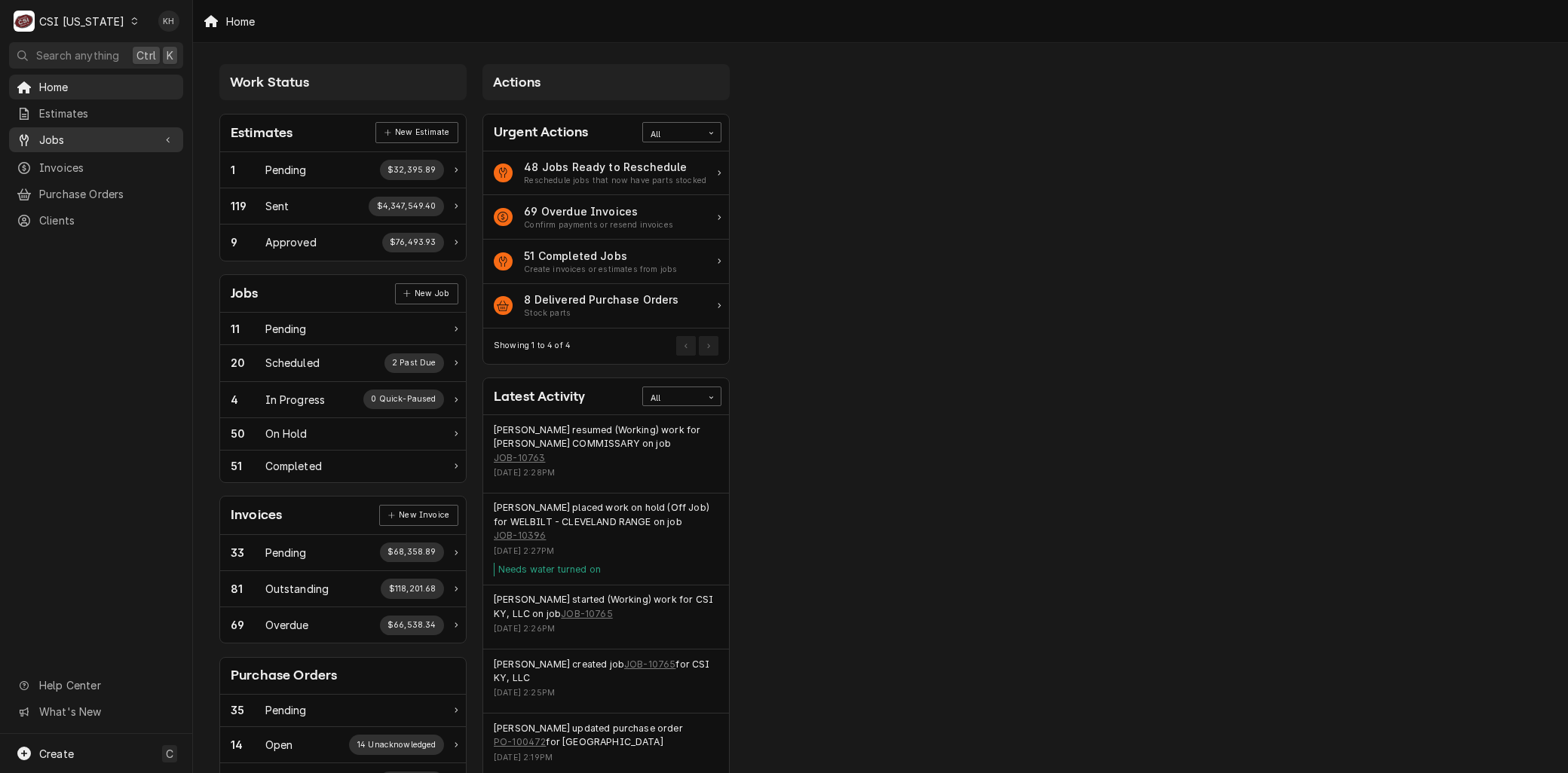
click at [69, 135] on span "Jobs" at bounding box center [96, 140] width 114 height 16
click at [86, 213] on span "Invoices" at bounding box center [107, 217] width 136 height 16
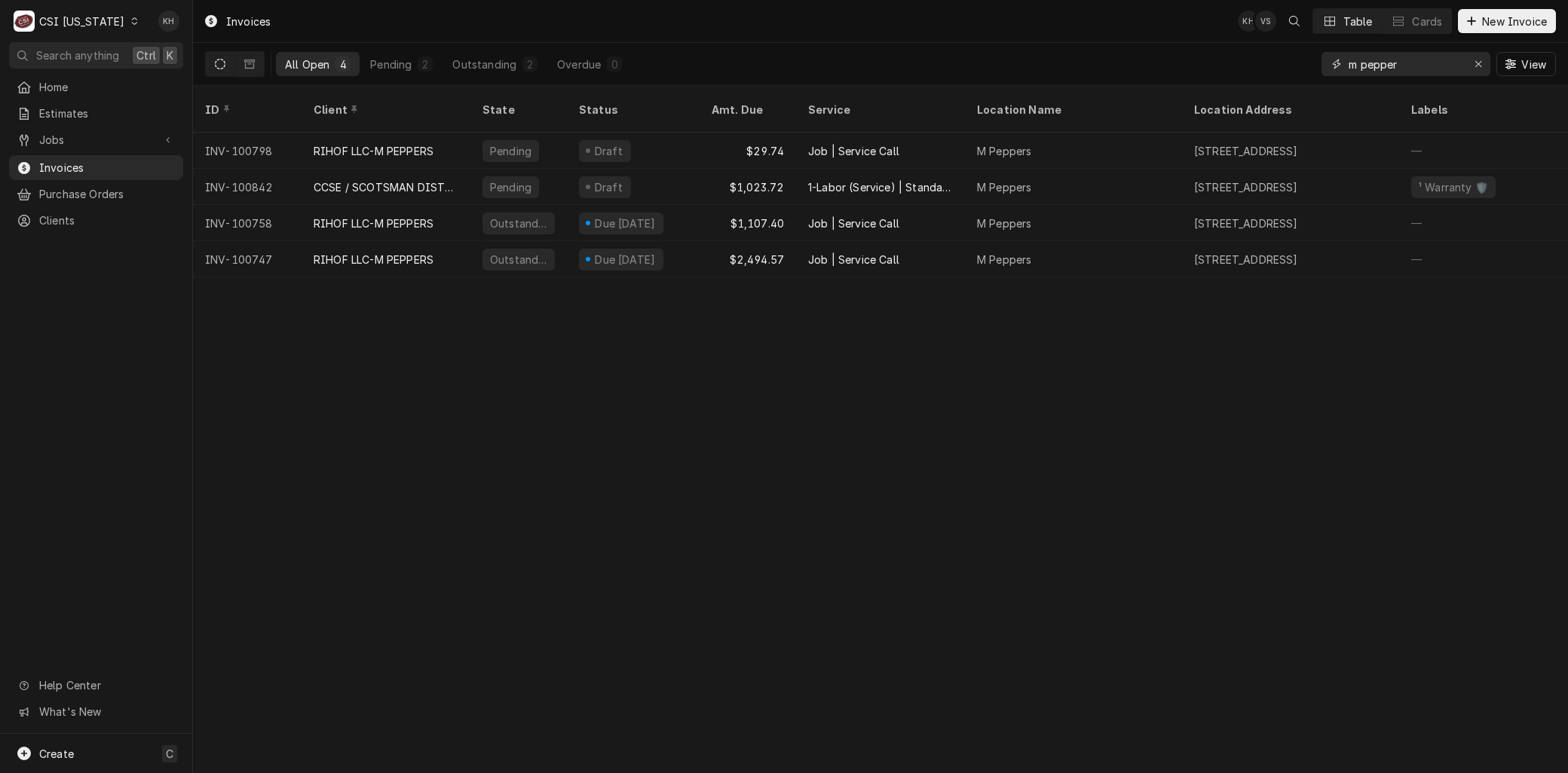
drag, startPoint x: 1385, startPoint y: 56, endPoint x: 1194, endPoint y: 64, distance: 191.2
click at [1206, 62] on div "All Open 4 Pending 2 Outstanding 2 Overdue 0 m pepper View" at bounding box center [880, 64] width 1351 height 42
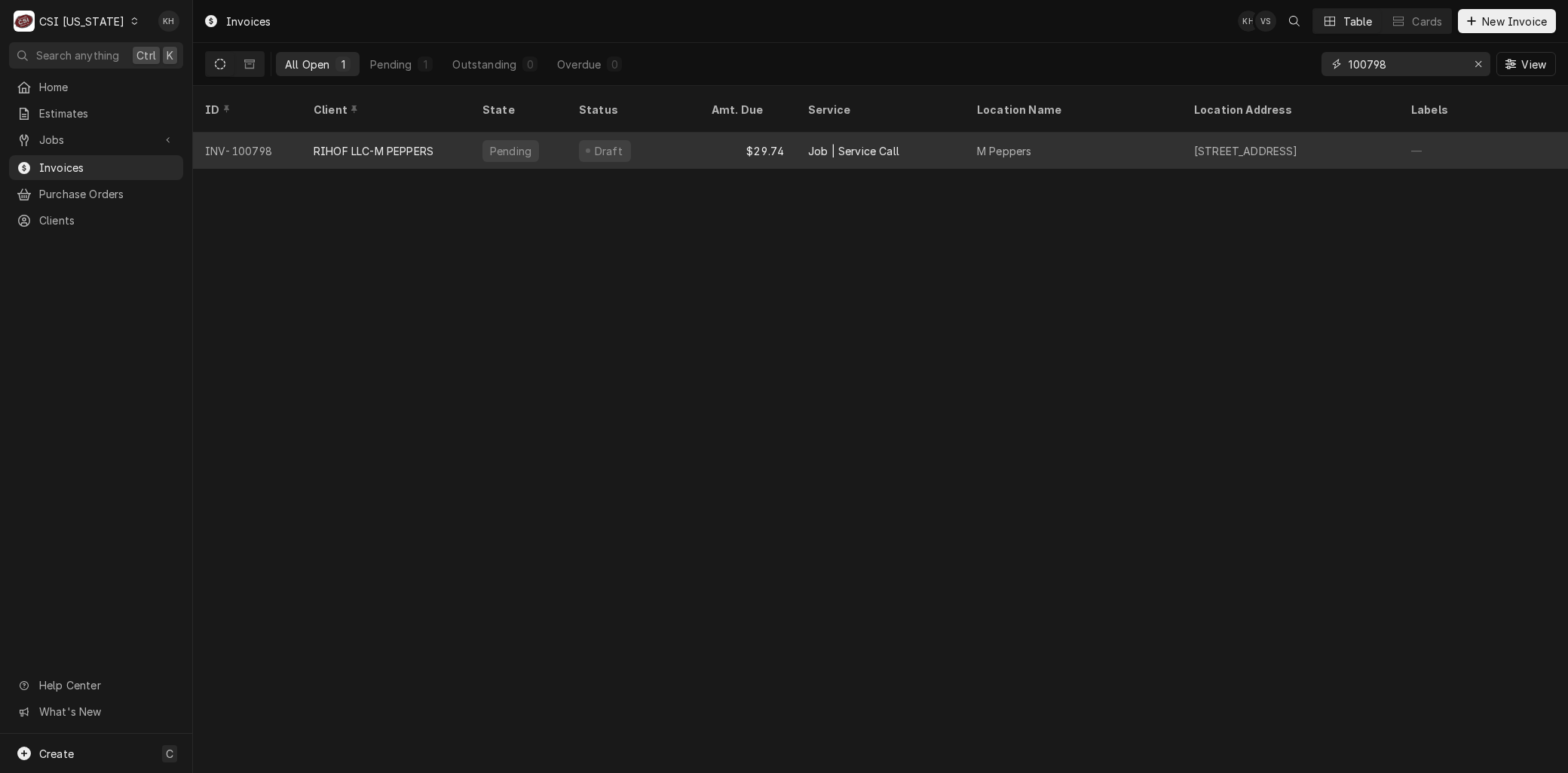
type input "100798"
click at [389, 144] on div "RIHOF LLC-M PEPPERS" at bounding box center [385, 151] width 169 height 36
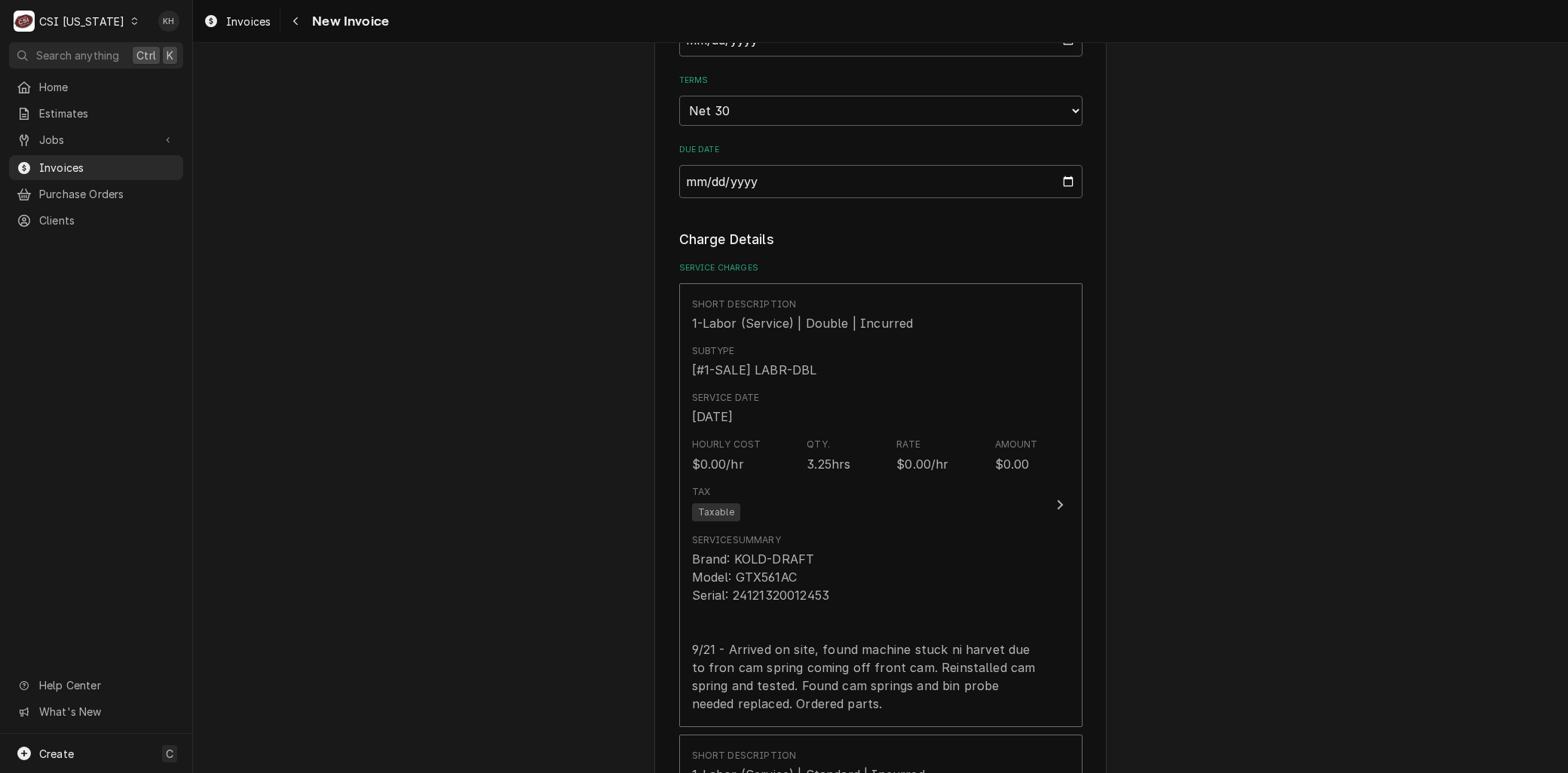
scroll to position [1255, 0]
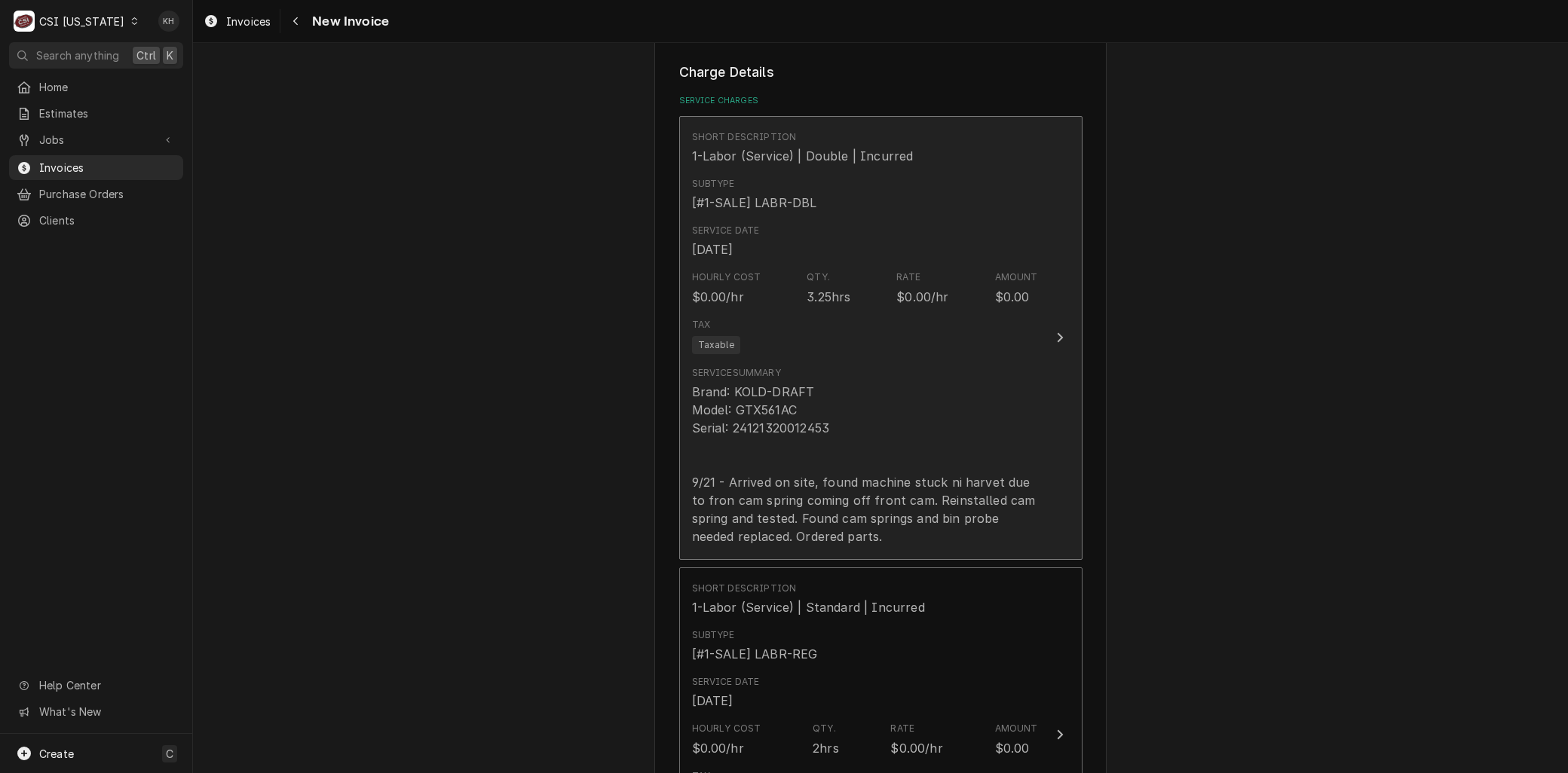
click at [817, 330] on div "Tax Taxable" at bounding box center [865, 335] width 346 height 48
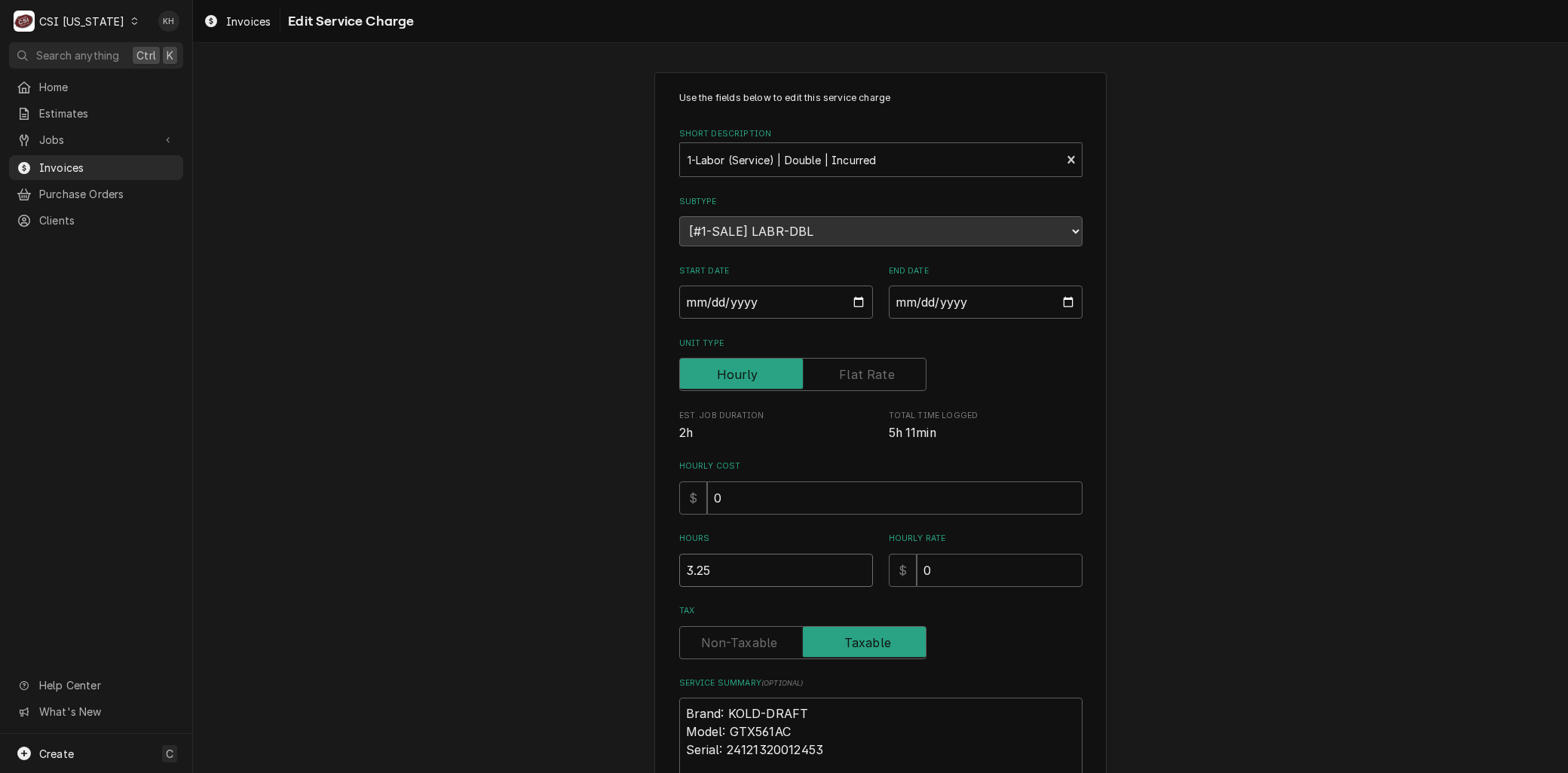
drag, startPoint x: 722, startPoint y: 568, endPoint x: 629, endPoint y: 577, distance: 93.4
click at [629, 577] on div "Use the fields below to edit this service charge Short Description 1-Labor (Ser…" at bounding box center [880, 532] width 1375 height 947
type textarea "x"
type input "1"
type textarea "x"
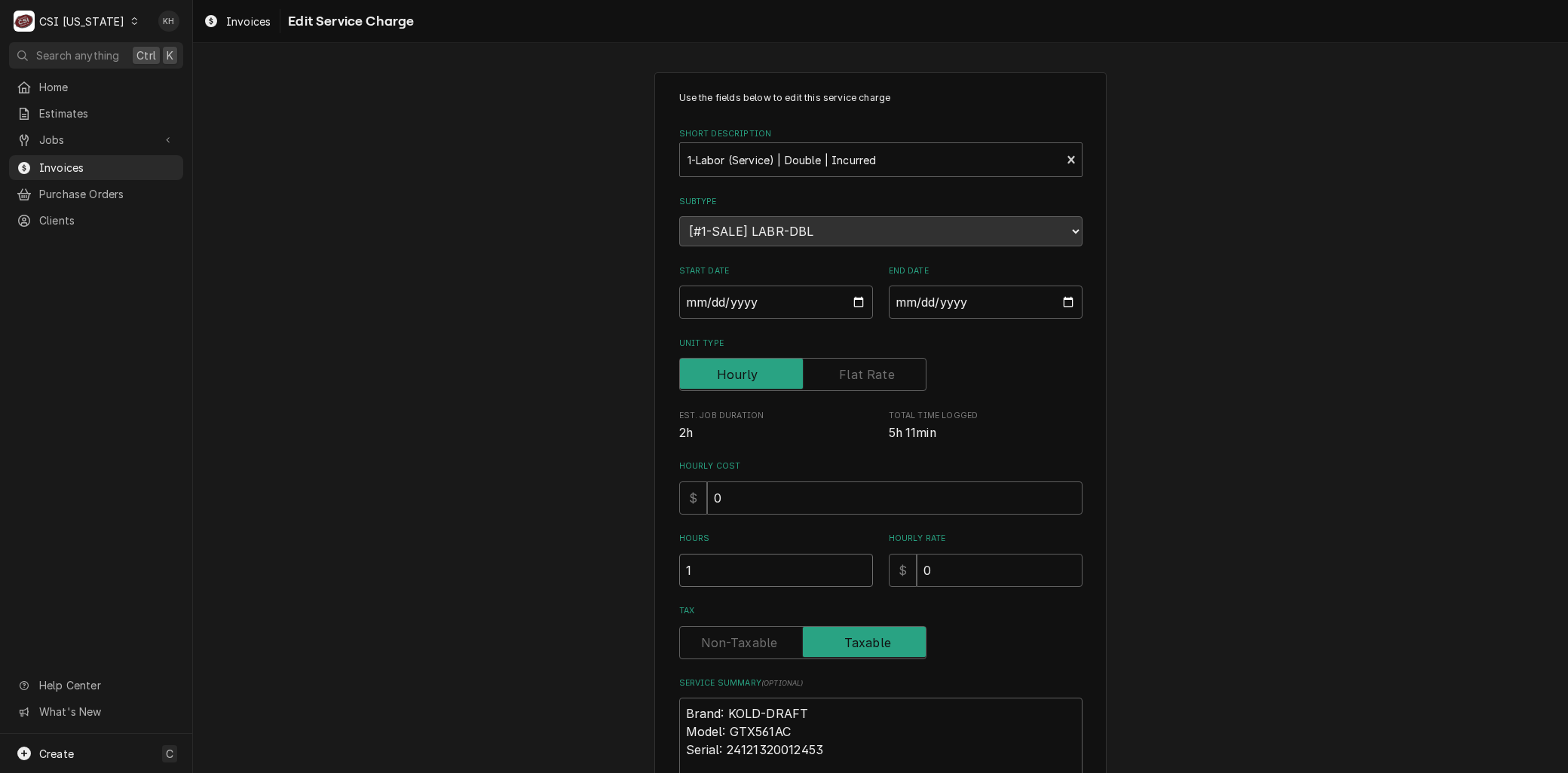
type input "14"
type textarea "x"
type input "1"
type textarea "x"
click at [715, 565] on input "Hours" at bounding box center [776, 570] width 194 height 33
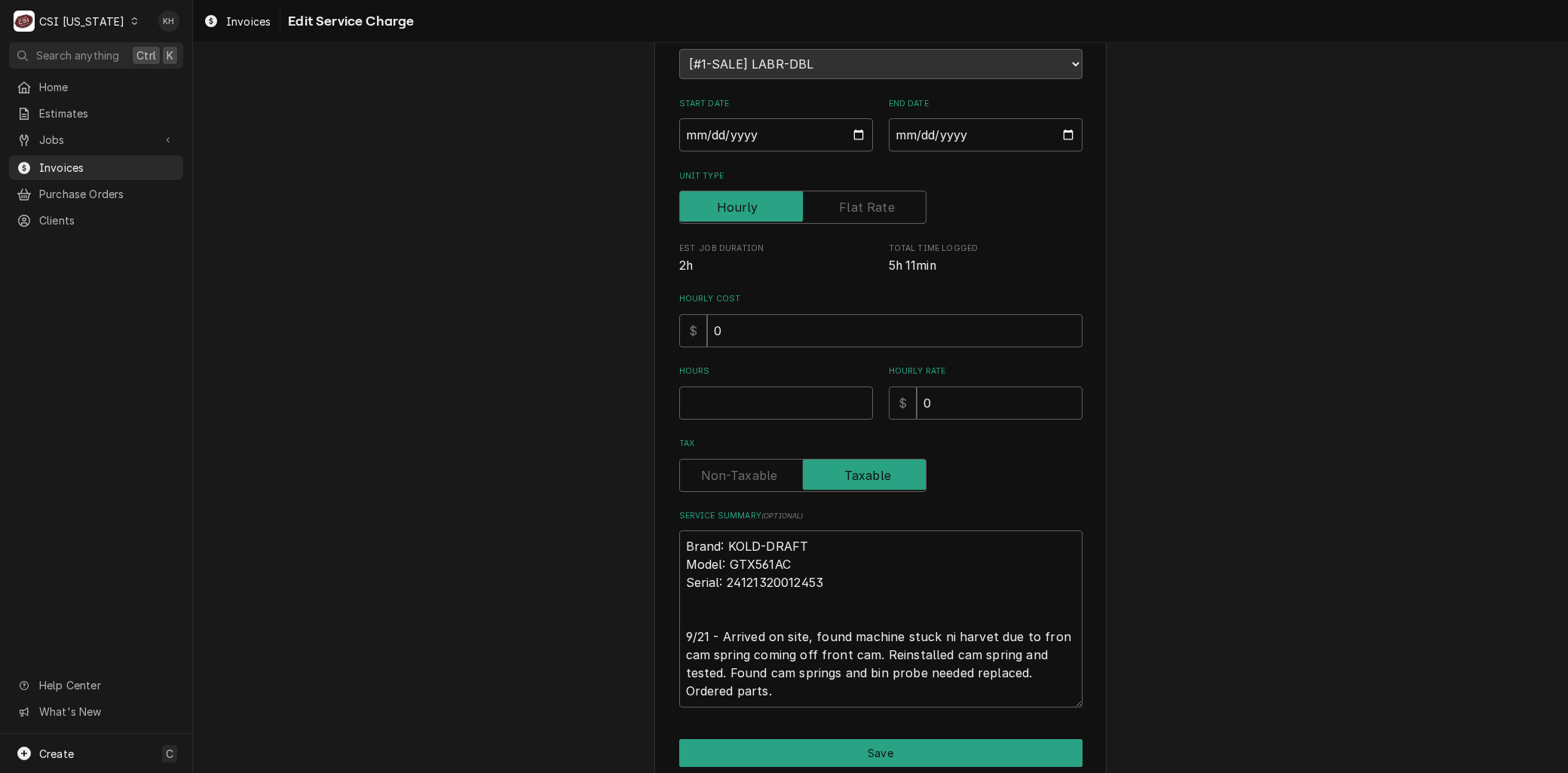
scroll to position [84, 0]
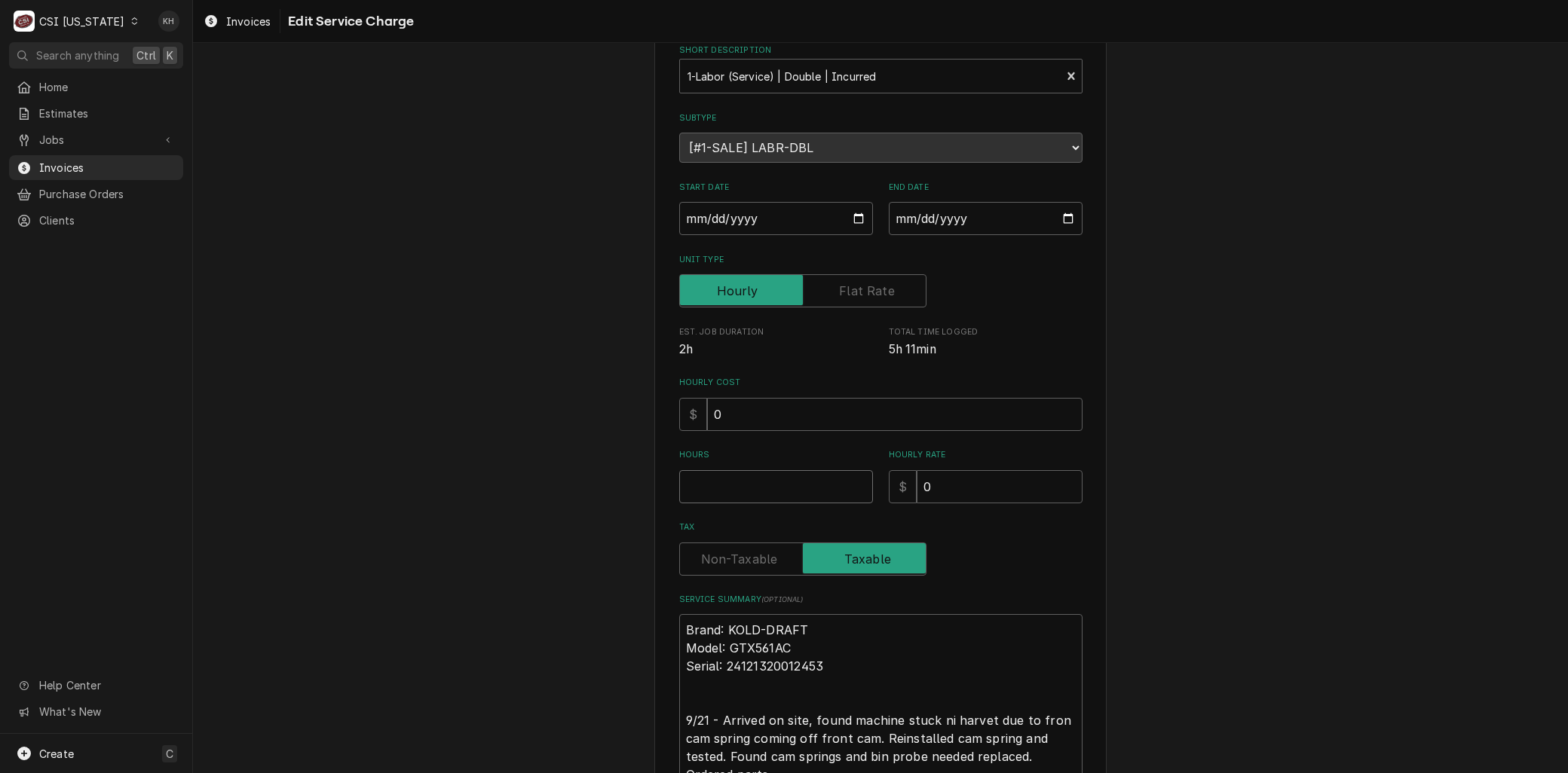
click at [702, 478] on input "Hours" at bounding box center [776, 486] width 194 height 33
type textarea "x"
type input "3"
type textarea "x"
type input "3.2"
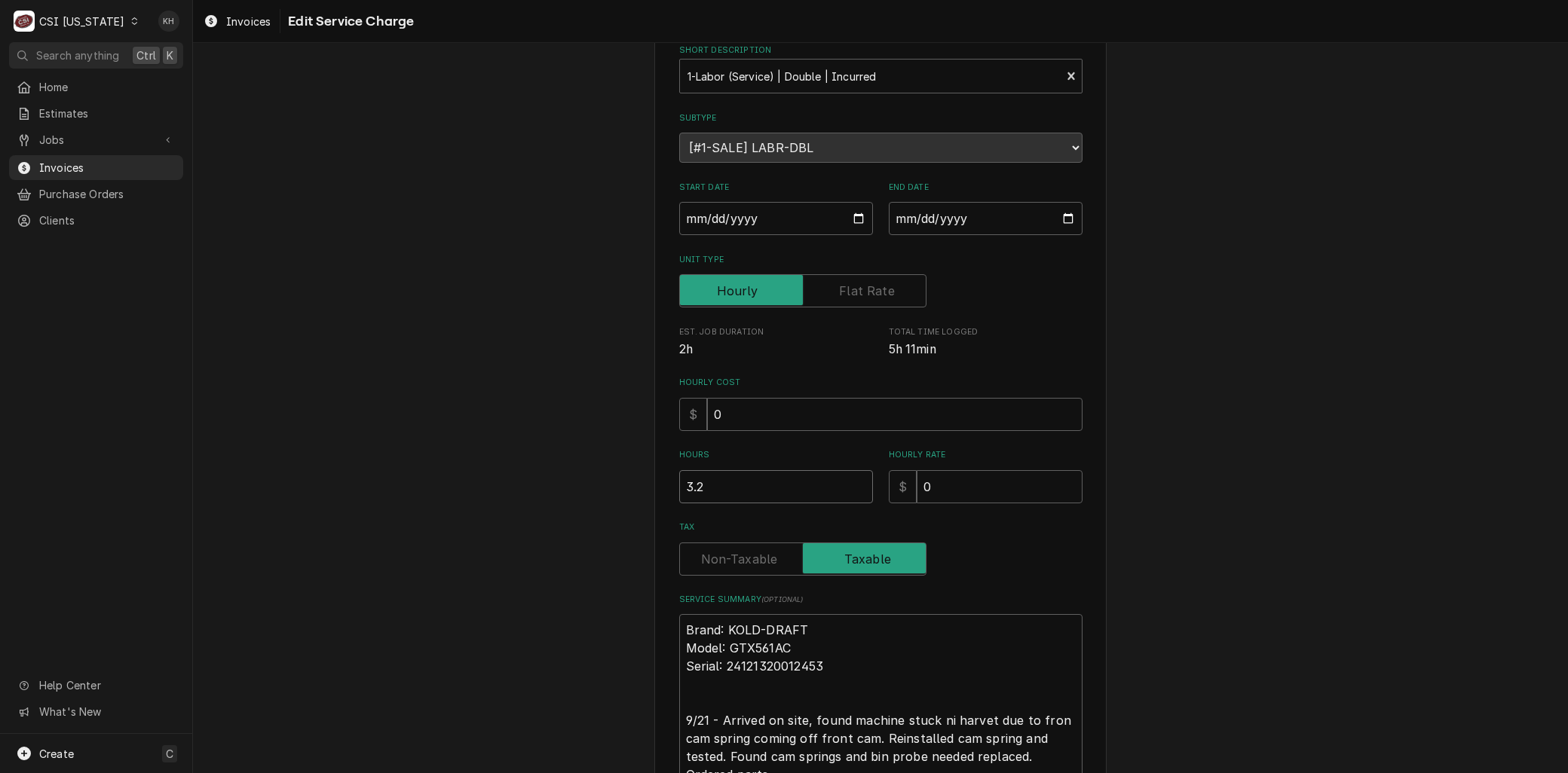
type textarea "x"
type input "3.25"
type textarea "x"
type input "2"
type textarea "x"
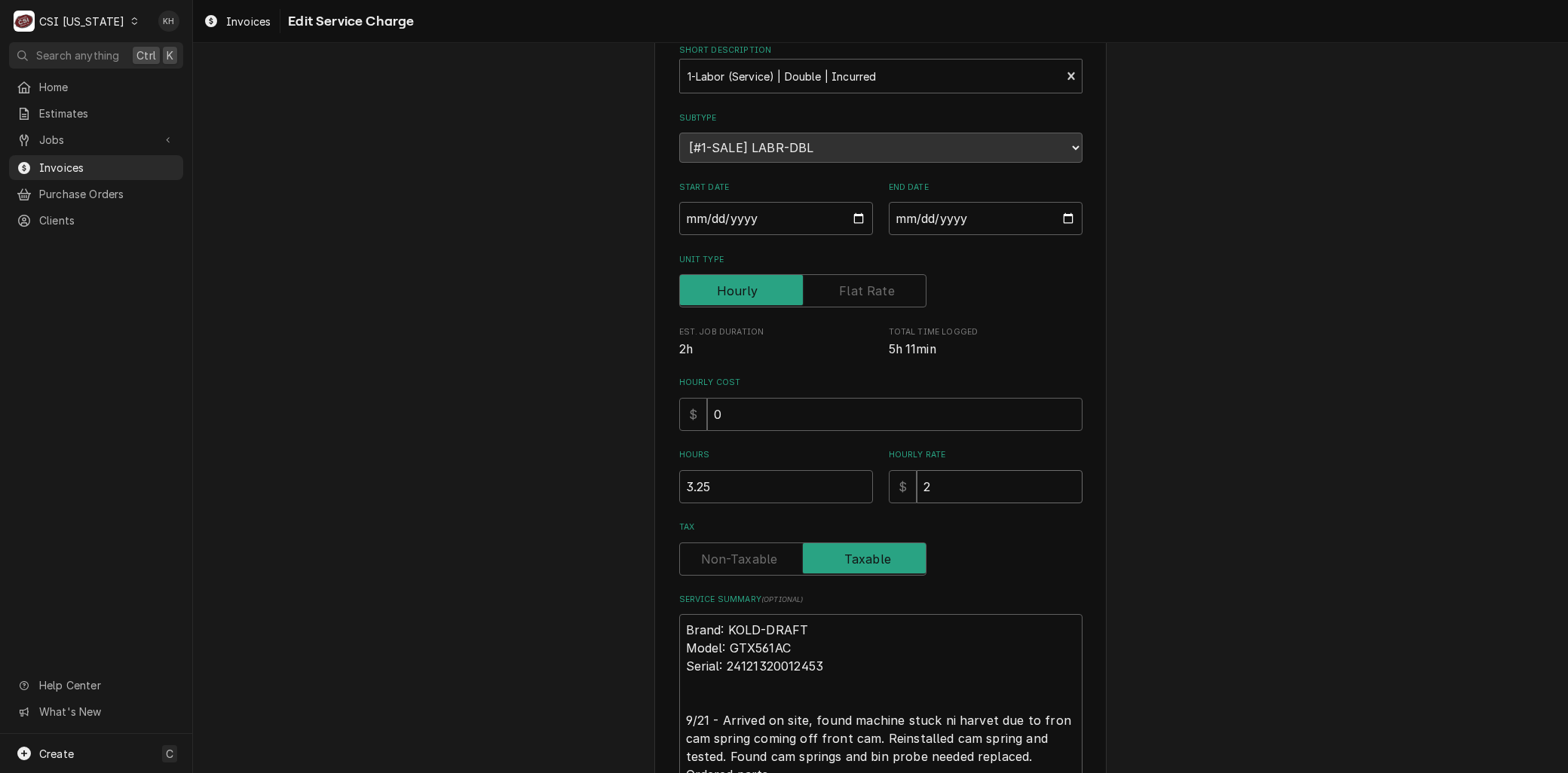
type input "26"
type textarea "x"
type input "260"
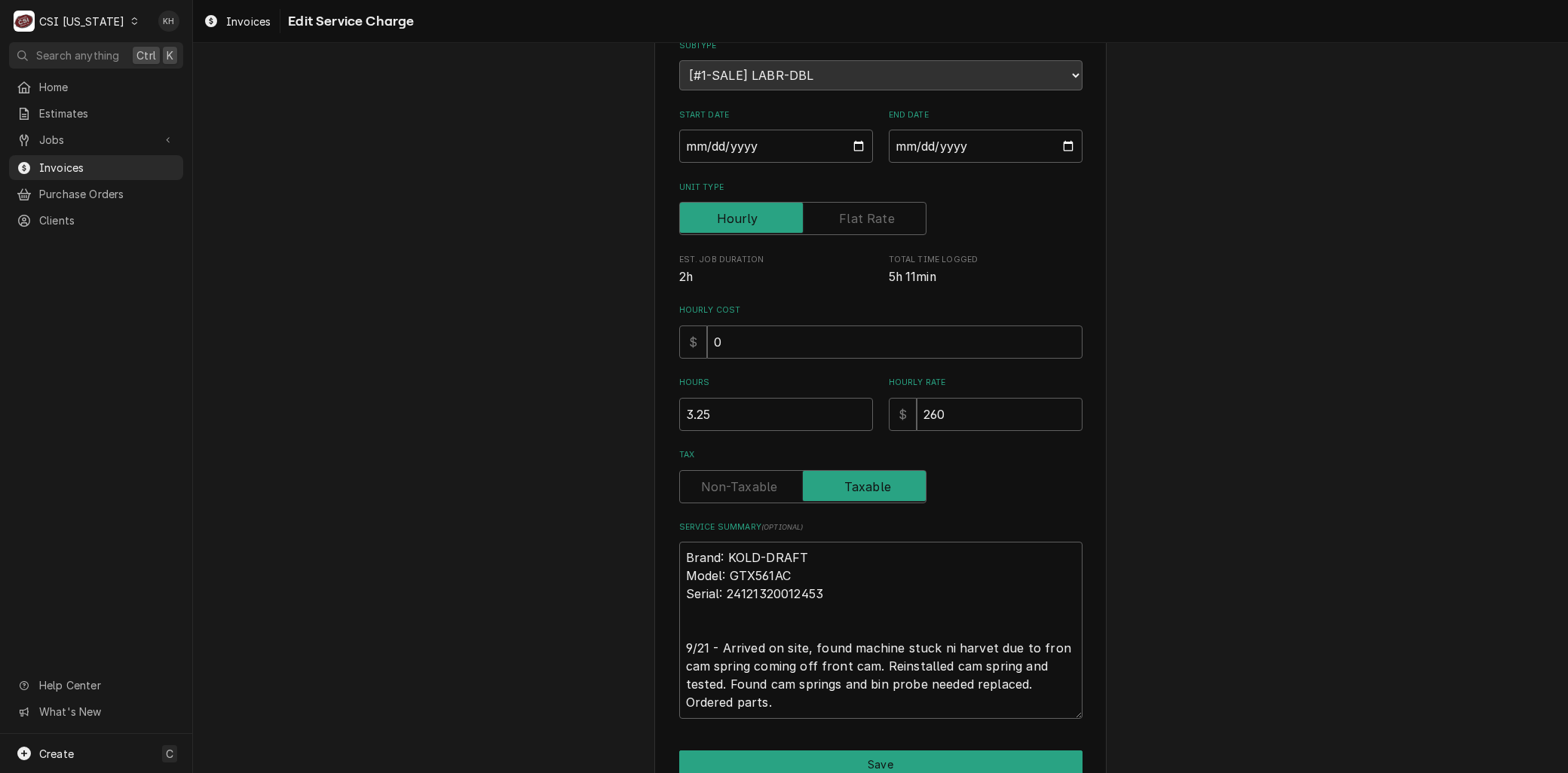
scroll to position [229, 0]
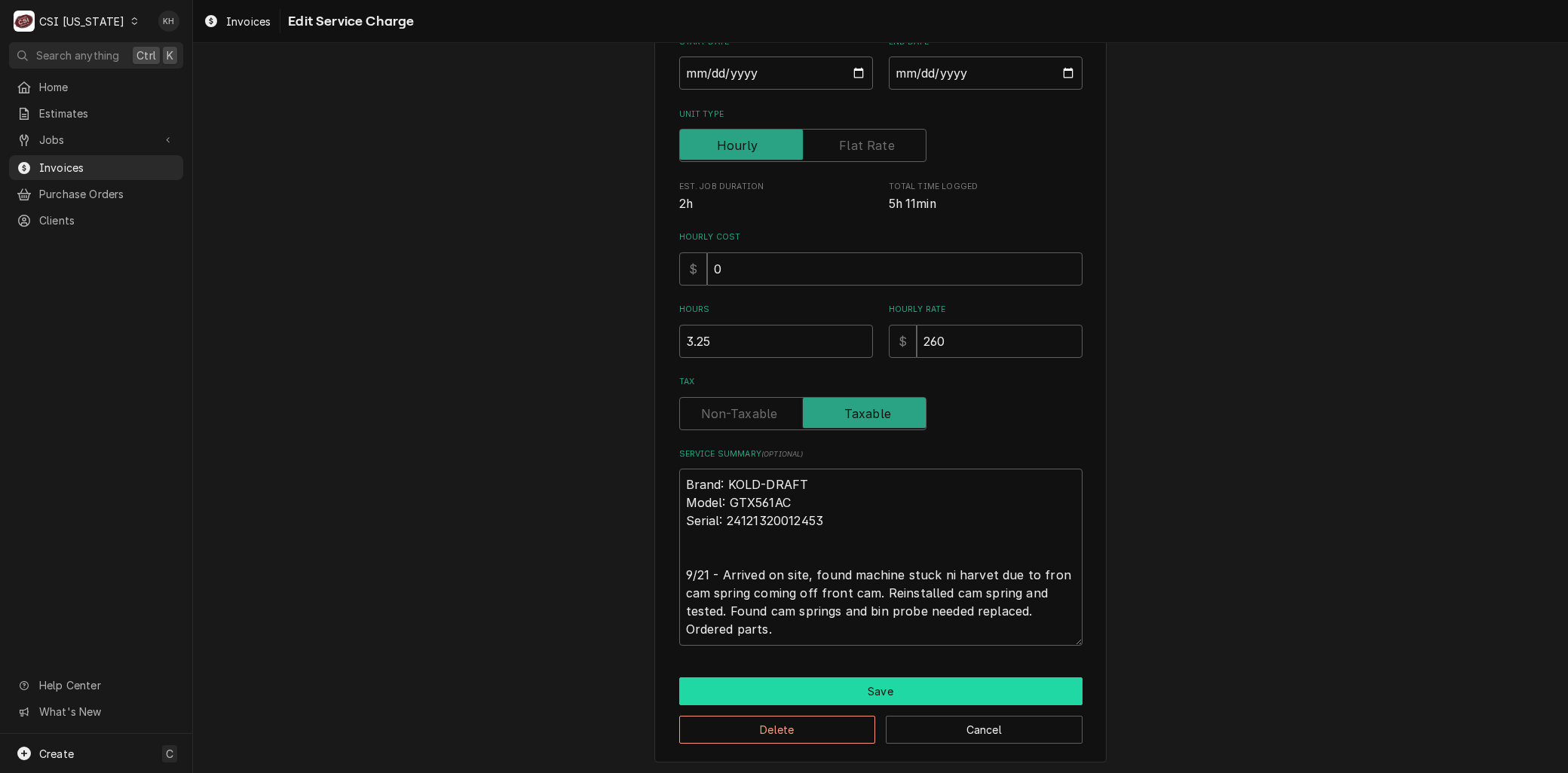
click at [802, 688] on button "Save" at bounding box center [881, 691] width 403 height 28
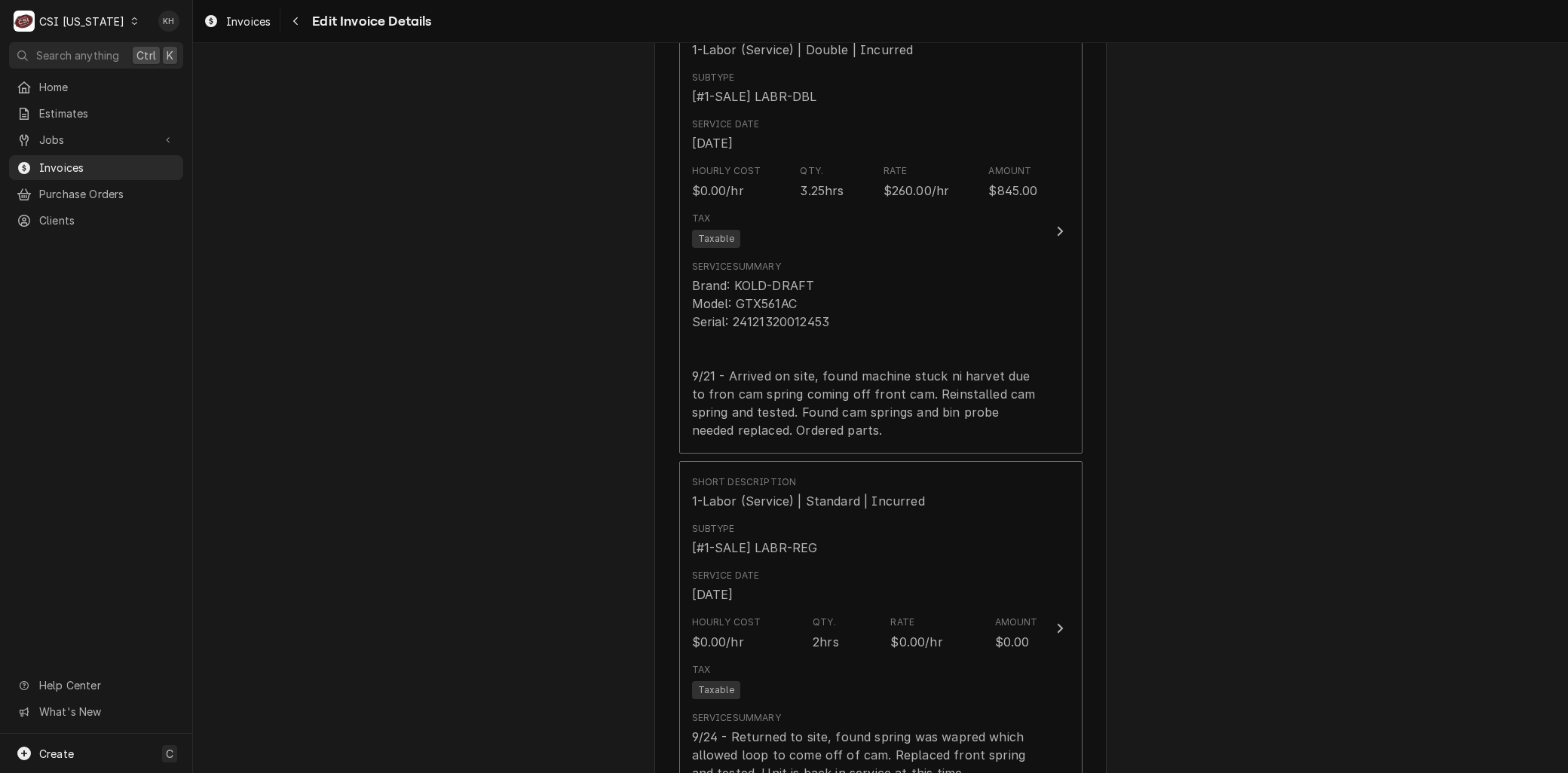
scroll to position [1322, 0]
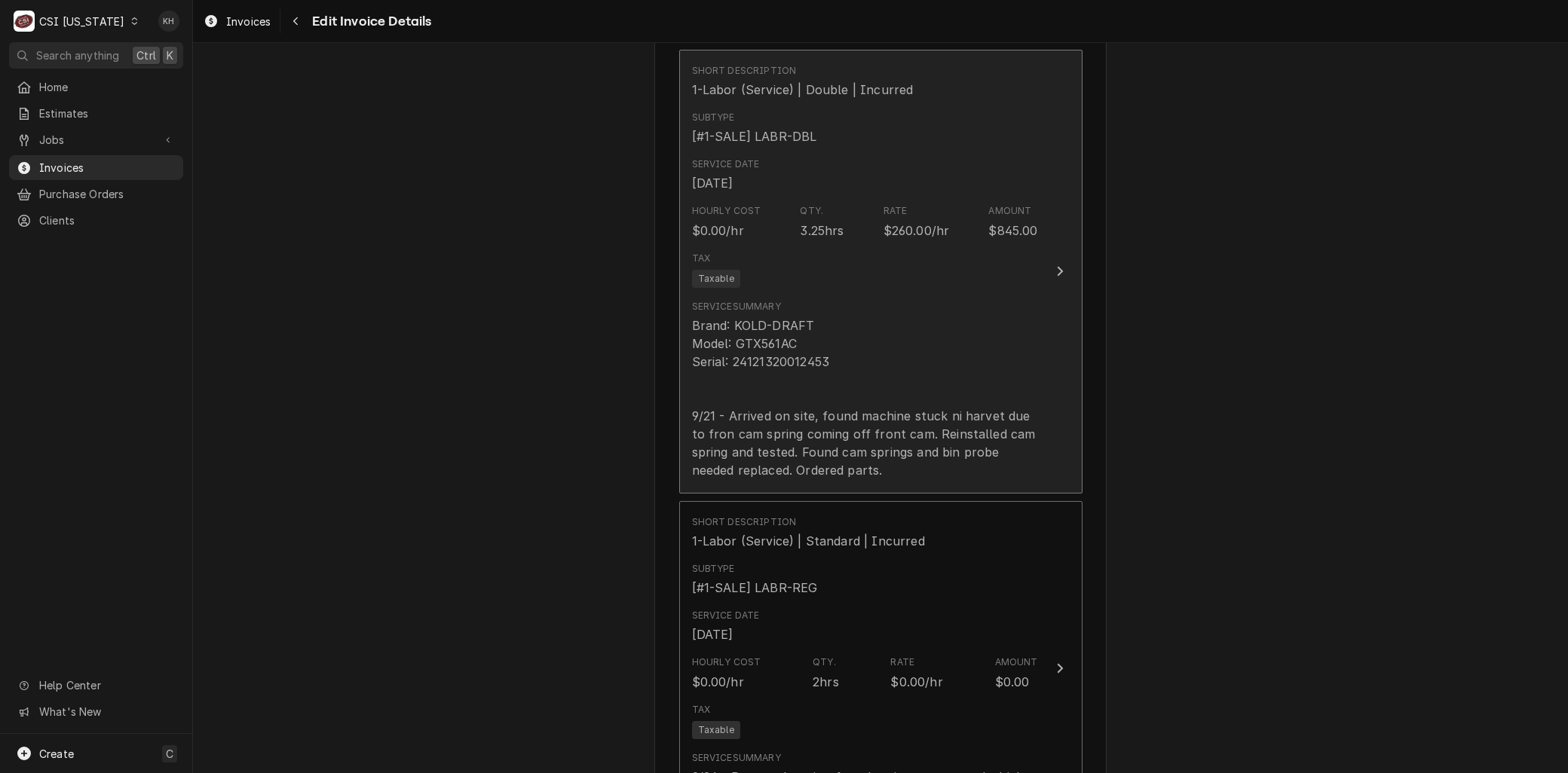
click at [915, 443] on div "Brand: KOLD-DRAFT Model: GTX561AC Serial: 24121320012453 9/21 - Arrived on site…" at bounding box center [865, 398] width 346 height 163
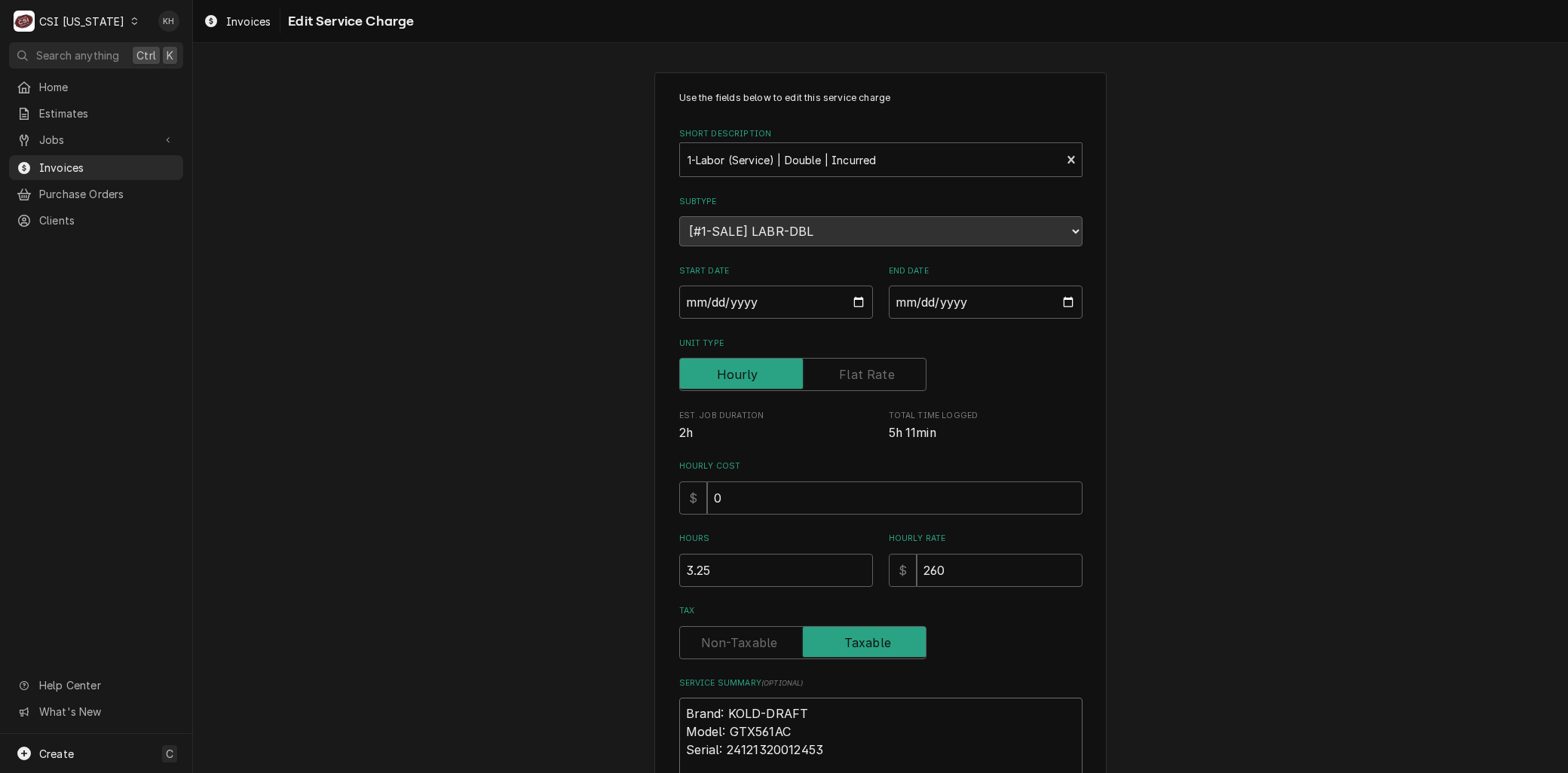
click at [686, 708] on textarea "Brand: KOLD-DRAFT Model: GTX561AC Serial: 24121320012453 9/21 - Arrived on site…" at bounding box center [881, 786] width 403 height 176
click at [679, 710] on textarea "Brand: KOLD-DRAFT Model: GTX561AC Serial: 24121320012453 9/21 - Arrived on site…" at bounding box center [881, 786] width 403 height 176
type textarea "x"
type textarea "Brand: KOLD-DRAFT Model: GTX561AC Serial: 24121320012453 9/21 - Arrived on site…"
type textarea "x"
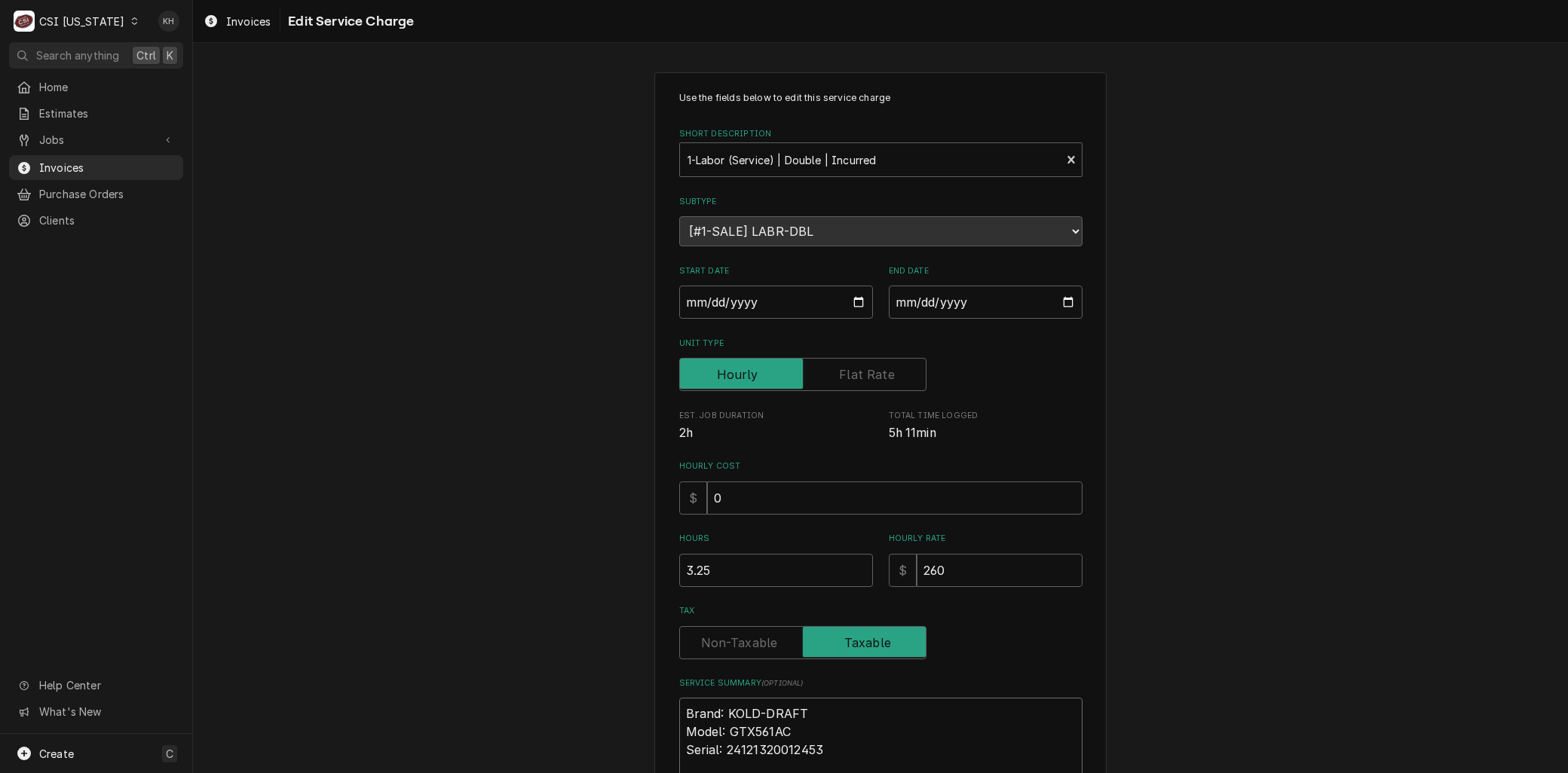
type textarea "Brand: KOLD-DRAFT Model: GTX561AC Serial: 24121320012453 9/21 - Arrived on site…"
type textarea "x"
type textarea "d Brand: KOLD-DRAFT Model: GTX561AC Serial: 24121320012453 9/21 - Arrived on si…"
type textarea "x"
type textarea "dO Brand: KOLD-DRAFT Model: GTX561AC Serial: 24121320012453 9/21 - Arrived on s…"
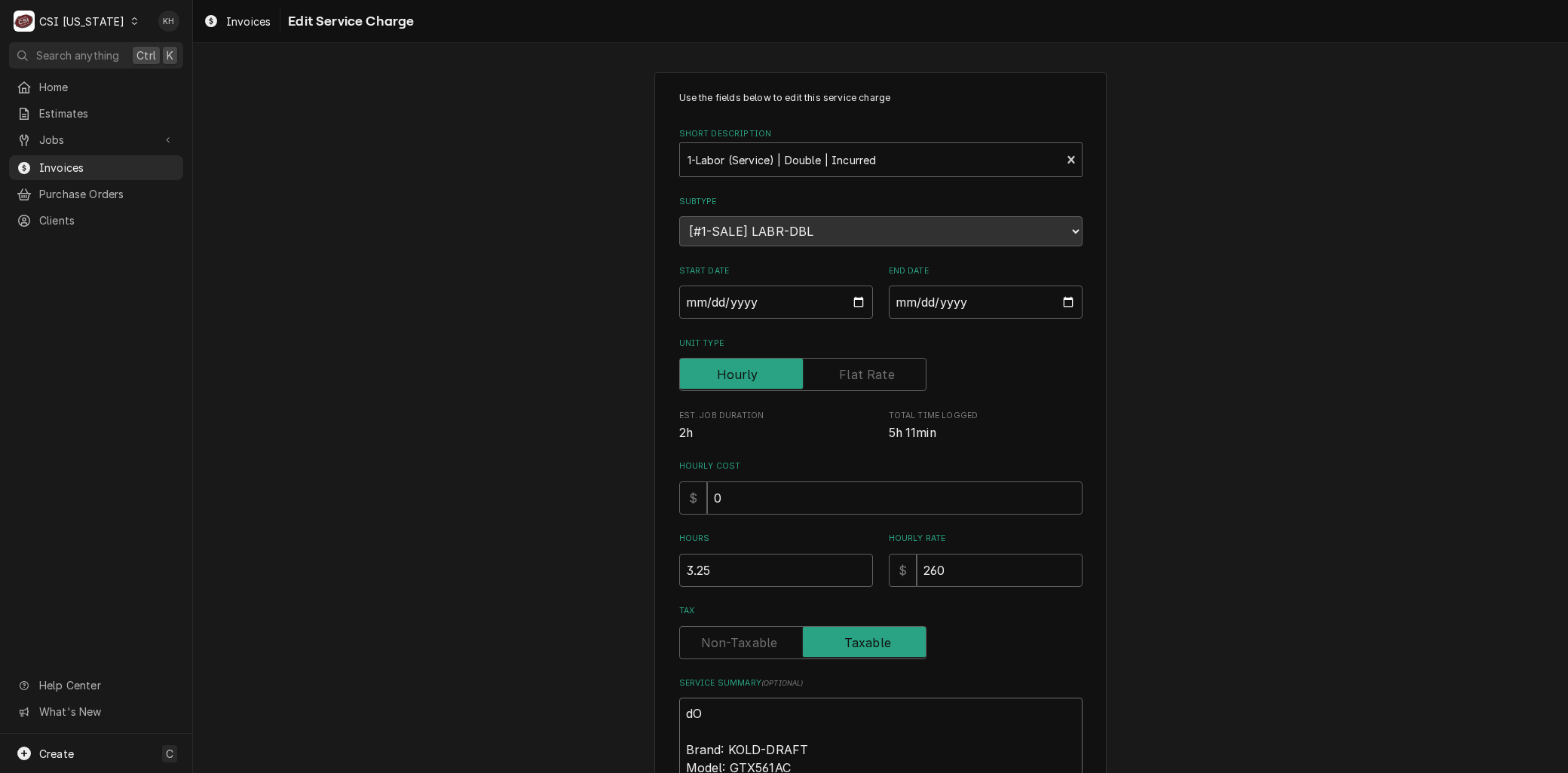
type textarea "x"
type textarea "dOU Brand: KOLD-DRAFT Model: GTX561AC Serial: 24121320012453 9/21 - Arrived on …"
type textarea "x"
type textarea "[PERSON_NAME] Brand: KOLD-DRAFT Model: GTX561AC Serial: 24121320012453 9/21 - A…"
type textarea "x"
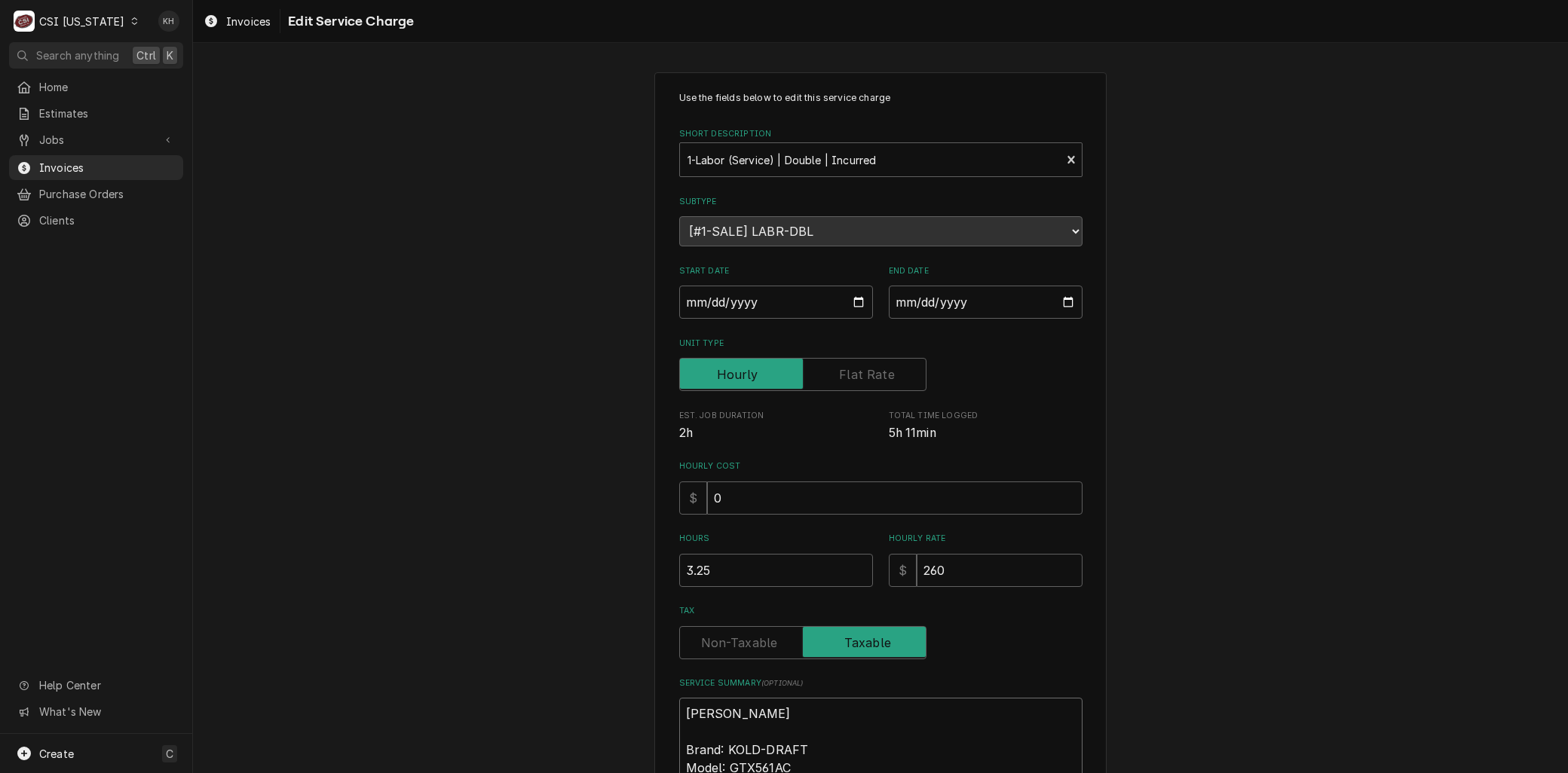
type textarea "dOUBL Brand: KOLD-DRAFT Model: GTX561AC Serial: 24121320012453 9/21 - Arrived o…"
type textarea "x"
type textarea "dOUBLE Brand: KOLD-DRAFT Model: GTX561AC Serial: 24121320012453 9/21 - Arrived …"
type textarea "x"
type textarea "dOUBLE Brand: KOLD-DRAFT Model: GTX561AC Serial: 24121320012453 9/21 - Arrived …"
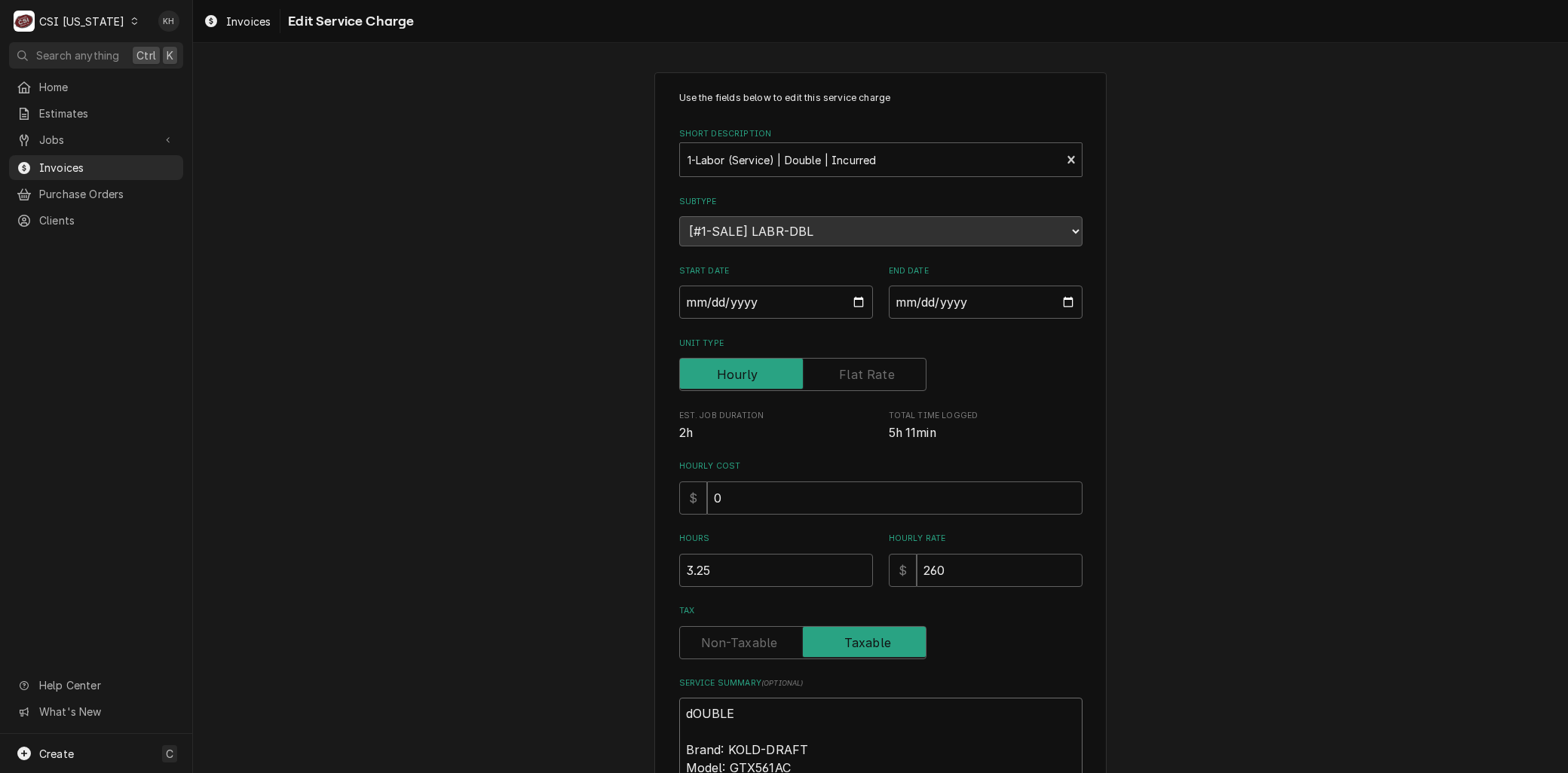
type textarea "x"
type textarea "dOUBLE t Brand: KOLD-DRAFT Model: GTX561AC Serial: 24121320012453 9/21 - Arrive…"
type textarea "x"
type textarea "dOUBLE tI Brand: KOLD-DRAFT Model: GTX561AC Serial: 24121320012453 9/21 - Arriv…"
type textarea "x"
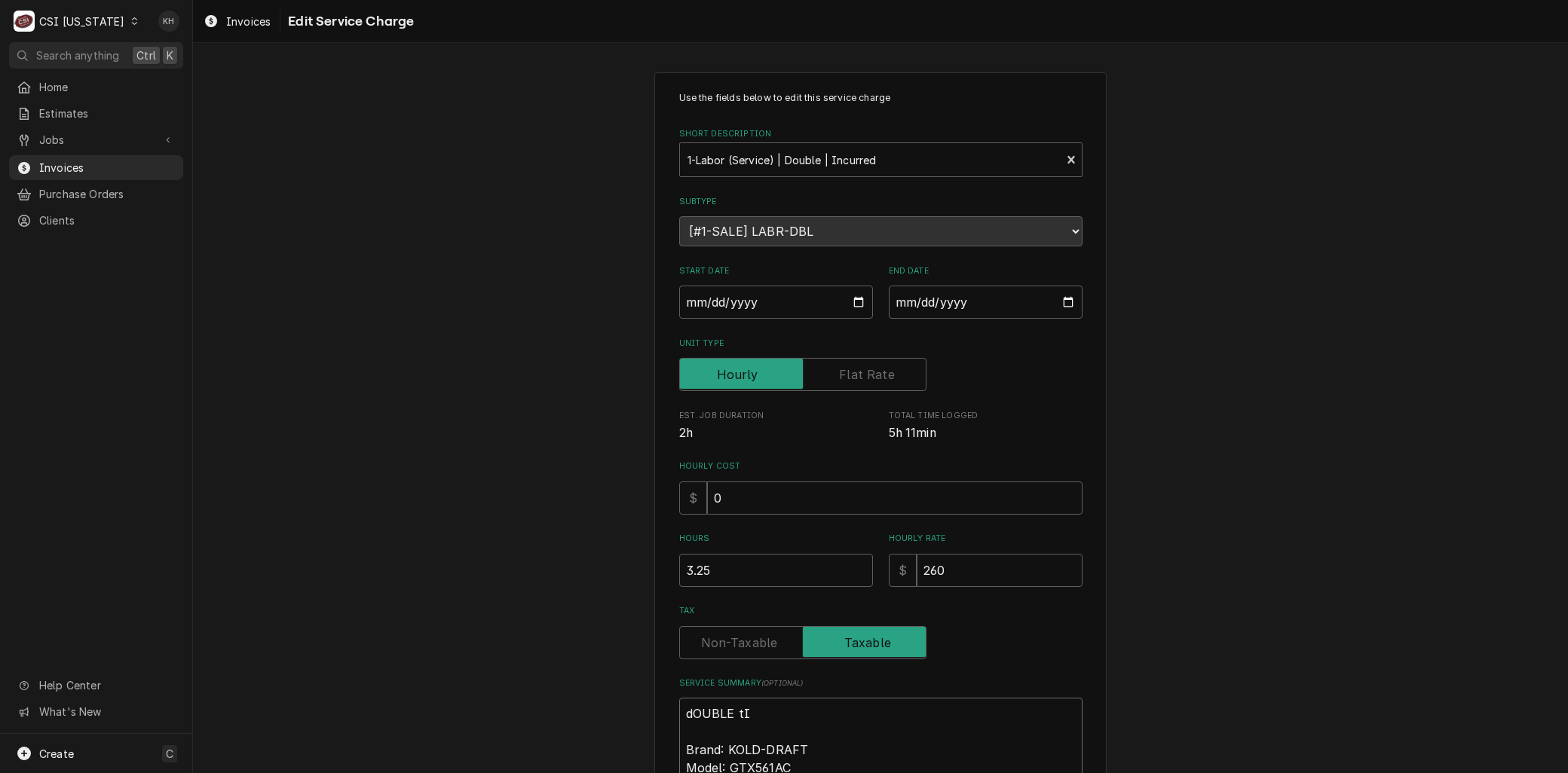
type textarea "dOUBLE [PERSON_NAME] Brand: KOLD-DRAFT Model: GTX561AC Serial: 24121320012453 9…"
type textarea "x"
type textarea "dOUBLE tI Brand: KOLD-DRAFT Model: GTX561AC Serial: 24121320012453 9/21 - Arriv…"
type textarea "x"
type textarea "dOUBLE t Brand: KOLD-DRAFT Model: GTX561AC Serial: 24121320012453 9/21 - Arrive…"
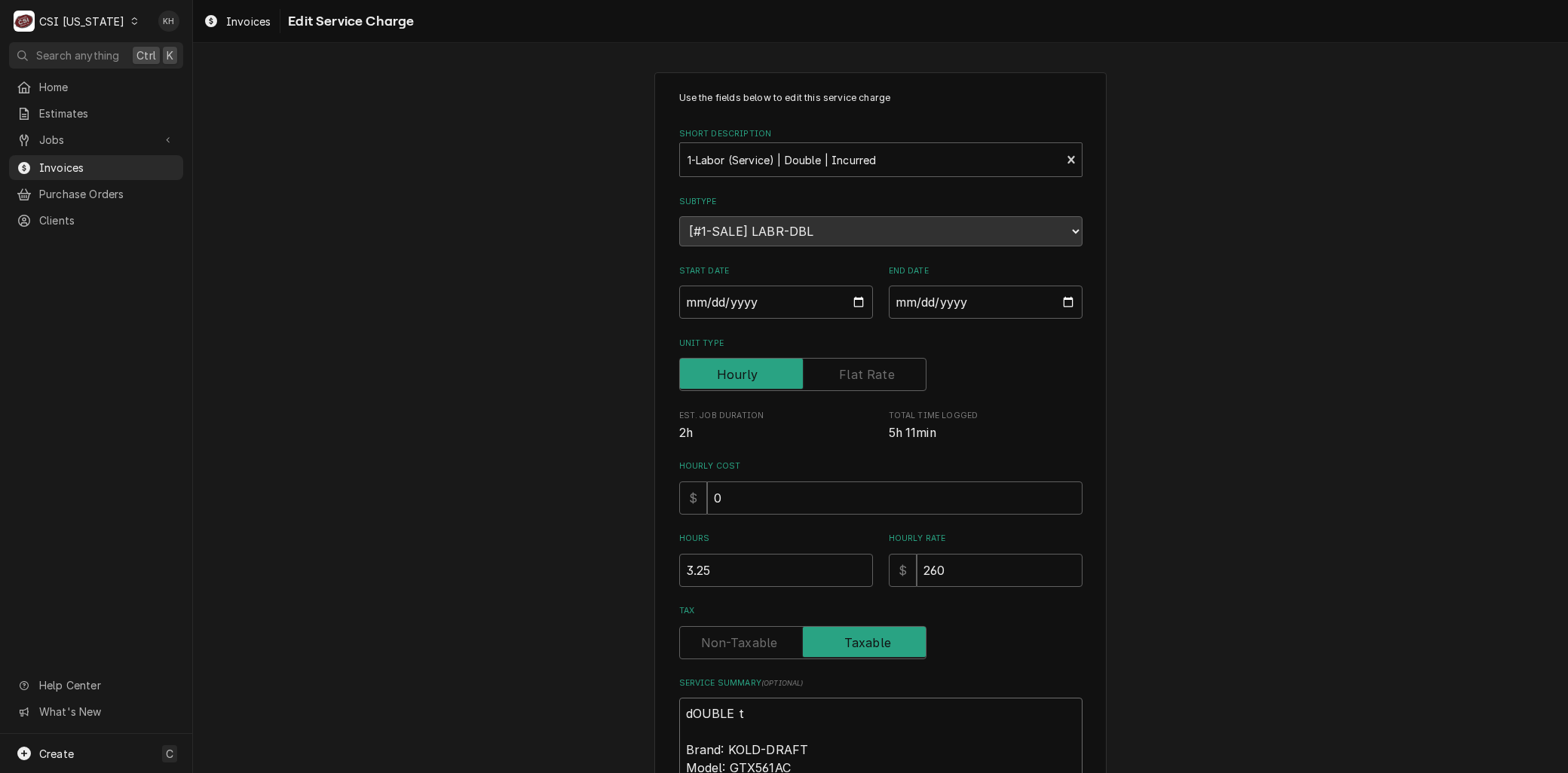
type textarea "x"
type textarea "dOUBLE Brand: KOLD-DRAFT Model: GTX561AC Serial: 24121320012453 9/21 - Arrived …"
type textarea "x"
type textarea "dOUBLE Brand: KOLD-DRAFT Model: GTX561AC Serial: 24121320012453 9/21 - Arrived …"
type textarea "x"
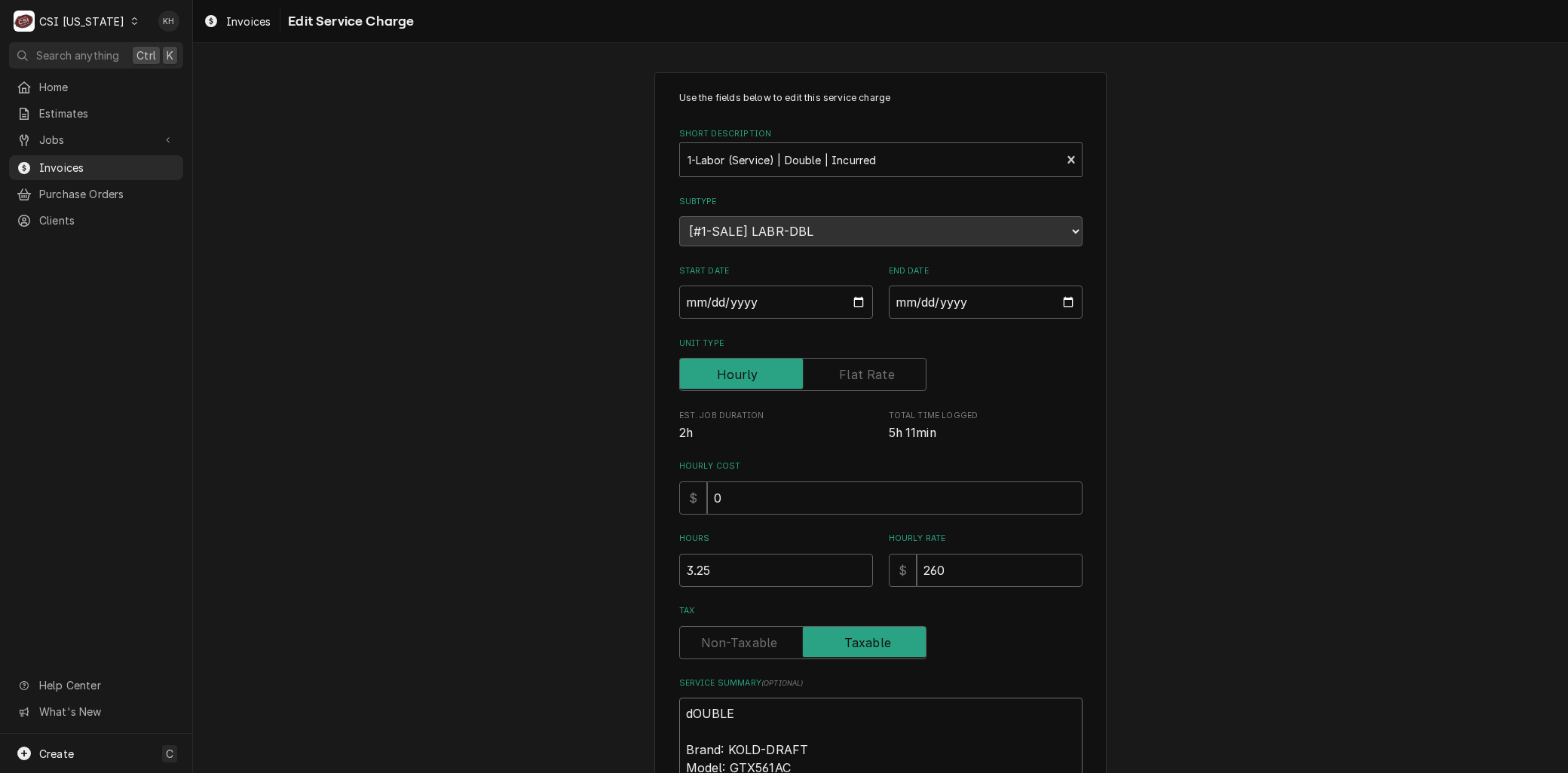
type textarea "dOUBL Brand: KOLD-DRAFT Model: GTX561AC Serial: 24121320012453 9/21 - Arrived o…"
type textarea "x"
type textarea "[PERSON_NAME] Brand: KOLD-DRAFT Model: GTX561AC Serial: 24121320012453 9/21 - A…"
type textarea "x"
type textarea "dOU Brand: KOLD-DRAFT Model: GTX561AC Serial: 24121320012453 9/21 - Arrived on …"
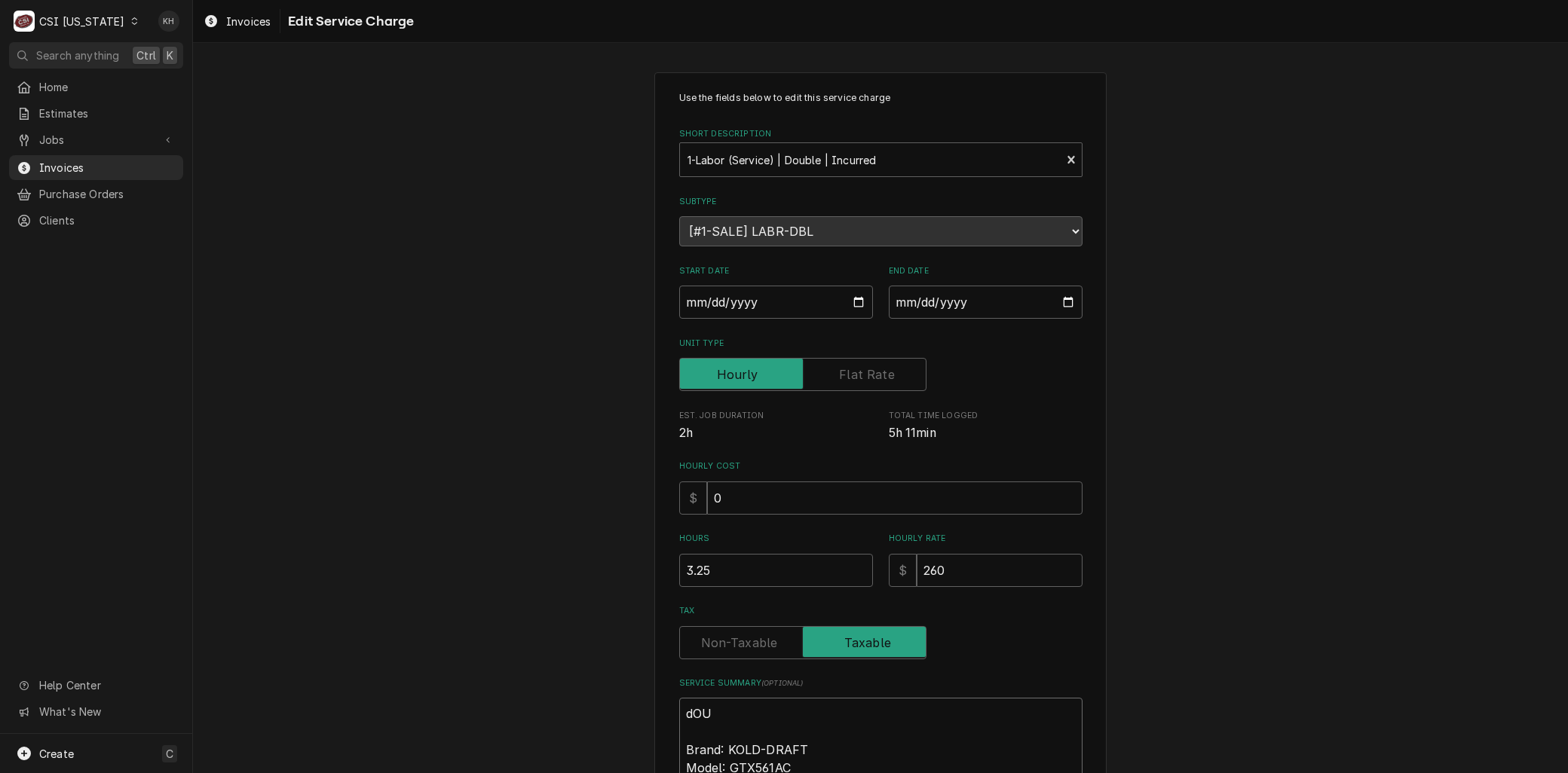
type textarea "x"
type textarea "dO Brand: KOLD-DRAFT Model: GTX561AC Serial: 24121320012453 9/21 - Arrived on s…"
type textarea "x"
type textarea "d Brand: KOLD-DRAFT Model: GTX561AC Serial: 24121320012453 9/21 - Arrived on si…"
type textarea "x"
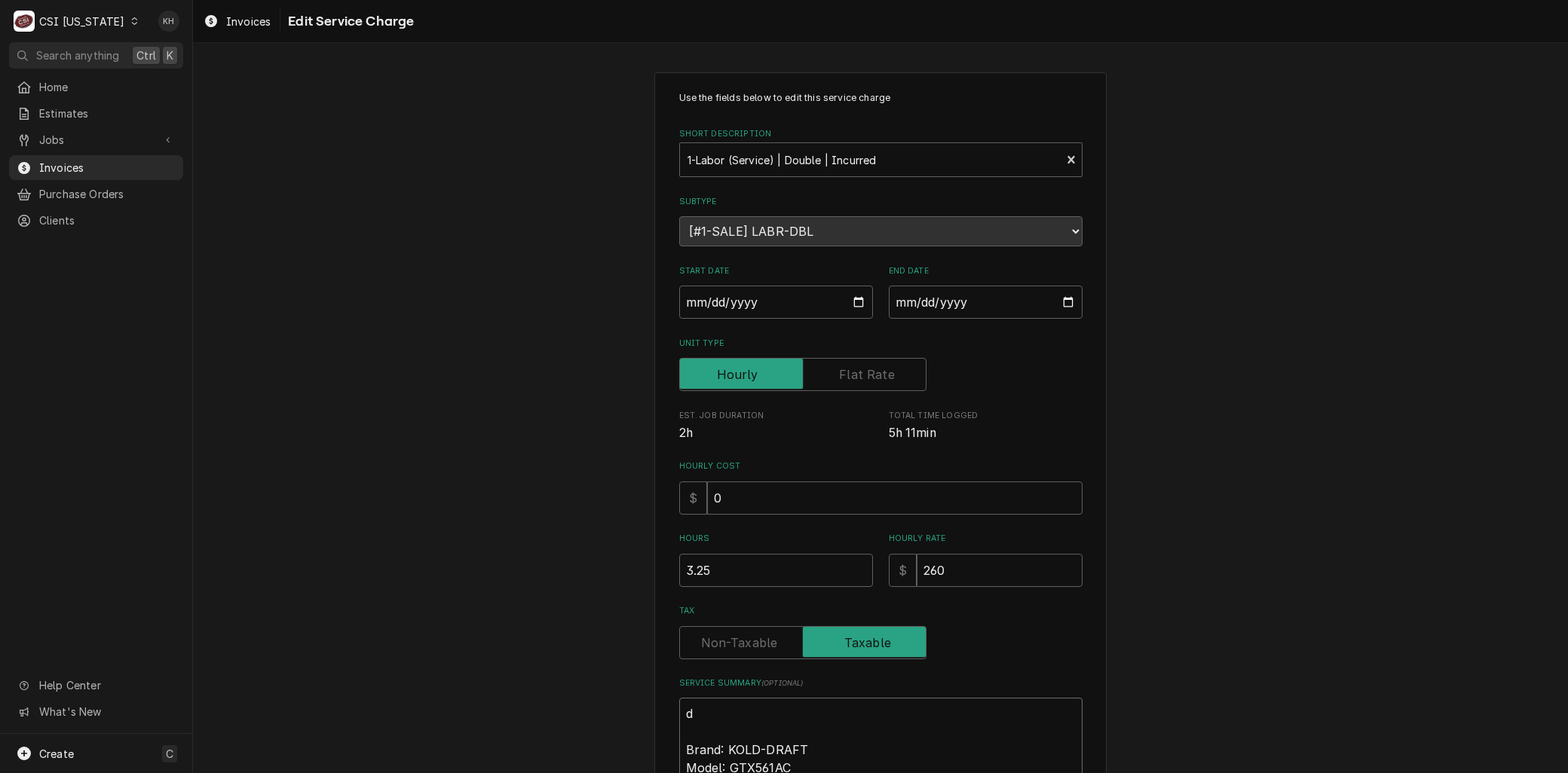
type textarea "Brand: KOLD-DRAFT Model: GTX561AC Serial: 24121320012453 9/21 - Arrived on site…"
type textarea "x"
type textarea "D Brand: KOLD-DRAFT Model: GTX561AC Serial: 24121320012453 9/21 - Arrived on si…"
type textarea "x"
type textarea "Do Brand: KOLD-DRAFT Model: GTX561AC Serial: 24121320012453 9/21 - Arrived on s…"
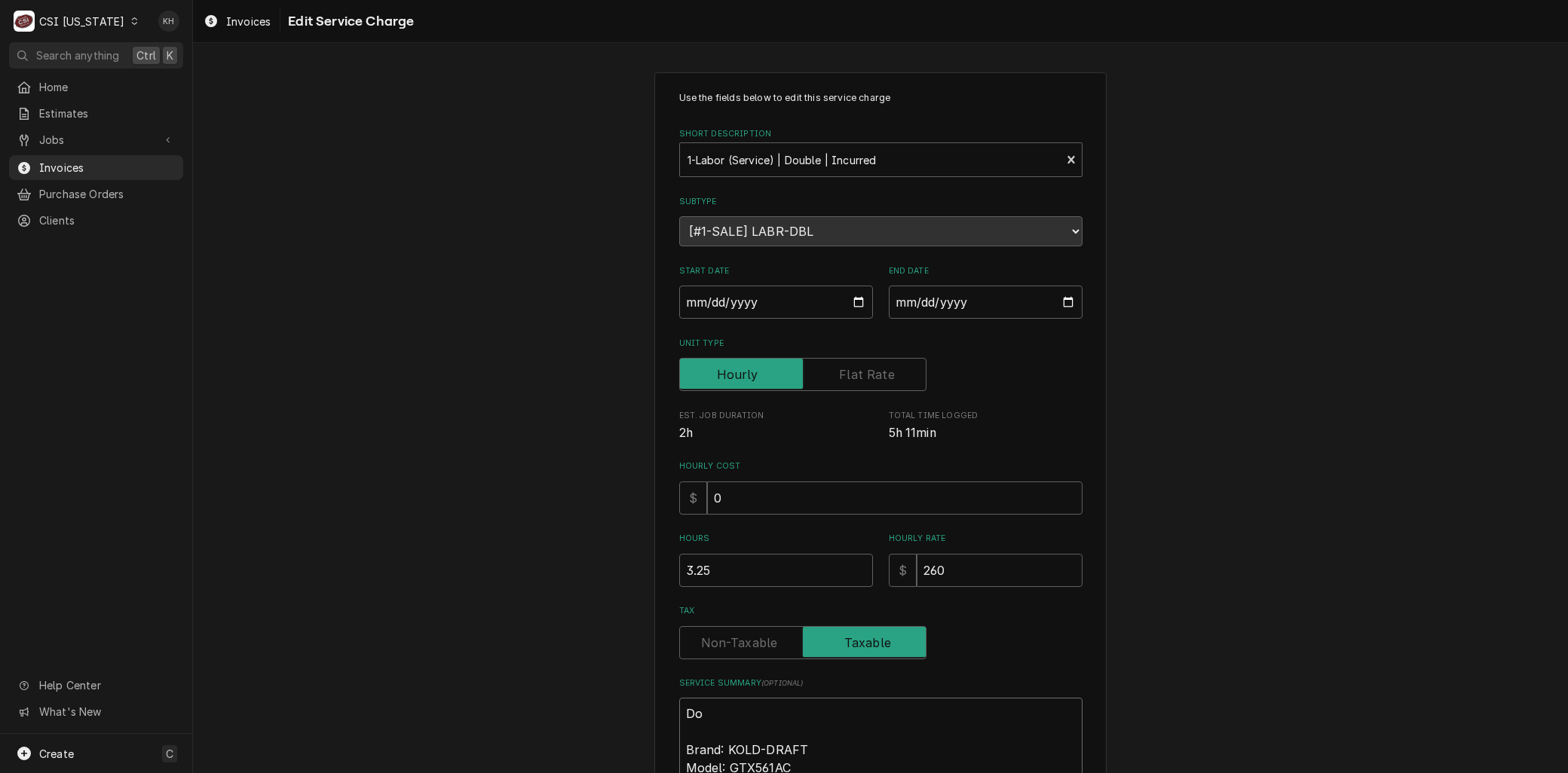
type textarea "x"
type textarea "Dou Brand: KOLD-DRAFT Model: GTX561AC Serial: 24121320012453 9/21 - Arrived on …"
type textarea "x"
type textarea "[PERSON_NAME] Brand: KOLD-DRAFT Model: GTX561AC Serial: 24121320012453 9/21 - A…"
type textarea "x"
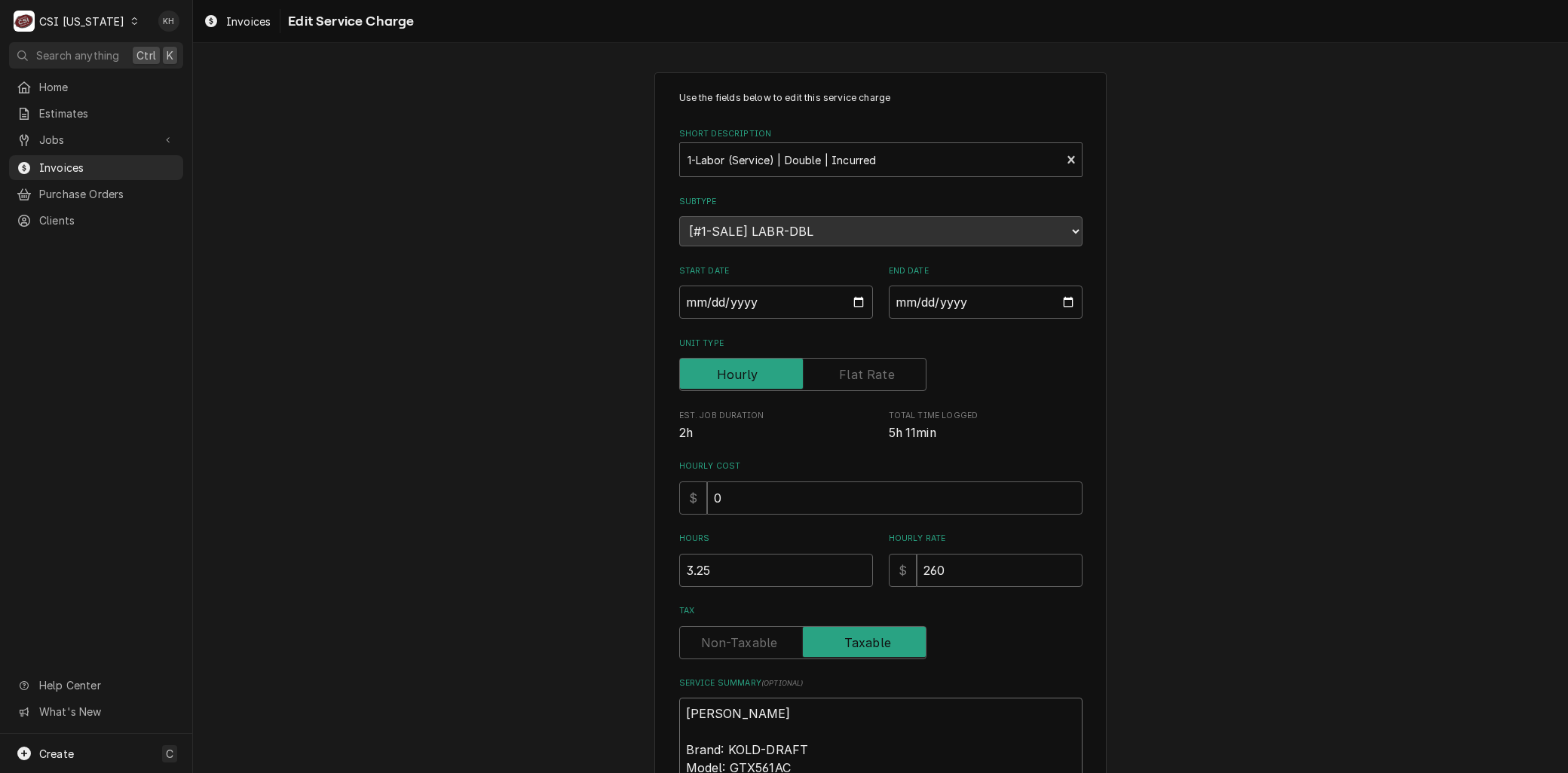
type textarea "Doubl Brand: KOLD-DRAFT Model: GTX561AC Serial: 24121320012453 9/21 - Arrived o…"
type textarea "x"
type textarea "Double Brand: KOLD-DRAFT Model: GTX561AC Serial: 24121320012453 9/21 - Arrived …"
type textarea "x"
type textarea "Double Brand: KOLD-DRAFT Model: GTX561AC Serial: 24121320012453 9/21 - Arrived …"
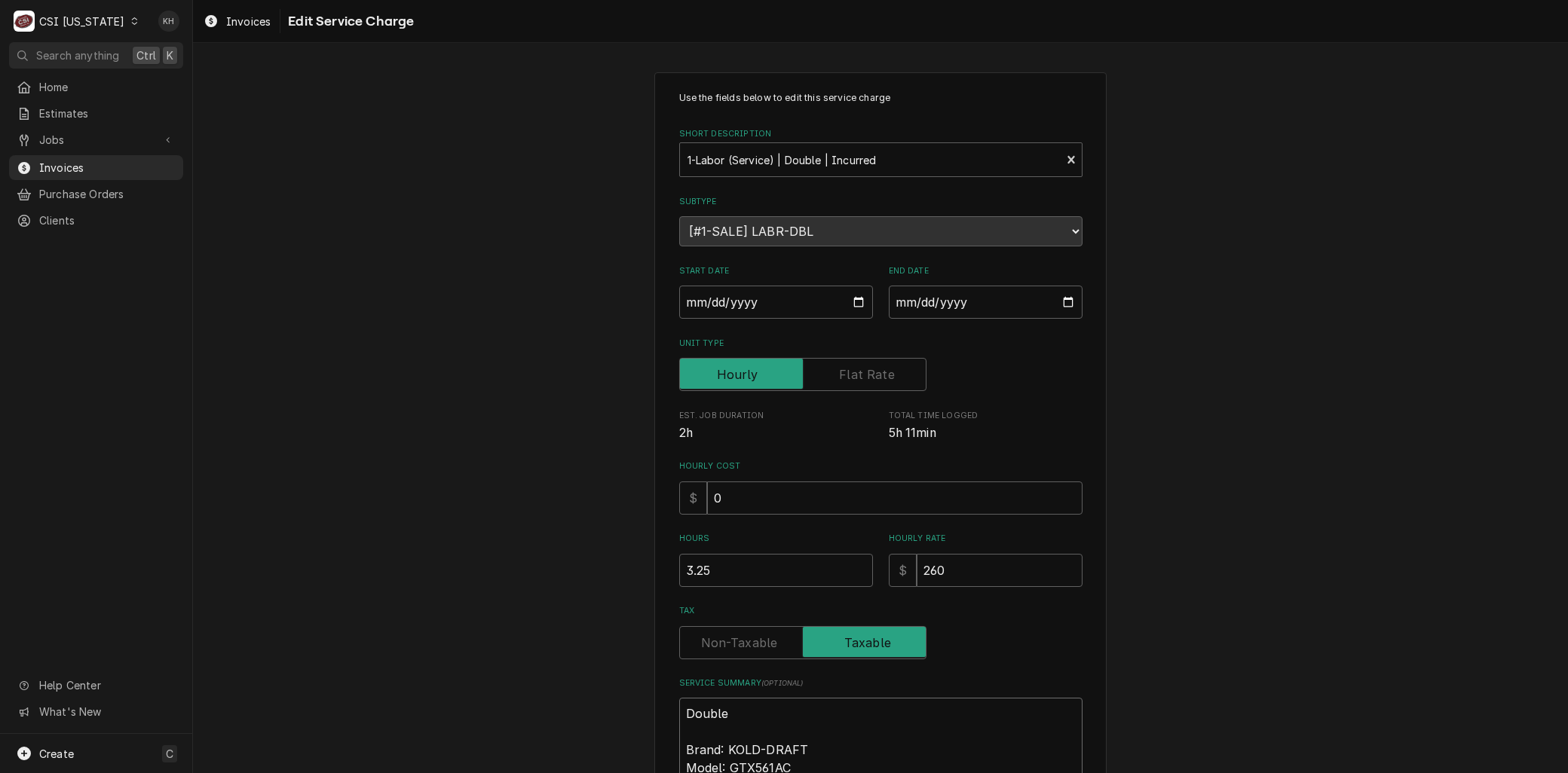
type textarea "x"
type textarea "Double T Brand: KOLD-DRAFT Model: GTX561AC Serial: 24121320012453 9/21 - Arrive…"
type textarea "x"
type textarea "Double Ti Brand: KOLD-DRAFT Model: GTX561AC Serial: 24121320012453 9/21 - Arriv…"
type textarea "x"
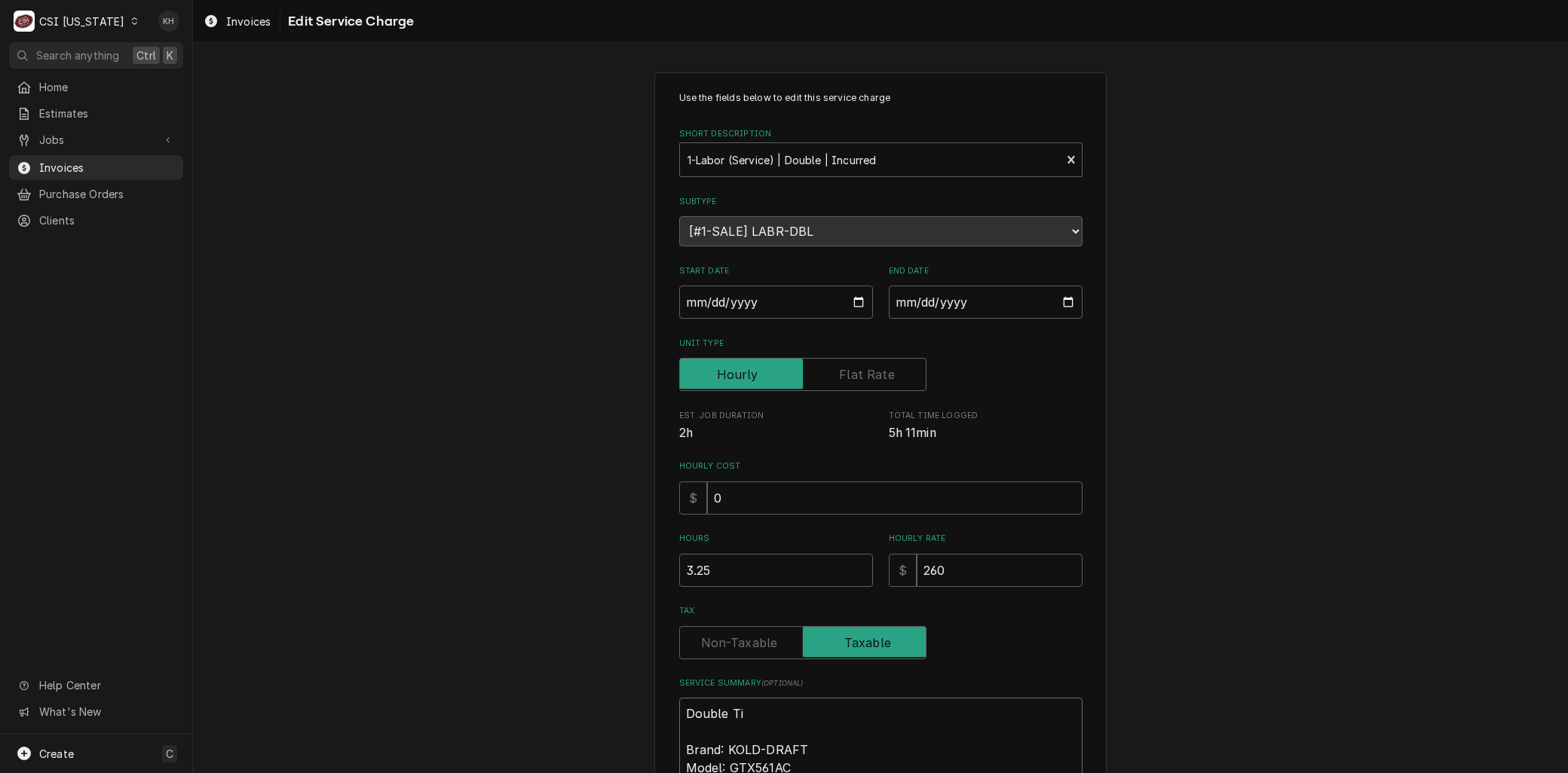
type textarea "Double Tim Brand: KOLD-DRAFT Model: GTX561AC Serial: 24121320012453 9/21 - Arri…"
type textarea "x"
type textarea "Double Time Brand: KOLD-DRAFT Model: GTX561AC Serial: 24121320012453 9/21 - Arr…"
type textarea "x"
type textarea "Double Time Brand: KOLD-DRAFT Model: GTX561AC Serial: 24121320012453 9/21 - Arr…"
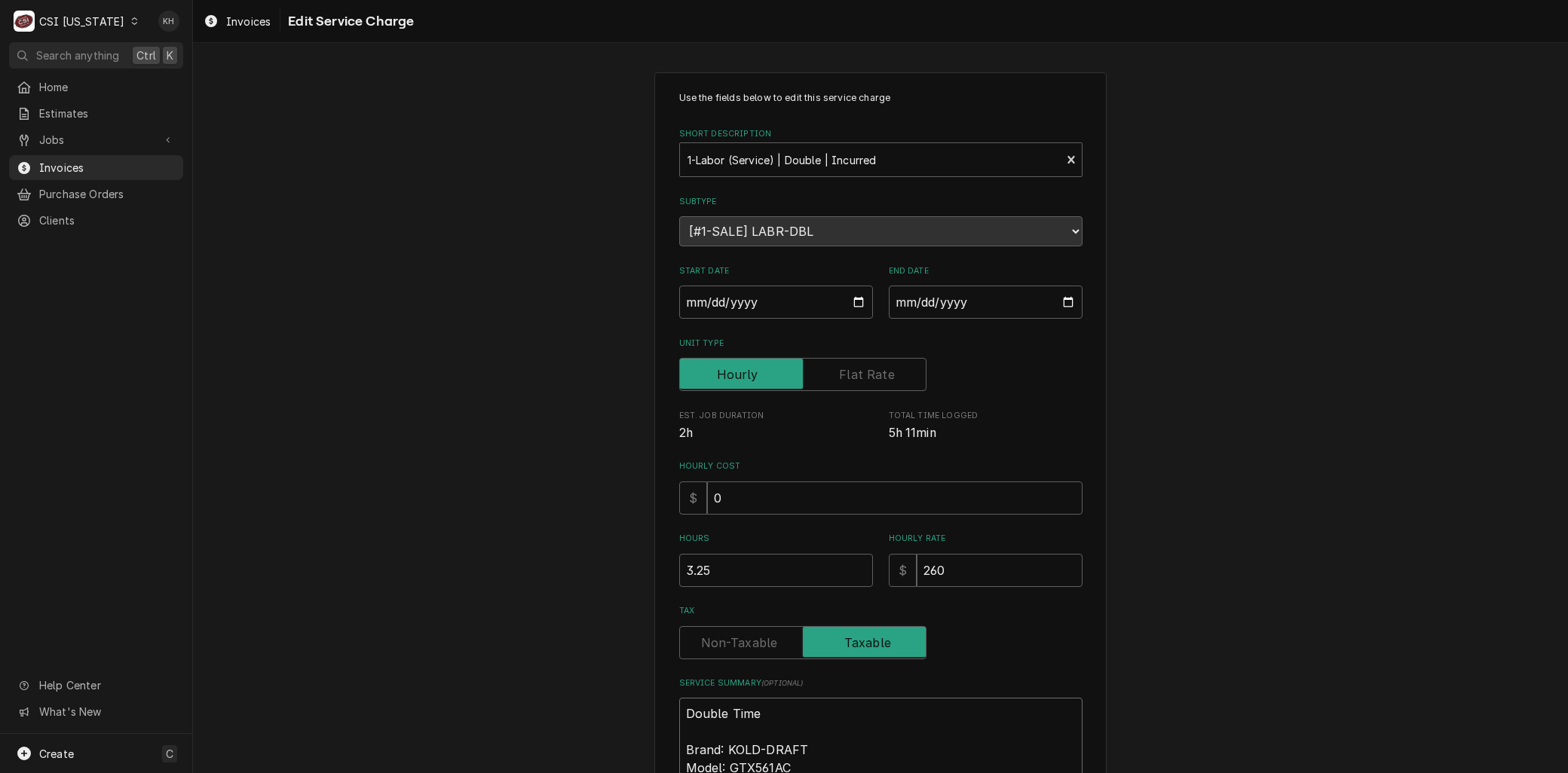
type textarea "x"
type textarea "Double Time n Brand: KOLD-DRAFT Model: GTX561AC Serial: 24121320012453 9/21 - A…"
type textarea "x"
type textarea "Double Time no Brand: KOLD-DRAFT Model: GTX561AC Serial: 24121320012453 9/21 - …"
type textarea "x"
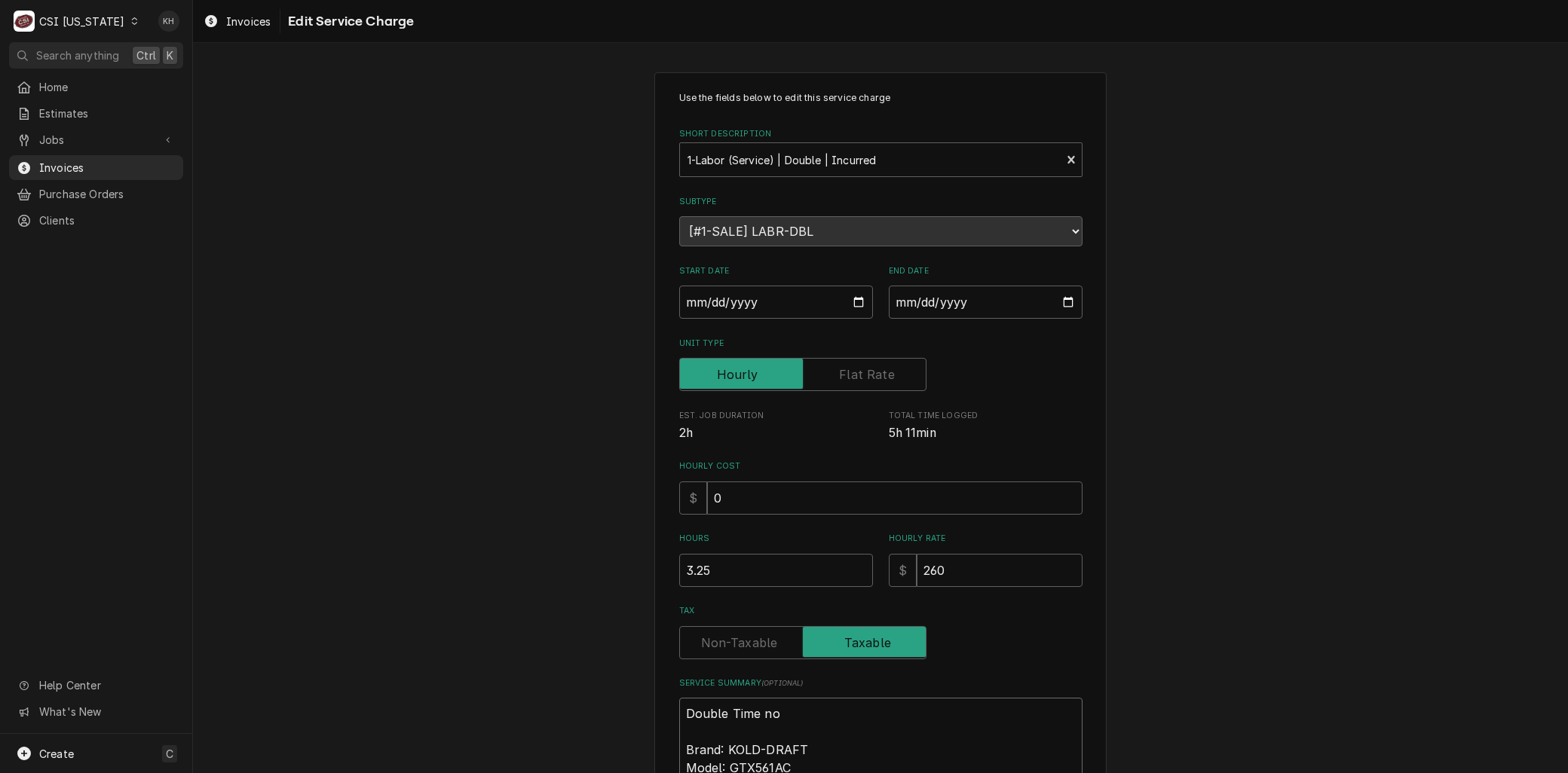
type textarea "Double Time not Brand: KOLD-DRAFT Model: GTX561AC Serial: 24121320012453 9/21 -…"
type textarea "x"
type textarea "Double Time not Brand: KOLD-DRAFT Model: GTX561AC Serial: 24121320012453 9/21 -…"
type textarea "x"
type textarea "Double Time not c Brand: KOLD-DRAFT Model: GTX561AC Serial: 24121320012453 9/21…"
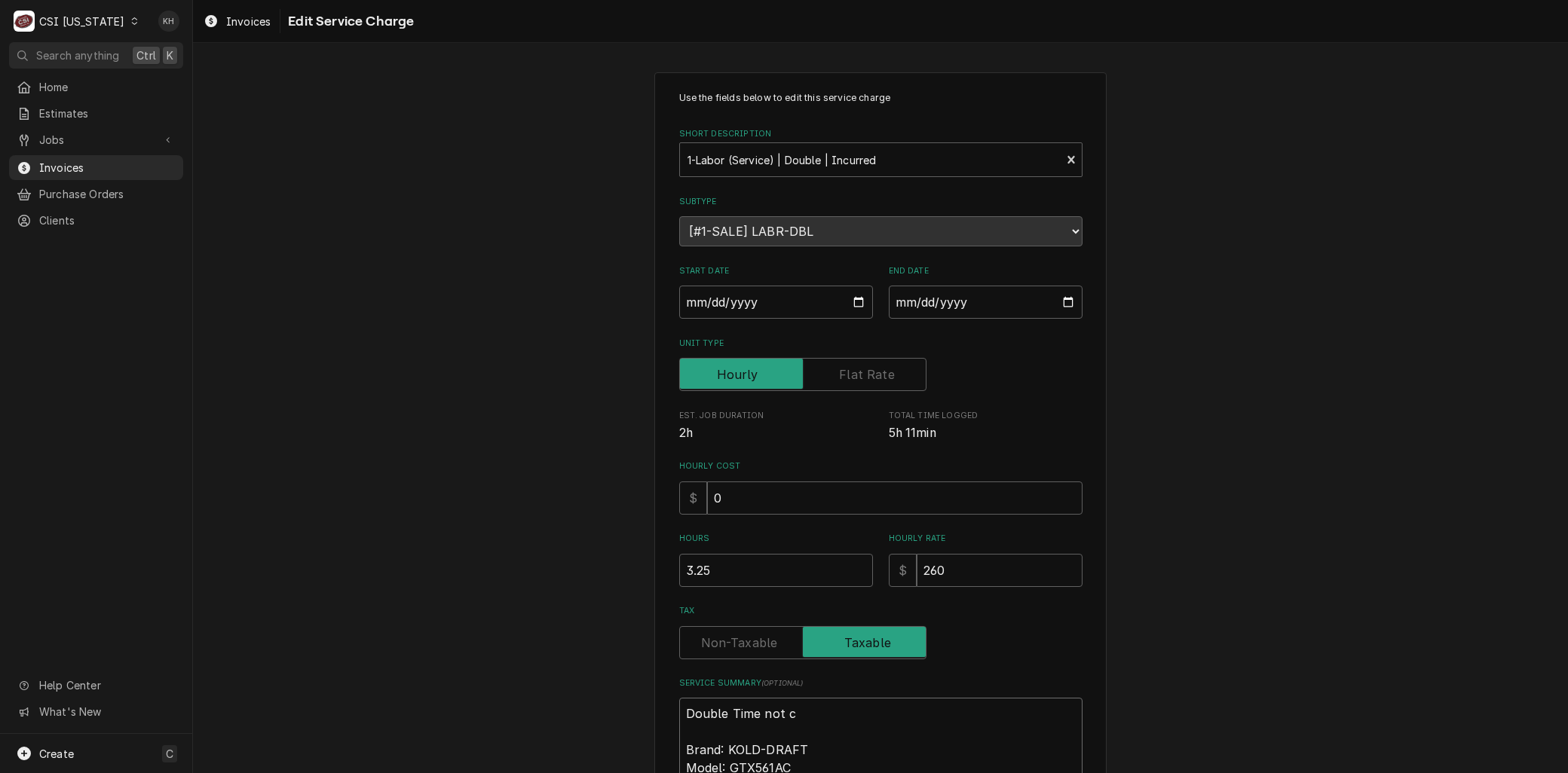
type textarea "x"
type textarea "Double Time not co Brand: KOLD-DRAFT Model: GTX561AC Serial: 24121320012453 9/2…"
type textarea "x"
type textarea "Double Time not cov Brand: KOLD-DRAFT Model: GTX561AC Serial: 24121320012453 9/…"
type textarea "x"
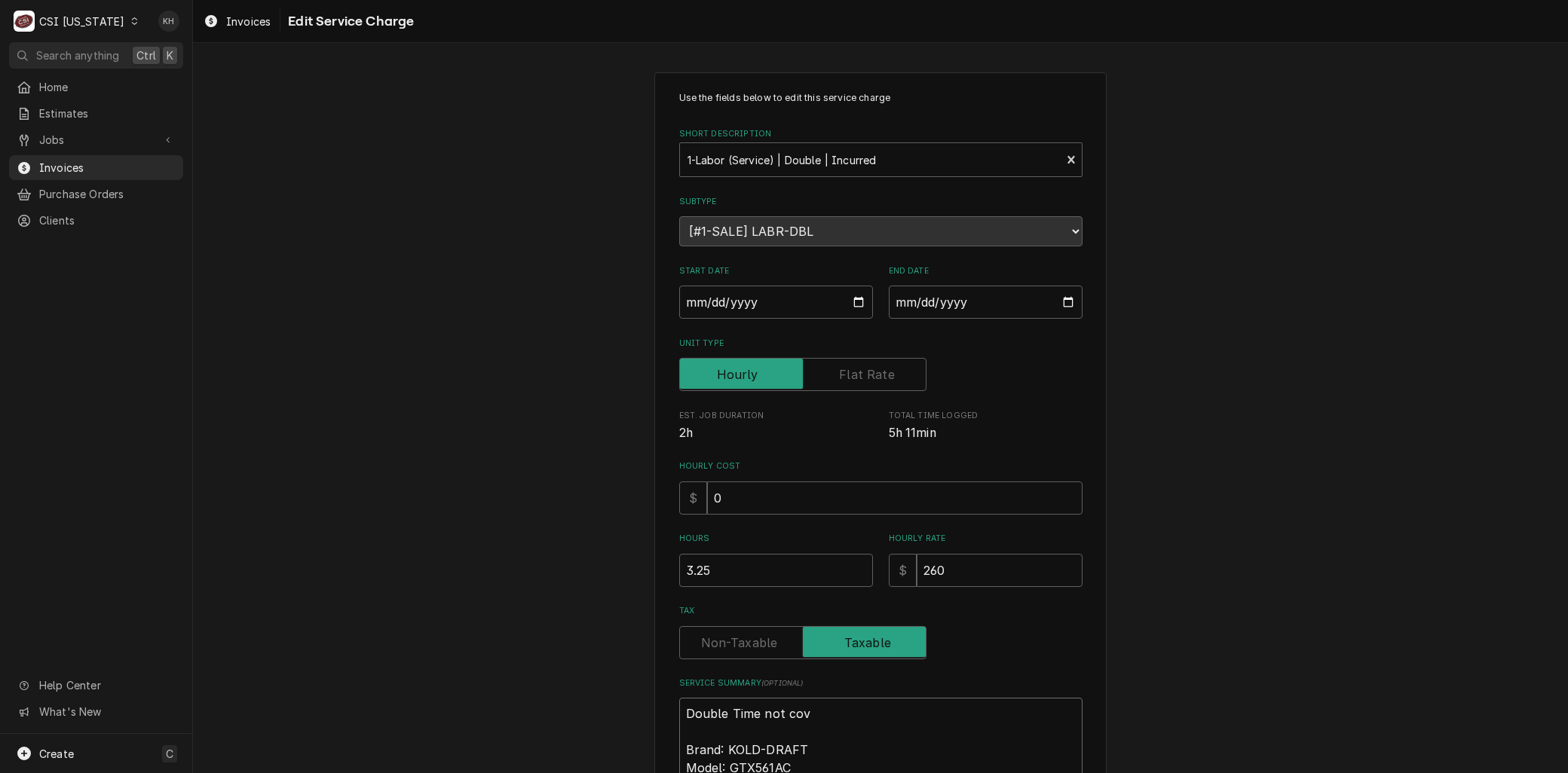
type textarea "Double Time not cove Brand: KOLD-DRAFT Model: GTX561AC Serial: 24121320012453 9…"
type textarea "x"
type textarea "Double Time not cover Brand: KOLD-DRAFT Model: GTX561AC Serial: 24121320012453 …"
type textarea "x"
type textarea "Double Time not covere Brand: KOLD-DRAFT Model: GTX561AC Serial: 24121320012453…"
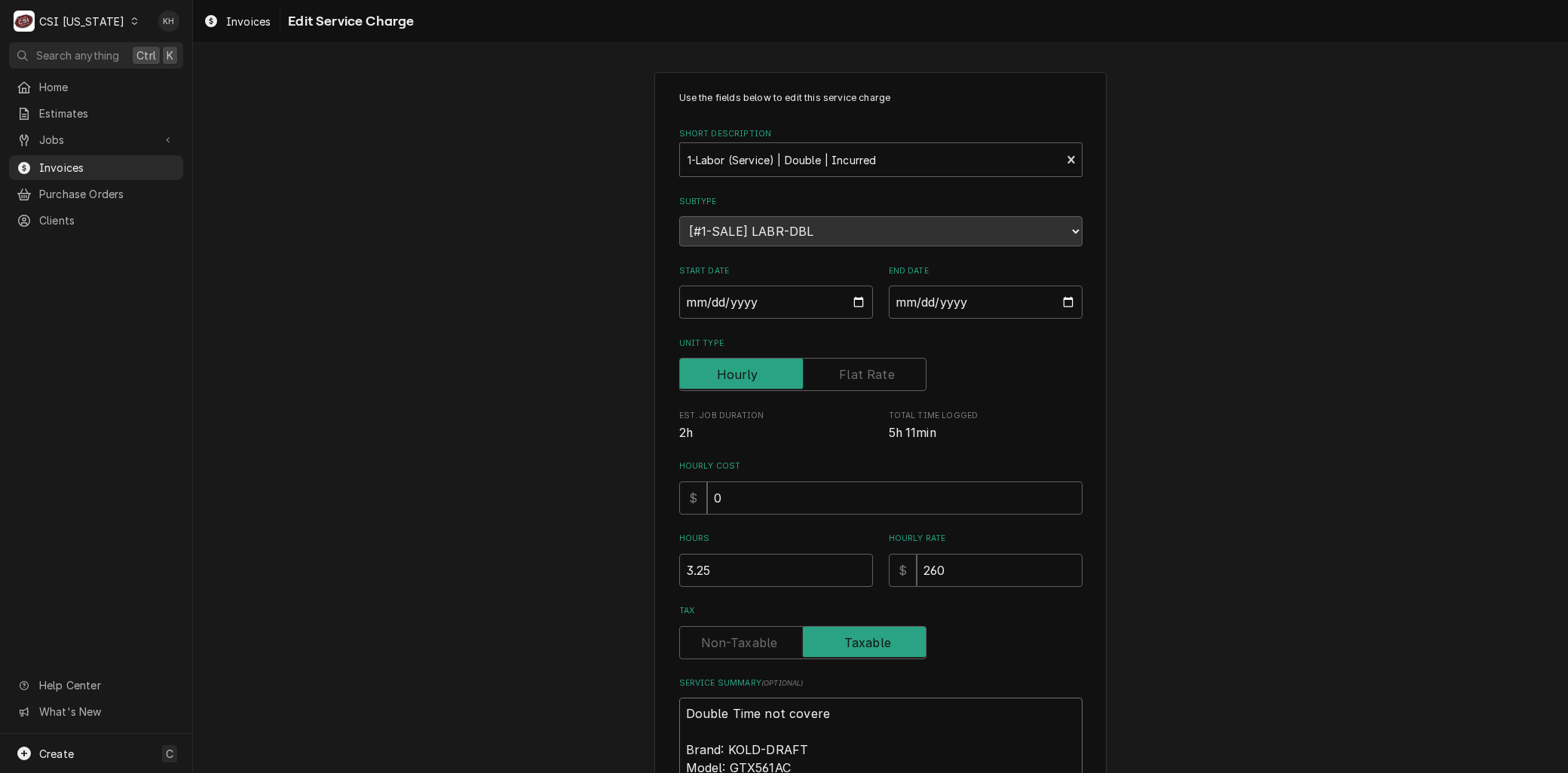
type textarea "x"
type textarea "Double Time not covered Brand: KOLD-DRAFT Model: GTX561AC Serial: 2412132001245…"
type textarea "x"
type textarea "Double Time not covered Brand: KOLD-DRAFT Model: GTX561AC Serial: 2412132001245…"
type textarea "x"
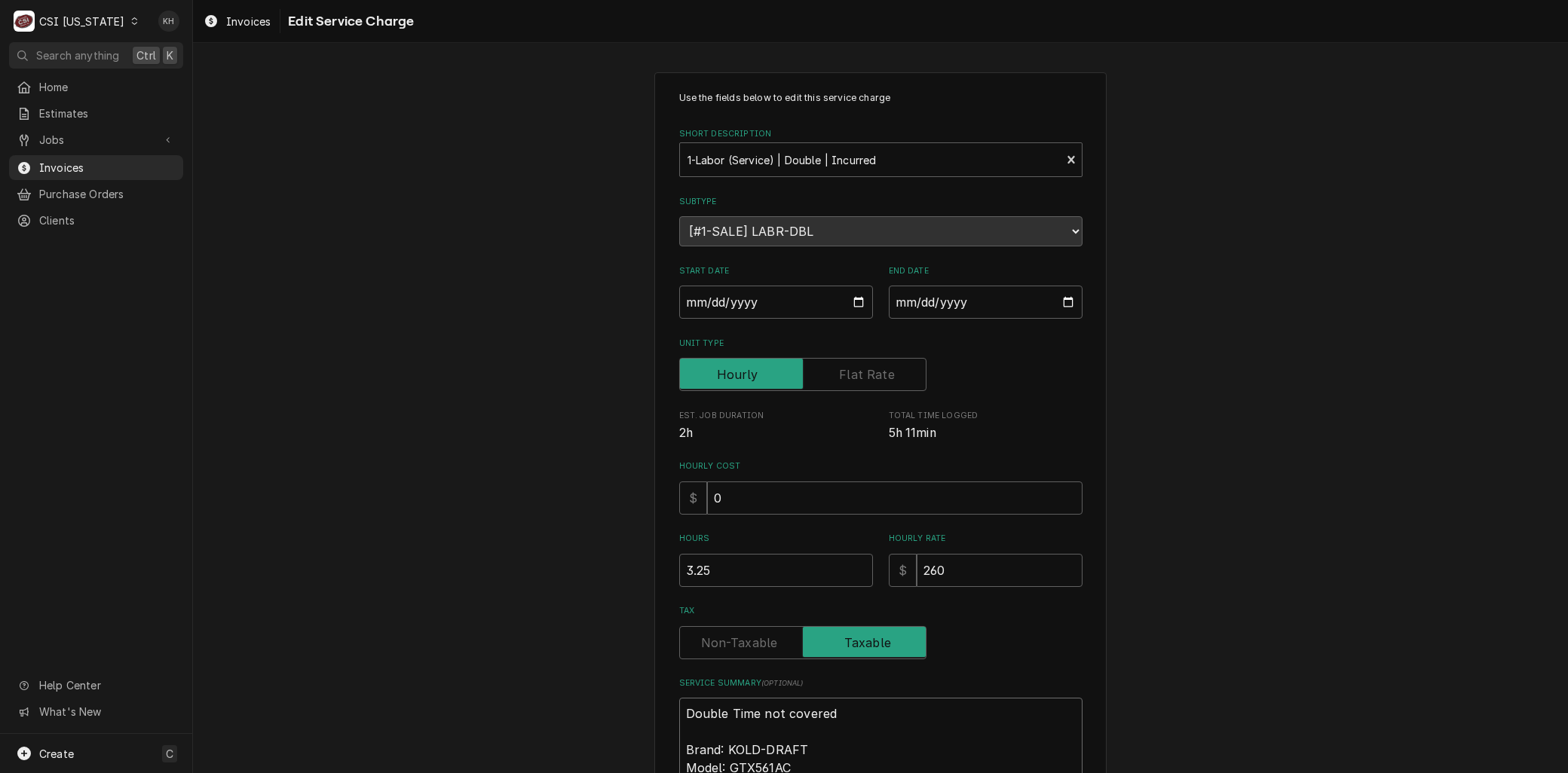
type textarea "Double Time not covered u Brand: KOLD-DRAFT Model: GTX561AC Serial: 24121320012…"
type textarea "x"
type textarea "Double Time not covered un Brand: KOLD-DRAFT Model: GTX561AC Serial: 2412132001…"
type textarea "x"
type textarea "Double Time not covered und Brand: KOLD-DRAFT Model: GTX561AC Serial: 241213200…"
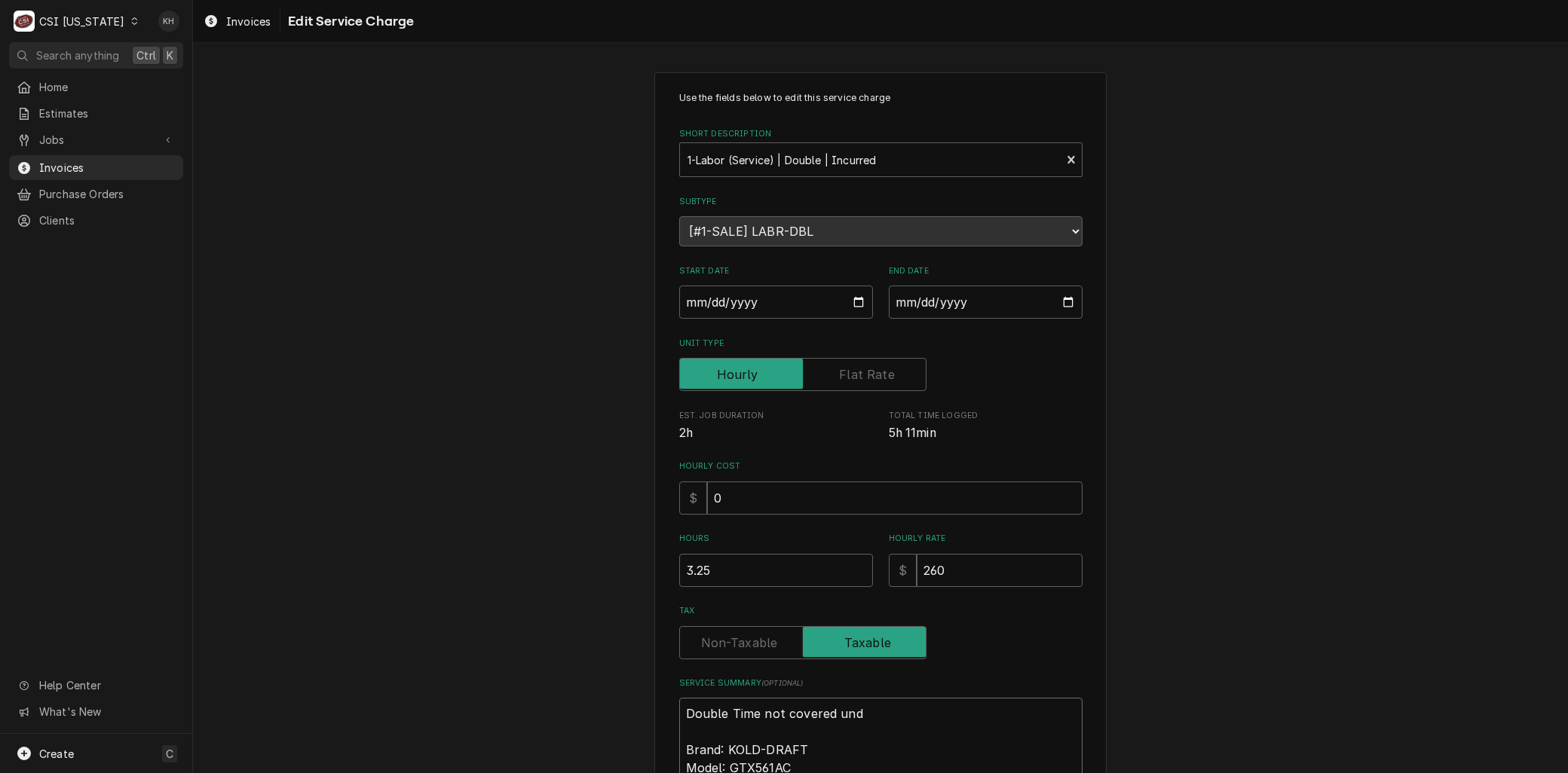
type textarea "x"
type textarea "Double Time not covered unde Brand: KOLD-DRAFT Model: GTX561AC Serial: 24121320…"
type textarea "x"
type textarea "Double Time not covered under Brand: KOLD-DRAFT Model: GTX561AC Serial: 2412132…"
type textarea "x"
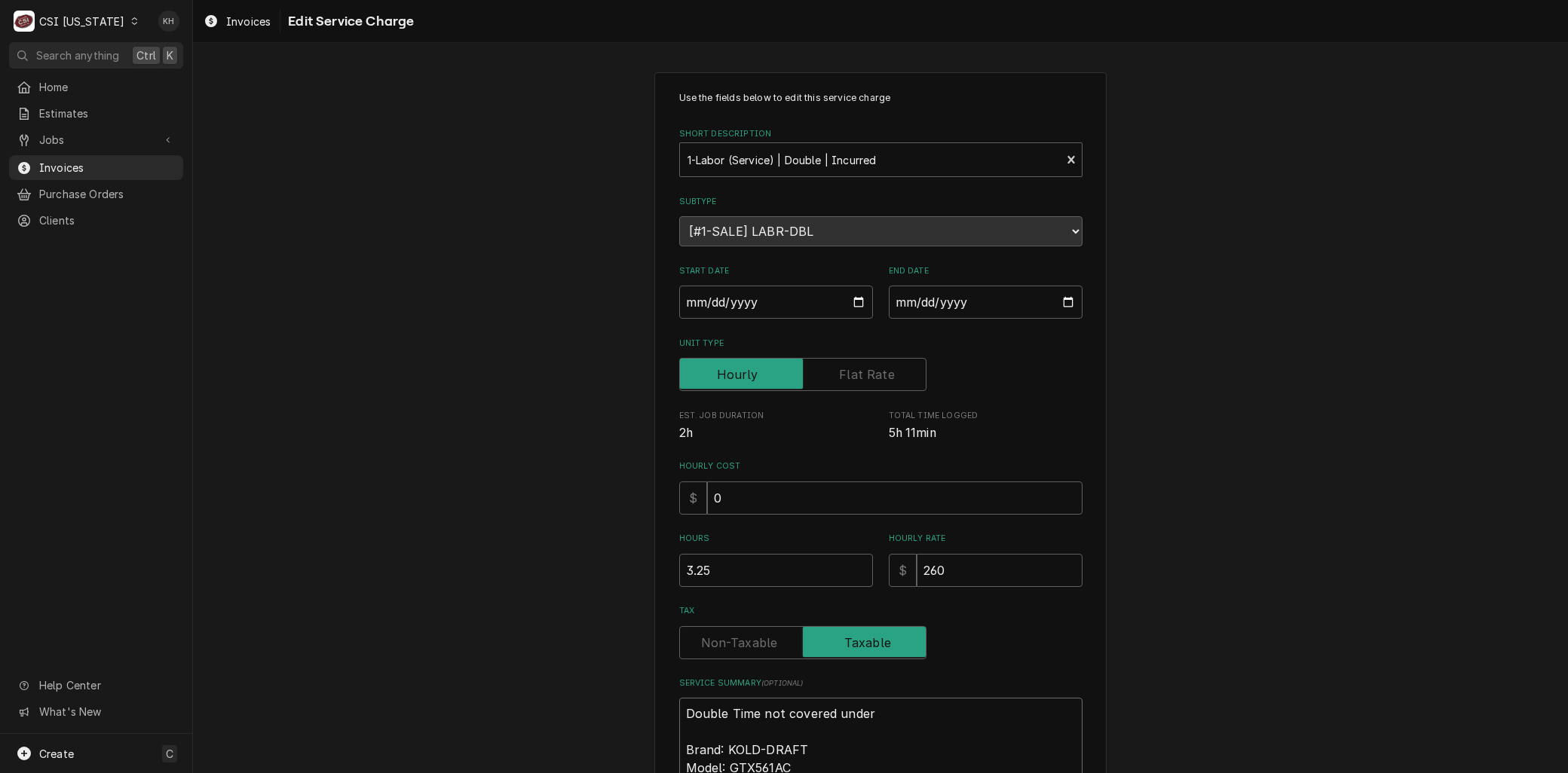
type textarea "Double Time not covered under Brand: KOLD-DRAFT Model: GTX561AC Serial: 2412132…"
type textarea "x"
type textarea "Double Time not covered under w Brand: KOLD-DRAFT Model: GTX561AC Serial: 24121…"
type textarea "x"
type textarea "Double Time not covered under wa Brand: KOLD-DRAFT Model: GTX561AC Serial: 2412…"
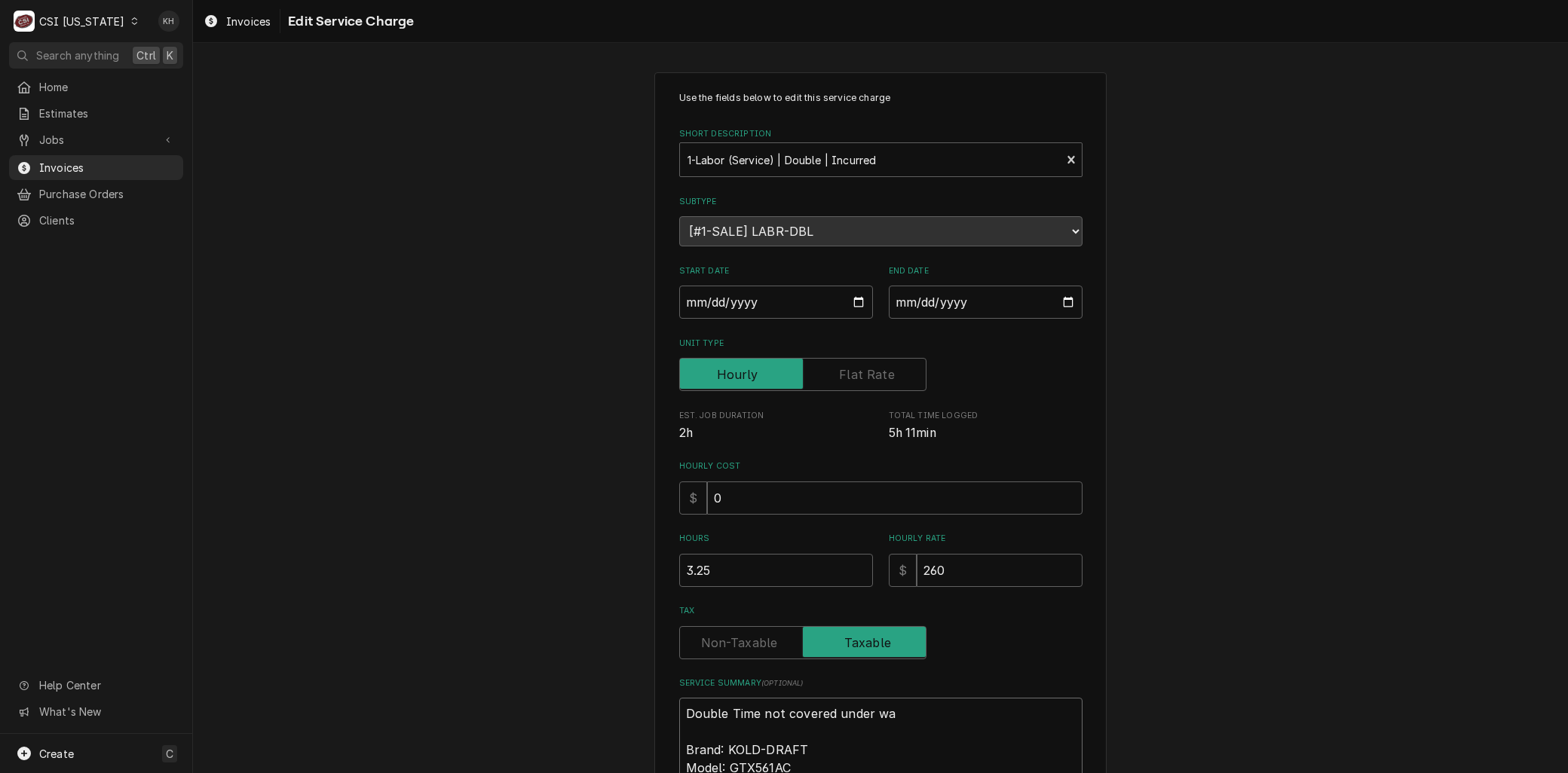
type textarea "x"
type textarea "Double Time not covered under war Brand: KOLD-DRAFT Model: GTX561AC Serial: 241…"
type textarea "x"
type textarea "Double Time not covered under warr Brand: KOLD-DRAFT Model: GTX561AC Serial: 24…"
type textarea "x"
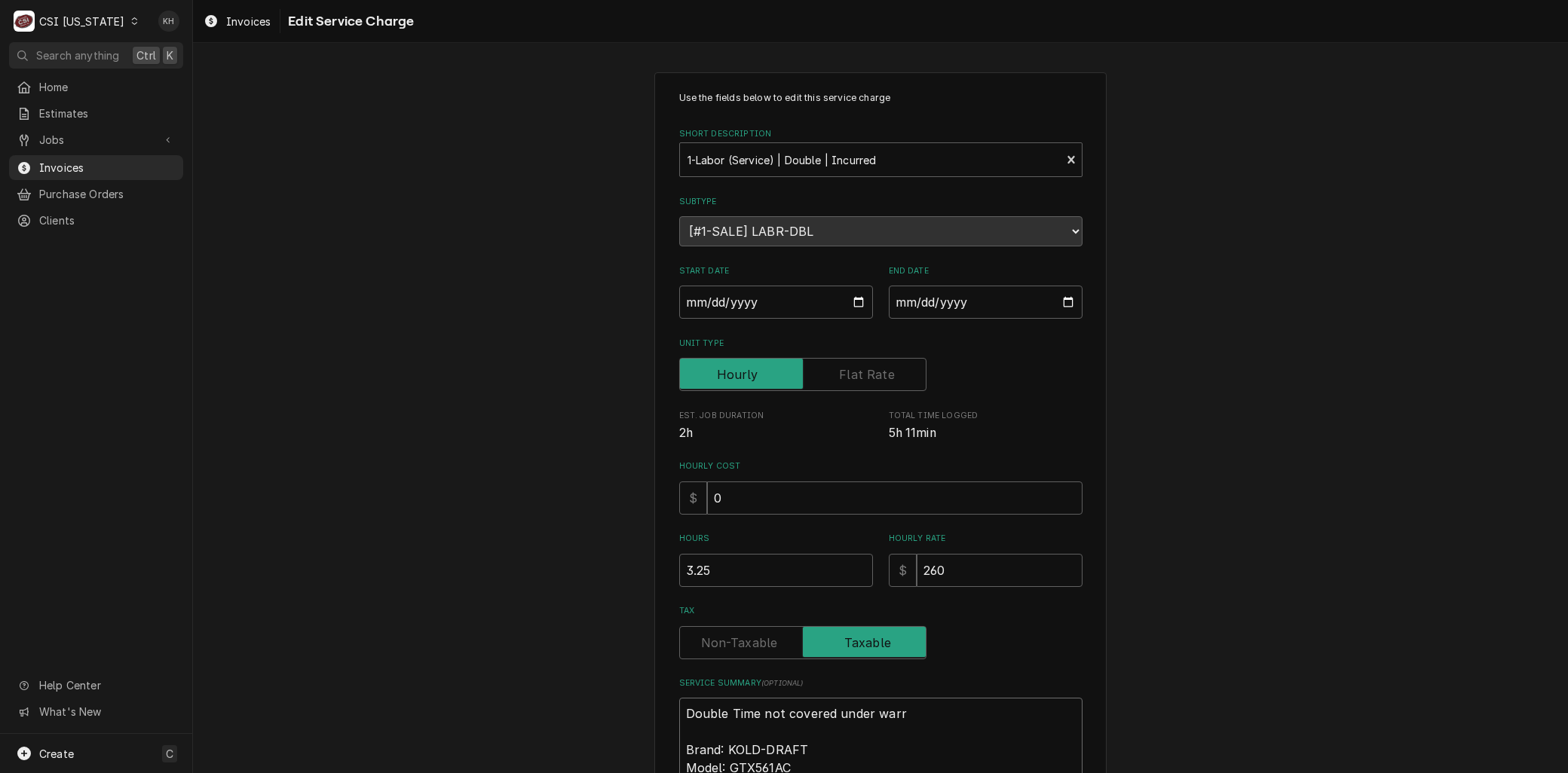
type textarea "Double Time not covered under warra Brand: KOLD-DRAFT Model: GTX561AC Serial: 2…"
type textarea "x"
type textarea "Double Time not covered under warran Brand: KOLD-DRAFT Model: GTX561AC Serial: …"
type textarea "x"
type textarea "Double Time not covered under warrant Brand: KOLD-DRAFT Model: GTX561AC Serial:…"
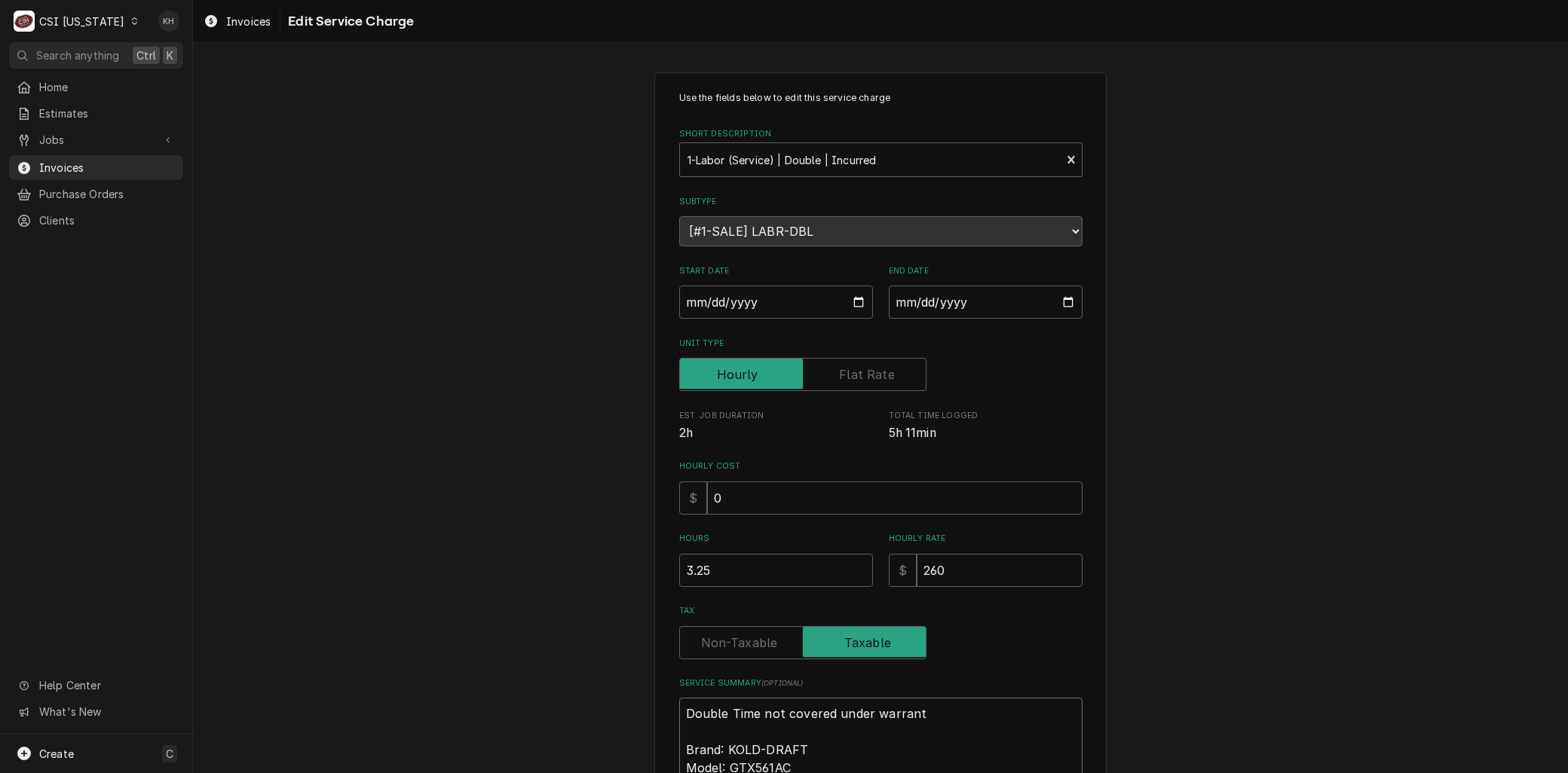
type textarea "x"
type textarea "Double Time not covered under warranty Brand: KOLD-DRAFT Model: GTX561AC Serial…"
click at [620, 633] on div "Use the fields below to edit this service charge Short Description 1-Labor (Ser…" at bounding box center [880, 549] width 1375 height 982
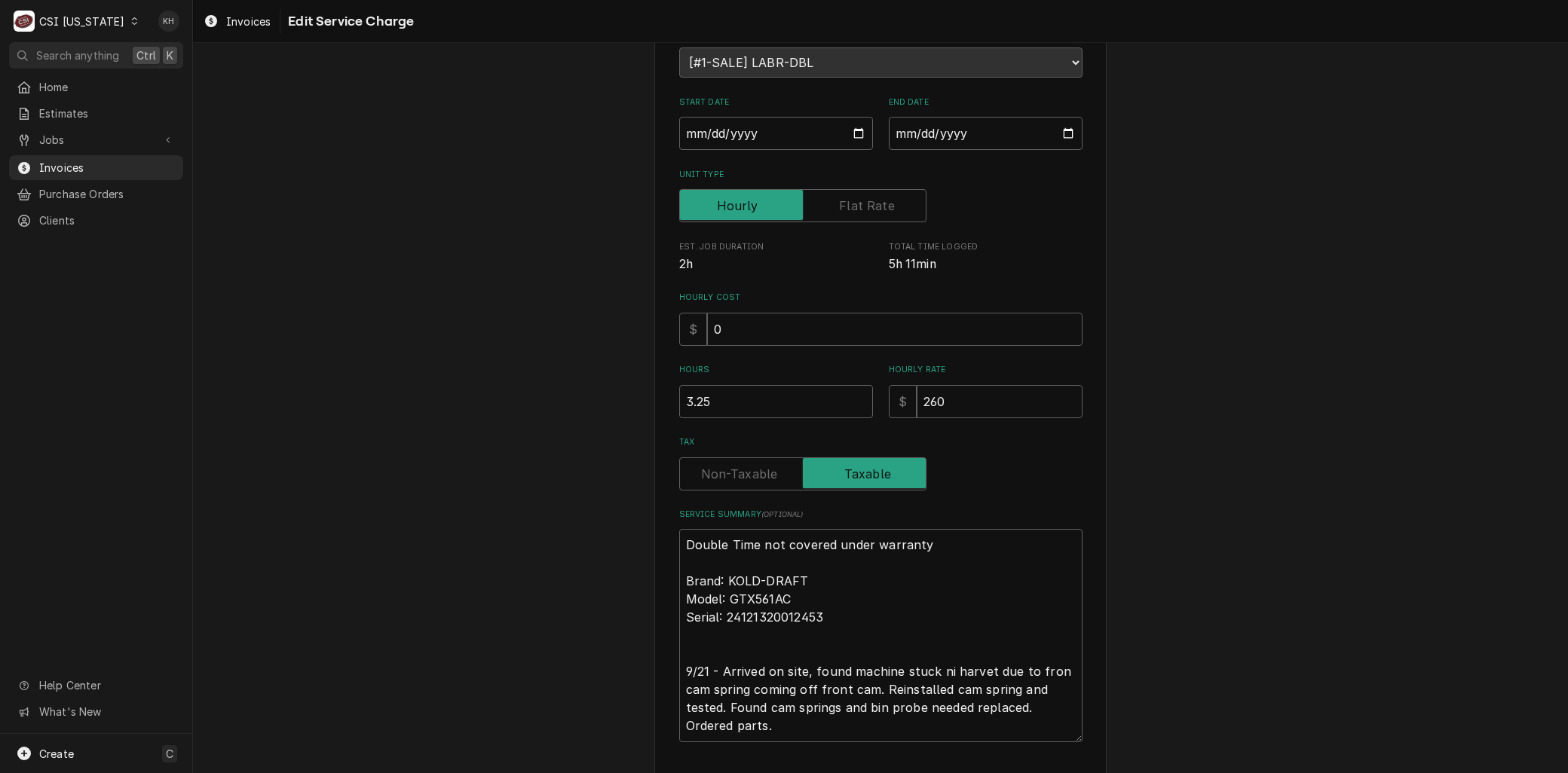
scroll to position [265, 0]
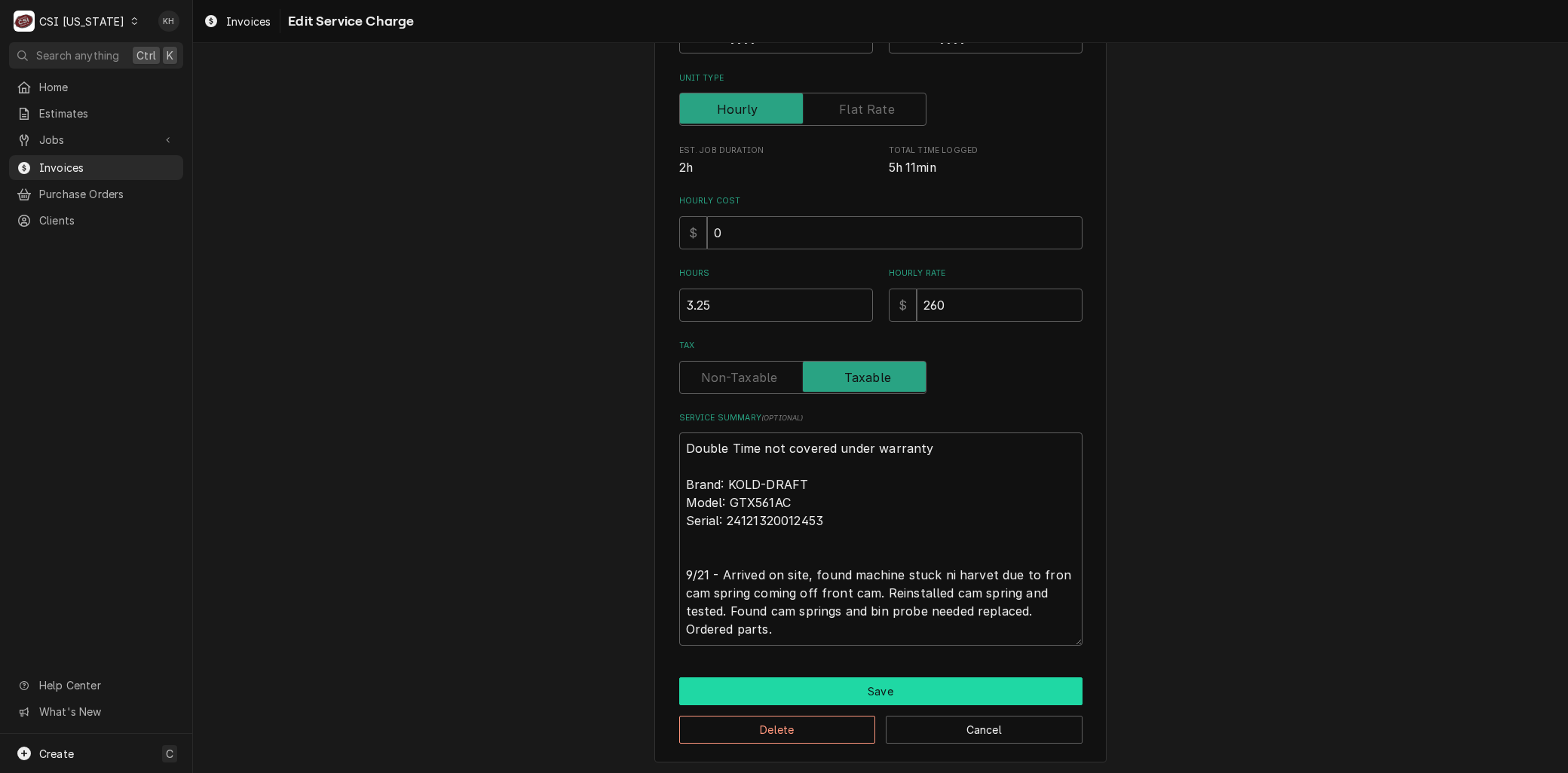
click at [807, 689] on button "Save" at bounding box center [881, 691] width 403 height 28
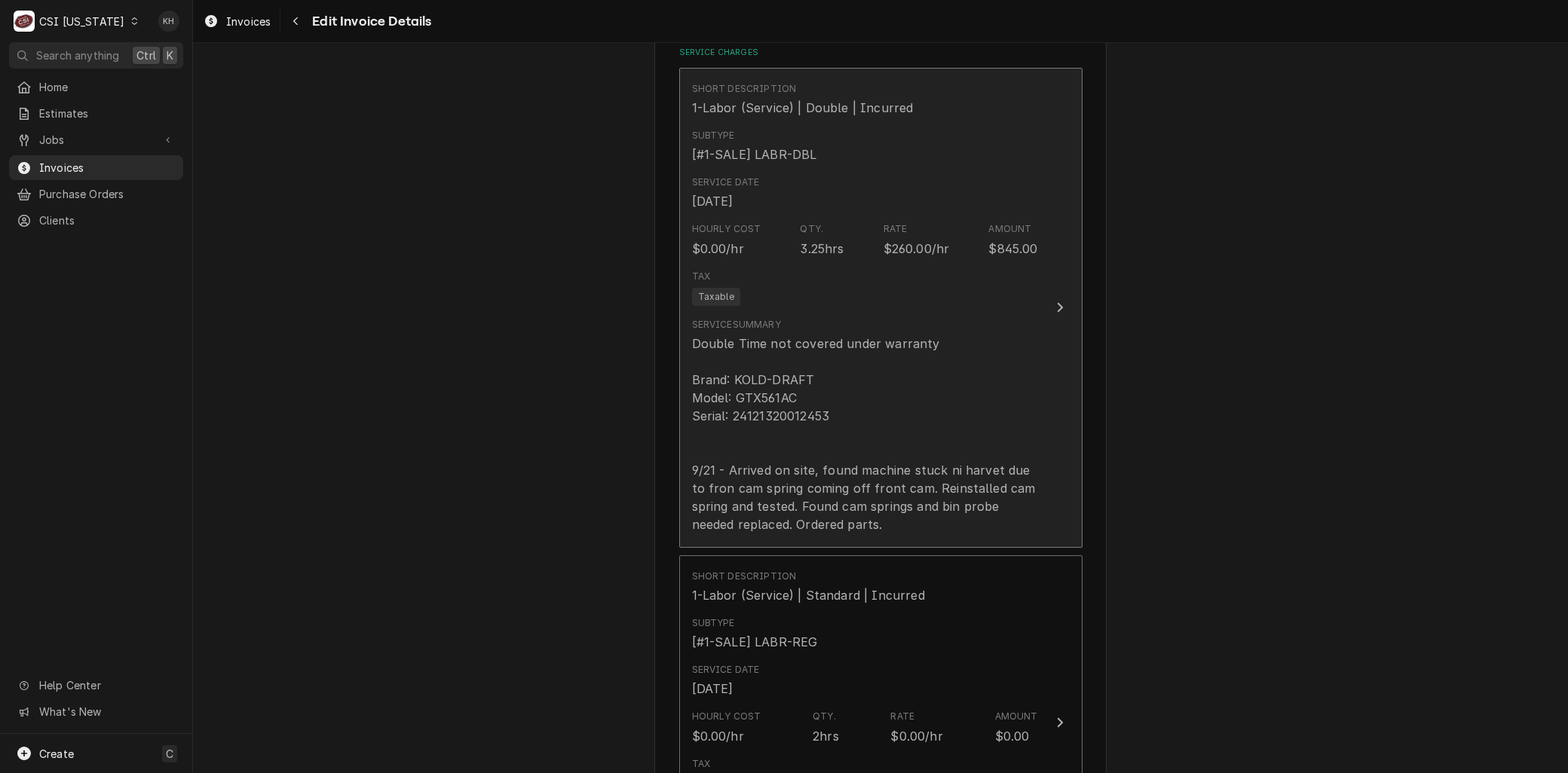
click at [784, 524] on div "Double Time not covered under warranty Brand: KOLD-DRAFT Model: GTX561AC Serial…" at bounding box center [865, 433] width 346 height 199
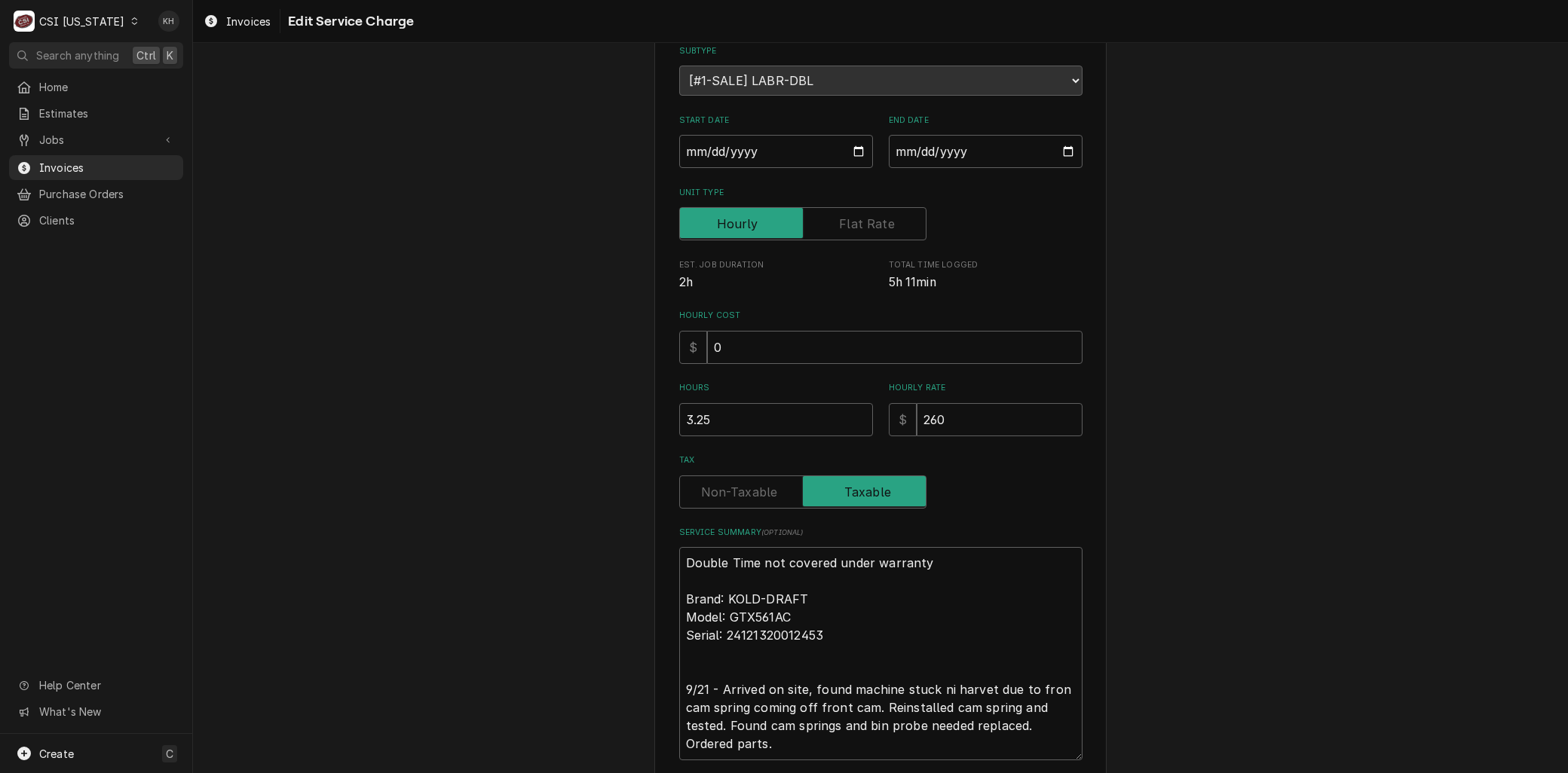
scroll to position [162, 0]
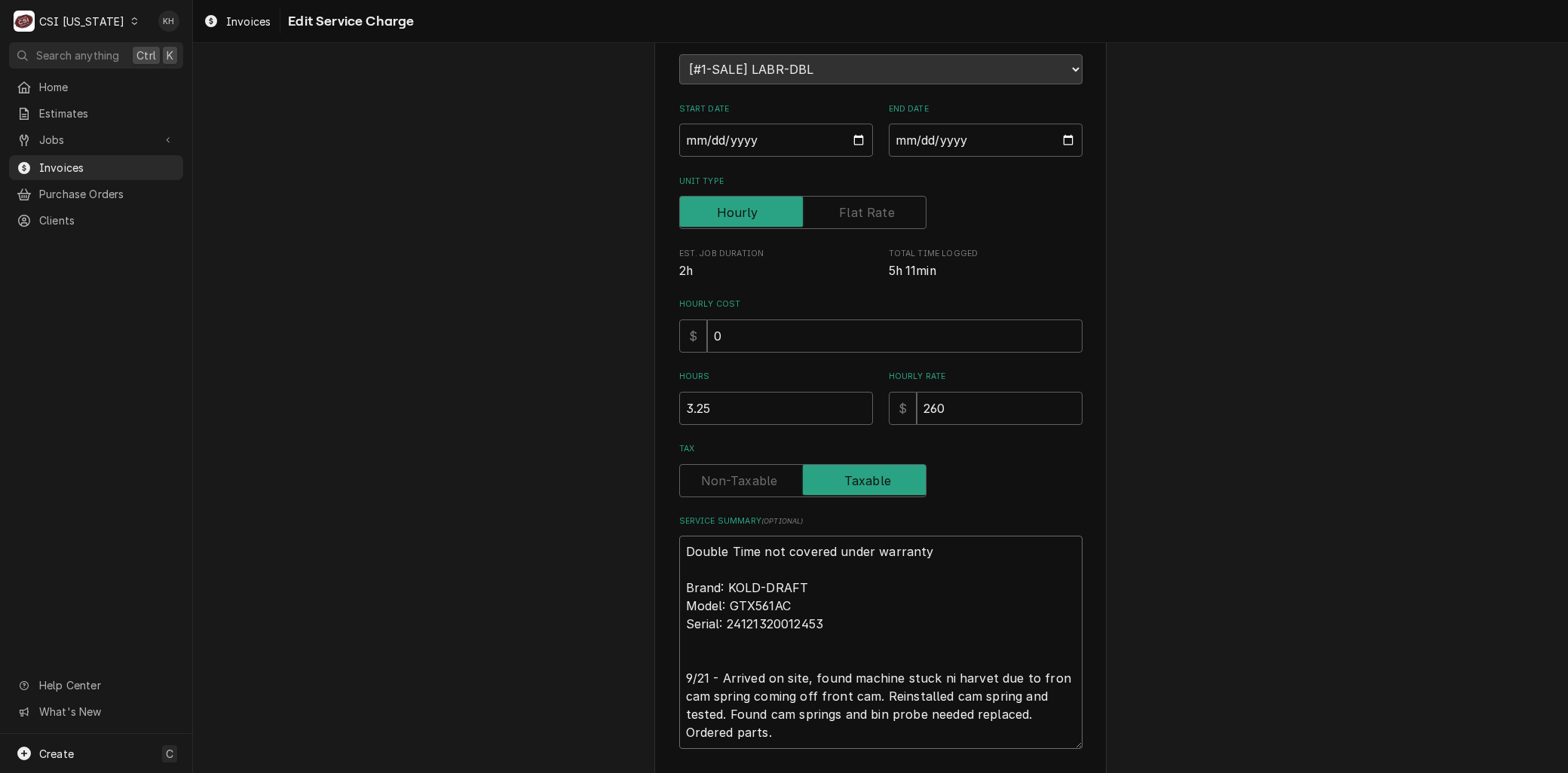
click at [943, 672] on textarea "Double Time not covered under warranty Brand: KOLD-DRAFT Model: GTX561AC Serial…" at bounding box center [881, 642] width 403 height 213
type textarea "x"
type textarea "Double Time not covered under warranty Brand: KOLD-DRAFT Model: GTX561AC Serial…"
type textarea "x"
type textarea "Double Time not covered under warranty Brand: KOLD-DRAFT Model: GTX561AC Serial…"
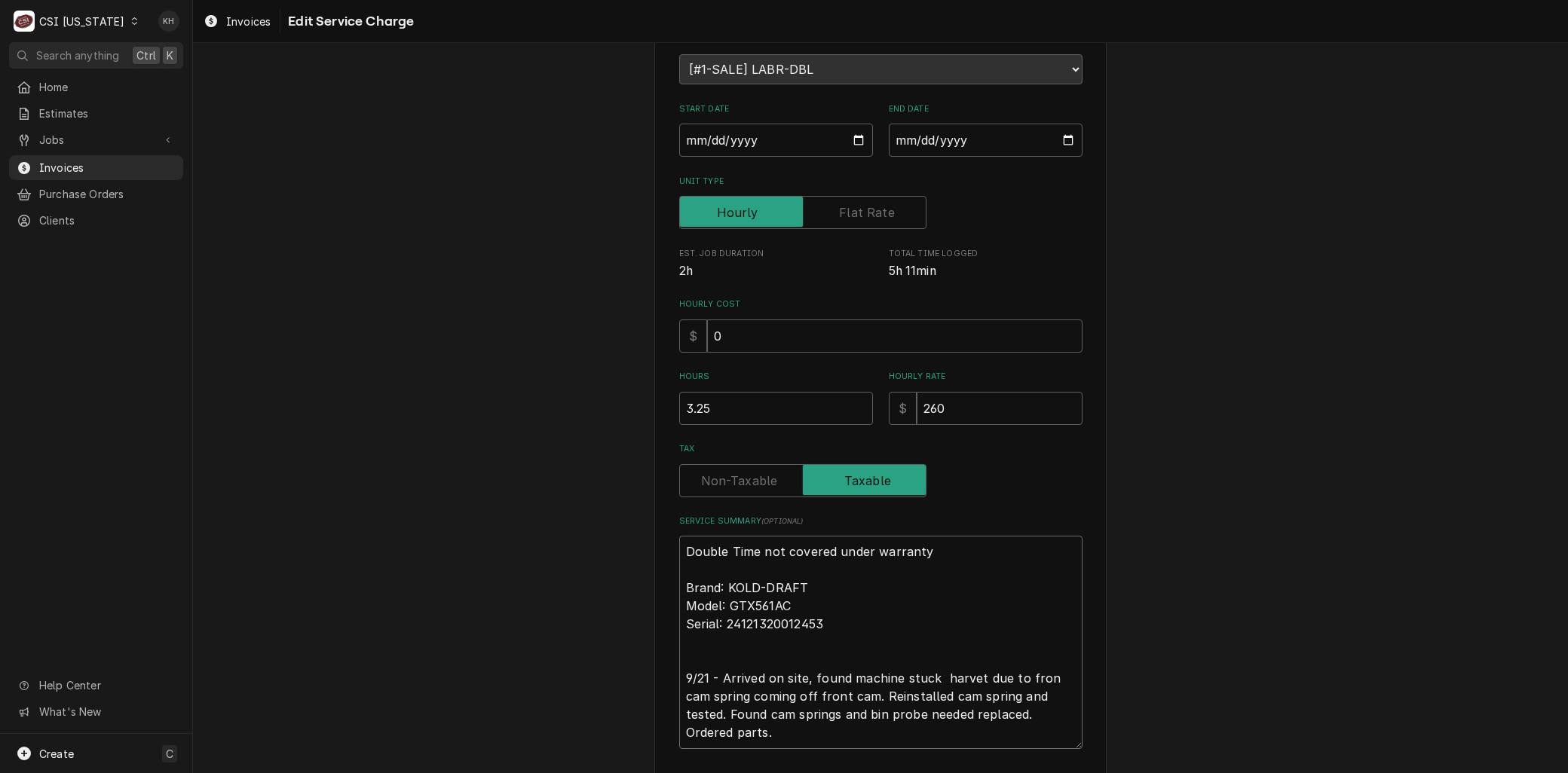
type textarea "x"
type textarea "Double Time not covered under warranty Brand: KOLD-DRAFT Model: GTX561AC Serial…"
type textarea "x"
type textarea "Double Time not covered under warranty Brand: KOLD-DRAFT Model: GTX561AC Serial…"
type textarea "x"
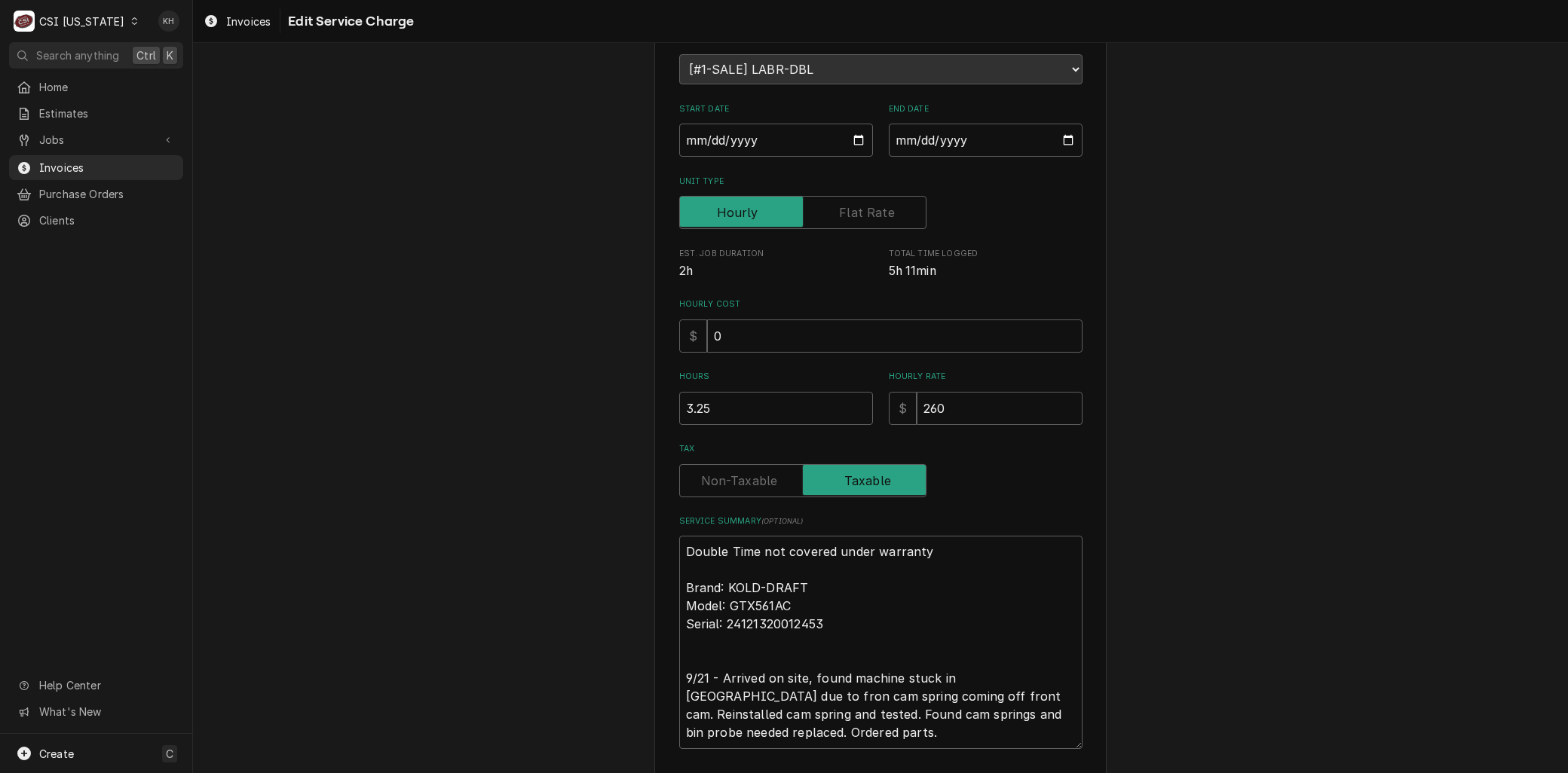
type textarea "Double Time not covered under warranty Brand: KOLD-DRAFT Model: GTX561AC Serial…"
type textarea "x"
click at [880, 627] on textarea "Double Time not covered under warranty Brand: KOLD-DRAFT Model: GTX561AC Serial…" at bounding box center [881, 642] width 403 height 213
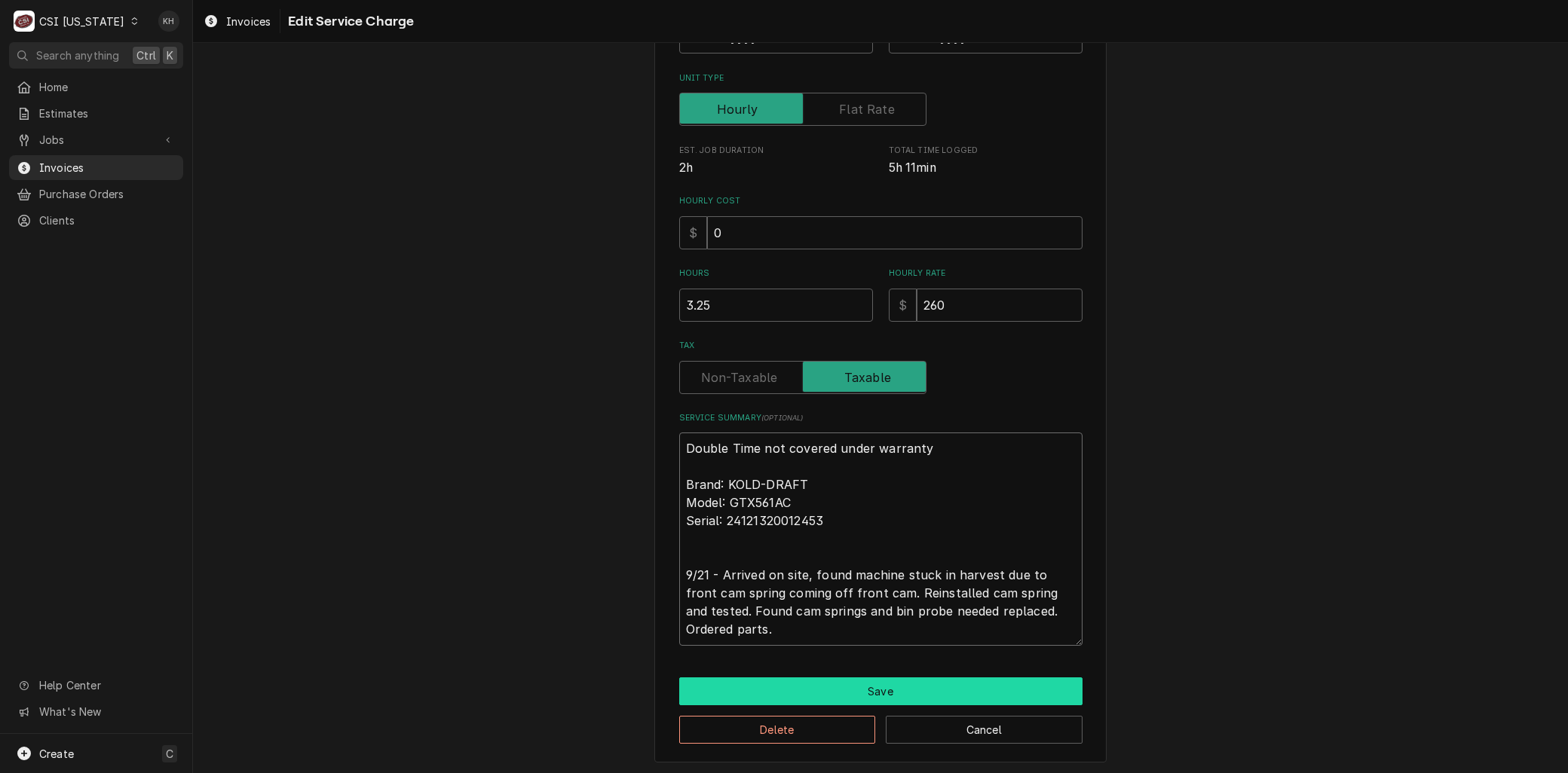
type textarea "Double Time not covered under warranty Brand: KOLD-DRAFT Model: GTX561AC Serial…"
click at [847, 696] on button "Save" at bounding box center [881, 691] width 403 height 28
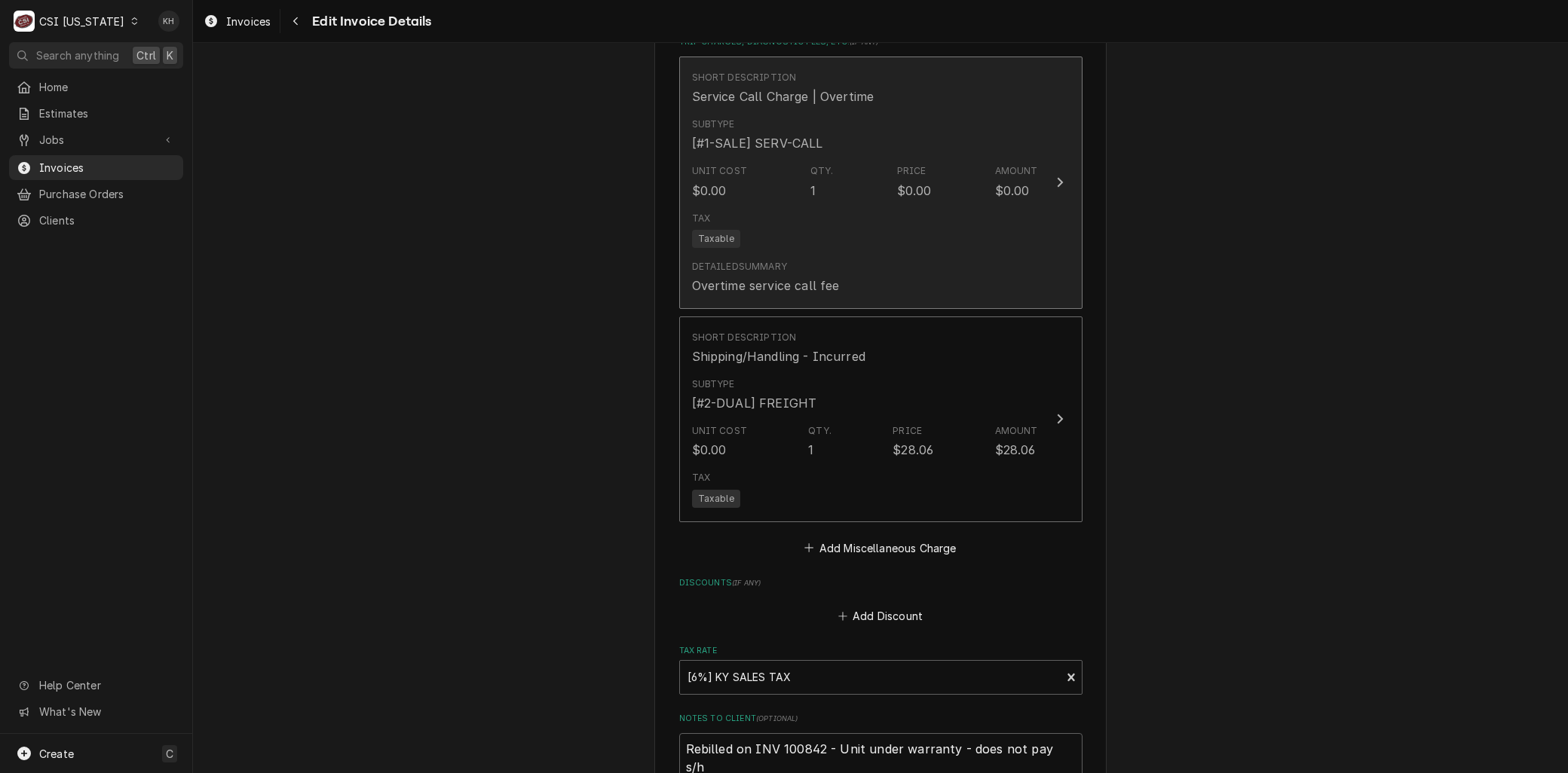
scroll to position [3090, 0]
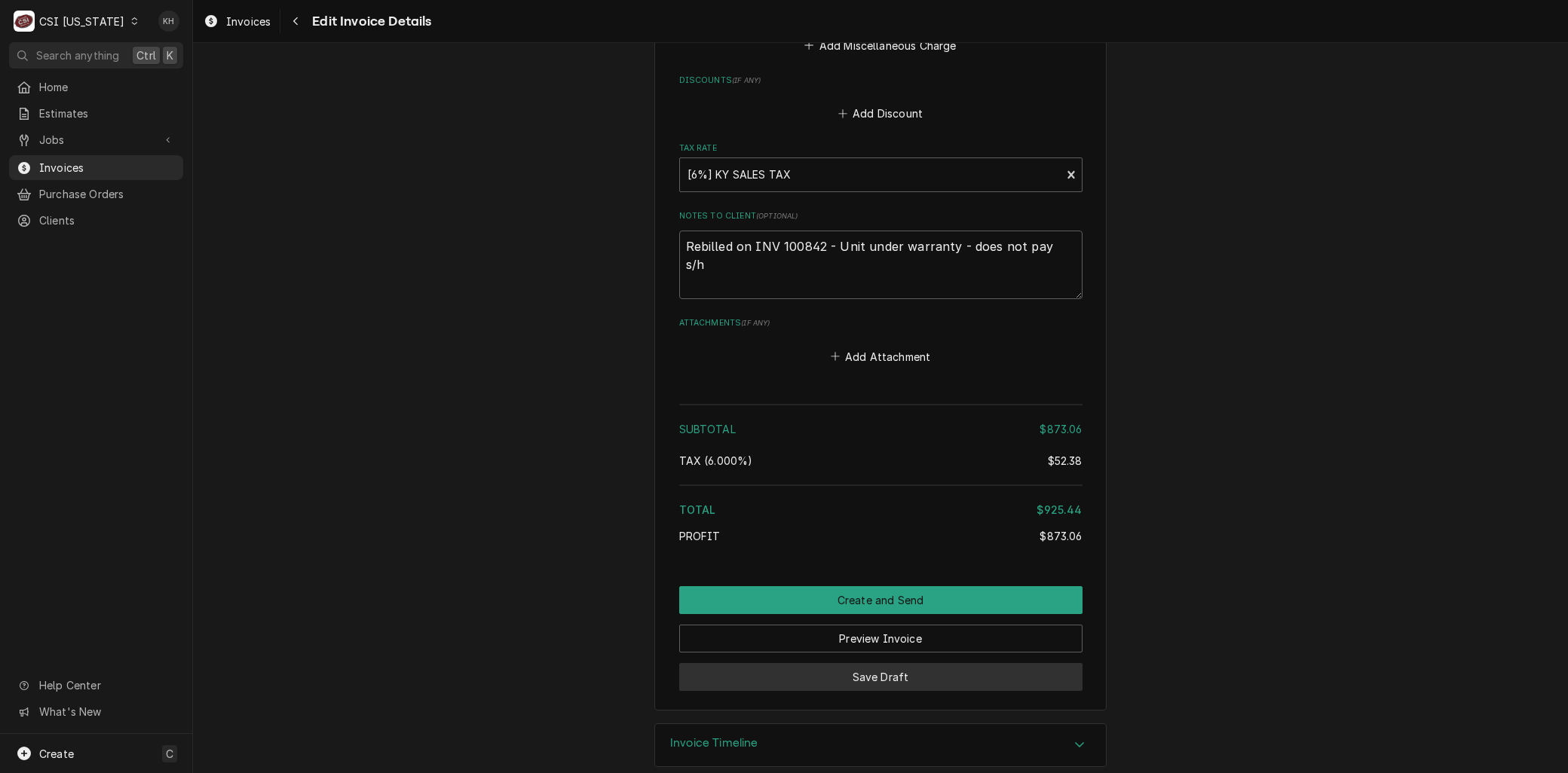
click at [868, 668] on button "Save Draft" at bounding box center [881, 676] width 403 height 28
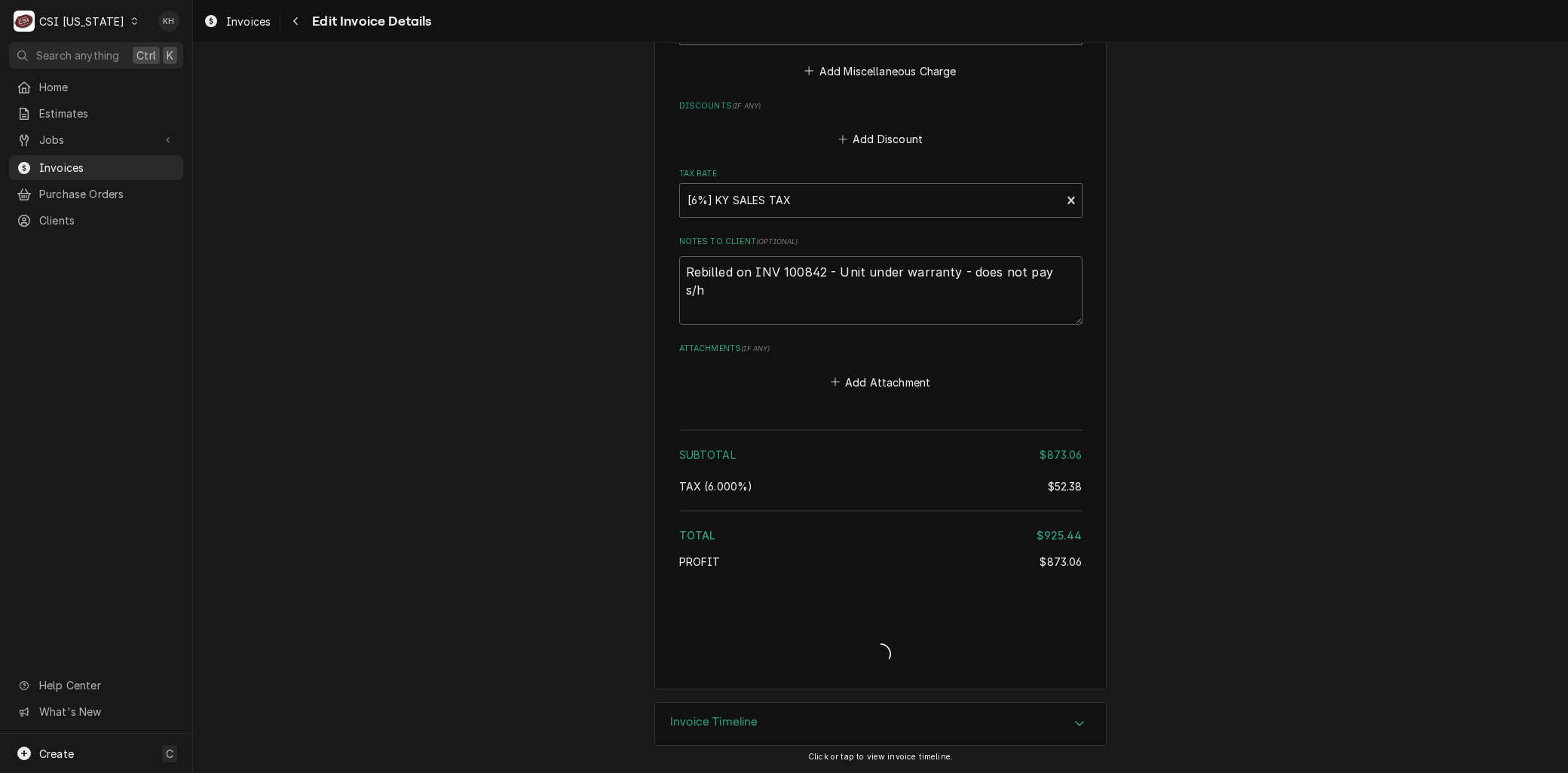
scroll to position [3065, 0]
type textarea "x"
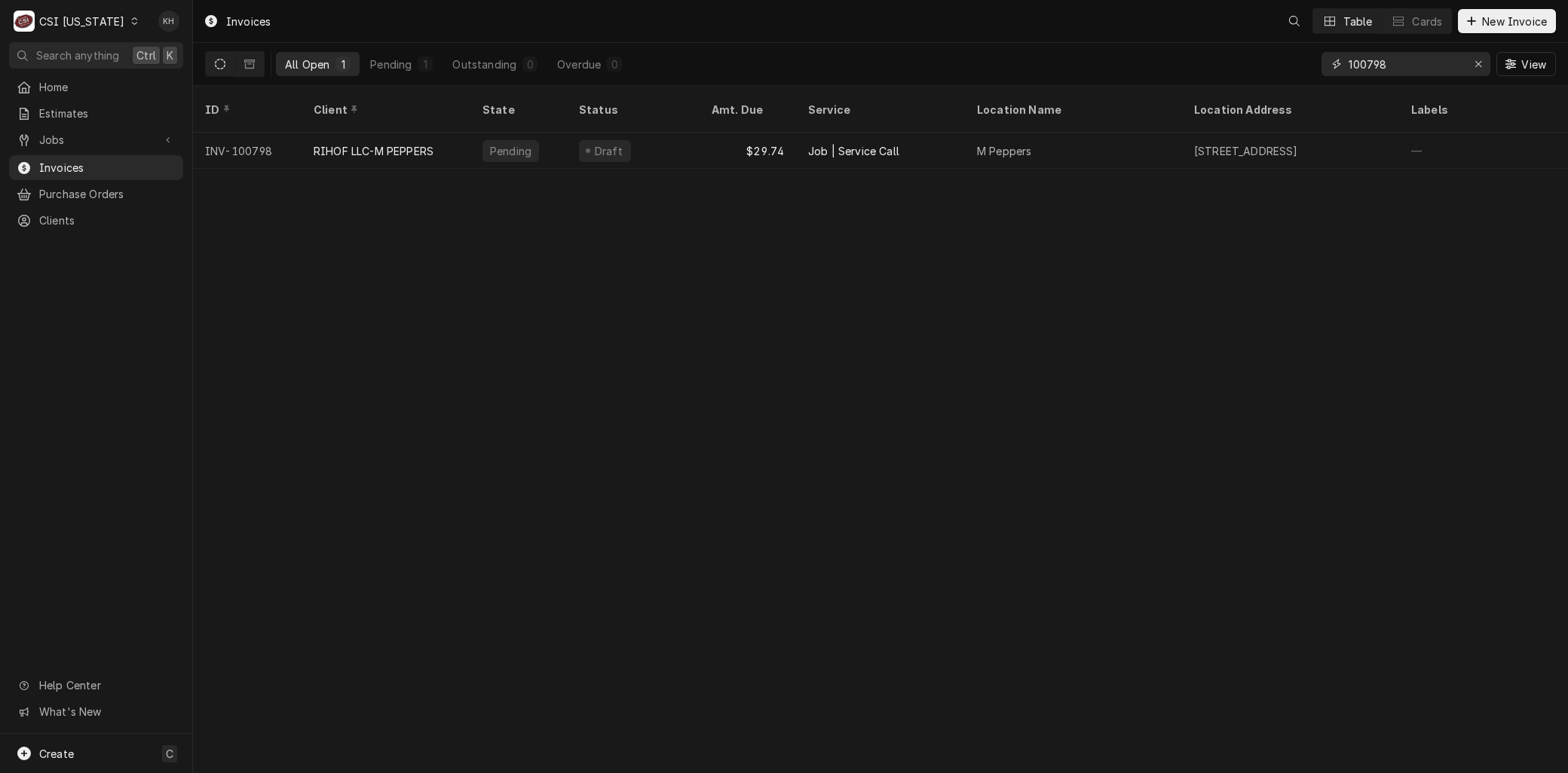
drag, startPoint x: 1393, startPoint y: 72, endPoint x: 1206, endPoint y: 69, distance: 187.0
click at [1209, 70] on div "All Open 1 Pending 1 Outstanding 0 Overdue 0 100798 View" at bounding box center [880, 64] width 1351 height 42
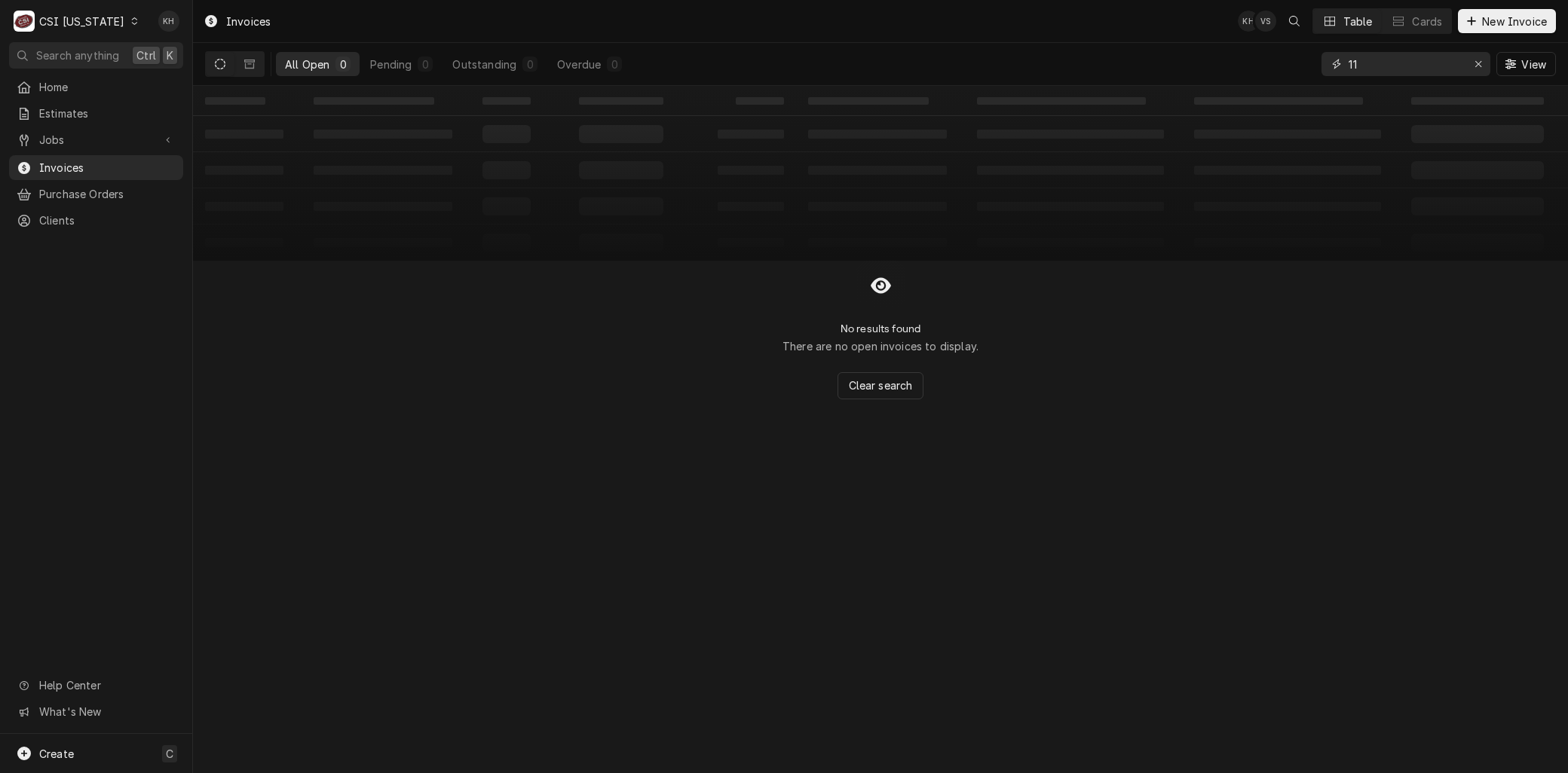
type input "1"
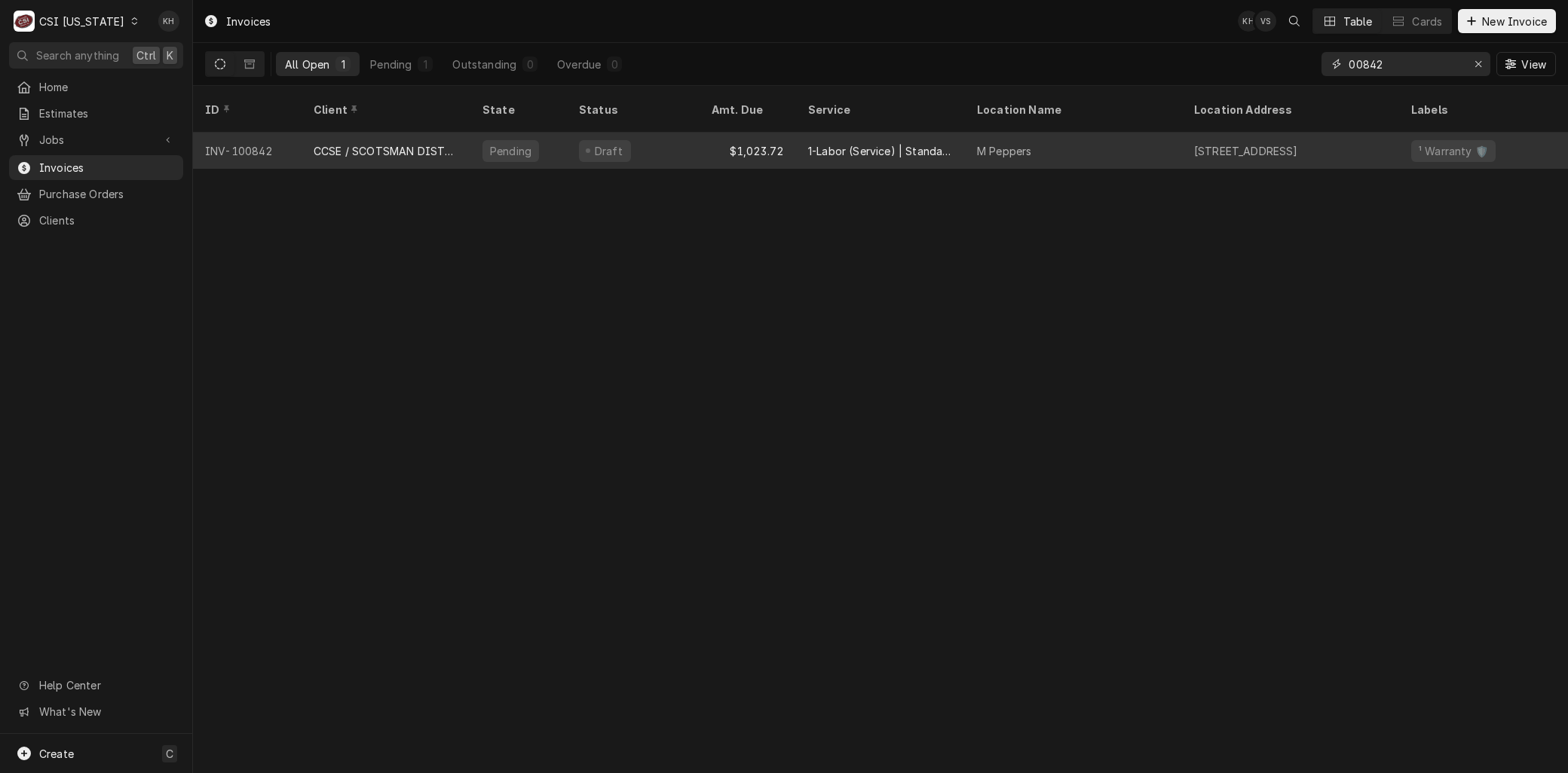
type input "00842"
click at [398, 143] on div "CCSE / SCOTSMAN DISTRIBUTOR" at bounding box center [385, 151] width 145 height 16
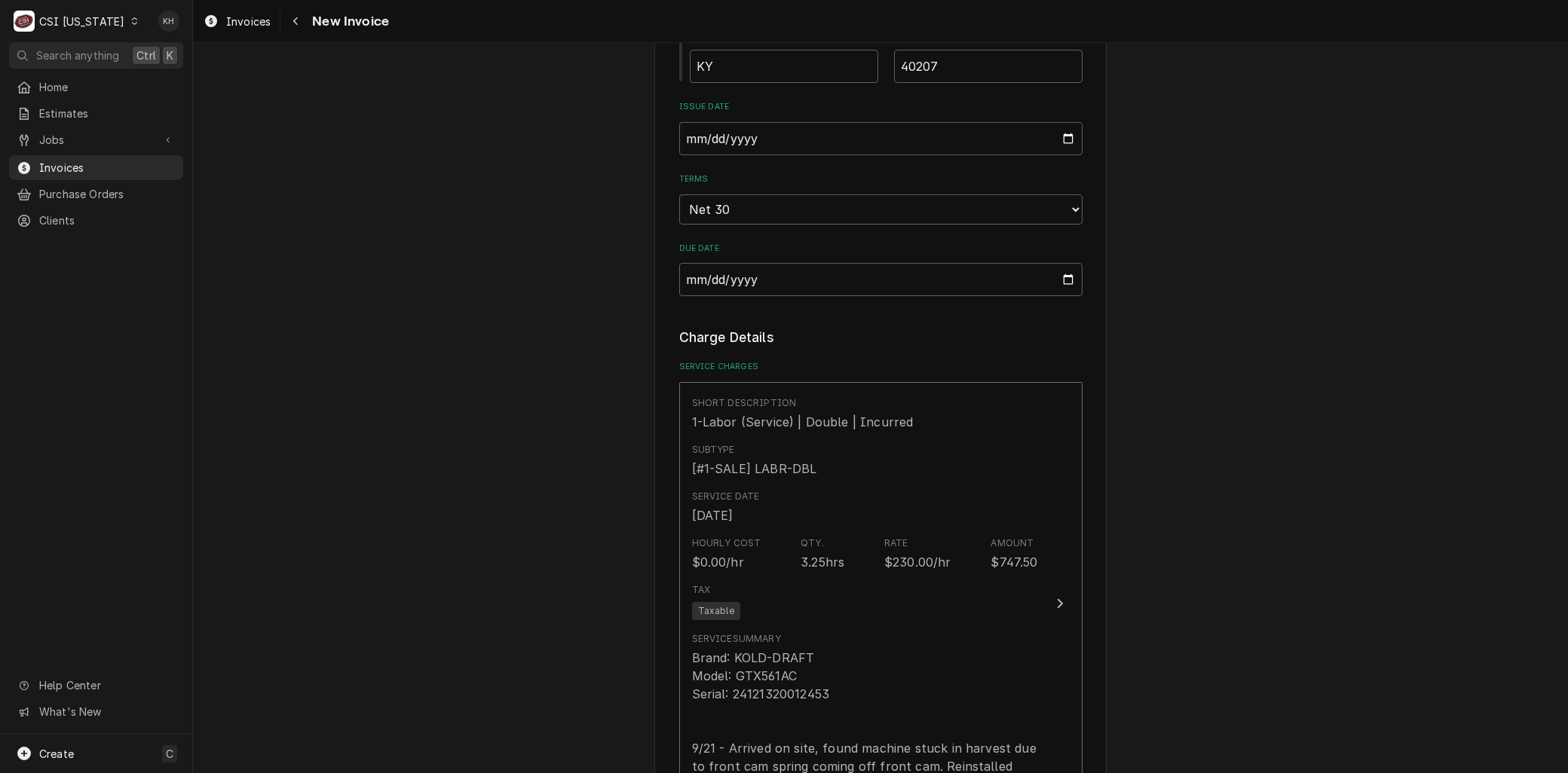
scroll to position [1255, 0]
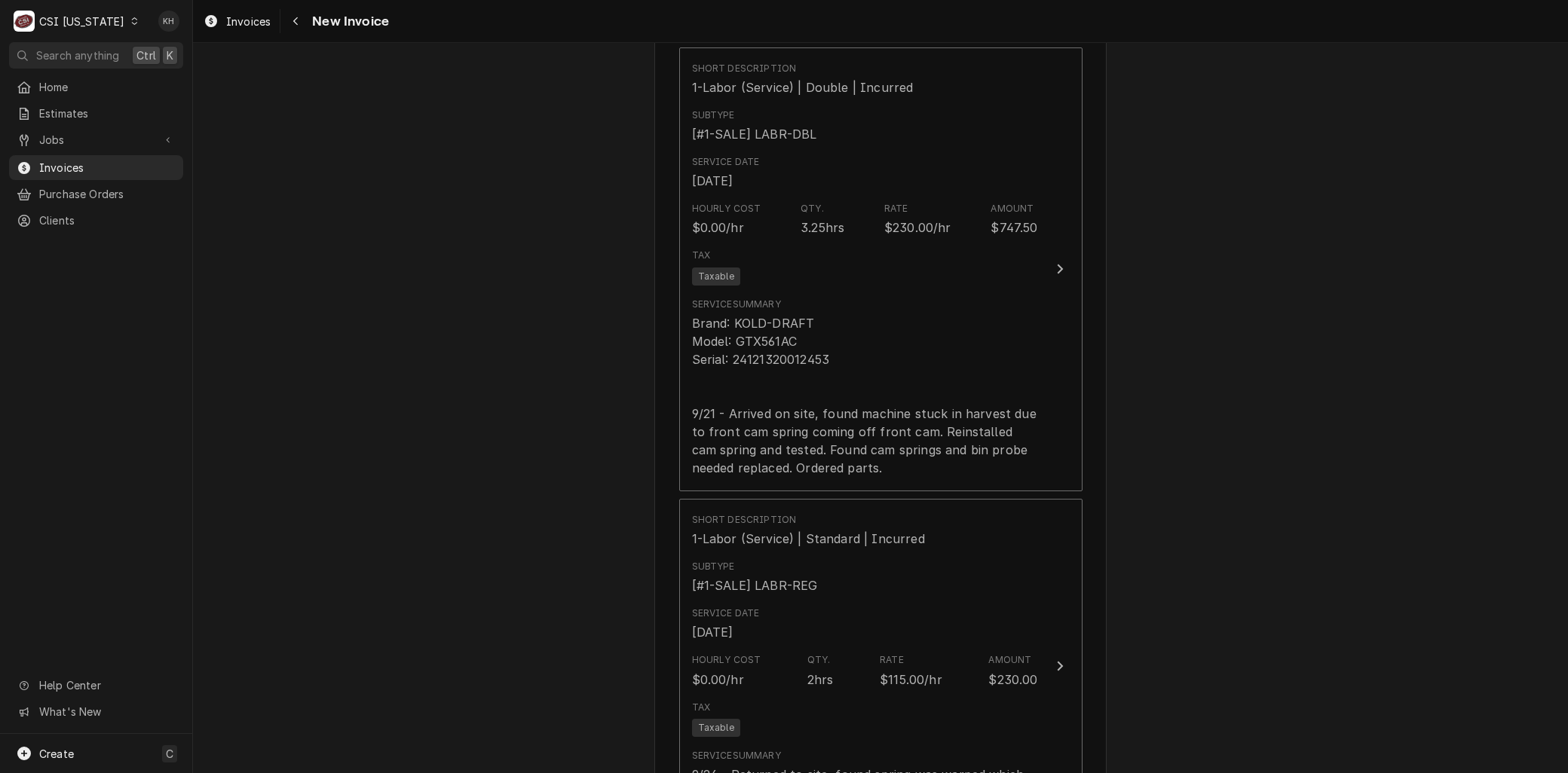
click at [849, 473] on div "Short Description 1-Labor (Service) | Double | Incurred Subtype [#1-SALE] LABR-…" at bounding box center [881, 444] width 403 height 794
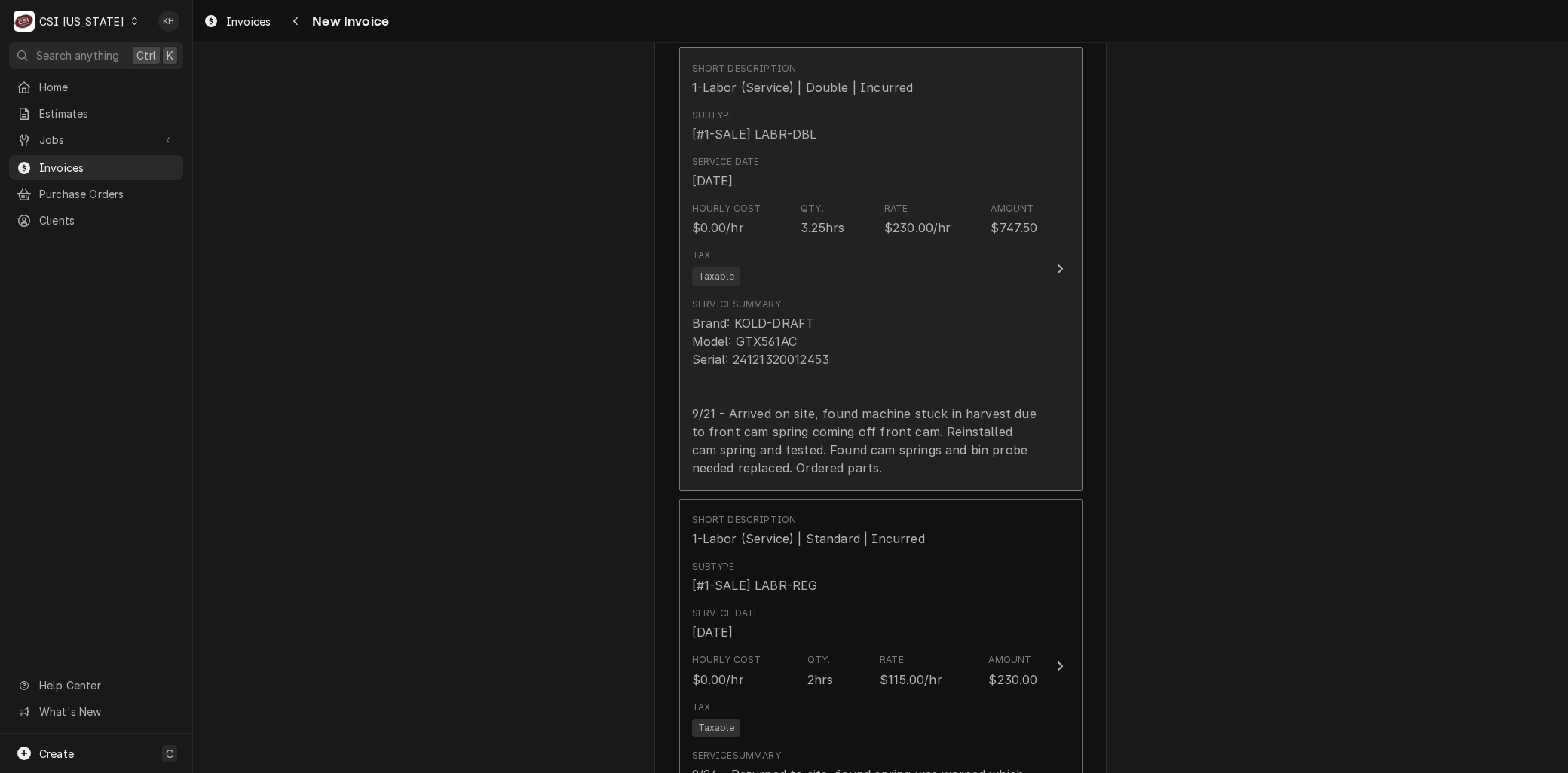
click at [846, 411] on div "Brand: KOLD-DRAFT Model: GTX561AC Serial: 24121320012453 9/21 - Arrived on site…" at bounding box center [865, 395] width 346 height 163
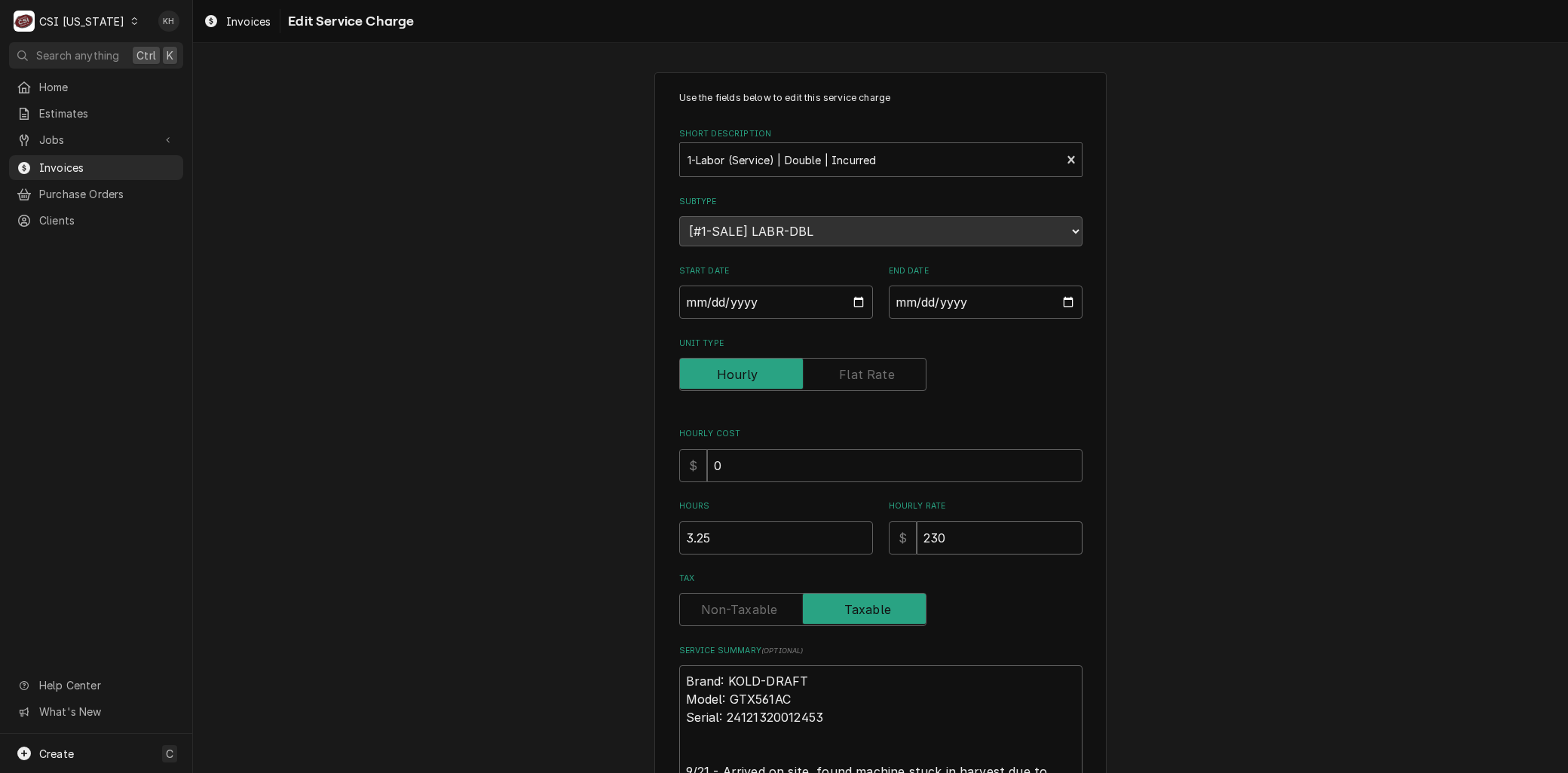
click at [796, 533] on div "Hours 3.25 Hourly Rate $ 230" at bounding box center [881, 527] width 403 height 53
type textarea "x"
type input "0"
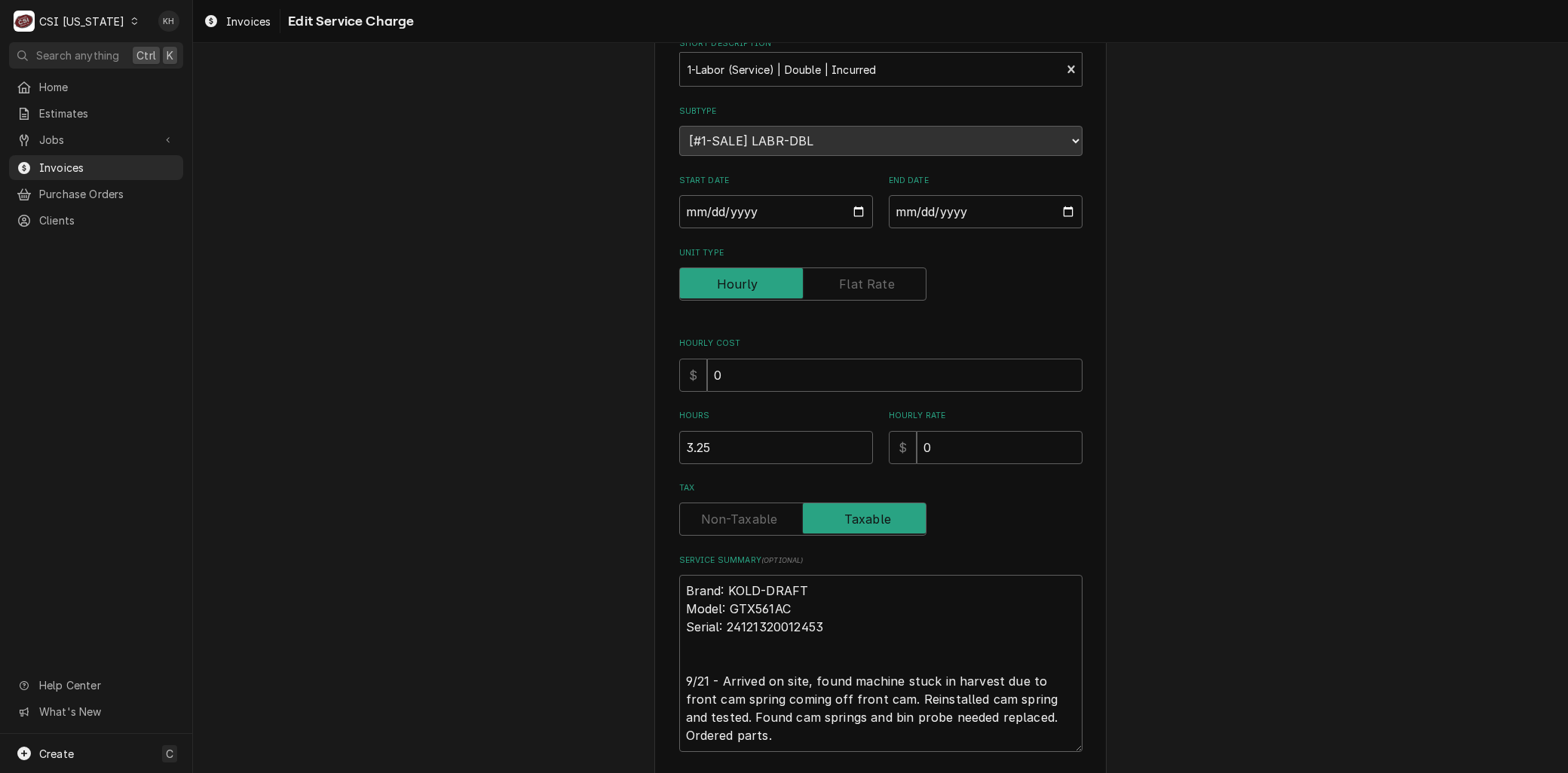
scroll to position [196, 0]
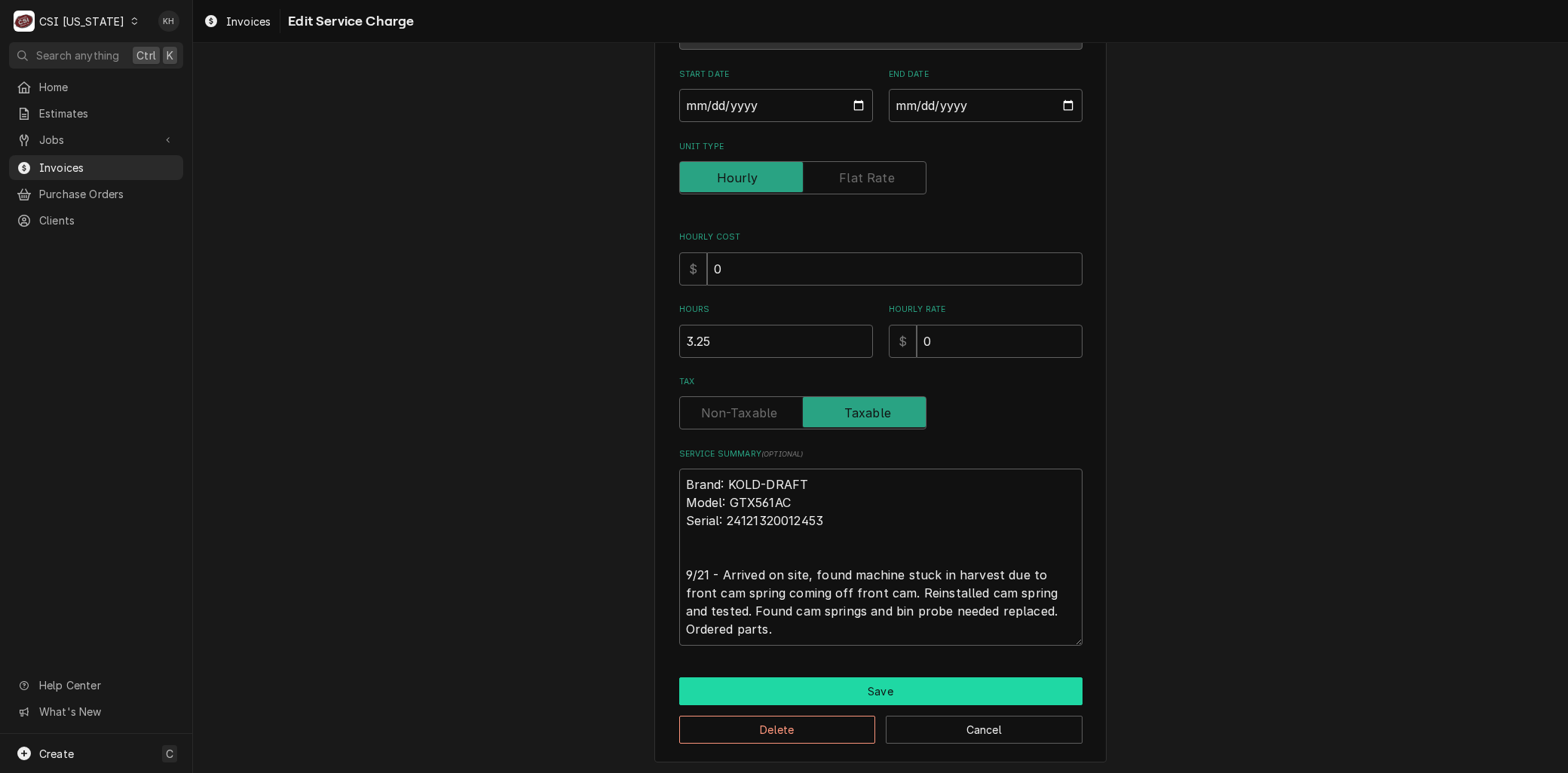
click at [777, 680] on button "Save" at bounding box center [881, 691] width 403 height 28
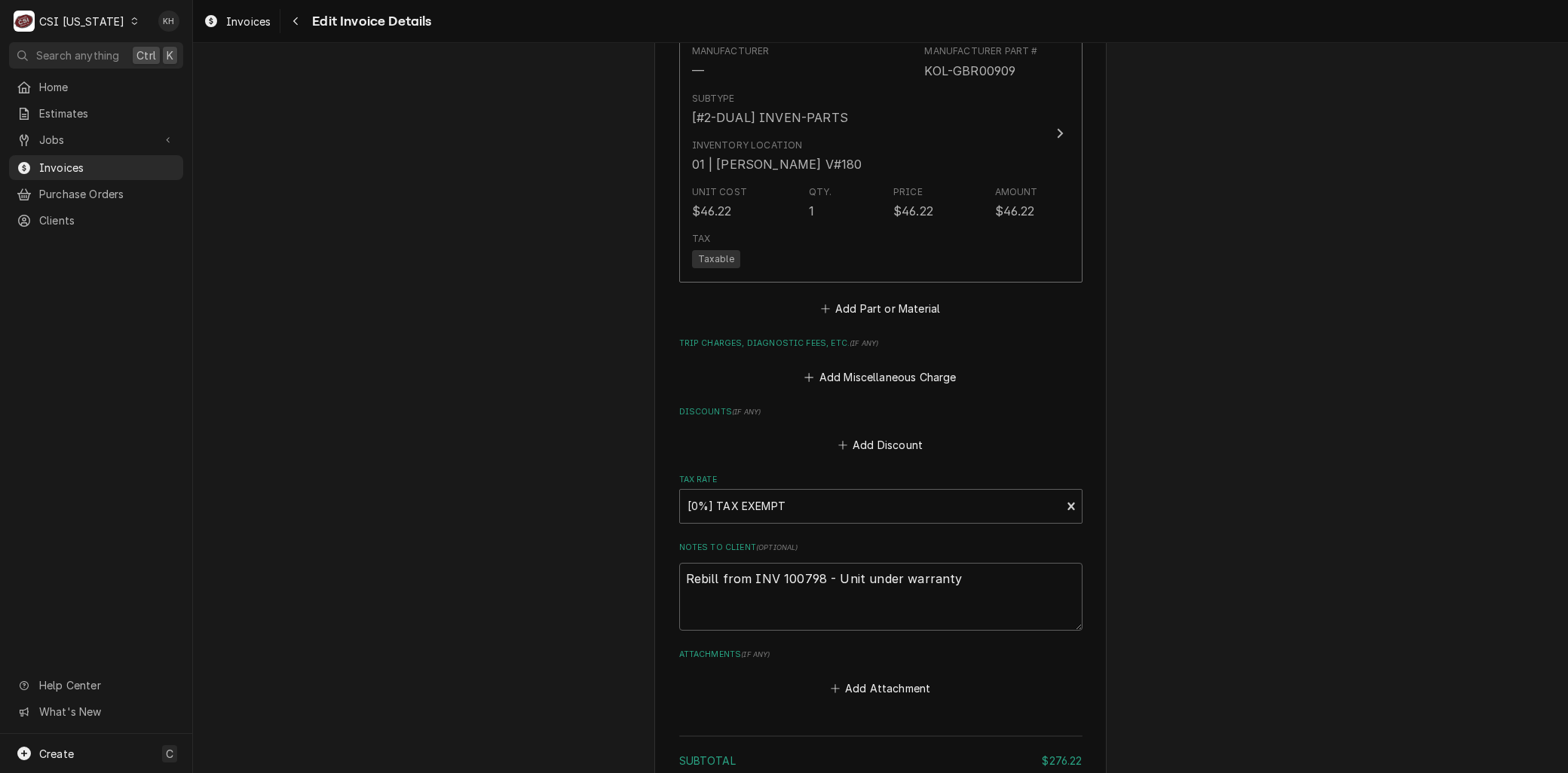
scroll to position [2180, 0]
click at [970, 564] on textarea "Rebill from INV 100798 - Unit under warranty" at bounding box center [881, 598] width 403 height 68
type textarea "x"
type textarea "Rebill from INV 100798 - Unit under warranty -"
type textarea "x"
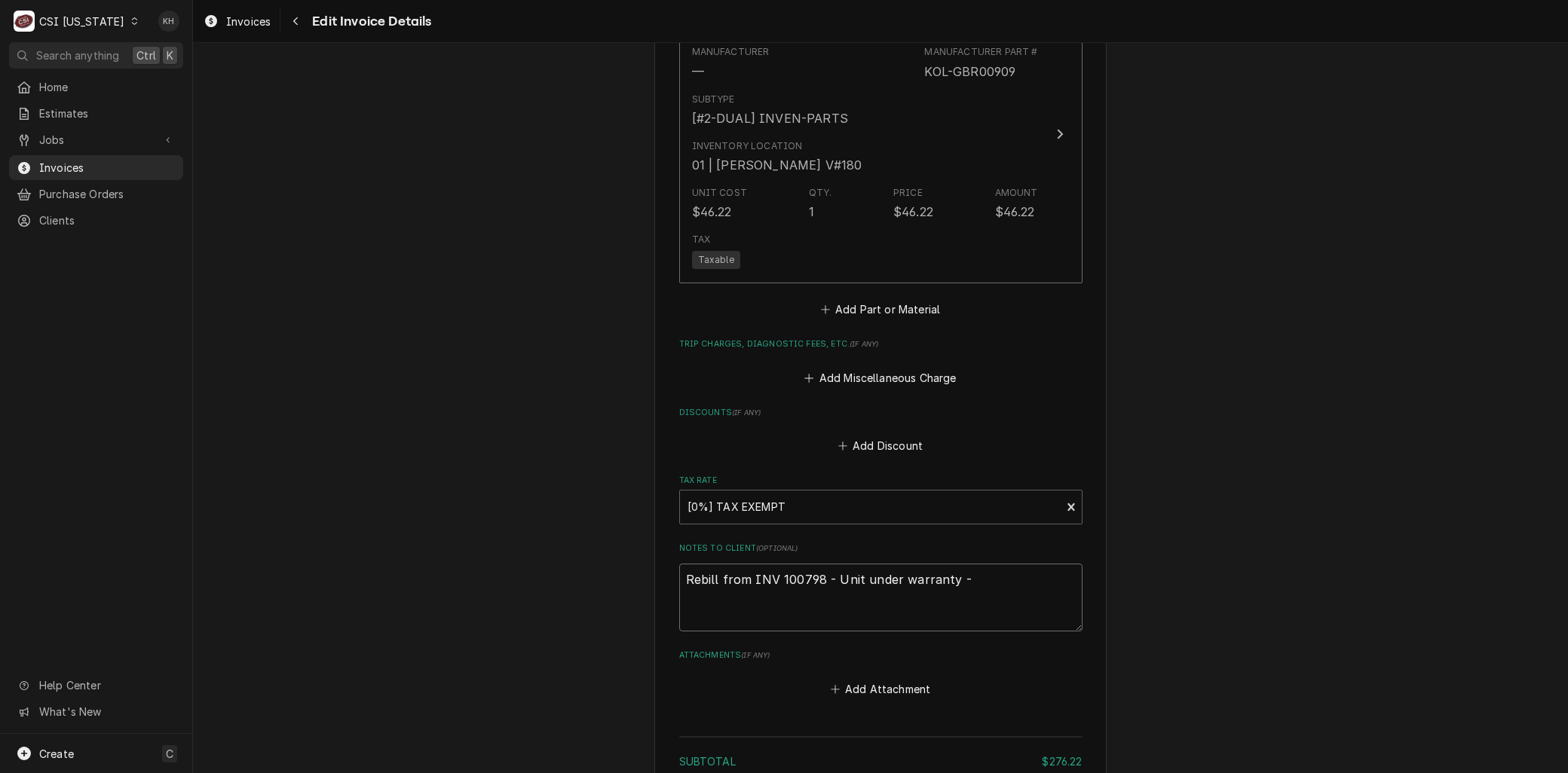
type textarea "Rebill from INV 100798 - Unit under warranty -"
type textarea "x"
type textarea "Rebill from INV 100798 - Unit under warranty - S?"
type textarea "x"
type textarea "Rebill from INV 100798 - Unit under warranty - S?H"
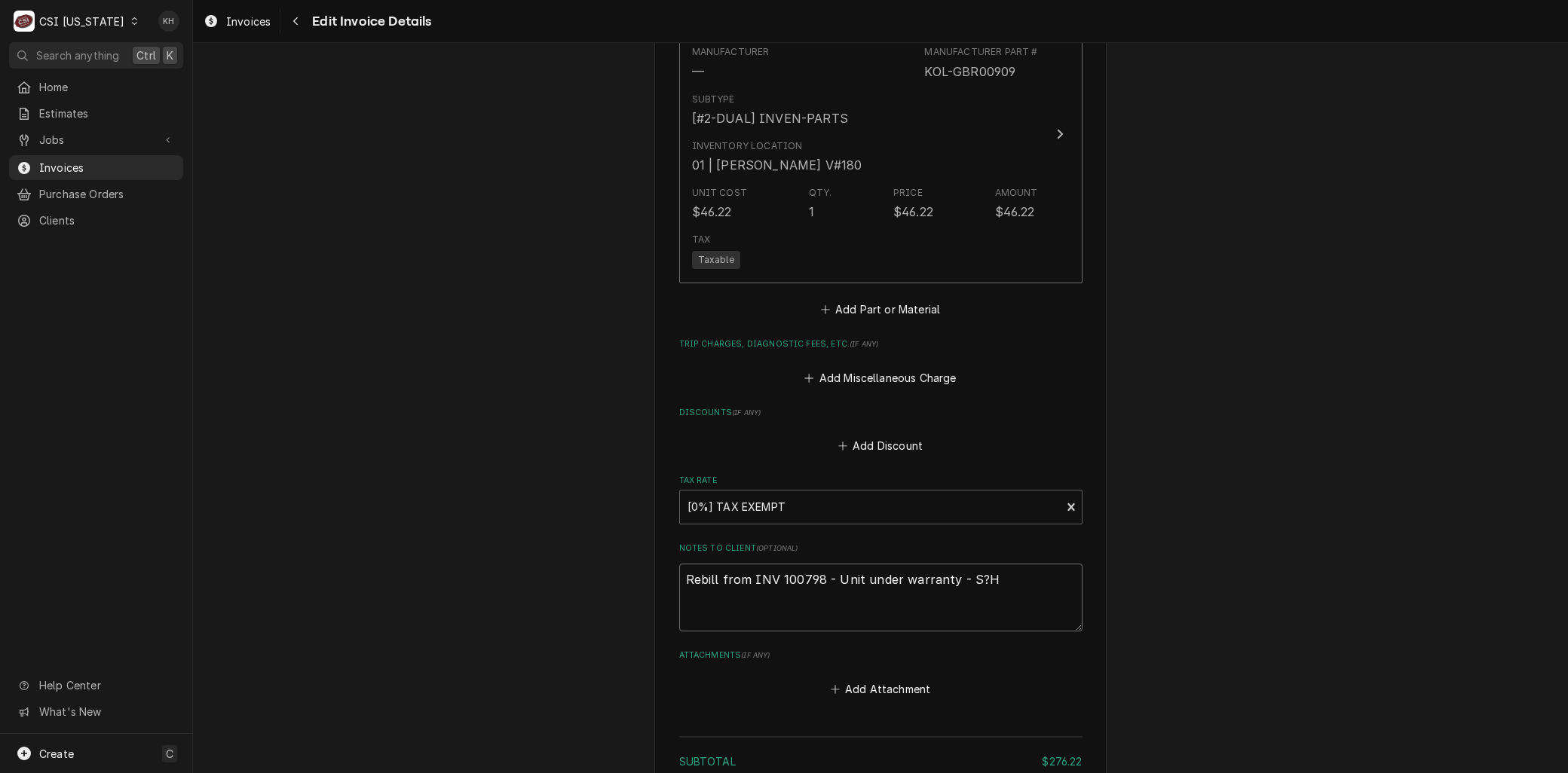
type textarea "x"
type textarea "Rebill from INV 100798 - Unit under warranty - S?"
type textarea "x"
type textarea "Rebill from INV 100798 - Unit under warranty - S"
type textarea "x"
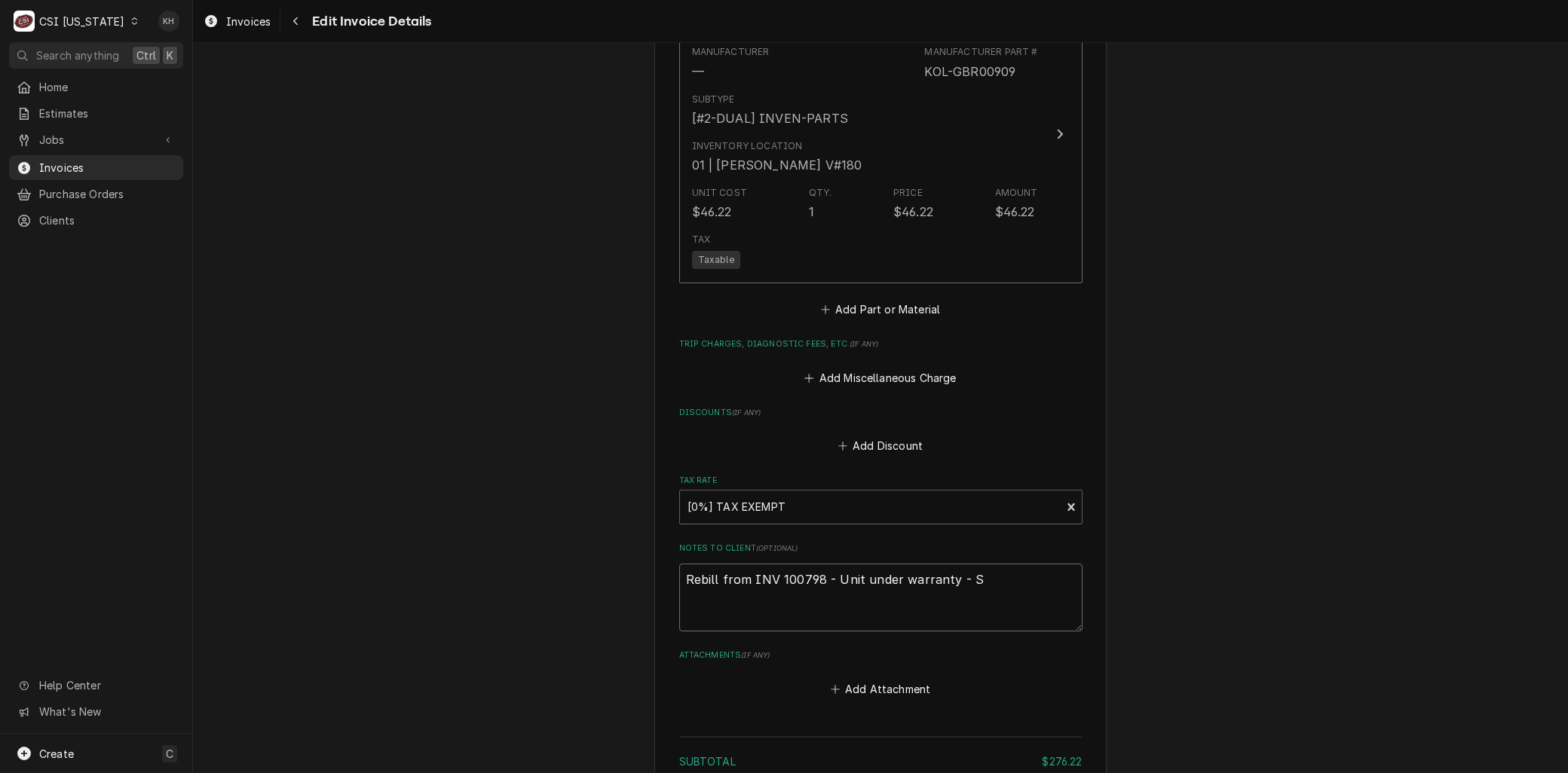
type textarea "Rebill from INV 100798 - Unit under warranty - S/"
type textarea "x"
type textarea "Rebill from INV 100798 - Unit under warranty - S/h"
type textarea "x"
type textarea "Rebill from INV 100798 - Unit under warranty - S/hh"
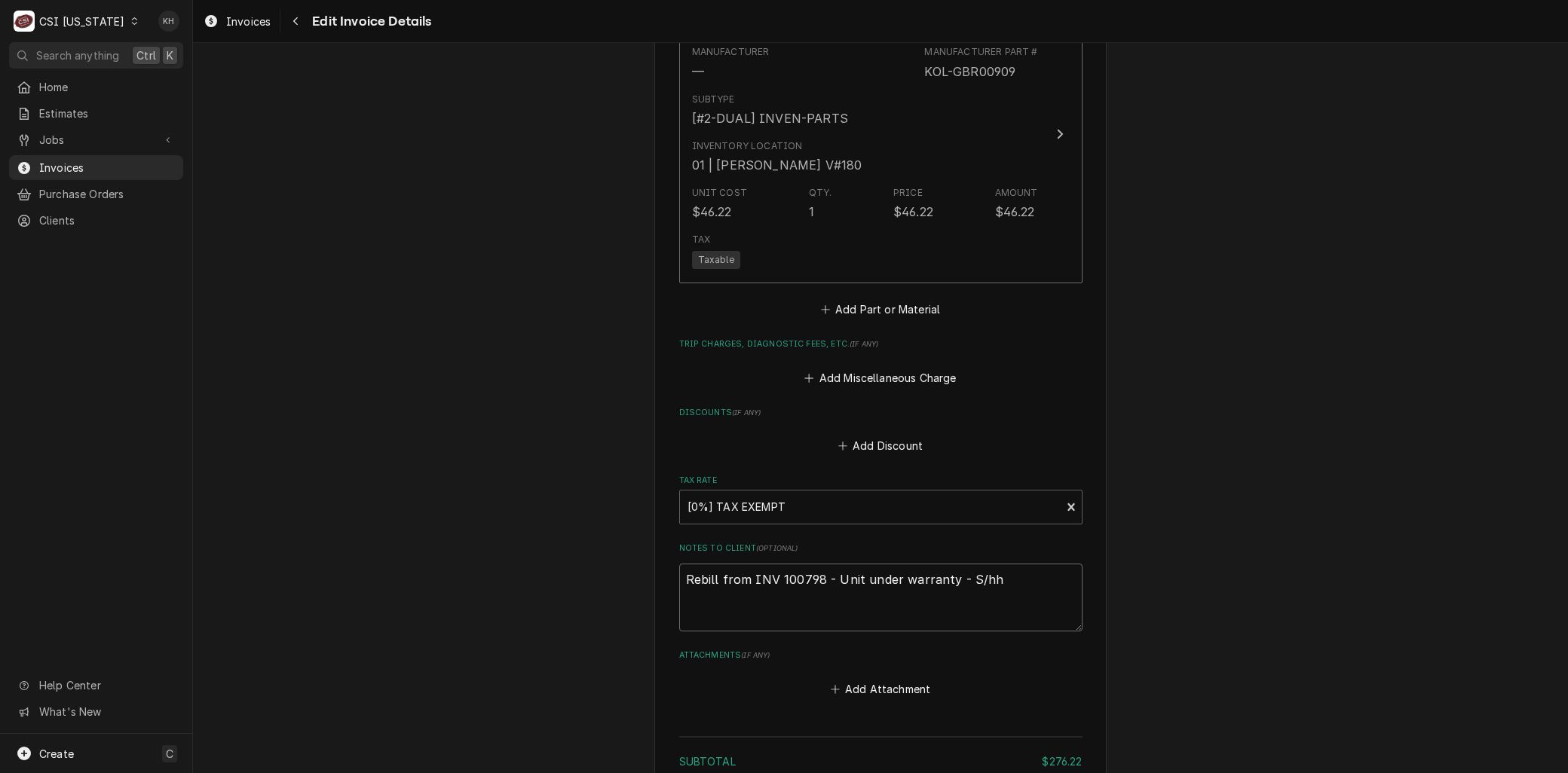
type textarea "x"
type textarea "Rebill from INV 100798 - Unit under warranty - S/hh="
type textarea "x"
type textarea "Rebill from INV 100798 - Unit under warranty - S/hh"
type textarea "x"
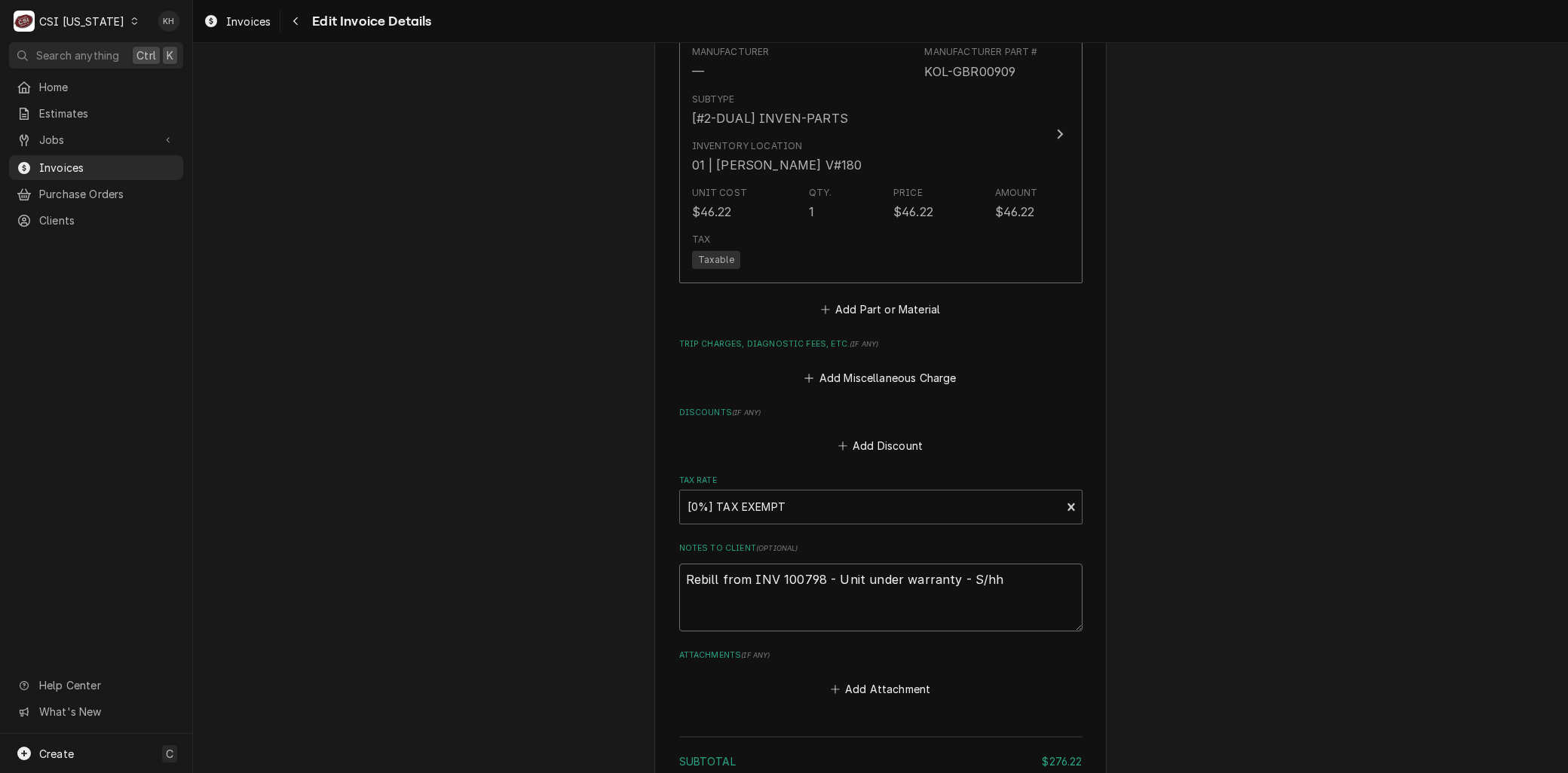
type textarea "Rebill from INV 100798 - Unit under warranty - S/h"
type textarea "x"
type textarea "Rebill from INV 100798 - Unit under warranty - S/"
type textarea "x"
type textarea "Rebill from INV 100798 - Unit under warranty - S/H"
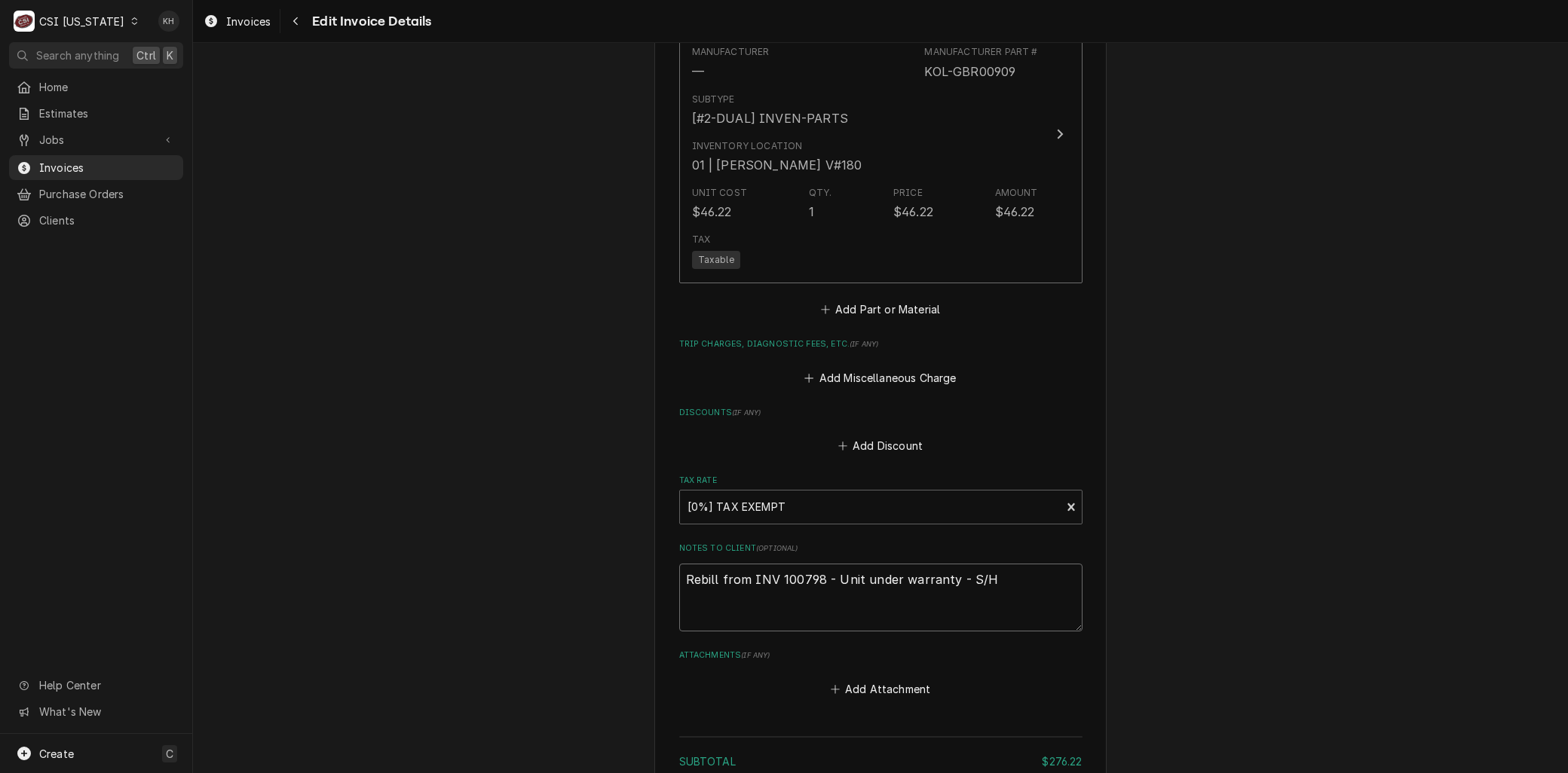
type textarea "x"
type textarea "Rebill from INV 100798 - Unit under warranty - S/H"
type textarea "x"
type textarea "Rebill from INV 100798 - Unit under warranty - S/H a"
type textarea "x"
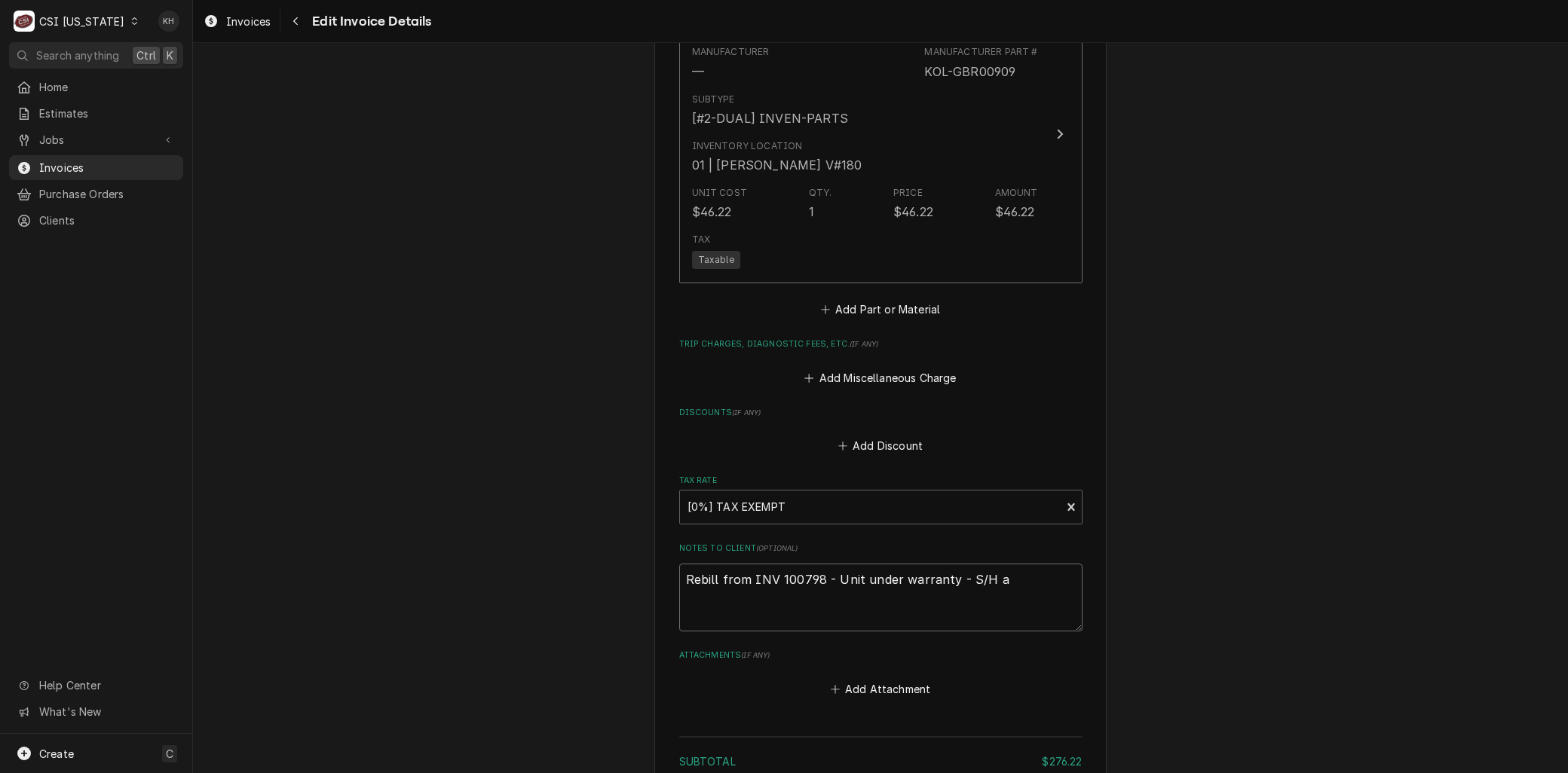
type textarea "Rebill from INV 100798 - Unit under warranty - S/H an"
type textarea "x"
type textarea "Rebill from INV 100798 - Unit under warranty - S/H and"
type textarea "x"
type textarea "Rebill from INV 100798 - Unit under warranty - S/H and"
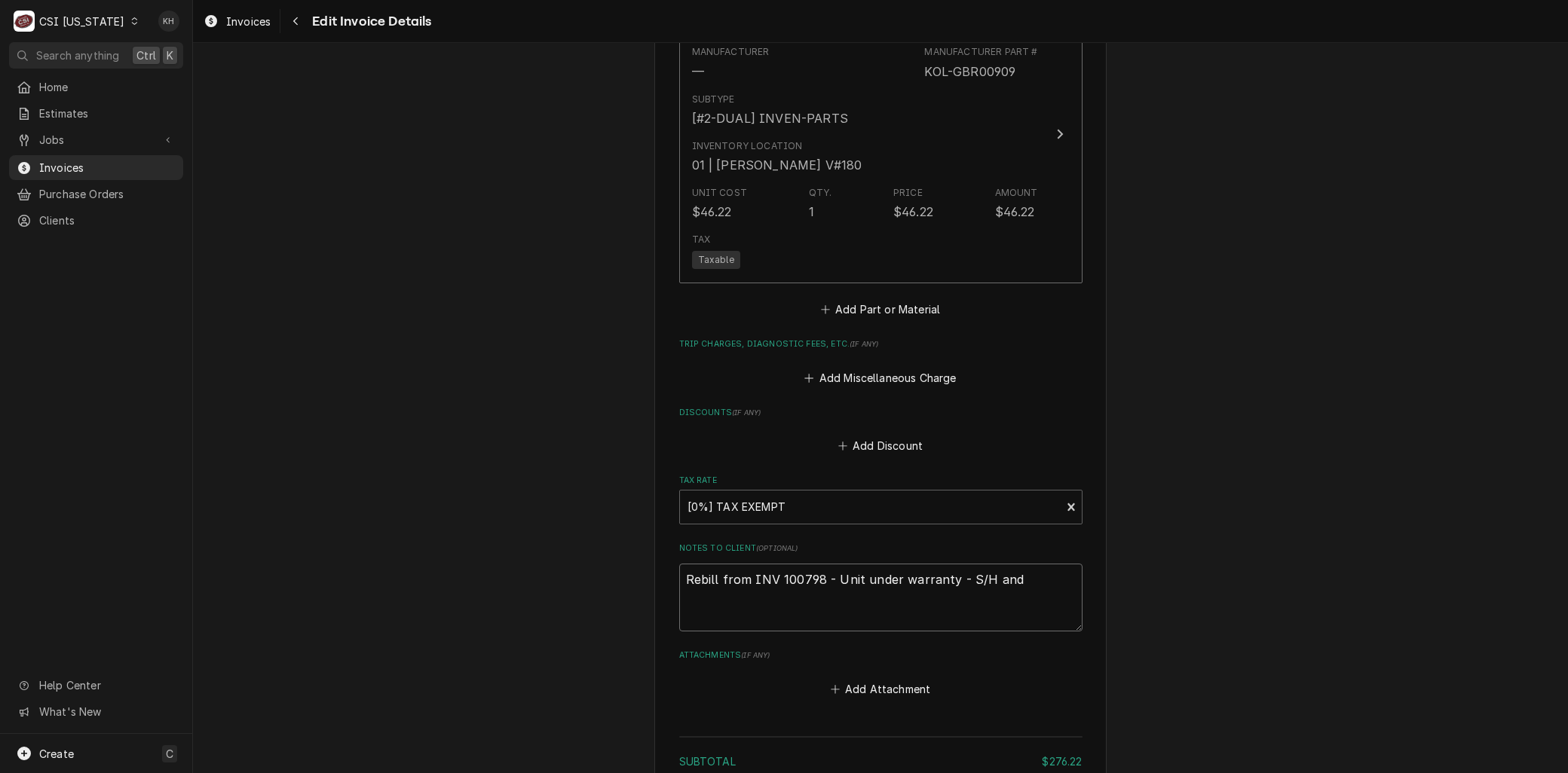
type textarea "x"
type textarea "Rebill from INV 100798 - Unit under warranty - S/H and D"
type textarea "x"
type textarea "Rebill from INV 100798 - Unit under warranty - S/H and Do"
type textarea "x"
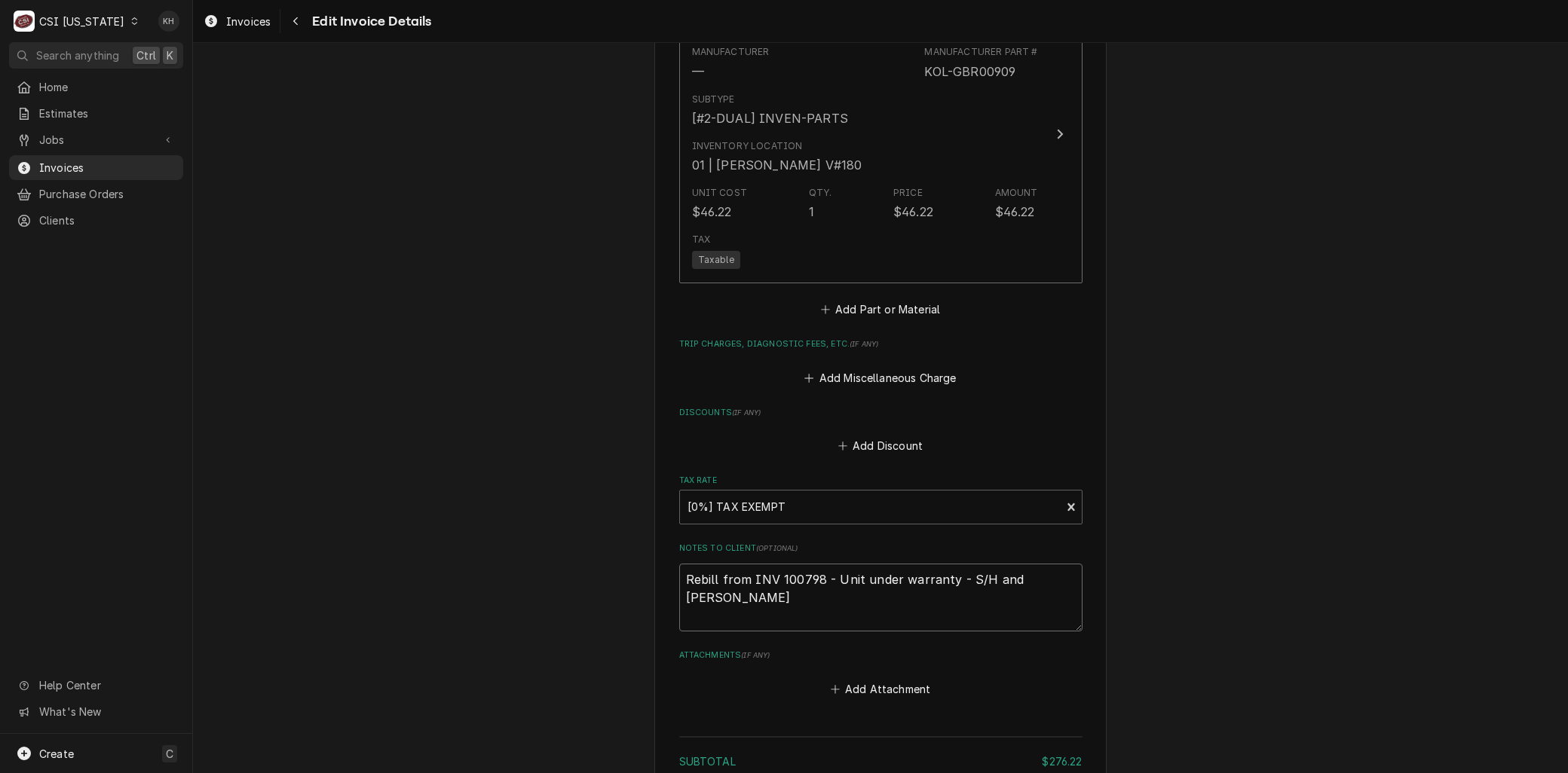
type textarea "Rebill from INV 100798 - Unit under warranty - S/H and [PERSON_NAME]"
type textarea "x"
type textarea "Rebill from INV 100798 - Unit under warranty - S/H and [PERSON_NAME]"
type textarea "x"
type textarea "Rebill from INV 100798 - Unit under warranty - S/H and Double"
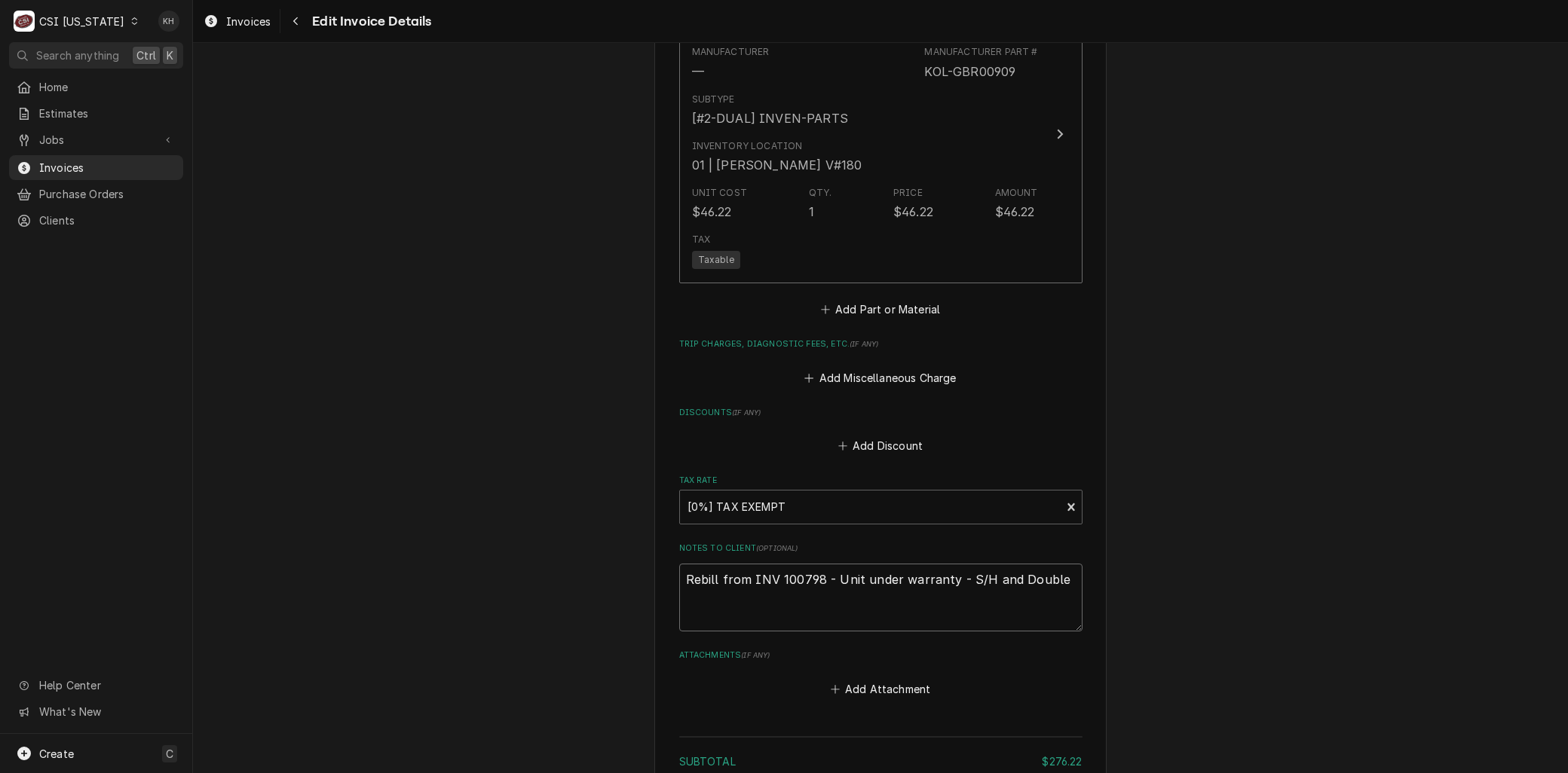
type textarea "x"
type textarea "Rebill from INV 100798 - Unit under warranty - S/H and Double"
type textarea "x"
type textarea "Rebill from INV 100798 - Unit under warranty - S/H and Double t"
type textarea "x"
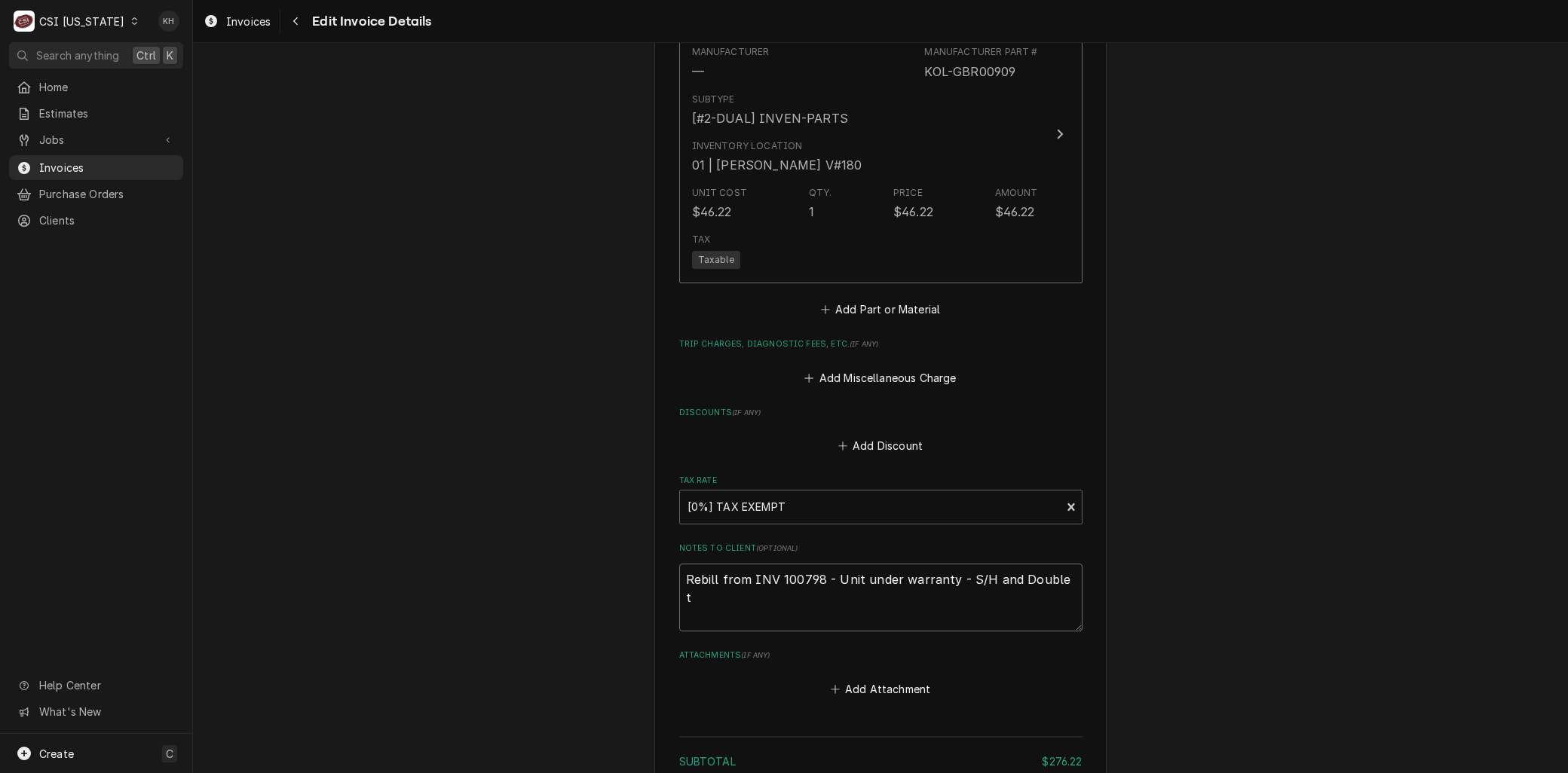
type textarea "Rebill from INV 100798 - Unit under warranty - S/H and Double"
type textarea "x"
type textarea "Rebill from INV 100798 - Unit under warranty - S/H and Double T"
type textarea "x"
type textarea "Rebill from INV 100798 - Unit under warranty - S/H and Double Ti"
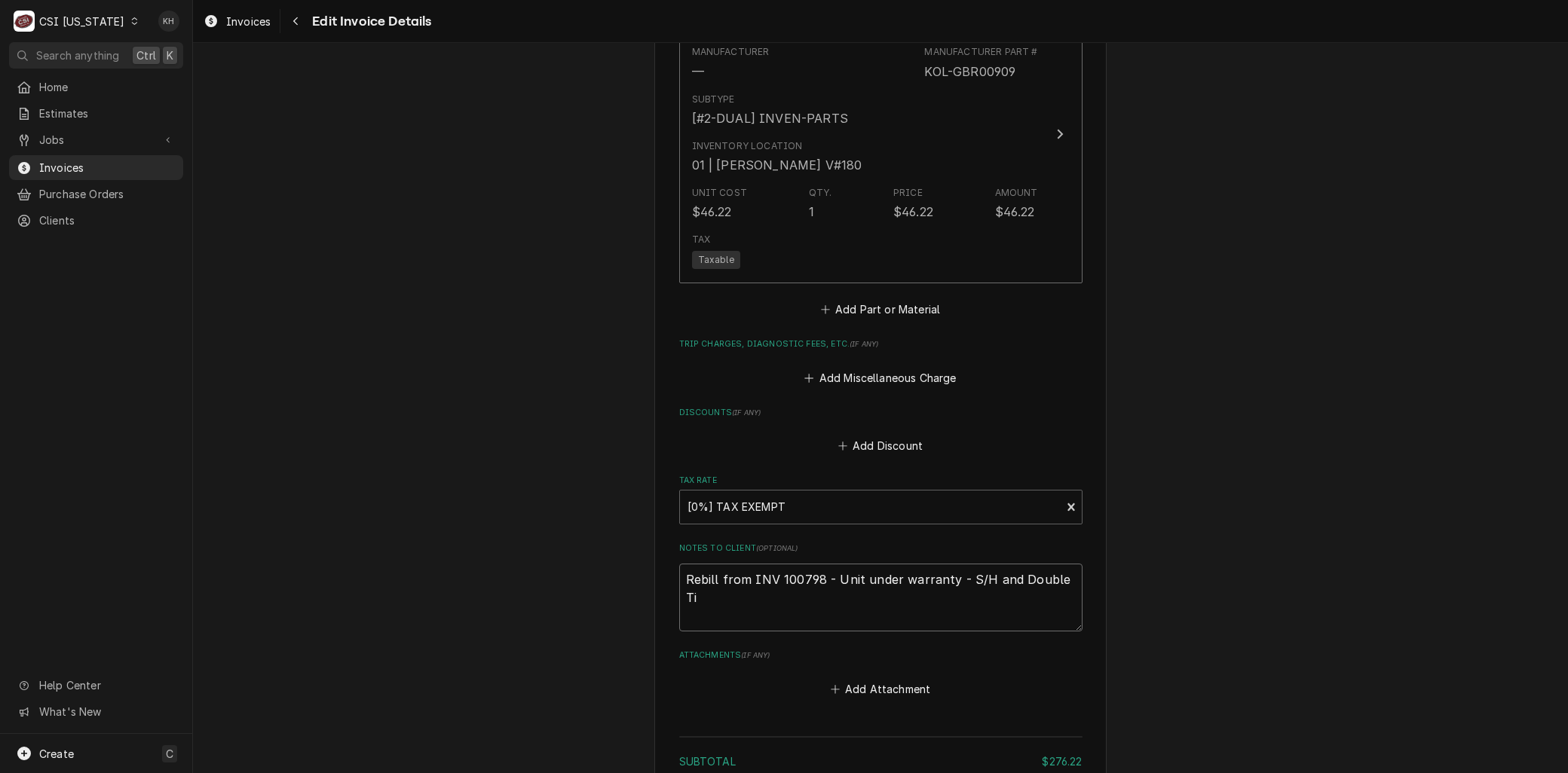
type textarea "x"
type textarea "Rebill from INV 100798 - Unit under warranty - S/H and Double [PERSON_NAME]"
type textarea "x"
type textarea "Rebill from INV 100798 - Unit under warranty - S/H and Double Time"
type textarea "x"
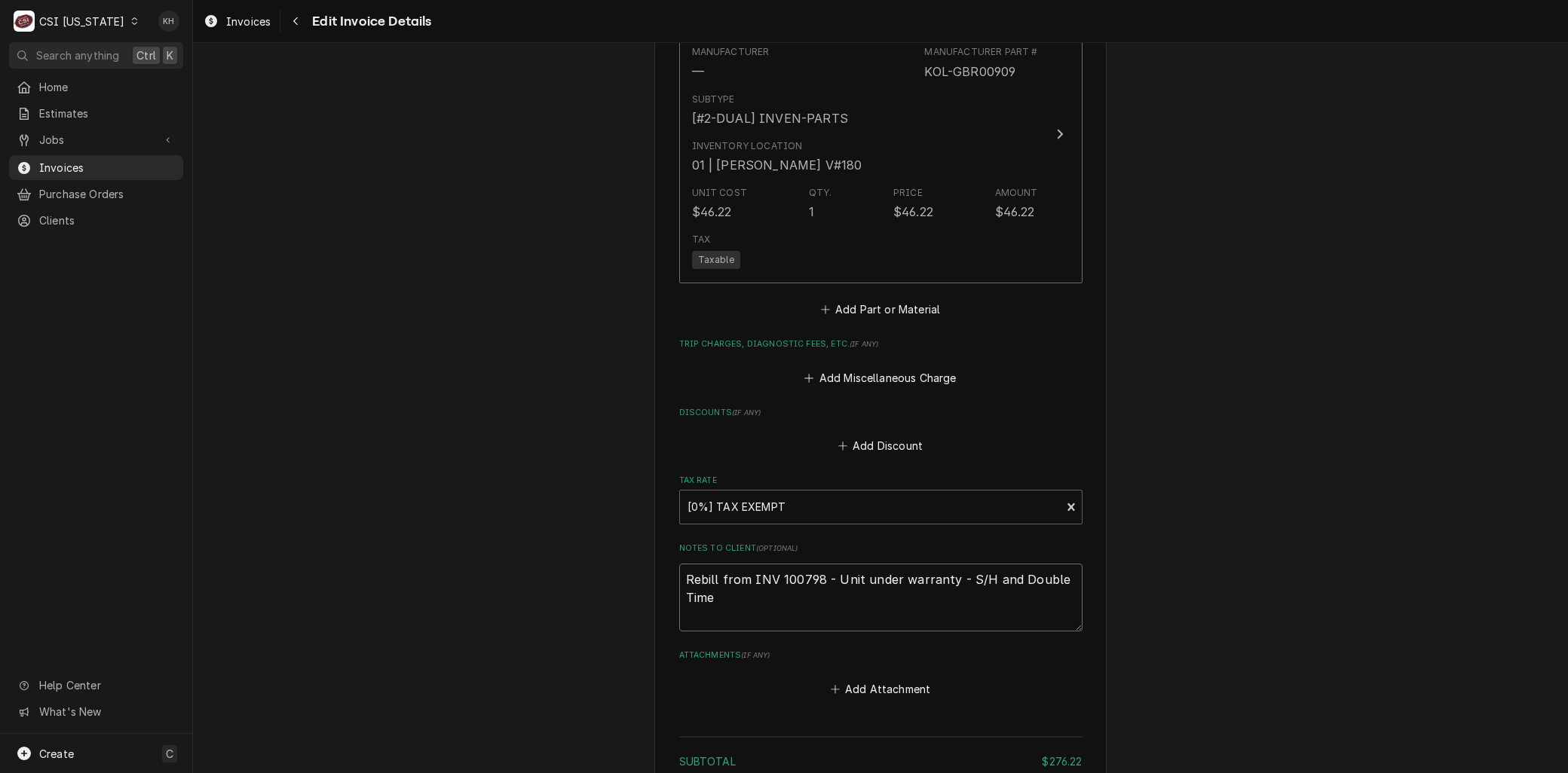
type textarea "Rebill from INV 100798 - Unit under warranty - S/H and Double Time"
type textarea "x"
type textarea "Rebill from INV 100798 - Unit under warranty - S/H and Double Time n"
type textarea "x"
type textarea "Rebill from INV 100798 - Unit under warranty - S/H and Double Time not"
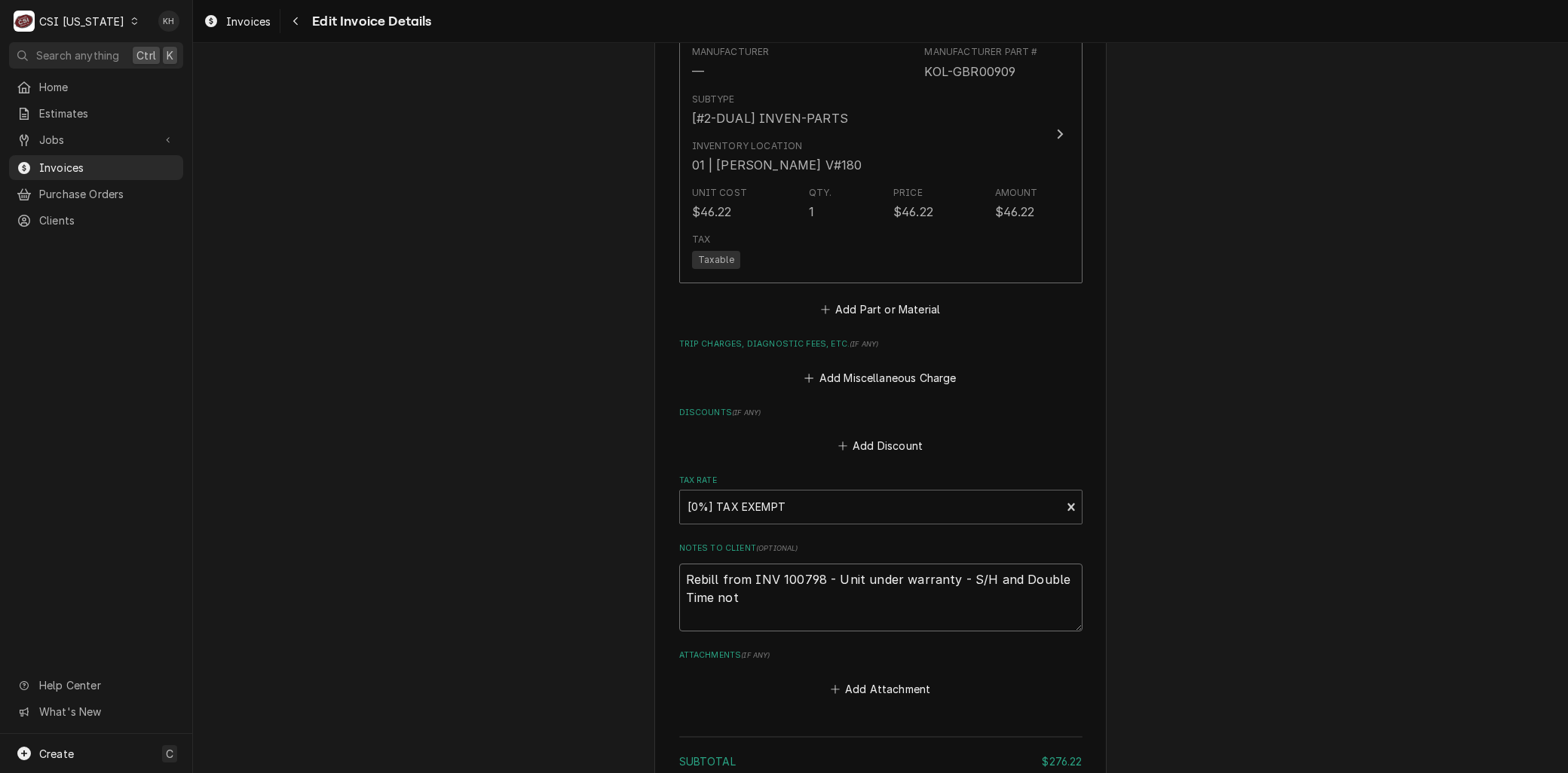
type textarea "x"
type textarea "Rebill from INV 100798 - Unit under warranty - S/H and Double Time not"
type textarea "x"
type textarea "Rebill from INV 100798 - Unit under warranty - S/H and Double Time not co"
type textarea "x"
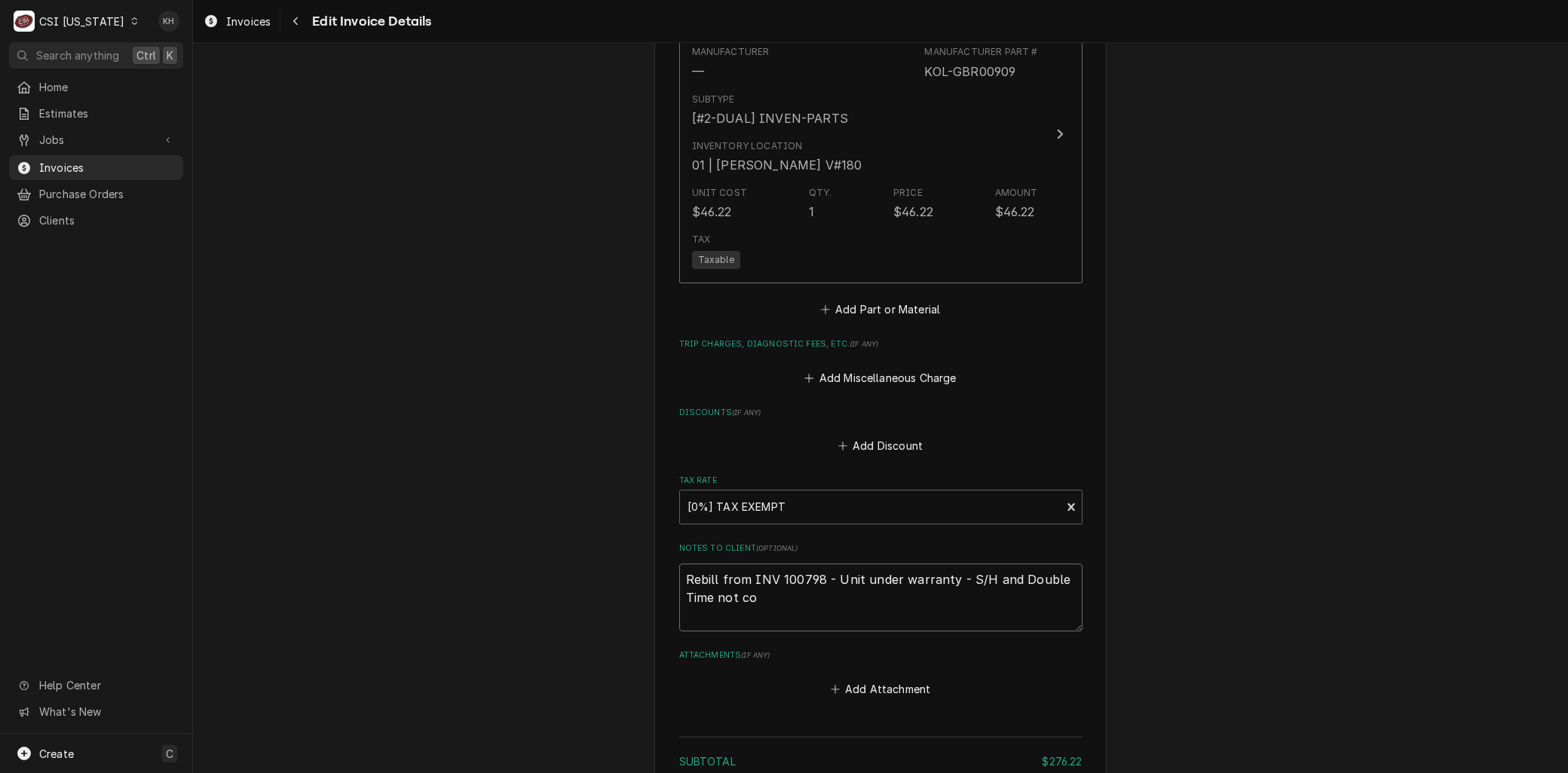
type textarea "Rebill from INV 100798 - Unit under warranty - S/H and Double Time not cov"
type textarea "x"
type textarea "Rebill from INV 100798 - Unit under warranty - S/H and Double Time not cove"
type textarea "x"
type textarea "Rebill from INV 100798 - Unit under warranty - S/H and Double Time not cover"
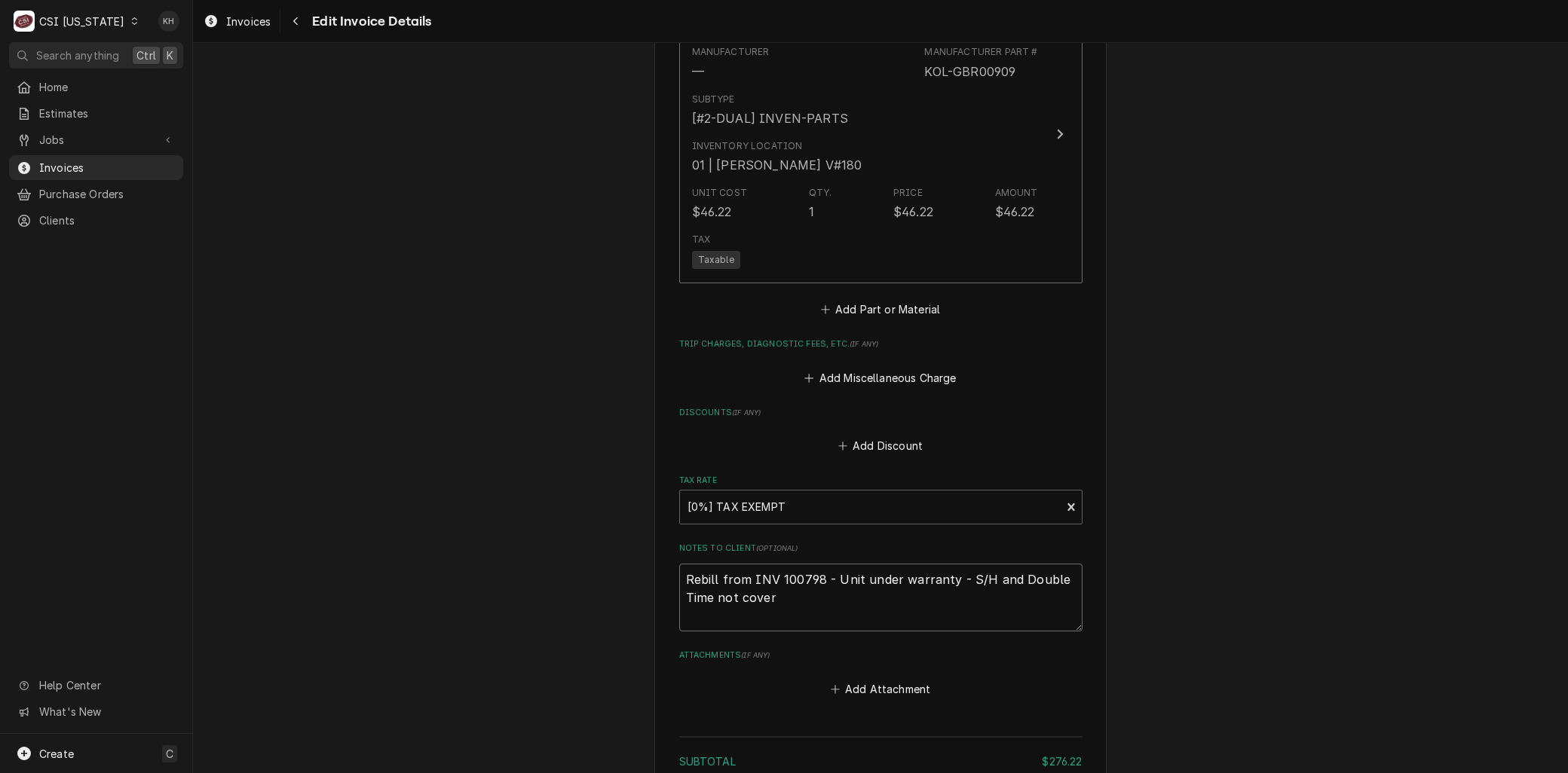
type textarea "x"
type textarea "Rebill from INV 100798 - Unit under warranty - S/H and Double Time not covere"
type textarea "x"
type textarea "Rebill from INV 100798 - Unit under warranty - S/H and Double Time not covered"
type textarea "x"
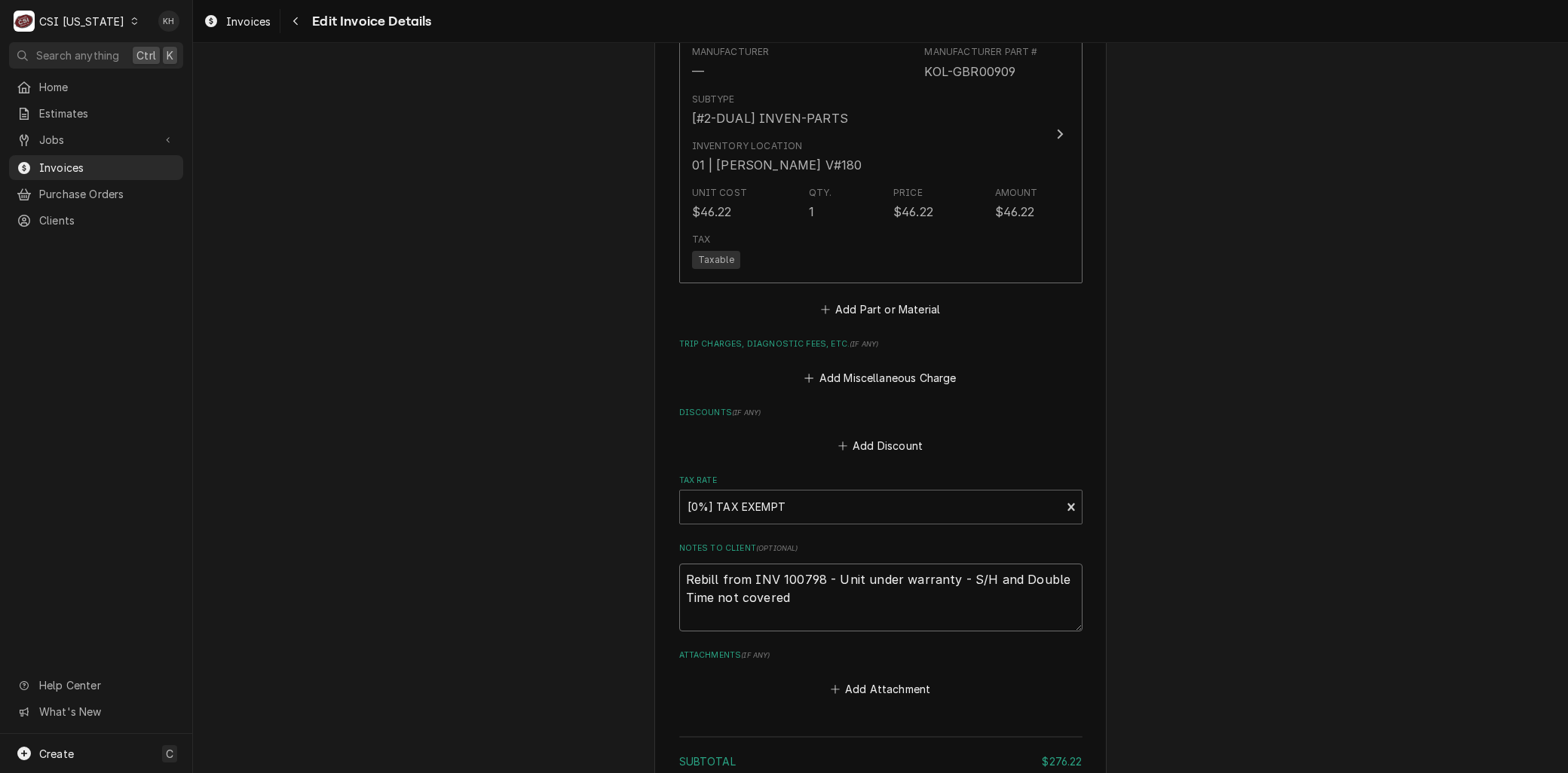
type textarea "Rebill from INV 100798 - Unit under warranty - S/H and Double Time not covered u"
type textarea "x"
type textarea "Rebill from INV 100798 - Unit under warranty - S/H and Double Time not covered …"
type textarea "x"
type textarea "Rebill from INV 100798 - Unit under warranty - S/H and Double Time not covered …"
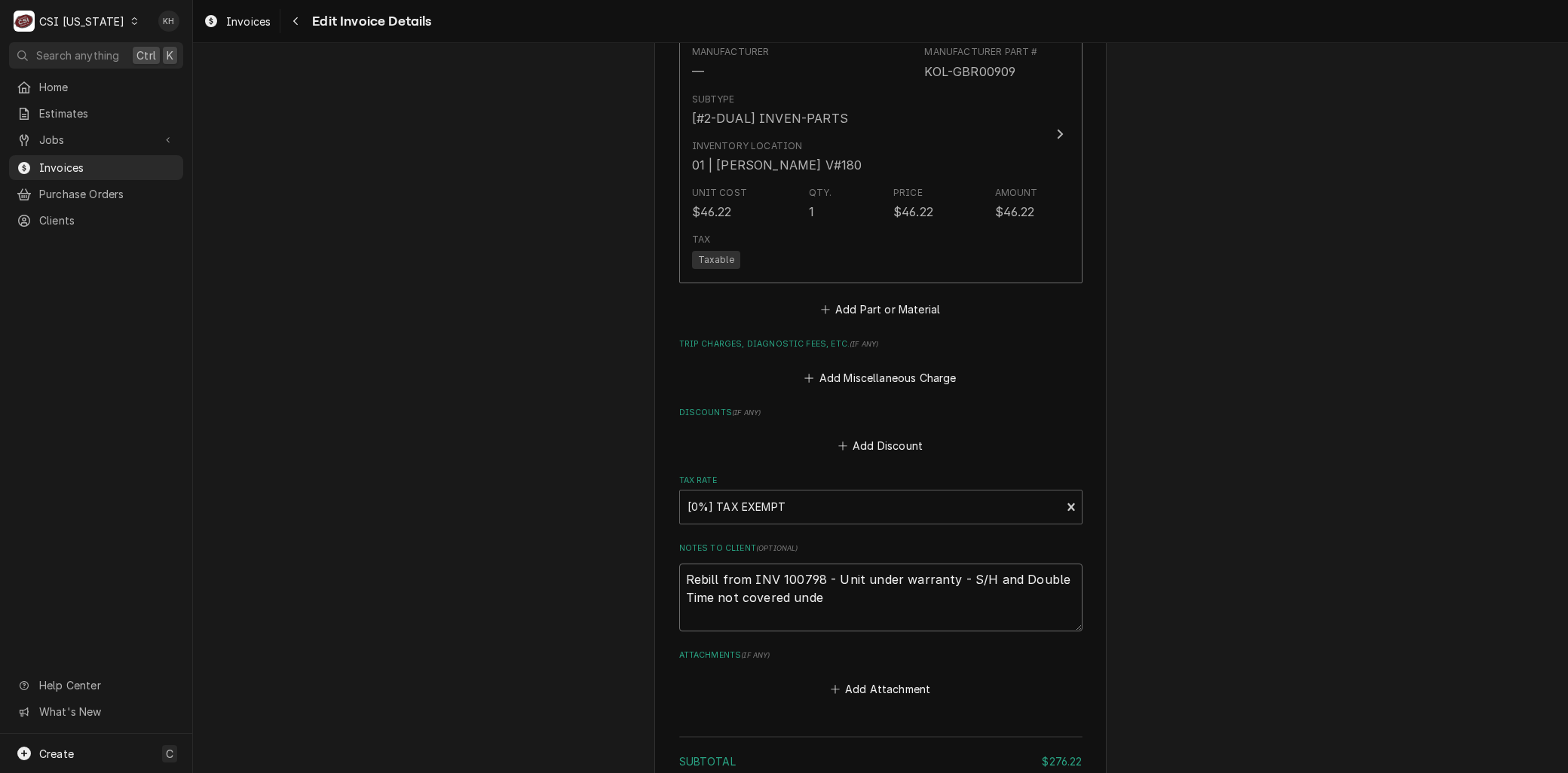
type textarea "x"
type textarea "Rebill from INV 100798 - Unit under warranty - S/H and Double Time not covered …"
type textarea "x"
type textarea "Rebill from INV 100798 - Unit under warranty - S/H and Double Time not covered …"
type textarea "x"
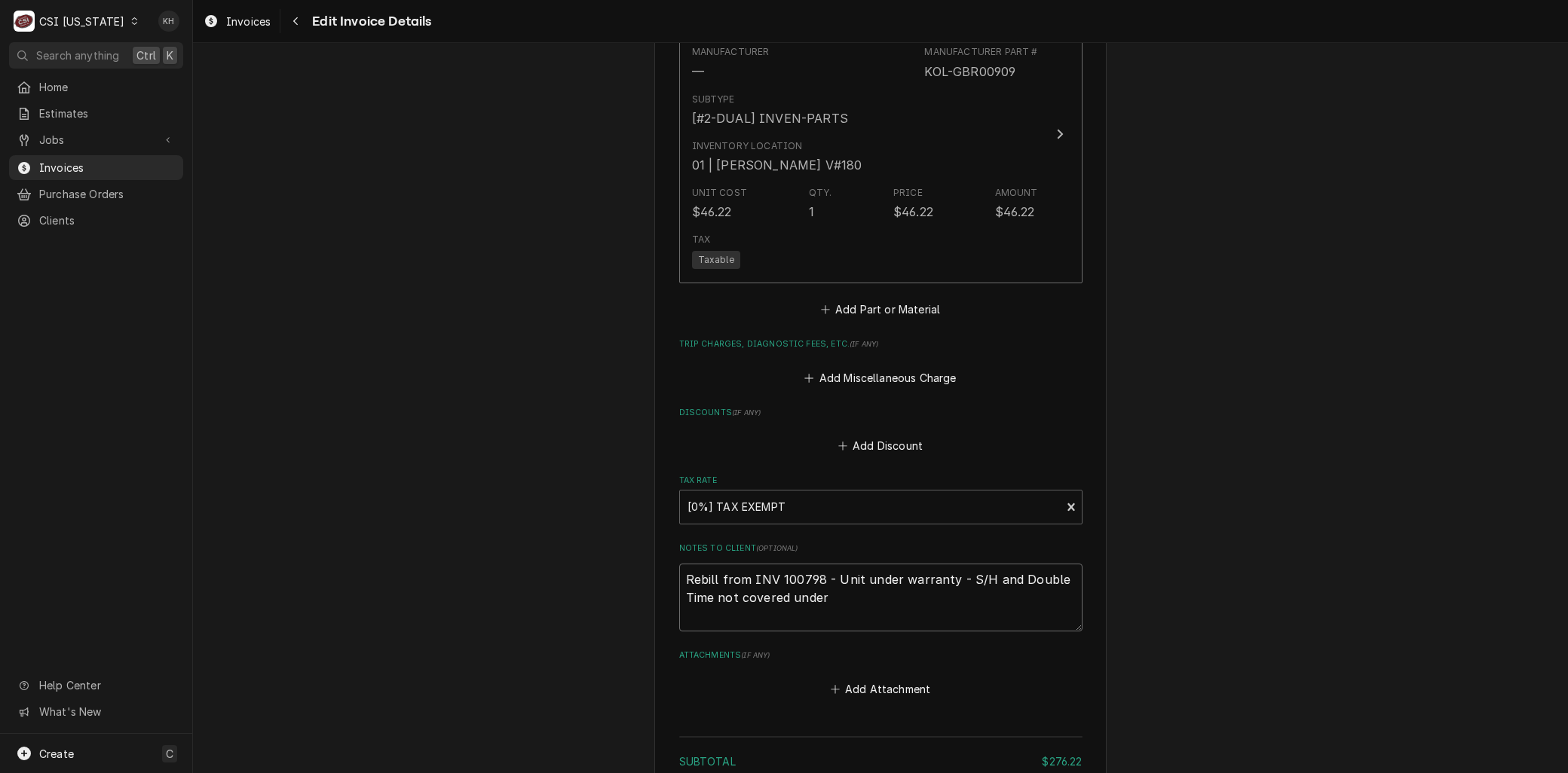
type textarea "Rebill from INV 100798 - Unit under warranty - S/H and Double Time not covered …"
type textarea "x"
type textarea "Rebill from INV 100798 - Unit under warranty - S/H and Double Time not covered …"
type textarea "x"
type textarea "Rebill from INV 100798 - Unit under warranty - S/H and Double Time not covered …"
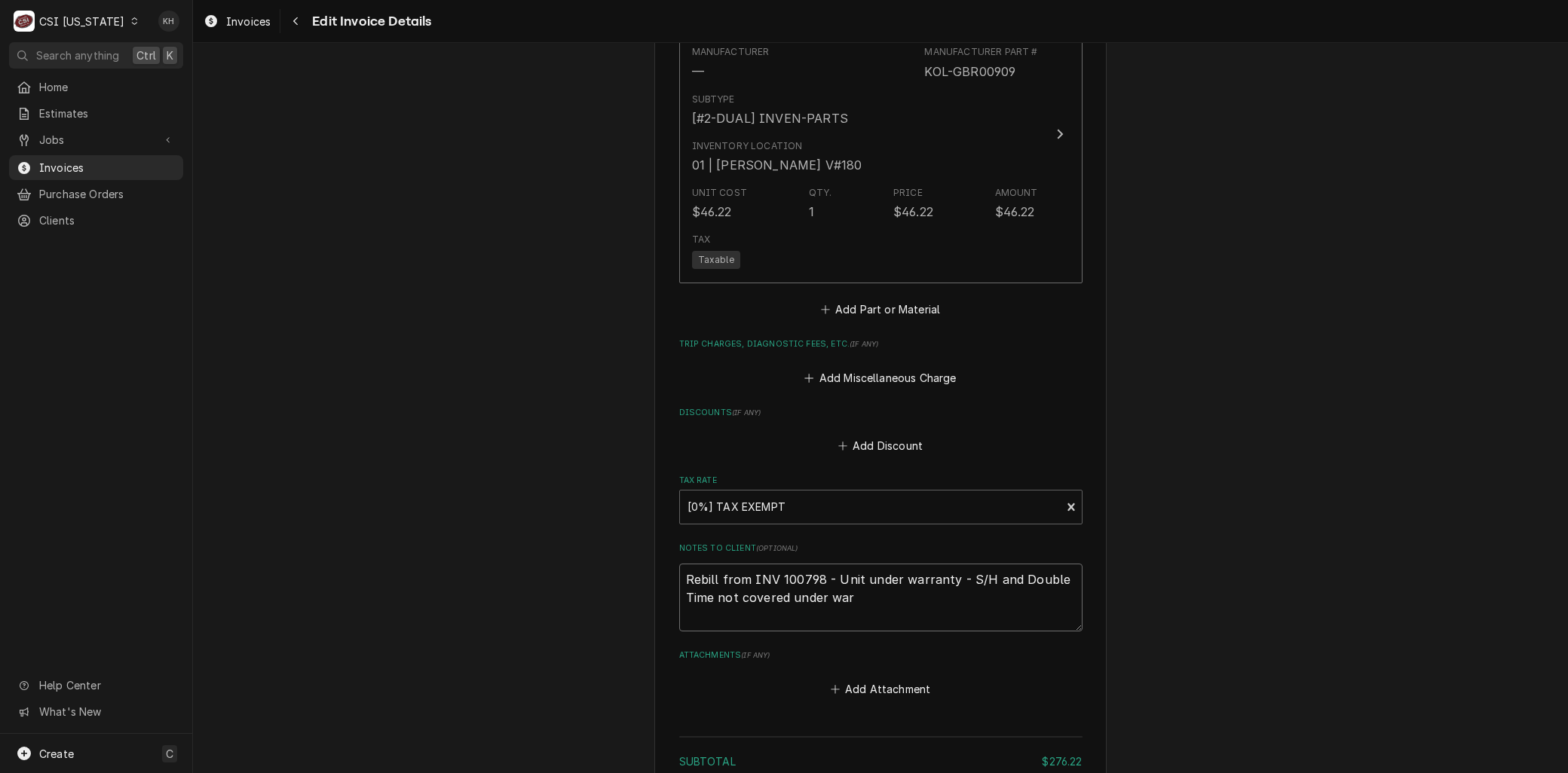
type textarea "x"
type textarea "Rebill from INV 100798 - Unit under warranty - S/H and Double Time not covered …"
type textarea "x"
type textarea "Rebill from INV 100798 - Unit under warranty - S/H and Double Time not covered …"
type textarea "x"
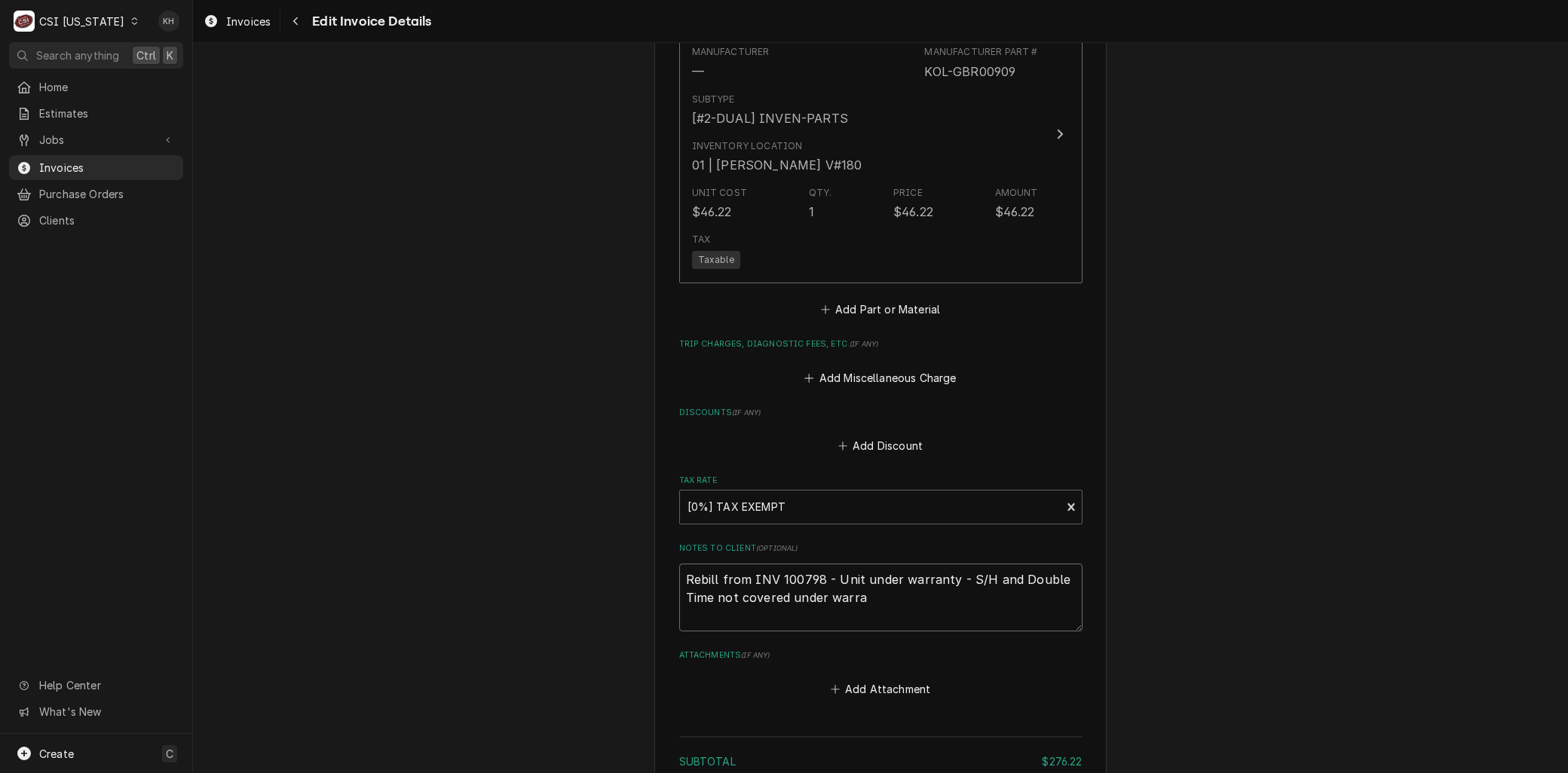
type textarea "Rebill from INV 100798 - Unit under warranty - S/H and Double Time not covered …"
type textarea "x"
type textarea "Rebill from INV 100798 - Unit under warranty - S/H and Double Time not covered …"
type textarea "x"
type textarea "Rebill from INV 100798 - Unit under warranty - S/H and Double Time not covered …"
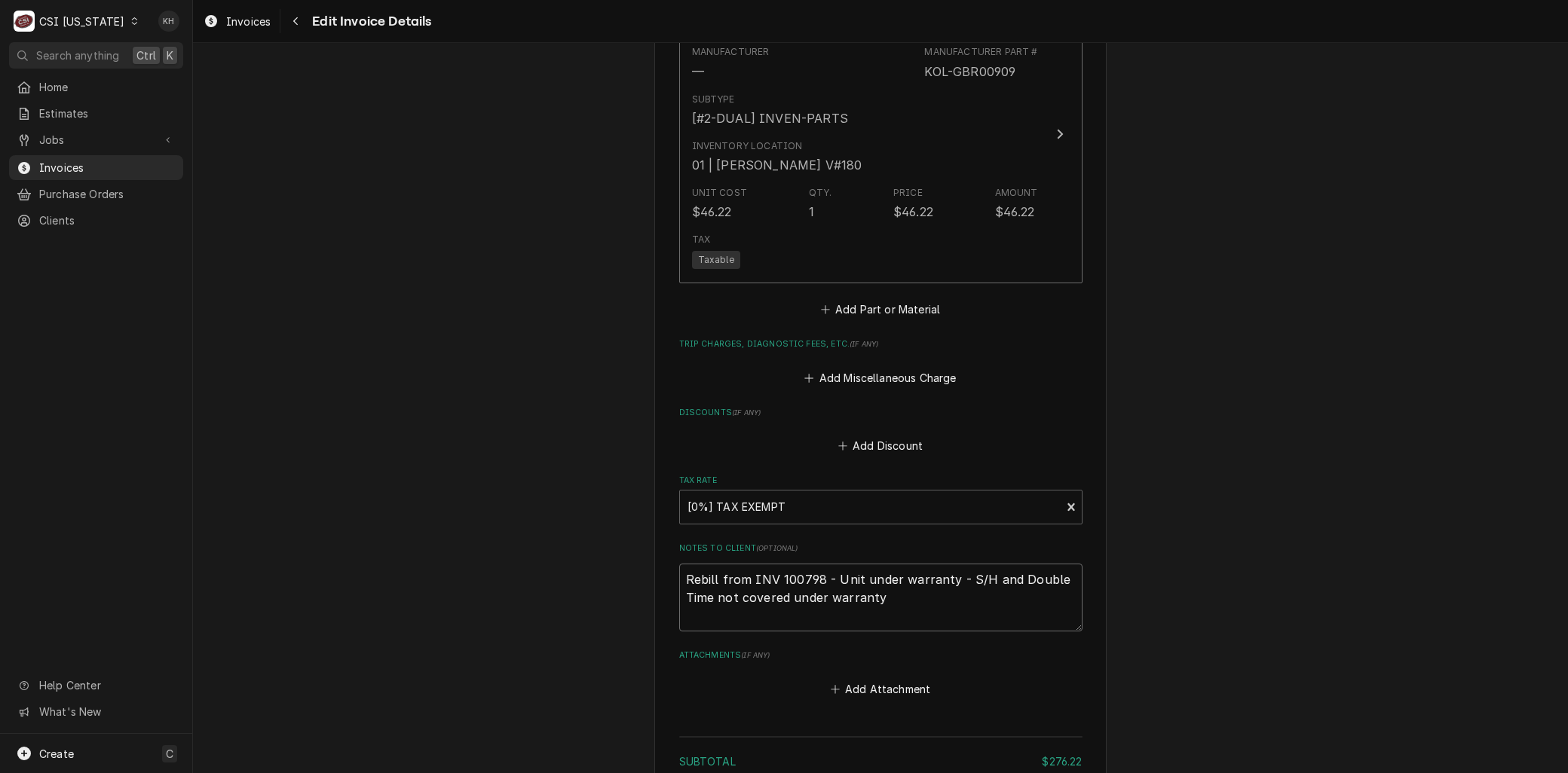
type textarea "x"
type textarea "Rebill from INV 100798 - Unit under warranty - S/H and Double Time not covered …"
type textarea "x"
type textarea "Rebill from INV 100798 - Unit under warranty - S/H and Double Time not covered …"
type textarea "x"
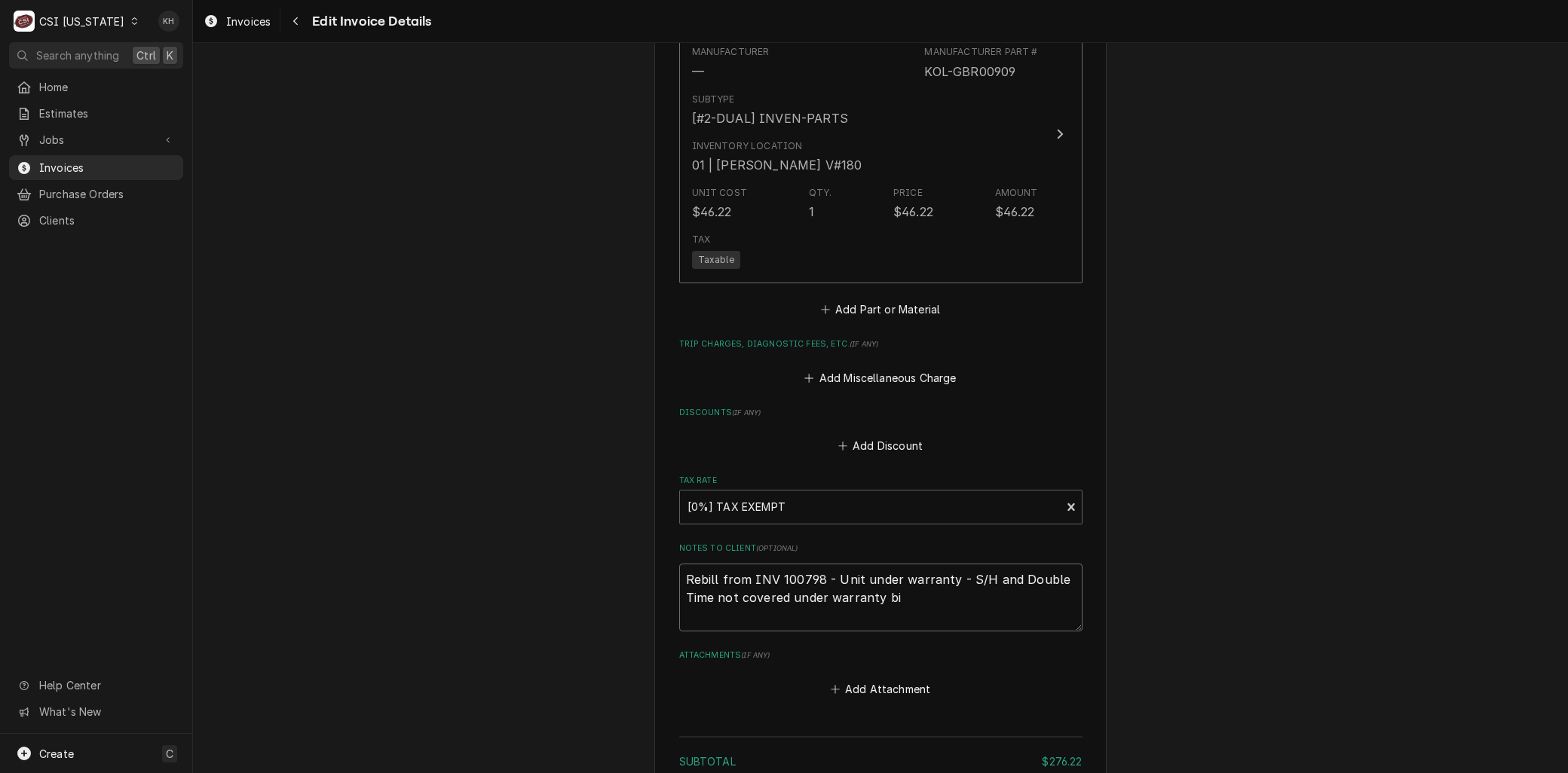
type textarea "Rebill from INV 100798 - Unit under warranty - S/H and Double Time not covered …"
type textarea "x"
type textarea "Rebill from INV 100798 - Unit under warranty - S/H and Double Time not covered …"
type textarea "x"
type textarea "Rebill from INV 100798 - Unit under warranty - S/H and Double Time not covered …"
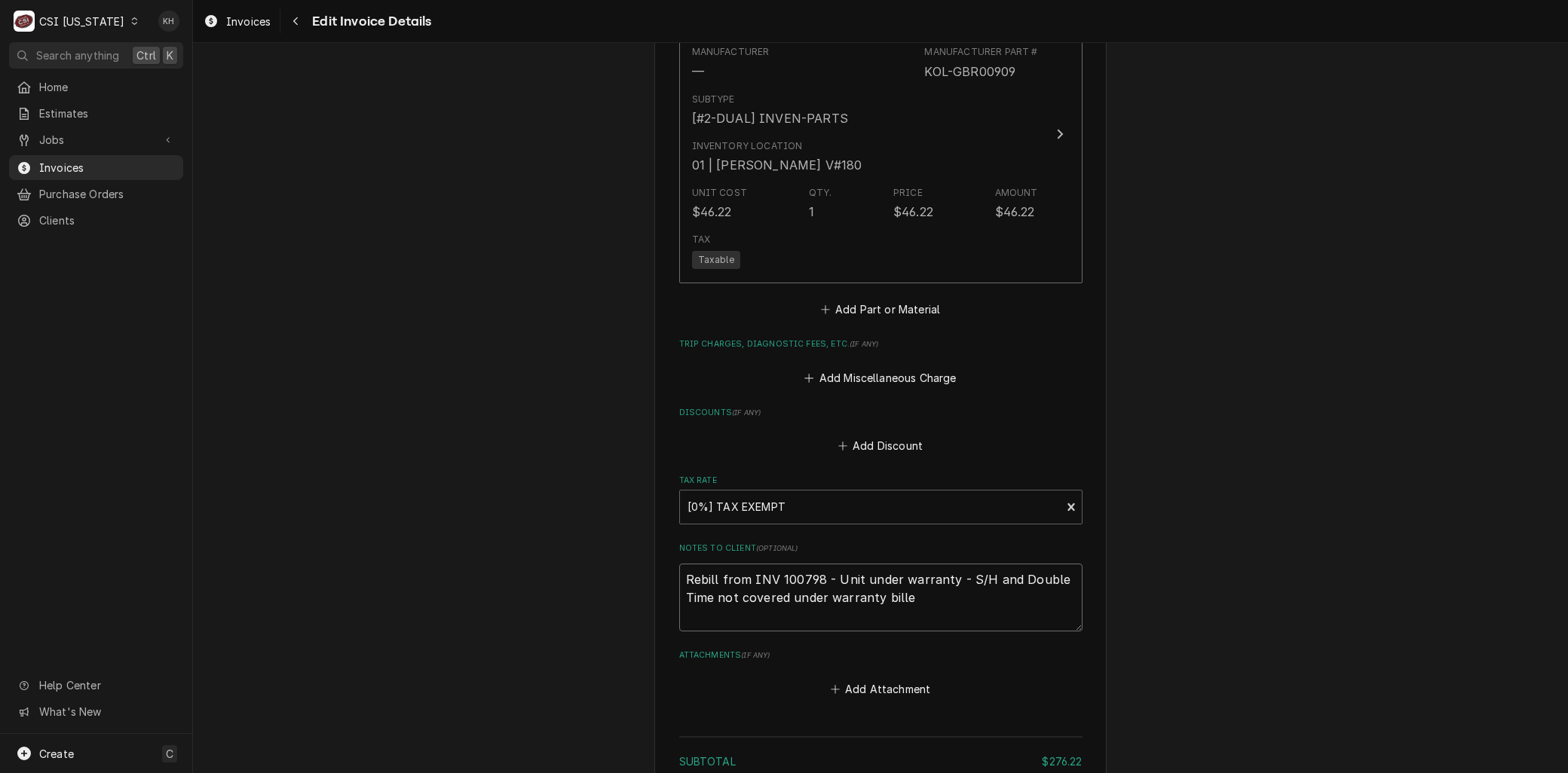
type textarea "x"
type textarea "Rebill from INV 100798 - Unit under warranty - S/H and Double Time not covered …"
type textarea "x"
type textarea "Rebill from INV 100798 - Unit under warranty - S/H and Double Time not covered …"
type textarea "x"
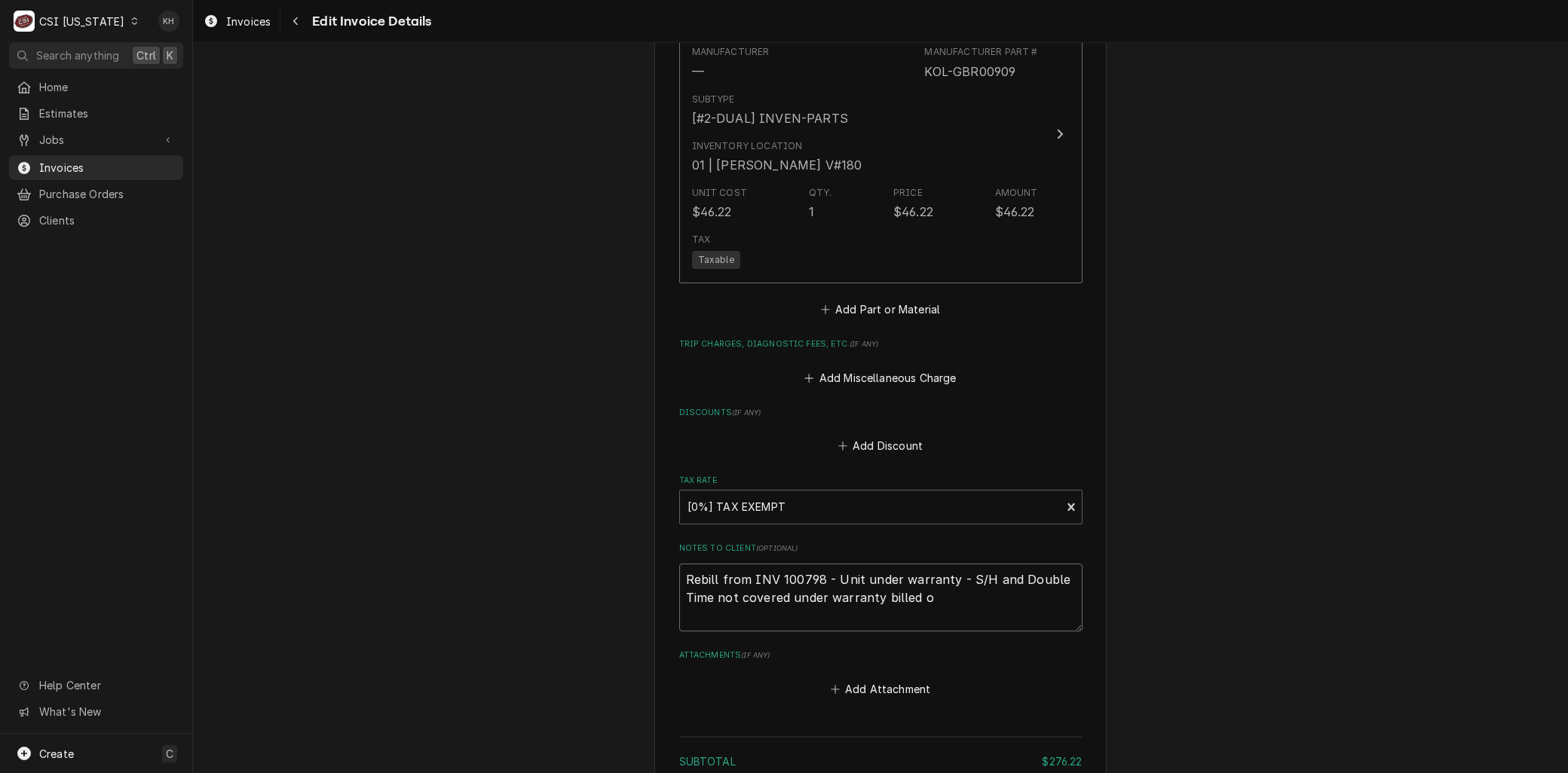
type textarea "Rebill from INV 100798 - Unit under warranty - S/H and Double Time not covered …"
type textarea "x"
type textarea "Rebill from INV 100798 - Unit under warranty - S/H and Double Time not covered …"
type textarea "x"
type textarea "Rebill from INV 100798 - Unit under warranty - S/H and Double Time not covered …"
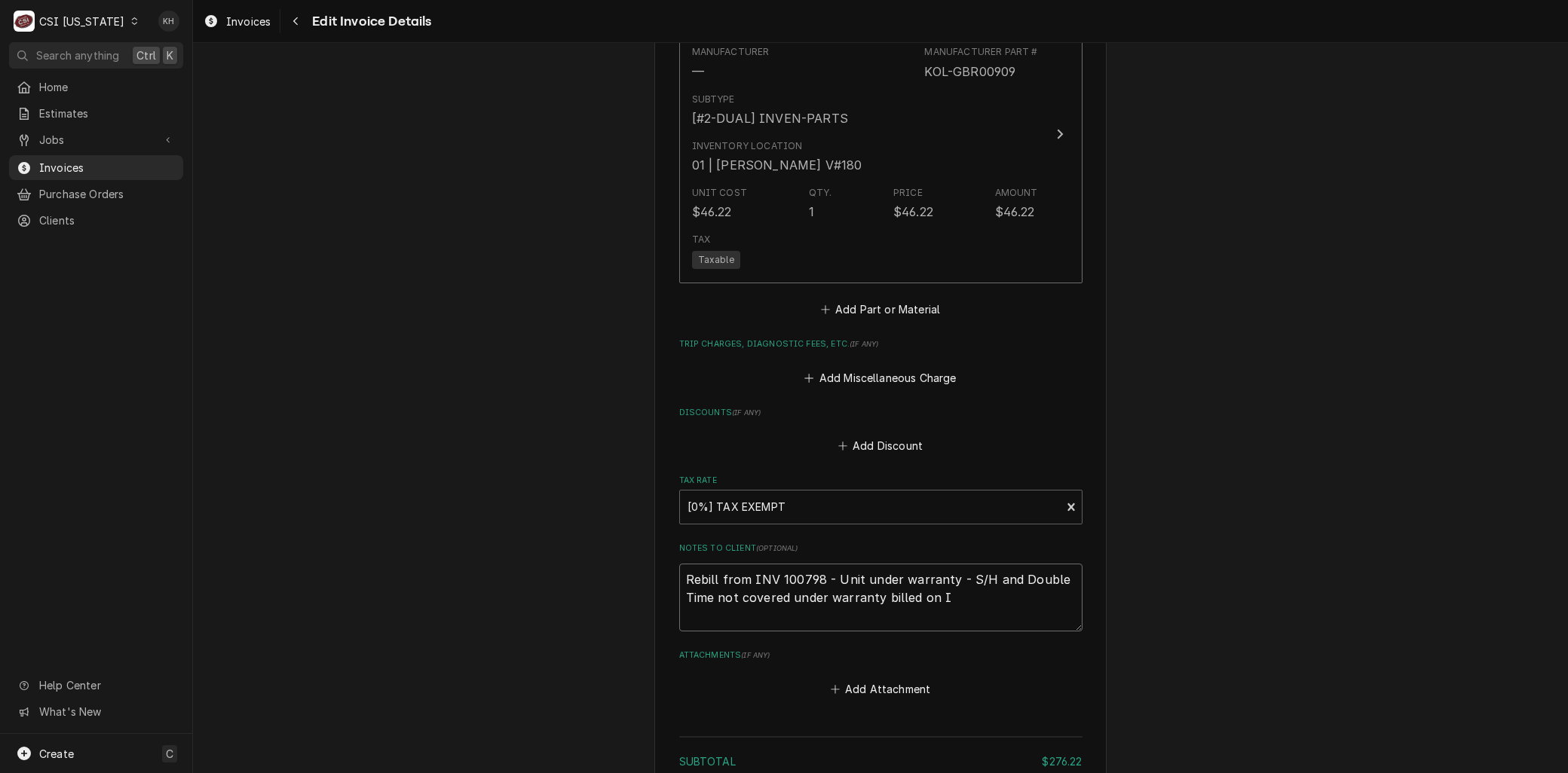
type textarea "x"
type textarea "Rebill from INV 100798 - Unit under warranty - S/H and Double Time not covered …"
type textarea "x"
type textarea "Rebill from INV 100798 - Unit under warranty - S/H and Double Time not covered …"
type textarea "x"
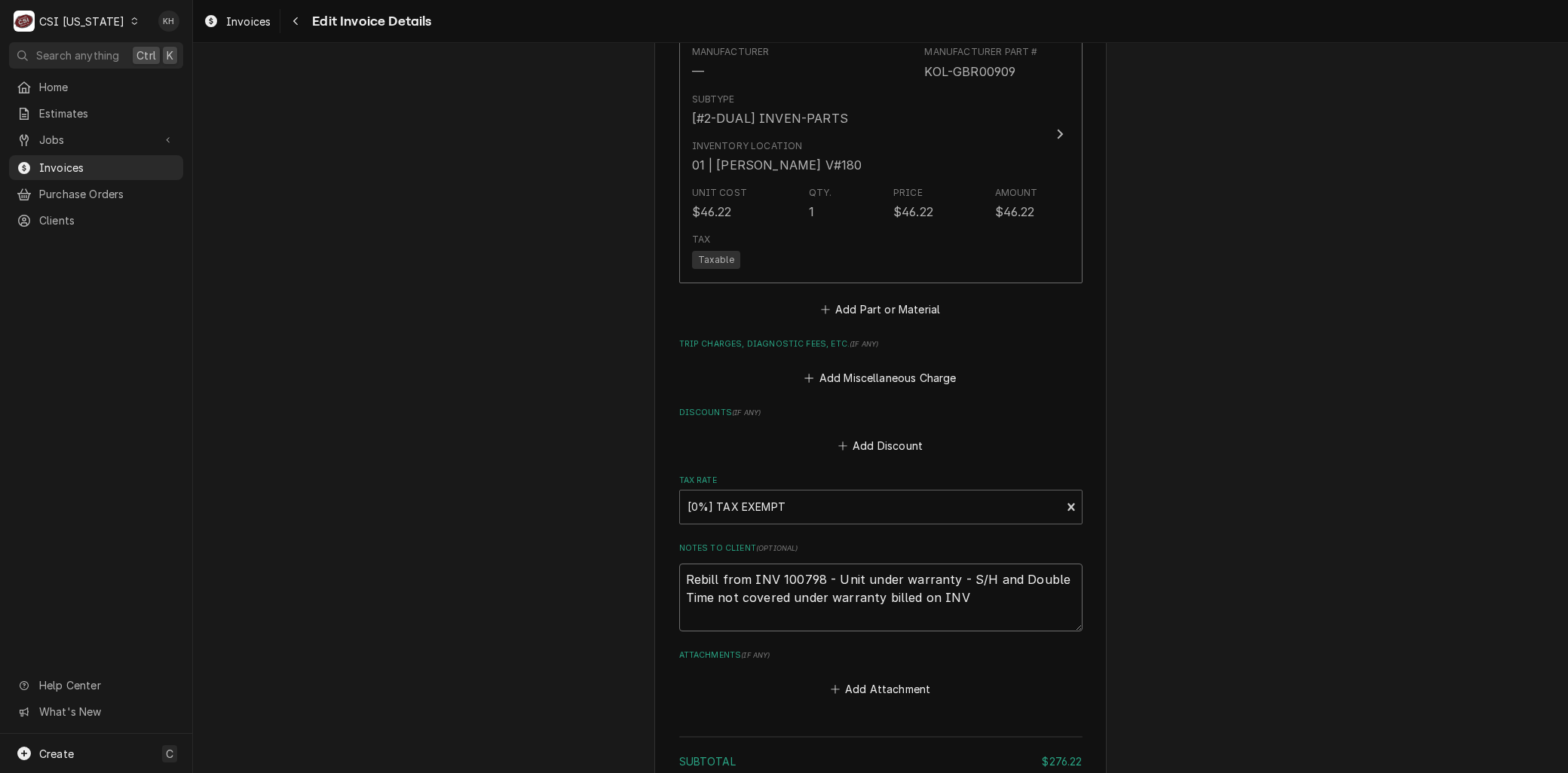
type textarea "Rebill from INV 100798 - Unit under warranty - S/H and Double Time not covered …"
type textarea "x"
type textarea "Rebill from INV 100798 - Unit under warranty - S/H and Double Time not covered …"
type textarea "x"
type textarea "Rebill from INV 100798 - Unit under warranty - S/H and Double Time not covered …"
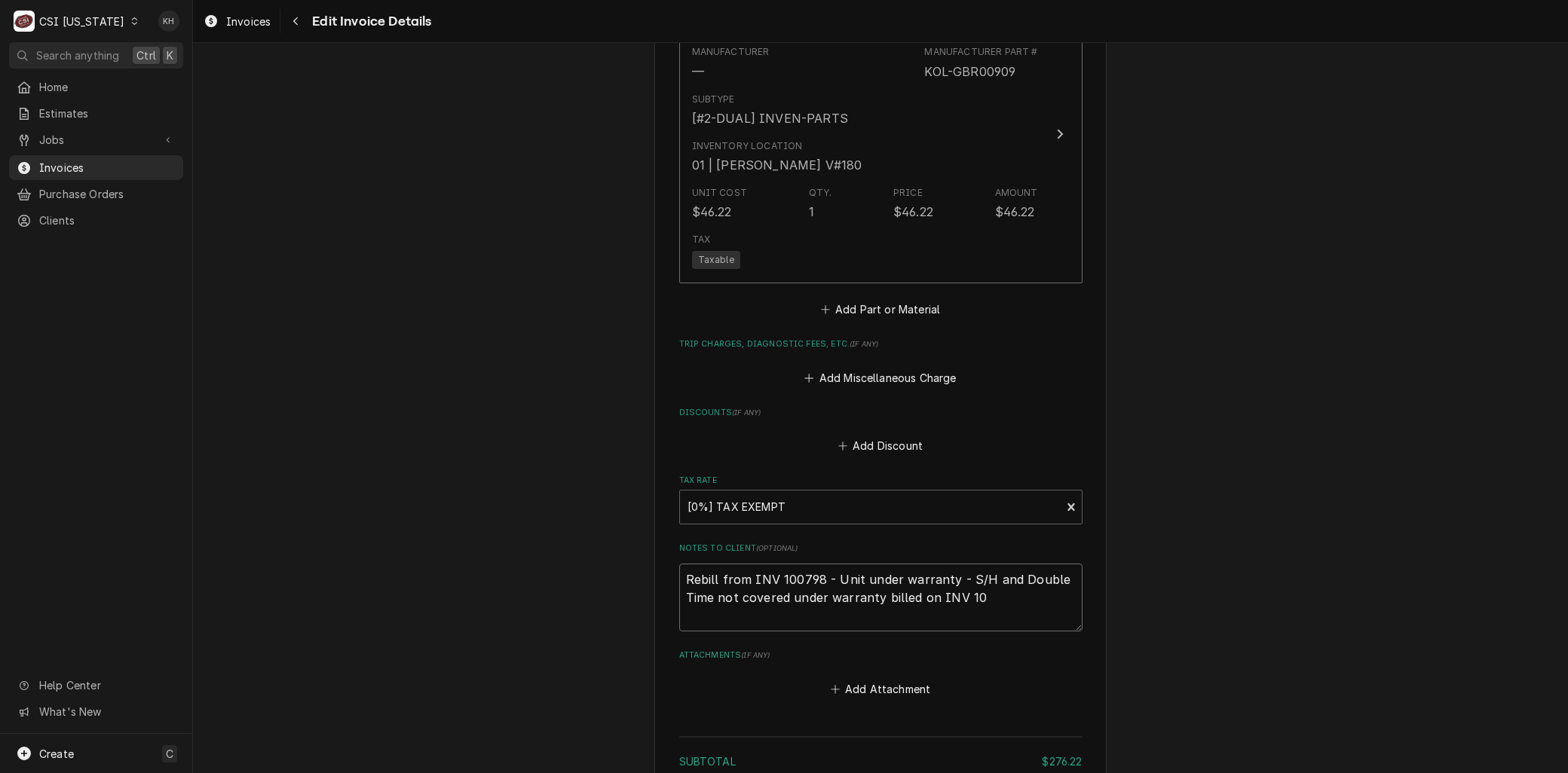
type textarea "x"
type textarea "Rebill from INV 100798 - Unit under warranty - S/H and Double Time not covered …"
type textarea "x"
type textarea "Rebill from INV 100798 - Unit under warranty - S/H and Double Time not covered …"
type textarea "x"
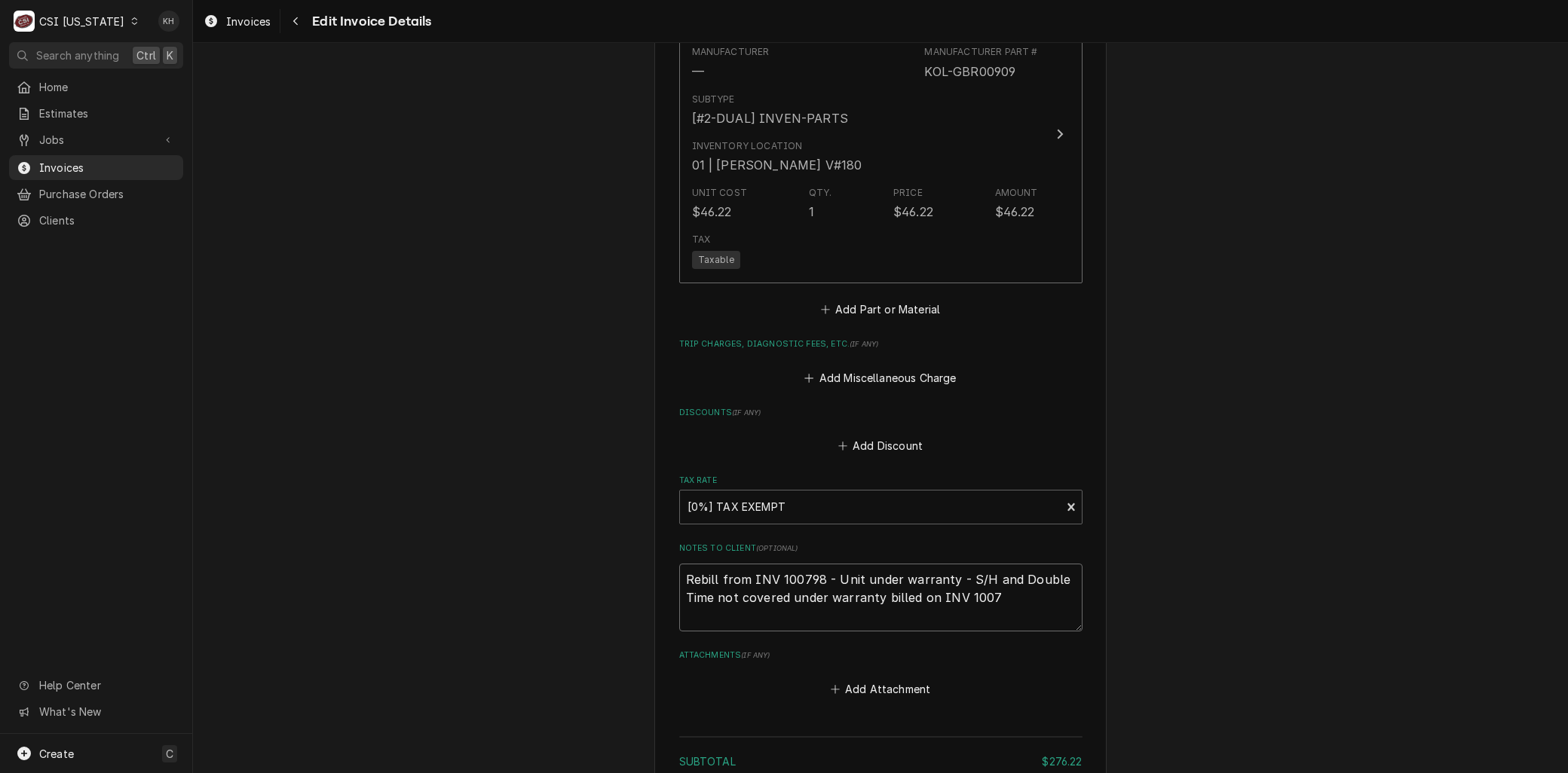
type textarea "Rebill from INV 100798 - Unit under warranty - S/H and Double Time not covered …"
type textarea "x"
type textarea "Rebill from INV 100798 - Unit under warranty - S/H and Double Time not covered …"
click at [931, 576] on textarea "Rebill from INV 100798 - Unit under warranty - S/H and Double Time not covered …" at bounding box center [881, 598] width 403 height 68
type textarea "x"
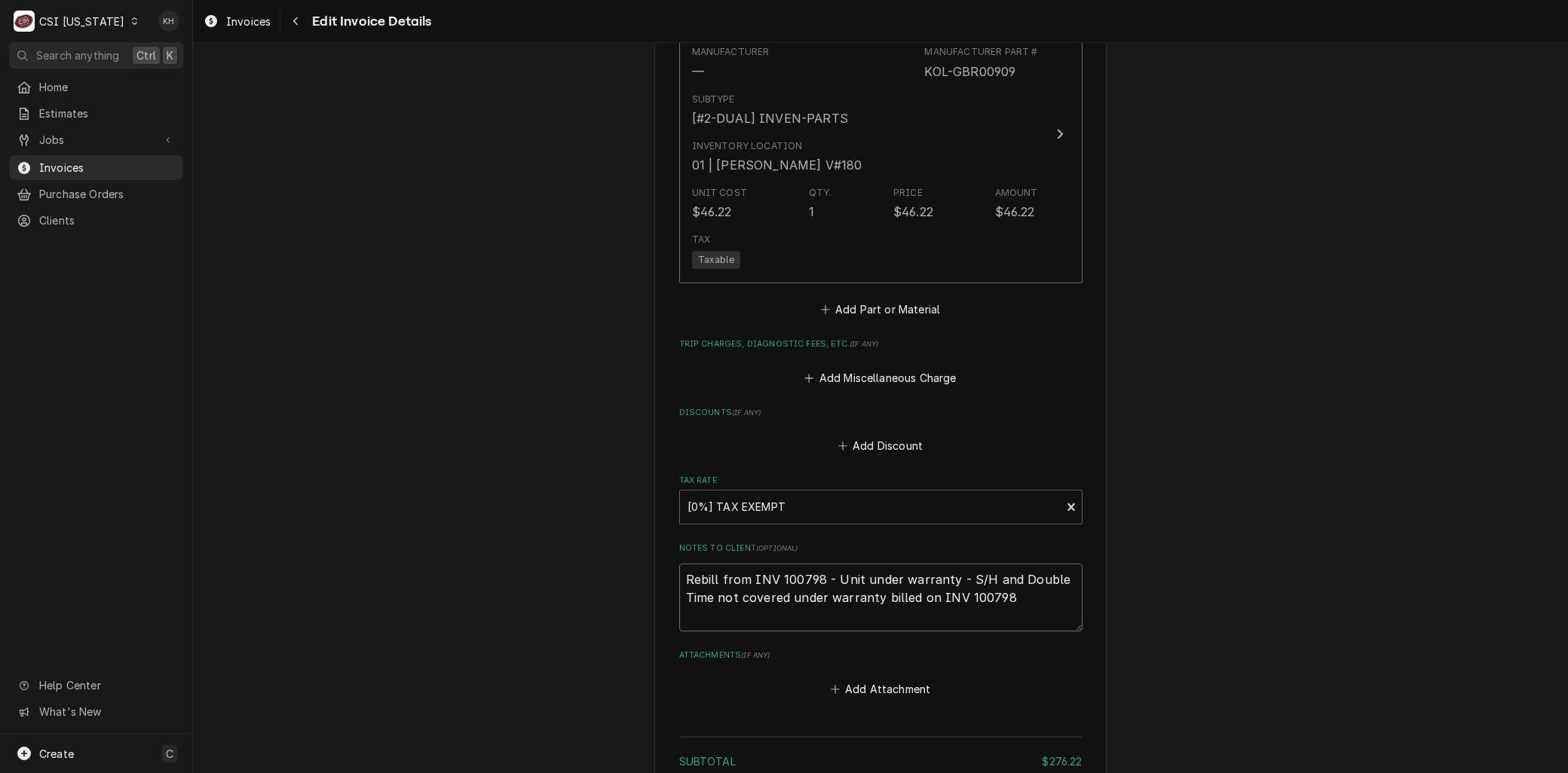
type textarea "Rebill from INV 100798 - Unit under warranty - S/H and Double Time not covered …"
type textarea "x"
type textarea "Rebill from INV 100798 - Unit under warranty - S/H and Double Time not covered …"
type textarea "x"
type textarea "Rebill from INV 100798 - Unit under warranty - S/H and Double Time not covered …"
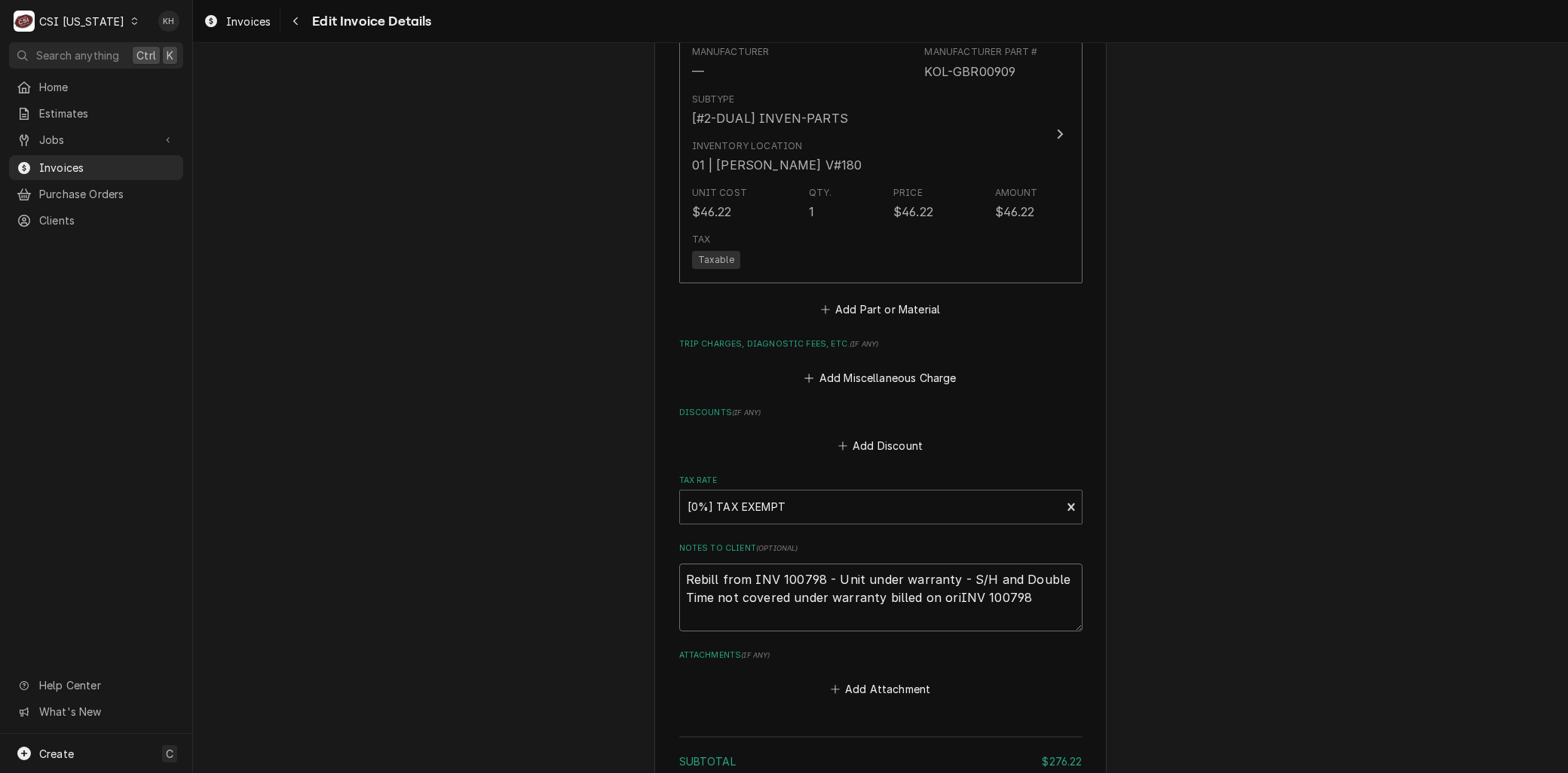
type textarea "x"
type textarea "Rebill from INV 100798 - Unit under warranty - S/H and Double Time not covered …"
type textarea "x"
type textarea "Rebill from INV 100798 - Unit under warranty - S/H and Double Time not covered …"
type textarea "x"
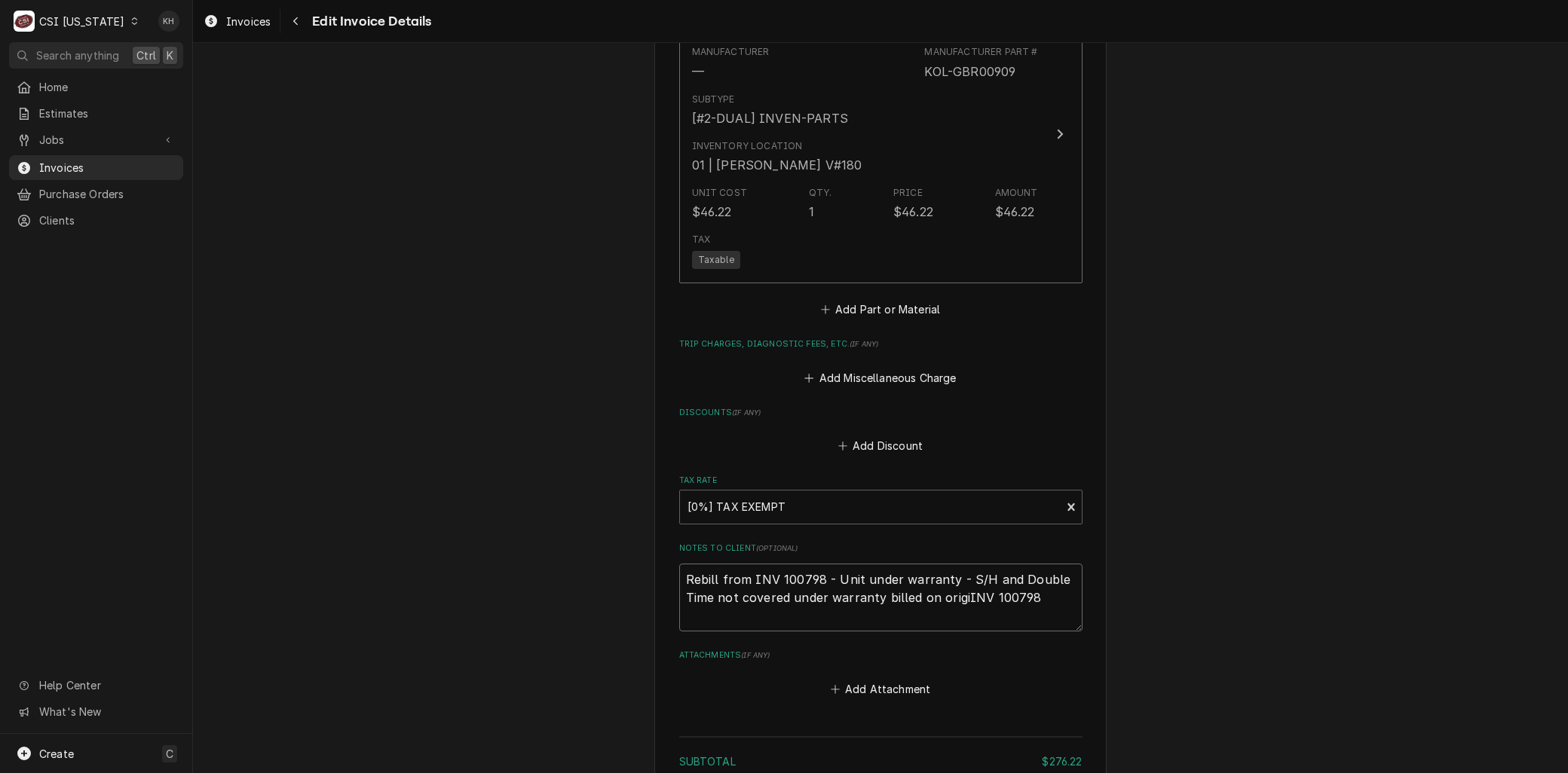
type textarea "Rebill from INV 100798 - Unit under warranty - S/H and Double Time not covered …"
type textarea "x"
type textarea "Rebill from INV 100798 - Unit under warranty - S/H and Double Time not covered …"
type textarea "x"
type textarea "Rebill from INV 100798 - Unit under warranty - S/H and Double Time not covered …"
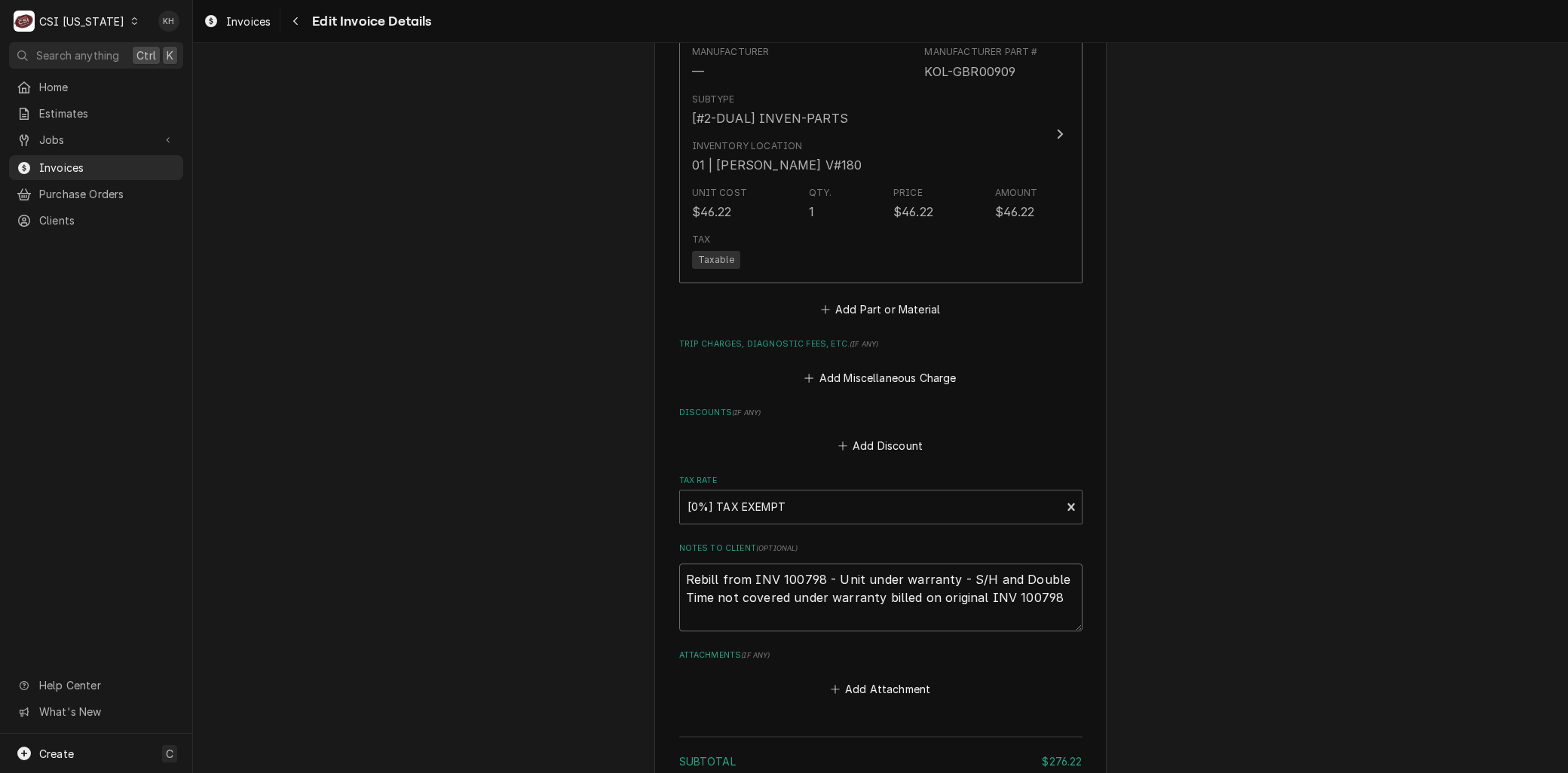
type textarea "x"
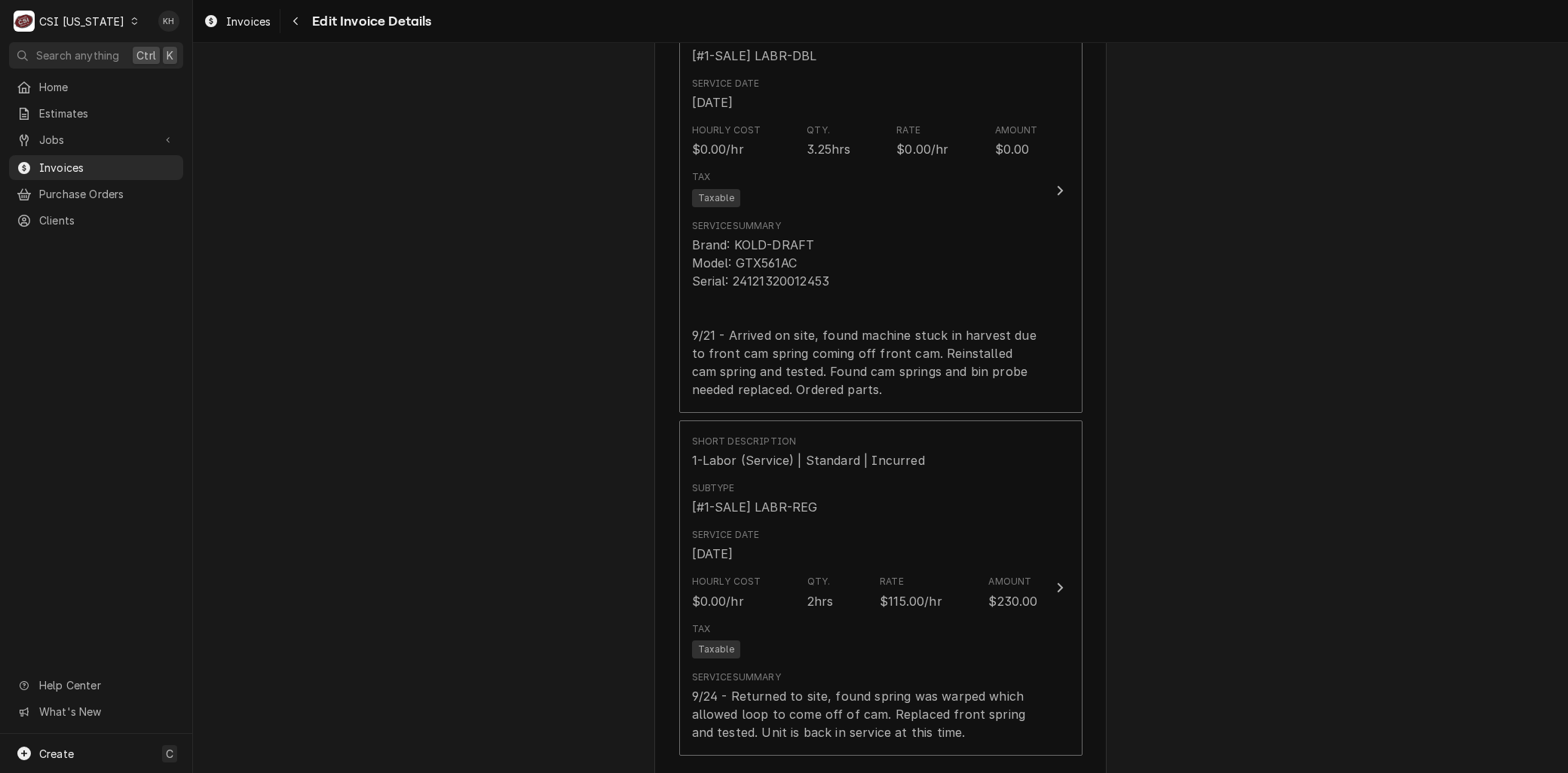
scroll to position [1176, 0]
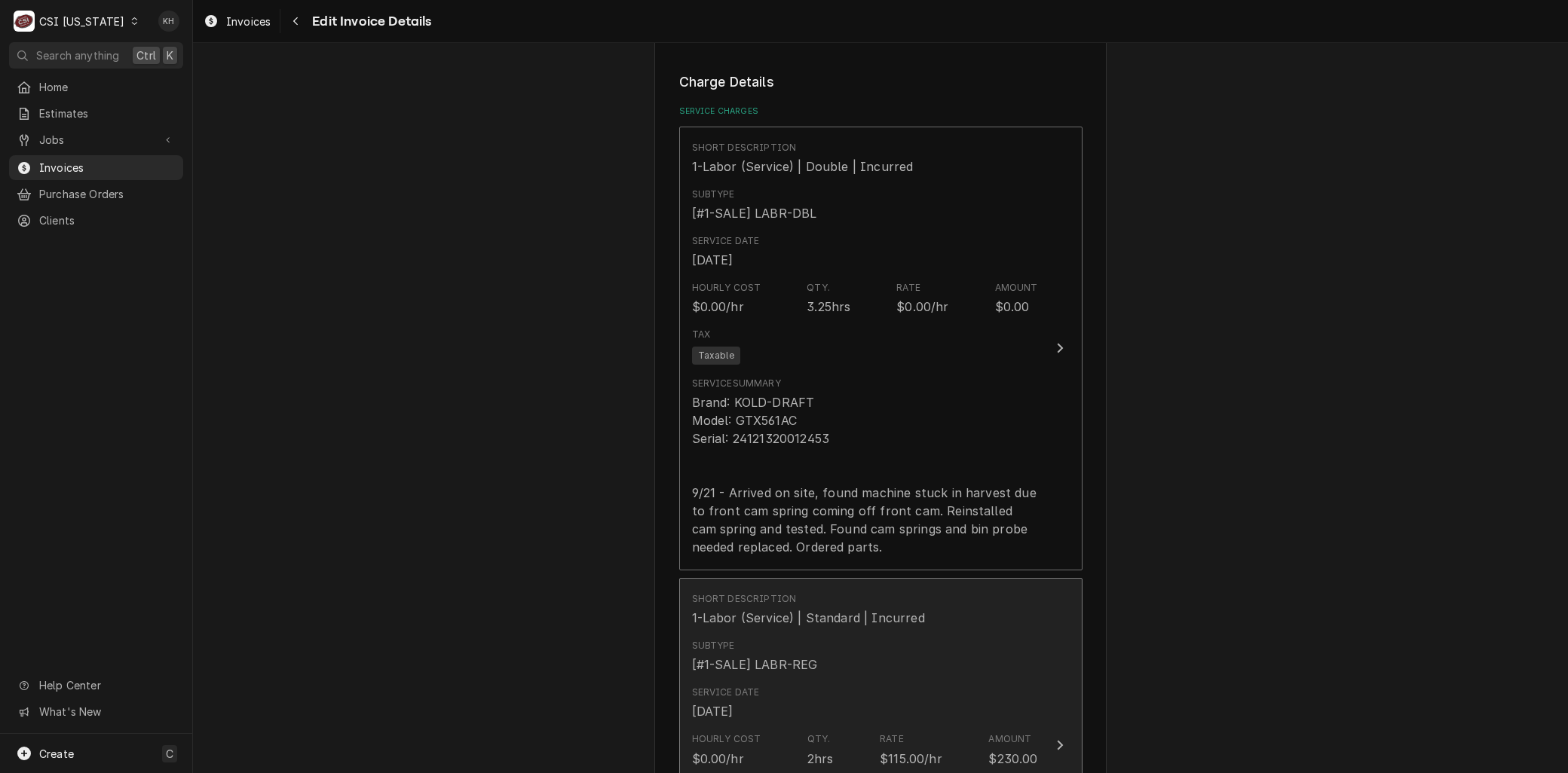
type textarea "Rebill from INV 100798 - Unit under warranty - S/H and Double Time not covered …"
click at [799, 680] on div "Service Date Sep 24, 2025" at bounding box center [865, 703] width 346 height 47
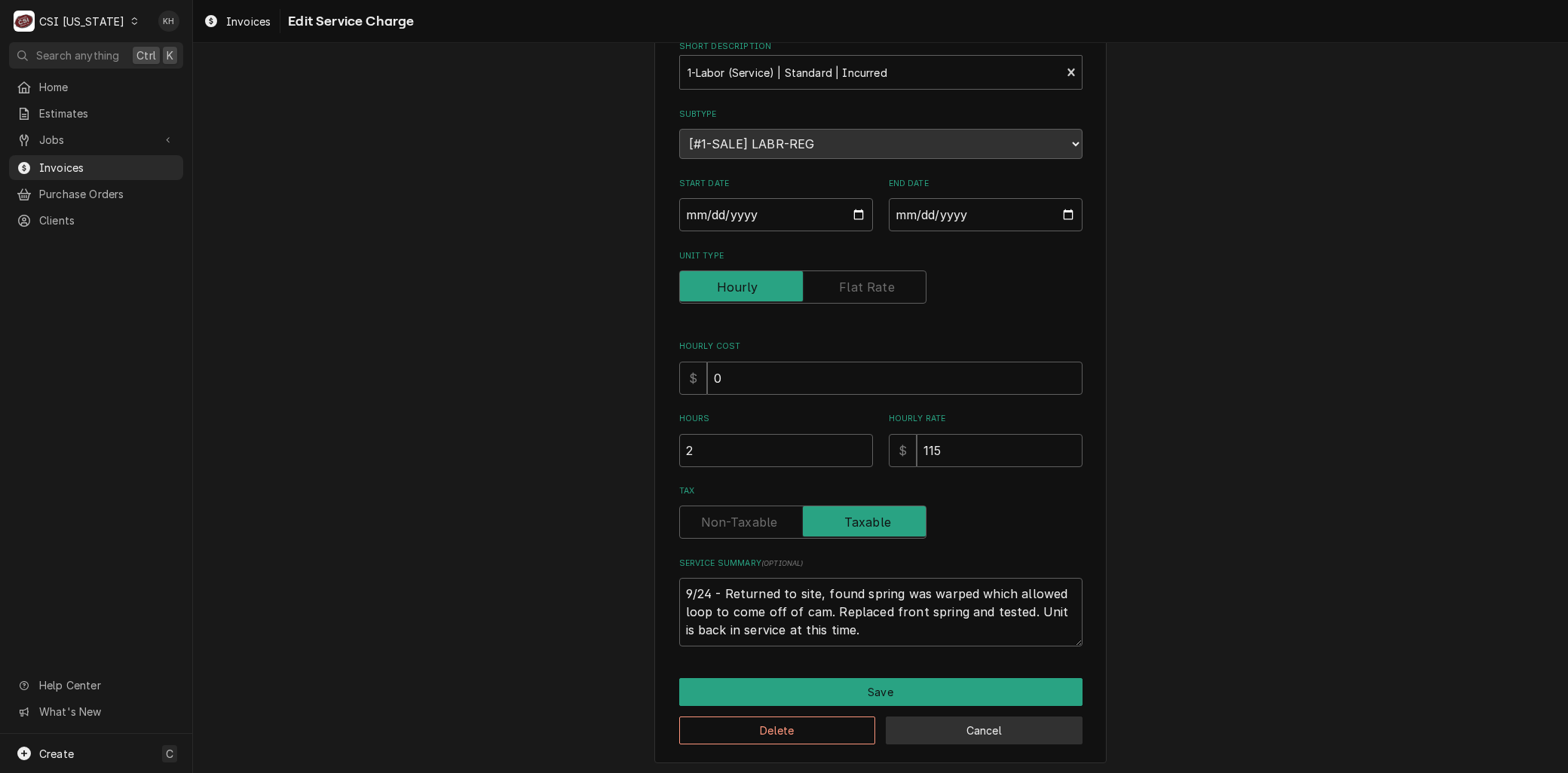
click at [933, 716] on button "Cancel" at bounding box center [984, 730] width 197 height 28
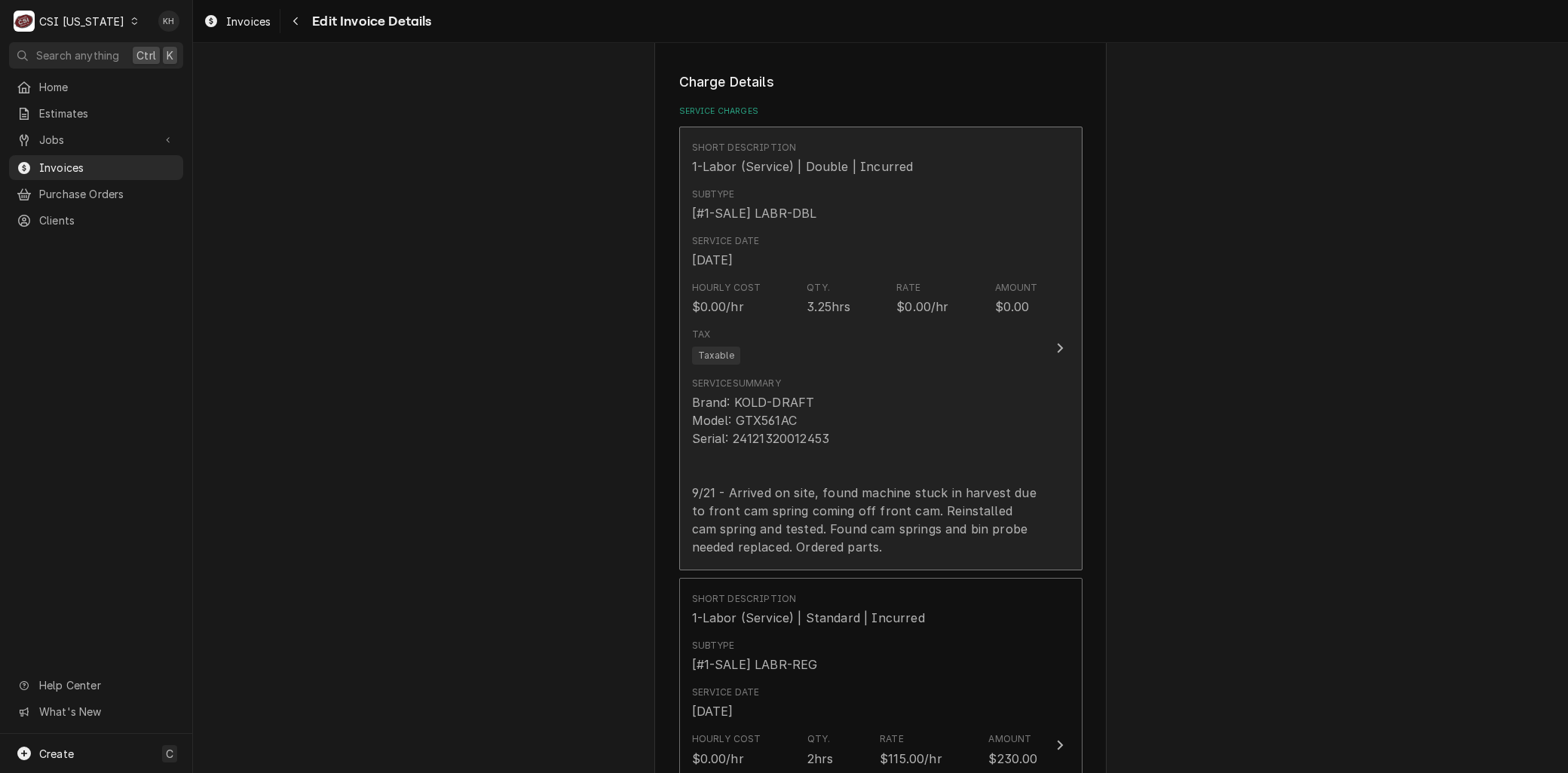
scroll to position [1158, 0]
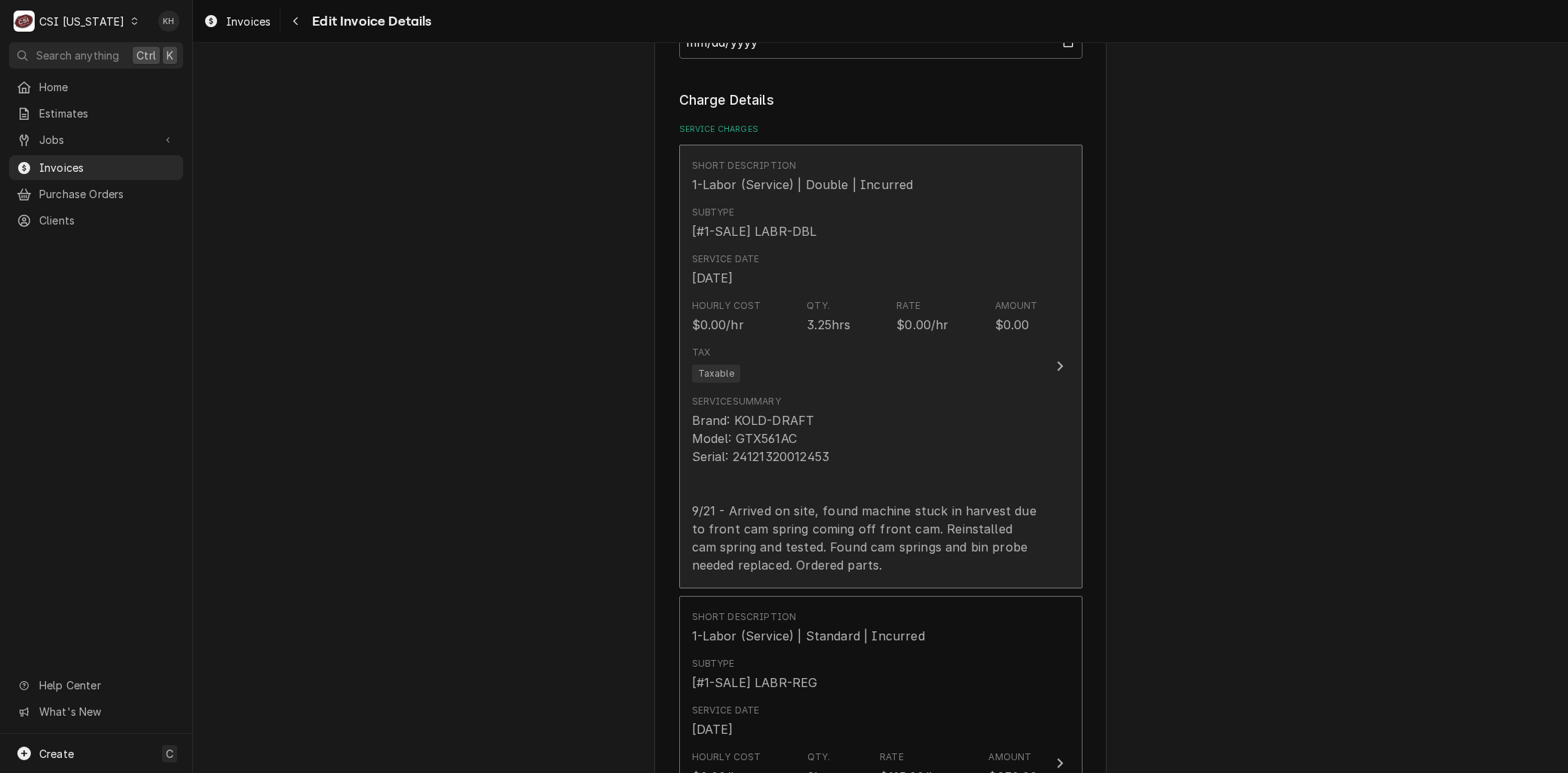
click at [847, 515] on div "Brand: KOLD-DRAFT Model: GTX561AC Serial: 24121320012453 9/21 - Arrived on site…" at bounding box center [865, 493] width 346 height 163
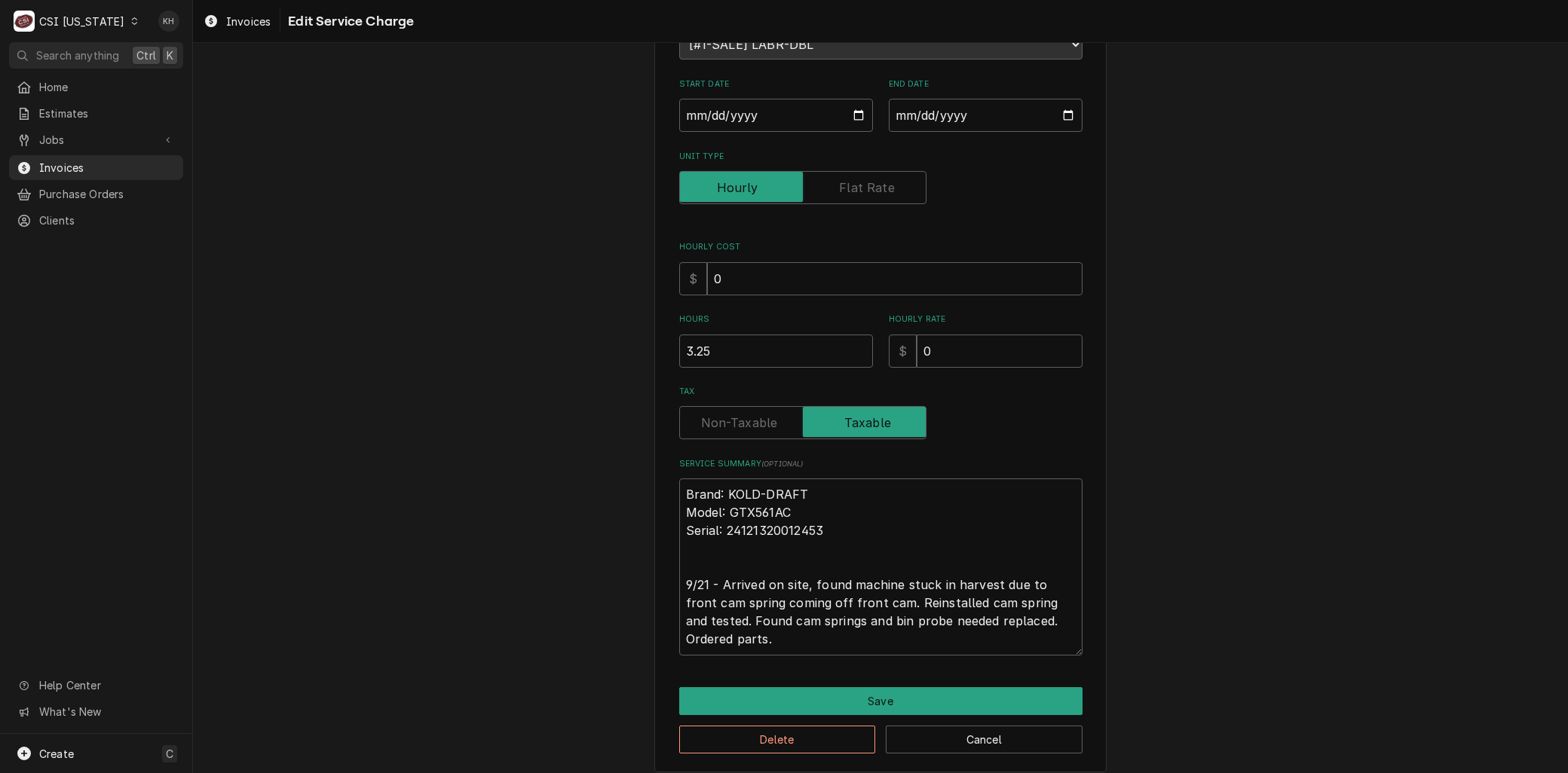
scroll to position [196, 0]
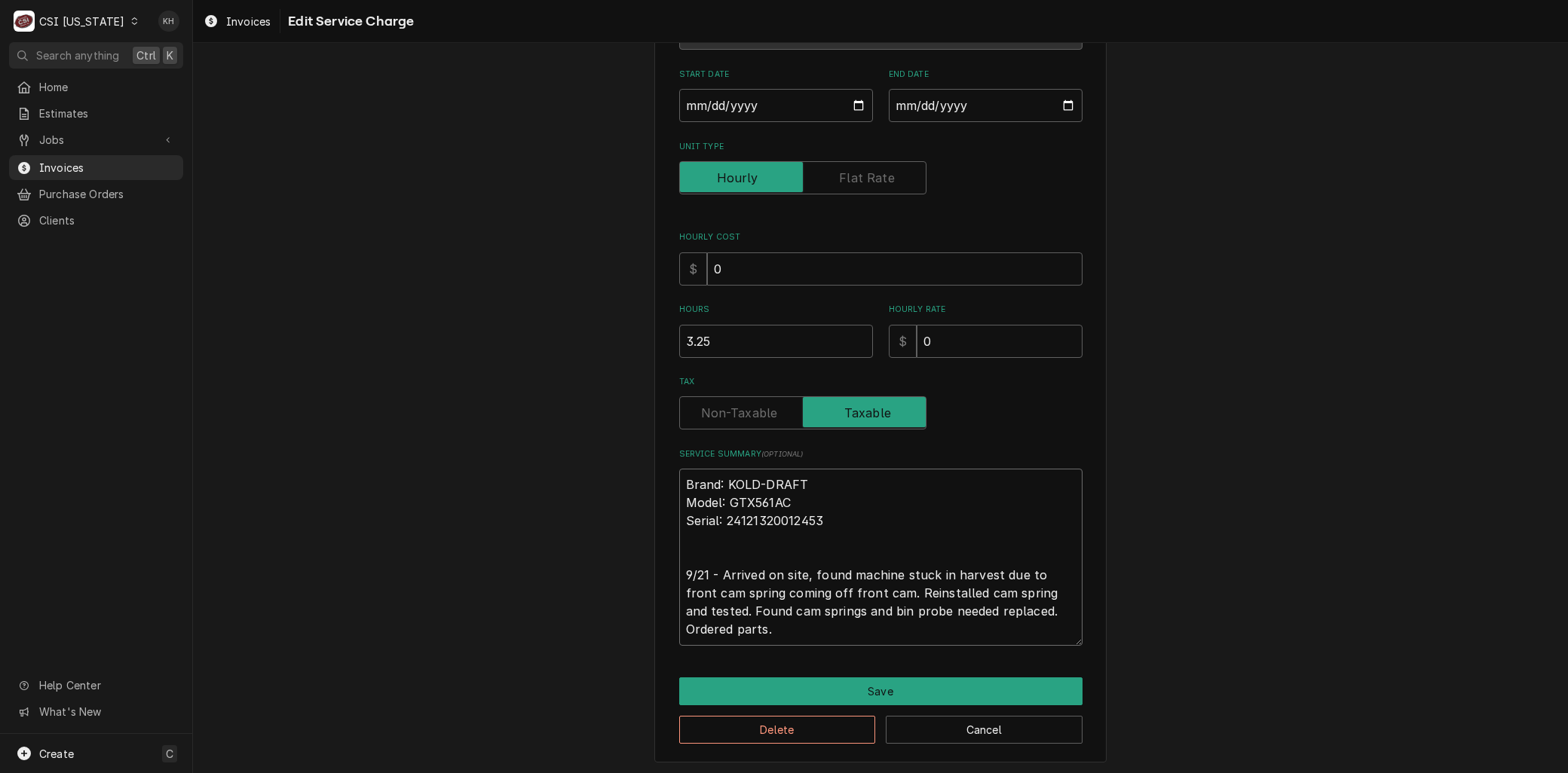
drag, startPoint x: 795, startPoint y: 619, endPoint x: 448, endPoint y: 351, distance: 438.4
click at [448, 351] on div "Use the fields below to edit this service charge Short Description 1-Labor (Ser…" at bounding box center [880, 318] width 1375 height 914
click at [778, 728] on button "Delete" at bounding box center [778, 729] width 197 height 28
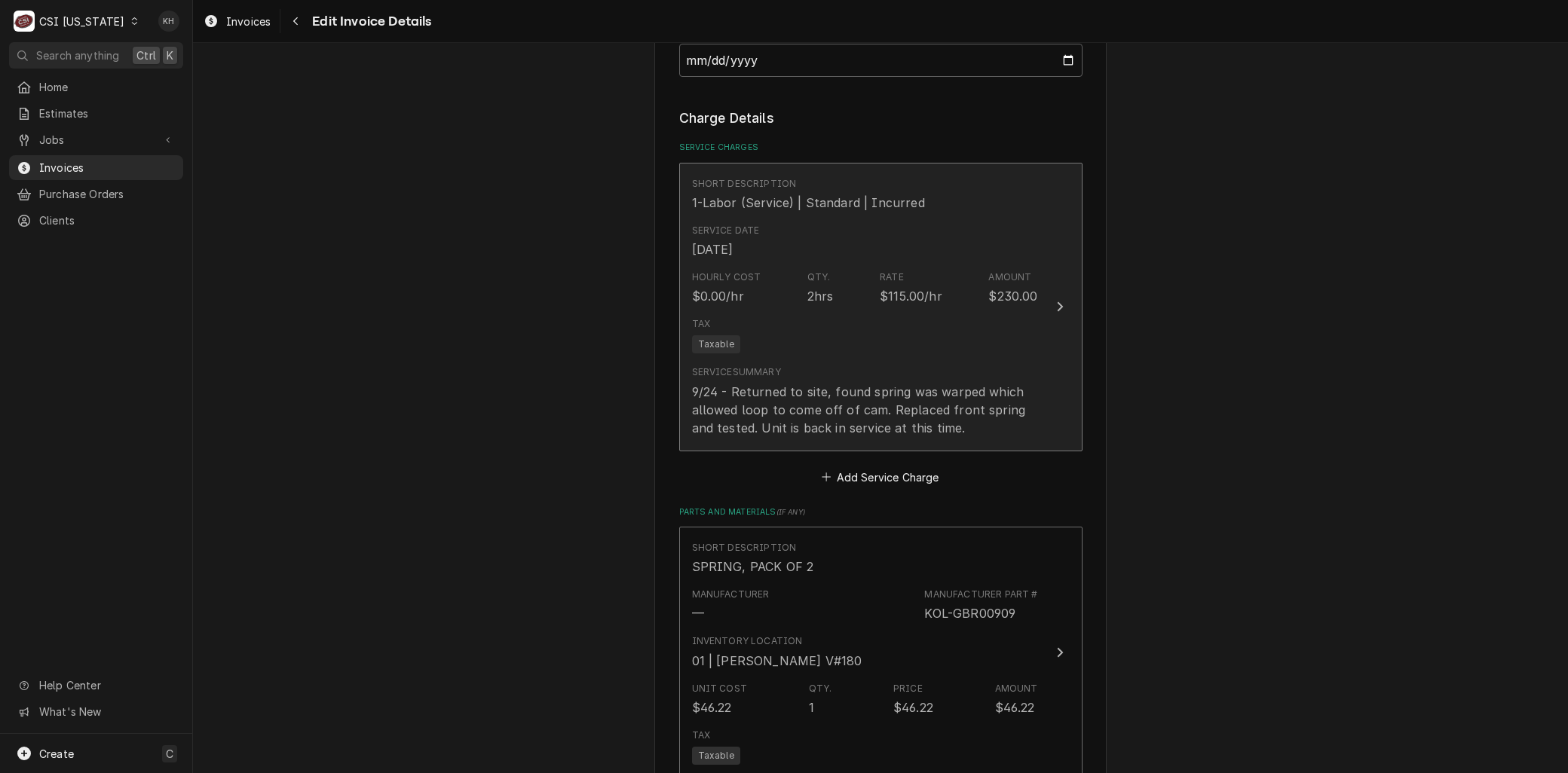
scroll to position [1140, 0]
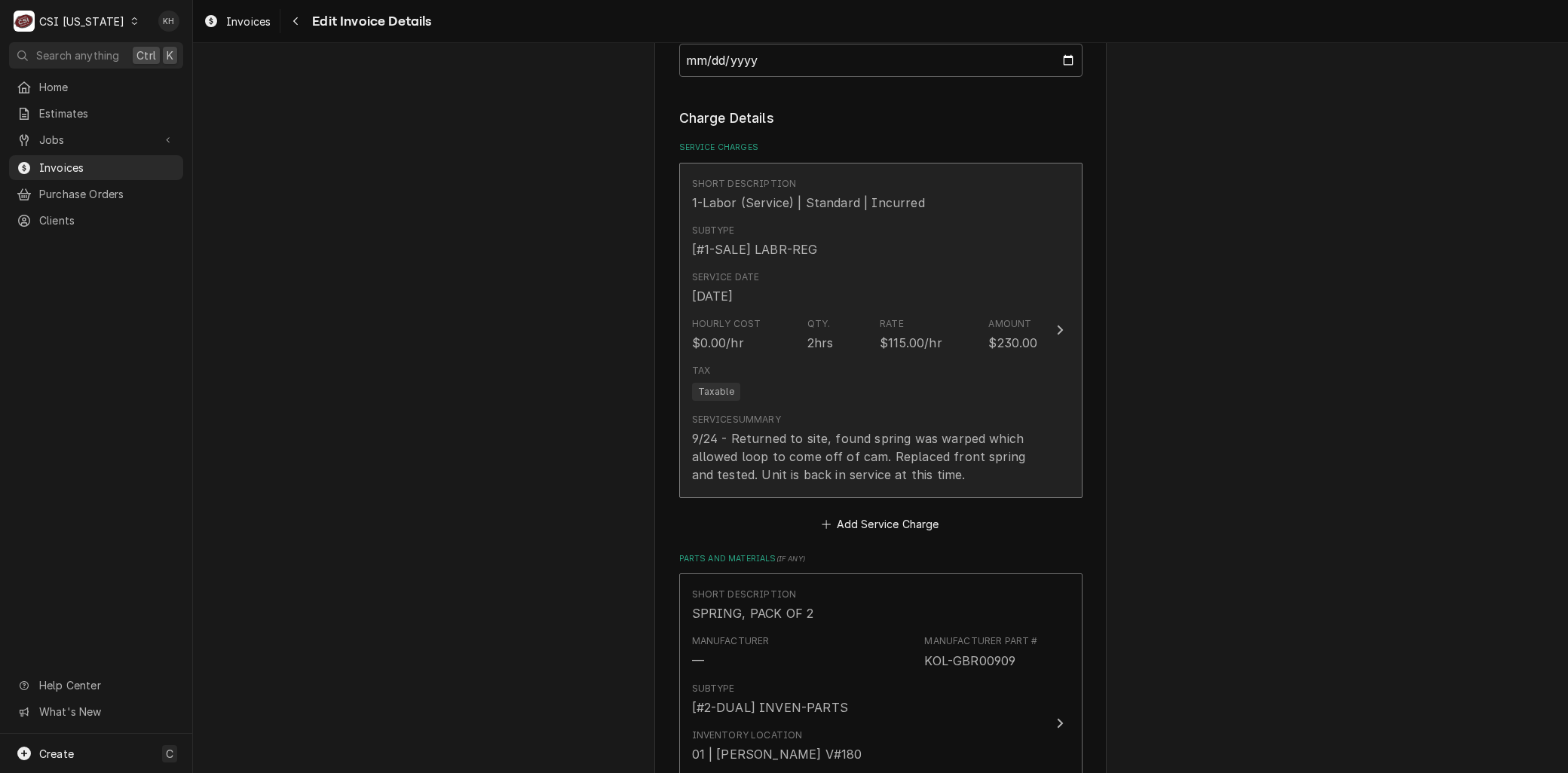
click at [789, 358] on div "Tax Taxable" at bounding box center [865, 382] width 346 height 48
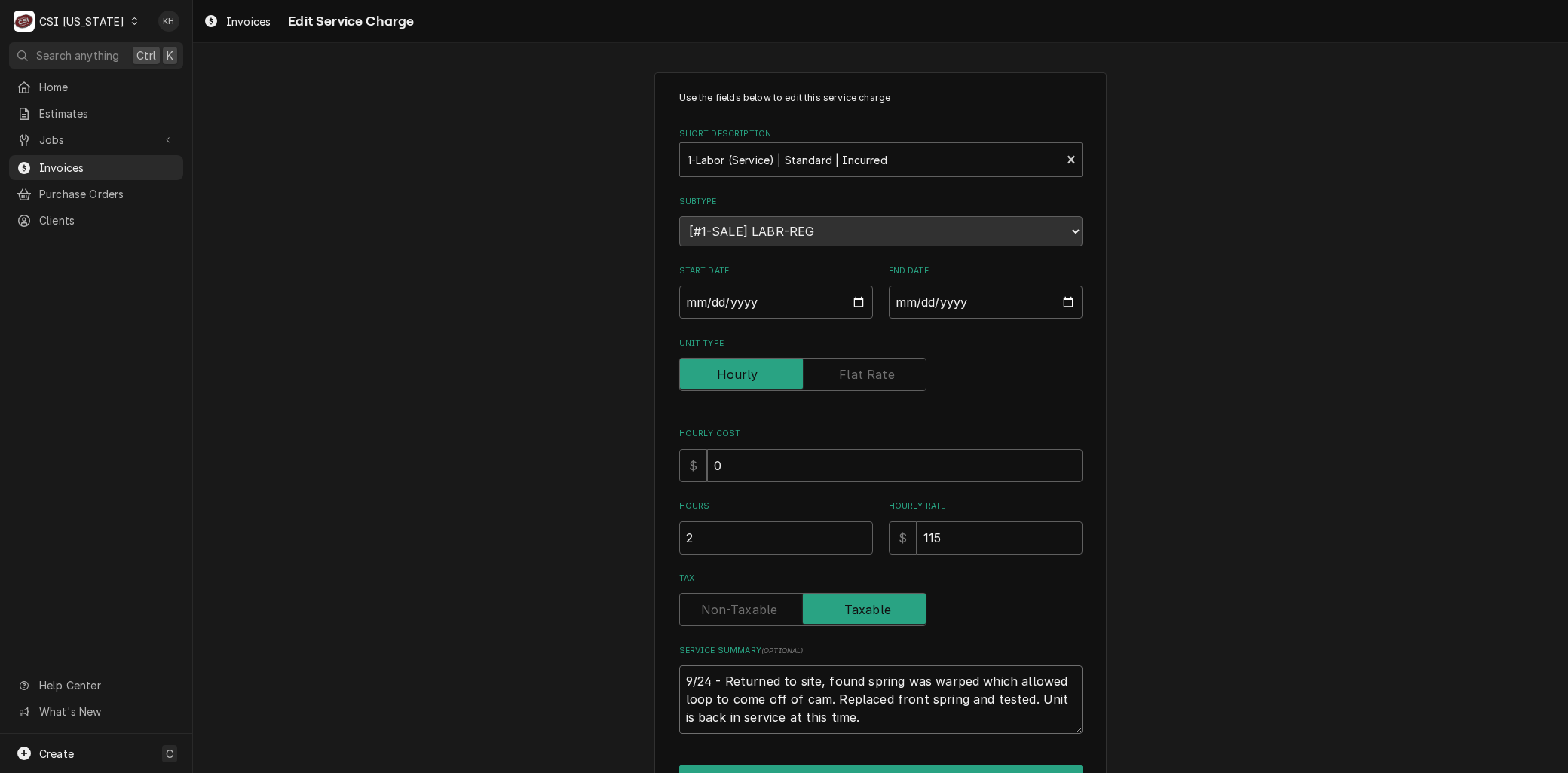
click at [679, 672] on textarea "9/24 - Returned to site, found spring was warped which allowed loop to come off…" at bounding box center [881, 699] width 403 height 68
paste textarea "Brand: KOLD-DRAFT Model: GTX561AC Serial: 24121320012453 9/21 - Arrived on site…"
type textarea "x"
type textarea "Brand: KOLD-DRAFT Model: GTX561AC Serial: 24121320012453 9/21 - Arrived on site…"
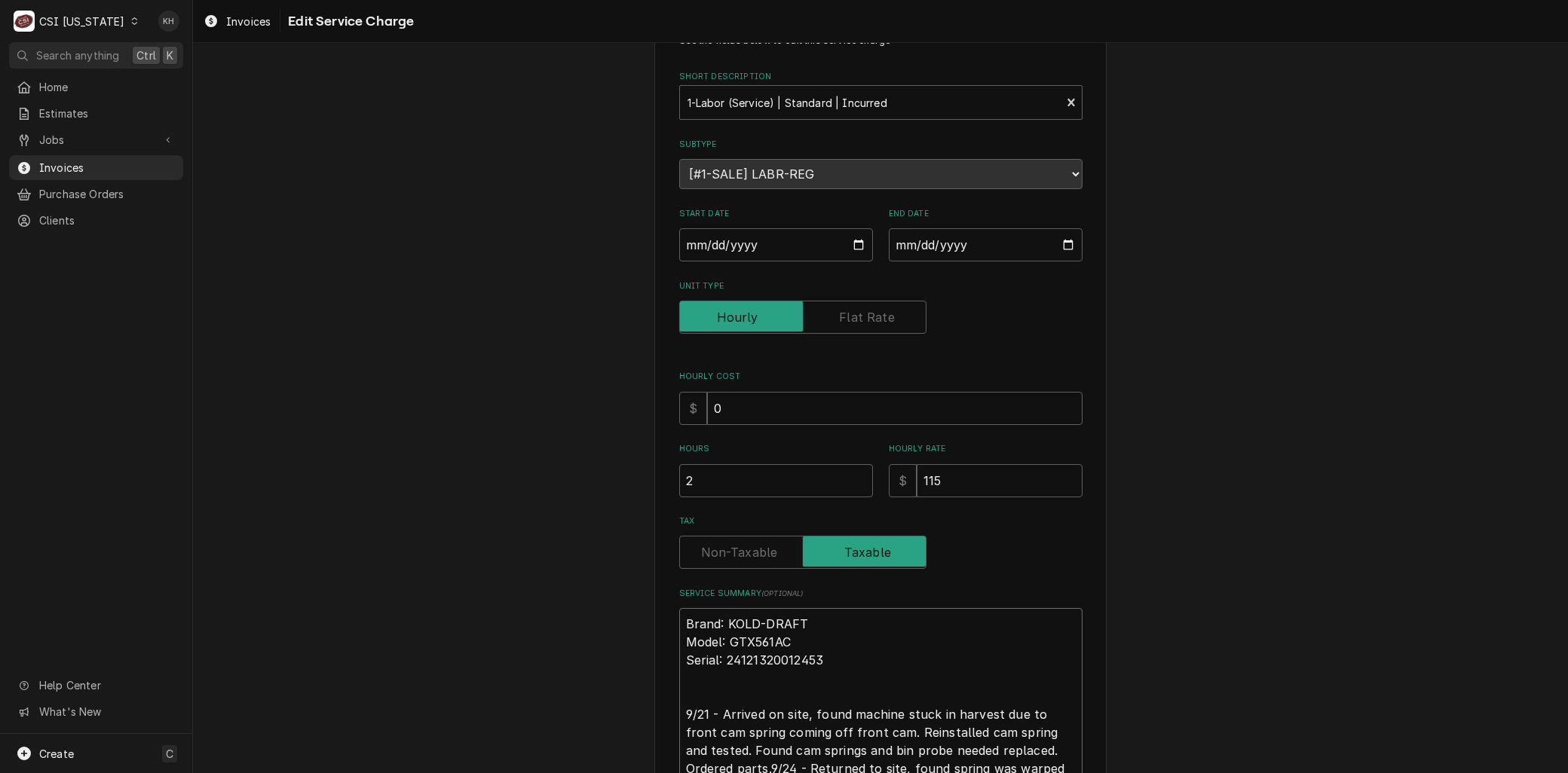
type textarea "x"
type textarea "Brand: KOLD-DRAFT Model: GTX561AC Serial: 24121320012453 9/21 - Arrived on site…"
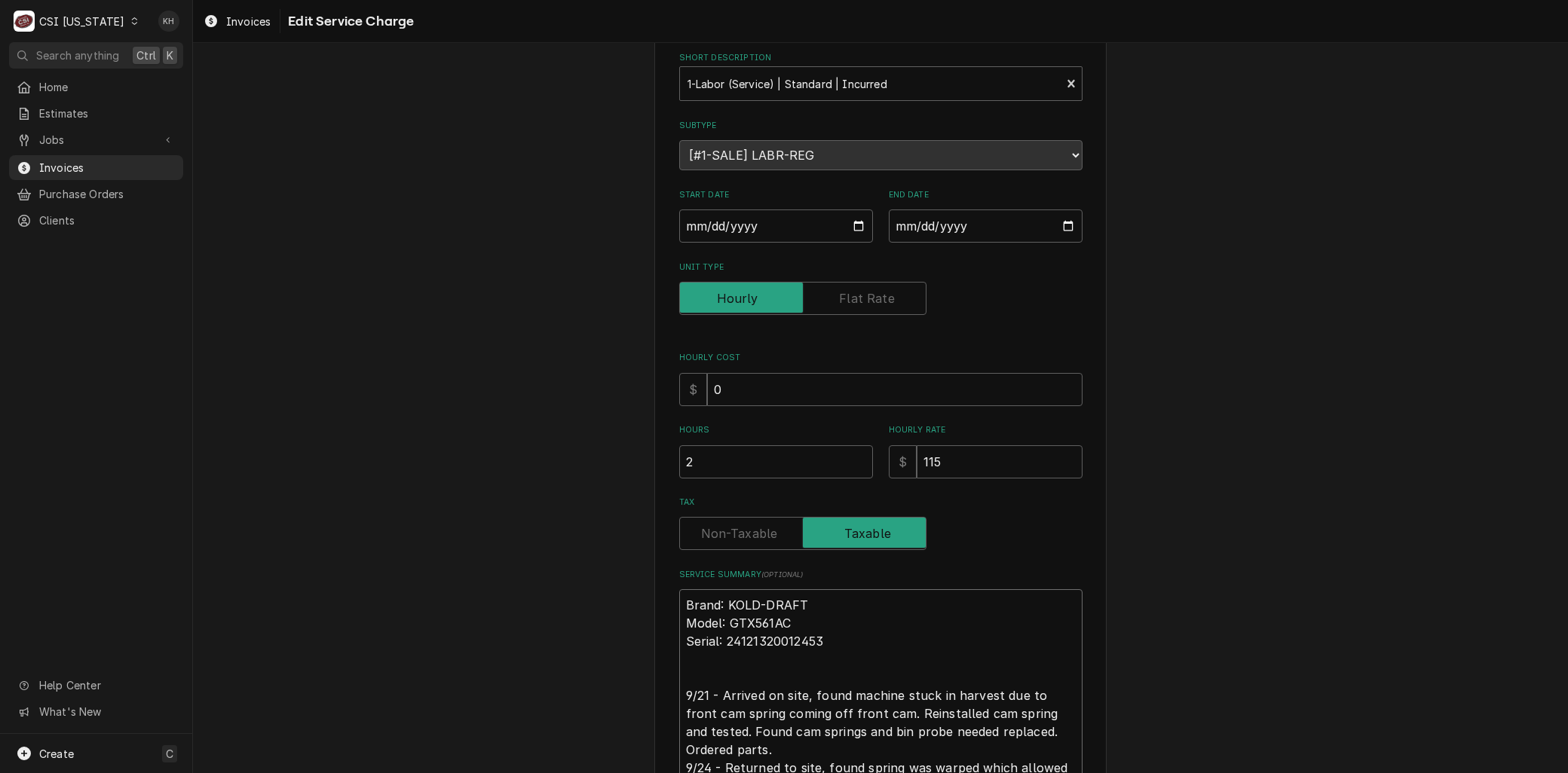
type textarea "x"
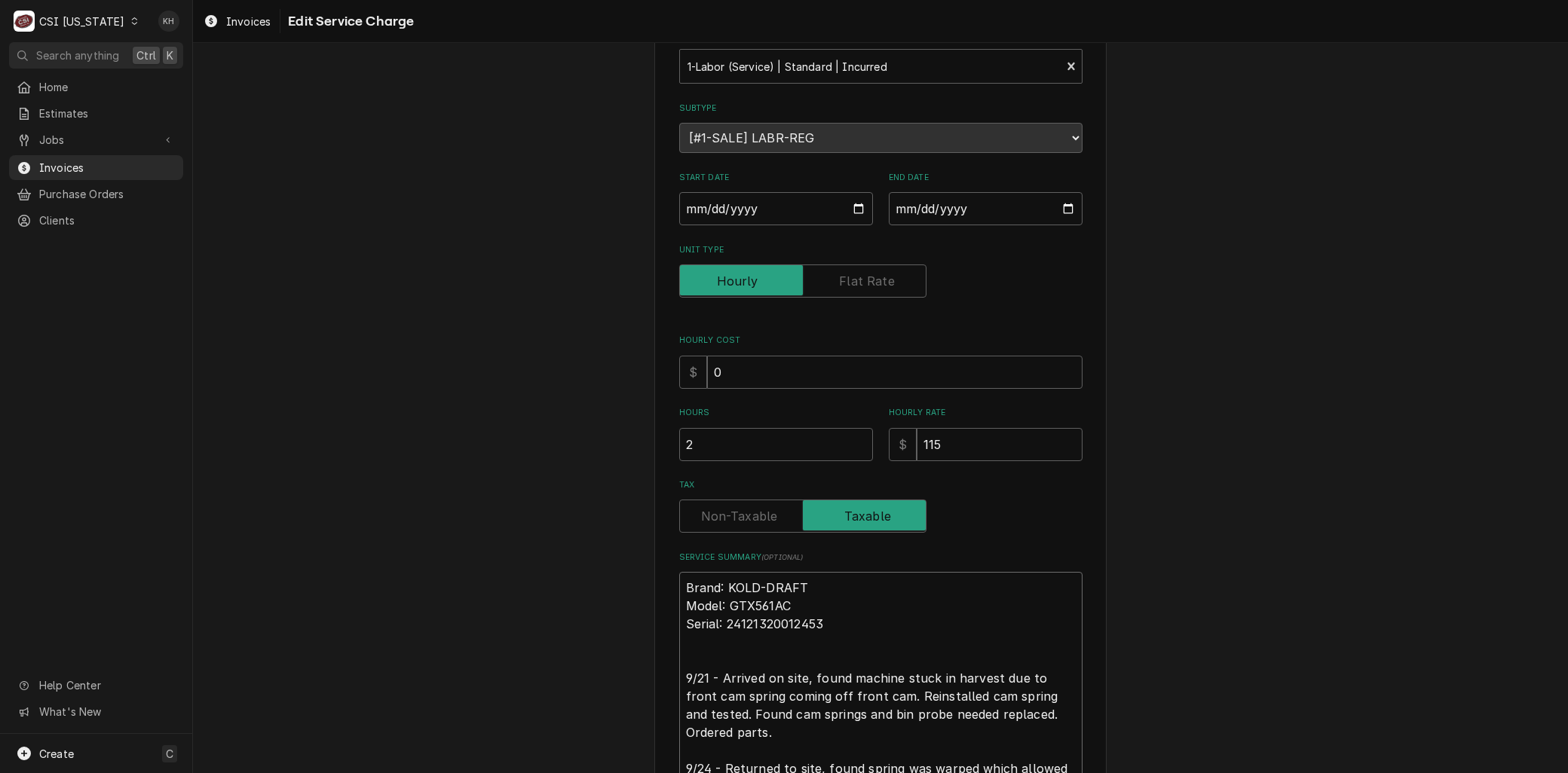
type textarea "Brand: KOLD-DRAFT Model: GTX561AC Serial: 24121320012453 9/21 - Arrived on site…"
click at [849, 205] on input "2025-09-24" at bounding box center [776, 208] width 194 height 33
type input "2025-09-21"
click at [536, 422] on div "Use the fields below to edit this service charge Short Description 1-Labor (Ser…" at bounding box center [880, 458] width 1375 height 986
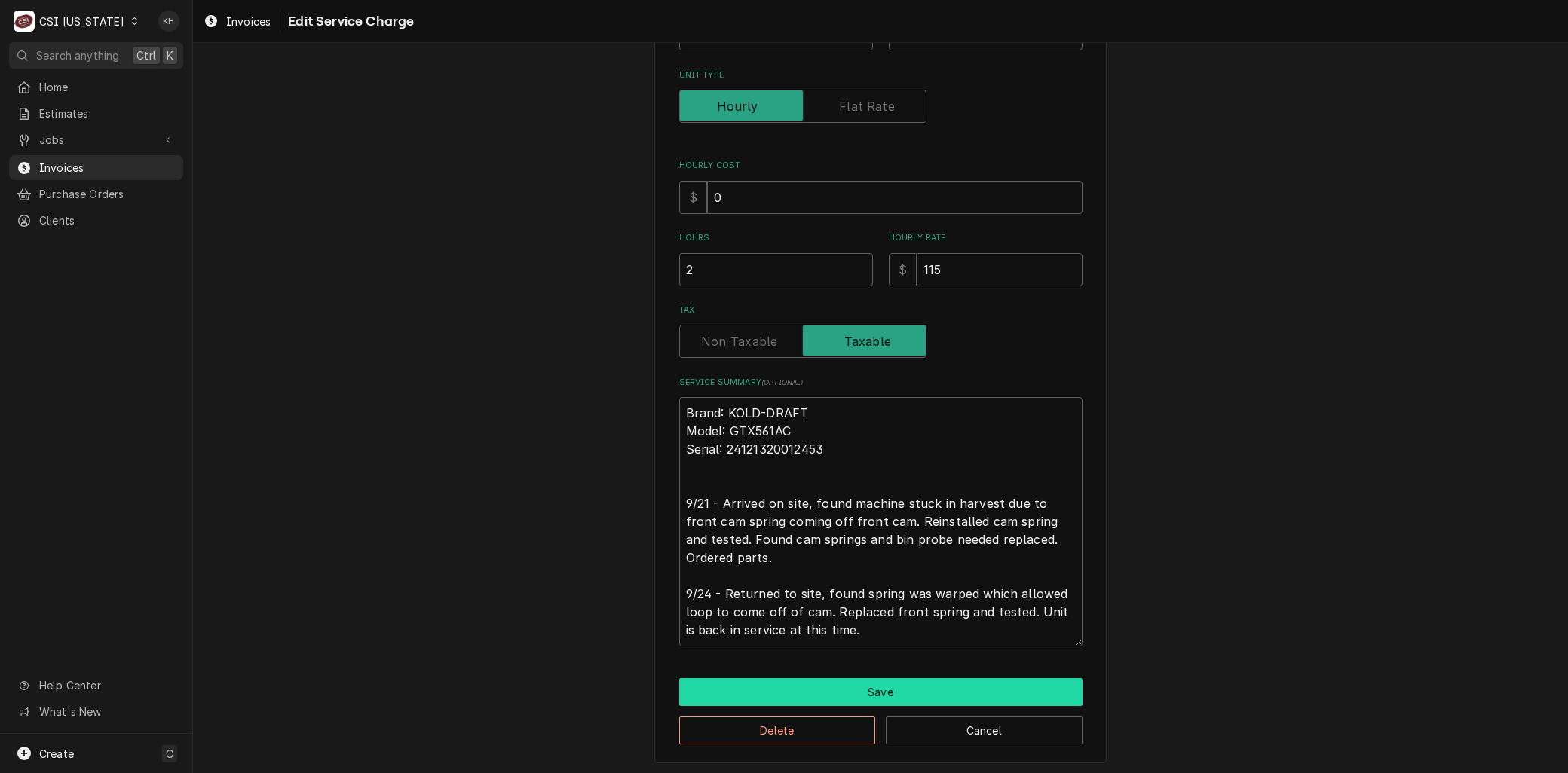
click at [818, 687] on button "Save" at bounding box center [881, 692] width 403 height 28
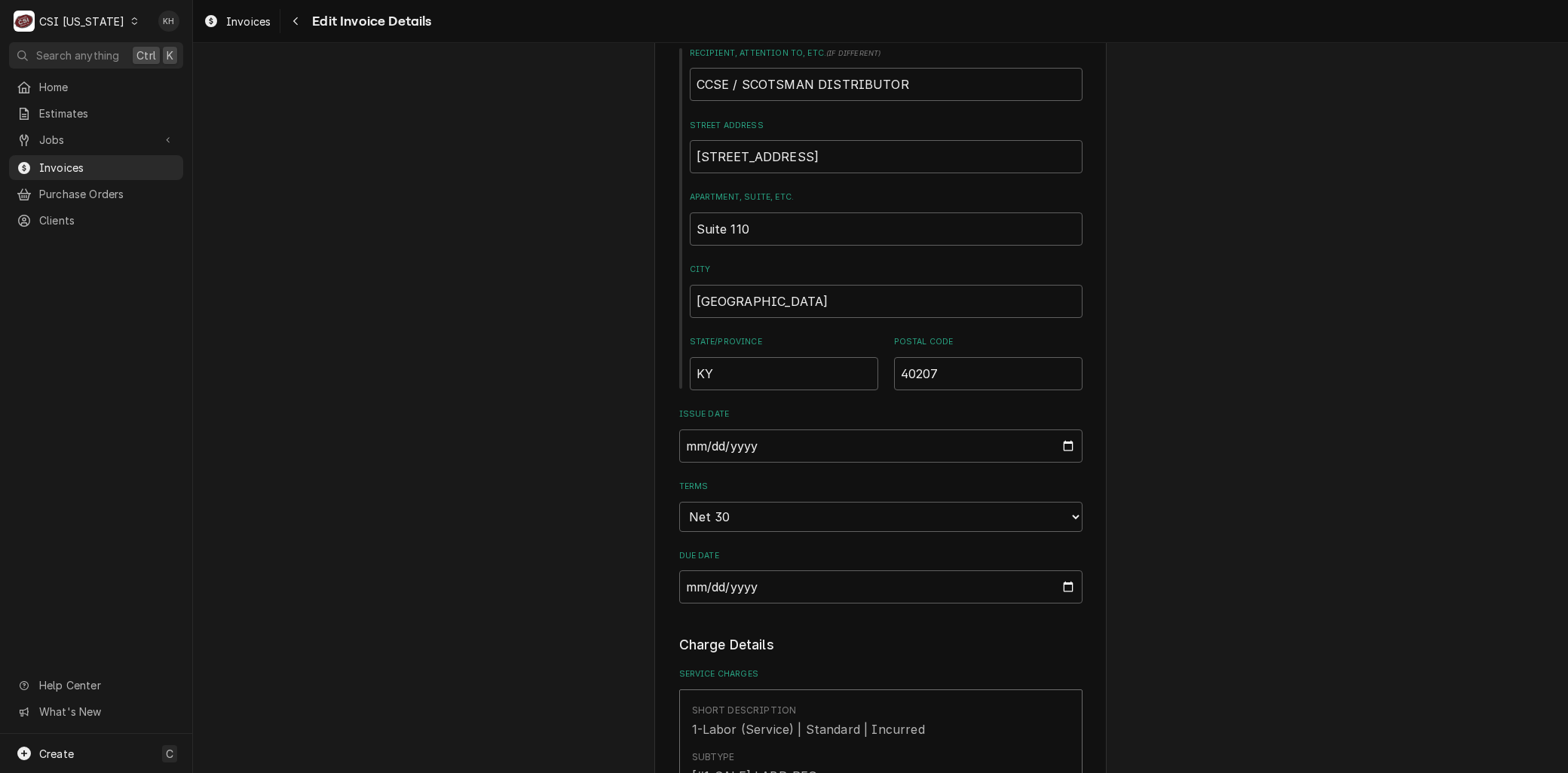
scroll to position [367, 0]
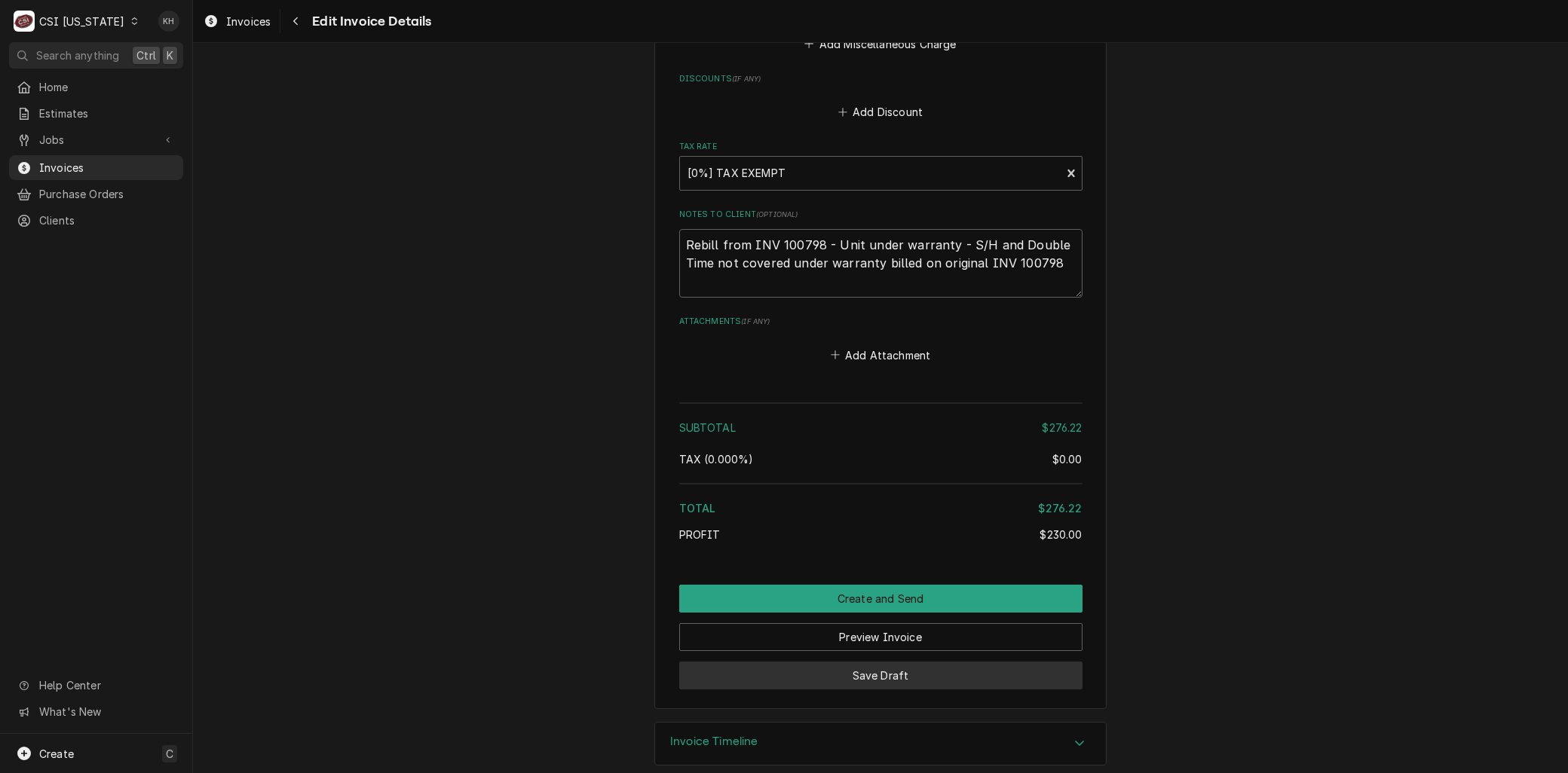
click at [846, 661] on button "Save Draft" at bounding box center [881, 675] width 403 height 28
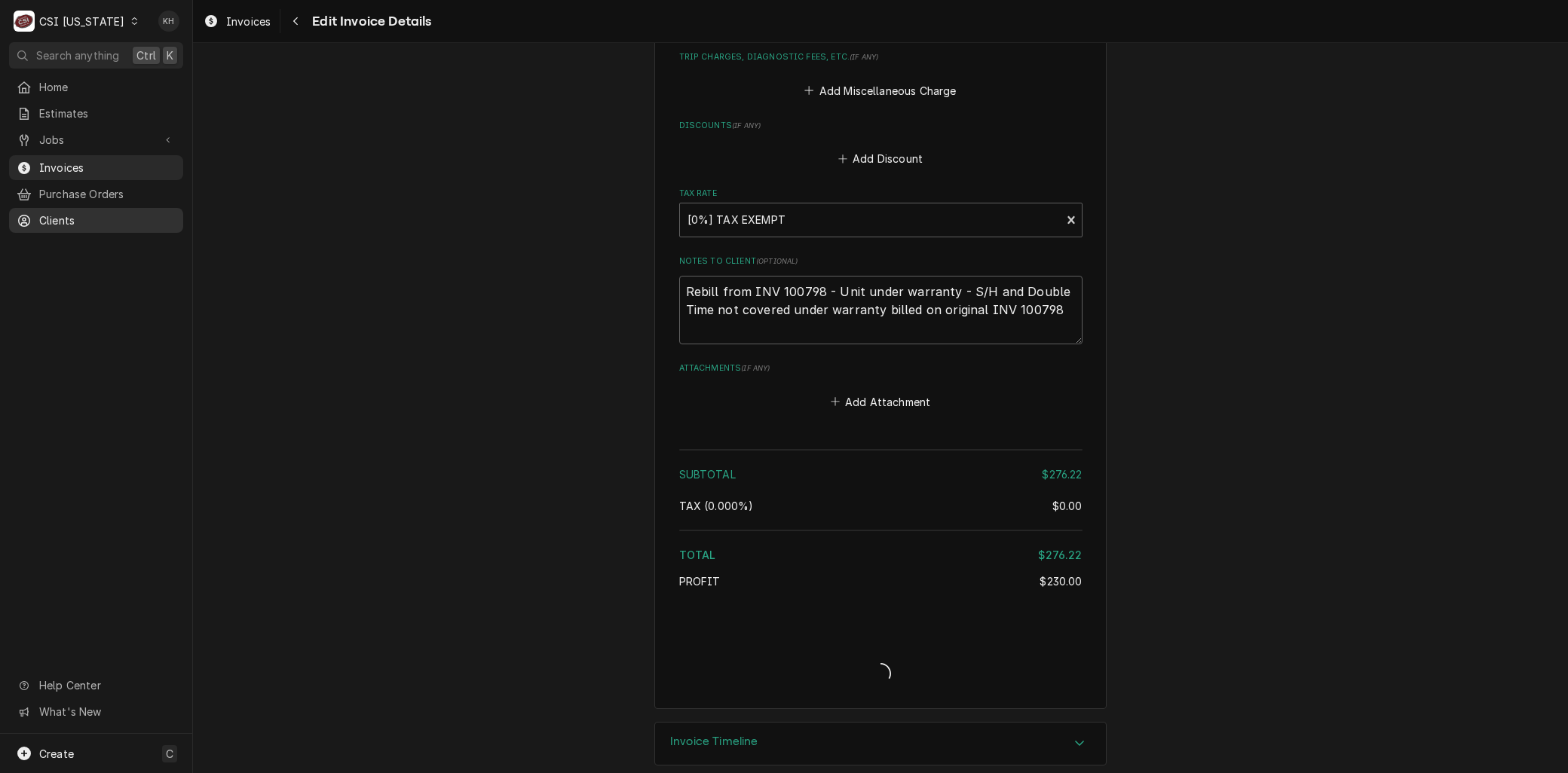
type textarea "x"
